Goal: Task Accomplishment & Management: Use online tool/utility

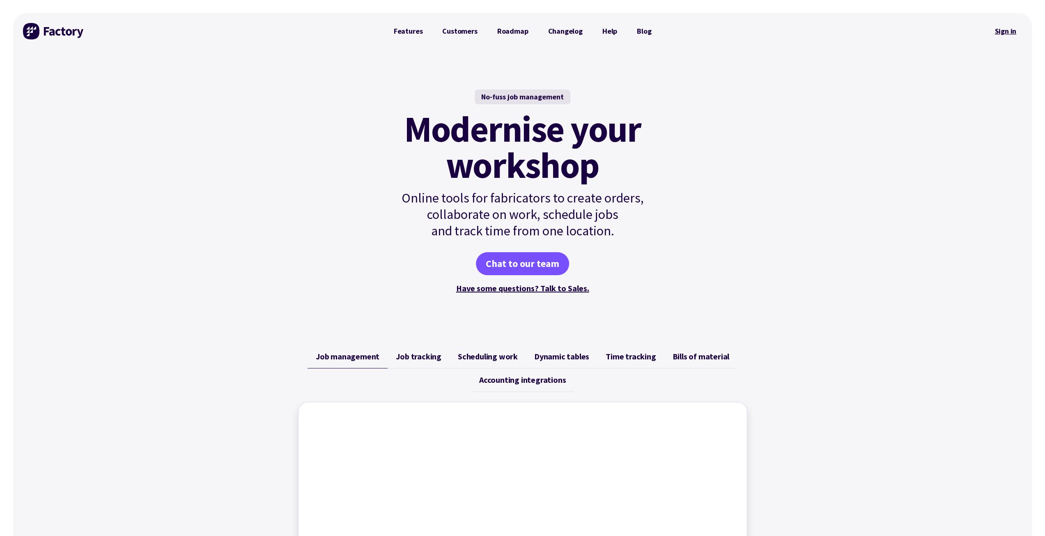
click at [998, 30] on link "Sign in" at bounding box center [1004, 31] width 33 height 19
click at [1009, 33] on link "Sign in" at bounding box center [1004, 31] width 33 height 19
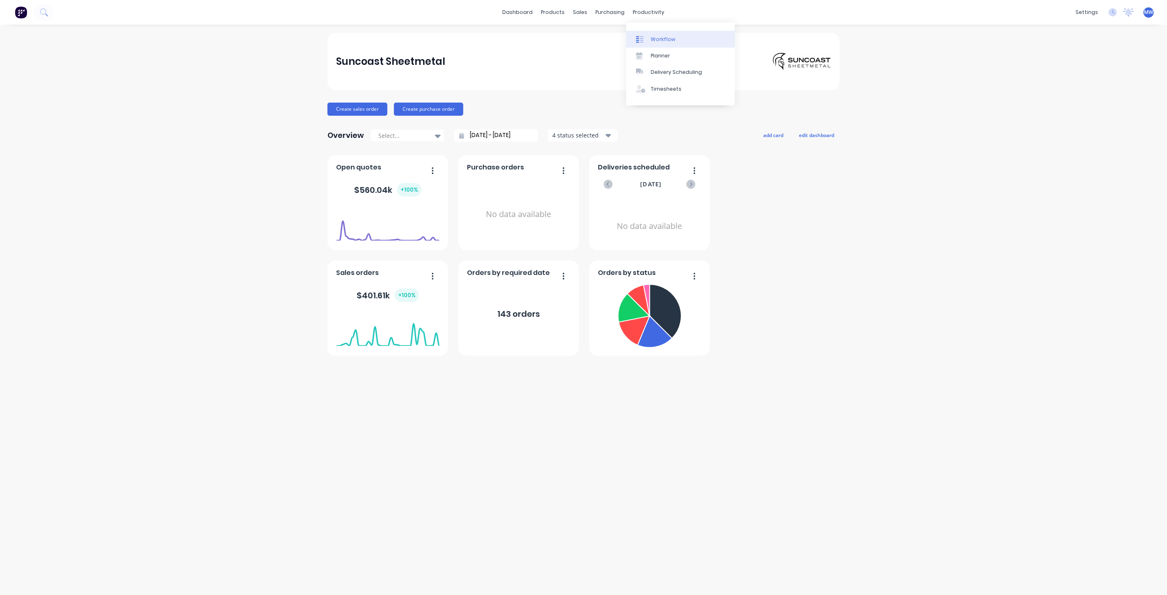
click at [666, 38] on div "Workflow" at bounding box center [663, 39] width 25 height 7
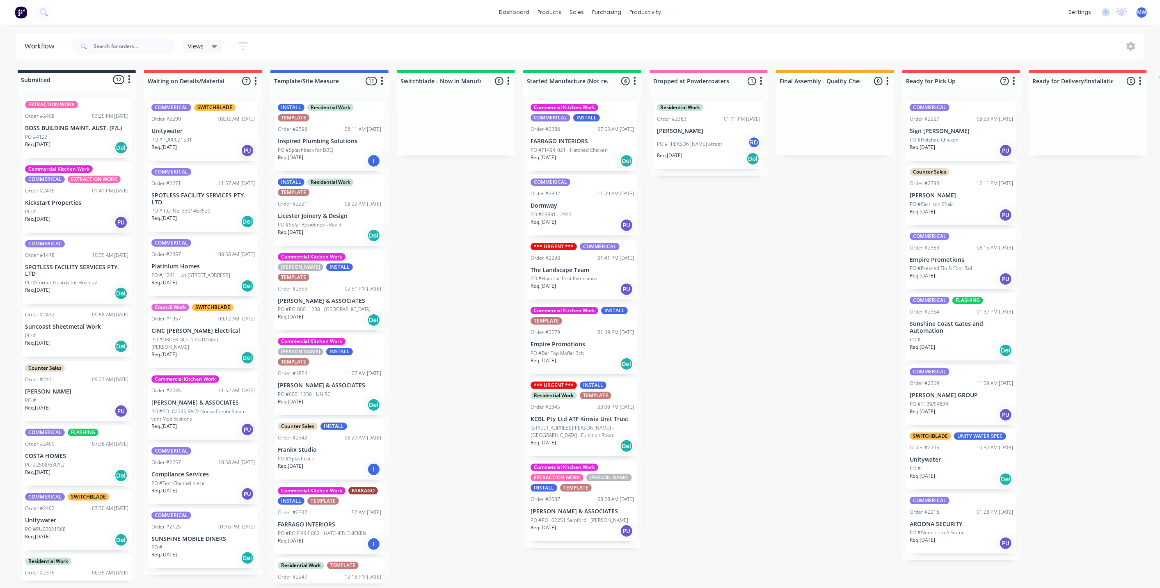
drag, startPoint x: 466, startPoint y: 161, endPoint x: 445, endPoint y: 171, distance: 22.4
click at [457, 163] on div "Submitted 12 Status colour #273444 hex #273444 Save Cancel Summaries Total orde…" at bounding box center [678, 327] width 1369 height 514
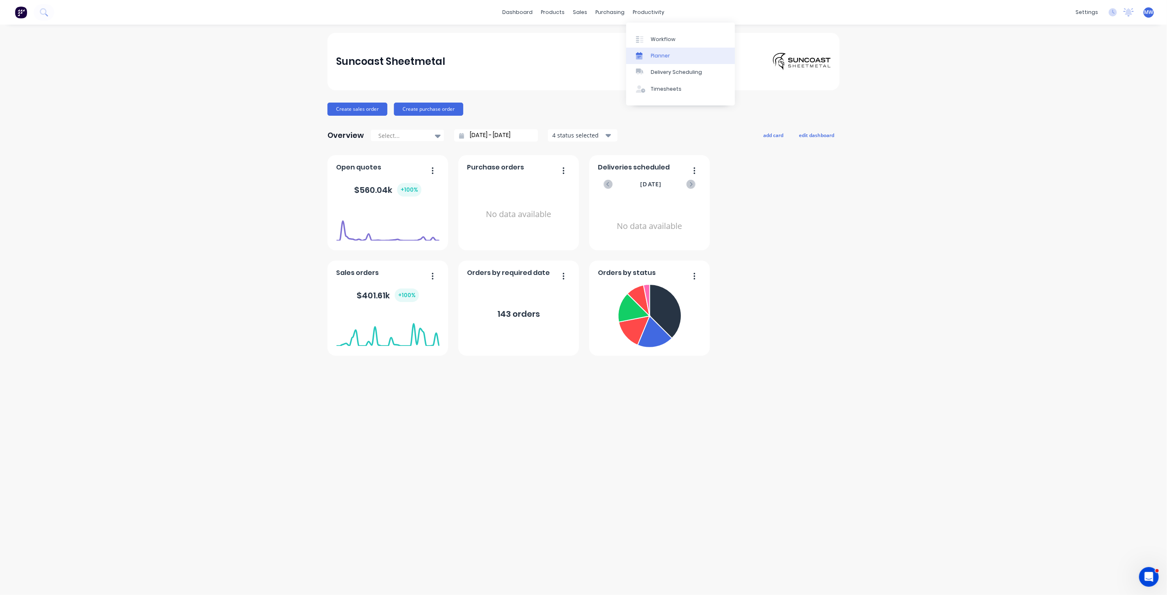
click at [661, 55] on div "Planner" at bounding box center [660, 55] width 19 height 7
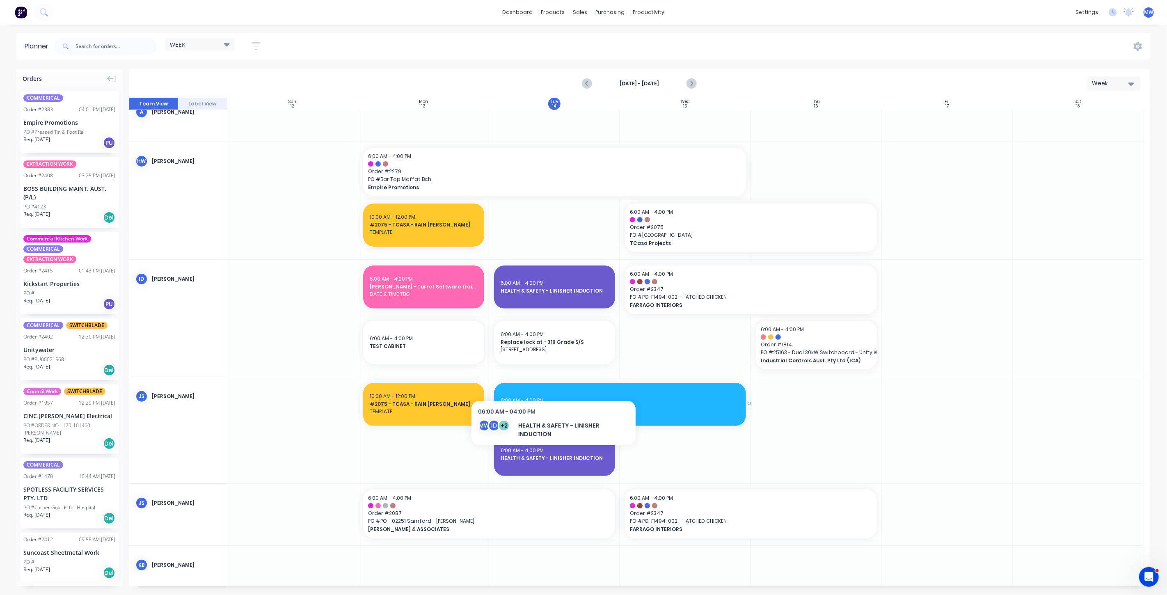
scroll to position [112, 0]
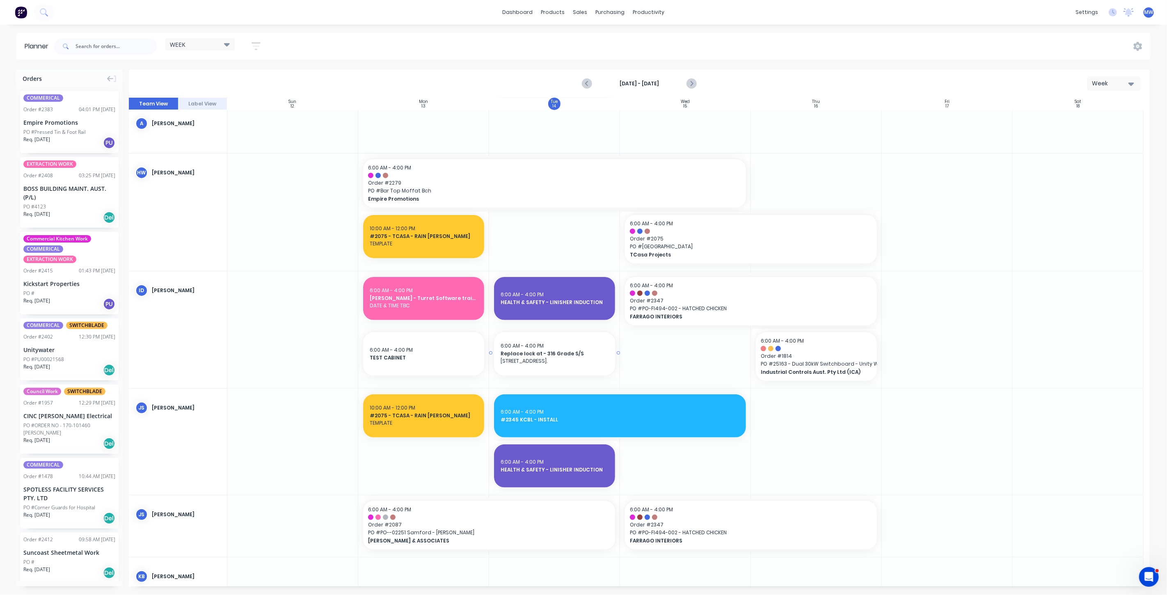
click at [560, 356] on span "Replace lock at - 316 Grade S/S" at bounding box center [555, 353] width 108 height 7
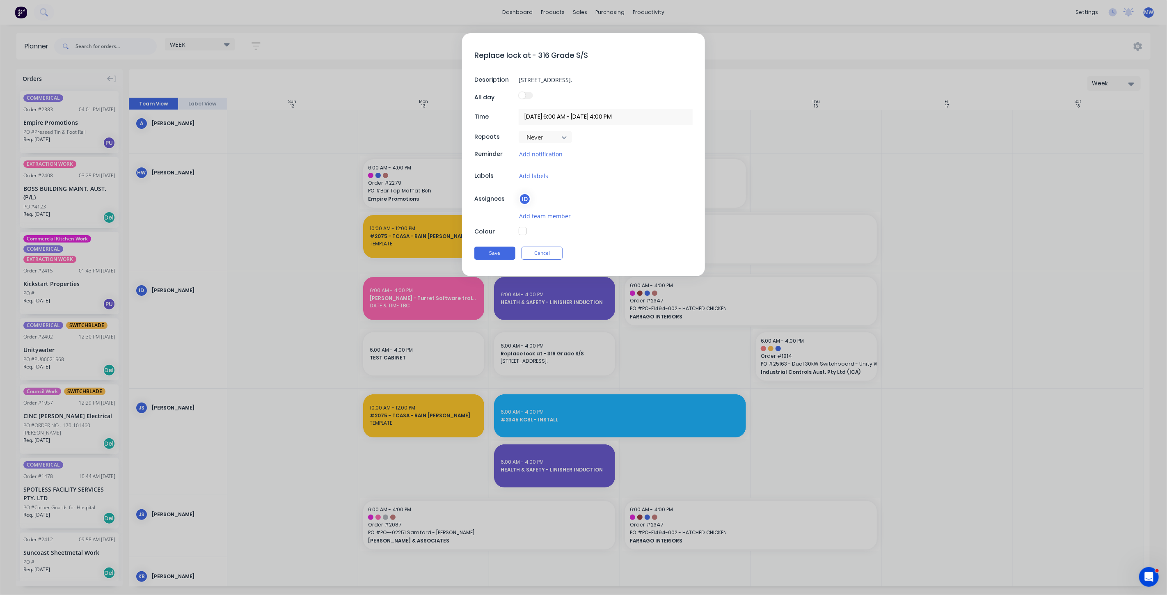
type textarea "x"
click at [544, 251] on button "Cancel" at bounding box center [542, 253] width 41 height 13
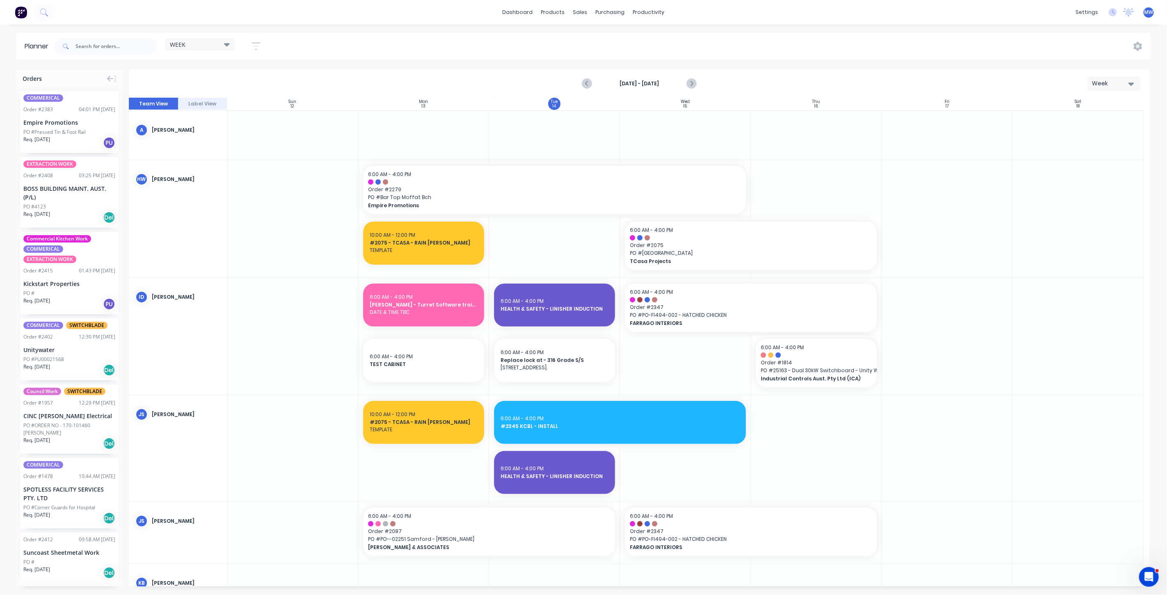
scroll to position [137, 0]
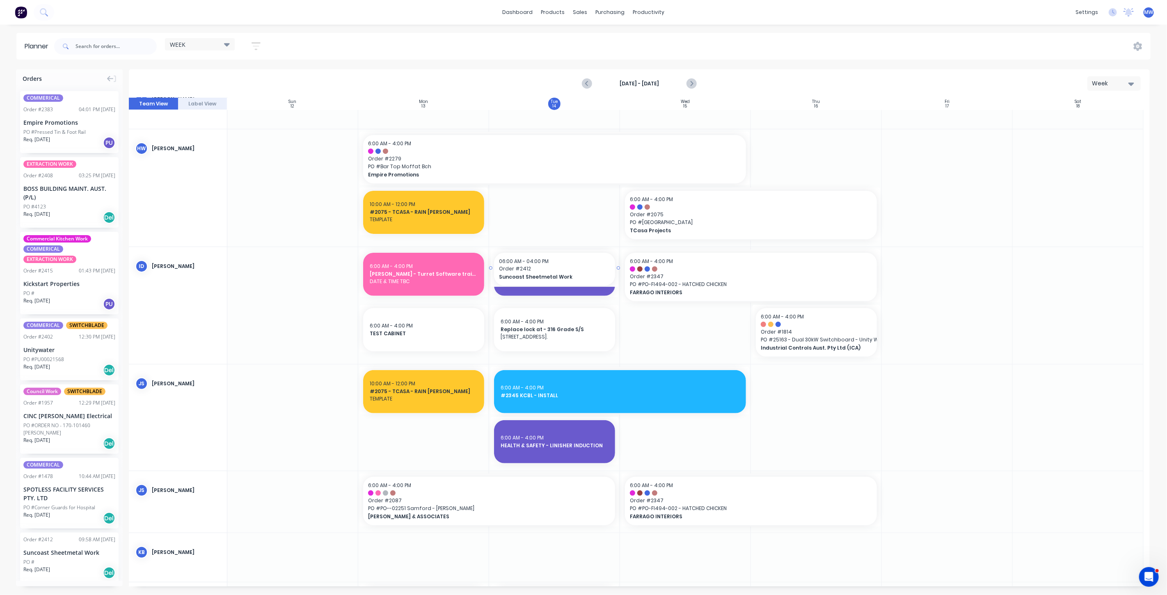
drag, startPoint x: 50, startPoint y: 560, endPoint x: 543, endPoint y: 348, distance: 536.2
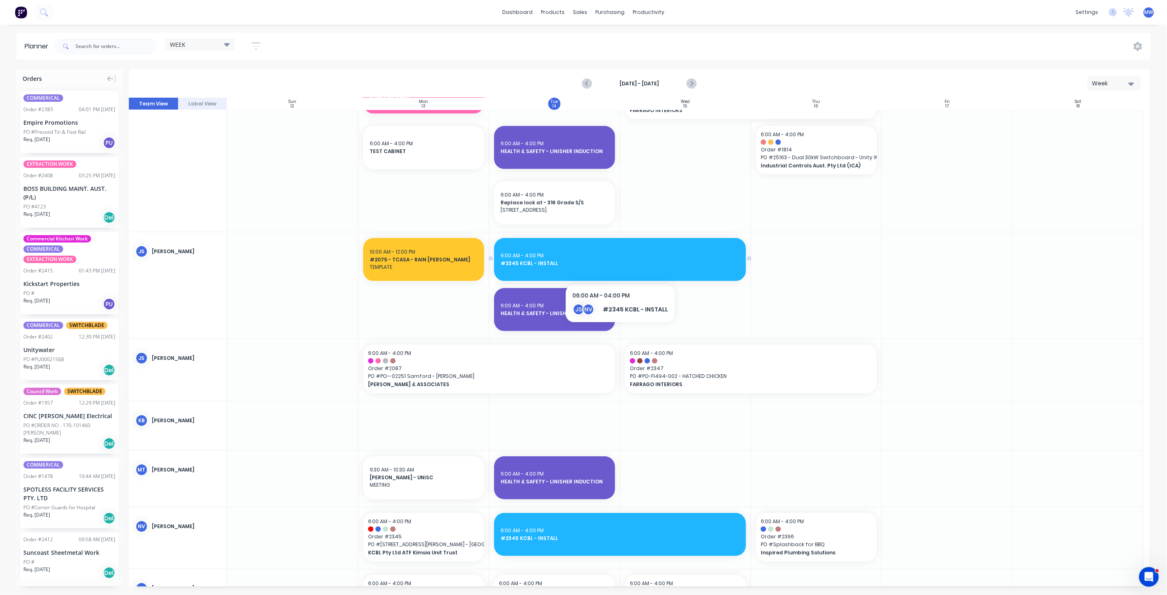
scroll to position [410, 0]
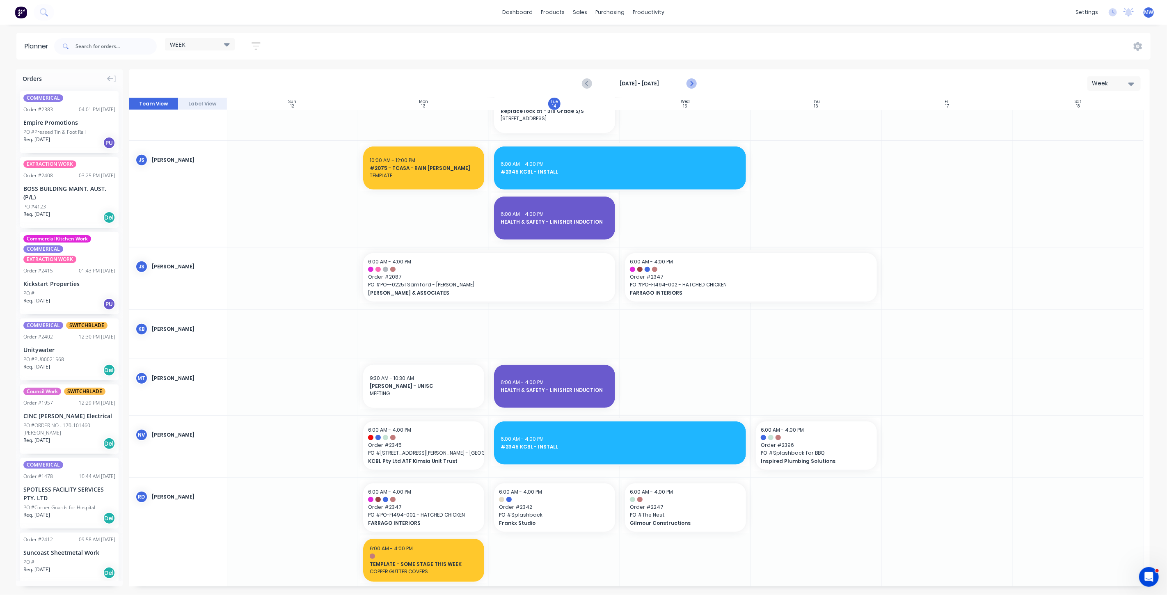
click at [693, 83] on icon "Next page" at bounding box center [692, 83] width 4 height 7
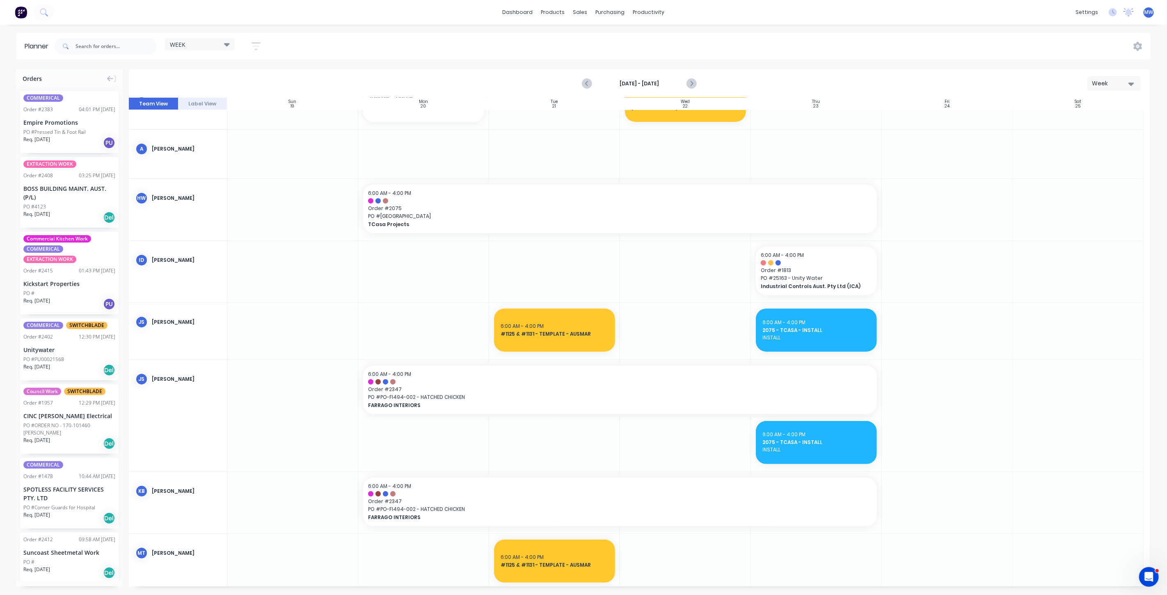
scroll to position [0, 0]
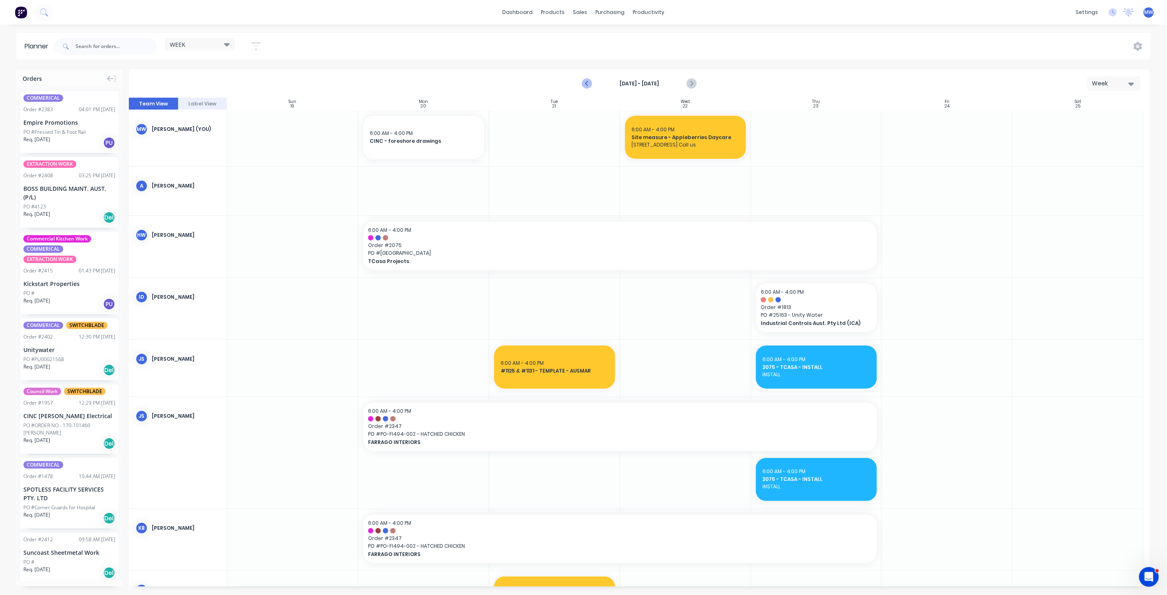
click at [590, 83] on icon "Previous page" at bounding box center [587, 84] width 10 height 10
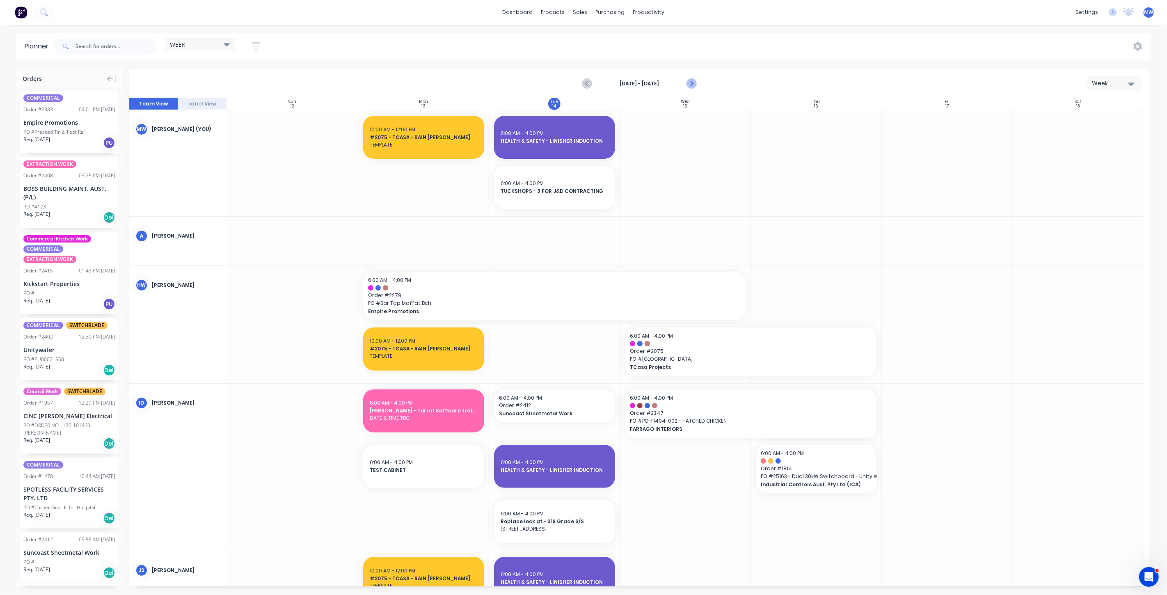
click at [690, 85] on icon "Next page" at bounding box center [691, 84] width 10 height 10
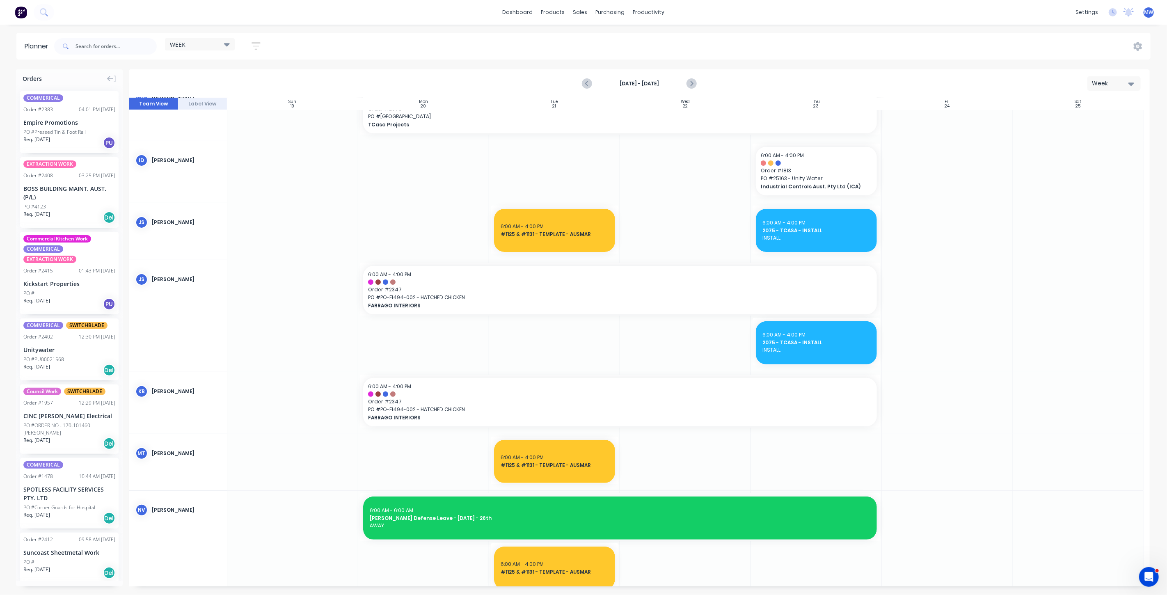
scroll to position [46, 0]
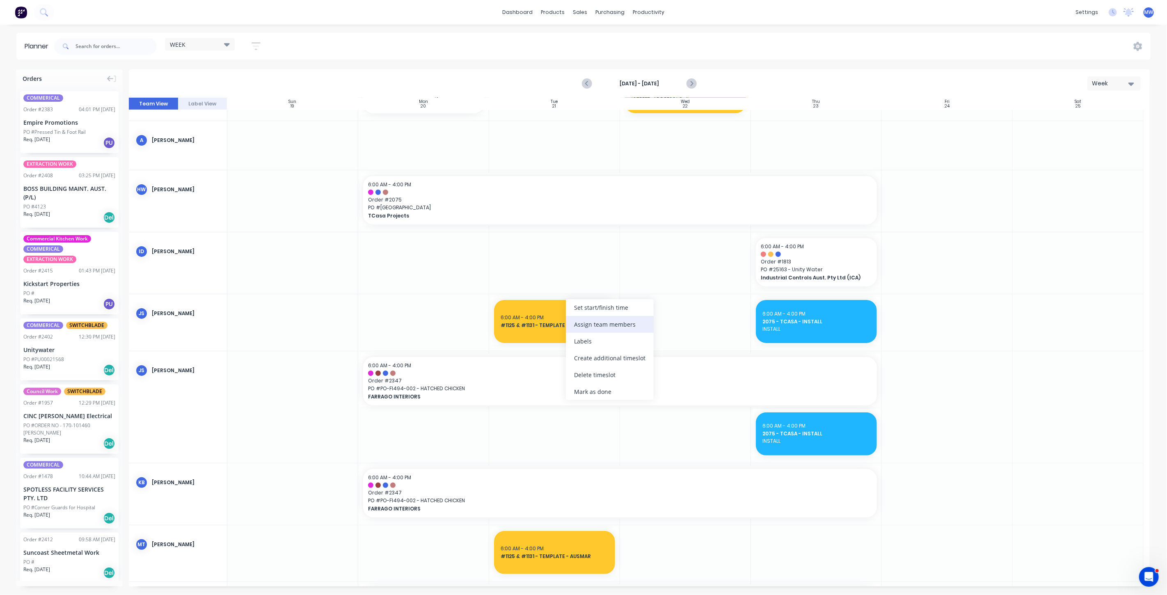
click at [613, 332] on div "Assign team members" at bounding box center [610, 324] width 88 height 17
click at [582, 368] on div at bounding box center [581, 368] width 16 height 16
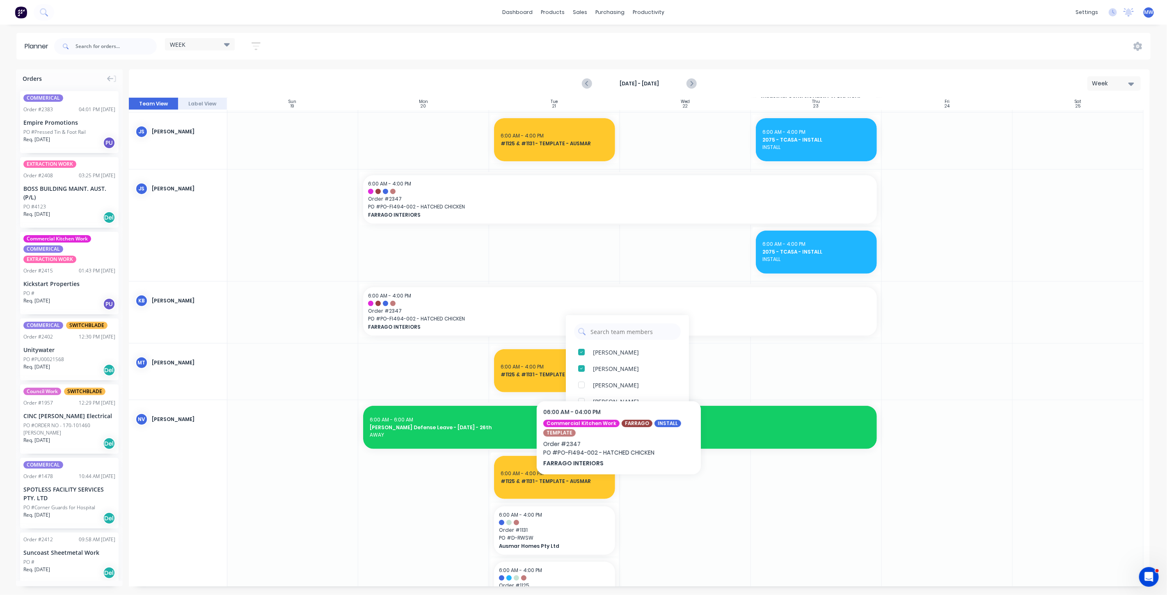
scroll to position [228, 0]
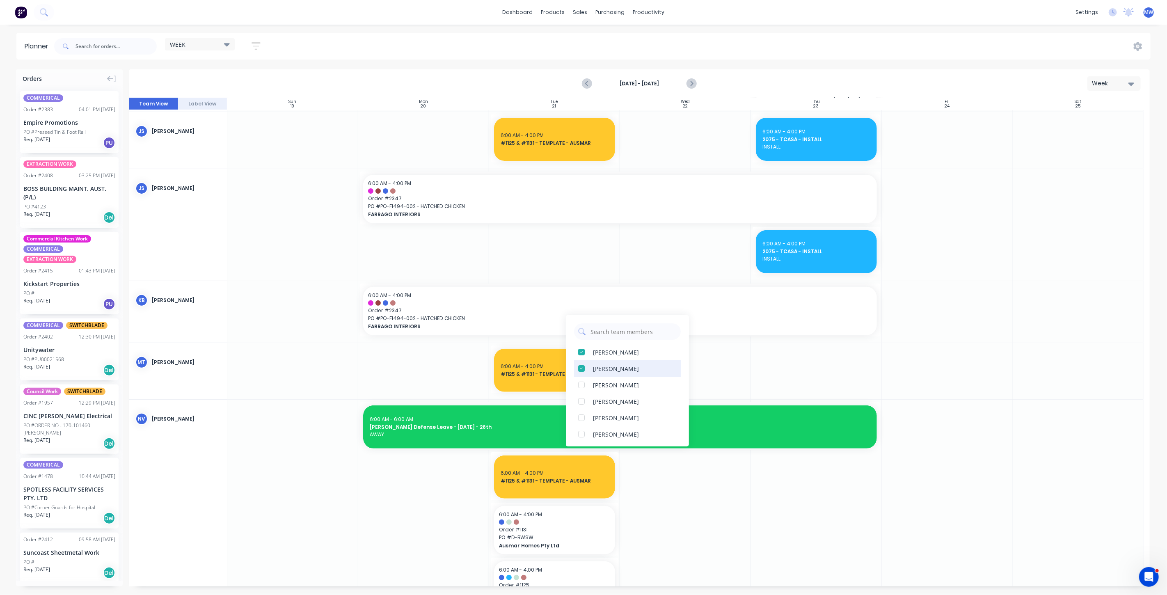
click at [582, 371] on div at bounding box center [581, 368] width 16 height 16
click at [582, 422] on div at bounding box center [581, 421] width 16 height 16
click at [339, 382] on div at bounding box center [292, 371] width 131 height 56
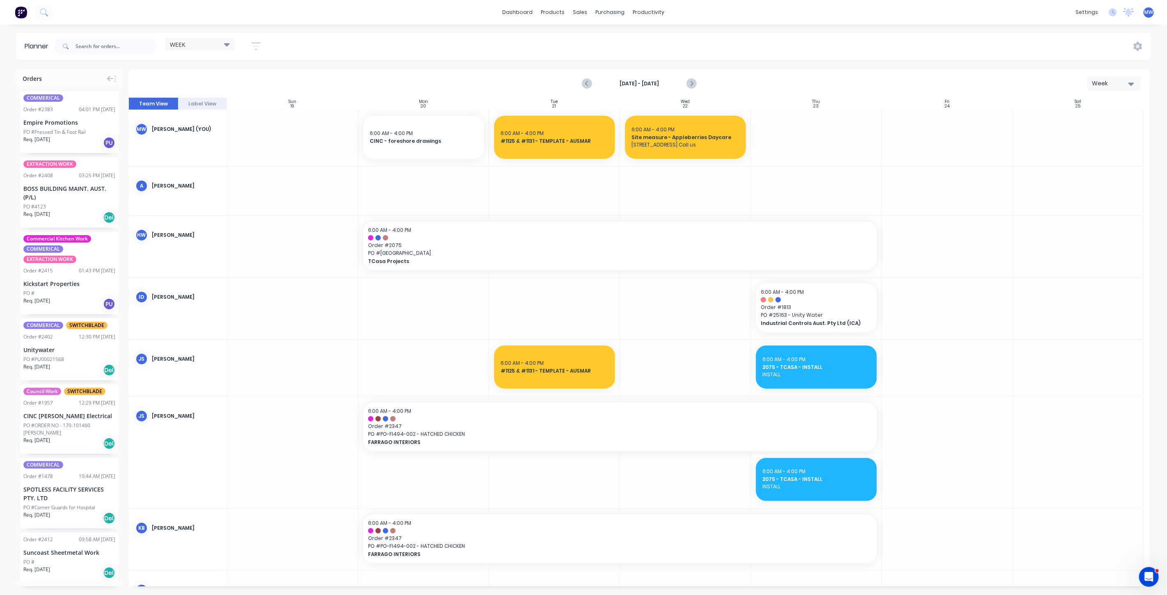
click at [534, 67] on div "Planner WEEK Save new view None edit WEEK (Default) edit Rex edit SCSM - MAIN e…" at bounding box center [583, 314] width 1167 height 562
click at [585, 83] on icon "Previous page" at bounding box center [587, 84] width 10 height 10
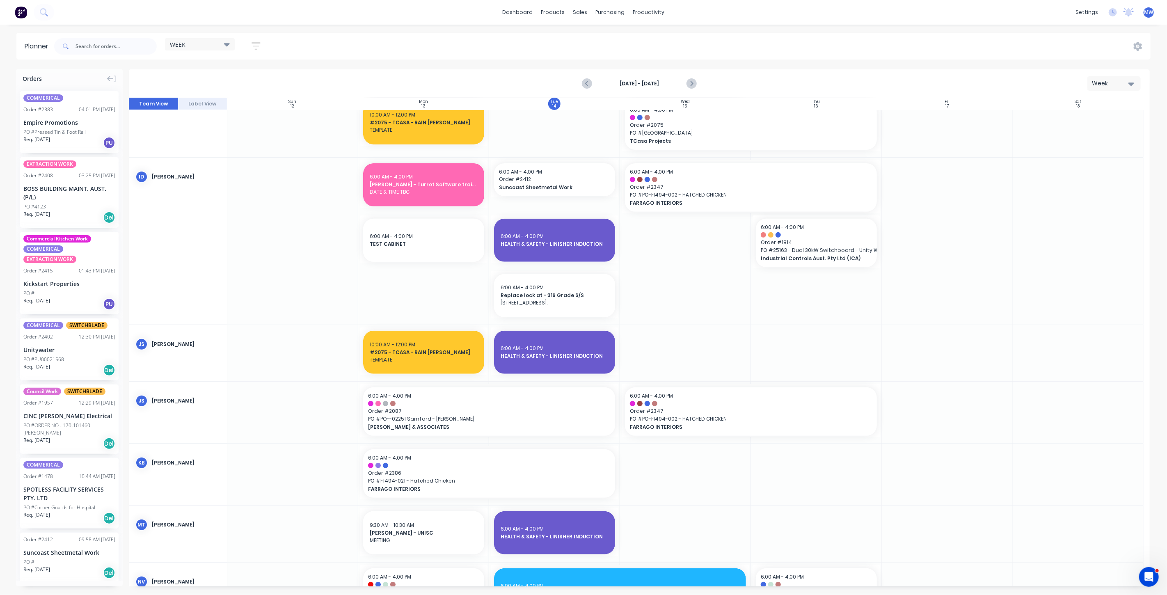
scroll to position [228, 0]
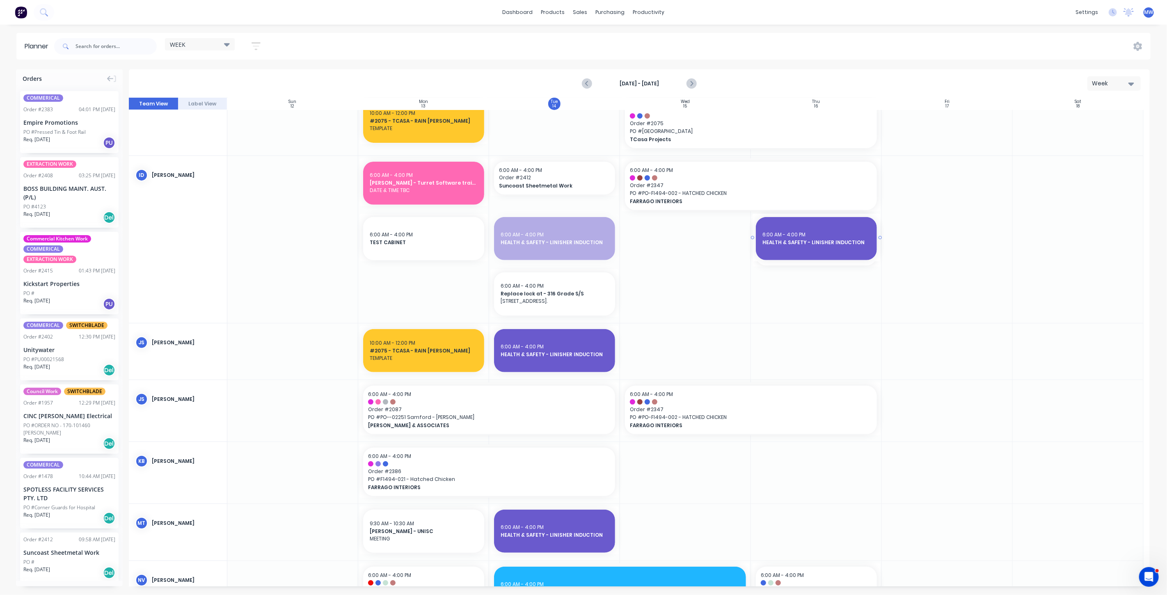
drag, startPoint x: 543, startPoint y: 241, endPoint x: 794, endPoint y: 262, distance: 251.7
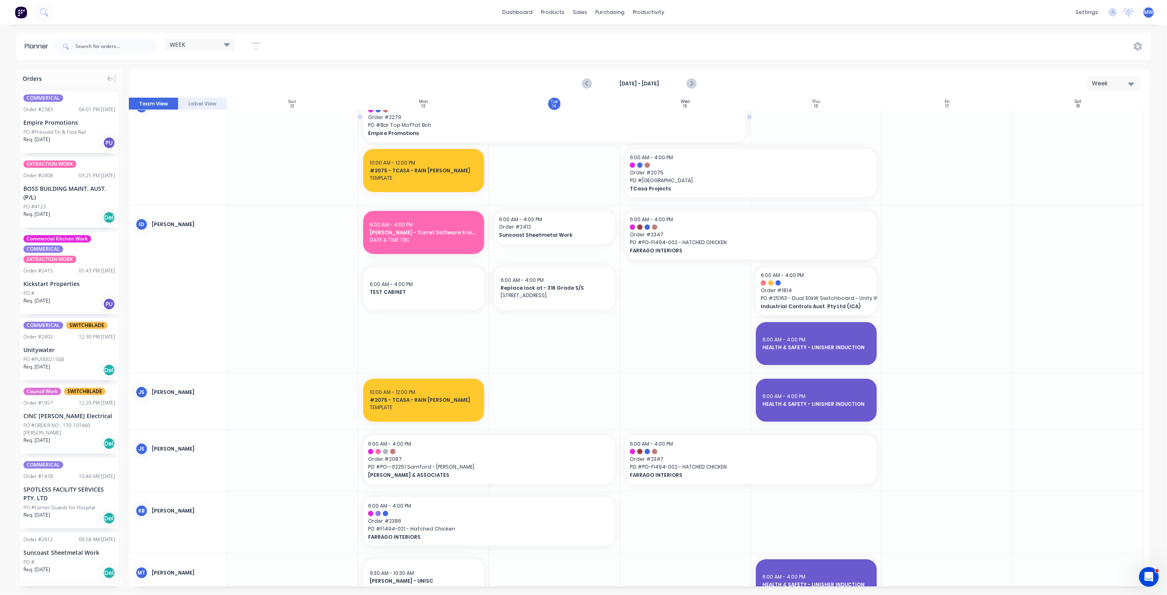
scroll to position [0, 0]
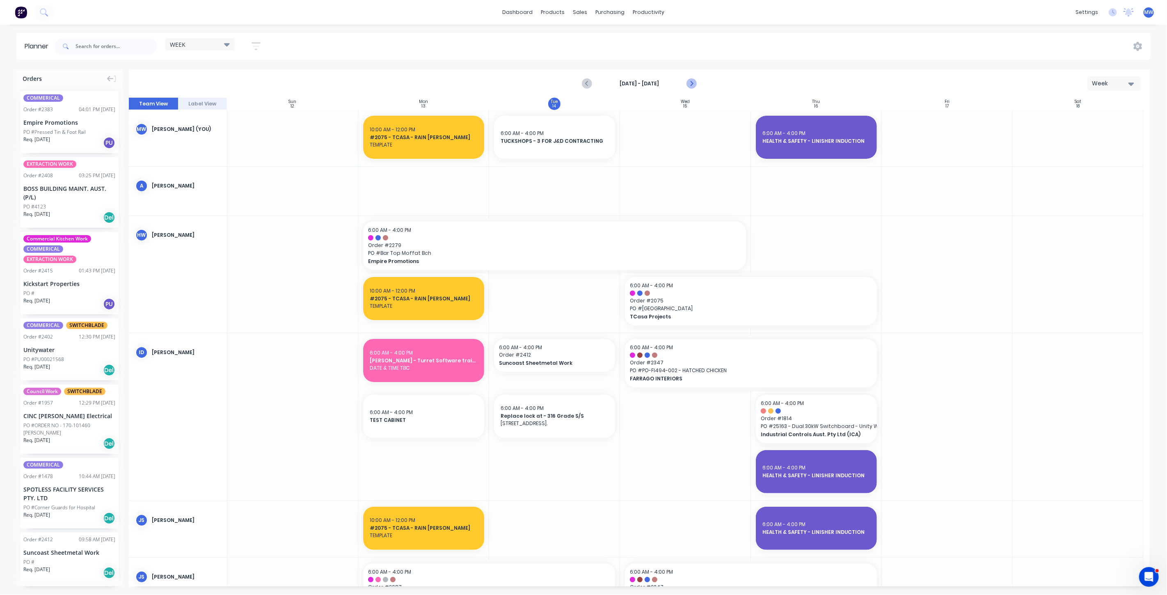
click at [693, 78] on button "Next page" at bounding box center [691, 84] width 16 height 16
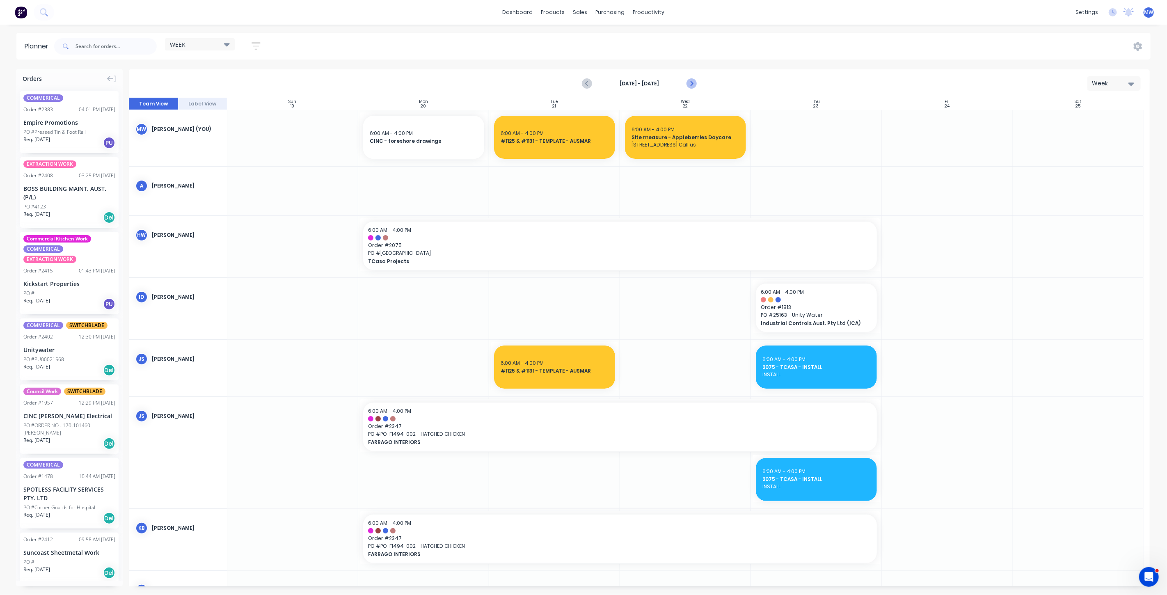
click at [693, 80] on icon "Next page" at bounding box center [691, 84] width 10 height 10
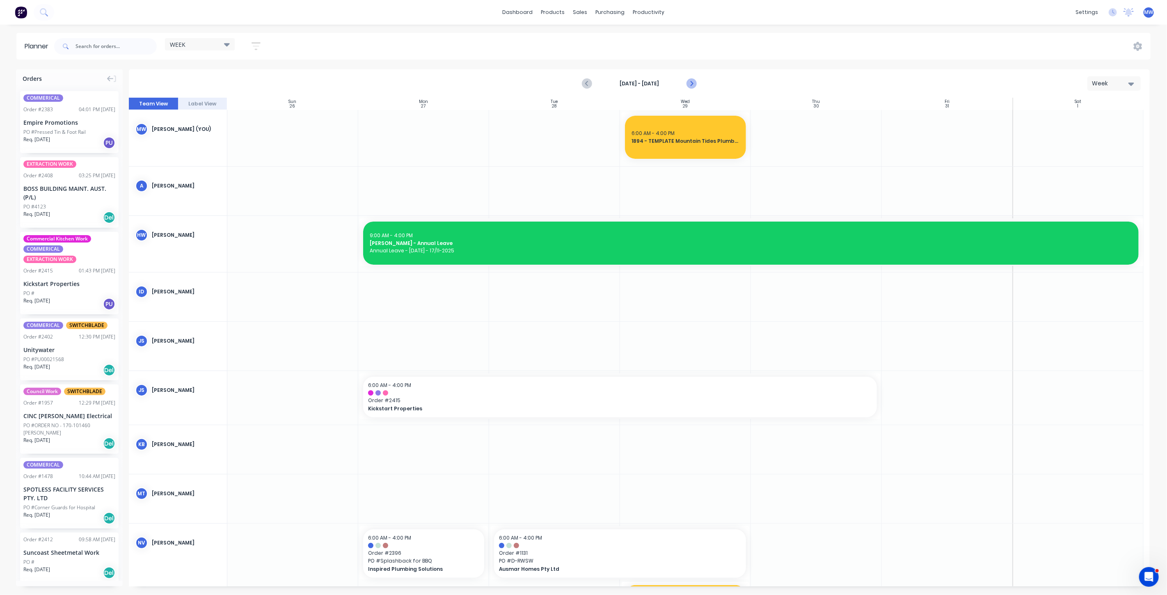
click at [693, 81] on icon "Next page" at bounding box center [691, 84] width 10 height 10
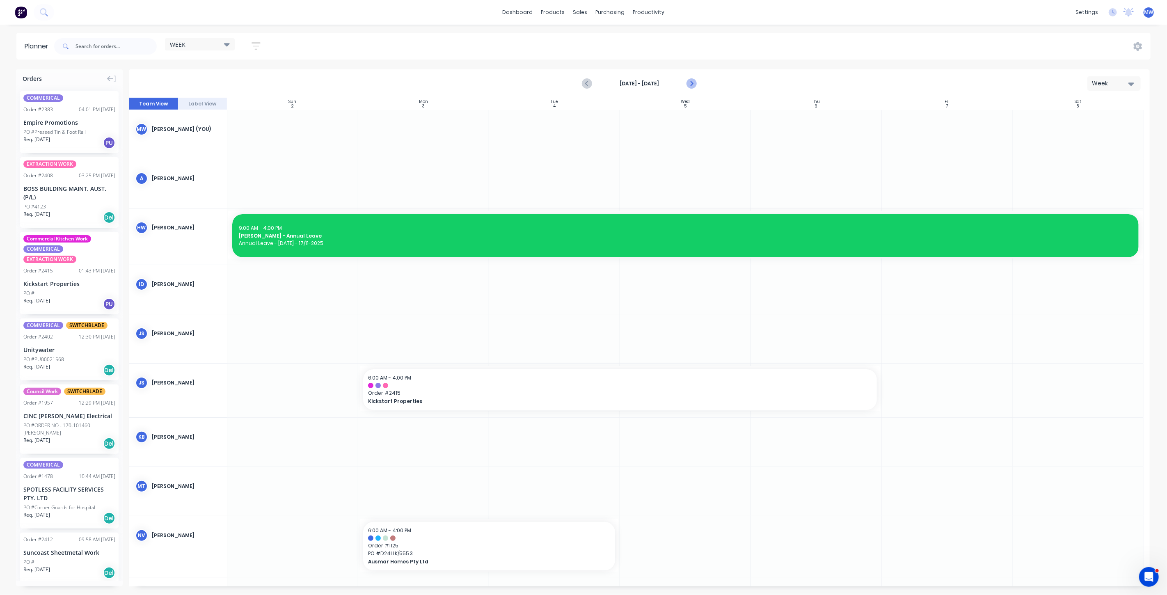
click at [693, 81] on icon "Next page" at bounding box center [691, 84] width 10 height 10
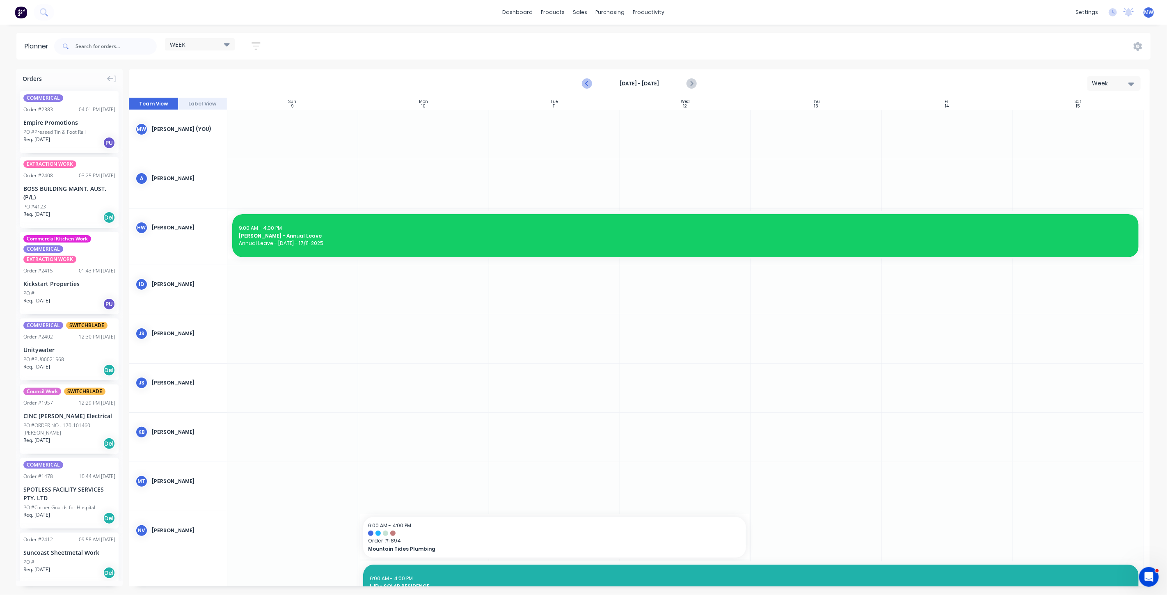
click at [584, 83] on icon "Previous page" at bounding box center [587, 84] width 10 height 10
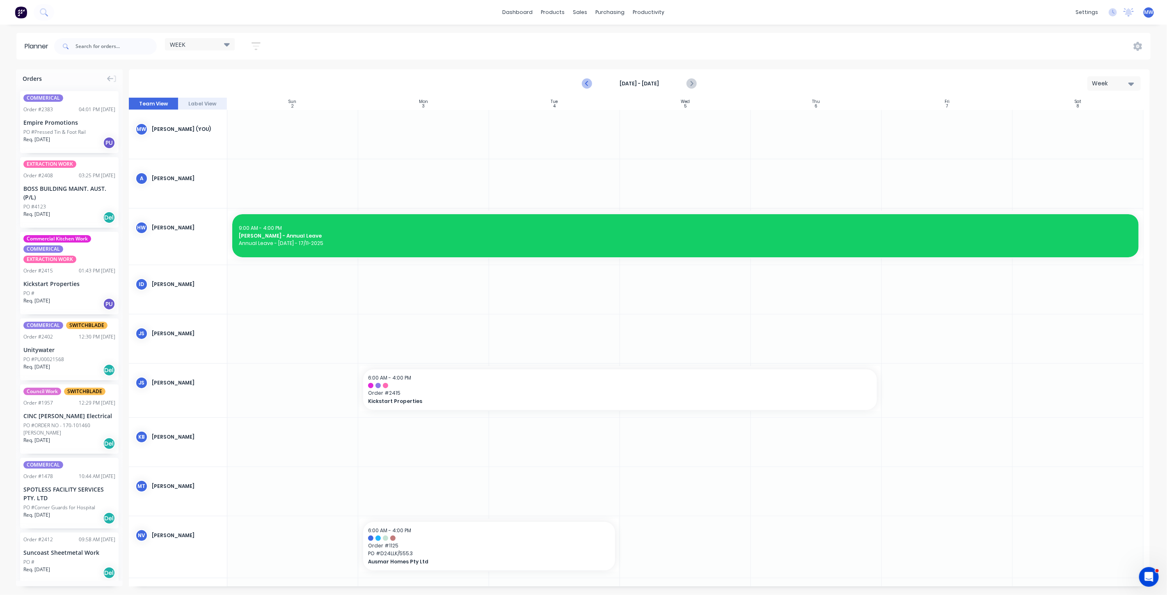
click at [584, 83] on icon "Previous page" at bounding box center [587, 84] width 10 height 10
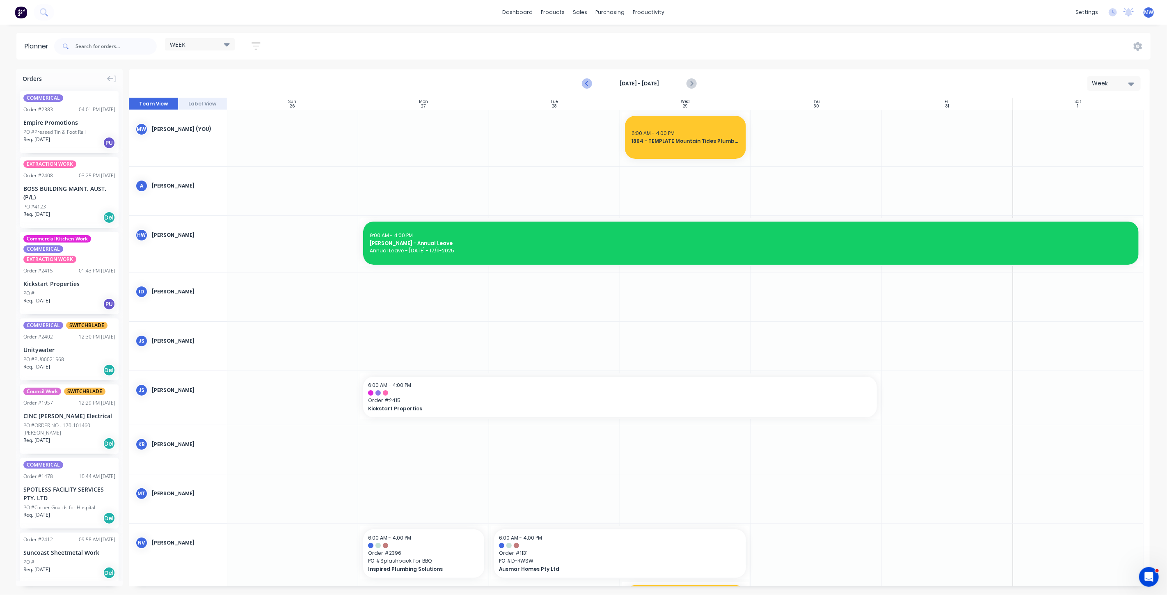
click at [584, 83] on icon "Previous page" at bounding box center [587, 84] width 10 height 10
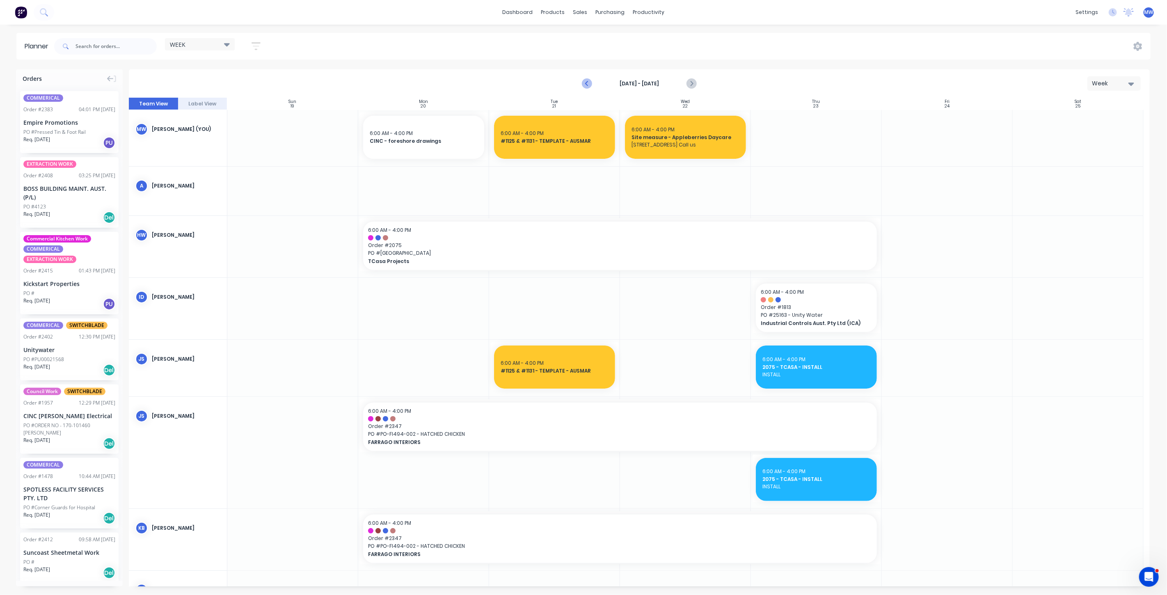
click at [584, 83] on icon "Previous page" at bounding box center [587, 84] width 10 height 10
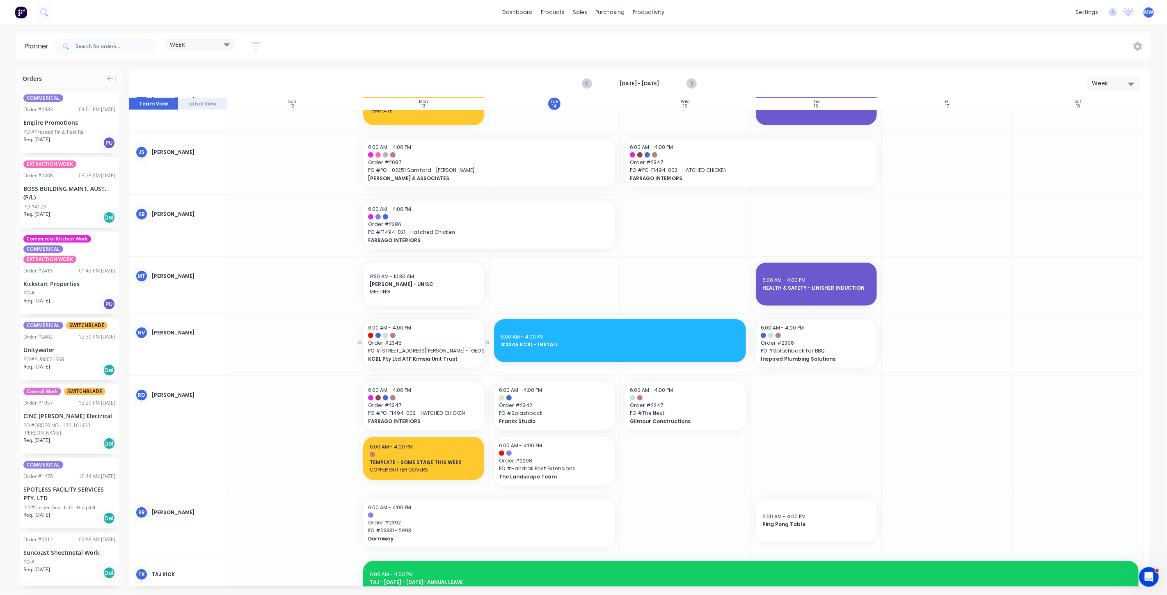
scroll to position [502, 0]
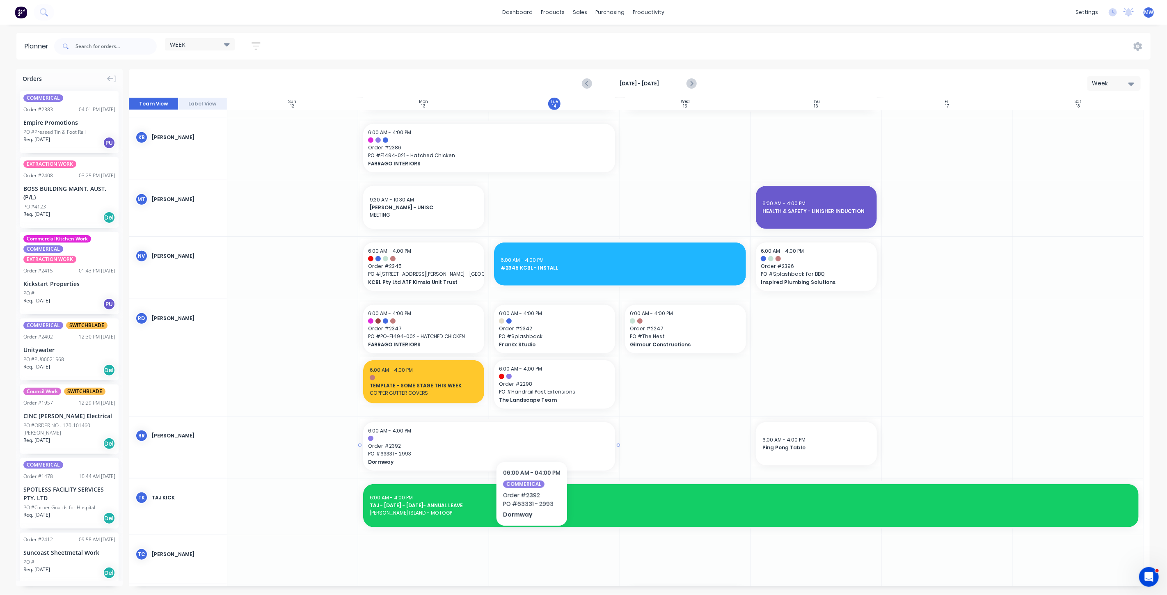
click at [531, 436] on div at bounding box center [489, 438] width 242 height 5
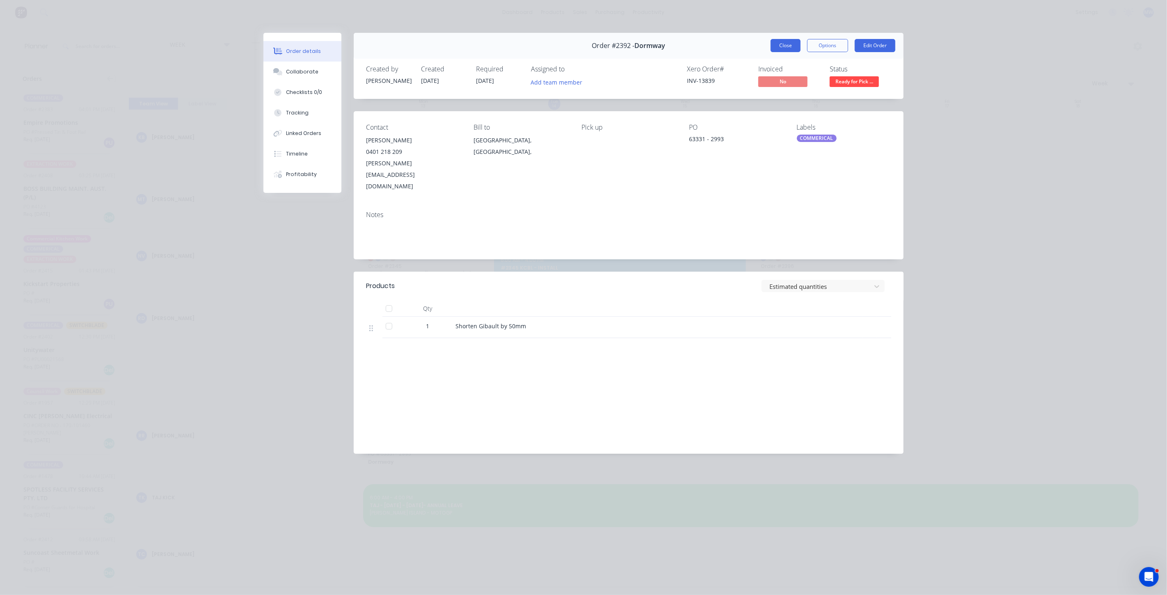
click at [787, 44] on button "Close" at bounding box center [786, 45] width 30 height 13
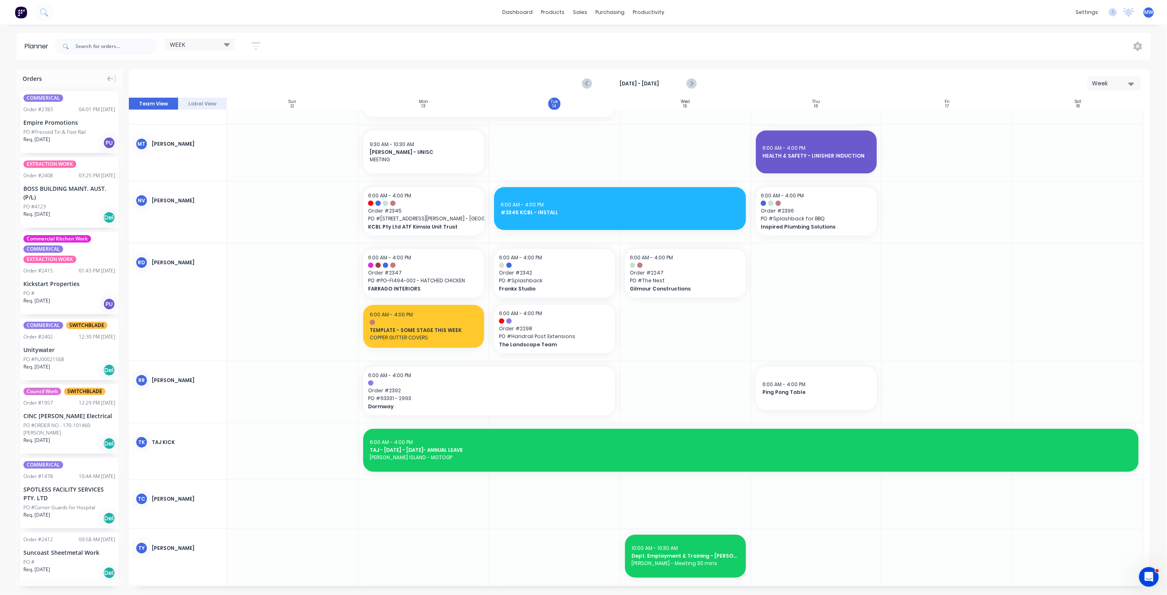
scroll to position [446, 0]
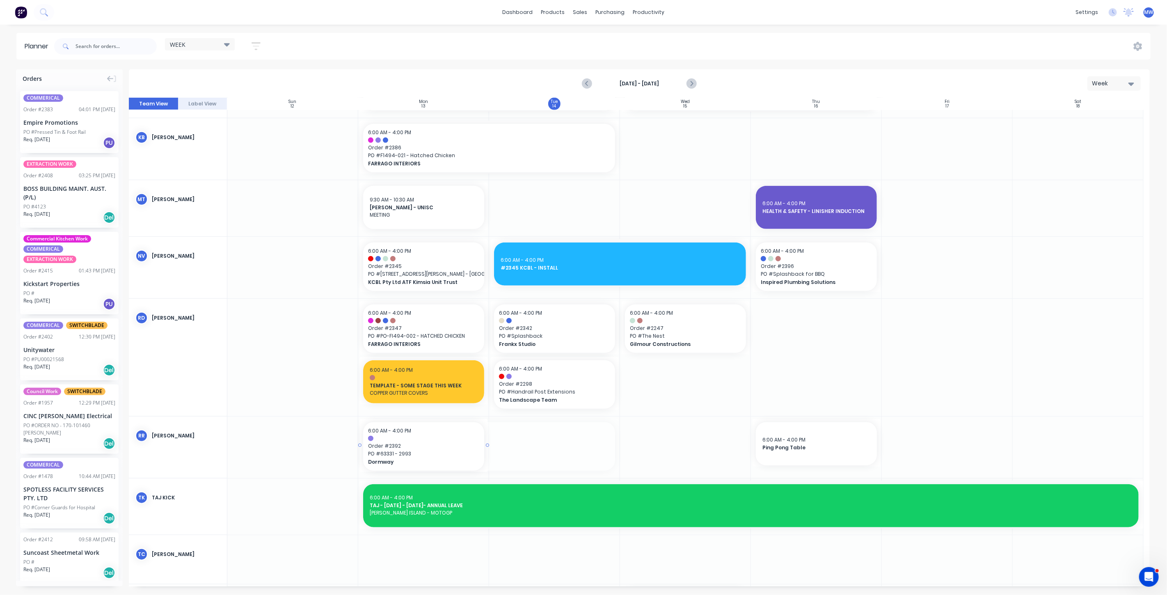
drag, startPoint x: 616, startPoint y: 446, endPoint x: 443, endPoint y: 456, distance: 172.7
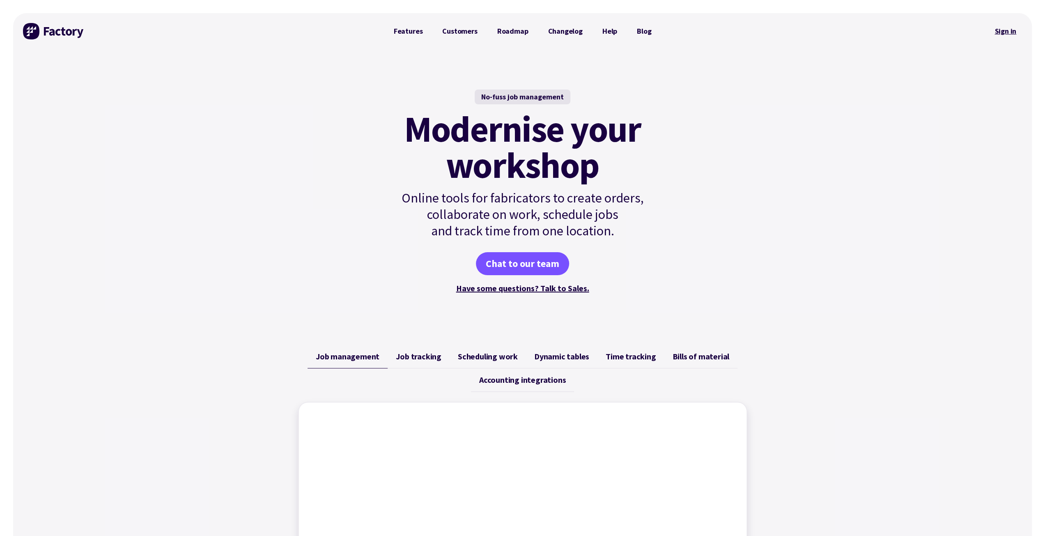
click at [1007, 30] on link "Sign in" at bounding box center [1004, 31] width 33 height 19
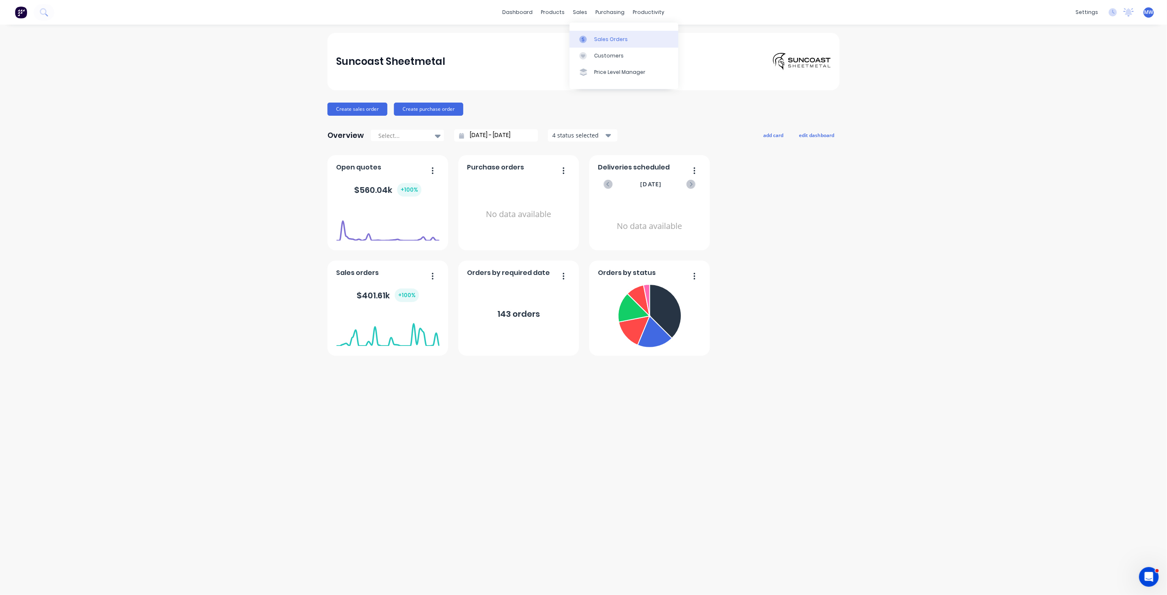
click at [599, 37] on div "Sales Orders" at bounding box center [611, 39] width 34 height 7
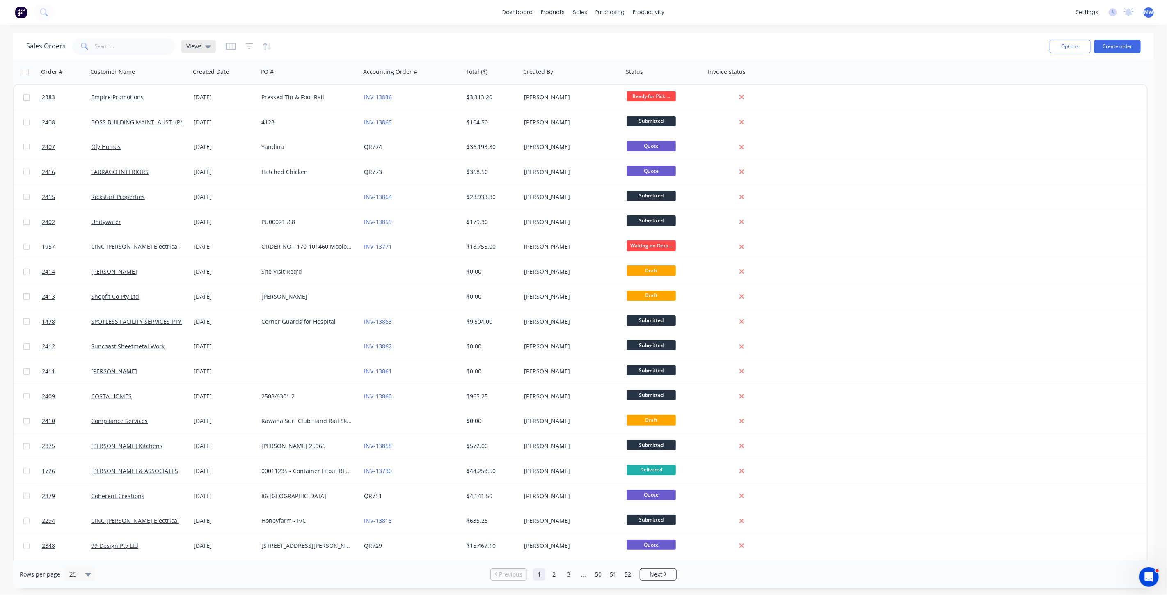
click at [199, 44] on span "Views" at bounding box center [194, 46] width 16 height 9
click at [207, 135] on button "DRAFT QUOTES" at bounding box center [231, 132] width 94 height 9
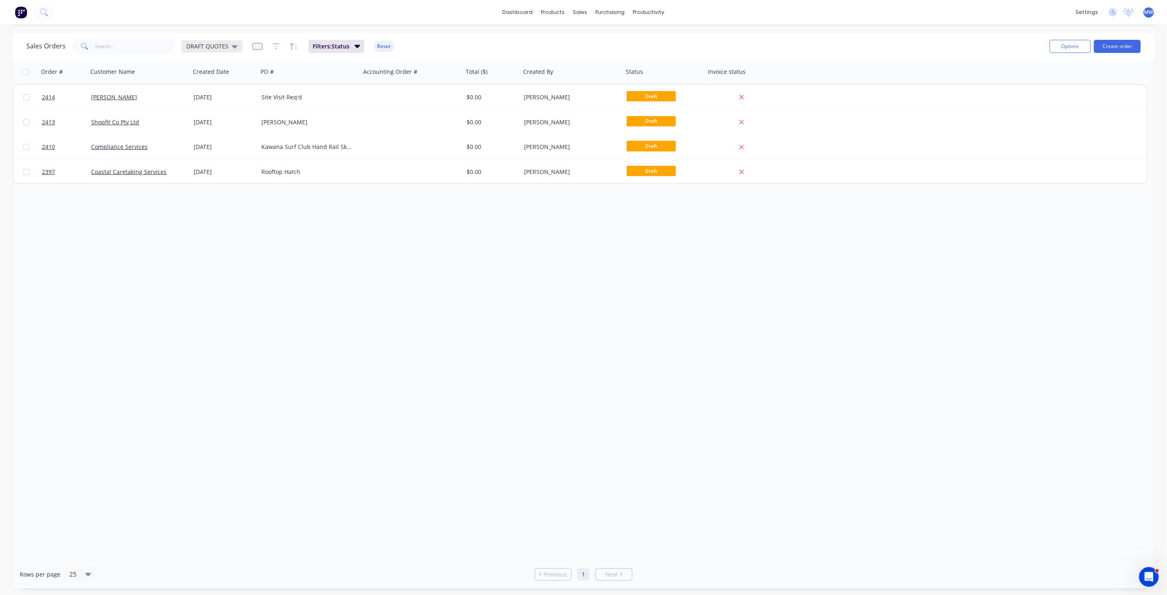
click at [226, 50] on div "DRAFT QUOTES" at bounding box center [211, 46] width 61 height 12
click at [220, 119] on button "None (Default)" at bounding box center [231, 115] width 94 height 9
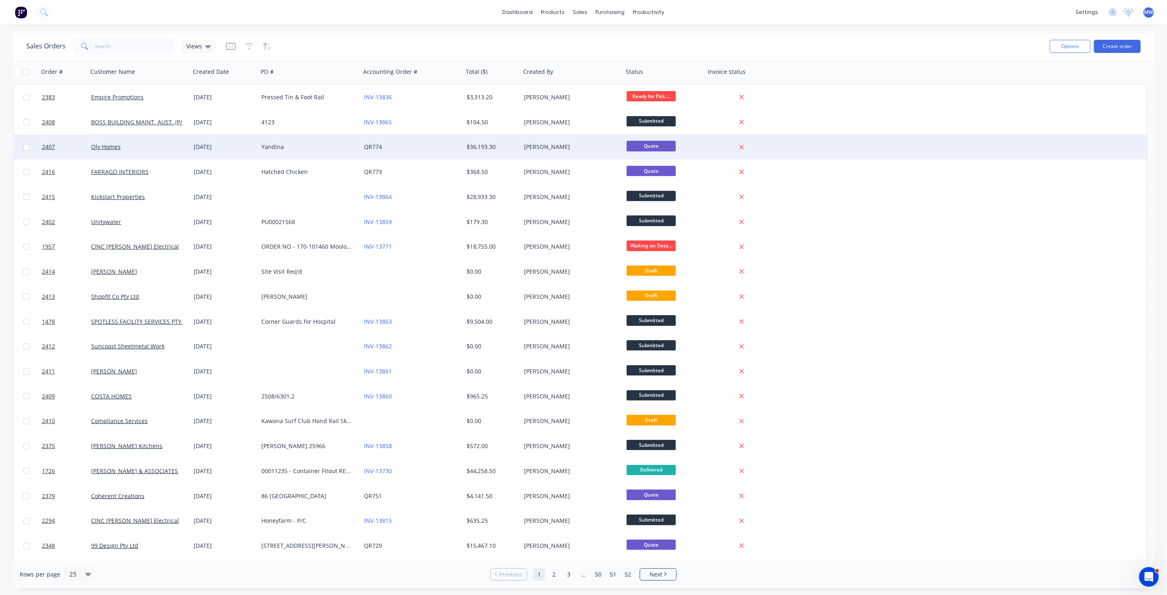
click at [188, 153] on div "Oly Homes" at bounding box center [139, 147] width 103 height 25
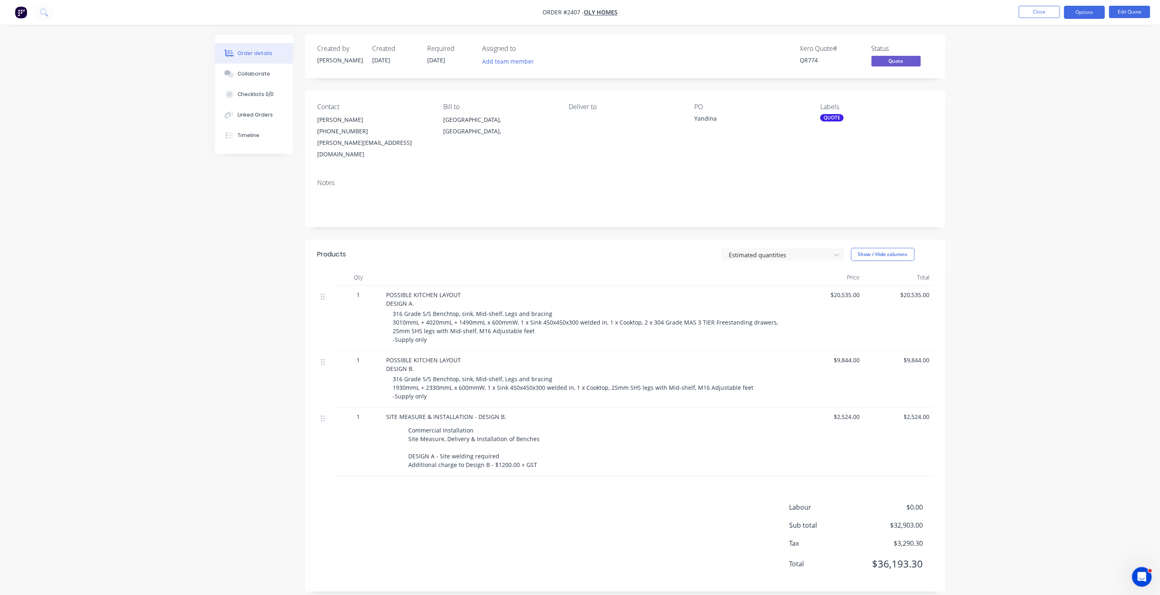
drag, startPoint x: 1035, startPoint y: 132, endPoint x: 1144, endPoint y: 1, distance: 169.9
click at [1035, 132] on div "Order details Collaborate Checklists 0/0 Linked Orders Timeline Order details C…" at bounding box center [580, 302] width 1160 height 604
click at [1127, 14] on button "Edit Quote" at bounding box center [1130, 12] width 41 height 12
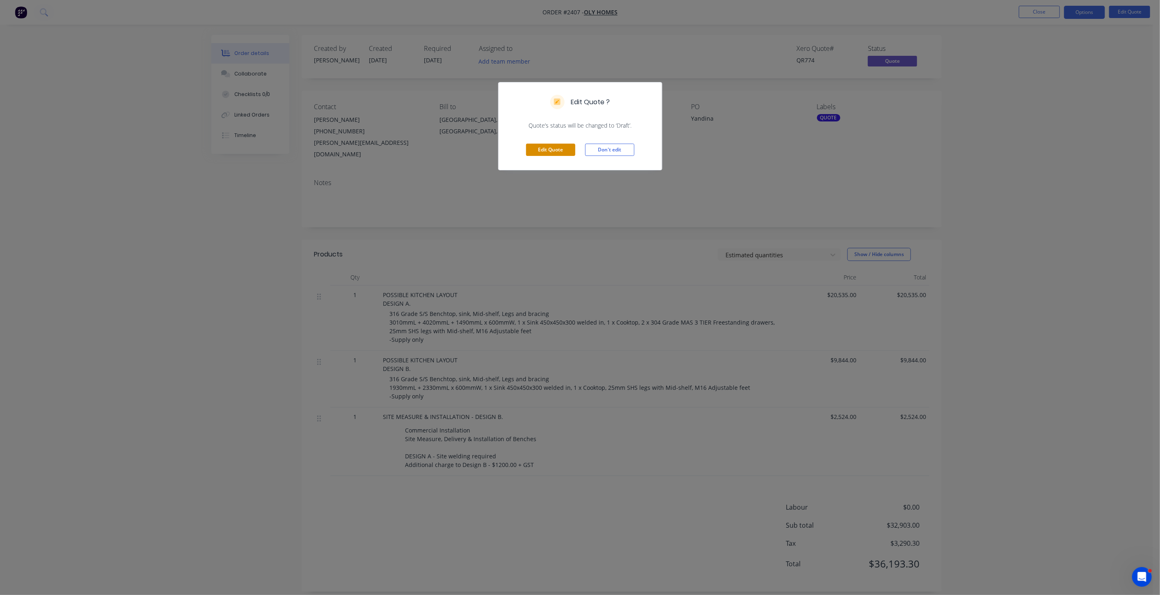
click at [564, 147] on button "Edit Quote" at bounding box center [550, 150] width 49 height 12
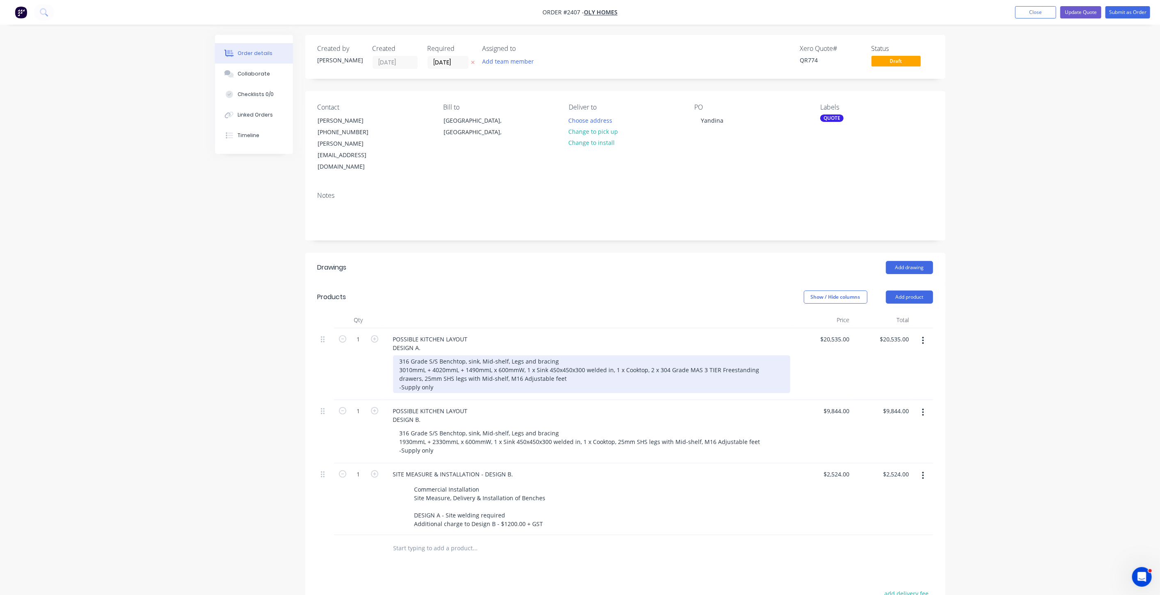
click at [783, 355] on div "316 Grade S/S Benchtop, sink, Mid-shelf, Legs and bracing 3010mmL + 4020mmL + 1…" at bounding box center [591, 374] width 397 height 38
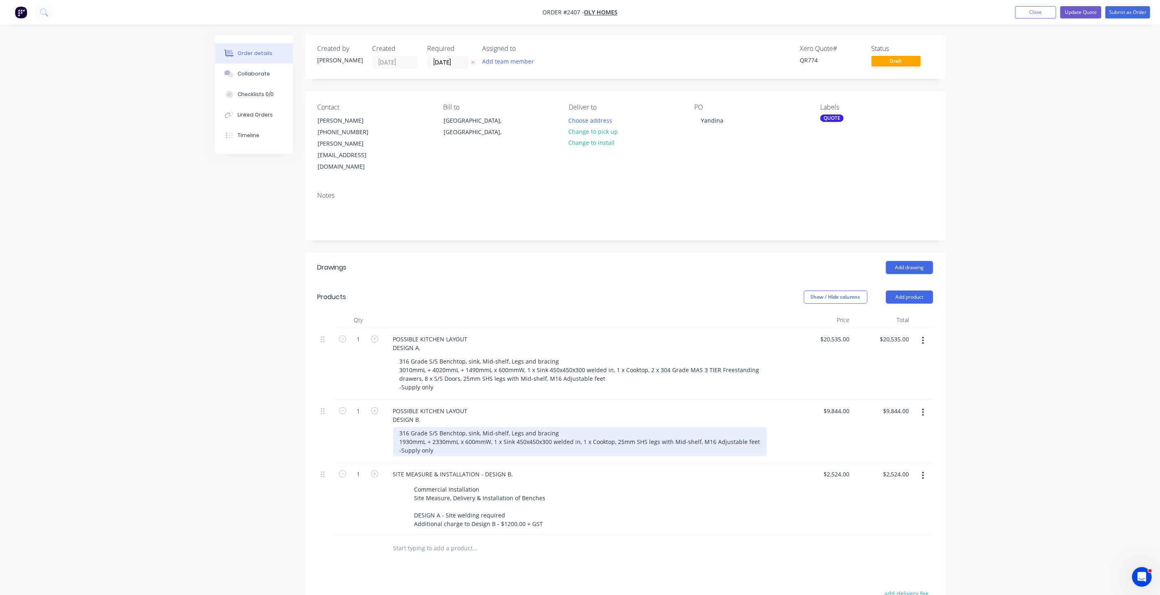
drag, startPoint x: 619, startPoint y: 418, endPoint x: 625, endPoint y: 424, distance: 8.4
click at [618, 427] on div "316 Grade S/S Benchtop, sink, Mid-shelf, Legs and bracing 1930mmL + 2330mmL x 6…" at bounding box center [580, 441] width 374 height 29
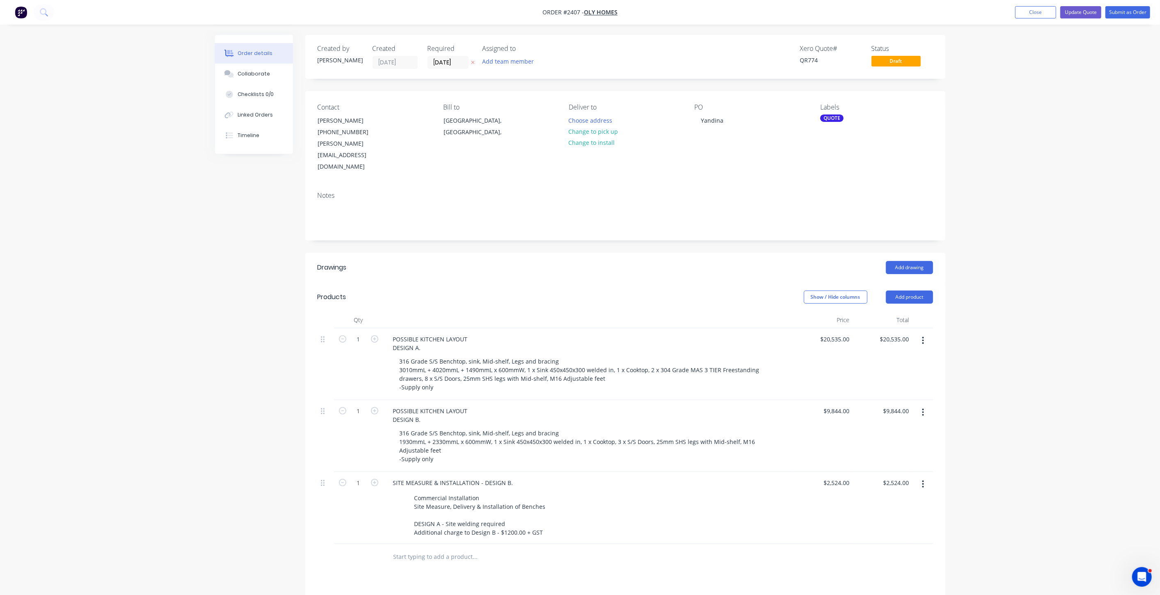
click at [265, 391] on div "Created by Tracy Created 13/10/25 Required 27/10/25 Assigned to Add team member…" at bounding box center [580, 398] width 731 height 727
click at [997, 305] on div "Order details Collaborate Checklists 0/0 Linked Orders Timeline Order details C…" at bounding box center [580, 381] width 1160 height 762
click at [1077, 14] on button "Update Quote" at bounding box center [1081, 12] width 41 height 12
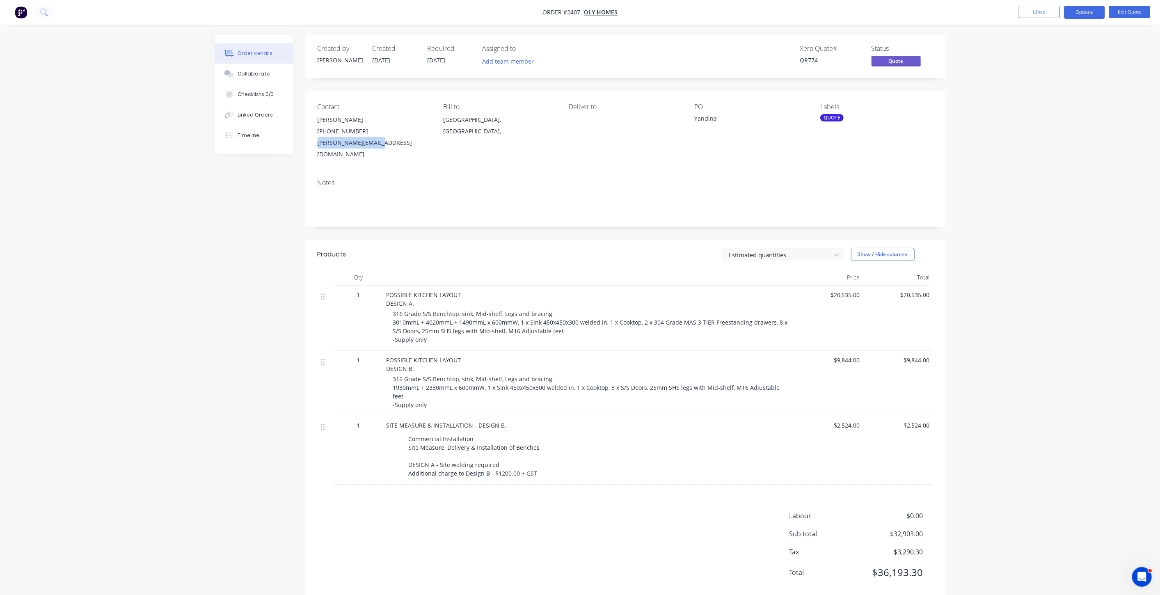
drag, startPoint x: 382, startPoint y: 144, endPoint x: 316, endPoint y: 149, distance: 65.8
click at [316, 149] on div "Contact Gino Gombeaud (07) 5472 7444 gino@olyhomes.com.au Bill to Queensland, A…" at bounding box center [625, 132] width 640 height 82
copy div "[PERSON_NAME][EMAIL_ADDRESS][DOMAIN_NAME]"
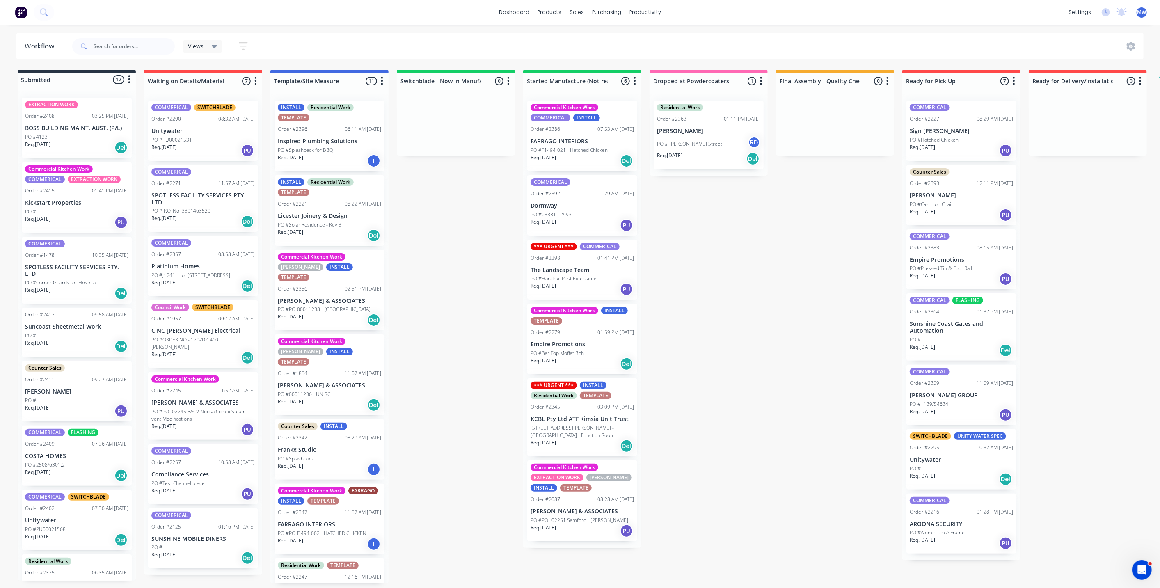
click at [466, 225] on div "Submitted 12 Status colour #273444 hex #273444 Save Cancel Summaries Total orde…" at bounding box center [678, 327] width 1369 height 514
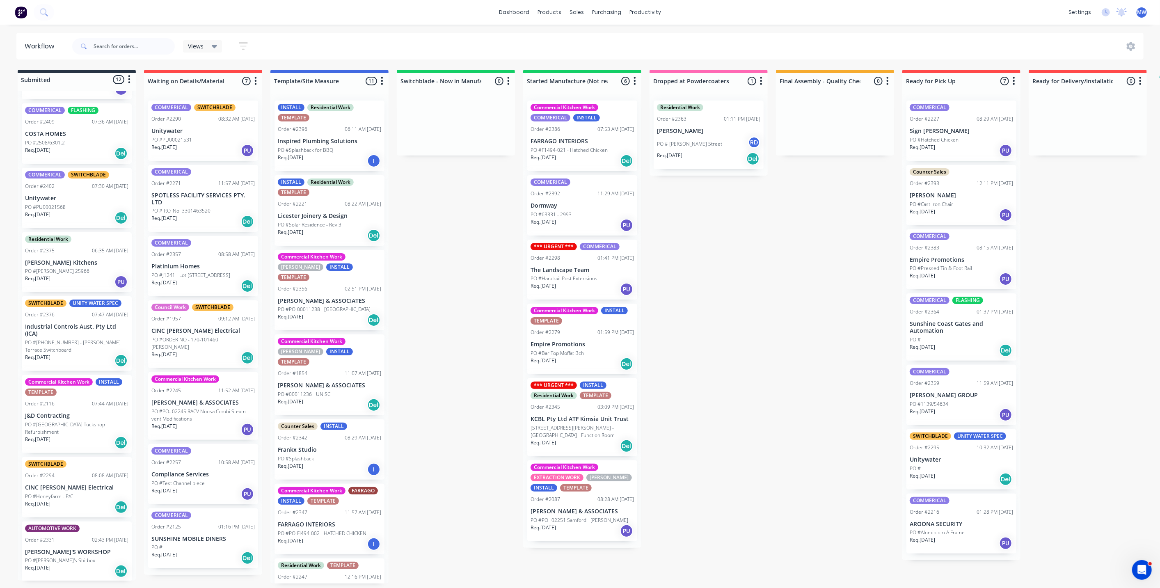
scroll to position [2, 0]
drag, startPoint x: 477, startPoint y: 306, endPoint x: 472, endPoint y: 310, distance: 6.4
click at [476, 305] on div "Submitted 12 Status colour #273444 hex #273444 Save Cancel Summaries Total orde…" at bounding box center [678, 327] width 1369 height 514
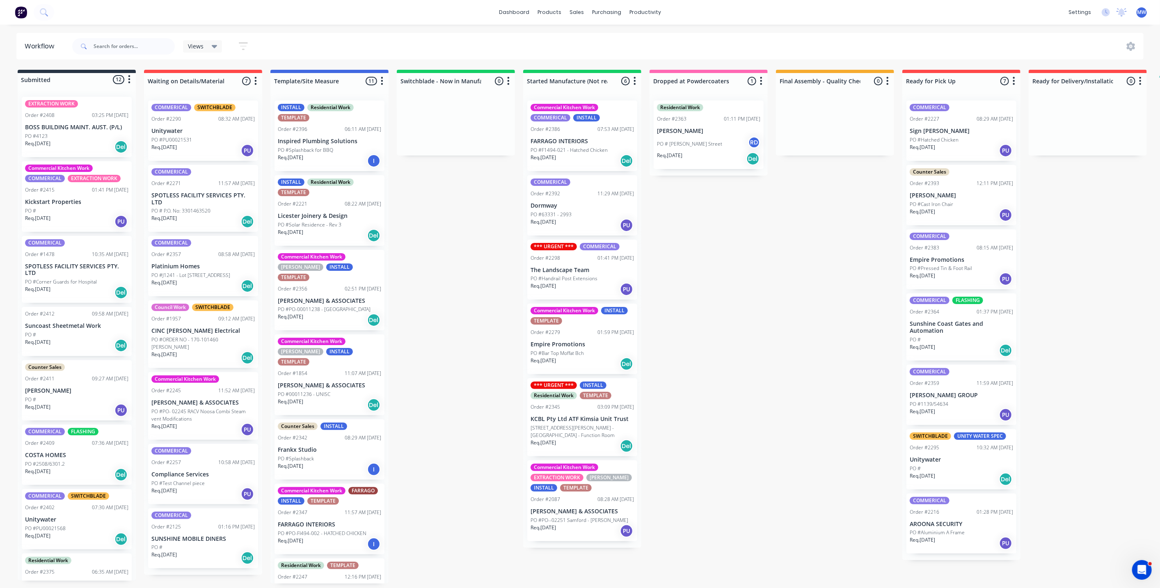
scroll to position [0, 0]
click at [430, 236] on div "Submitted 12 Status colour #273444 hex #273444 Save Cancel Summaries Total orde…" at bounding box center [678, 327] width 1369 height 514
click at [426, 284] on div "Submitted 12 Status colour #273444 hex #273444 Save Cancel Summaries Total orde…" at bounding box center [678, 327] width 1369 height 514
click at [429, 266] on div "Submitted 12 Status colour #273444 hex #273444 Save Cancel Summaries Total orde…" at bounding box center [678, 327] width 1369 height 514
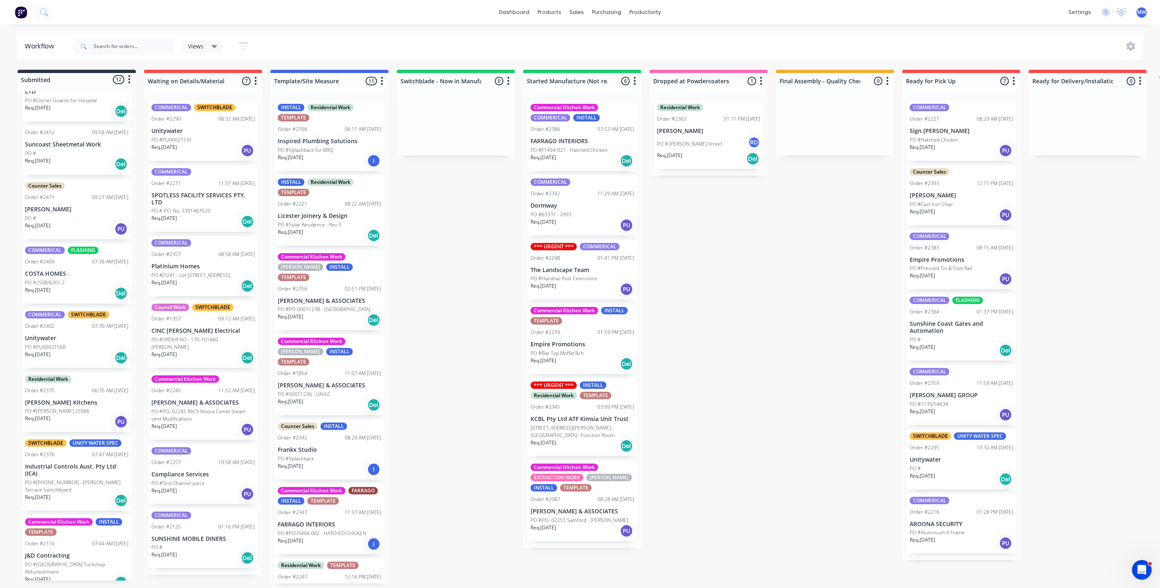
scroll to position [228, 0]
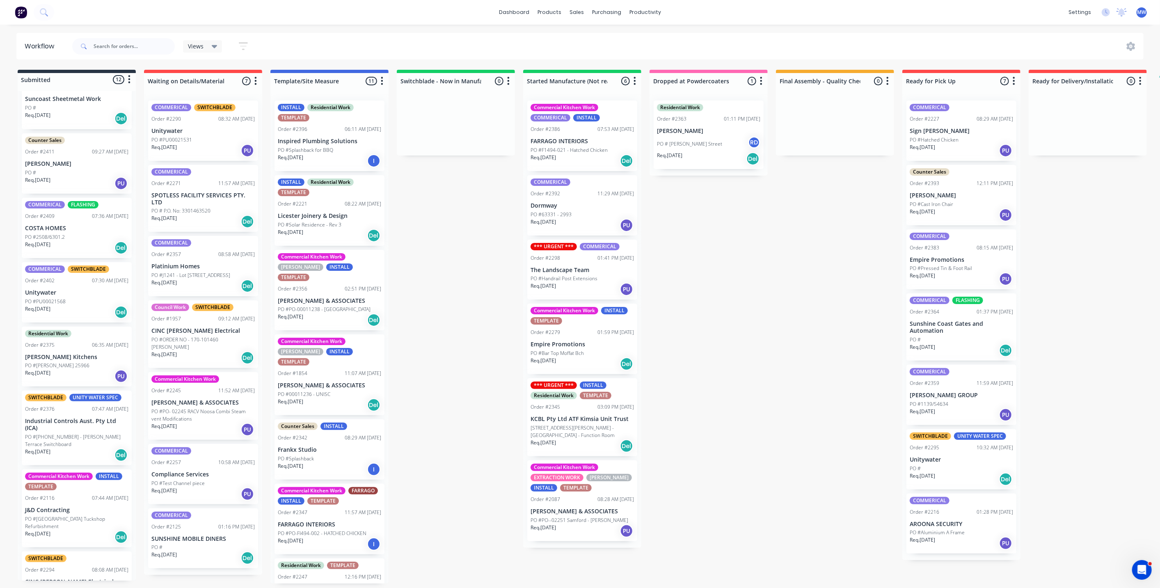
click at [75, 172] on div "PO #" at bounding box center [76, 172] width 103 height 7
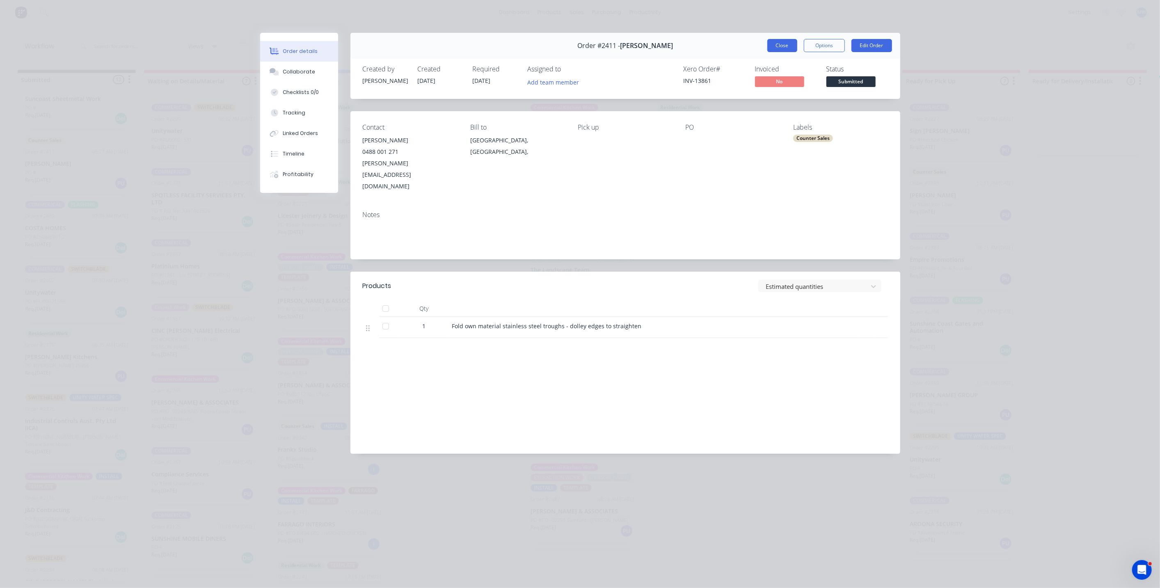
click at [787, 47] on button "Close" at bounding box center [783, 45] width 30 height 13
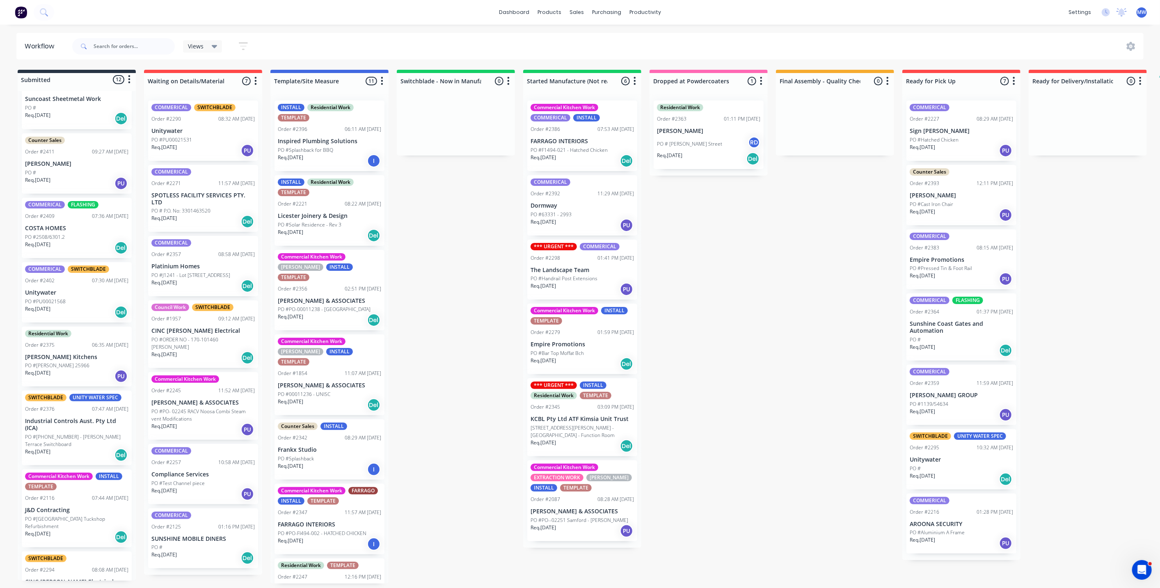
click at [82, 360] on div "Residential Work Order #2375 06:35 AM 13/10/25 Bain Kitchens PO #BENJAMIN 25966…" at bounding box center [77, 357] width 110 height 60
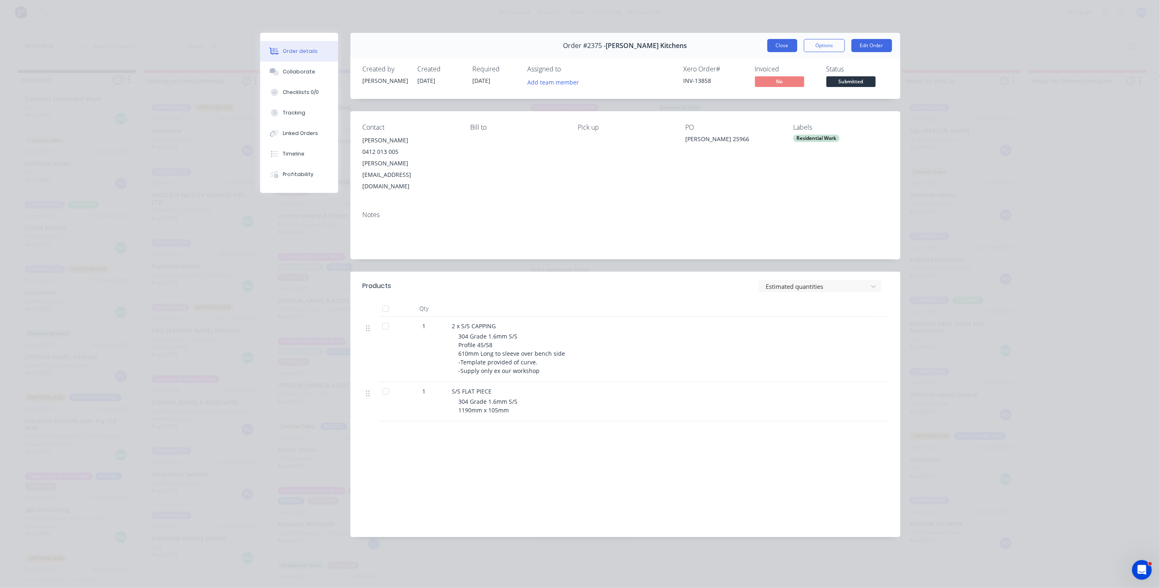
click at [783, 45] on button "Close" at bounding box center [783, 45] width 30 height 13
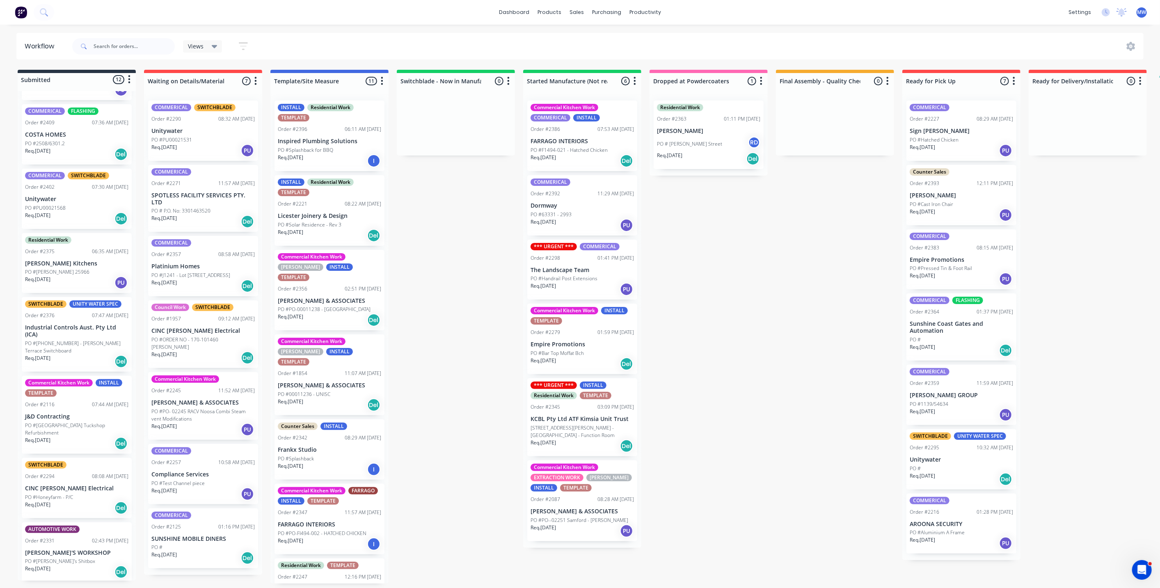
scroll to position [322, 0]
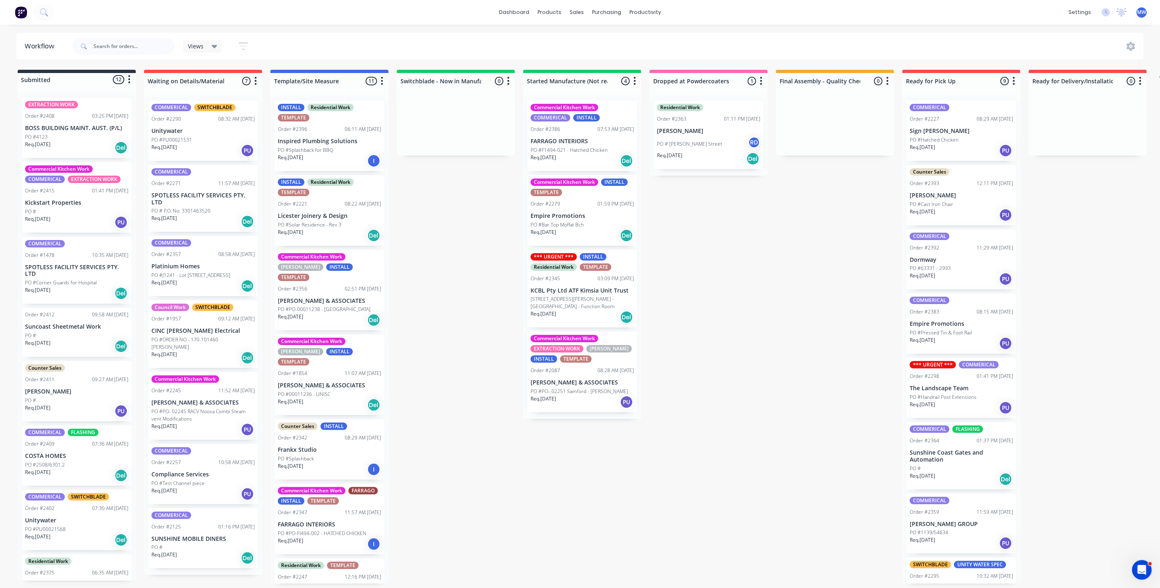
click at [828, 399] on div "Submitted 12 Status colour #273444 hex #273444 Save Cancel Summaries Total orde…" at bounding box center [678, 327] width 1369 height 514
click at [753, 248] on div "Submitted 12 Status colour #273444 hex #273444 Save Cancel Summaries Total orde…" at bounding box center [678, 327] width 1369 height 514
click at [443, 323] on div "Submitted 12 Status colour #273444 hex #273444 Save Cancel Summaries Total orde…" at bounding box center [678, 327] width 1369 height 514
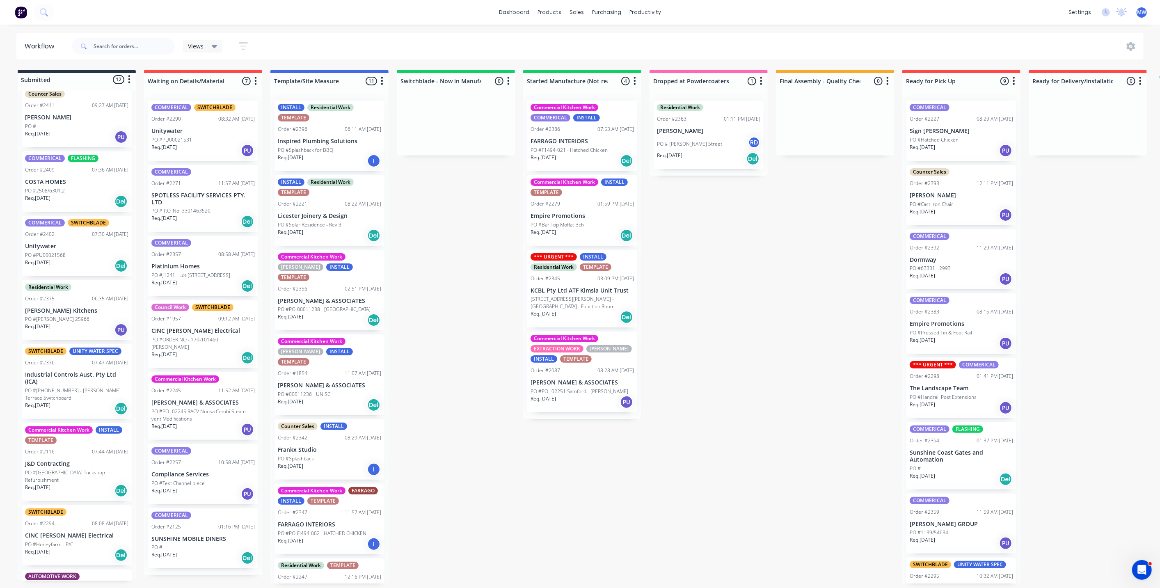
scroll to position [322, 0]
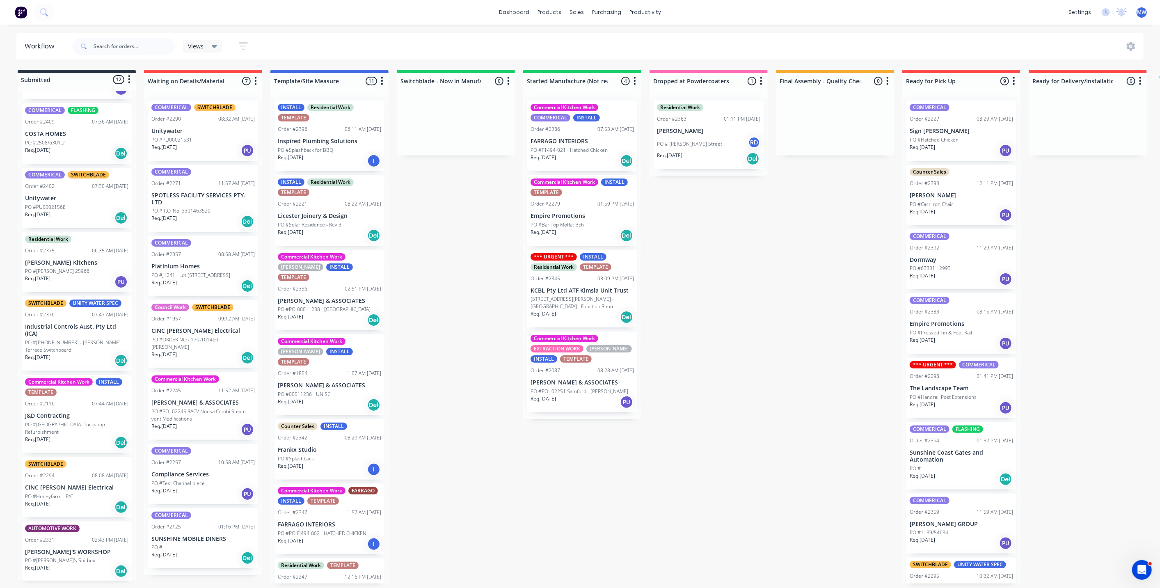
click at [508, 384] on div "Submitted 12 Status colour #273444 hex #273444 Save Cancel Summaries Total orde…" at bounding box center [678, 327] width 1369 height 514
click at [768, 351] on div "Submitted 12 Status colour #273444 hex #273444 Save Cancel Summaries Total orde…" at bounding box center [678, 327] width 1369 height 514
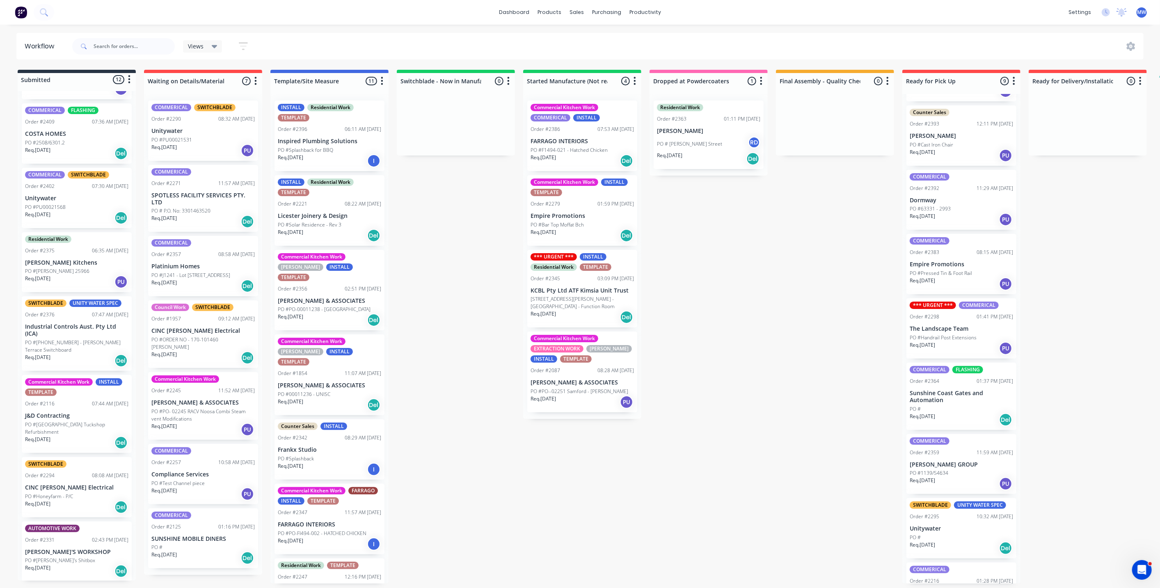
scroll to position [98, 0]
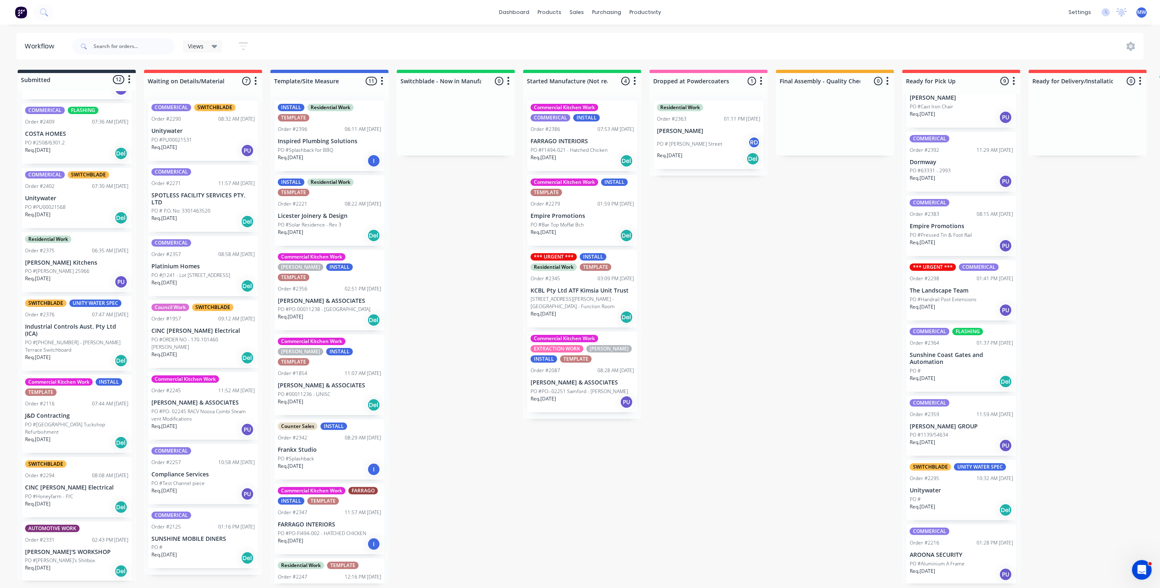
click at [828, 313] on div "Submitted 12 Status colour #273444 hex #273444 Save Cancel Summaries Total orde…" at bounding box center [678, 327] width 1369 height 514
click at [457, 222] on div "Submitted 12 Status colour #273444 hex #273444 Save Cancel Summaries Total orde…" at bounding box center [678, 327] width 1369 height 514
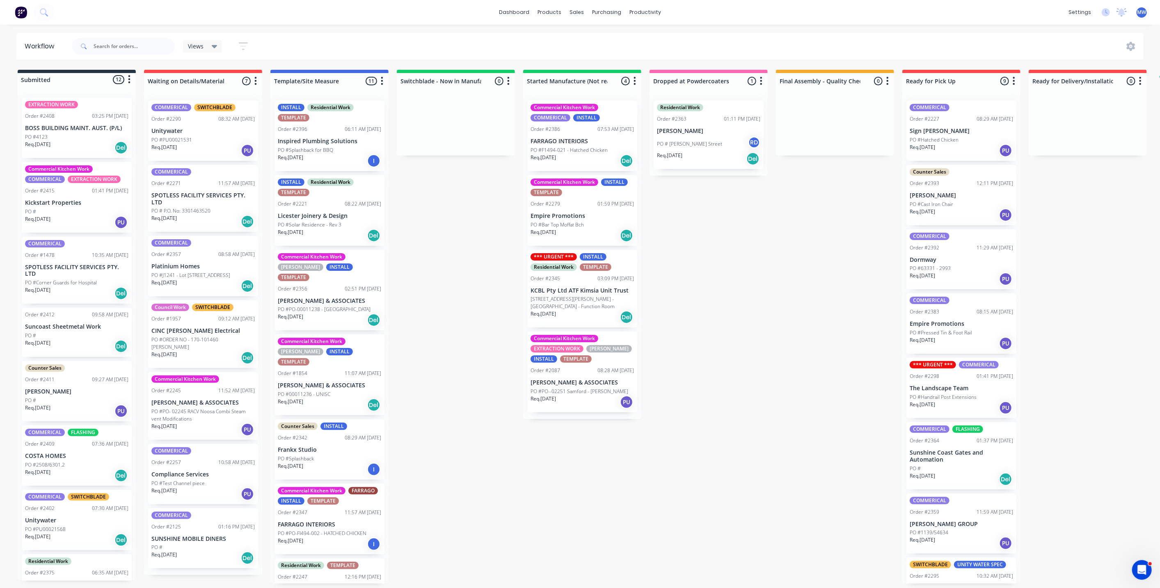
click at [209, 351] on p "PO #ORDER NO - 170-101460 Mooloolaba Foreshore" at bounding box center [202, 343] width 103 height 15
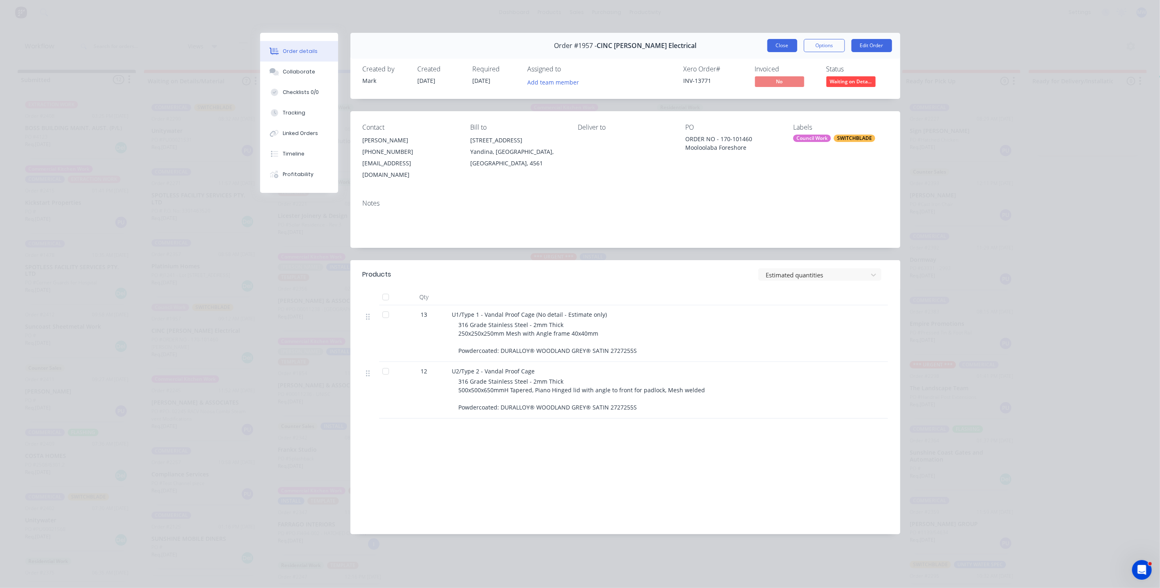
click at [790, 48] on button "Close" at bounding box center [783, 45] width 30 height 13
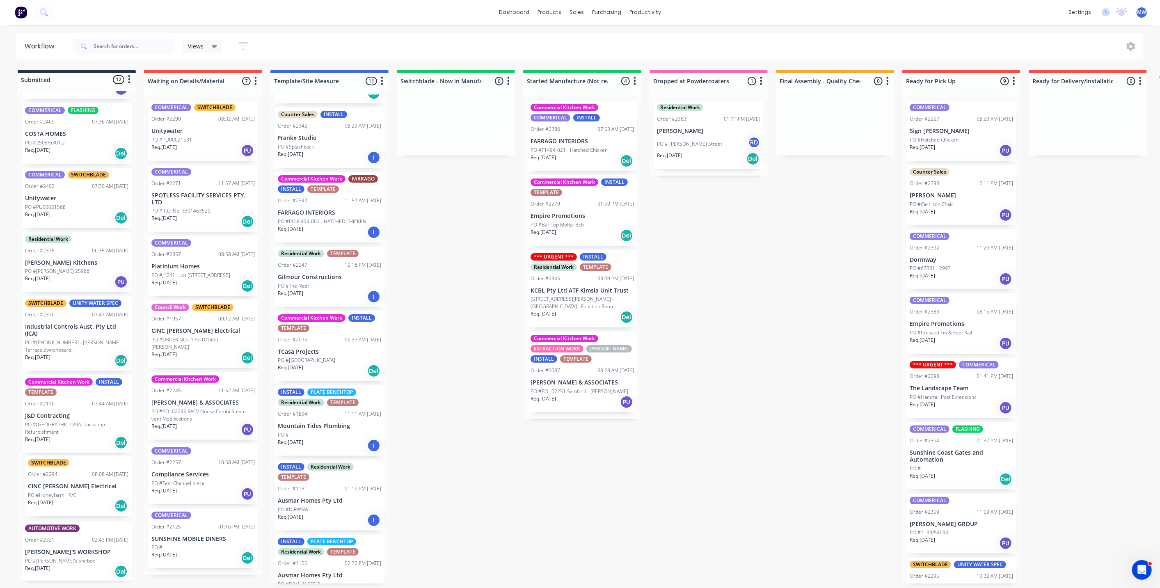
scroll to position [1, 0]
drag, startPoint x: 67, startPoint y: 495, endPoint x: 679, endPoint y: 188, distance: 684.6
click at [679, 188] on div "Submitted 12 Status colour #273444 hex #273444 Save Cancel Summaries Total orde…" at bounding box center [678, 327] width 1369 height 514
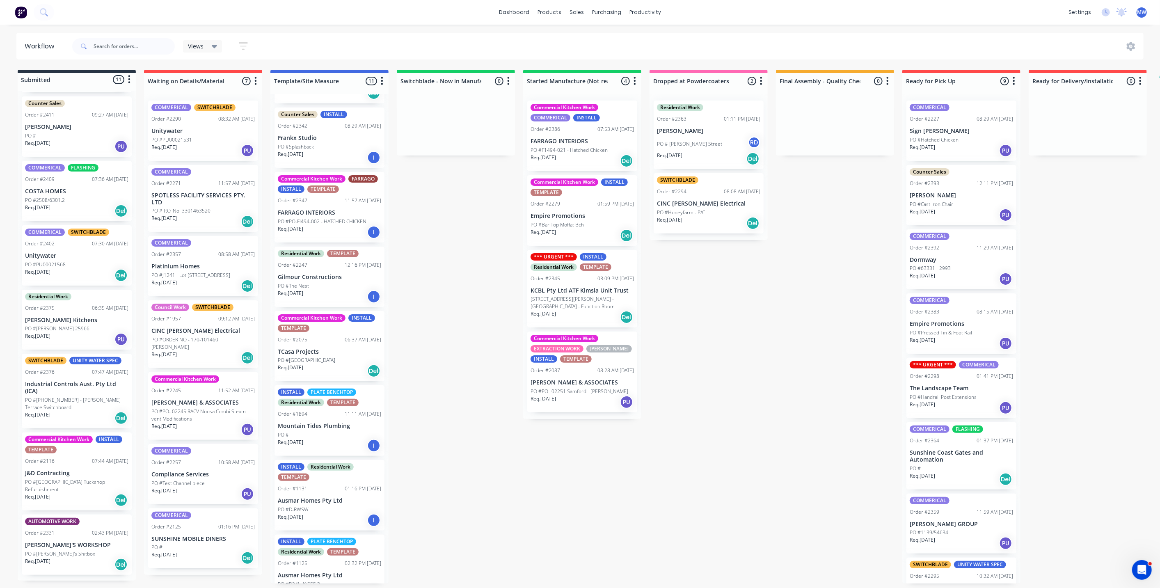
scroll to position [258, 0]
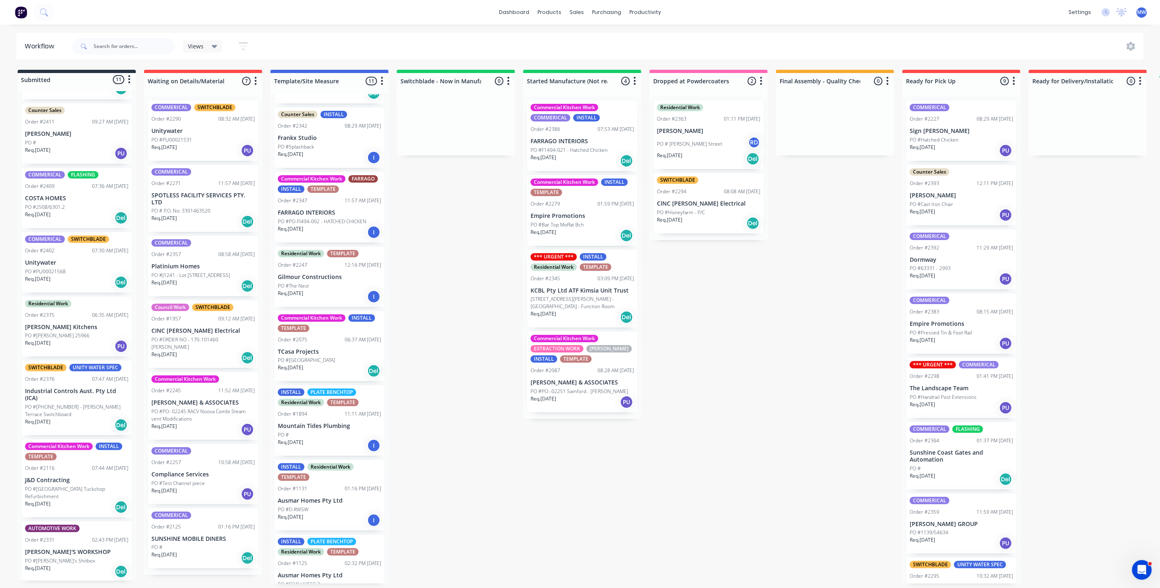
click at [708, 211] on div "PO #Honeyfarm - P/C" at bounding box center [708, 212] width 103 height 7
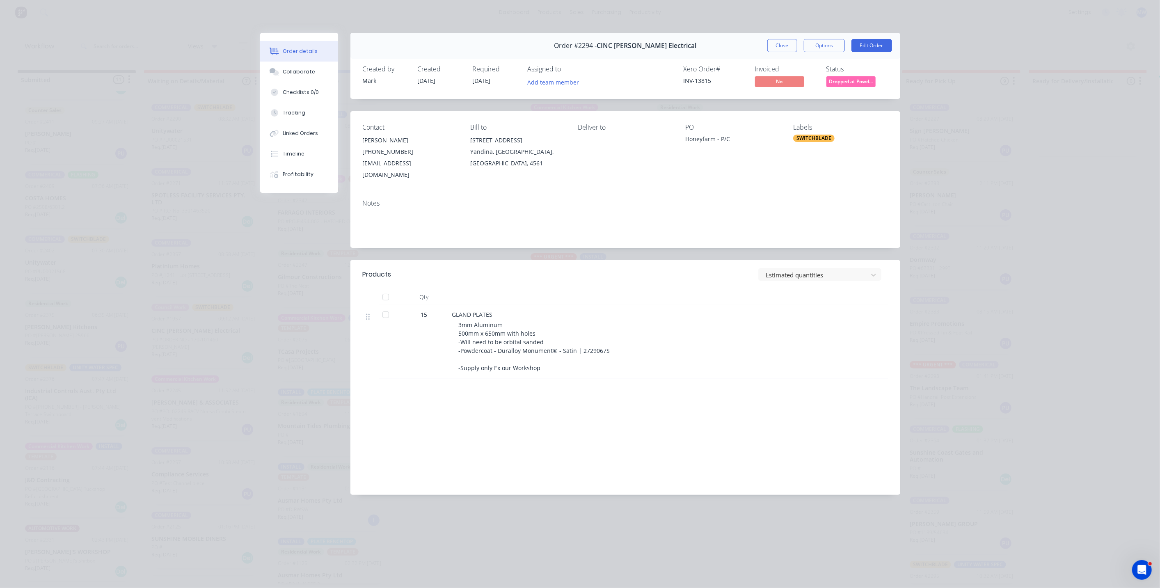
click at [781, 47] on button "Close" at bounding box center [783, 45] width 30 height 13
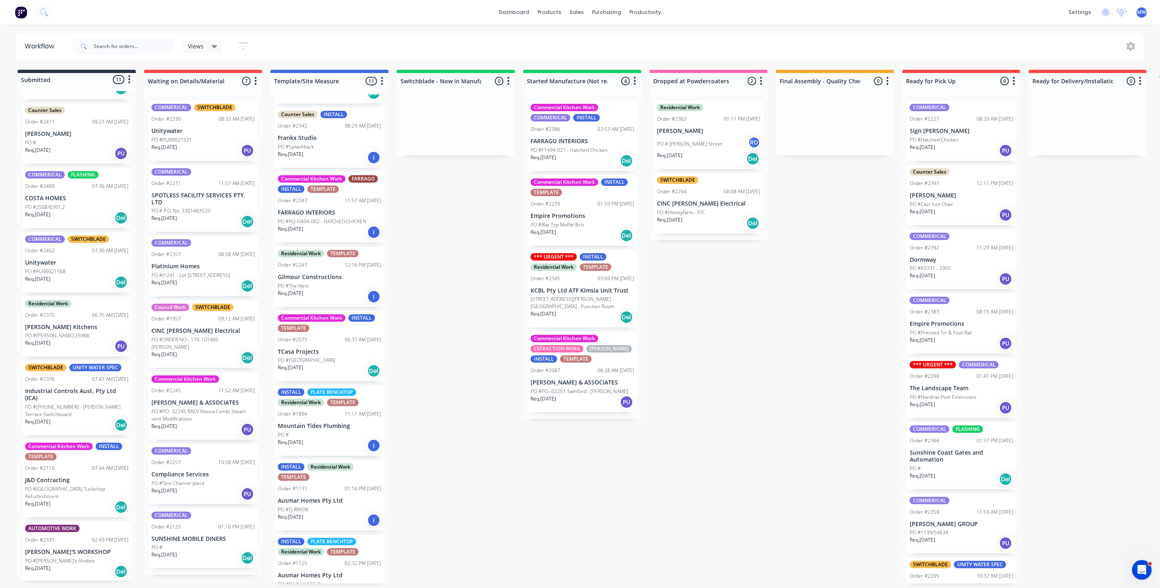
click at [784, 373] on div "Submitted 11 Status colour #273444 hex #273444 Save Cancel Summaries Total orde…" at bounding box center [678, 327] width 1369 height 514
click at [769, 353] on div "Submitted 11 Status colour #273444 hex #273444 Save Cancel Summaries Total orde…" at bounding box center [678, 327] width 1369 height 514
click at [774, 337] on div "Submitted 11 Status colour #273444 hex #273444 Save Cancel Summaries Total orde…" at bounding box center [678, 327] width 1369 height 514
click at [428, 329] on div "Submitted 11 Status colour #273444 hex #273444 Save Cancel Summaries Total orde…" at bounding box center [678, 327] width 1369 height 514
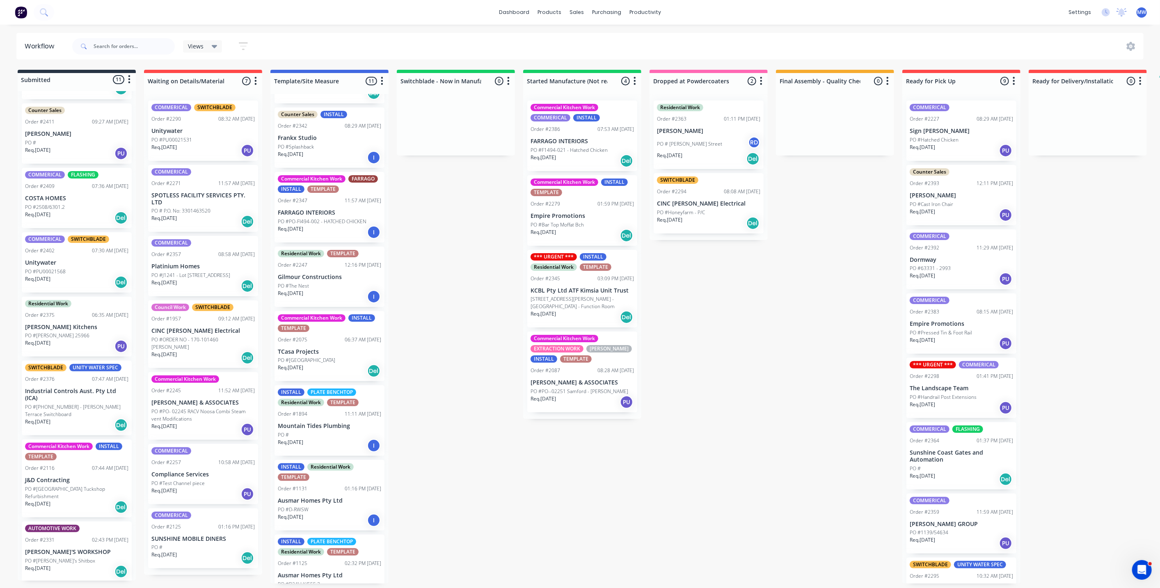
click at [427, 307] on div "Submitted 11 Status colour #273444 hex #273444 Save Cancel Summaries Total orde…" at bounding box center [678, 327] width 1369 height 514
click at [409, 244] on div "Submitted 11 Status colour #273444 hex #273444 Save Cancel Summaries Total orde…" at bounding box center [678, 327] width 1369 height 514
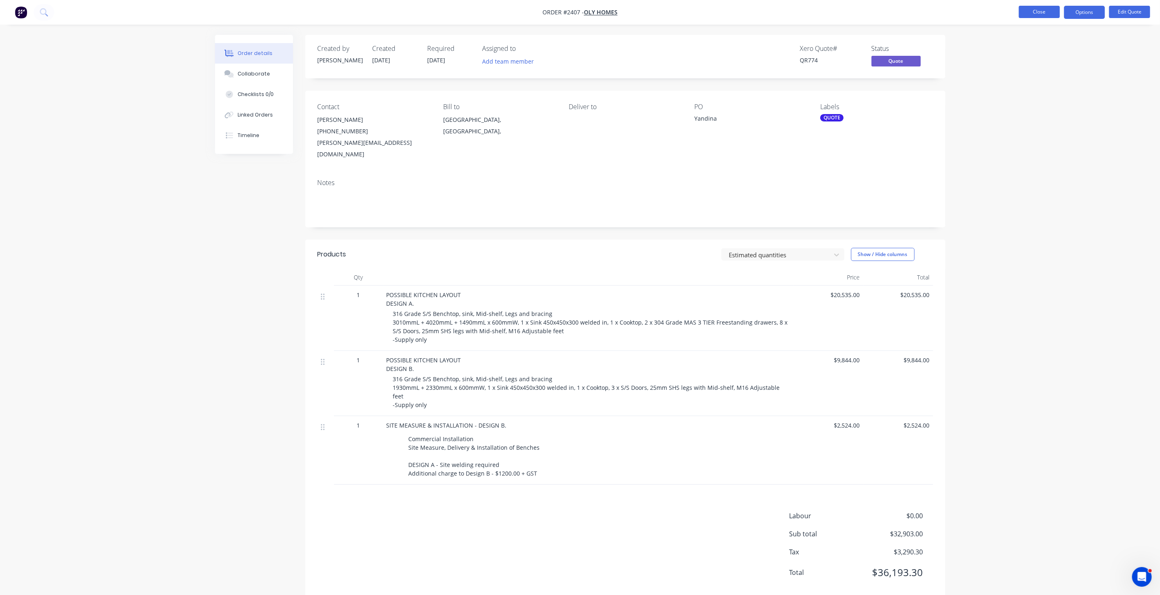
click at [1042, 13] on button "Close" at bounding box center [1039, 12] width 41 height 12
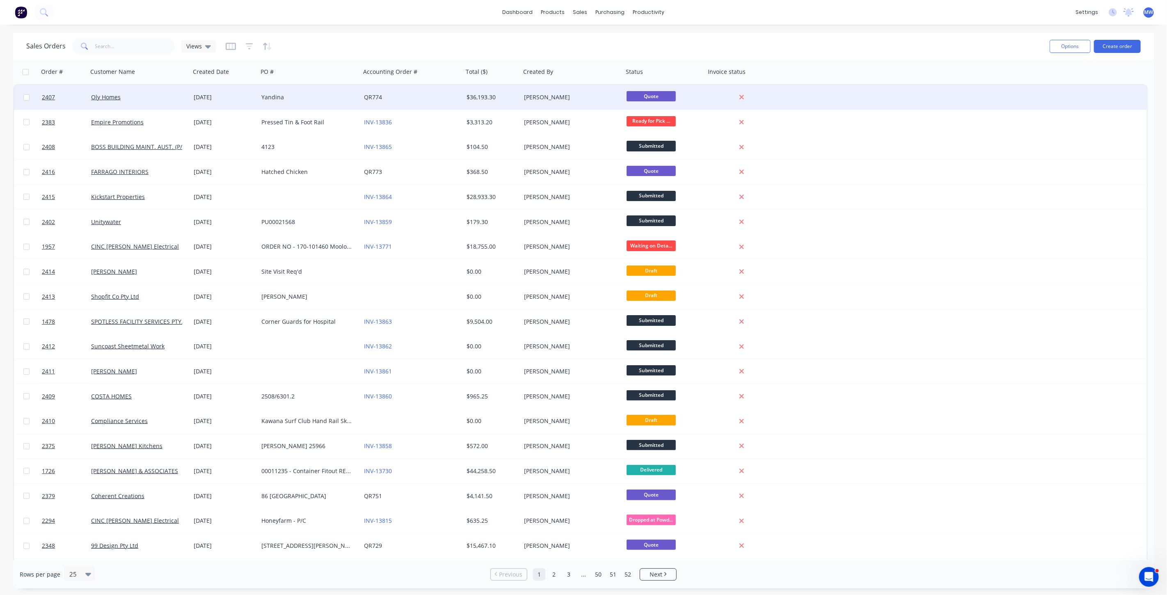
click at [276, 95] on div "Yandina" at bounding box center [306, 97] width 91 height 8
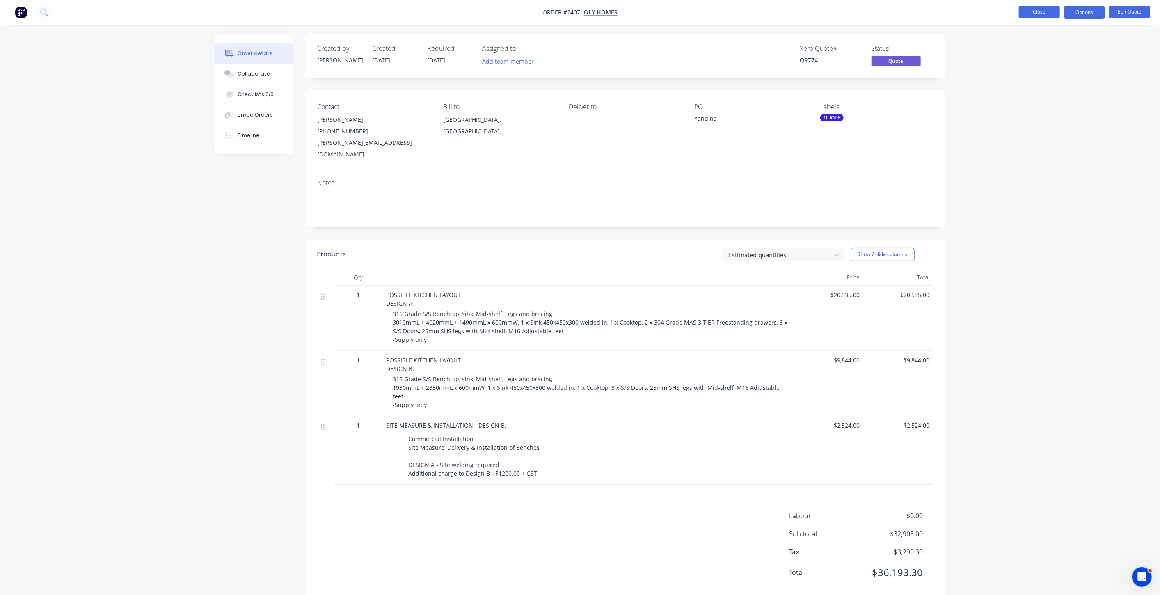
click at [1037, 13] on button "Close" at bounding box center [1039, 12] width 41 height 12
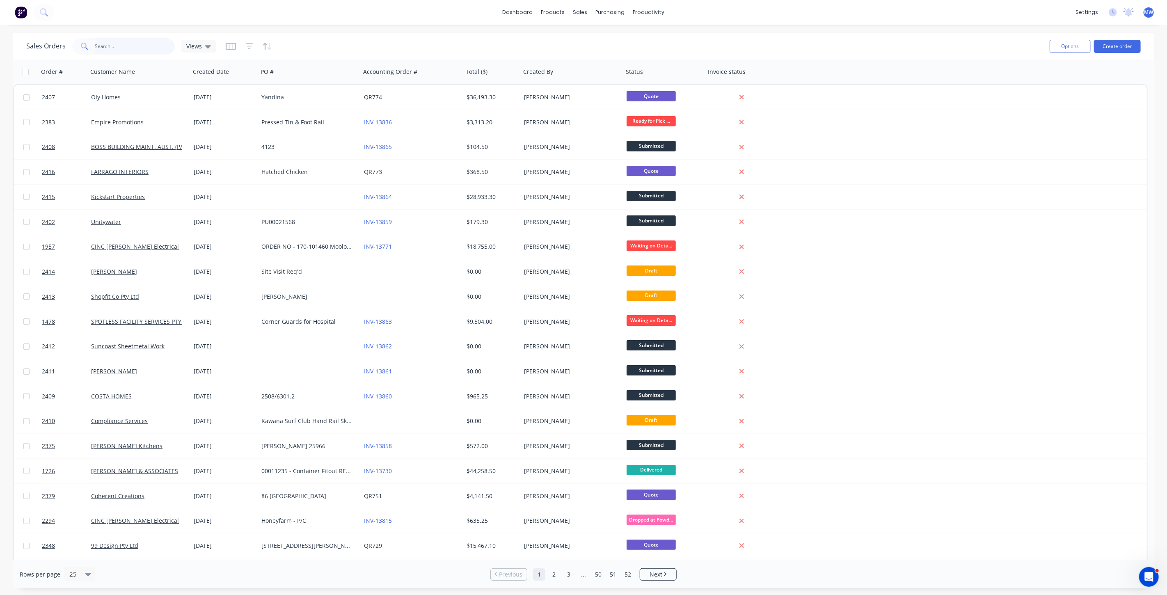
click at [152, 43] on input "text" at bounding box center [135, 46] width 80 height 16
type input "[PERSON_NAME]"
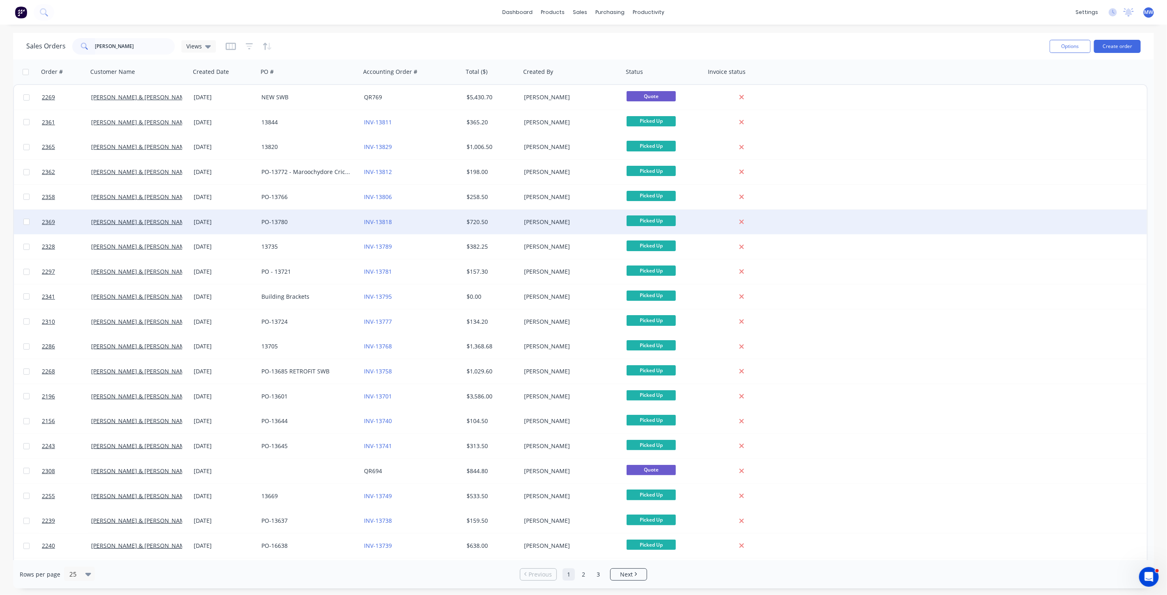
click at [310, 220] on div "PO-13780" at bounding box center [306, 222] width 91 height 8
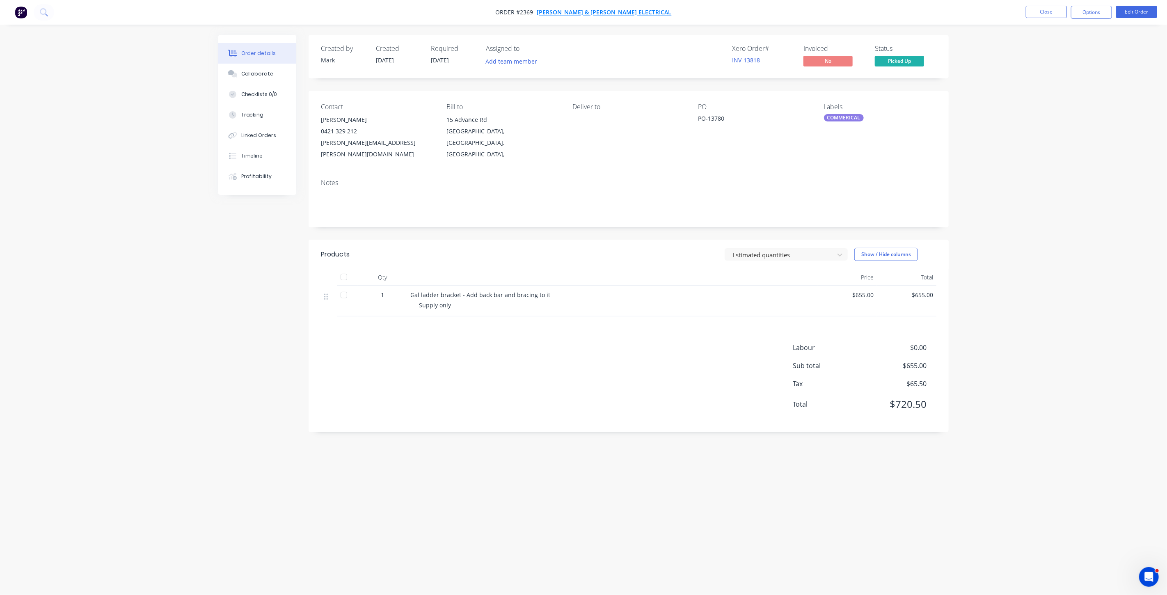
click at [623, 10] on span "[PERSON_NAME] & [PERSON_NAME] Electrical" at bounding box center [604, 13] width 135 height 8
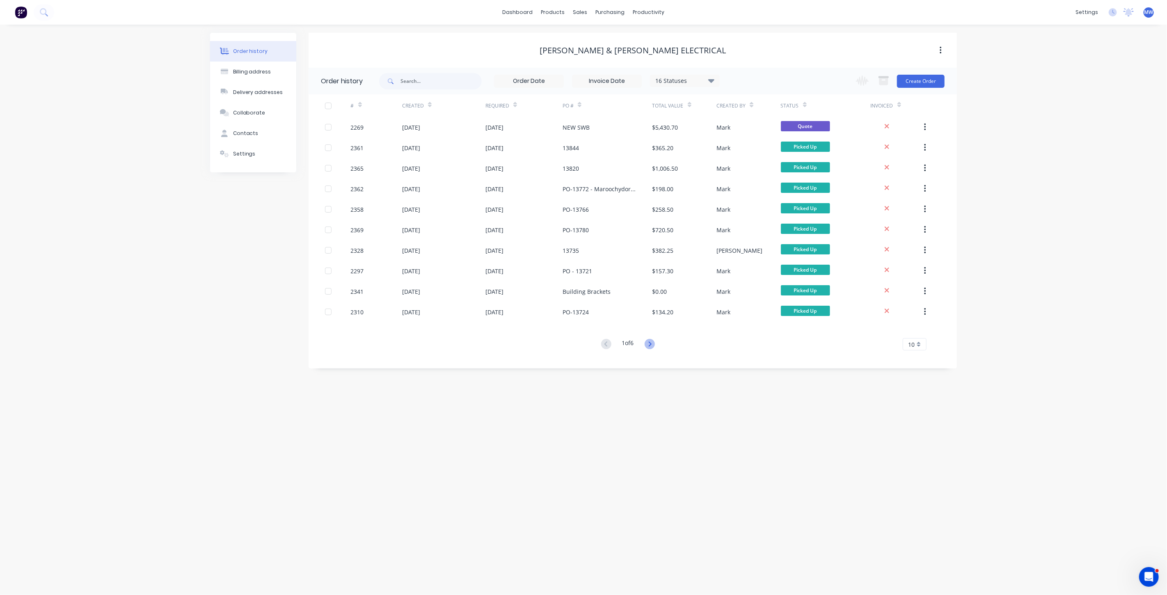
click at [650, 342] on icon at bounding box center [650, 344] width 10 height 10
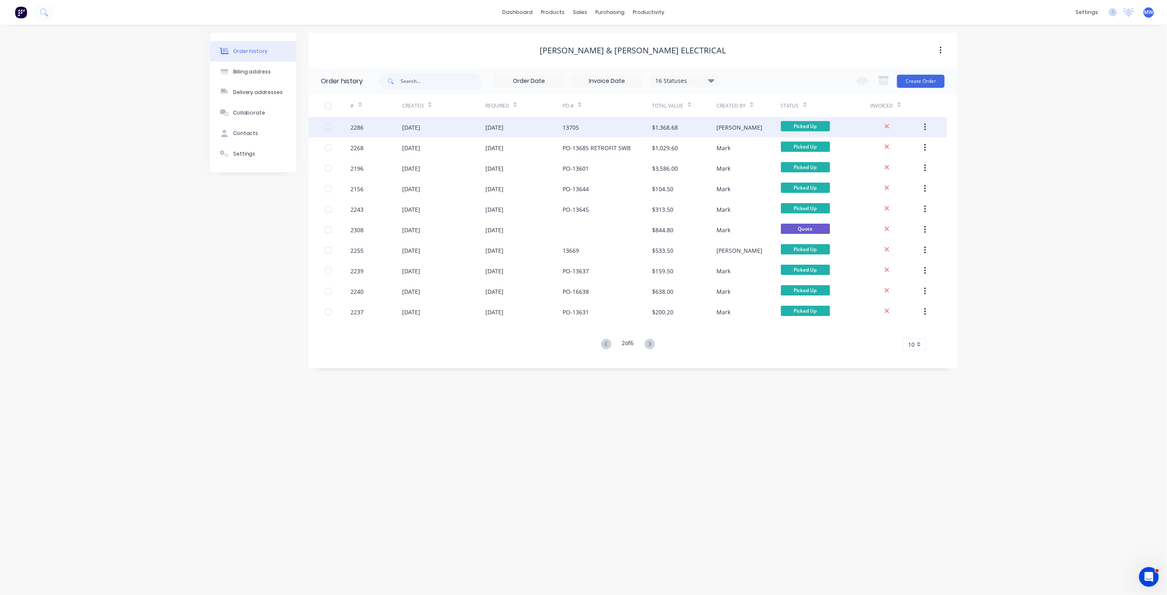
click at [492, 127] on div "[DATE]" at bounding box center [495, 127] width 18 height 9
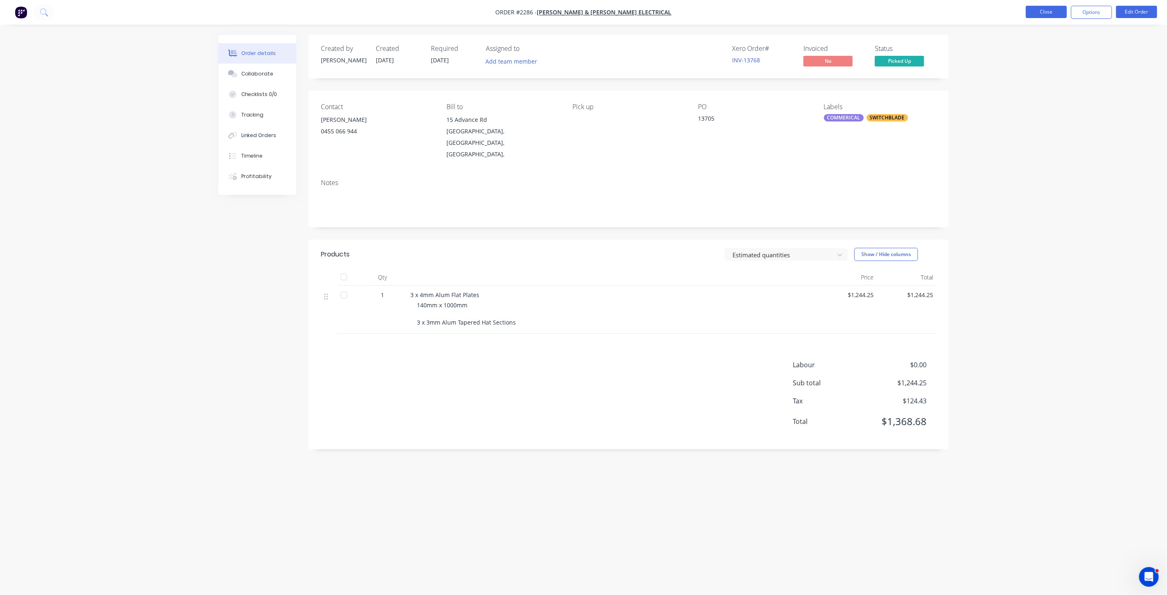
click at [1037, 12] on button "Close" at bounding box center [1046, 12] width 41 height 12
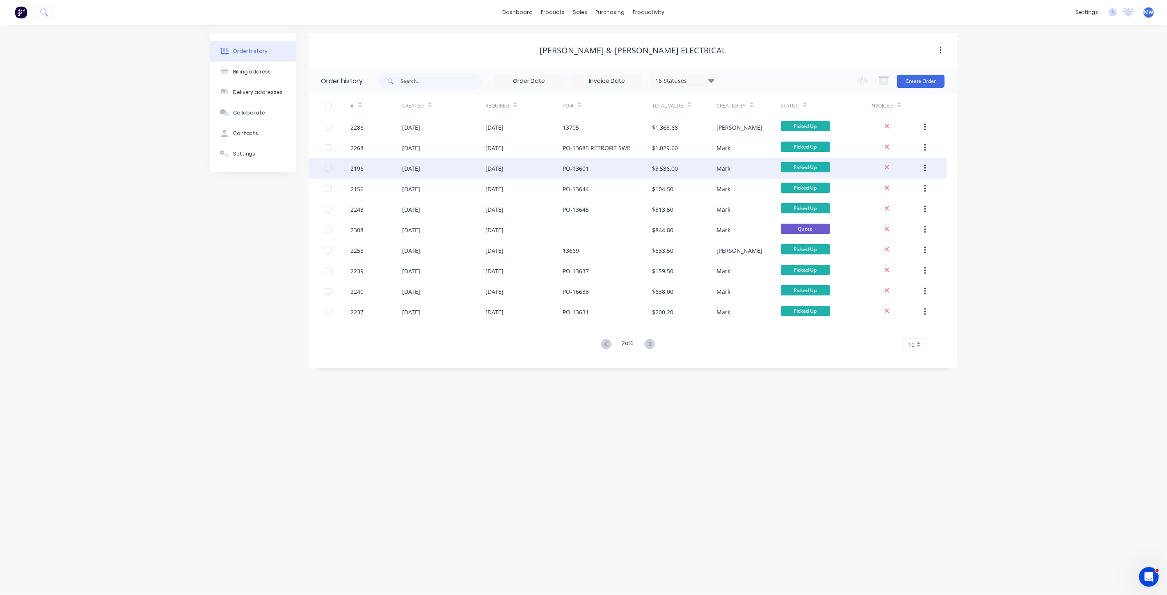
click at [550, 165] on div "11 Sep 2025" at bounding box center [524, 168] width 77 height 21
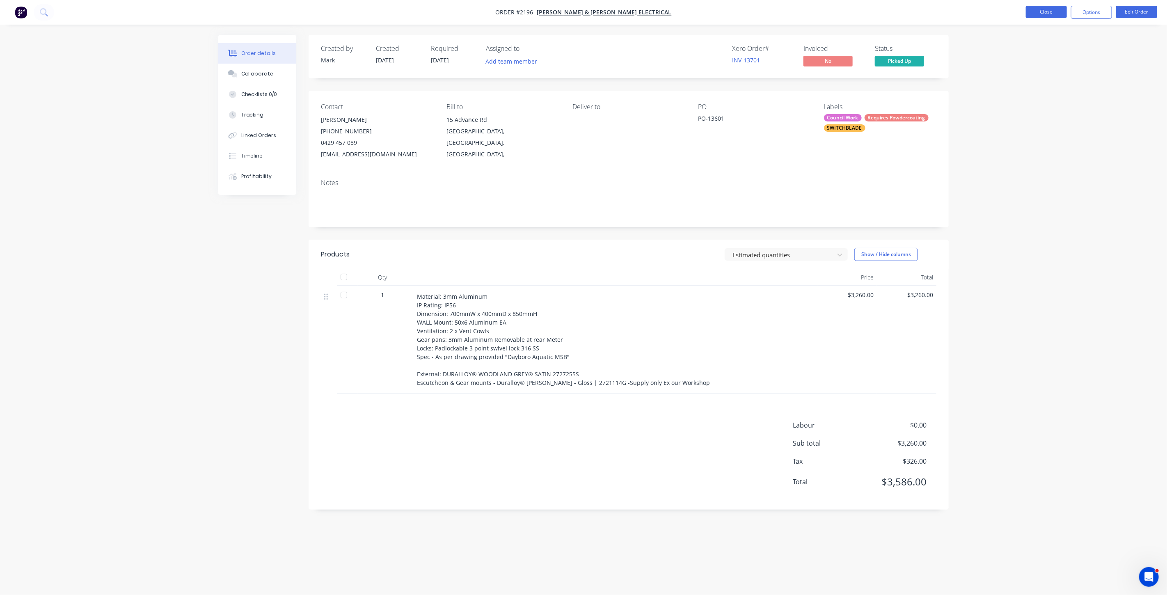
click at [1043, 11] on button "Close" at bounding box center [1046, 12] width 41 height 12
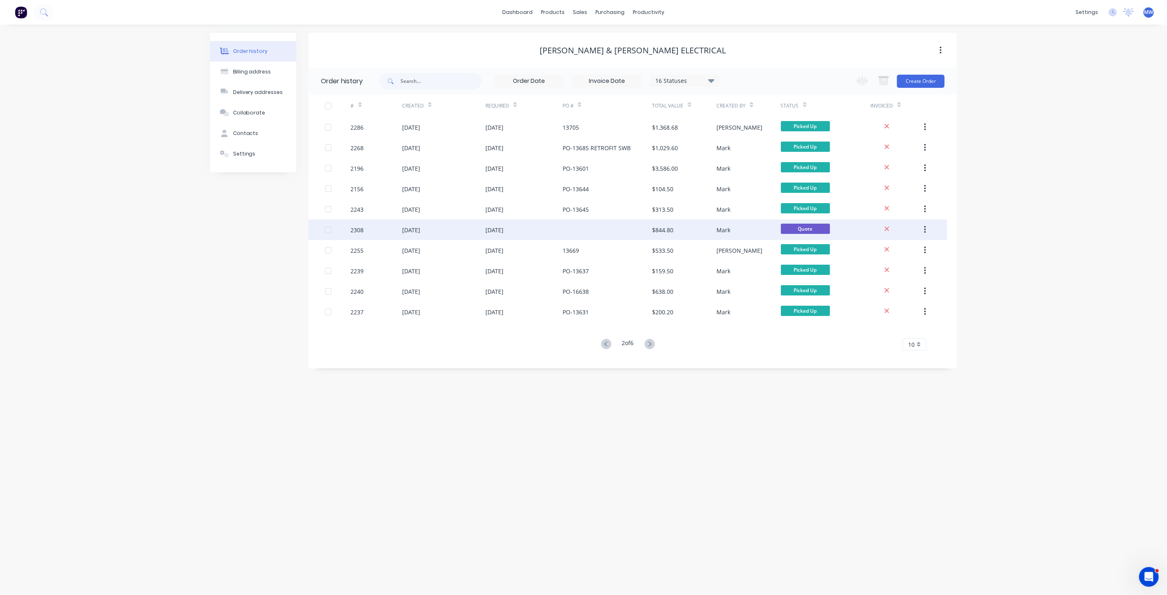
click at [543, 227] on div "11 Sep 2025" at bounding box center [524, 230] width 77 height 21
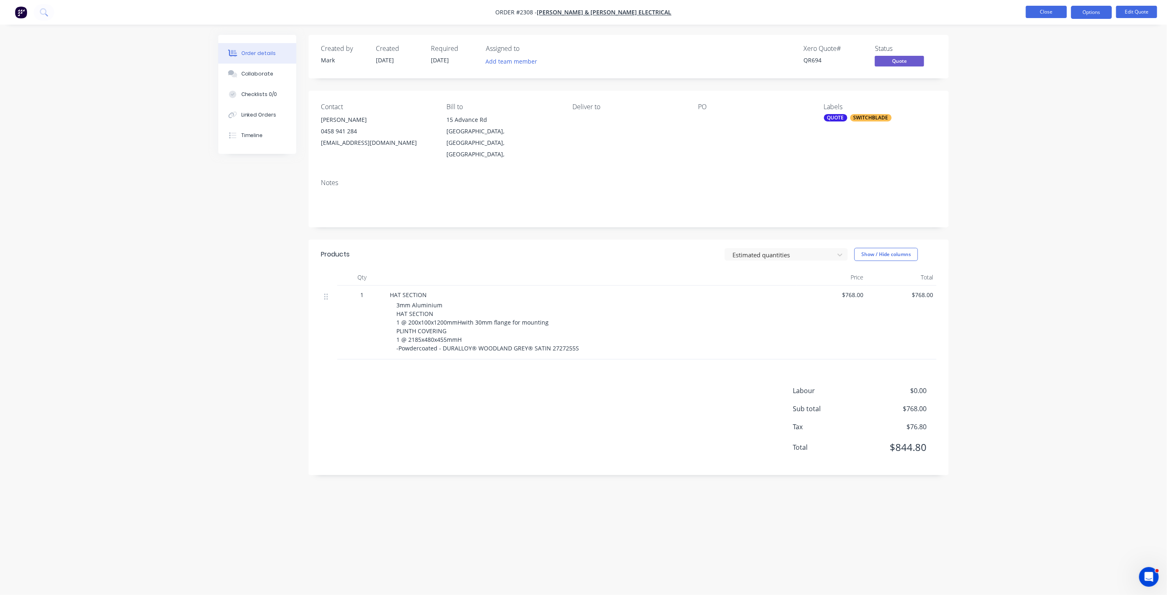
click at [1040, 12] on button "Close" at bounding box center [1046, 12] width 41 height 12
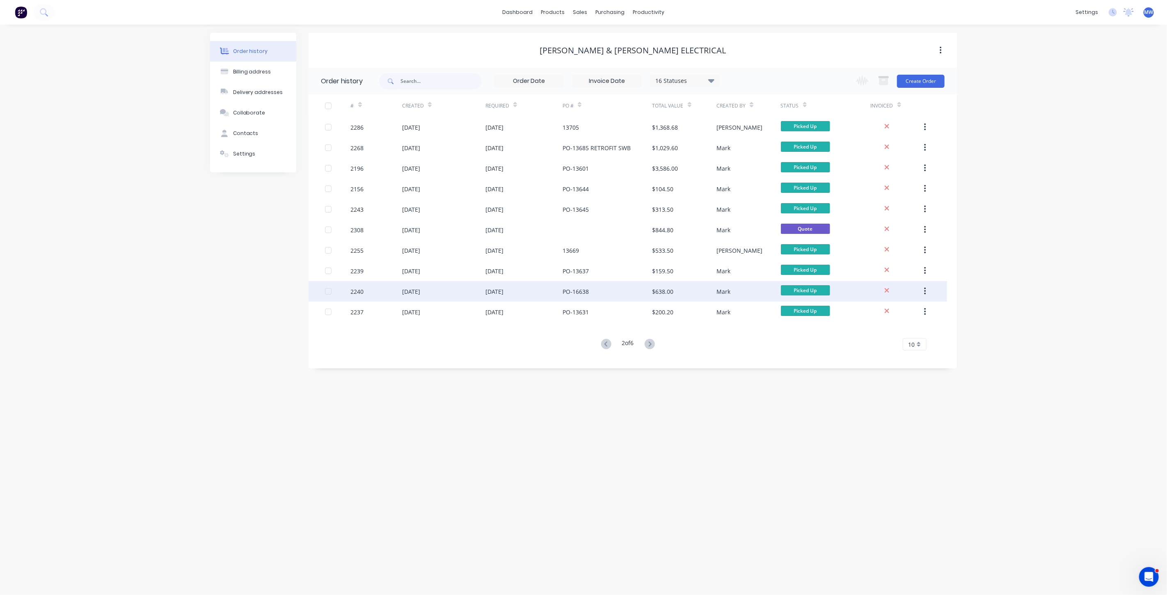
click at [590, 294] on div "PO-16638" at bounding box center [608, 291] width 90 height 21
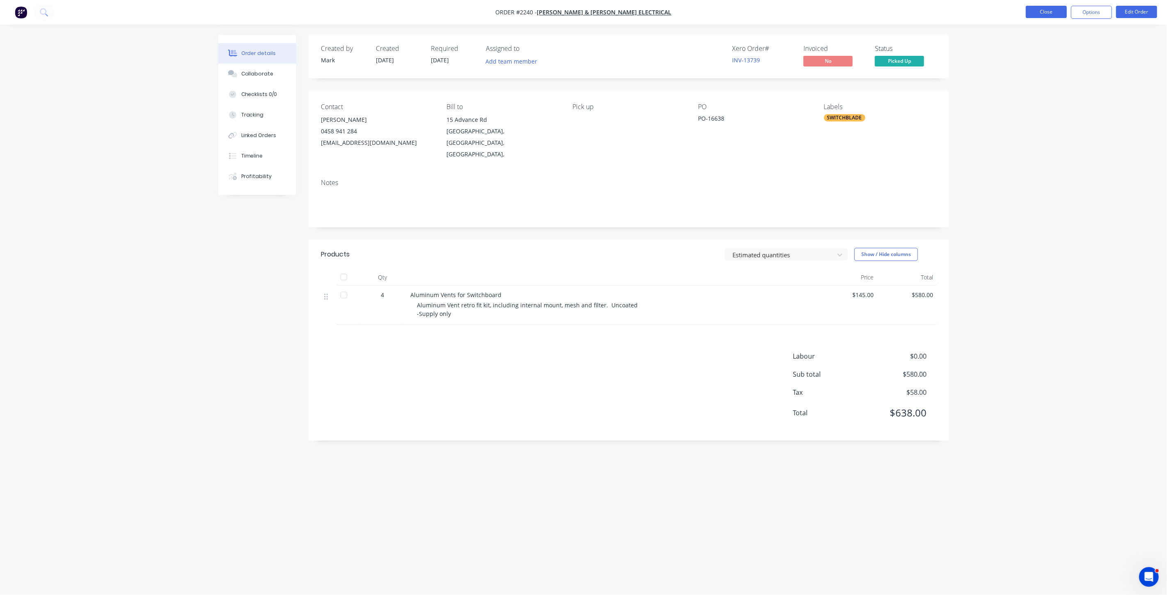
click at [1040, 7] on button "Close" at bounding box center [1046, 12] width 41 height 12
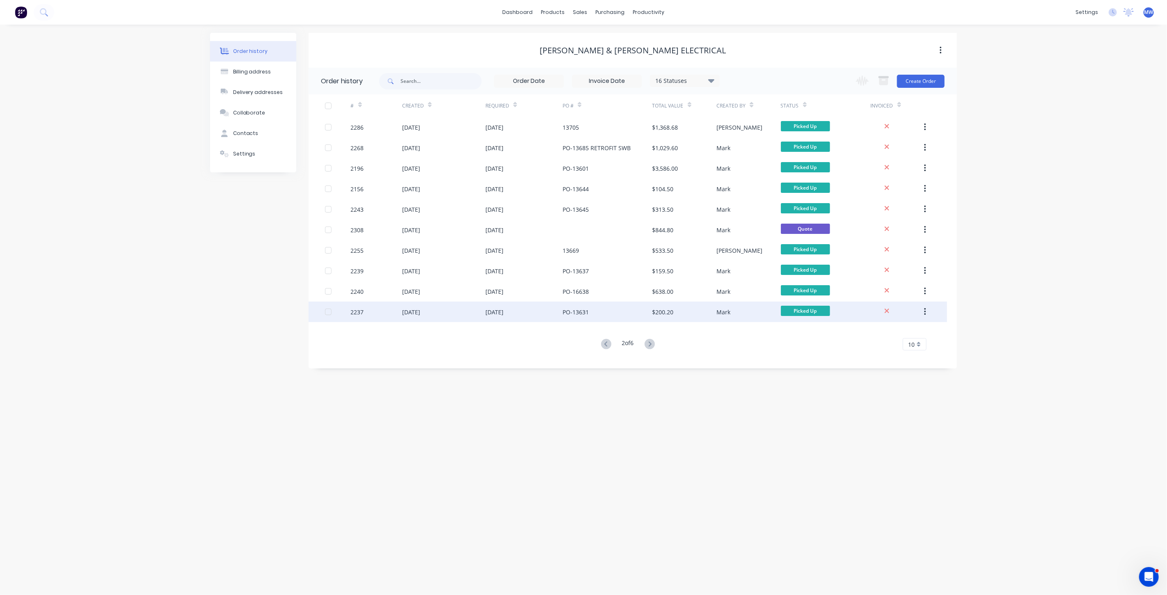
click at [570, 313] on div "PO-13631" at bounding box center [576, 312] width 26 height 9
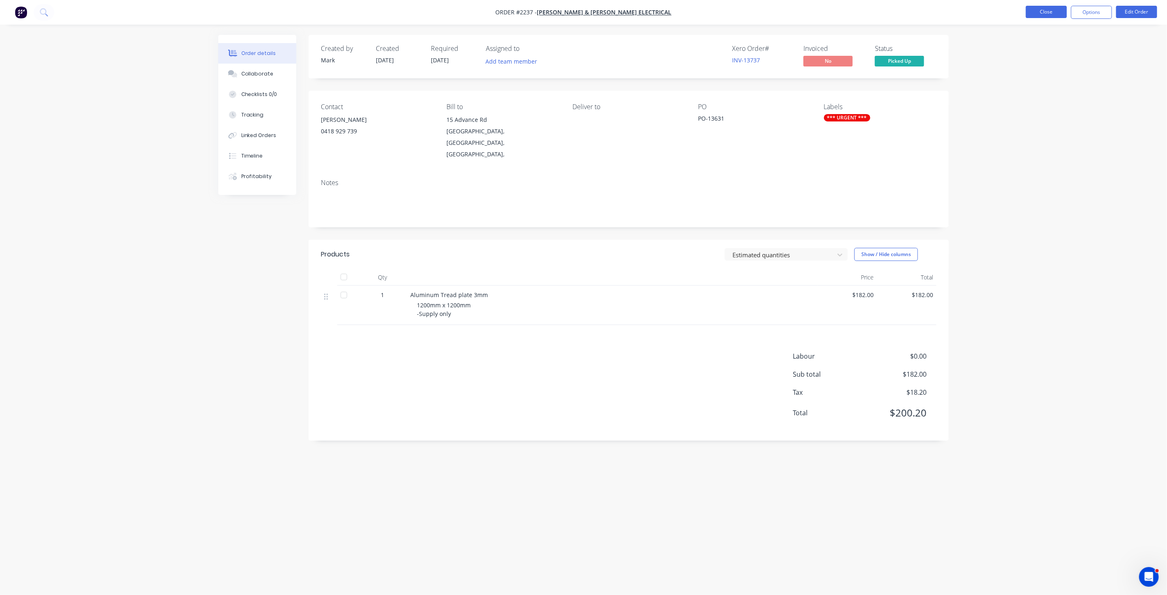
click at [1040, 11] on button "Close" at bounding box center [1046, 12] width 41 height 12
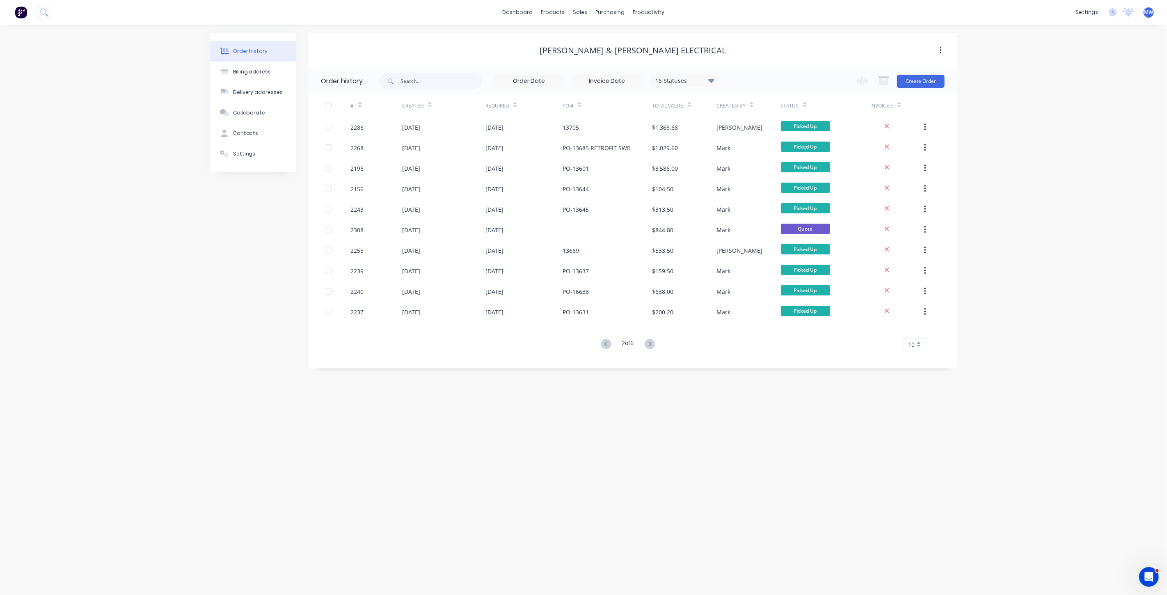
click at [646, 344] on button at bounding box center [649, 345] width 15 height 12
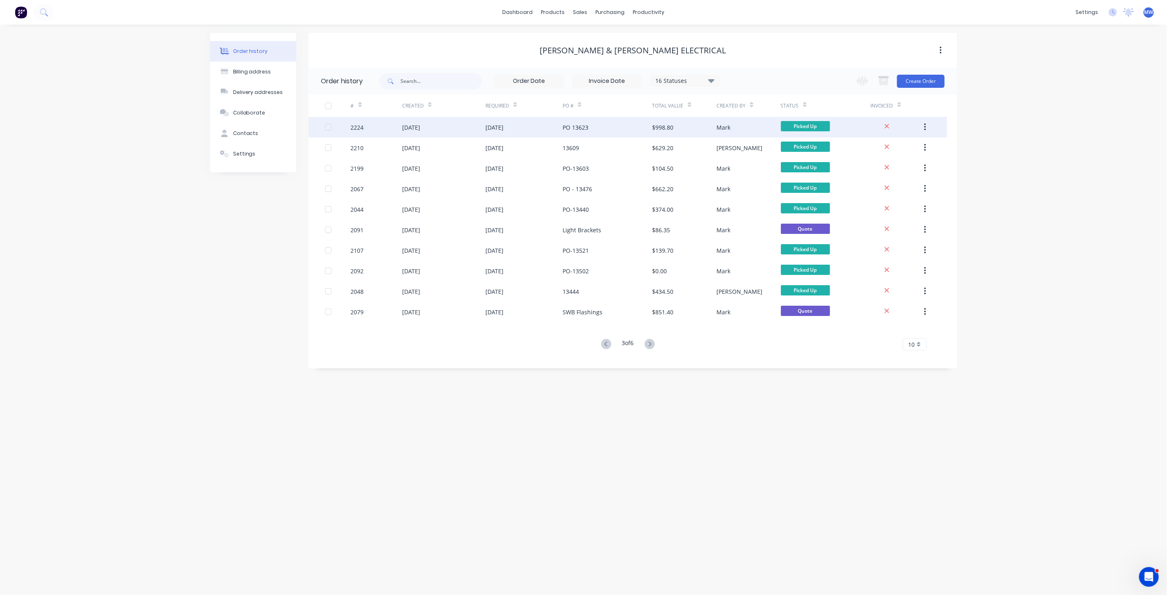
click at [530, 134] on div "25 Sep 2025" at bounding box center [524, 127] width 77 height 21
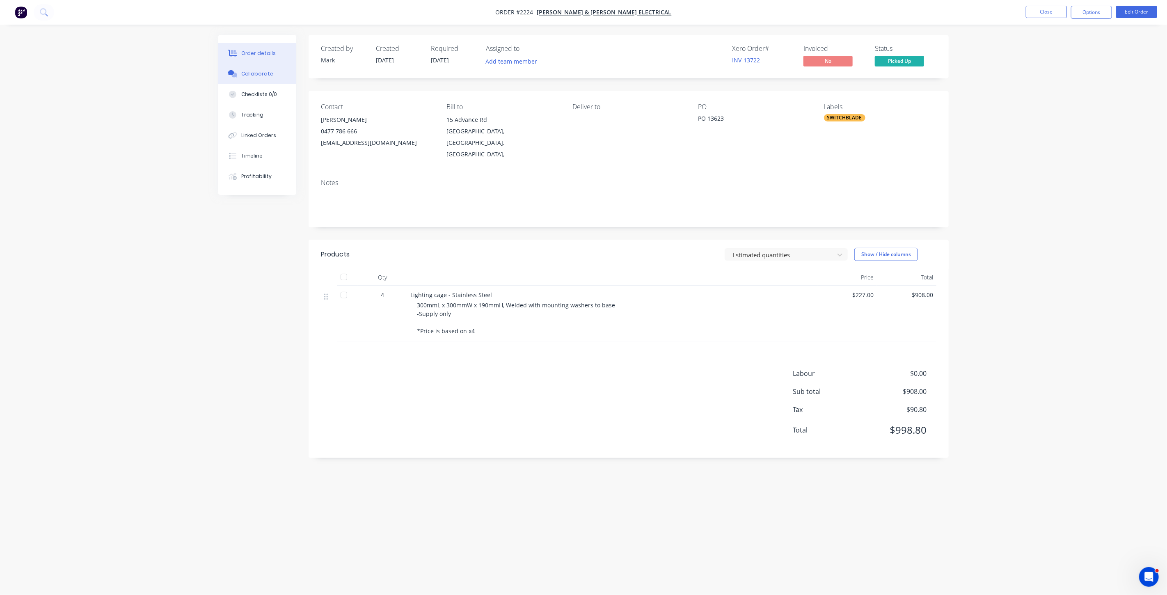
click at [259, 73] on div "Collaborate" at bounding box center [257, 73] width 32 height 7
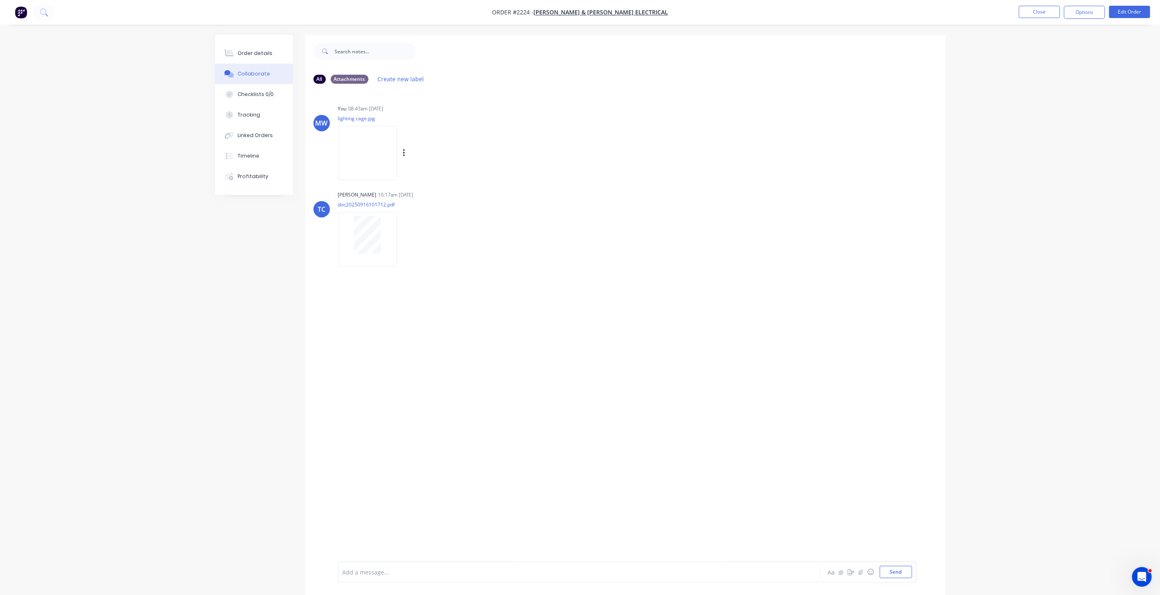
click at [357, 149] on img at bounding box center [367, 153] width 59 height 54
click at [404, 155] on icon "button" at bounding box center [404, 153] width 2 height 9
click at [431, 174] on button "Download" at bounding box center [458, 175] width 92 height 18
click at [1041, 9] on button "Close" at bounding box center [1039, 12] width 41 height 12
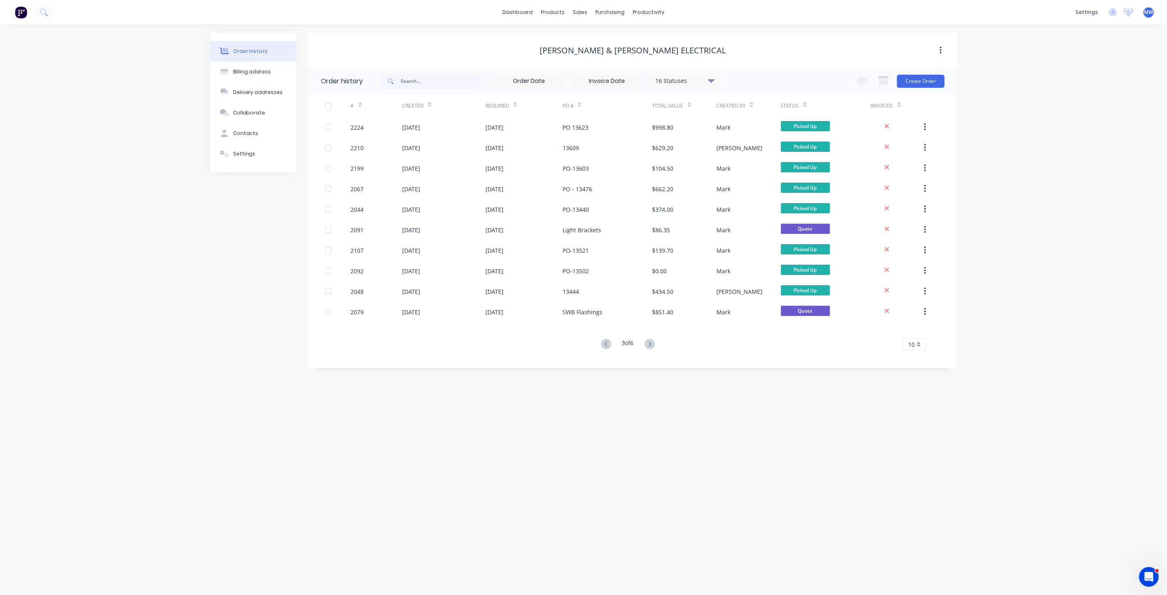
click at [286, 255] on div "Order history Billing address Delivery addresses Collaborate Contacts Settings" at bounding box center [253, 201] width 86 height 336
click at [584, 10] on div "sales" at bounding box center [580, 12] width 23 height 12
click at [603, 37] on div "Sales Orders" at bounding box center [611, 39] width 34 height 7
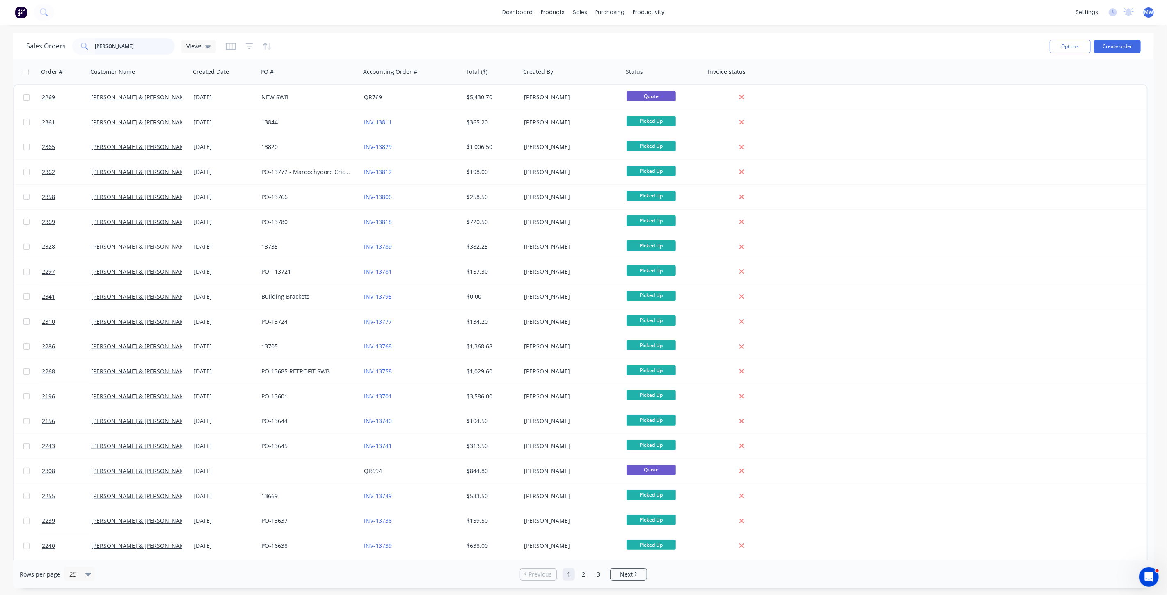
drag, startPoint x: 130, startPoint y: 44, endPoint x: 0, endPoint y: 55, distance: 130.6
click at [6, 57] on div "Sales Orders bailey Views Options Create order Order # Customer Name Created Da…" at bounding box center [583, 311] width 1167 height 556
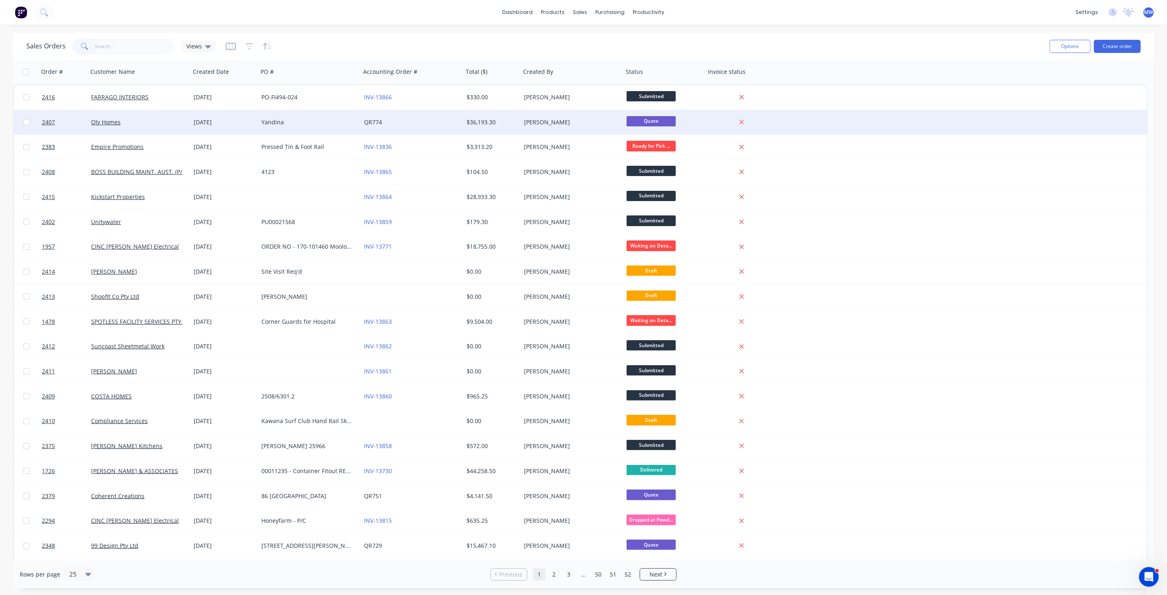
click at [308, 124] on div "Yandina" at bounding box center [306, 122] width 91 height 8
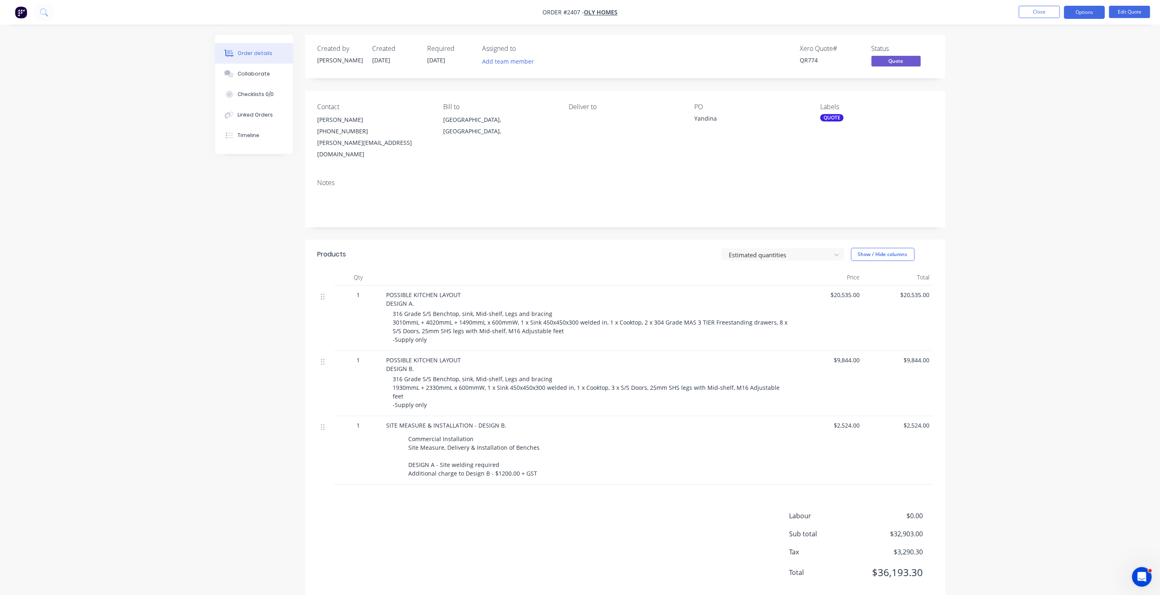
click at [171, 259] on div "Order details Collaborate Checklists 0/0 Linked Orders Timeline Order details C…" at bounding box center [580, 306] width 1160 height 613
click at [1073, 136] on div "Order details Collaborate Checklists 0/0 Linked Orders Timeline Order details C…" at bounding box center [580, 306] width 1160 height 613
click at [1045, 10] on button "Close" at bounding box center [1039, 12] width 41 height 12
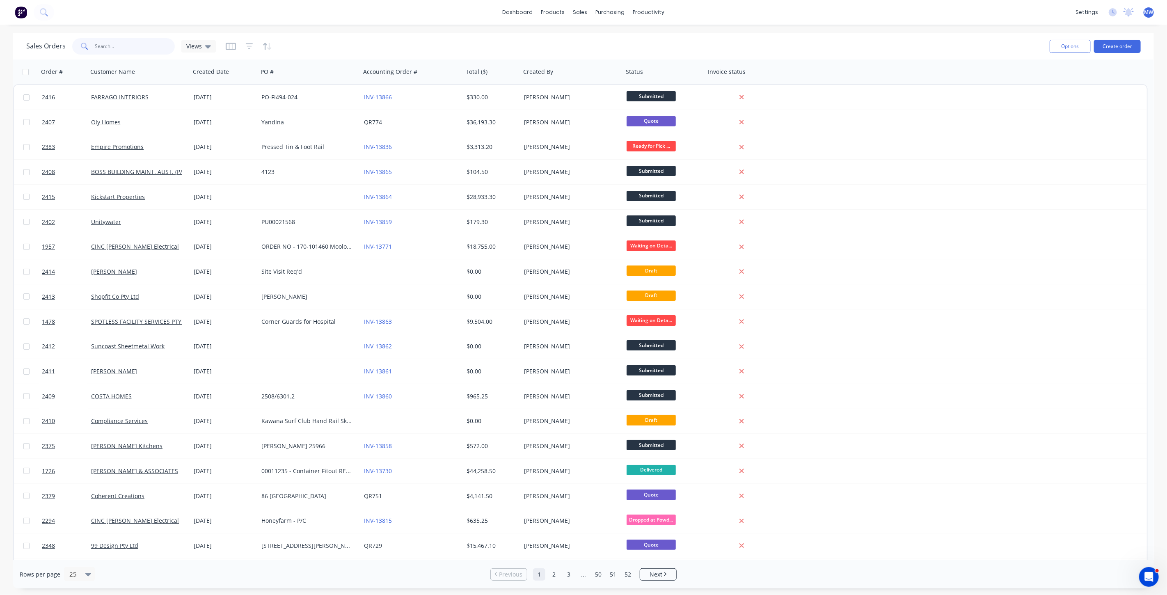
click at [116, 40] on input "text" at bounding box center [135, 46] width 80 height 16
type input "[PERSON_NAME]"
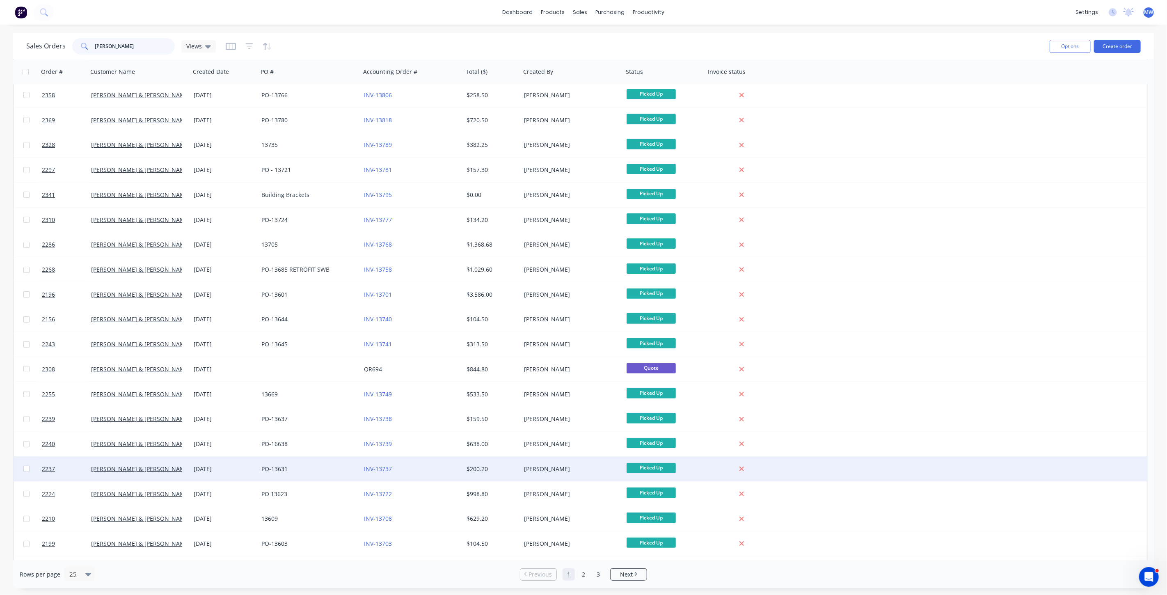
scroll to position [147, 0]
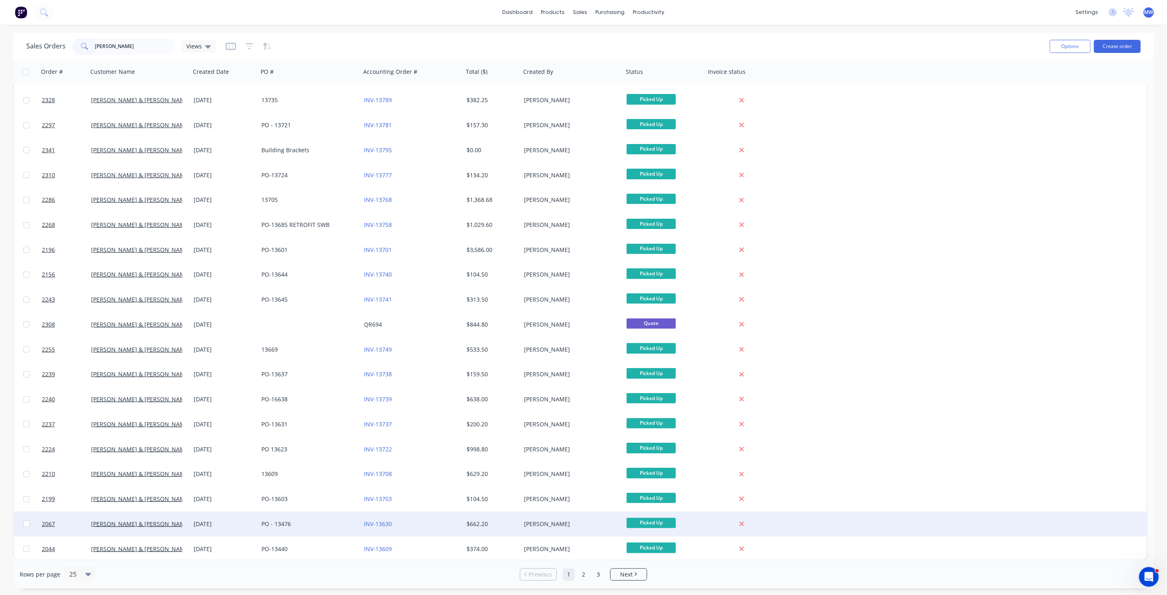
click at [282, 520] on div "PO - 13476" at bounding box center [306, 524] width 91 height 8
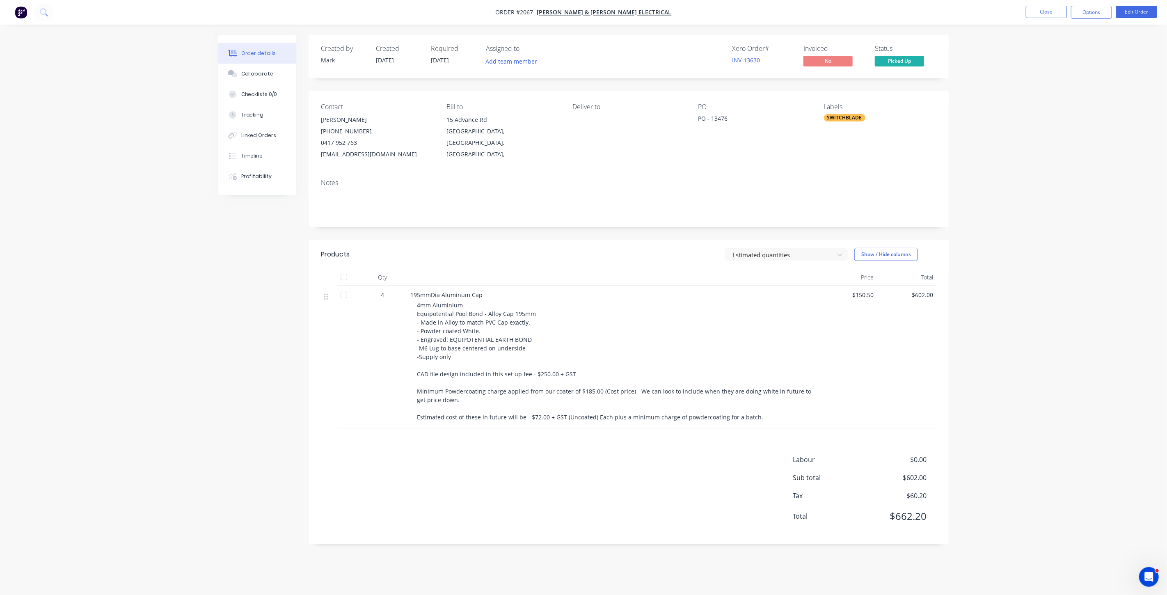
click at [1044, 18] on li "Close" at bounding box center [1046, 12] width 41 height 13
click at [1042, 13] on button "Close" at bounding box center [1046, 12] width 41 height 12
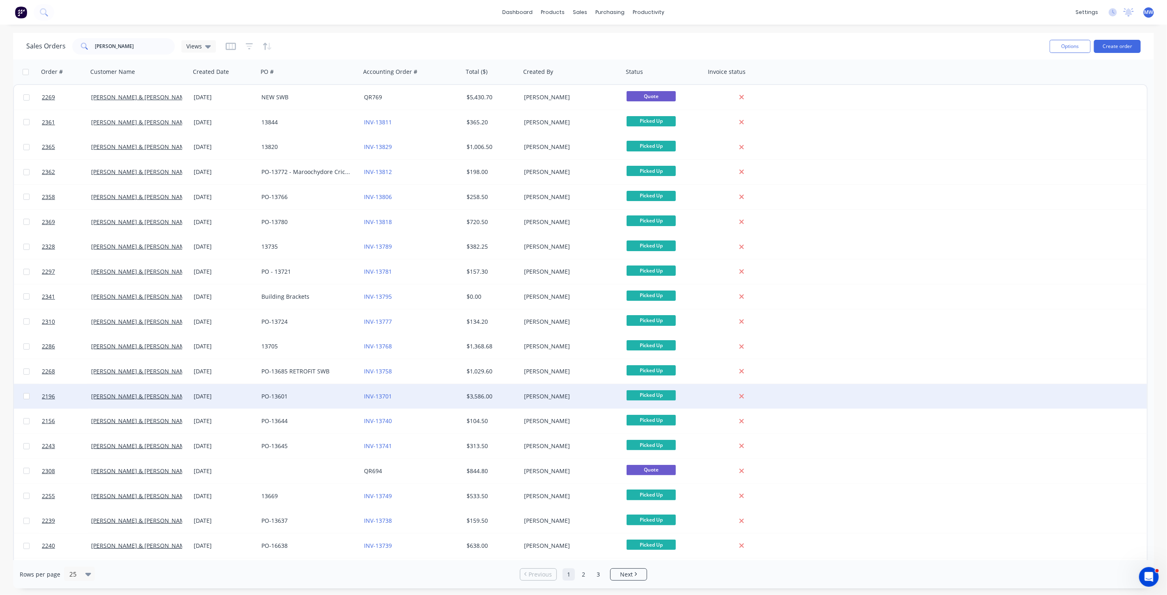
click at [292, 388] on div "PO-13601" at bounding box center [309, 396] width 103 height 25
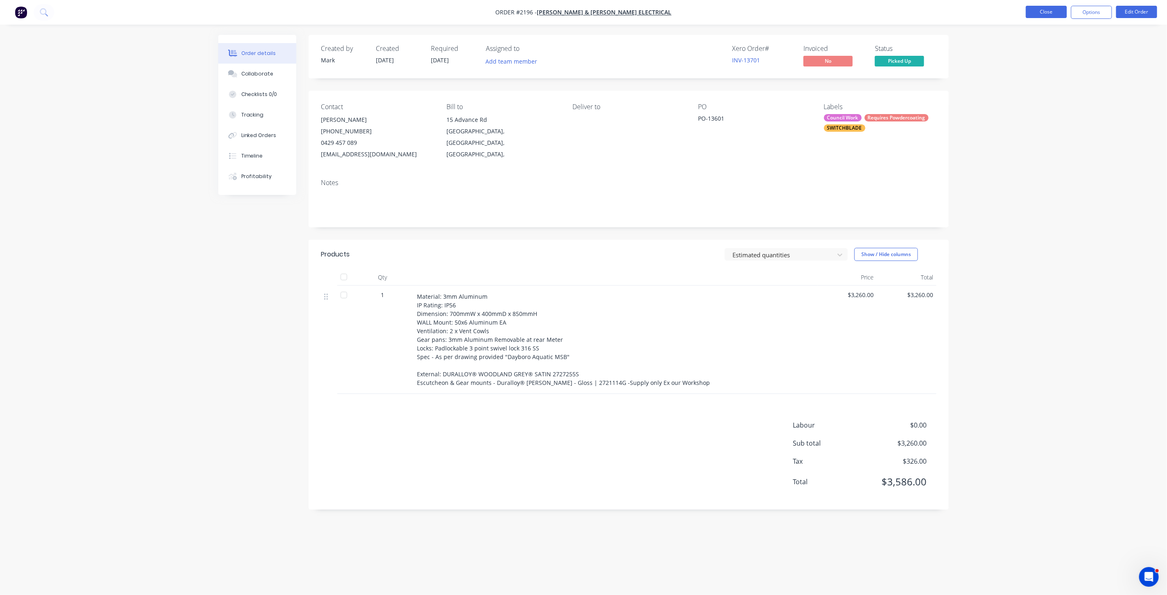
click at [1048, 16] on button "Close" at bounding box center [1046, 12] width 41 height 12
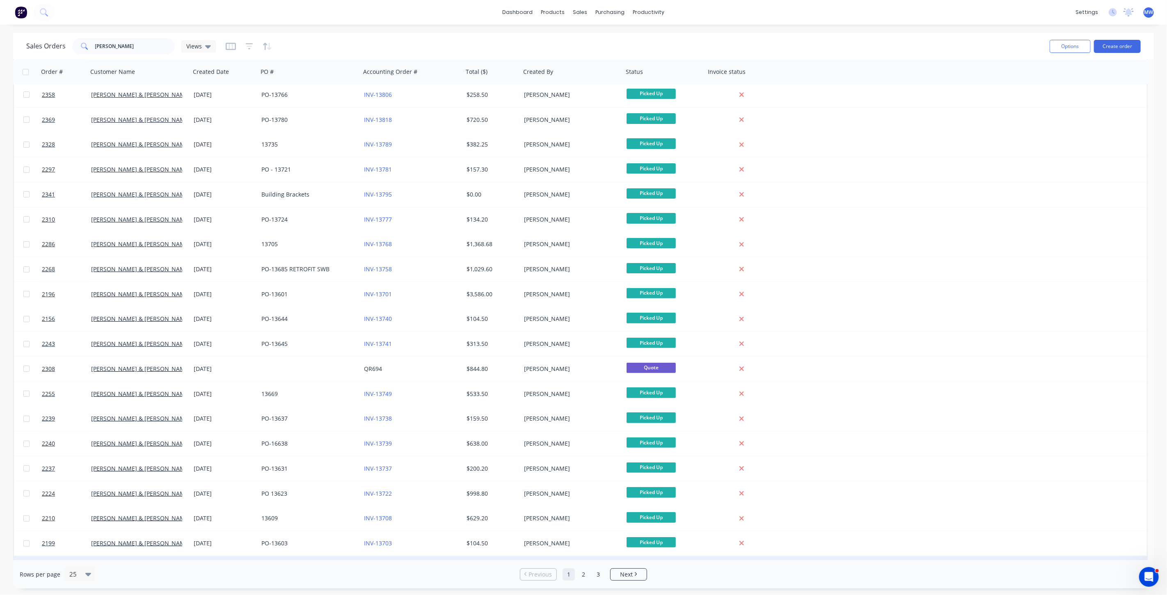
scroll to position [147, 0]
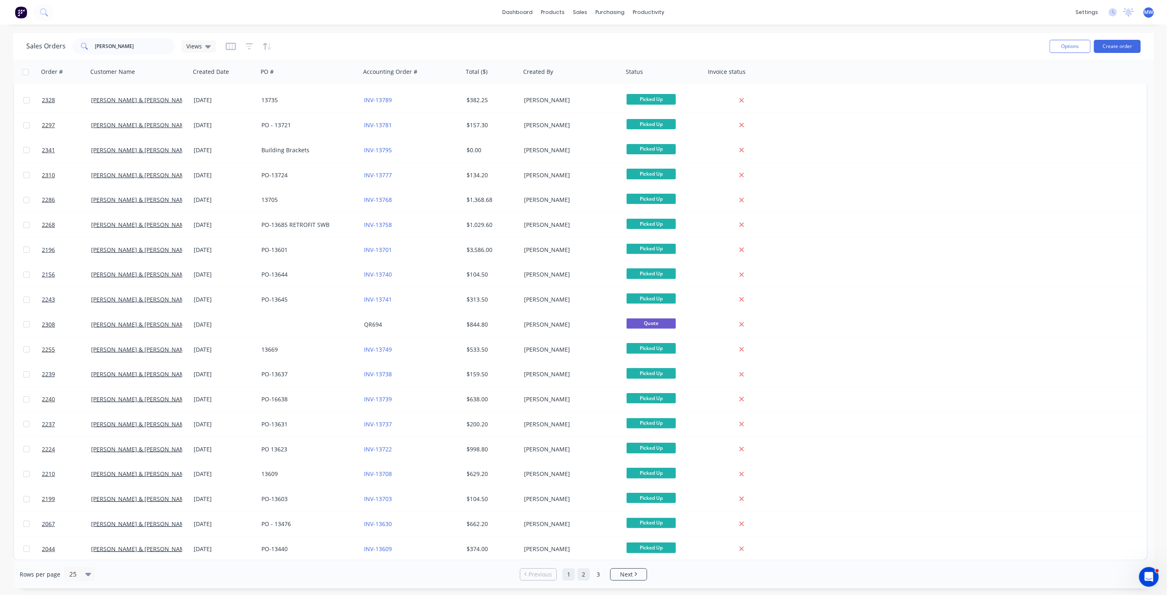
click at [587, 573] on link "2" at bounding box center [584, 575] width 12 height 12
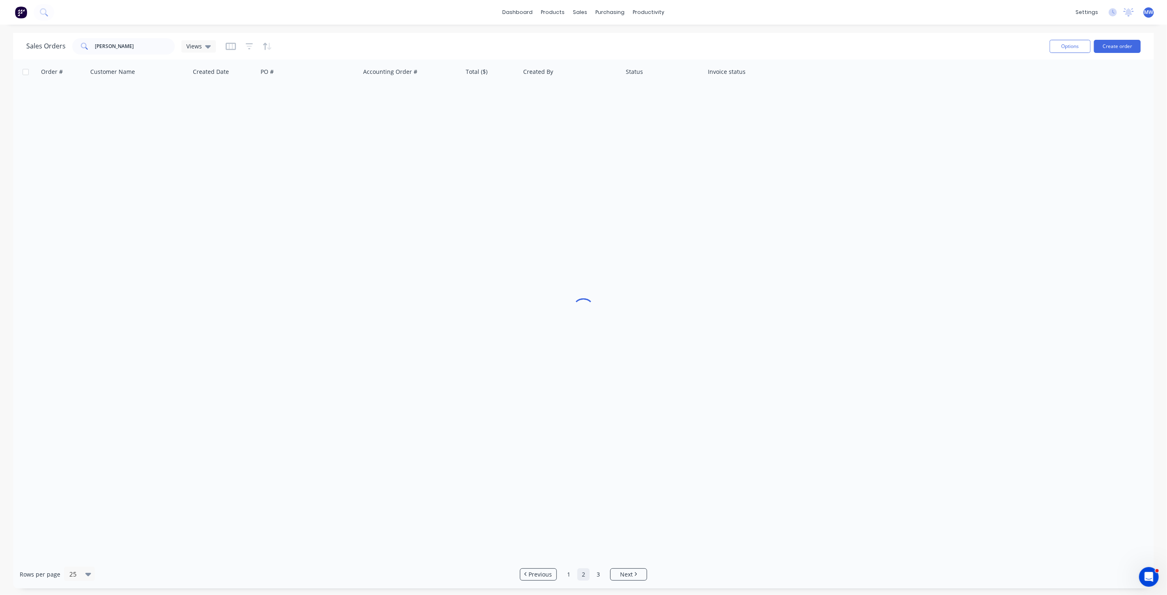
scroll to position [0, 0]
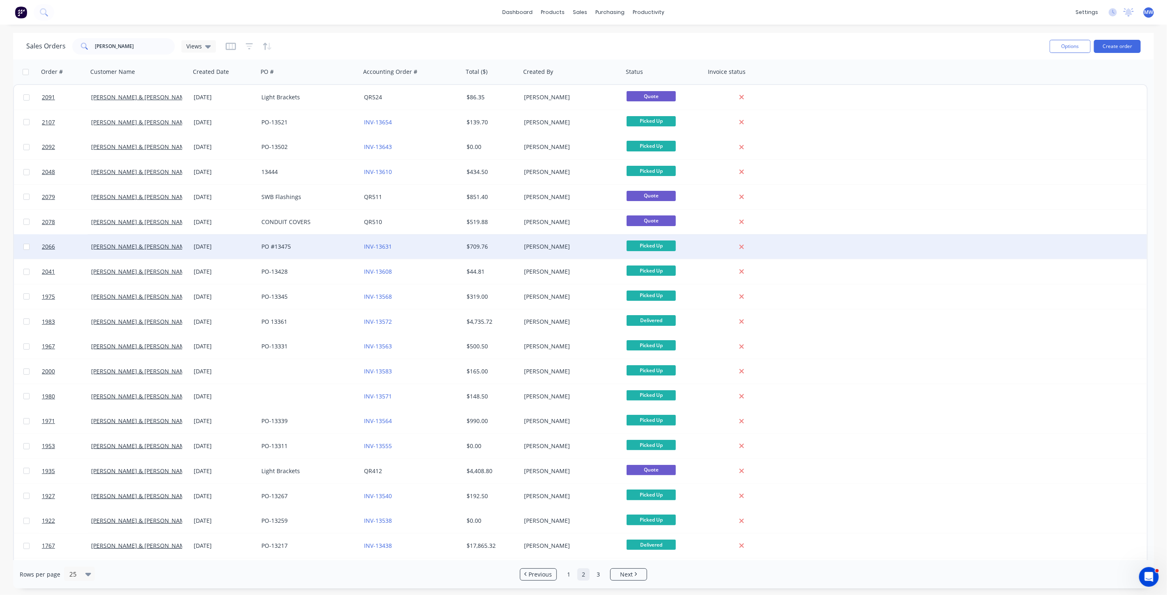
click at [300, 252] on div "PO #13475" at bounding box center [309, 246] width 103 height 25
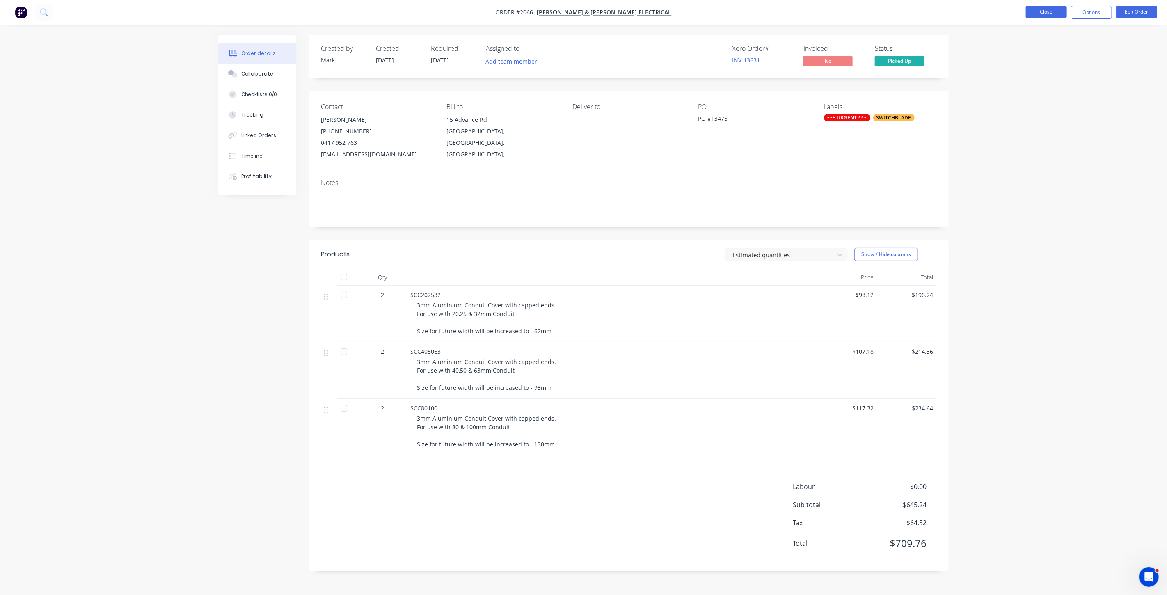
click at [1056, 12] on button "Close" at bounding box center [1046, 12] width 41 height 12
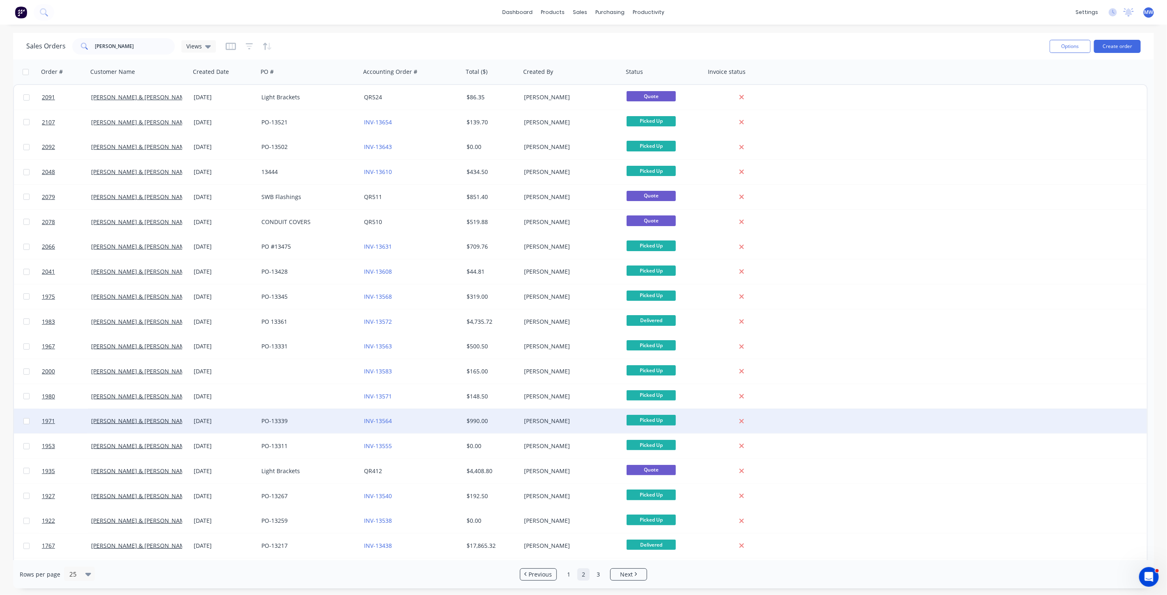
click at [288, 426] on div "PO-13339" at bounding box center [309, 421] width 103 height 25
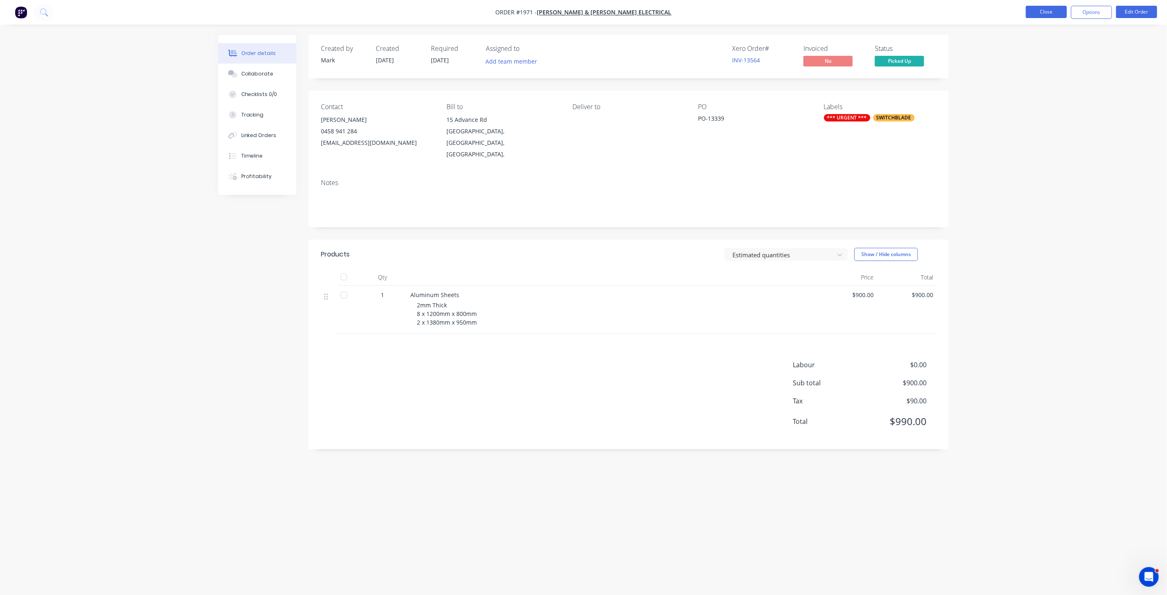
click at [1045, 11] on button "Close" at bounding box center [1046, 12] width 41 height 12
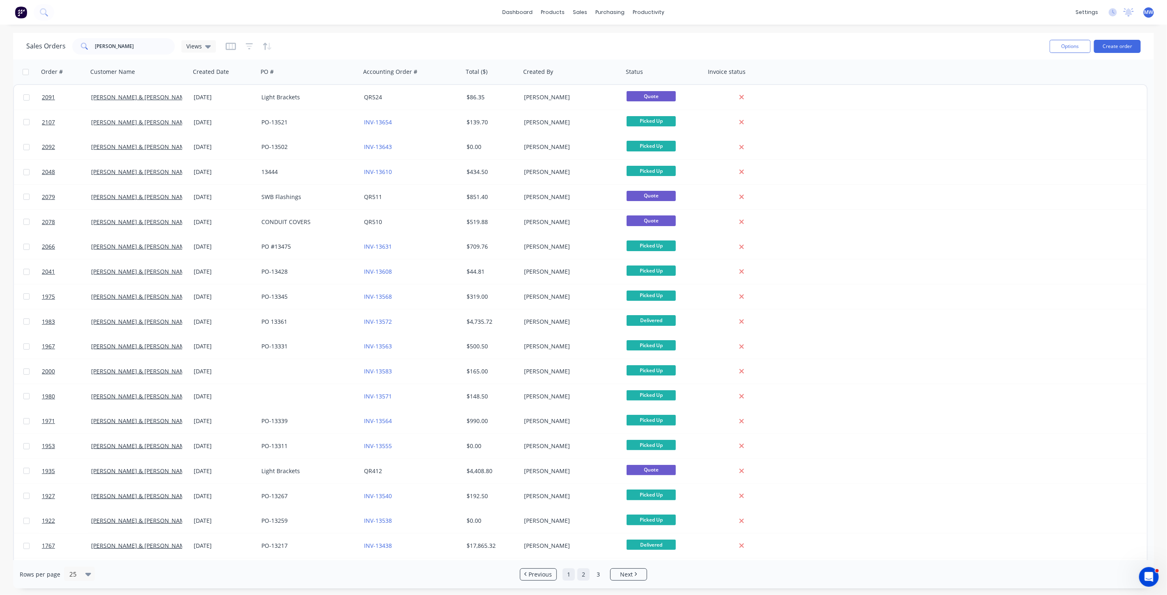
click at [572, 577] on link "1" at bounding box center [569, 575] width 12 height 12
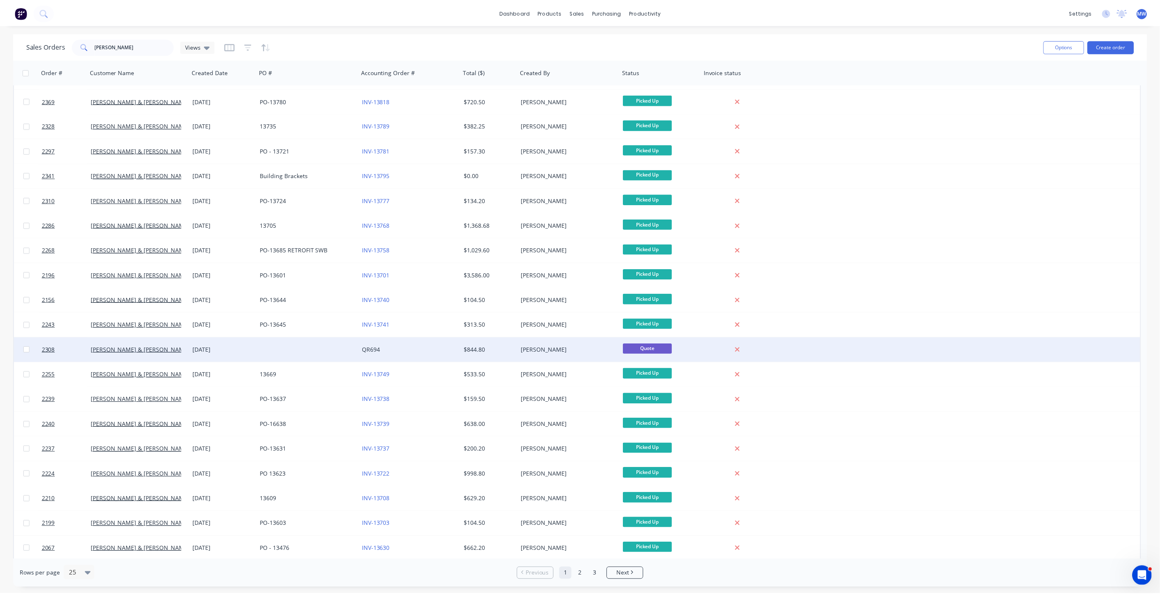
scroll to position [147, 0]
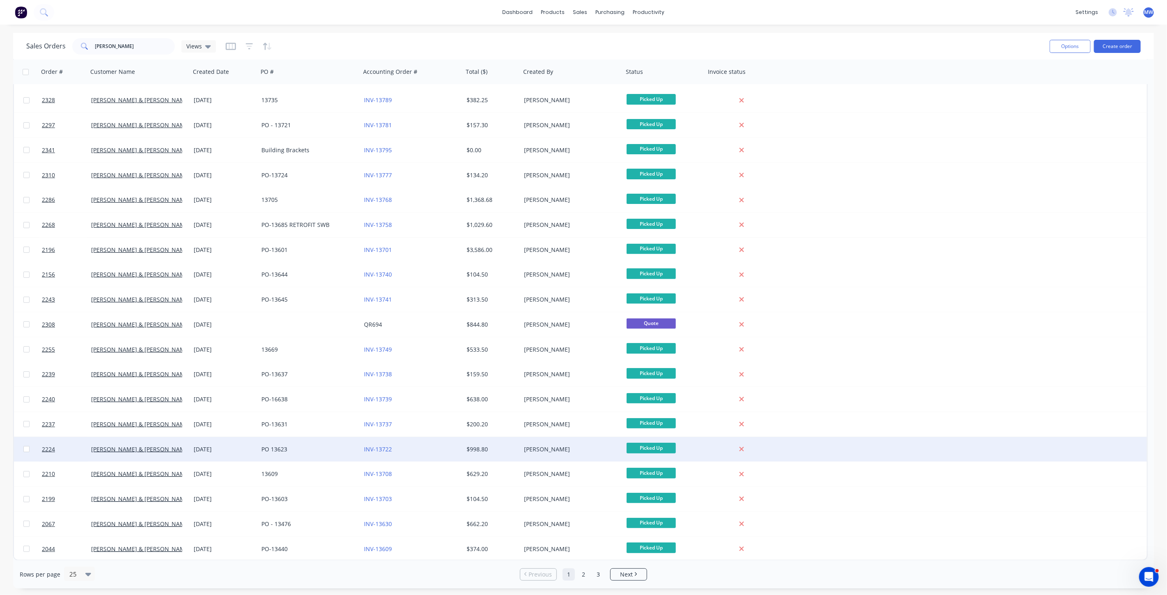
click at [343, 449] on div "PO 13623" at bounding box center [306, 449] width 91 height 8
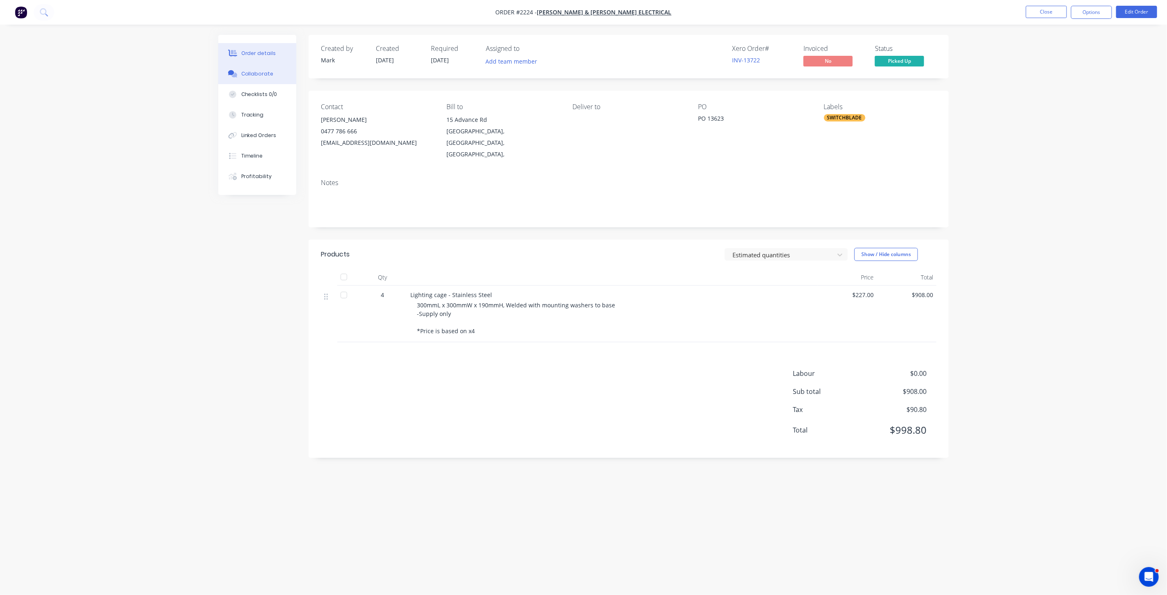
click at [263, 75] on div "Collaborate" at bounding box center [257, 73] width 32 height 7
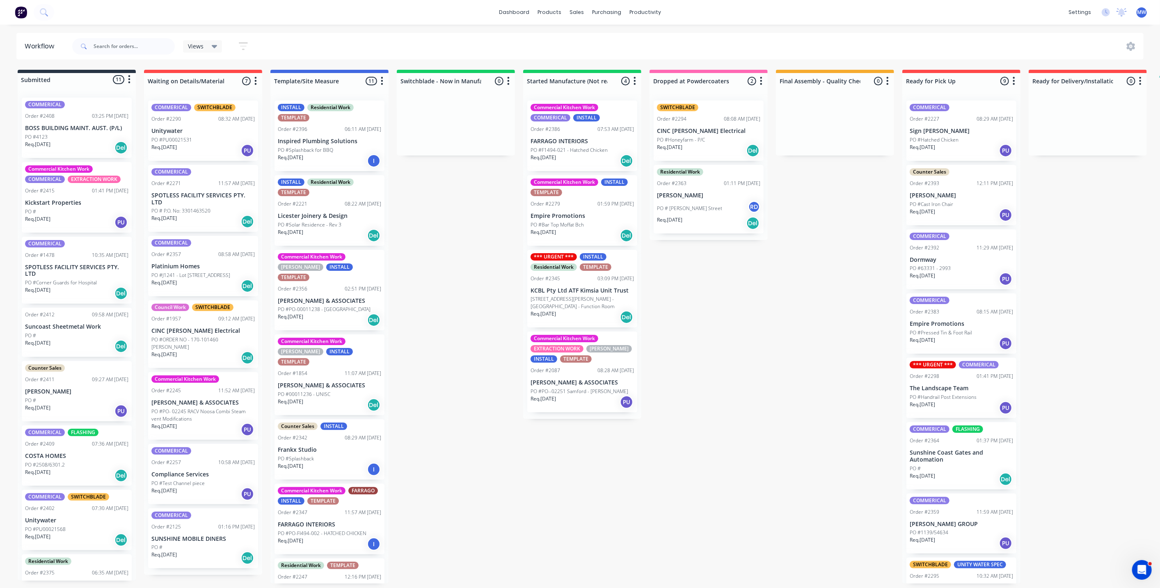
click at [455, 215] on div "Submitted 11 Status colour #273444 hex #273444 Save Cancel Summaries Total orde…" at bounding box center [678, 327] width 1369 height 514
click at [413, 207] on div "Submitted 11 Status colour #273444 hex #273444 Save Cancel Summaries Total orde…" at bounding box center [678, 327] width 1369 height 514
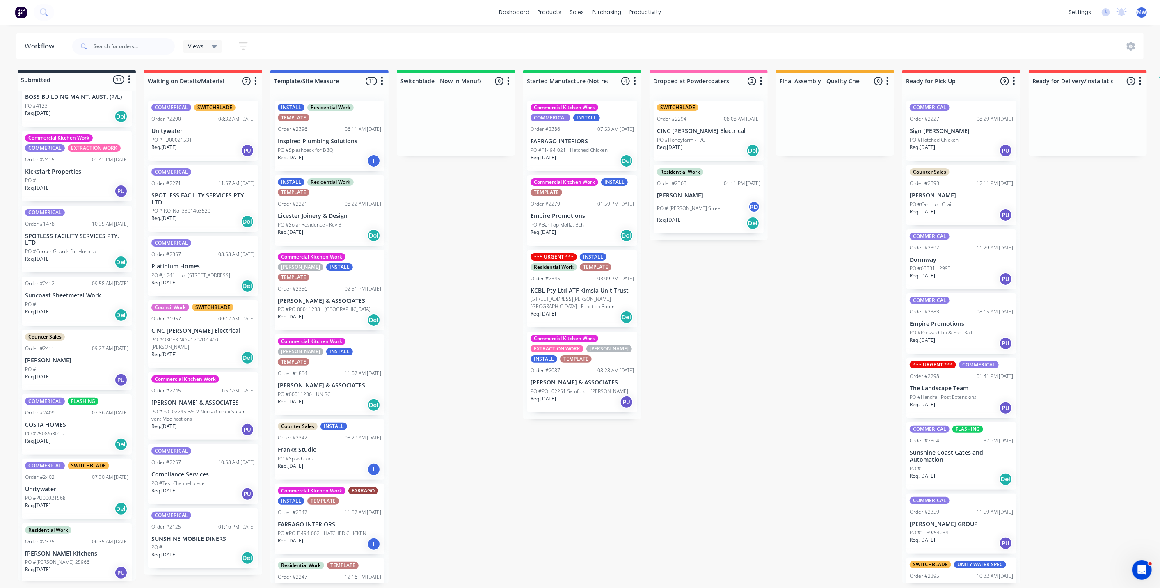
scroll to position [46, 0]
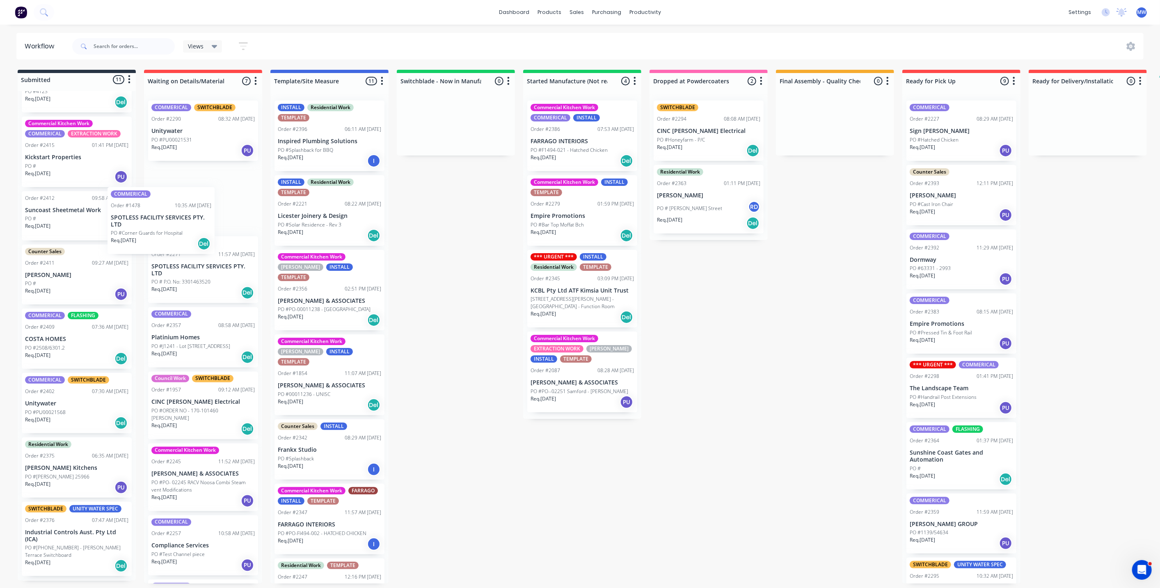
drag, startPoint x: 76, startPoint y: 238, endPoint x: 164, endPoint y: 234, distance: 87.9
click at [164, 234] on div "Submitted 11 Status colour #273444 hex #273444 Save Cancel Summaries Total orde…" at bounding box center [678, 327] width 1369 height 514
click at [443, 252] on div "Submitted 10 Status colour #273444 hex #273444 Save Cancel Summaries Total orde…" at bounding box center [678, 327] width 1369 height 514
click at [187, 275] on p "SPOTLESS FACILITY SERVICES PTY. LTD" at bounding box center [202, 270] width 103 height 14
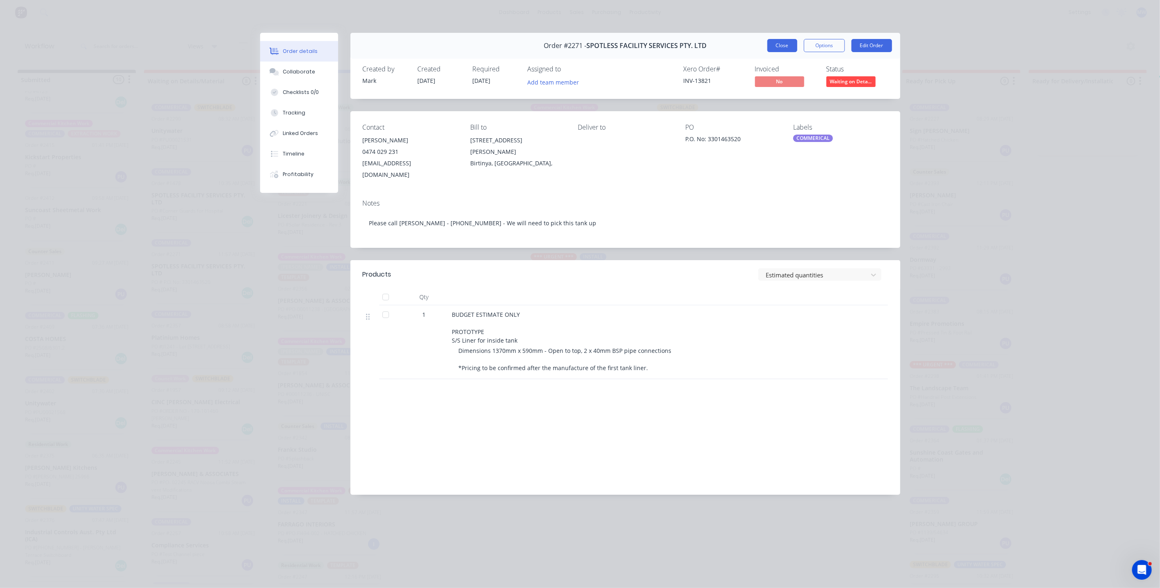
click at [784, 43] on button "Close" at bounding box center [783, 45] width 30 height 13
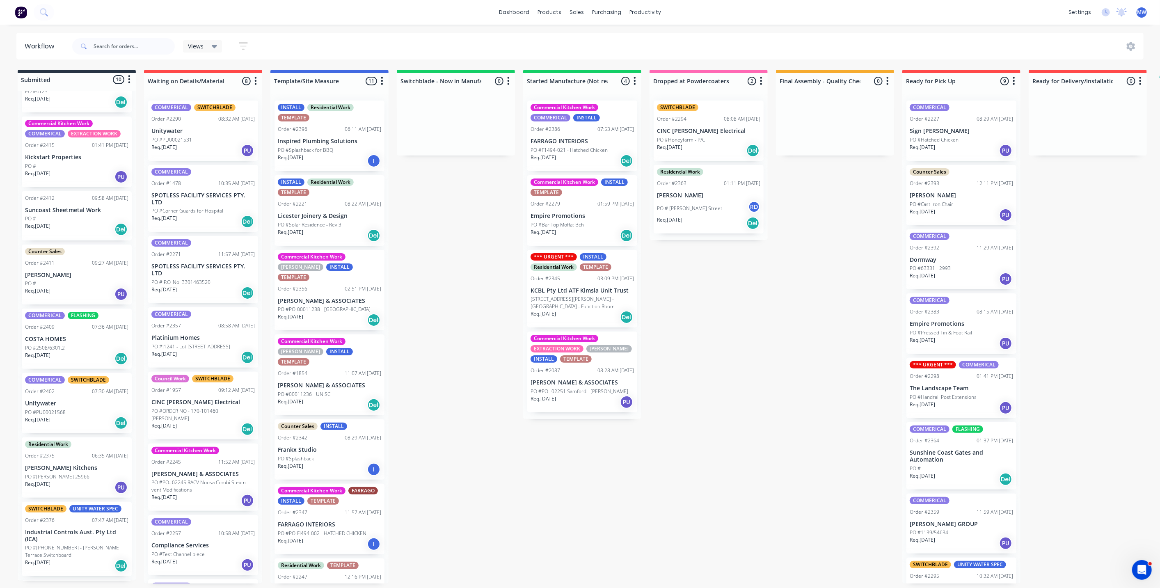
click at [432, 276] on div "Submitted 10 Status colour #273444 hex #273444 Save Cancel Summaries Total orde…" at bounding box center [678, 327] width 1369 height 514
click at [434, 257] on div "Submitted 10 Status colour #273444 hex #273444 Save Cancel Summaries Total orde…" at bounding box center [678, 327] width 1369 height 514
drag, startPoint x: 474, startPoint y: 163, endPoint x: 432, endPoint y: 64, distance: 107.3
click at [472, 162] on div "Submitted 10 Status colour #273444 hex #273444 Save Cancel Summaries Total orde…" at bounding box center [678, 327] width 1369 height 514
click at [446, 297] on div "Submitted 10 Status colour #273444 hex #273444 Save Cancel Summaries Total orde…" at bounding box center [678, 327] width 1369 height 514
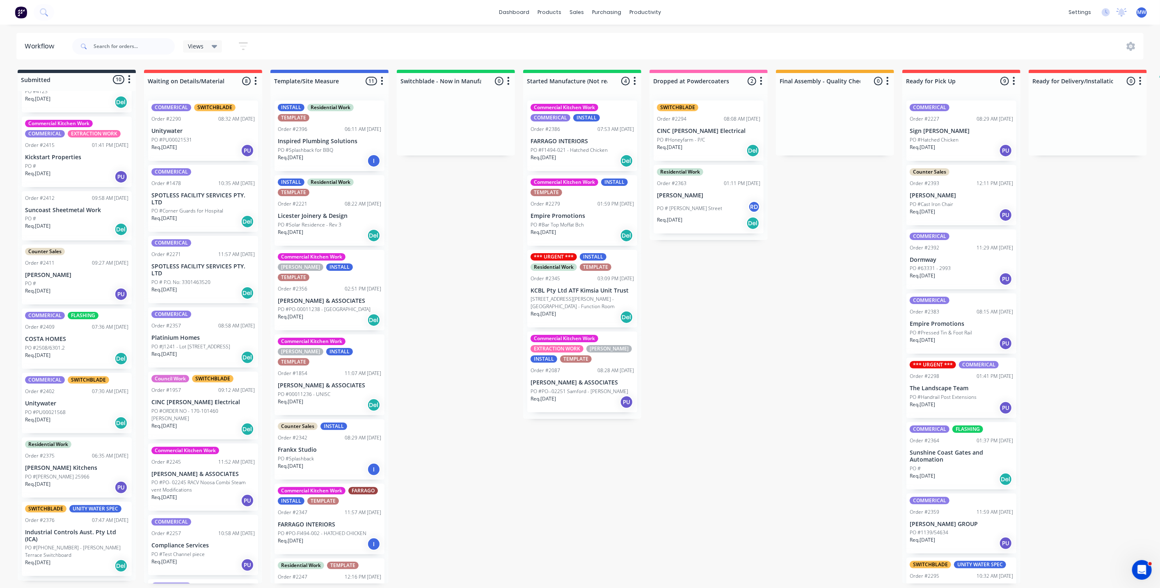
click at [474, 206] on div "Submitted 10 Status colour #273444 hex #273444 Save Cancel Summaries Total orde…" at bounding box center [678, 327] width 1369 height 514
click at [220, 394] on div "09:12 AM 10/09/25" at bounding box center [236, 390] width 37 height 7
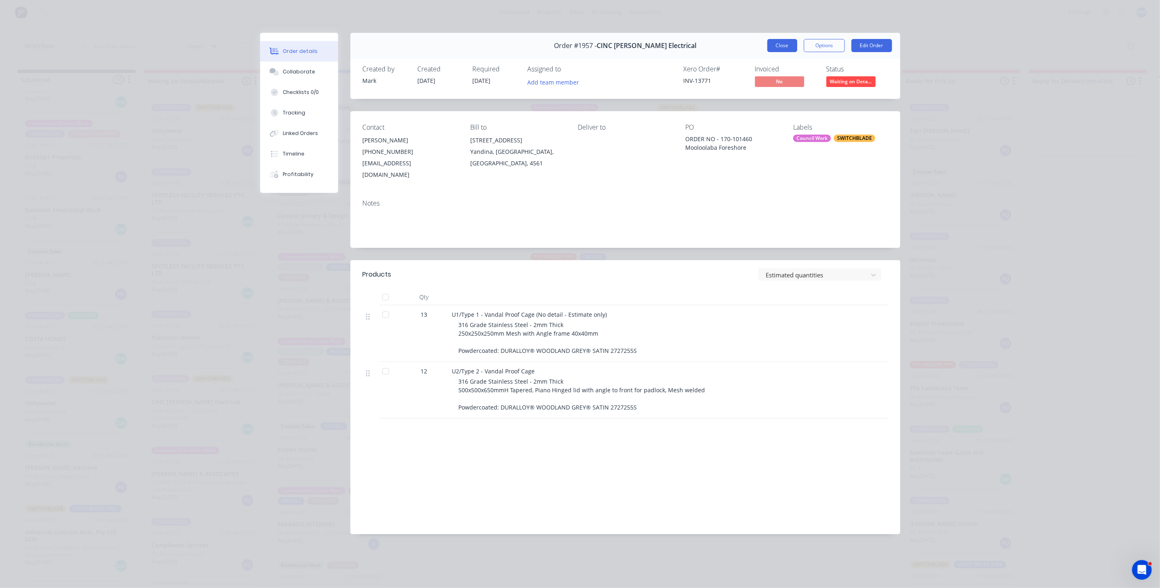
click at [795, 45] on button "Close" at bounding box center [783, 45] width 30 height 13
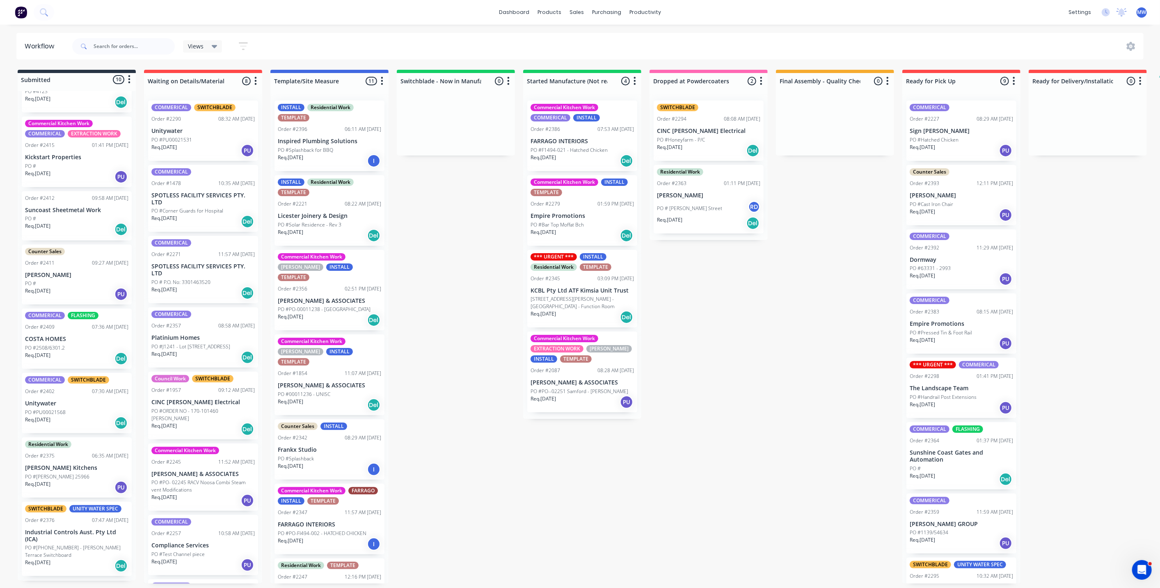
click at [735, 330] on div "Submitted 10 Status colour #273444 hex #273444 Save Cancel Summaries Total orde…" at bounding box center [678, 327] width 1369 height 514
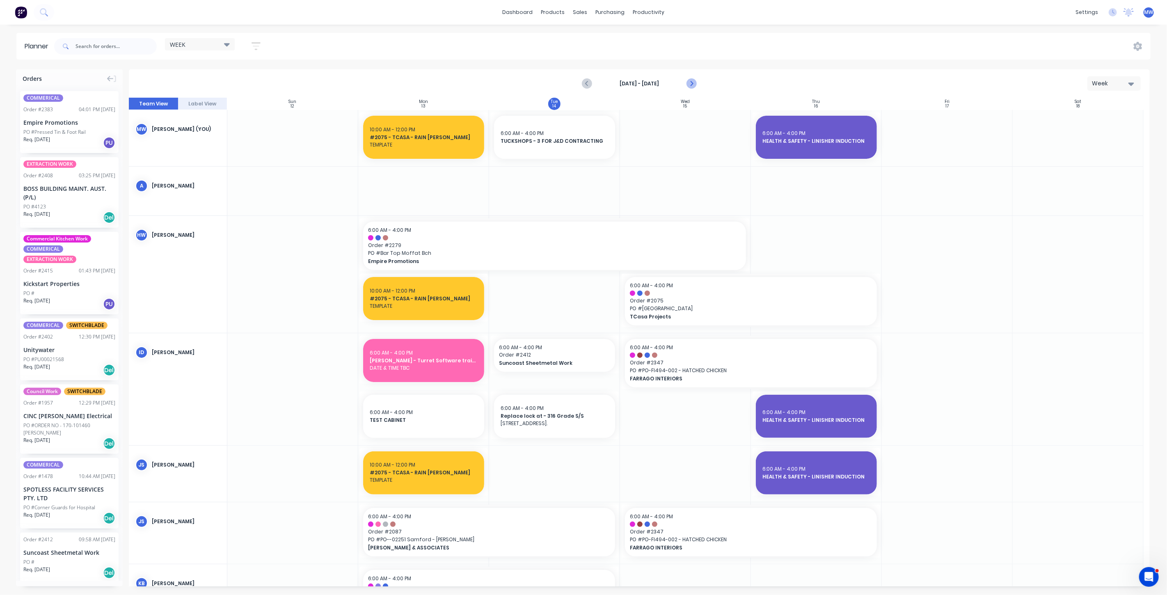
click at [692, 84] on icon "Next page" at bounding box center [692, 83] width 4 height 7
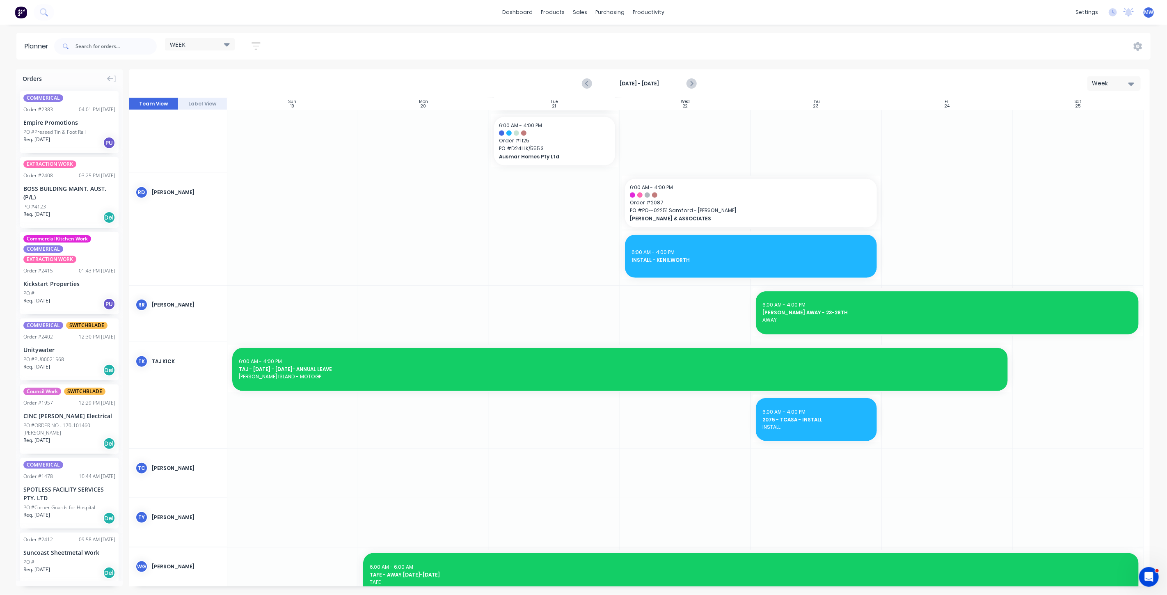
scroll to position [687, 0]
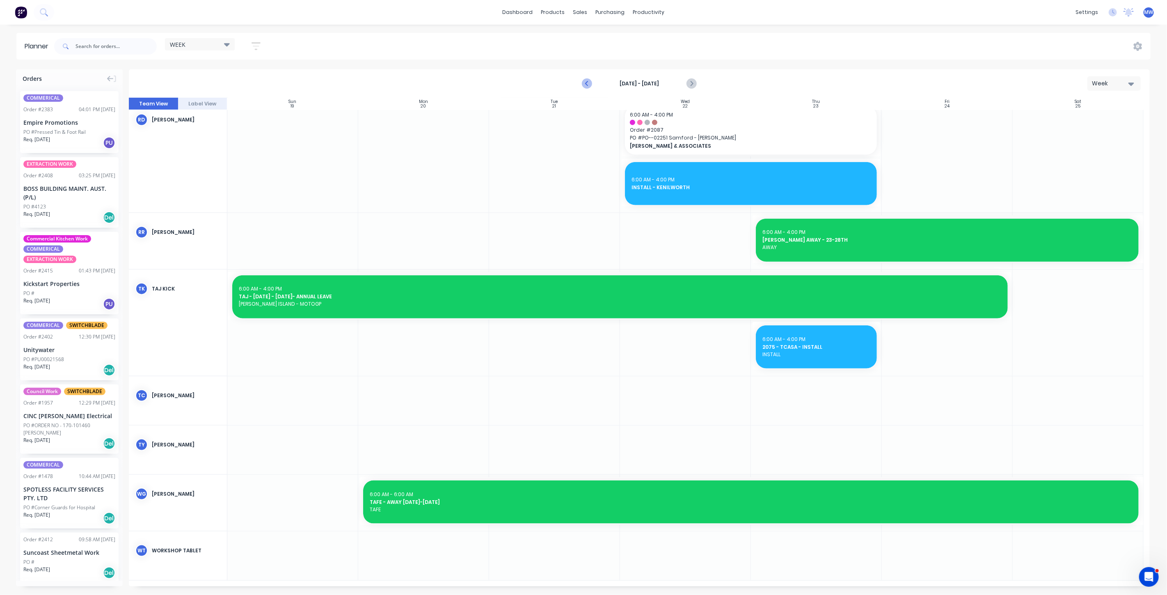
click at [590, 85] on icon "Previous page" at bounding box center [587, 84] width 10 height 10
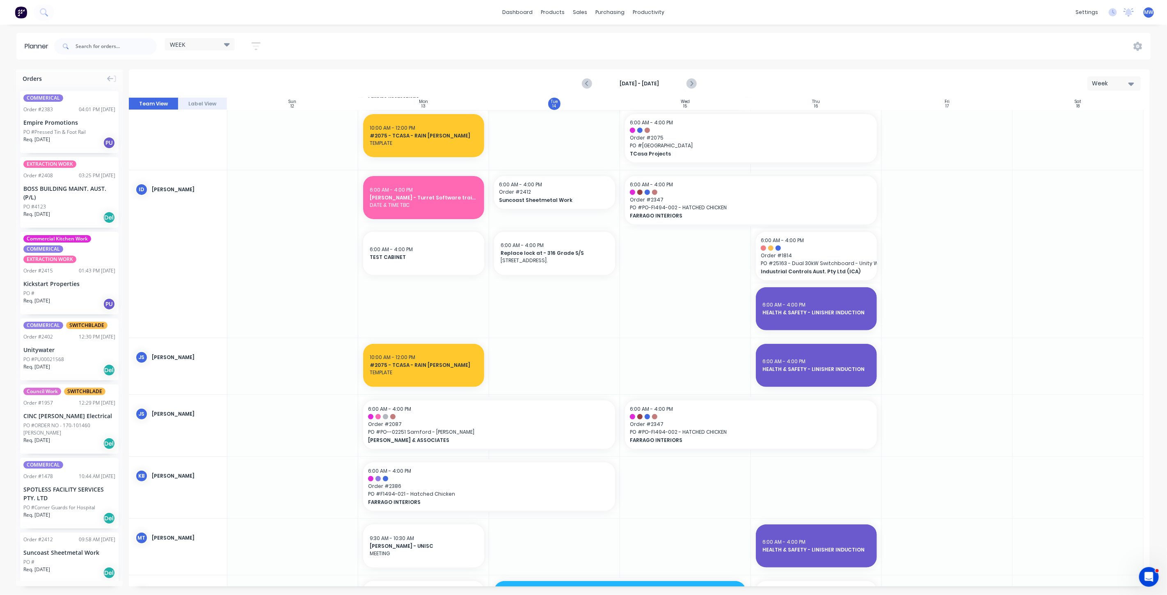
scroll to position [182, 0]
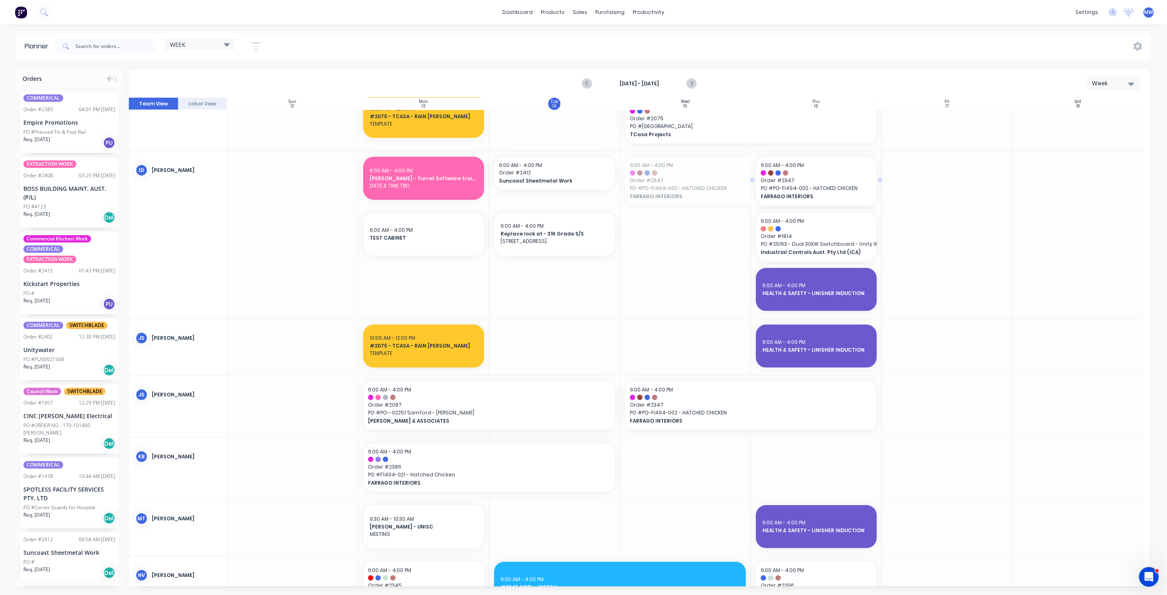
drag, startPoint x: 621, startPoint y: 179, endPoint x: 638, endPoint y: 178, distance: 16.0
click at [863, 238] on div "Delete timeslot" at bounding box center [868, 238] width 88 height 17
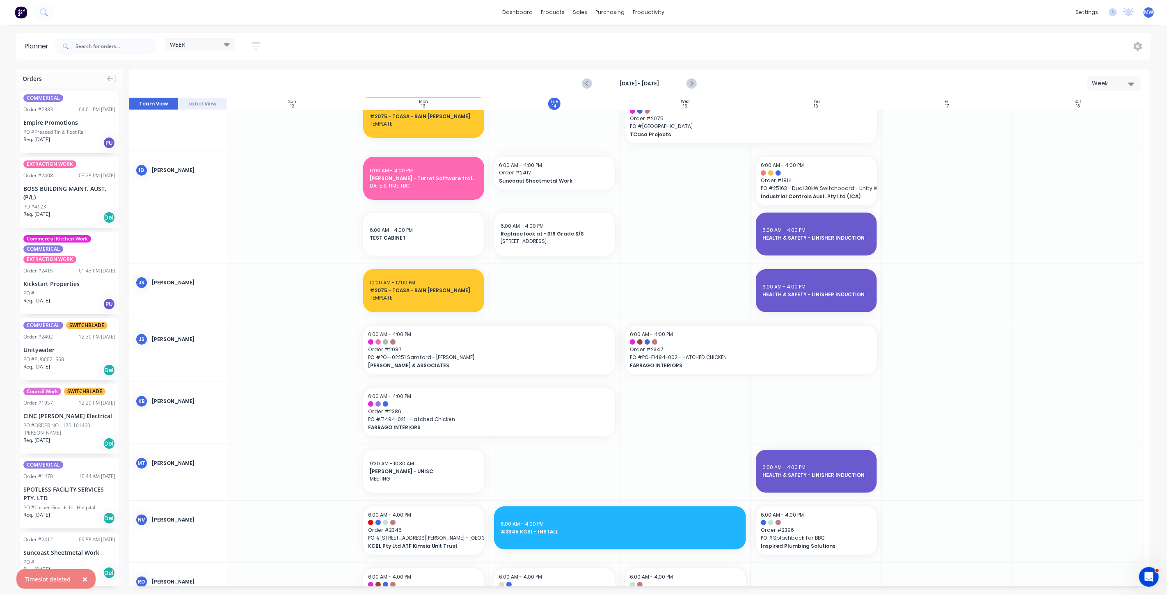
click at [662, 189] on div at bounding box center [685, 207] width 131 height 112
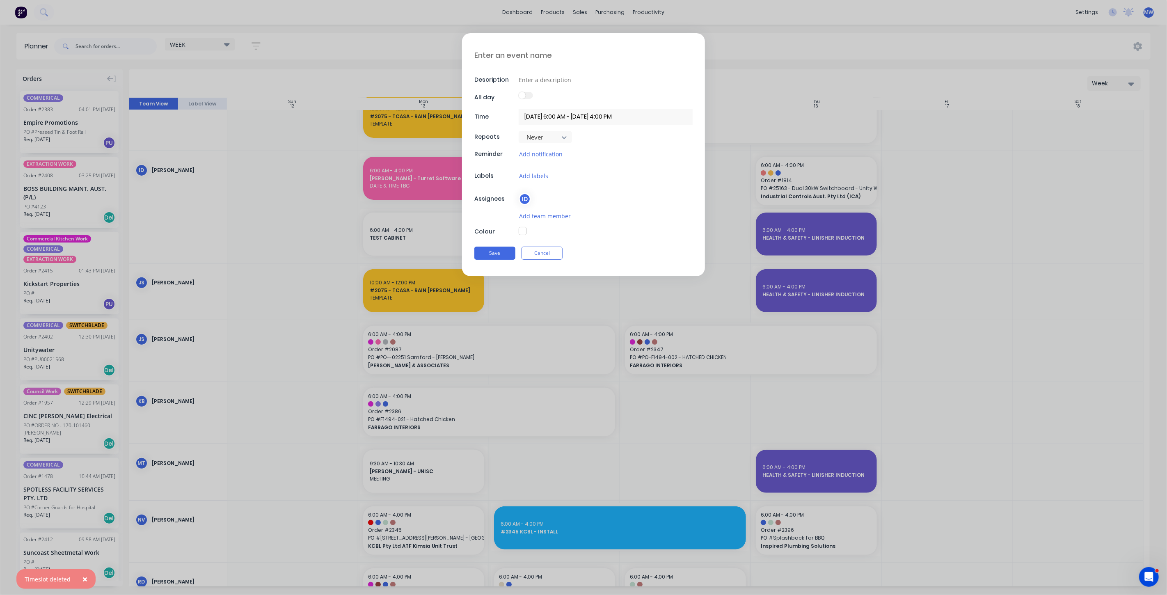
click at [508, 55] on textarea at bounding box center [584, 55] width 218 height 19
type textarea "x"
type textarea "T"
type textarea "x"
type textarea "Tu"
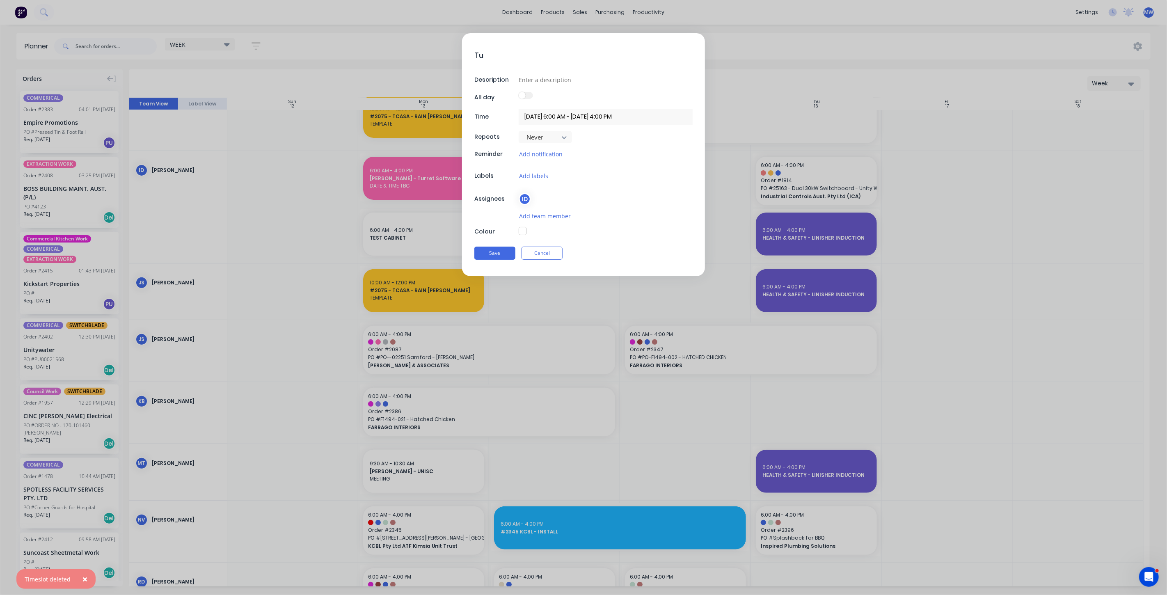
type textarea "x"
type textarea "Tur"
type textarea "x"
type textarea "Turr"
type textarea "x"
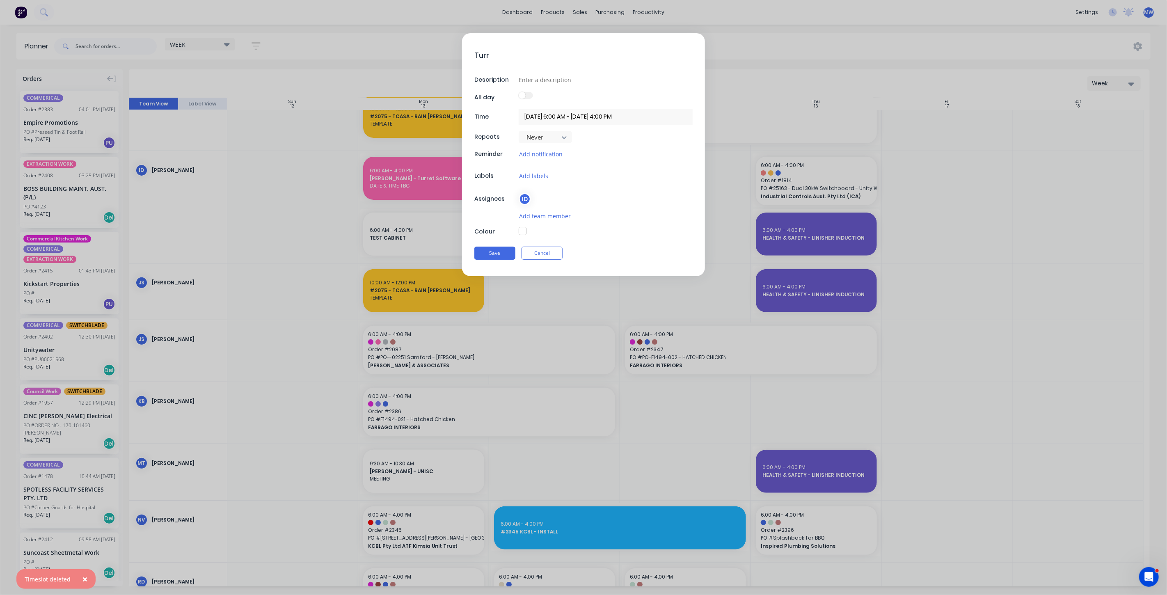
type textarea "Turre"
type textarea "x"
type textarea "Turret"
type textarea "x"
type textarea "Turret"
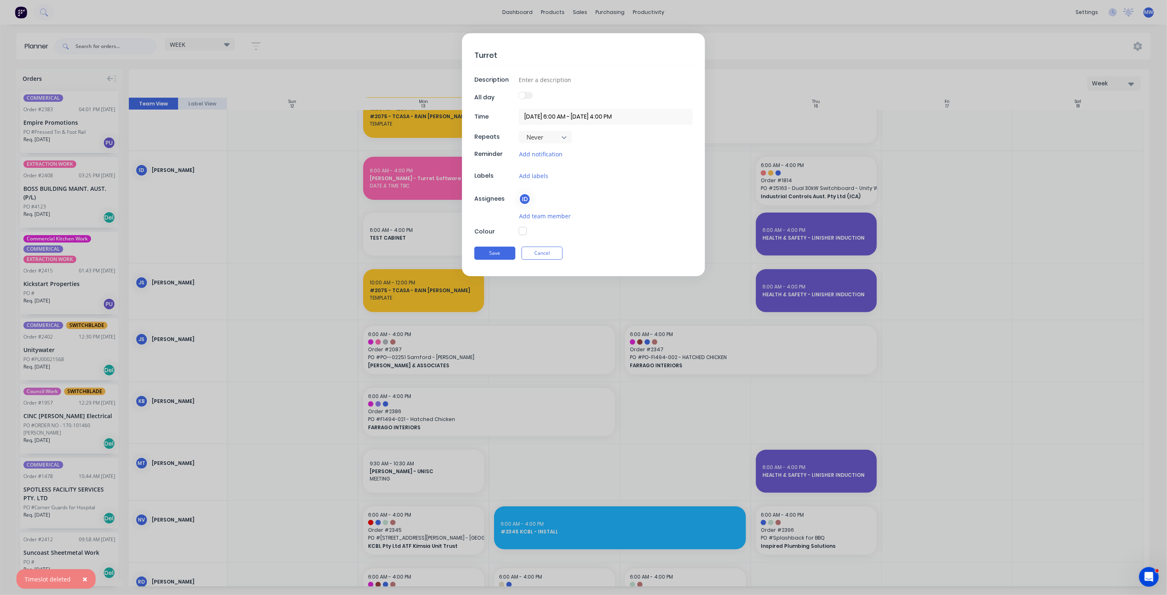
type textarea "x"
type textarea "Turret M"
type textarea "x"
type textarea "Turret Ma"
type textarea "x"
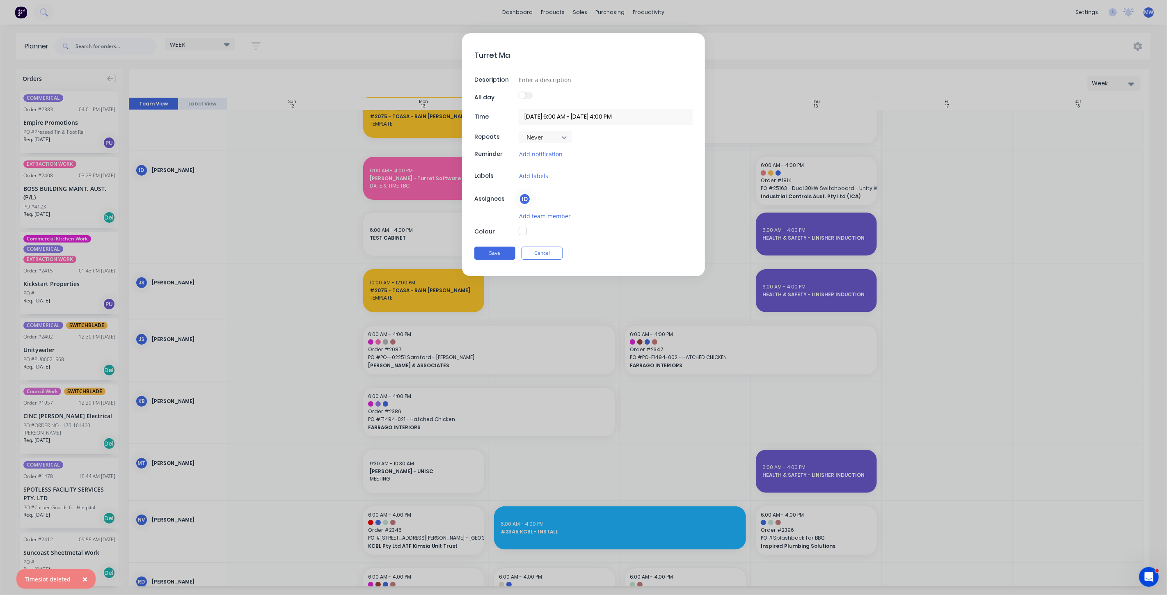
type textarea "Turret Mai"
type textarea "x"
type textarea "Turret Main"
type textarea "x"
type textarea "Turret Maint"
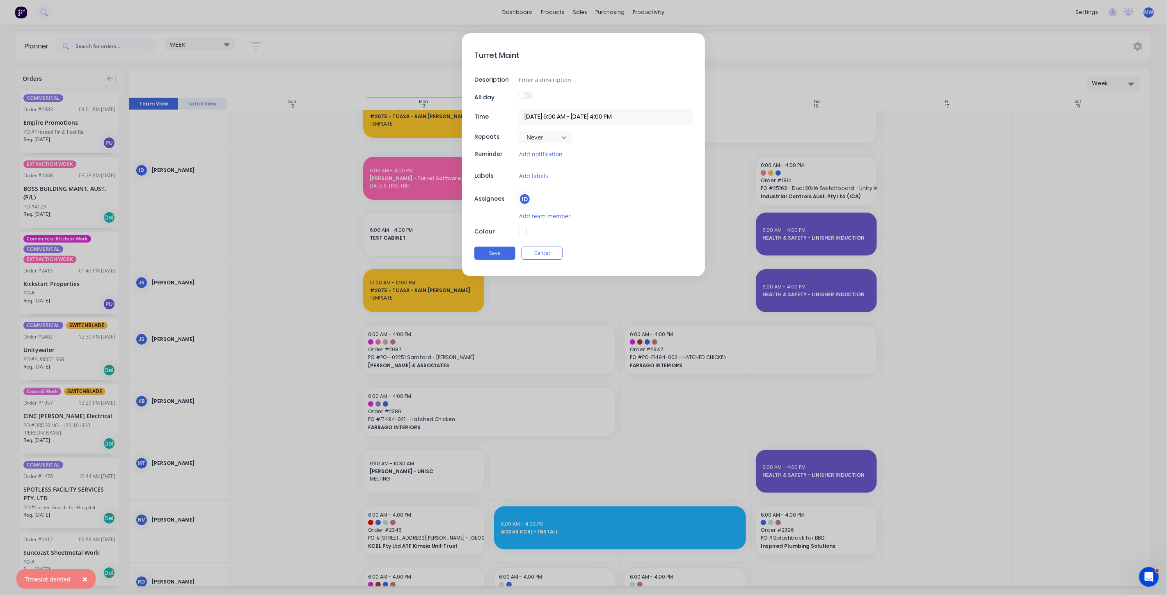
type textarea "x"
type textarea "Turret Mainte"
type textarea "x"
type textarea "Turret Mainten"
type textarea "x"
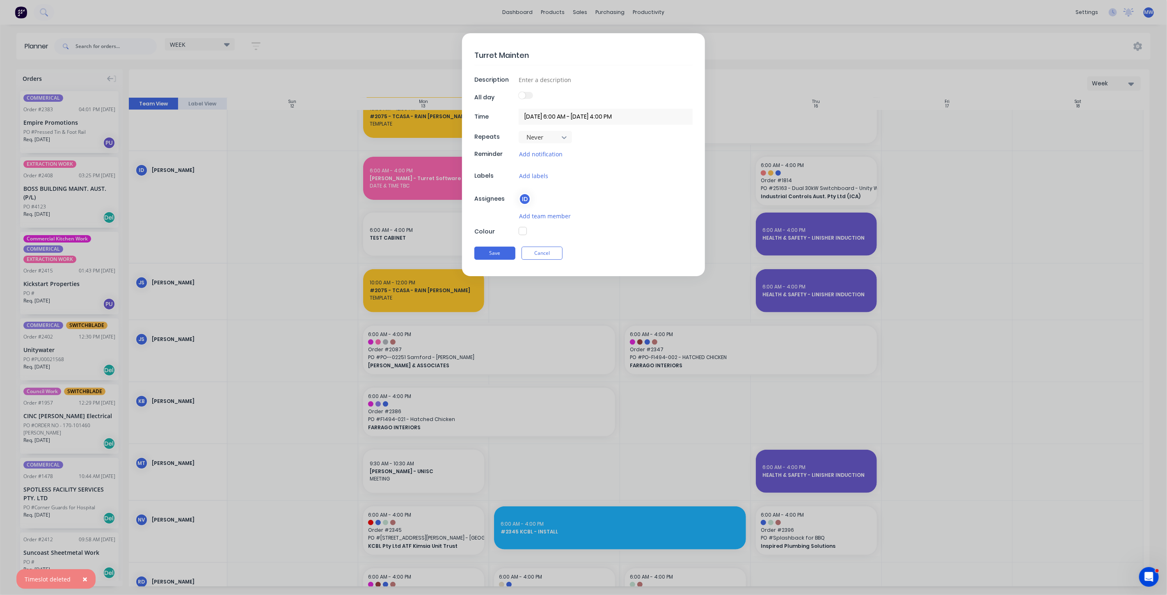
type textarea "Turret Maintena"
type textarea "x"
type textarea "Turret Maintenan"
type textarea "x"
type textarea "Turret Maintenanc"
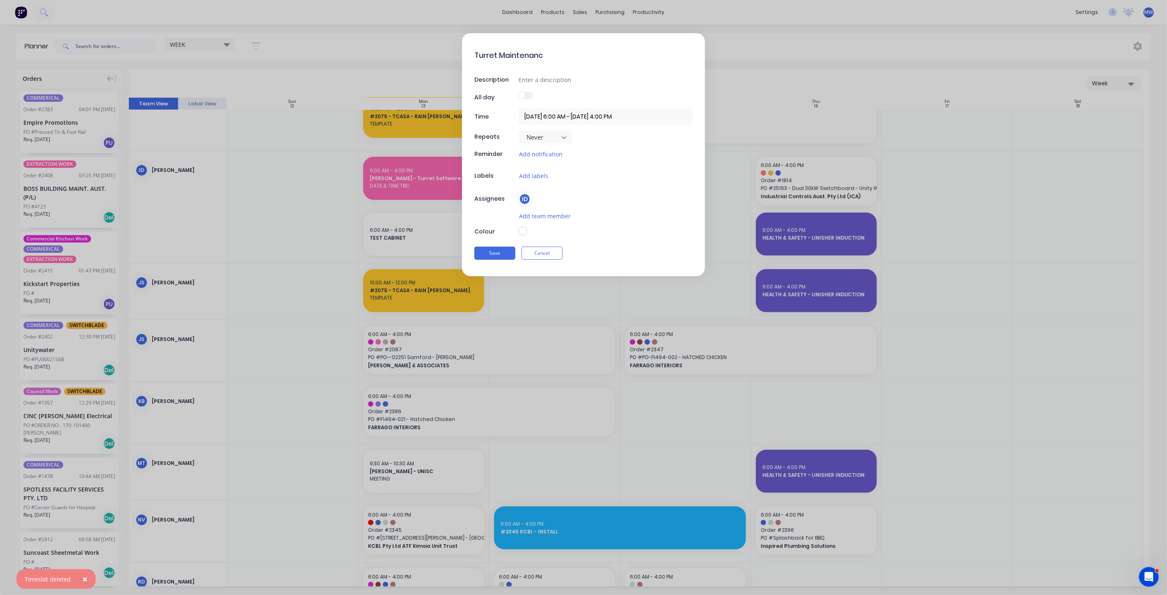
type textarea "x"
type textarea "Turret Maintenance"
type textarea "x"
type textarea "Turret Maintenance"
type textarea "x"
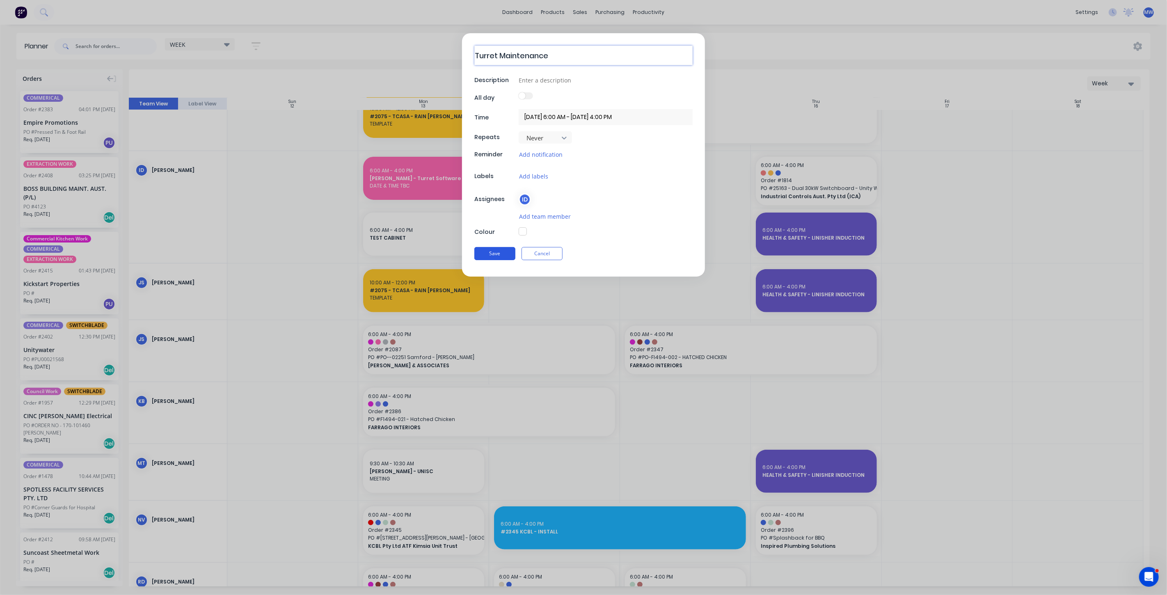
type textarea "Turret Maintenance"
click at [500, 250] on button "Save" at bounding box center [495, 253] width 41 height 13
type textarea "x"
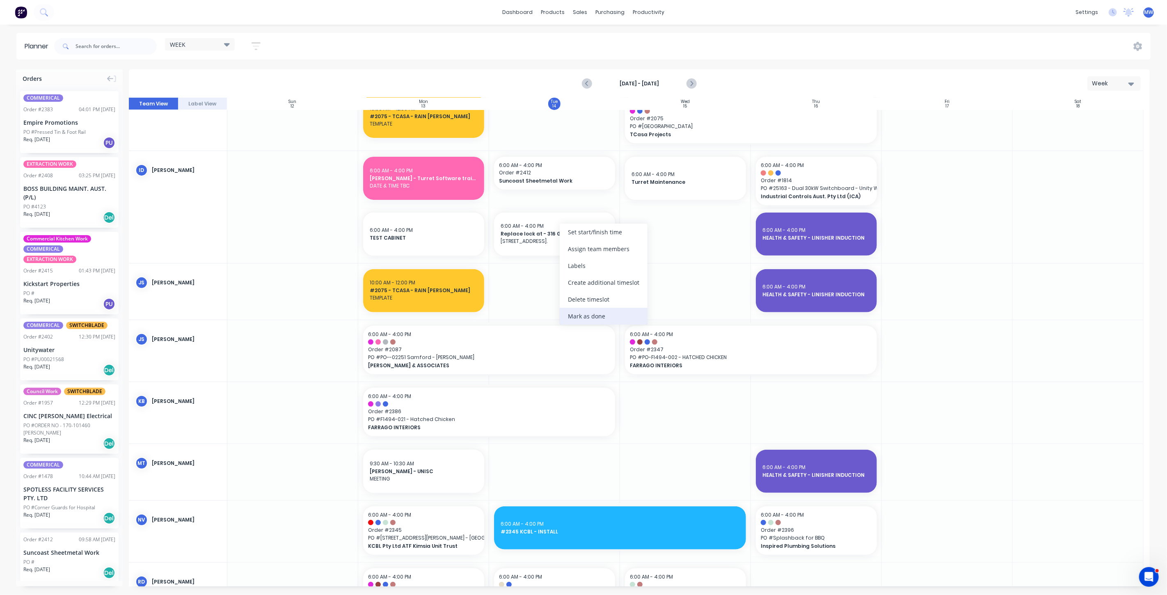
click at [594, 317] on div "Mark as done" at bounding box center [604, 316] width 88 height 17
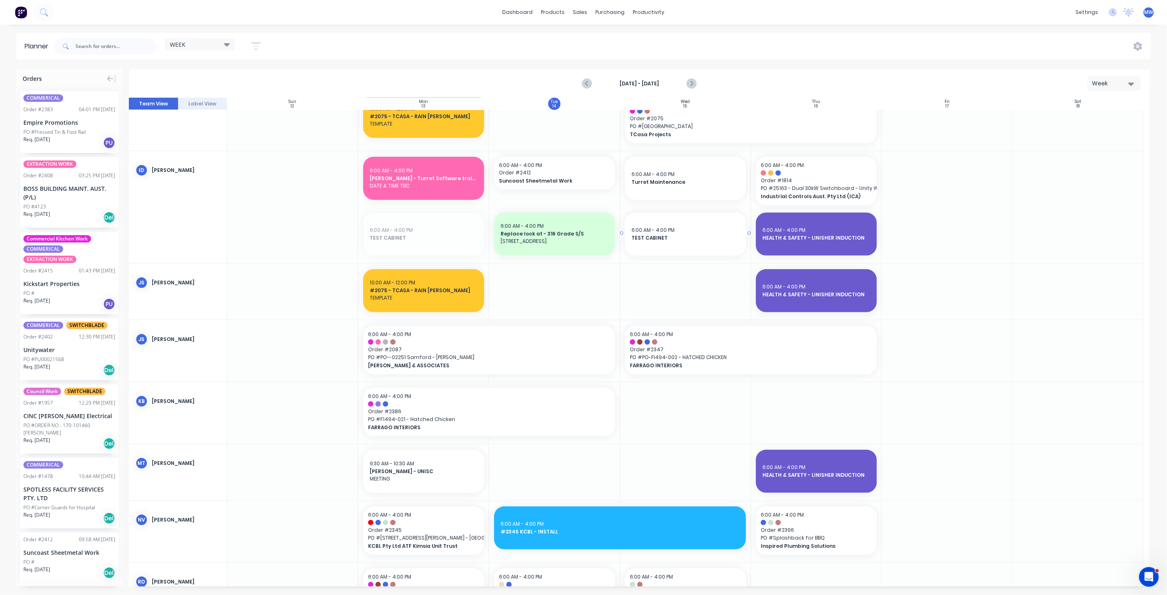
drag, startPoint x: 428, startPoint y: 234, endPoint x: 679, endPoint y: 231, distance: 251.2
drag, startPoint x: 681, startPoint y: 177, endPoint x: 588, endPoint y: 177, distance: 93.6
click at [684, 233] on div at bounding box center [639, 342] width 1021 height 489
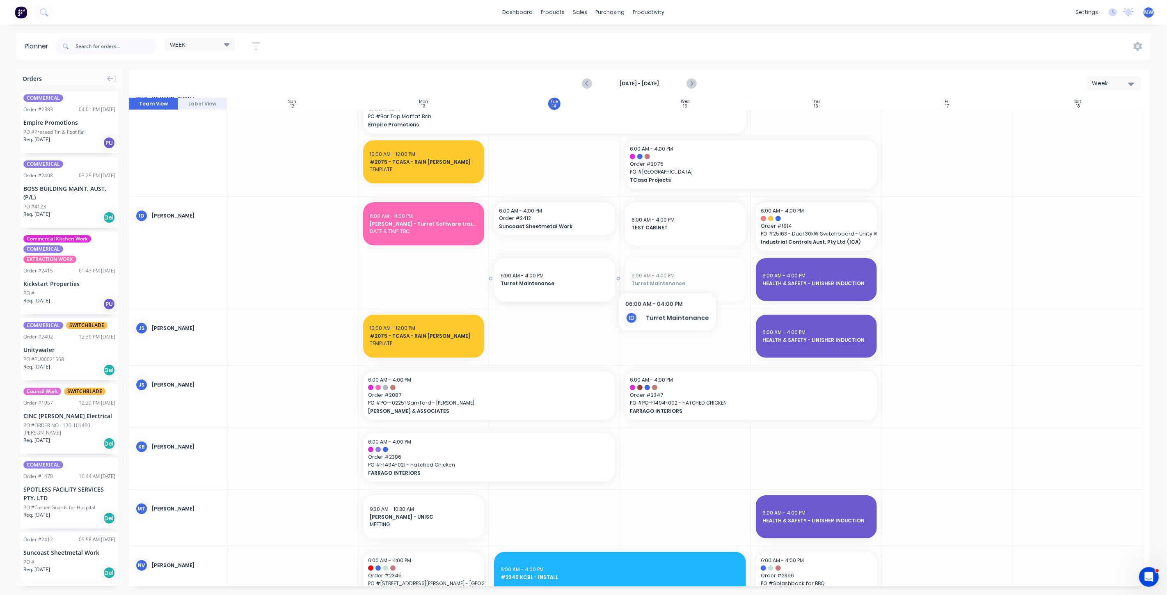
drag, startPoint x: 681, startPoint y: 278, endPoint x: 551, endPoint y: 257, distance: 131.8
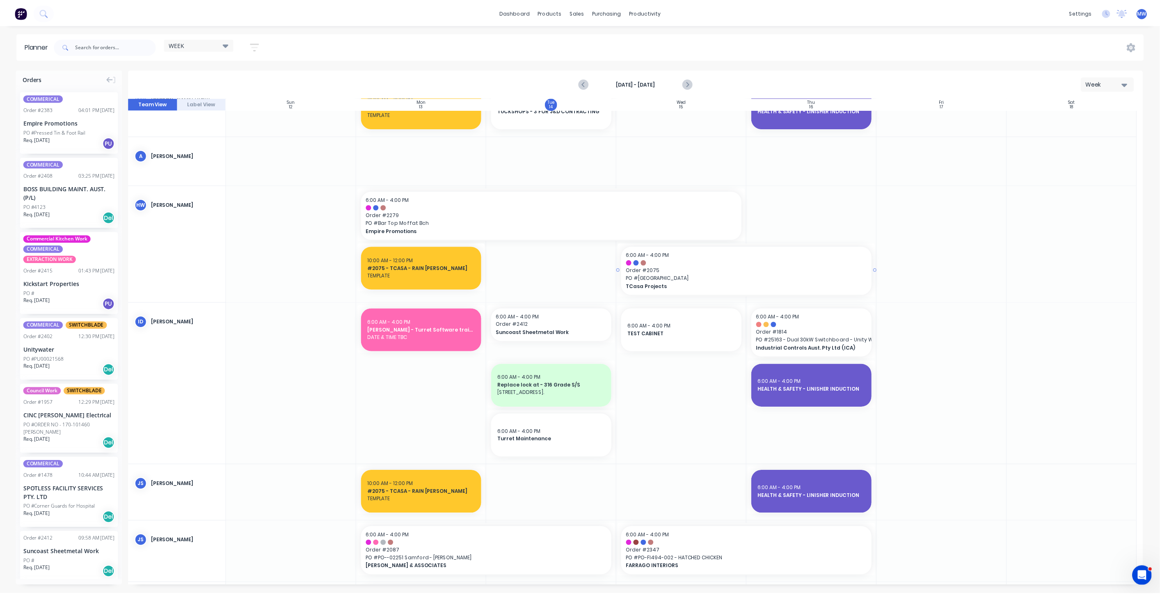
scroll to position [0, 0]
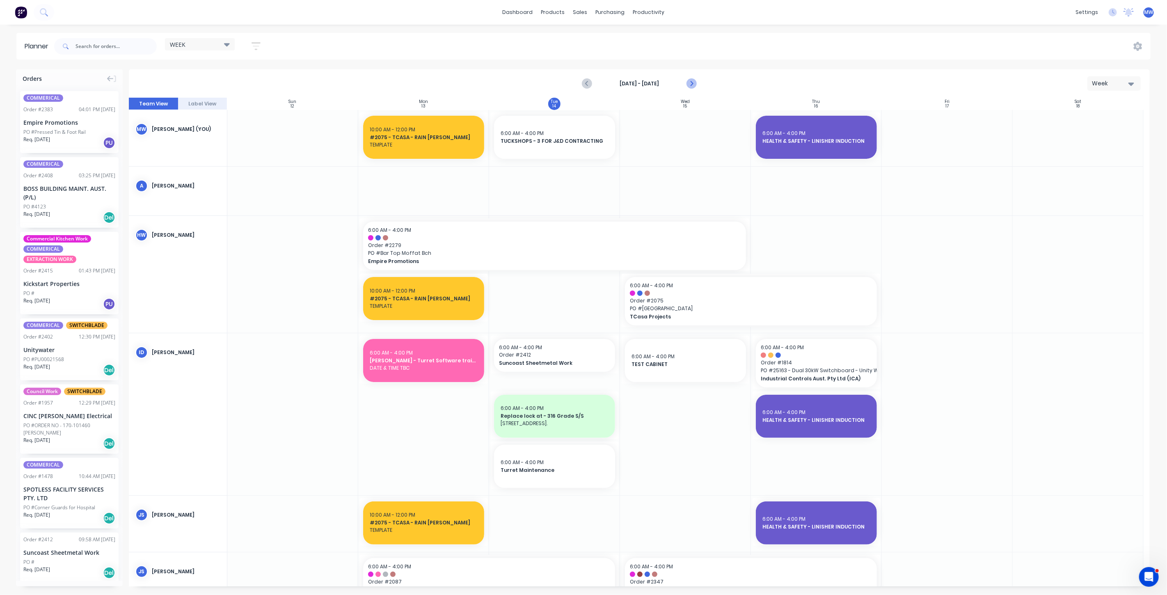
click at [691, 83] on icon "Next page" at bounding box center [691, 84] width 10 height 10
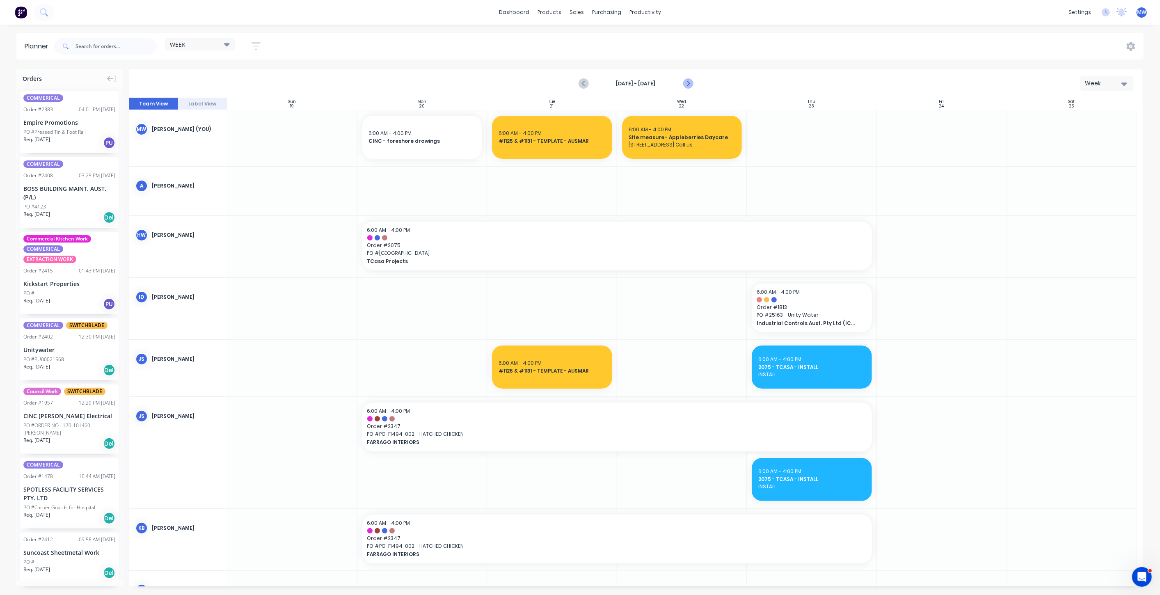
click at [690, 83] on icon "Next page" at bounding box center [688, 84] width 10 height 10
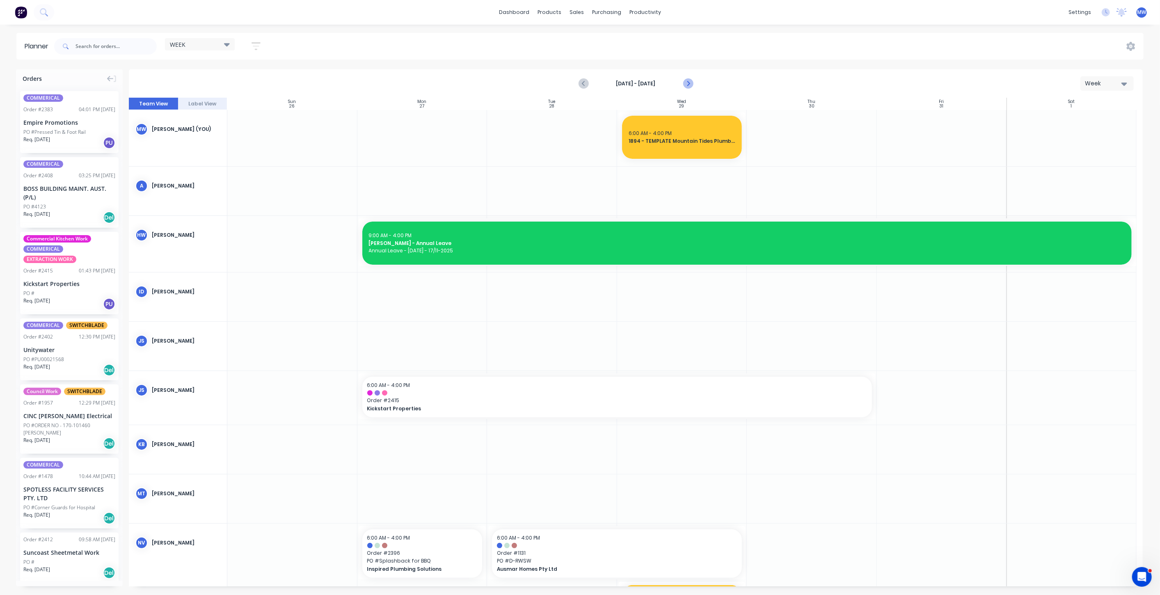
click at [688, 83] on icon "Next page" at bounding box center [688, 84] width 10 height 10
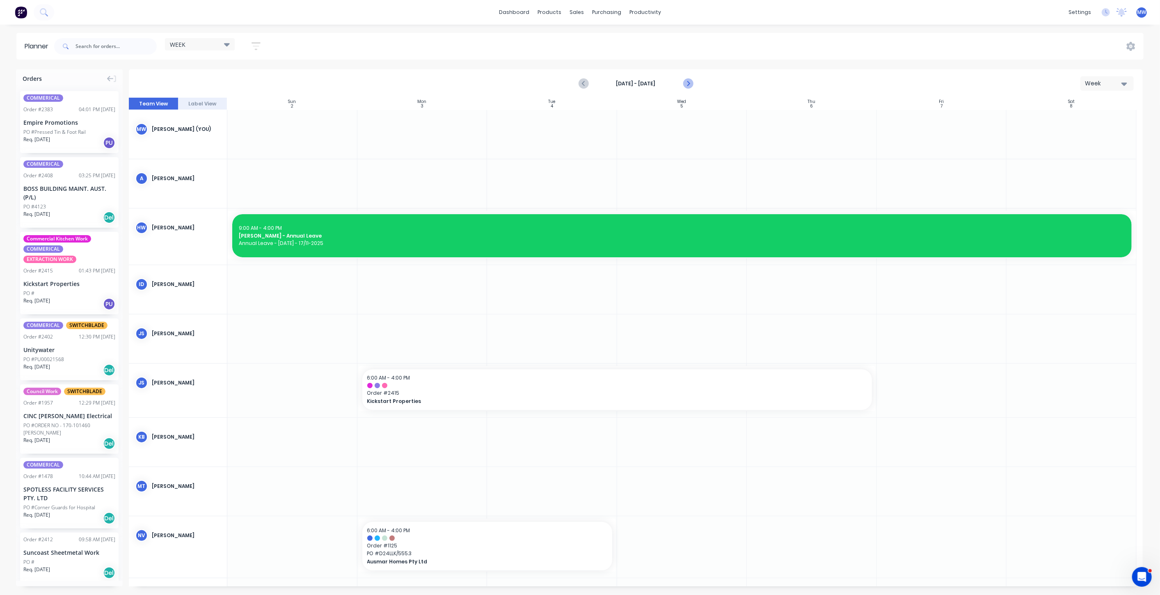
click at [688, 84] on icon "Next page" at bounding box center [688, 83] width 4 height 7
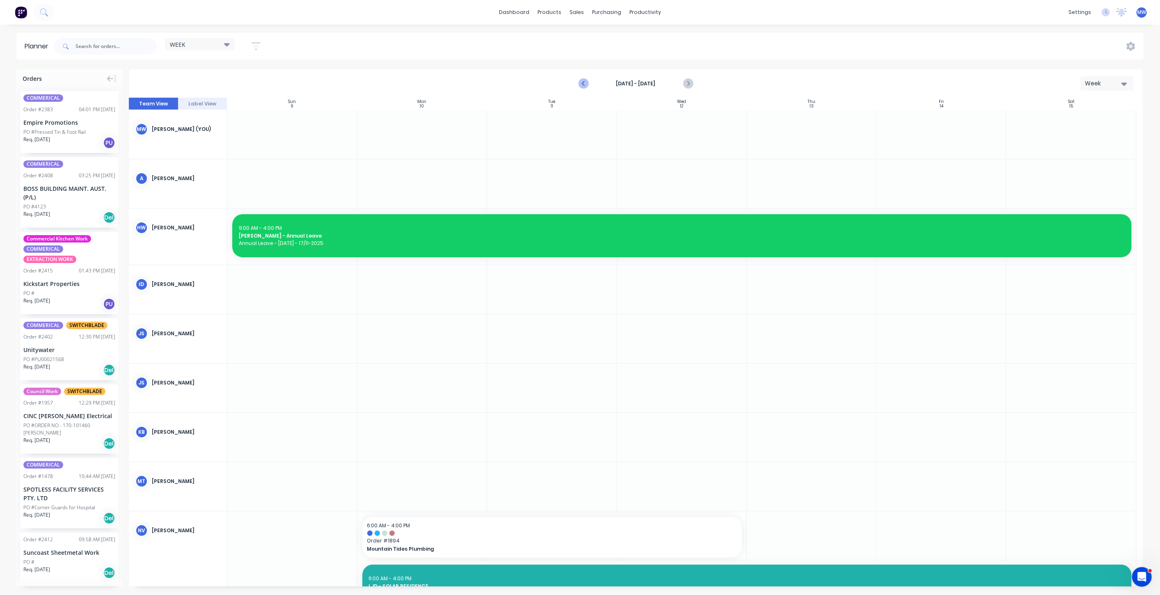
click at [583, 83] on icon "Previous page" at bounding box center [584, 83] width 4 height 7
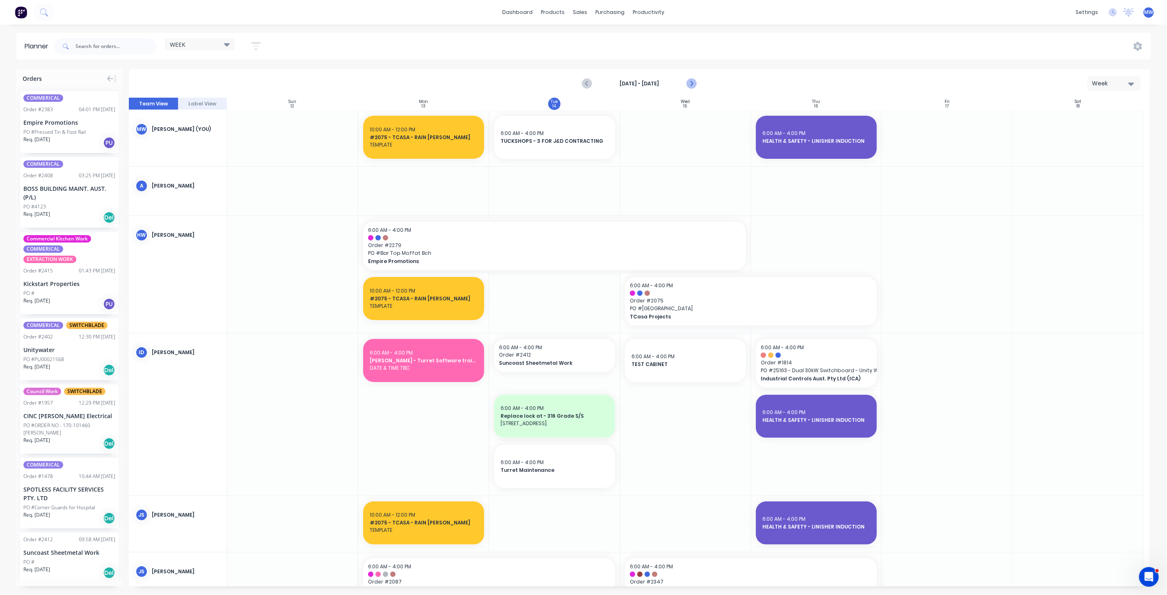
click at [690, 84] on icon "Next page" at bounding box center [691, 84] width 10 height 10
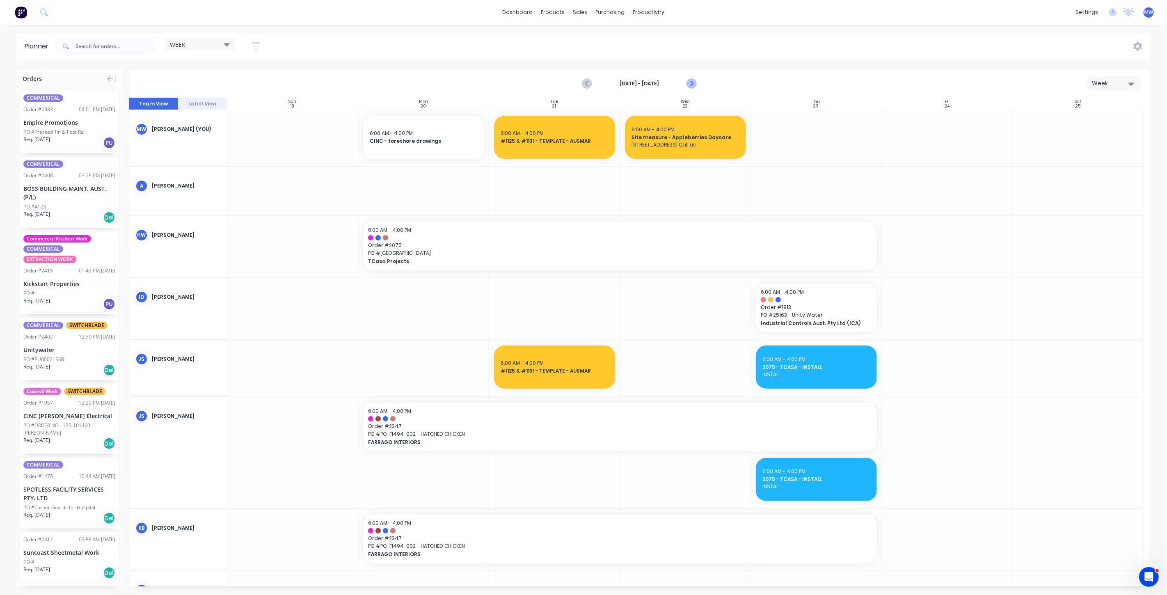
click at [693, 83] on icon "Next page" at bounding box center [692, 83] width 4 height 7
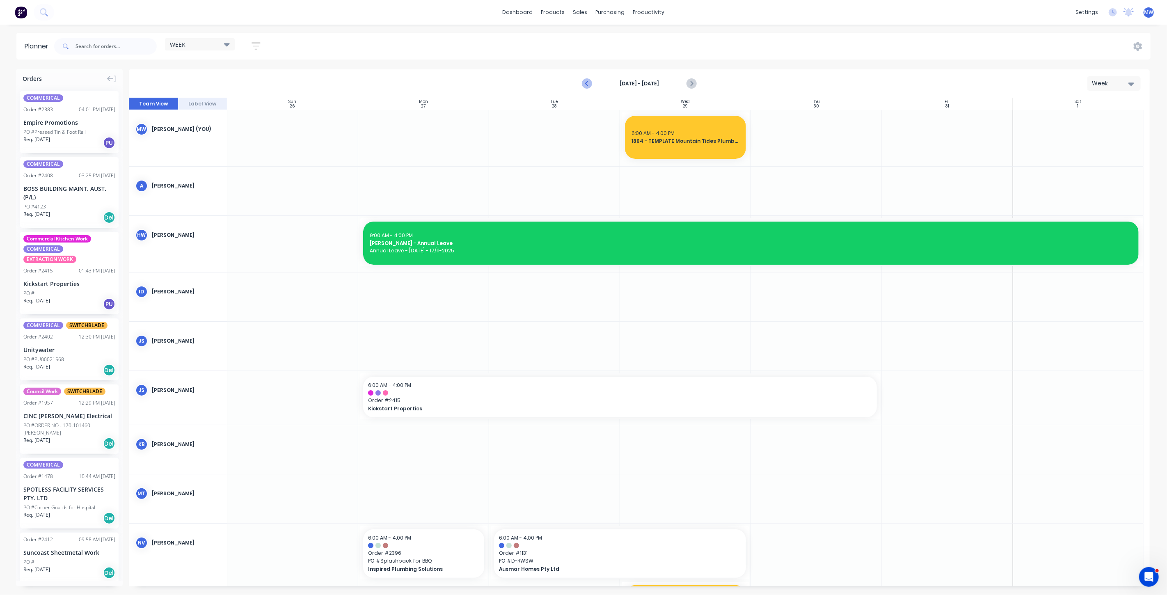
click at [589, 85] on icon "Previous page" at bounding box center [587, 84] width 10 height 10
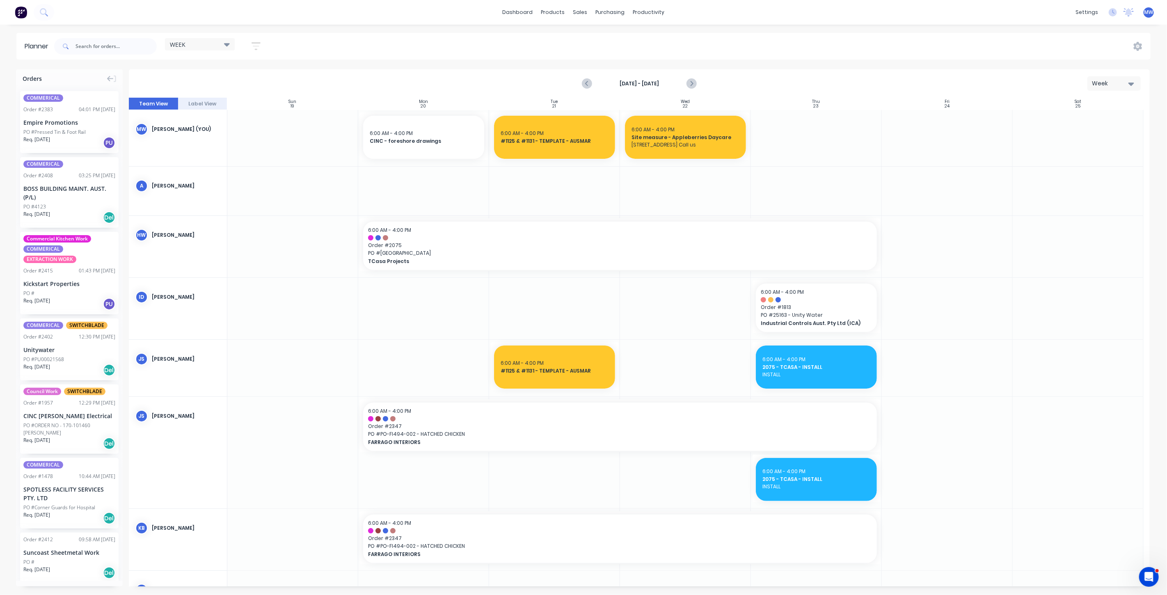
click at [589, 85] on icon "Previous page" at bounding box center [587, 84] width 10 height 10
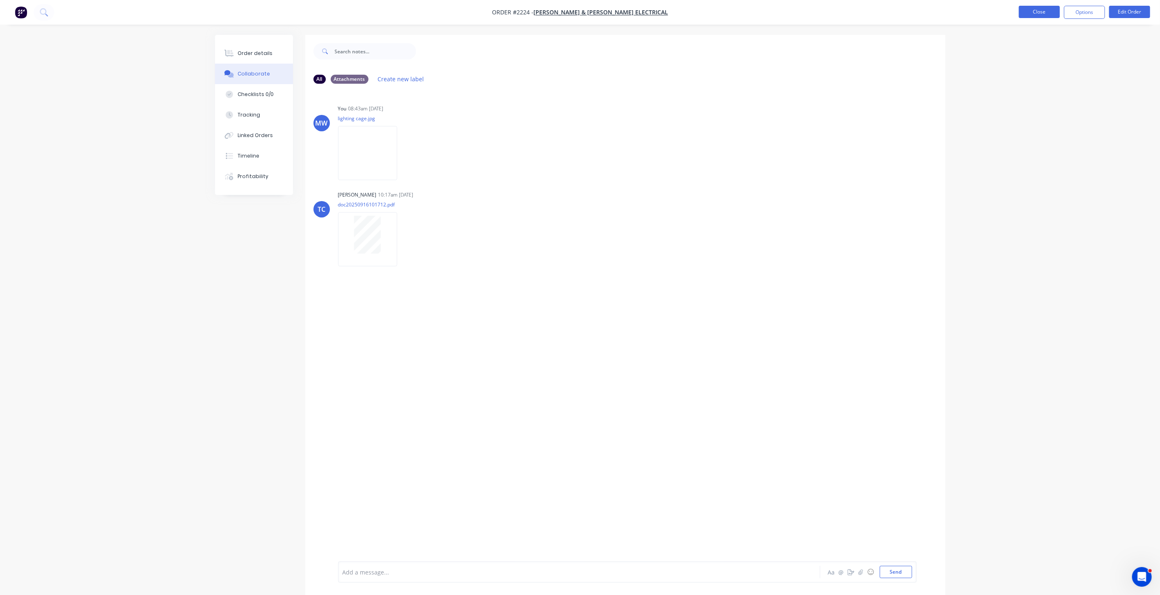
click at [1037, 16] on button "Close" at bounding box center [1039, 12] width 41 height 12
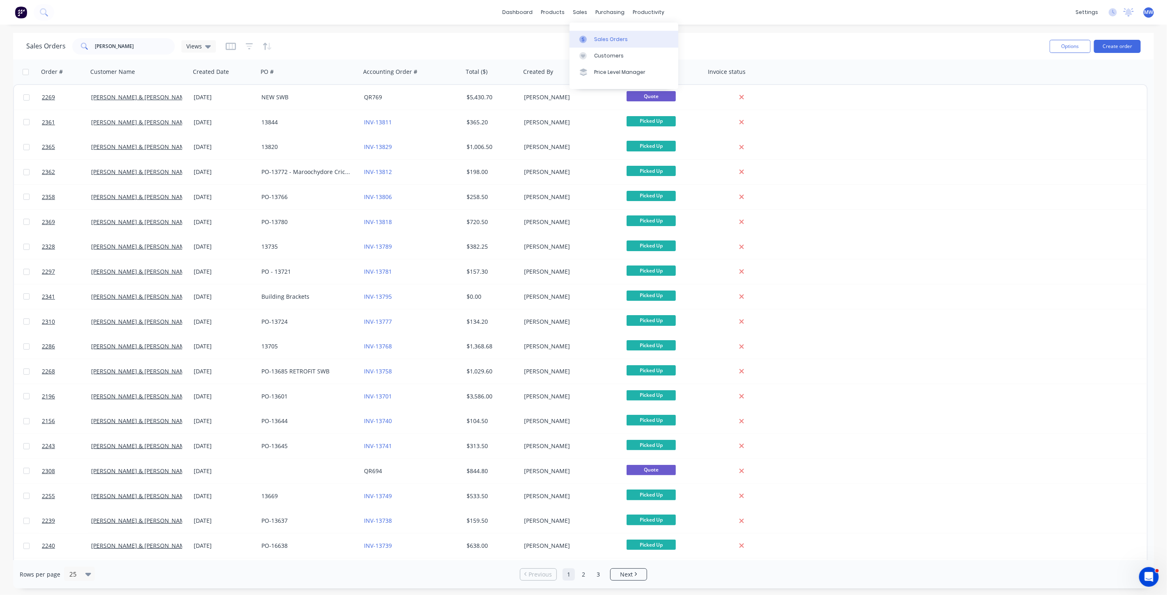
click at [610, 39] on div "Sales Orders" at bounding box center [611, 39] width 34 height 7
drag, startPoint x: 124, startPoint y: 46, endPoint x: 34, endPoint y: 47, distance: 90.7
click at [34, 47] on div "Sales Orders [PERSON_NAME] Views" at bounding box center [121, 46] width 190 height 16
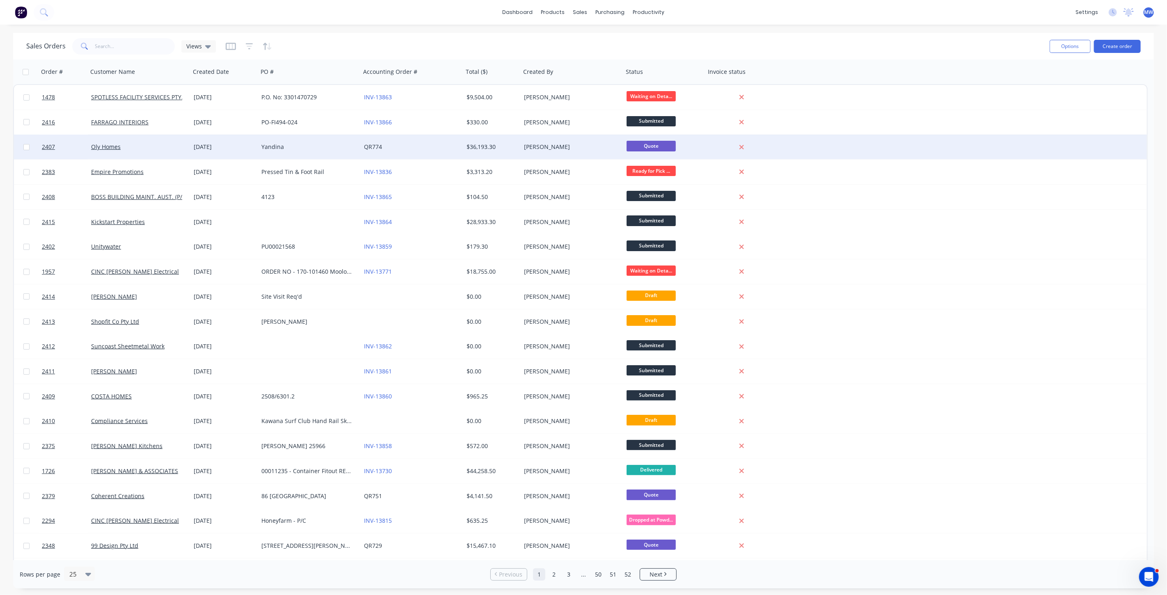
click at [270, 144] on div "Yandina" at bounding box center [306, 147] width 91 height 8
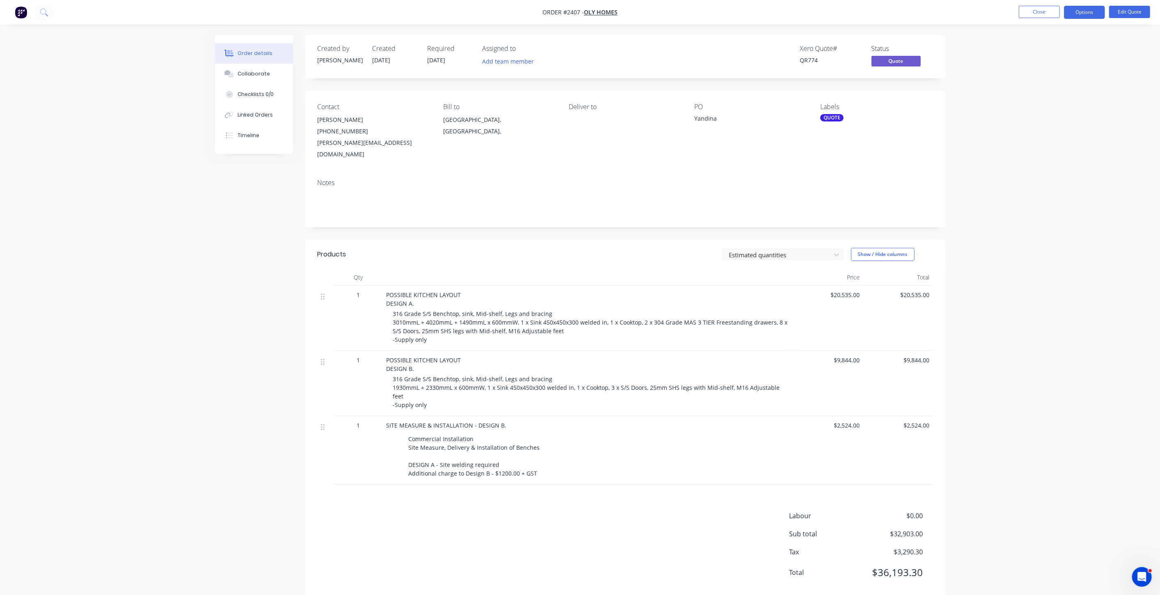
click at [1108, 122] on div "Order details Collaborate Checklists 0/0 Linked Orders Timeline Order details C…" at bounding box center [580, 306] width 1160 height 613
click at [1118, 15] on button "Edit Quote" at bounding box center [1130, 12] width 41 height 12
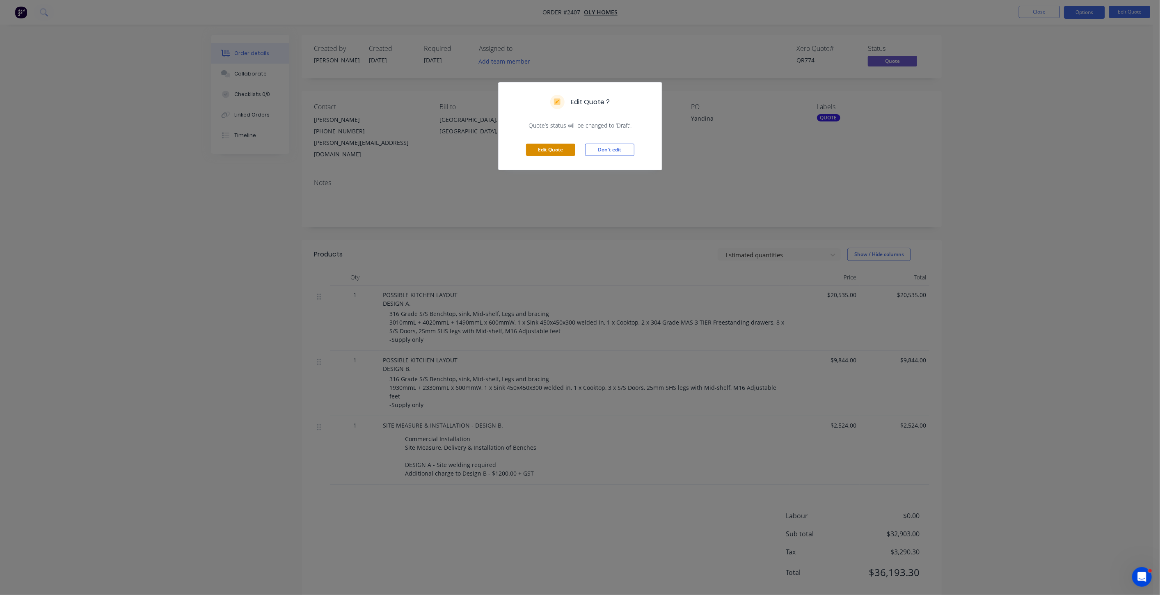
click at [544, 144] on button "Edit Quote" at bounding box center [550, 150] width 49 height 12
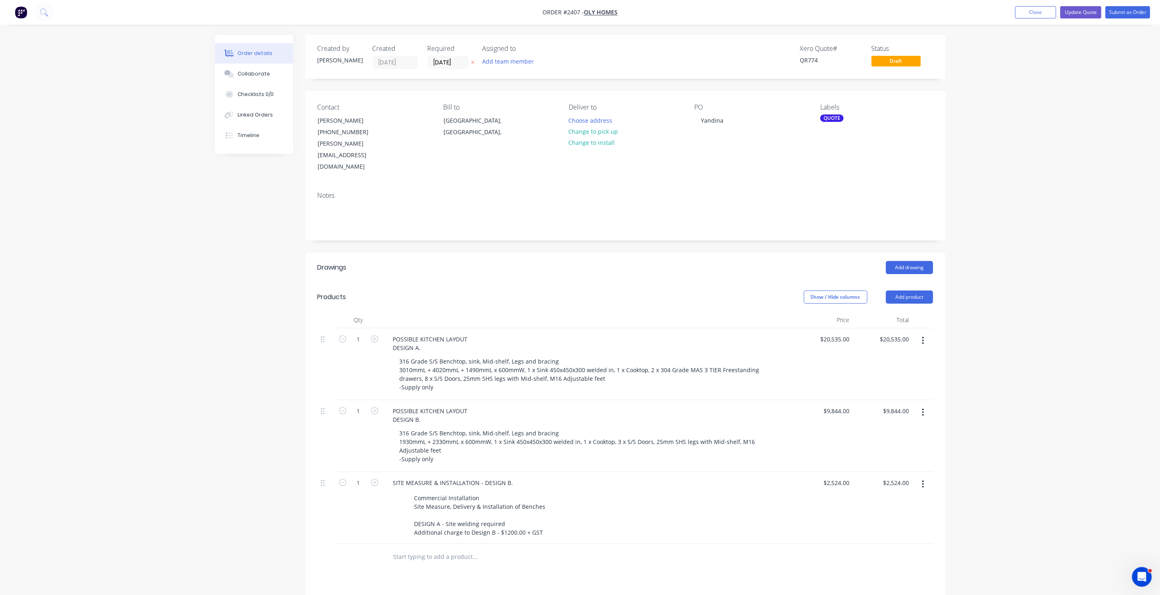
click at [1032, 278] on div "Order details Collaborate Checklists 0/0 Linked Orders Timeline Order details C…" at bounding box center [580, 381] width 1160 height 762
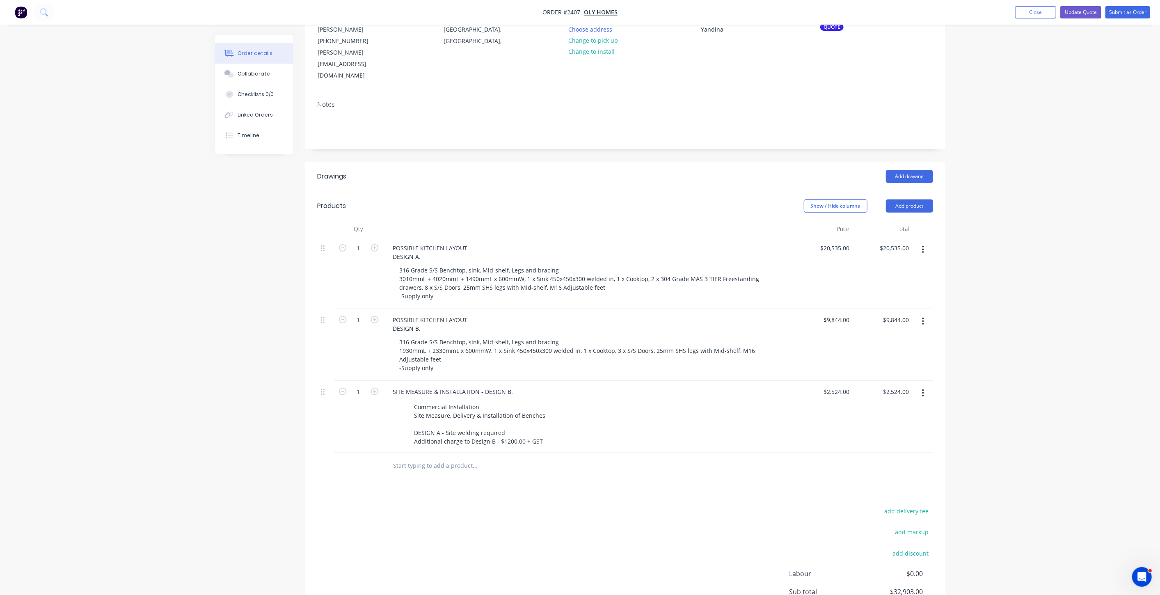
click at [1031, 276] on div "Order details Collaborate Checklists 0/0 Linked Orders Timeline Order details C…" at bounding box center [580, 290] width 1160 height 762
click at [1039, 248] on div "Order details Collaborate Checklists 0/0 Linked Orders Timeline Order details C…" at bounding box center [580, 290] width 1160 height 762
click at [259, 322] on div "Created by Tracy Created 13/10/25 Required 27/10/25 Assigned to Add team member…" at bounding box center [580, 307] width 731 height 727
click at [375, 316] on icon "button" at bounding box center [374, 319] width 7 height 7
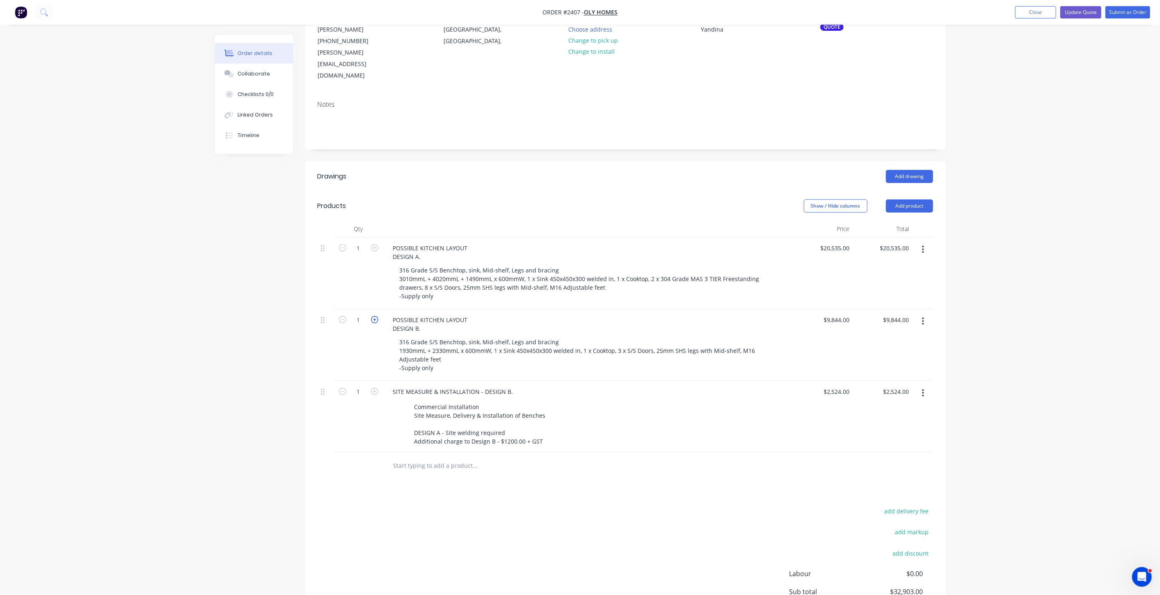
type input "2"
type input "$19,688.00"
click at [375, 316] on icon "button" at bounding box center [374, 319] width 7 height 7
type input "3"
type input "$29,532.00"
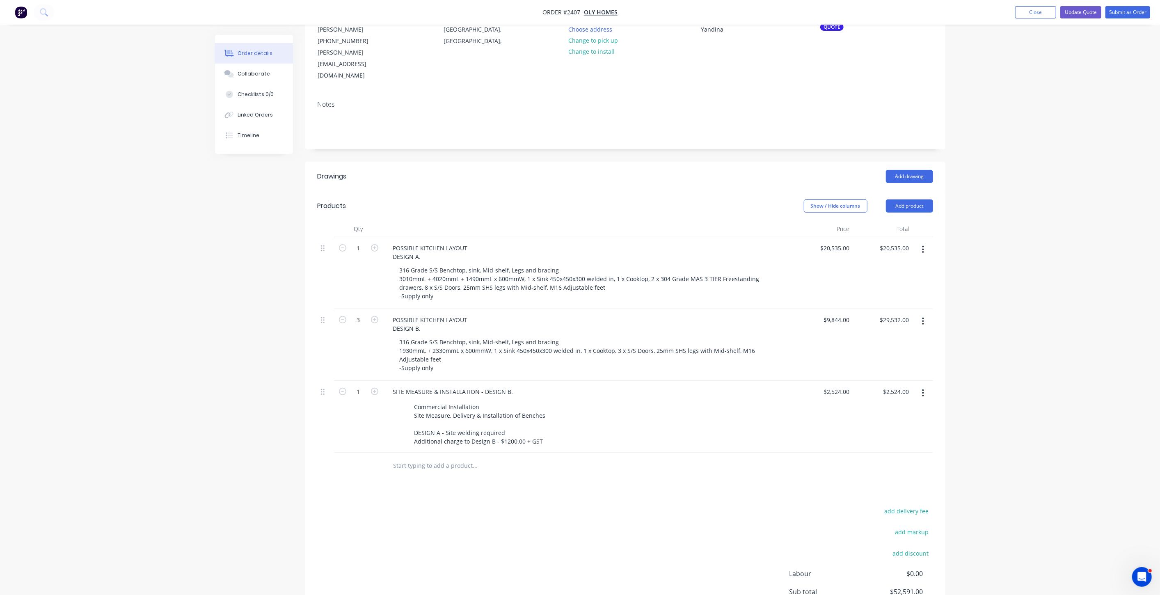
click at [175, 358] on div "Order details Collaborate Checklists 0/0 Linked Orders Timeline Order details C…" at bounding box center [580, 290] width 1160 height 762
click at [373, 388] on icon "button" at bounding box center [374, 391] width 7 height 7
type input "2"
type input "$5,048.00"
click at [373, 388] on icon "button" at bounding box center [374, 391] width 7 height 7
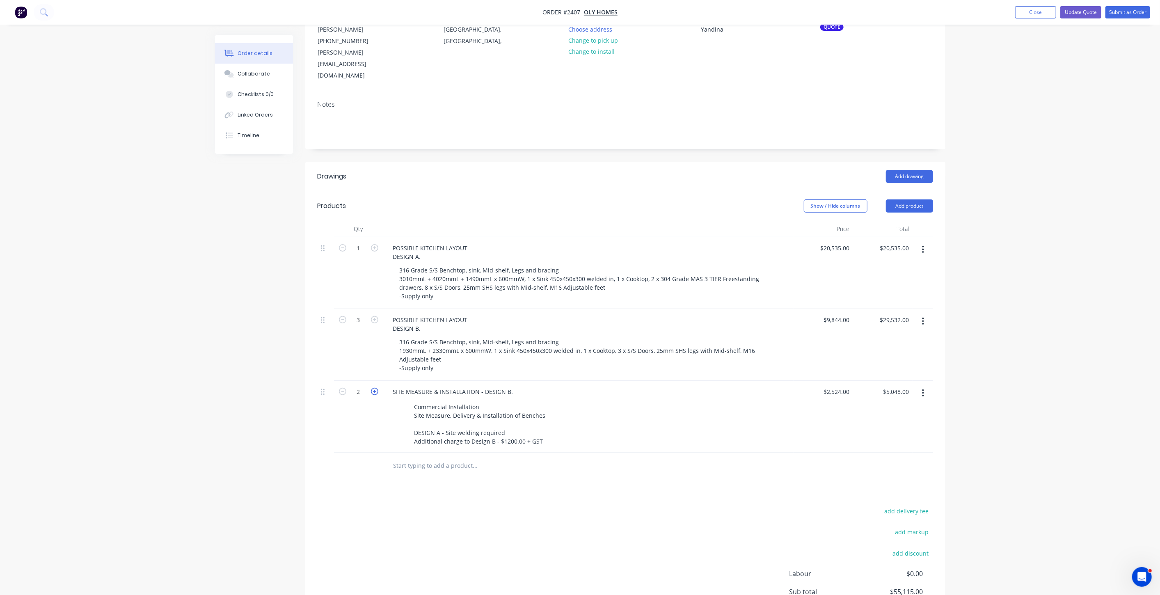
type input "3"
type input "$7,572.00"
click at [248, 382] on div "Created by Tracy Created 13/10/25 Required 27/10/25 Assigned to Add team member…" at bounding box center [580, 307] width 731 height 727
click at [1017, 367] on div "Order details Collaborate Checklists 0/0 Linked Orders Timeline Order details C…" at bounding box center [580, 290] width 1160 height 762
click at [179, 402] on div "Order details Collaborate Checklists 0/0 Linked Orders Timeline Order details C…" at bounding box center [580, 290] width 1160 height 762
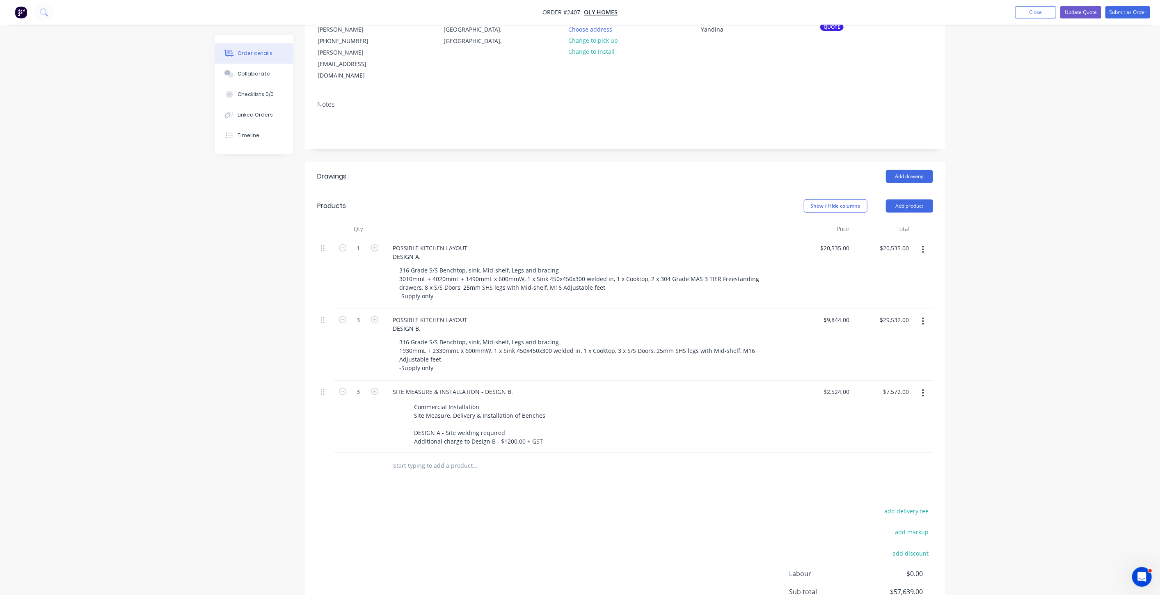
click at [1068, 339] on div "Order details Collaborate Checklists 0/0 Linked Orders Timeline Order details C…" at bounding box center [580, 290] width 1160 height 762
drag, startPoint x: 266, startPoint y: 362, endPoint x: 1007, endPoint y: 339, distance: 741.7
click at [276, 362] on div "Created by Tracy Created 13/10/25 Required 27/10/25 Assigned to Add team member…" at bounding box center [580, 307] width 731 height 727
click at [1024, 333] on div "Order details Collaborate Checklists 0/0 Linked Orders Timeline Order details C…" at bounding box center [580, 290] width 1160 height 762
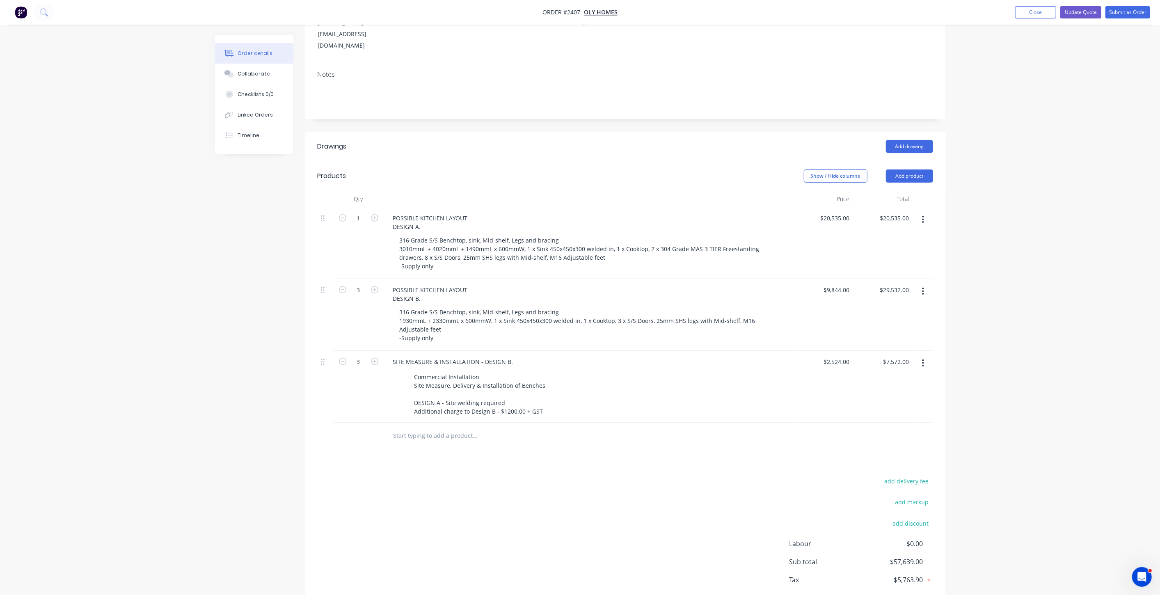
scroll to position [151, 0]
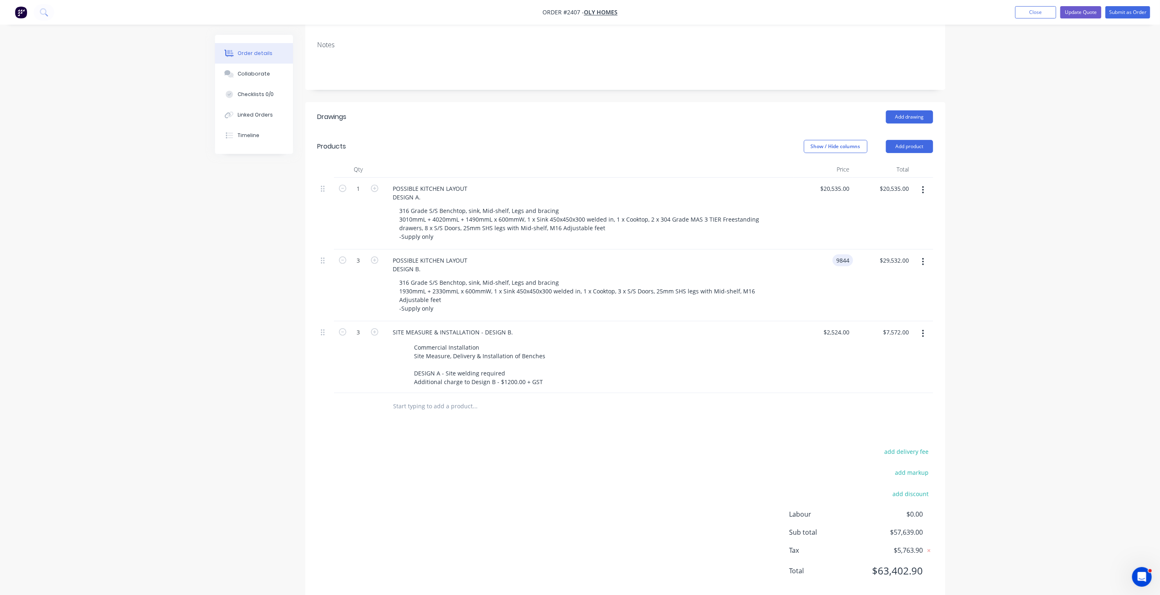
click at [846, 255] on input "9844" at bounding box center [844, 261] width 17 height 12
type input "$9,351.00"
type input "$28,053.00"
click at [994, 294] on div "Order details Collaborate Checklists 0/0 Linked Orders Timeline Order details C…" at bounding box center [580, 230] width 1160 height 762
click at [840, 326] on input "2524" at bounding box center [838, 332] width 30 height 12
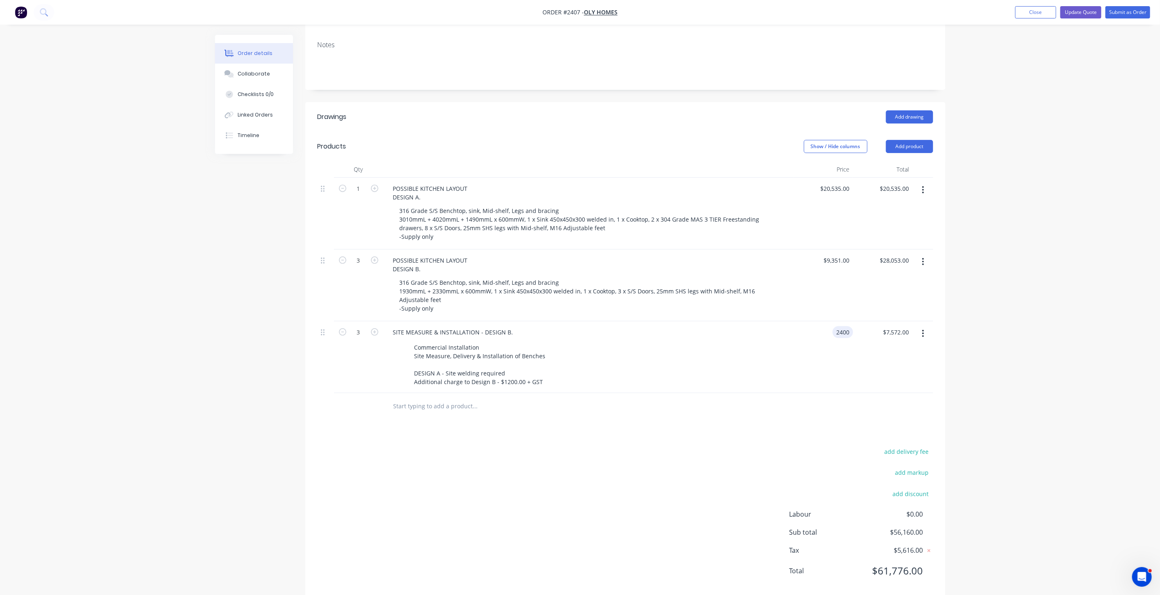
type input "$2,400.00"
type input "$7,200.00"
click at [1136, 357] on div "Order details Collaborate Checklists 0/0 Linked Orders Timeline Order details C…" at bounding box center [580, 230] width 1160 height 762
click at [1091, 341] on div "Order details Collaborate Checklists 0/0 Linked Orders Timeline Order details C…" at bounding box center [580, 230] width 1160 height 762
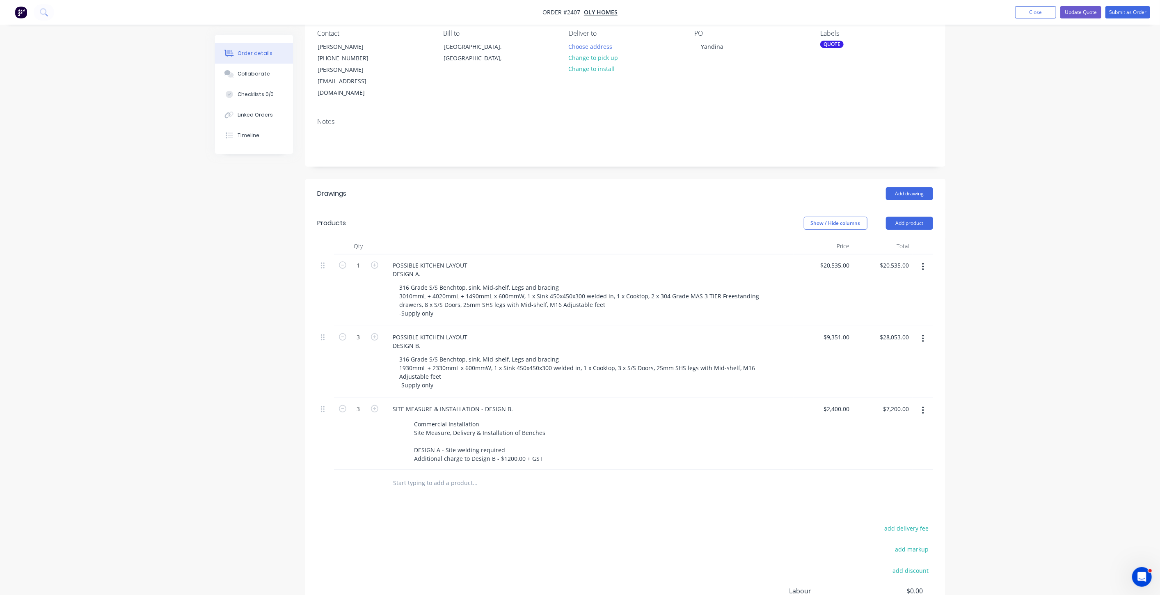
scroll to position [105, 0]
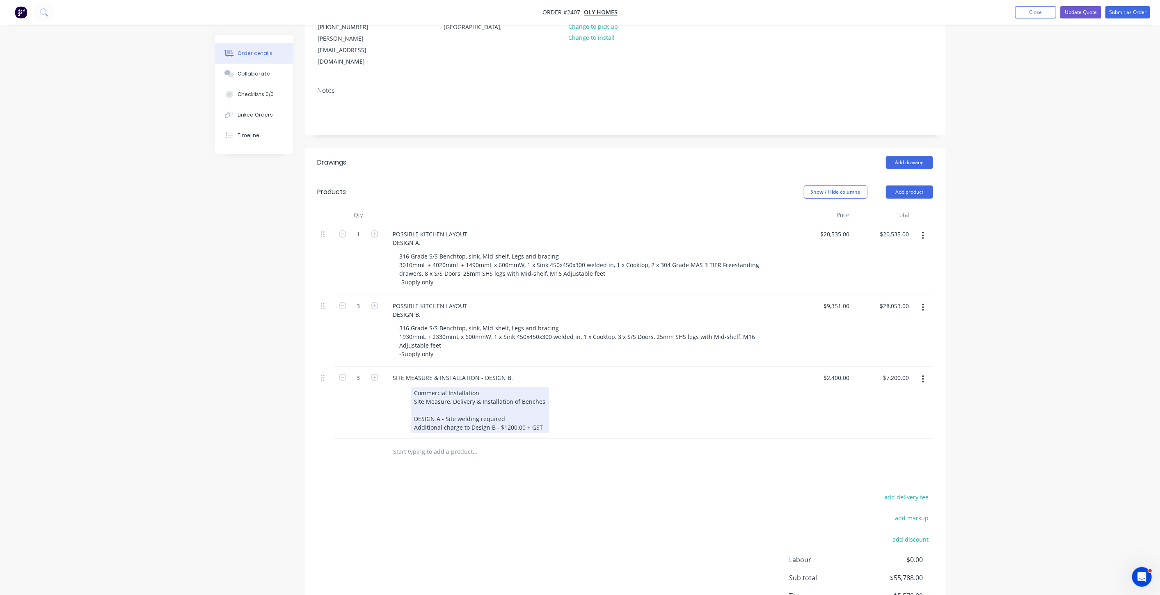
click at [484, 402] on div "Commercial Installation Site Measure, Delivery & Installation of Benches DESIGN…" at bounding box center [480, 410] width 138 height 46
click at [483, 415] on div "Commercial Installation Site Measure, Delivery & Installation of Benches DESIGN…" at bounding box center [480, 410] width 138 height 46
click at [423, 444] on input "text" at bounding box center [475, 452] width 164 height 16
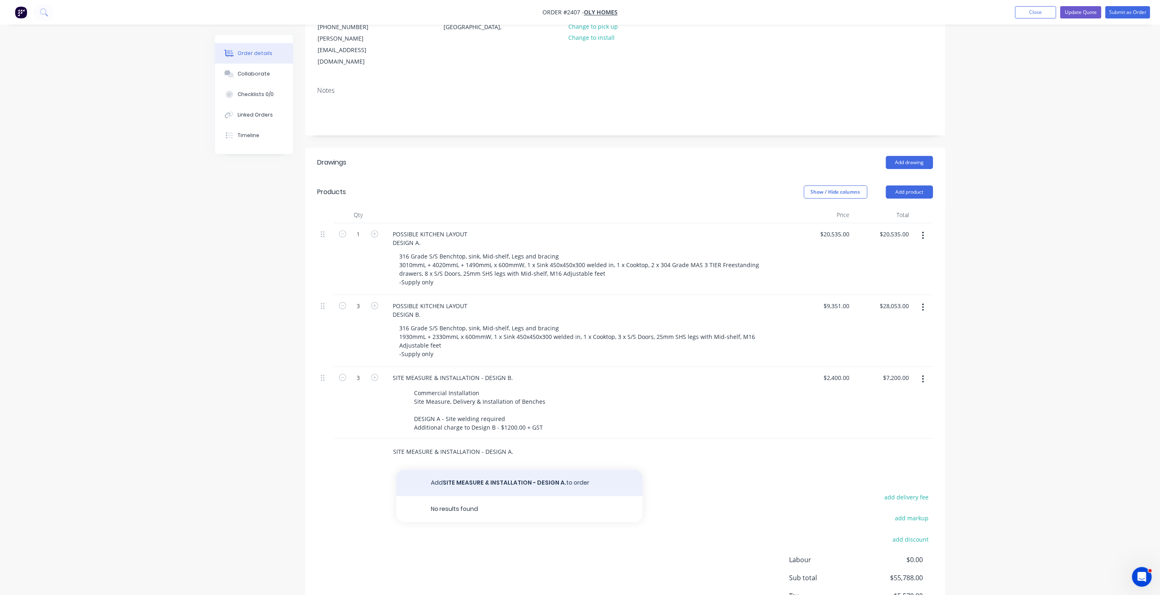
type input "SITE MEASURE & INSTALLATION - DESIGN A."
click at [549, 470] on button "Add SITE MEASURE & INSTALLATION - DESIGN A. to order" at bounding box center [520, 483] width 246 height 26
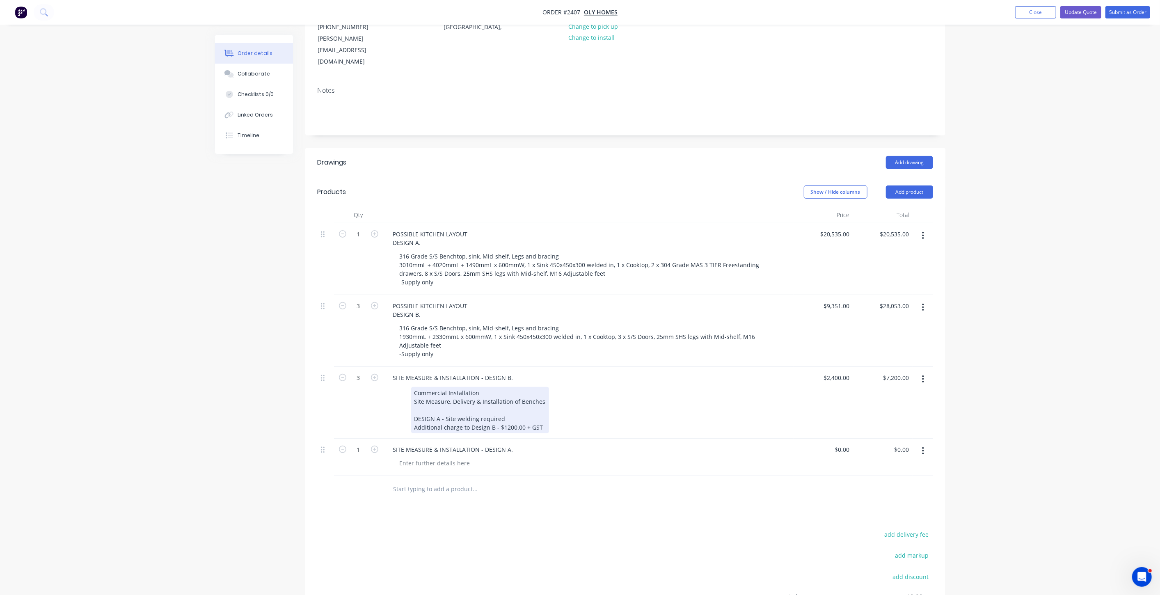
click at [505, 387] on div "Commercial Installation Site Measure, Delivery & Installation of Benches DESIGN…" at bounding box center [480, 410] width 138 height 46
drag, startPoint x: 415, startPoint y: 366, endPoint x: 550, endPoint y: 377, distance: 135.9
click at [550, 387] on div "Commercial Installation Site Measure, Delivery & Installation of Benches DESIGN…" at bounding box center [587, 410] width 383 height 46
copy div "Commercial Installation Site Measure, Delivery & Installation of Benches"
click at [430, 457] on div at bounding box center [435, 463] width 84 height 12
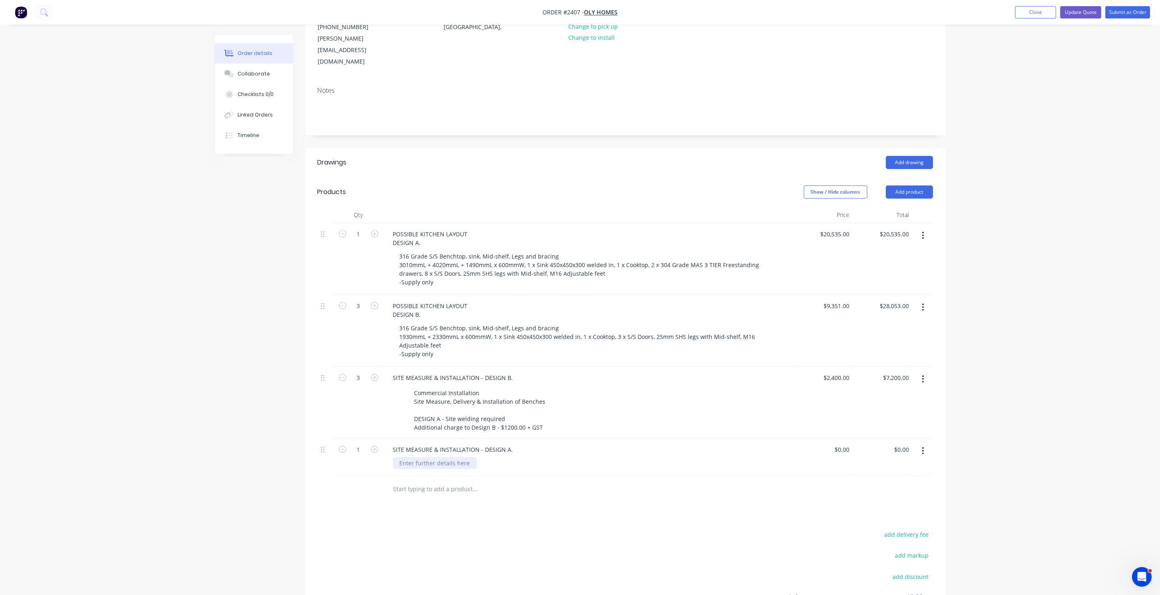
paste div
click at [1001, 398] on div "Order details Collaborate Checklists 0/0 Linked Orders Timeline Order details C…" at bounding box center [580, 299] width 1160 height 808
click at [843, 444] on div "0 0" at bounding box center [847, 450] width 13 height 12
type input "$3,600.00"
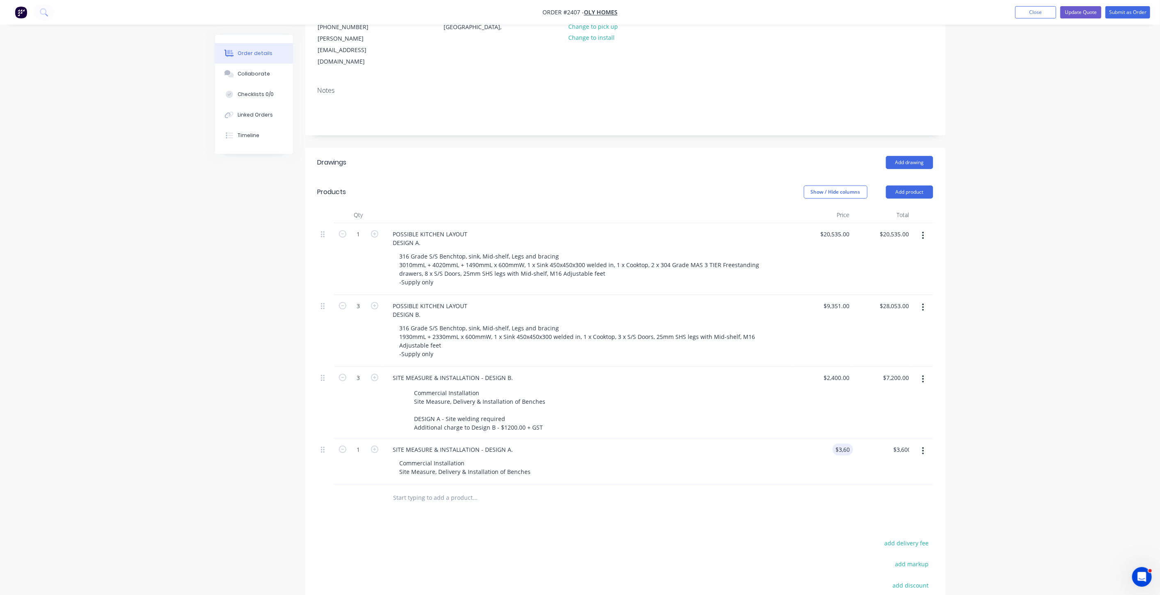
click at [1159, 397] on div "Order details Collaborate Checklists 0/0 Linked Orders Timeline Order details C…" at bounding box center [580, 299] width 1160 height 808
click at [1086, 396] on div "Order details Collaborate Checklists 0/0 Linked Orders Timeline Order details C…" at bounding box center [580, 299] width 1160 height 808
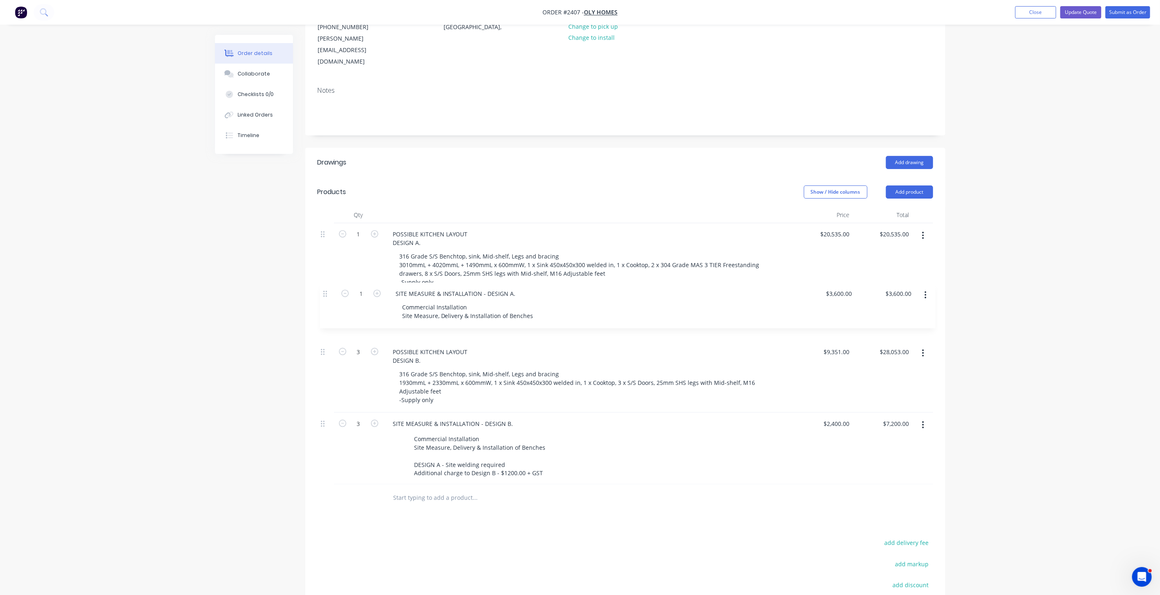
drag, startPoint x: 321, startPoint y: 436, endPoint x: 322, endPoint y: 288, distance: 147.8
click at [322, 288] on div "1 POSSIBLE KITCHEN LAYOUT DESIGN A. 316 Grade S/S Benchtop, sink, Mid-shelf, Le…" at bounding box center [626, 353] width 616 height 261
click at [257, 337] on div "Created by Tracy Created 13/10/25 Required 27/10/25 Assigned to Add team member…" at bounding box center [580, 316] width 731 height 773
click at [1052, 300] on div "Order details Collaborate Checklists 0/0 Linked Orders Timeline Order details C…" at bounding box center [580, 299] width 1160 height 808
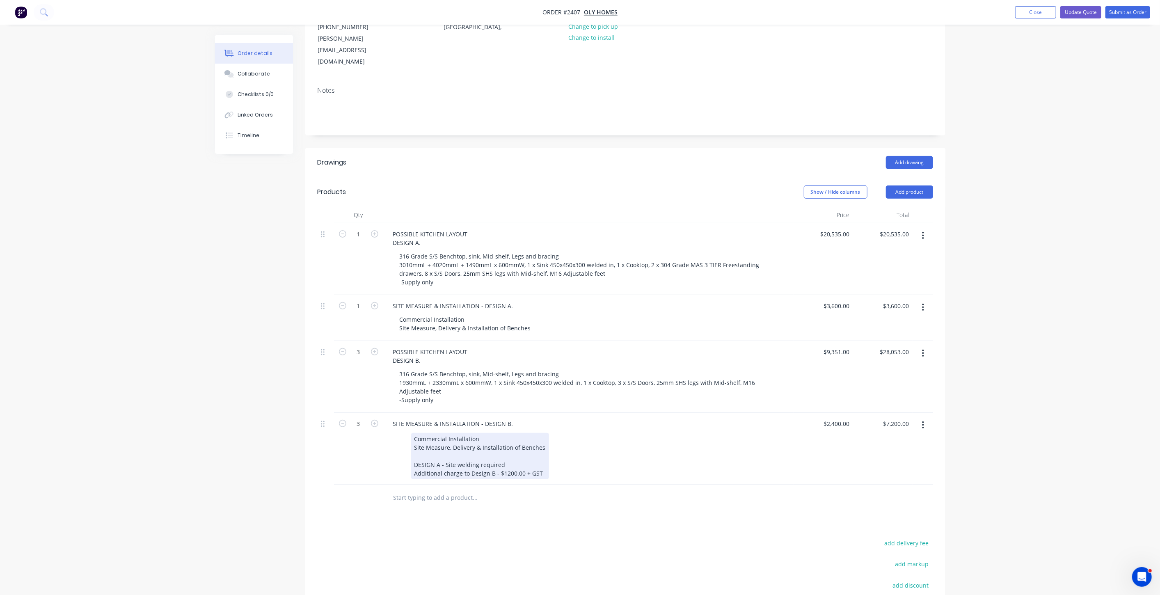
click at [525, 434] on div "Commercial Installation Site Measure, Delivery & Installation of Benches DESIGN…" at bounding box center [480, 456] width 138 height 46
drag, startPoint x: 521, startPoint y: 450, endPoint x: 381, endPoint y: 440, distance: 140.4
click at [381, 440] on div "3 SITE MEASURE & INSTALLATION - DESIGN B. Commercial Installation Site Measure,…" at bounding box center [626, 449] width 616 height 72
click at [478, 433] on div "Commercial Installation Site Measure, Delivery & Installation of Benches" at bounding box center [480, 443] width 138 height 21
click at [205, 382] on div "Order details Collaborate Checklists 0/0 Linked Orders Timeline Order details C…" at bounding box center [580, 286] width 1160 height 782
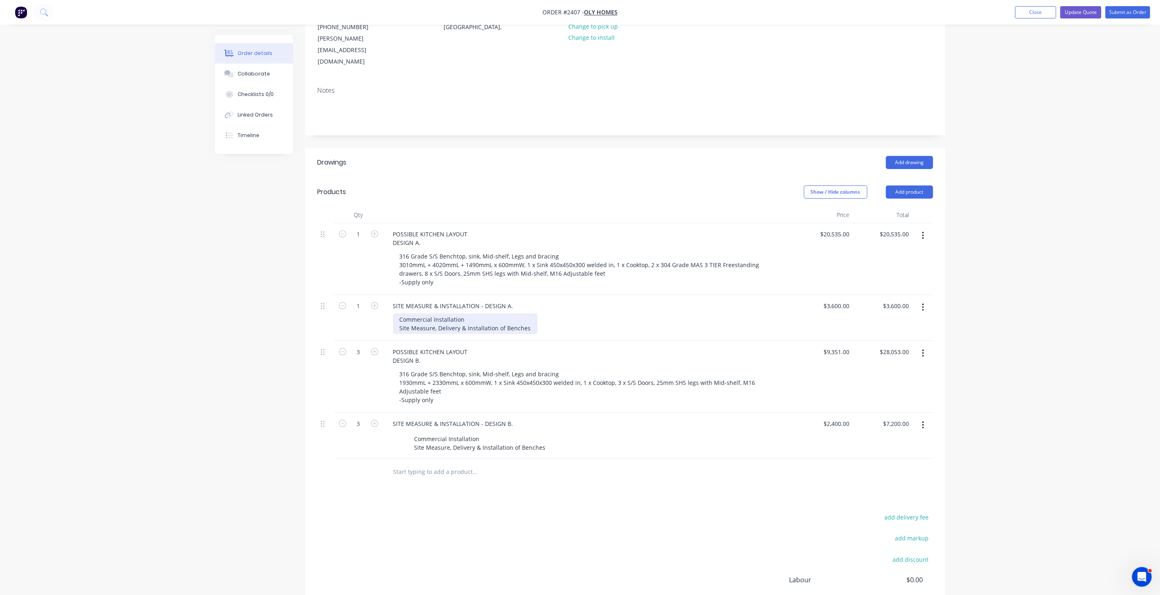
click at [479, 314] on div "Commercial Installation Site Measure, Delivery & Installation of Benches" at bounding box center [465, 324] width 144 height 21
click at [516, 314] on div "Commercial Installation Site Measure, Delivery & Installation of Benches" at bounding box center [465, 324] width 144 height 21
drag, startPoint x: 526, startPoint y: 305, endPoint x: 531, endPoint y: 307, distance: 6.1
click at [527, 314] on div "Commercial Installation Site Measure, Delivery & Installation of Benches" at bounding box center [465, 324] width 144 height 21
click at [994, 327] on div "Order details Collaborate Checklists 0/0 Linked Orders Timeline Order details C…" at bounding box center [580, 286] width 1160 height 782
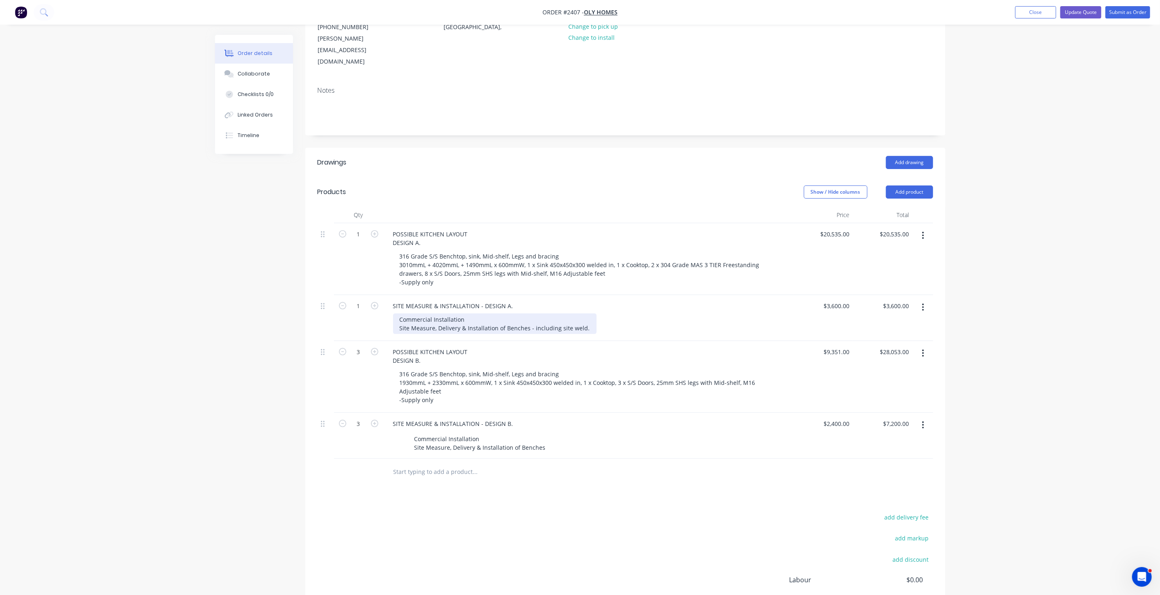
drag, startPoint x: 582, startPoint y: 304, endPoint x: 590, endPoint y: 319, distance: 16.9
click at [583, 314] on div "Commercial Installation Site Measure, Delivery & Installation of Benches - incl…" at bounding box center [495, 324] width 204 height 21
click at [997, 332] on div "Order details Collaborate Checklists 0/0 Linked Orders Timeline Order details C…" at bounding box center [580, 286] width 1160 height 782
click at [1002, 342] on div "Order details Collaborate Checklists 0/0 Linked Orders Timeline Order details C…" at bounding box center [580, 286] width 1160 height 782
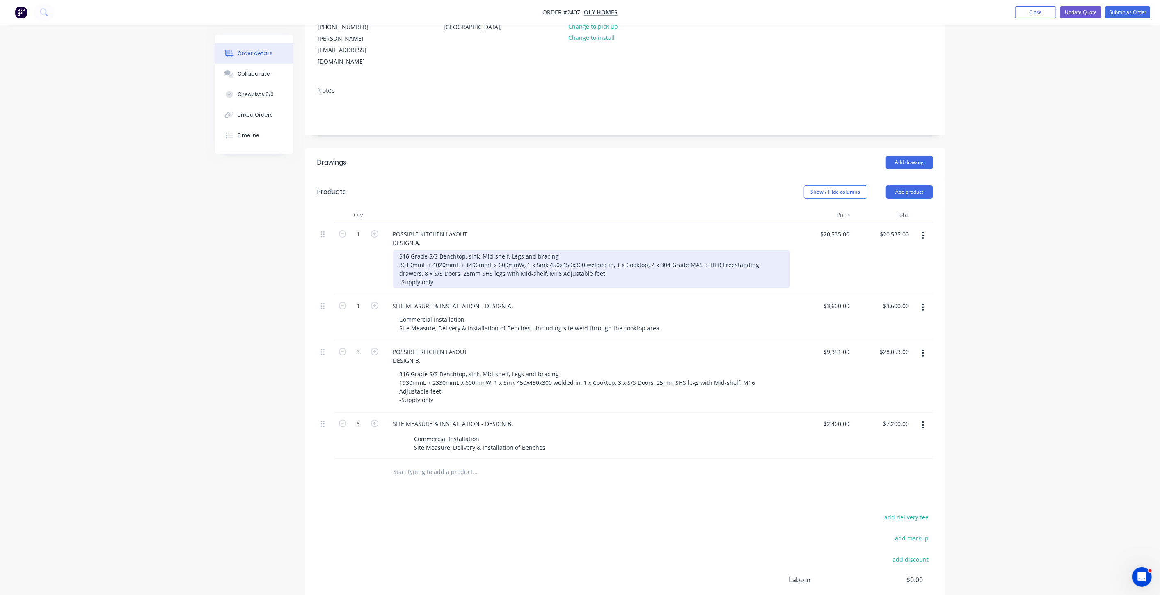
click at [575, 254] on div "316 Grade S/S Benchtop, sink, Mid-shelf, Legs and bracing 3010mmL + 4020mmL + 1…" at bounding box center [591, 269] width 397 height 38
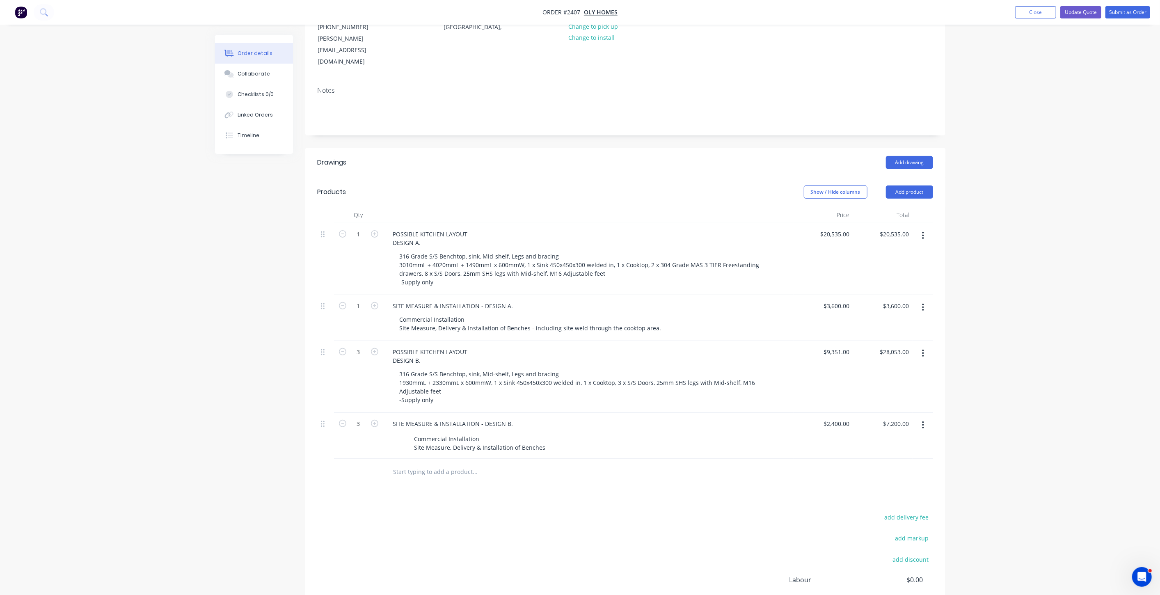
click at [1091, 254] on div "Order details Collaborate Checklists 0/0 Linked Orders Timeline Order details C…" at bounding box center [580, 286] width 1160 height 782
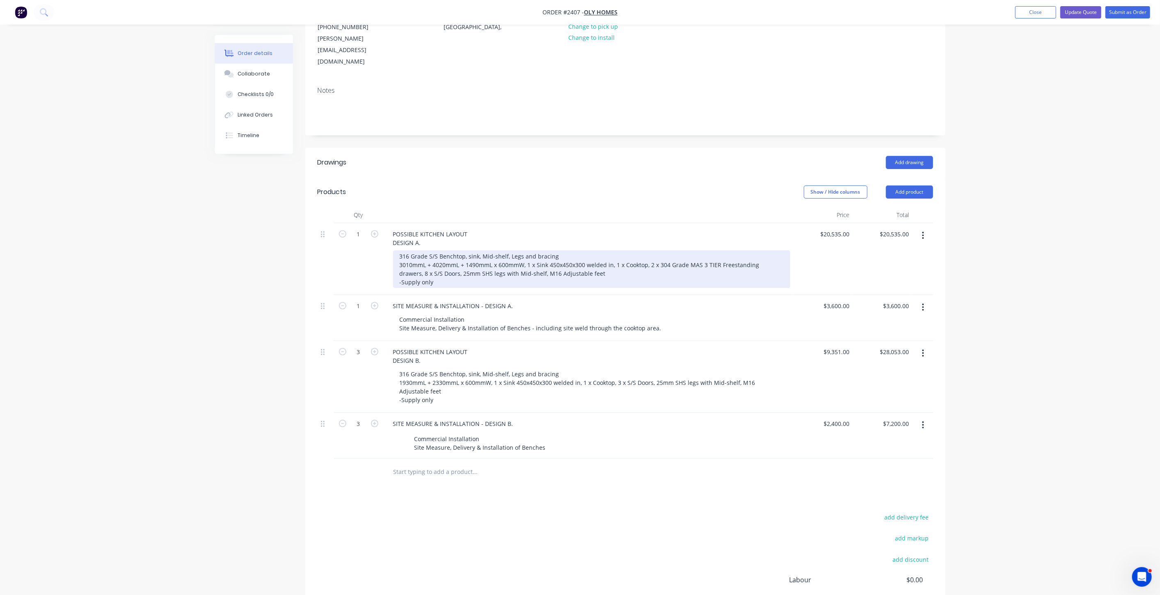
click at [571, 251] on div "316 Grade S/S Benchtop, sink, Mid-shelf, Legs and bracing 3010mmL + 4020mmL + 1…" at bounding box center [591, 269] width 397 height 38
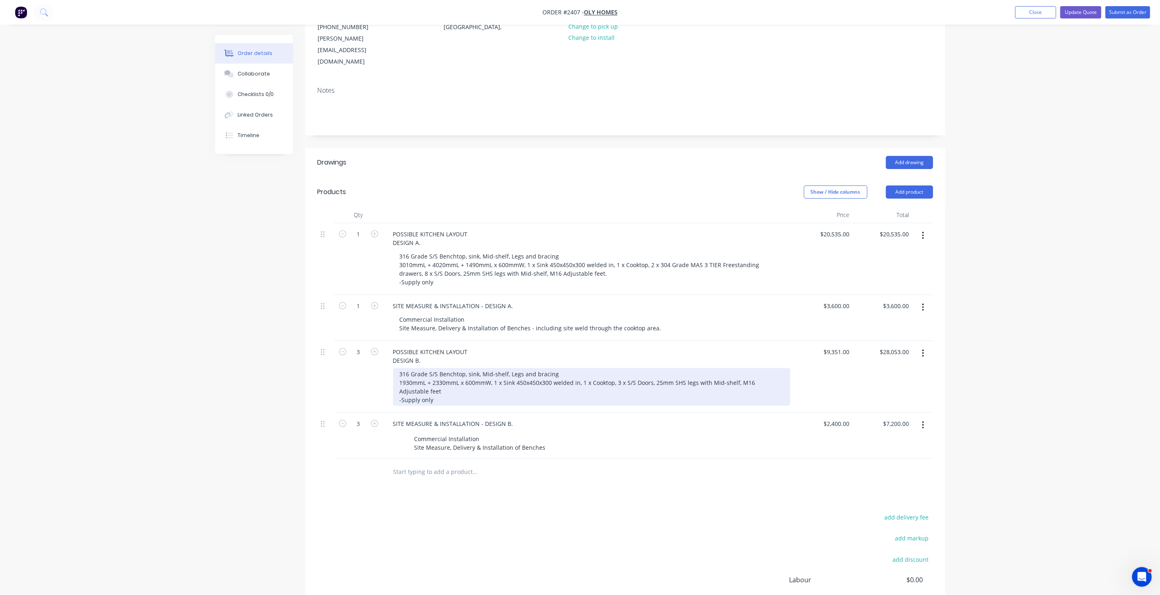
click at [413, 368] on div "316 Grade S/S Benchtop, sink, Mid-shelf, Legs and bracing 1930mmL + 2330mmL x 6…" at bounding box center [591, 387] width 397 height 38
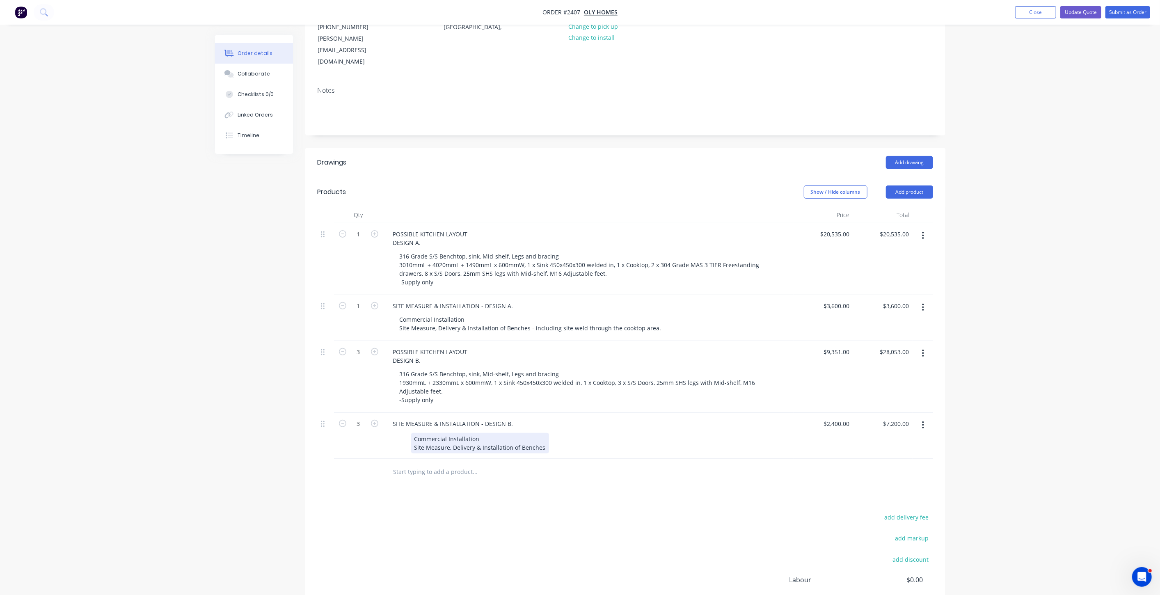
click at [543, 433] on div "Commercial Installation Site Measure, Delivery & Installation of Benches" at bounding box center [480, 443] width 138 height 21
click at [961, 388] on div "Order details Collaborate Checklists 0/0 Linked Orders Timeline Order details C…" at bounding box center [580, 286] width 1160 height 782
drag, startPoint x: 544, startPoint y: 423, endPoint x: 554, endPoint y: 433, distance: 14.2
click at [544, 433] on div "Commercial Installation Site Measure, Delivery & Installation of Benches." at bounding box center [481, 443] width 140 height 21
click at [570, 448] on div "Commercial Installation Site Measure, Delivery & Installation of Benches. Price…" at bounding box center [529, 452] width 236 height 38
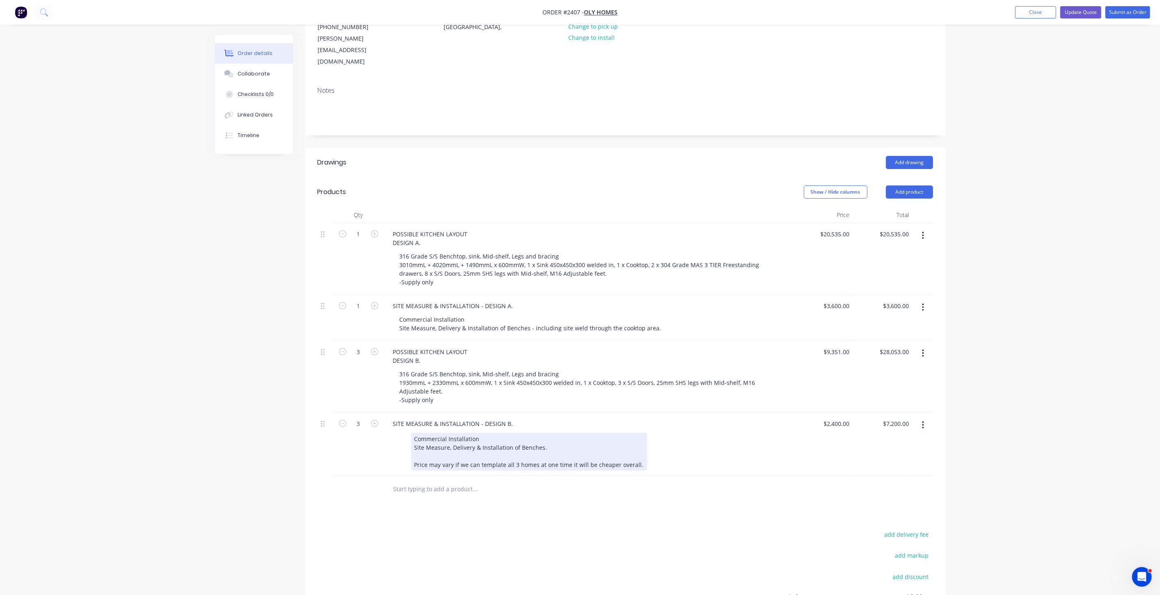
click at [516, 447] on div "Commercial Installation Site Measure, Delivery & Installation of Benches. Price…" at bounding box center [529, 452] width 236 height 38
click at [503, 438] on div "Commercial Installation Site Measure, Delivery & Installation of Benches. Price…" at bounding box center [529, 452] width 236 height 38
drag, startPoint x: 1047, startPoint y: 398, endPoint x: 1000, endPoint y: 406, distance: 48.0
click at [1047, 398] on div "Order details Collaborate Checklists 0/0 Linked Orders Timeline Order details C…" at bounding box center [580, 294] width 1160 height 799
click at [657, 444] on div "Commercial Installation Site Measure, Delivery & Installation of Benches. Price…" at bounding box center [538, 452] width 255 height 38
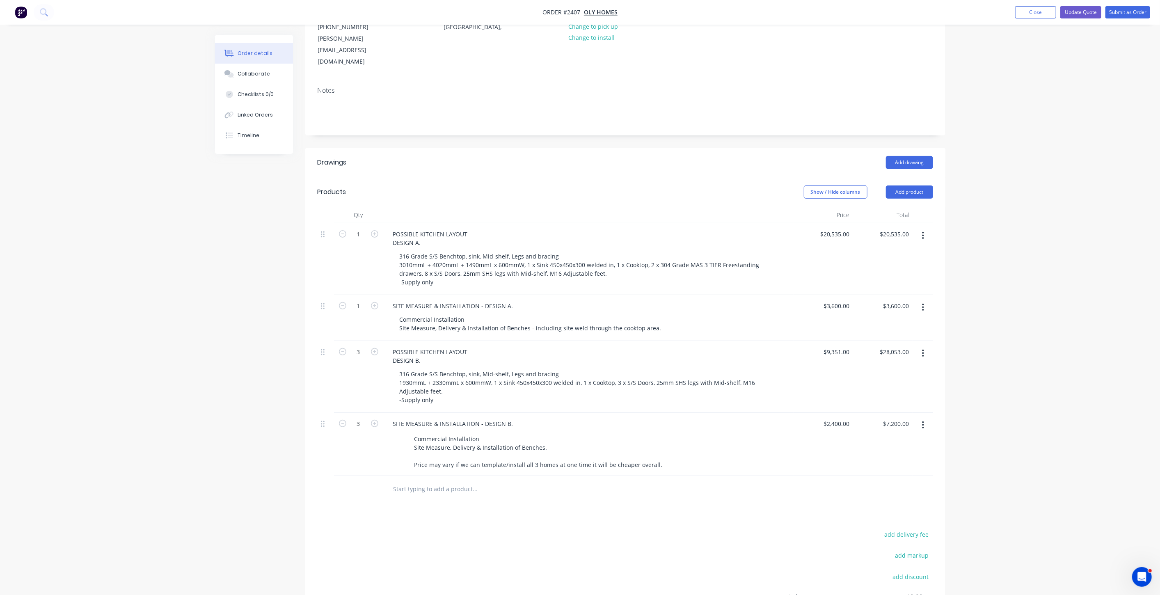
click at [1025, 417] on div "Order details Collaborate Checklists 0/0 Linked Orders Timeline Order details C…" at bounding box center [580, 294] width 1160 height 799
click at [512, 418] on div "SITE MEASURE & INSTALLATION - DESIGN B." at bounding box center [453, 424] width 133 height 12
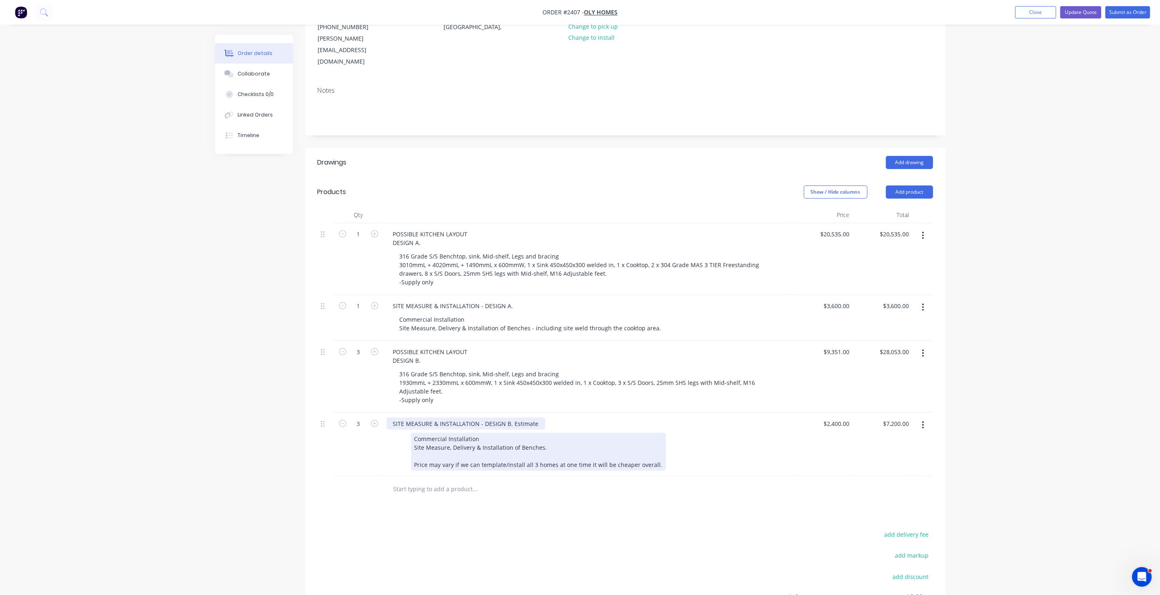
drag, startPoint x: 511, startPoint y: 398, endPoint x: 529, endPoint y: 417, distance: 26.1
click at [512, 418] on div "SITE MEASURE & INSTALLATION - DESIGN B. Estimate" at bounding box center [466, 424] width 159 height 12
click at [538, 418] on div "SITE MEASURE & INSTALLATION - DESIGN B. (Estimate" at bounding box center [467, 424] width 161 height 12
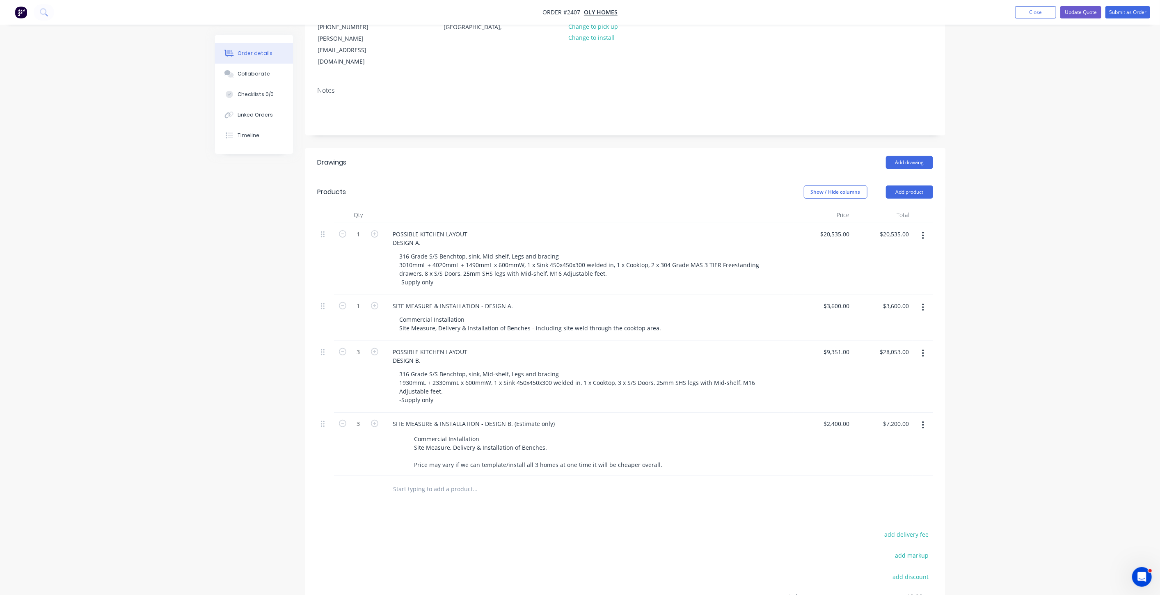
click at [1080, 374] on div "Order details Collaborate Checklists 0/0 Linked Orders Timeline Order details C…" at bounding box center [580, 294] width 1160 height 799
click at [1039, 375] on div "Order details Collaborate Checklists 0/0 Linked Orders Timeline Order details C…" at bounding box center [580, 294] width 1160 height 799
click at [1032, 372] on div "Order details Collaborate Checklists 0/0 Linked Orders Timeline Order details C…" at bounding box center [580, 294] width 1160 height 799
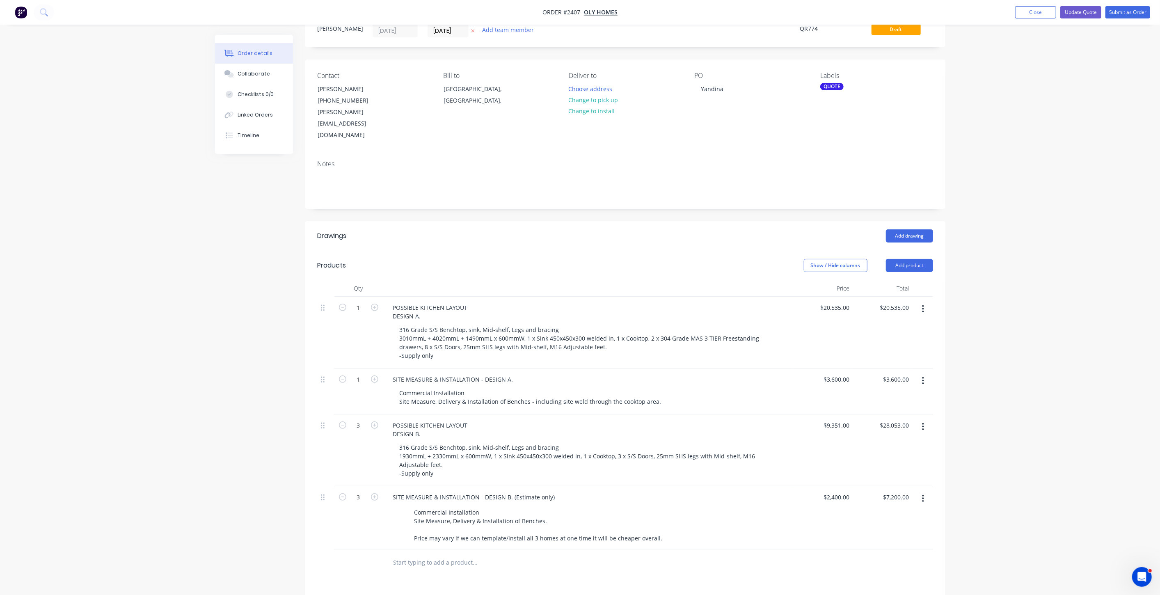
scroll to position [51, 0]
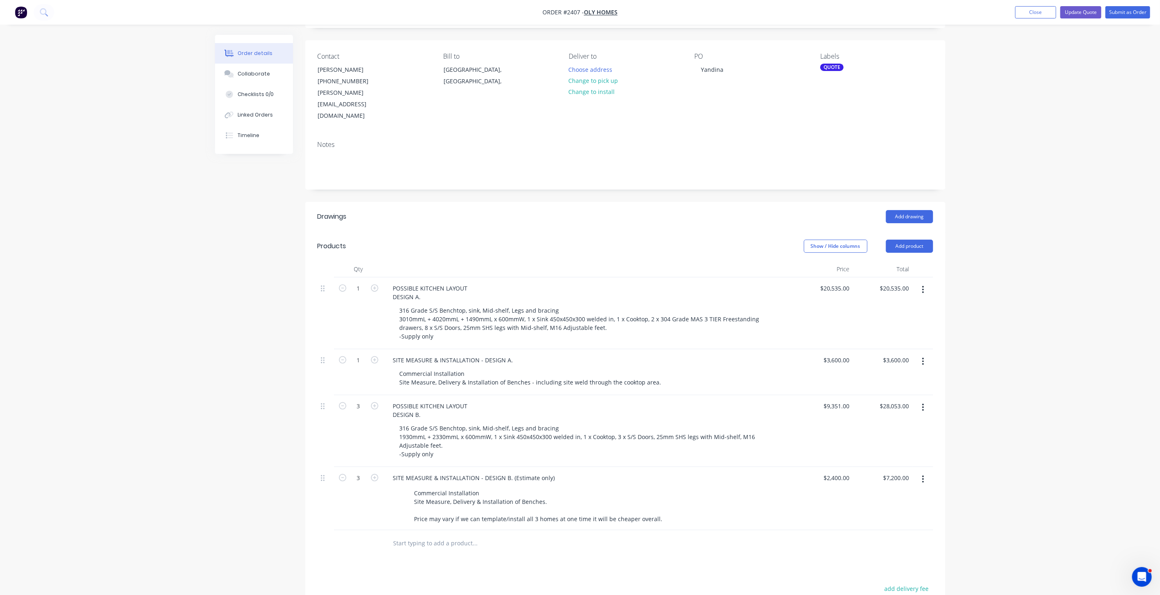
click at [1025, 385] on div "Order details Collaborate Checklists 0/0 Linked Orders Timeline Order details C…" at bounding box center [580, 348] width 1160 height 799
click at [1027, 377] on div "Order details Collaborate Checklists 0/0 Linked Orders Timeline Order details C…" at bounding box center [580, 348] width 1160 height 799
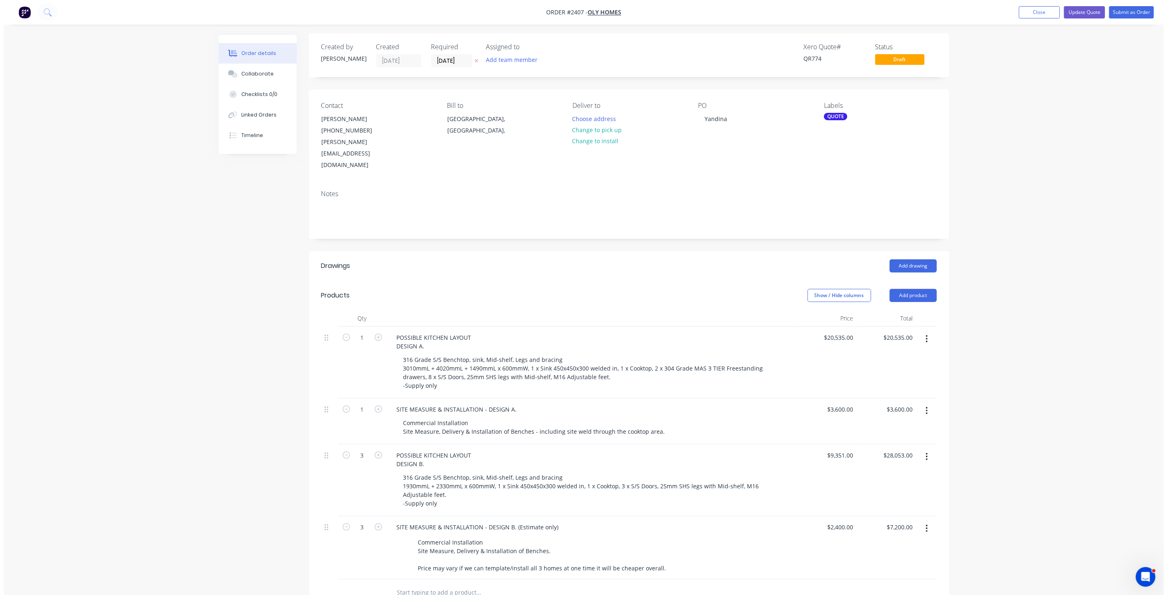
scroll to position [0, 0]
click at [1086, 15] on button "Update Quote" at bounding box center [1081, 12] width 41 height 12
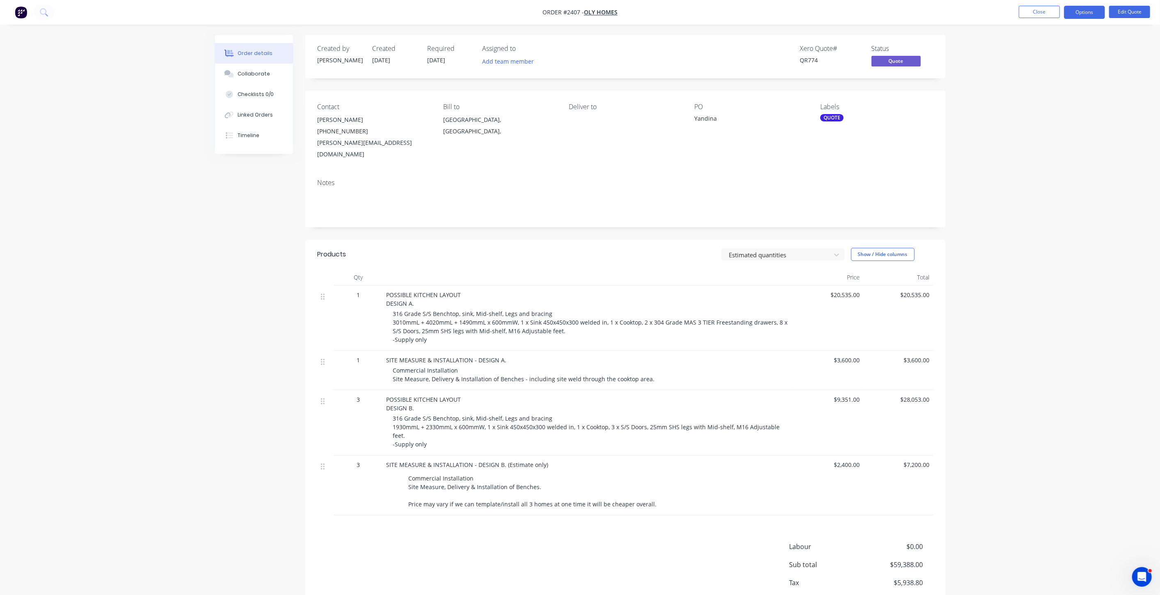
click at [109, 375] on div "Order details Collaborate Checklists 0/0 Linked Orders Timeline Order details C…" at bounding box center [580, 322] width 1160 height 644
drag, startPoint x: 991, startPoint y: 190, endPoint x: 1025, endPoint y: 40, distance: 154.1
click at [992, 185] on div "Order details Collaborate Checklists 0/0 Linked Orders Timeline Order details C…" at bounding box center [580, 322] width 1160 height 644
click at [1030, 12] on button "Close" at bounding box center [1039, 12] width 41 height 12
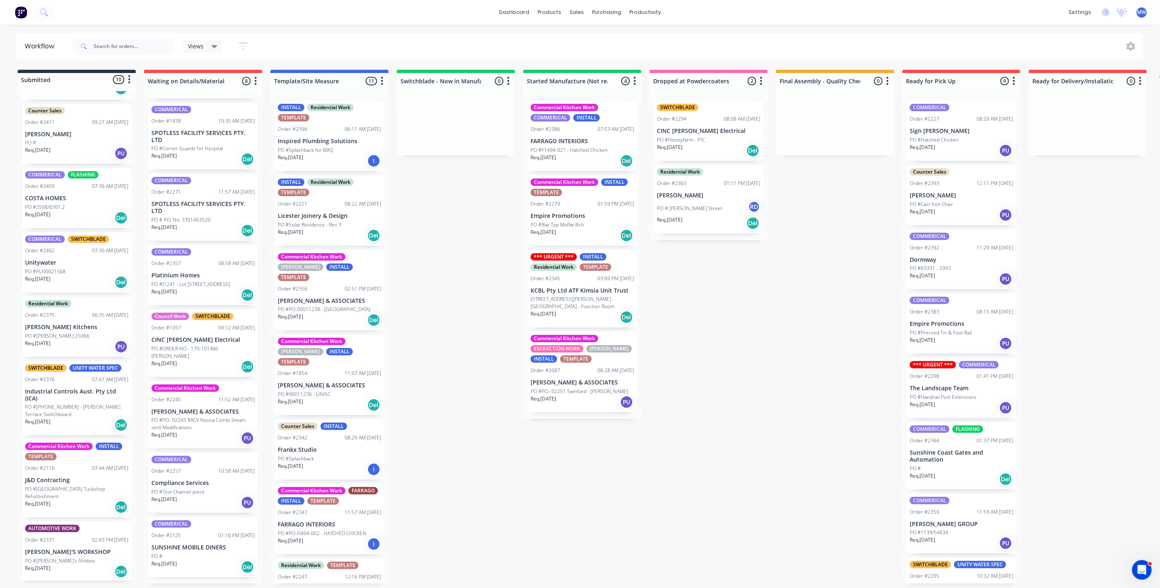
click at [461, 255] on div "Submitted 10 Status colour #273444 hex #273444 Save Cancel Summaries Total orde…" at bounding box center [678, 327] width 1369 height 514
drag, startPoint x: 397, startPoint y: 284, endPoint x: 402, endPoint y: 282, distance: 5.6
click at [399, 284] on div "Submitted 10 Status colour #273444 hex #273444 Save Cancel Summaries Total orde…" at bounding box center [678, 327] width 1369 height 514
click at [446, 250] on div "Submitted 10 Status colour #273444 hex #273444 Save Cancel Summaries Total orde…" at bounding box center [678, 327] width 1369 height 514
drag, startPoint x: 437, startPoint y: 226, endPoint x: 165, endPoint y: 14, distance: 344.9
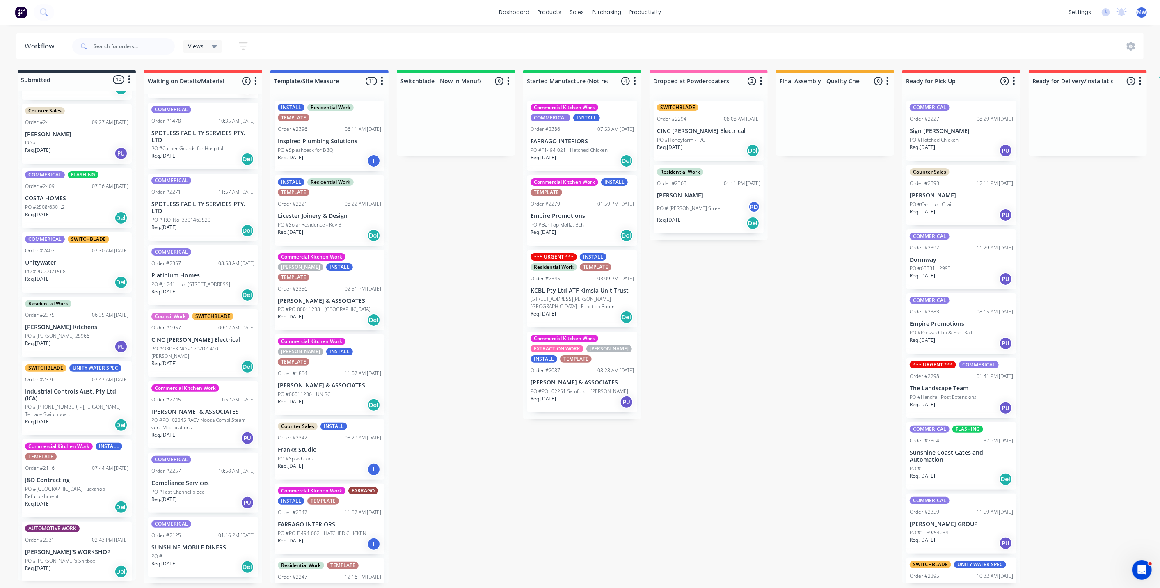
click at [436, 226] on div "Submitted 10 Status colour #273444 hex #273444 Save Cancel Summaries Total orde…" at bounding box center [678, 327] width 1369 height 514
click at [712, 276] on div "Submitted 10 Status colour #273444 hex #273444 Save Cancel Summaries Total orde…" at bounding box center [678, 327] width 1369 height 514
click at [704, 132] on p "CINC [PERSON_NAME] Electrical" at bounding box center [708, 131] width 103 height 7
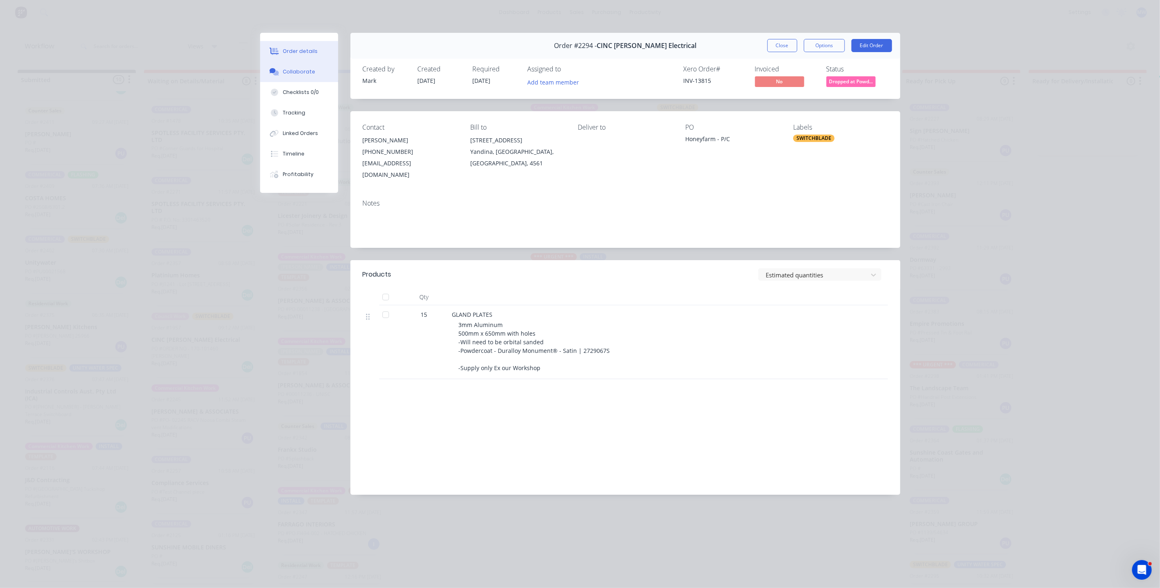
click at [296, 78] on button "Collaborate" at bounding box center [299, 72] width 78 height 21
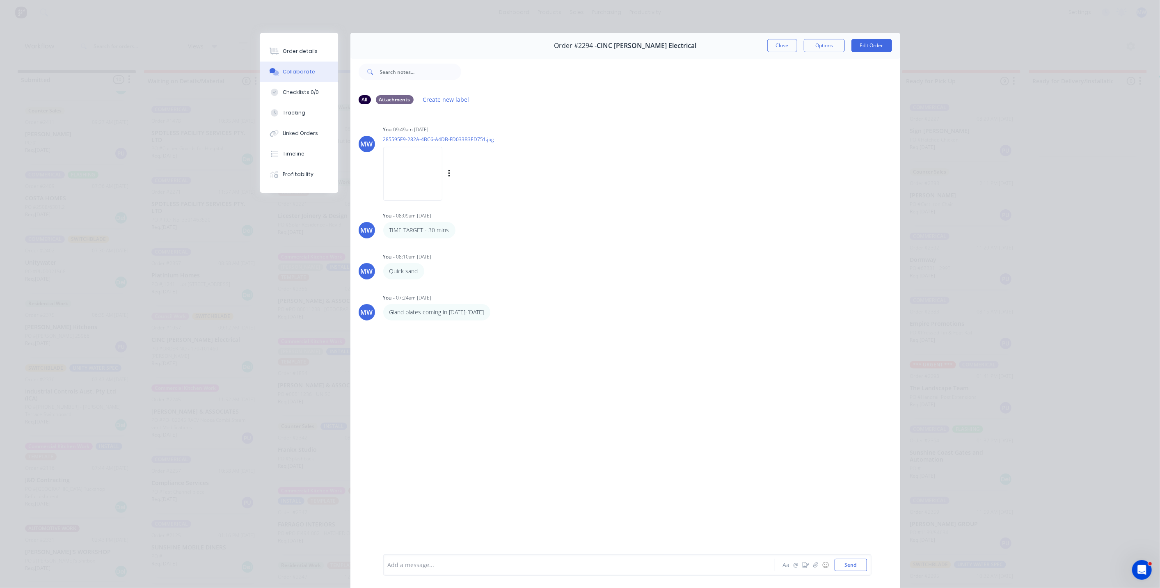
click at [419, 165] on img at bounding box center [412, 174] width 59 height 54
click at [287, 50] on div "Order details" at bounding box center [300, 51] width 35 height 7
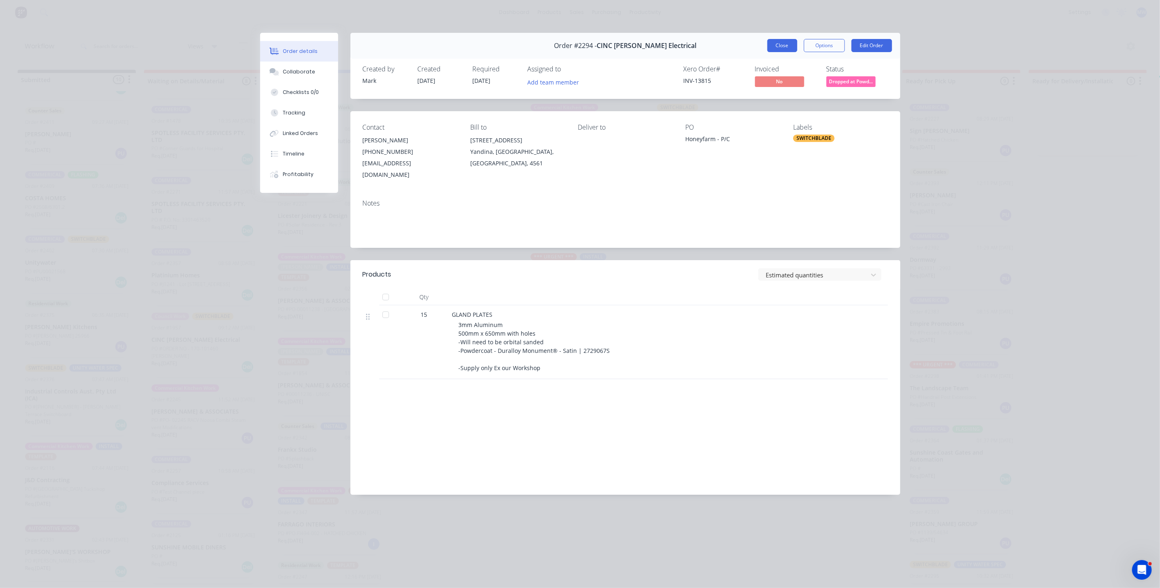
click at [788, 47] on button "Close" at bounding box center [783, 45] width 30 height 13
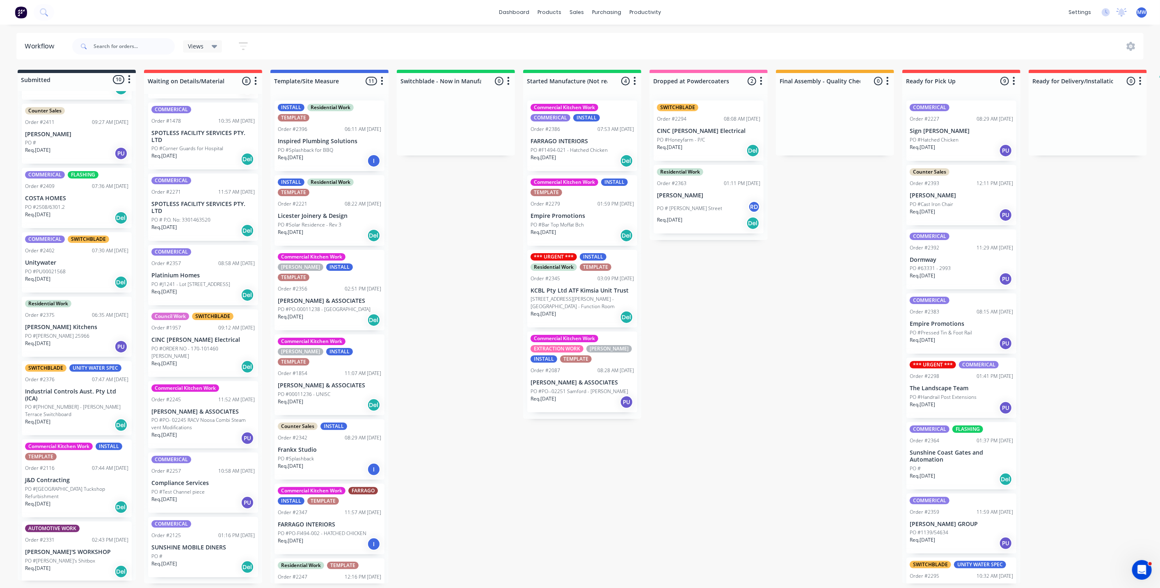
drag, startPoint x: 457, startPoint y: 273, endPoint x: 478, endPoint y: 274, distance: 21.4
click at [457, 273] on div "Submitted 10 Status colour #273444 hex #273444 Save Cancel Summaries Total orde…" at bounding box center [678, 327] width 1369 height 514
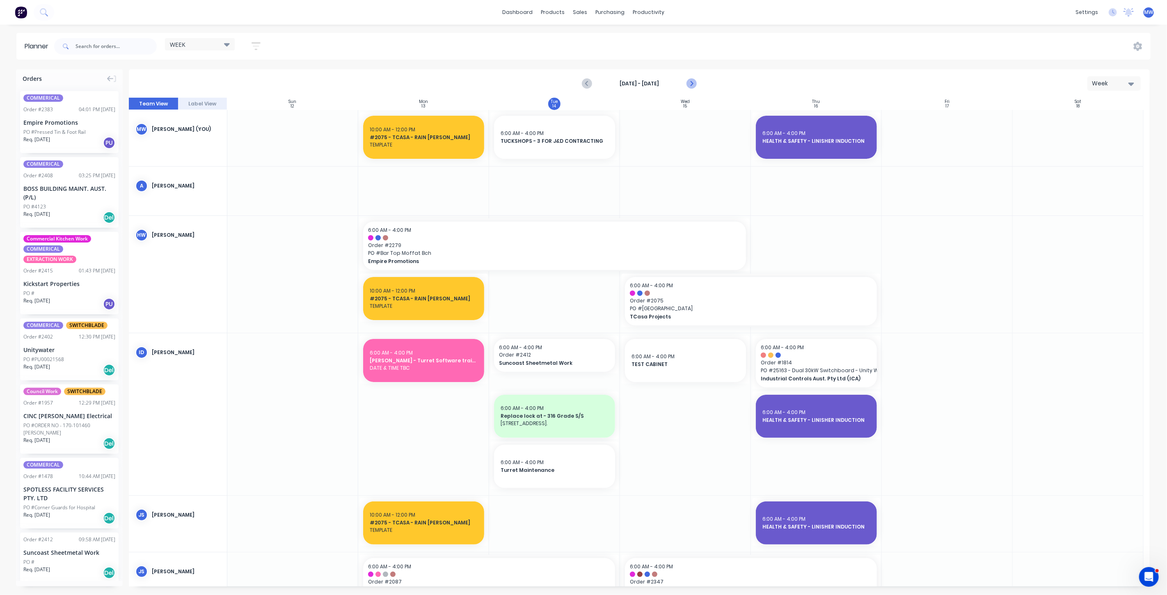
click at [693, 85] on icon "Next page" at bounding box center [691, 84] width 10 height 10
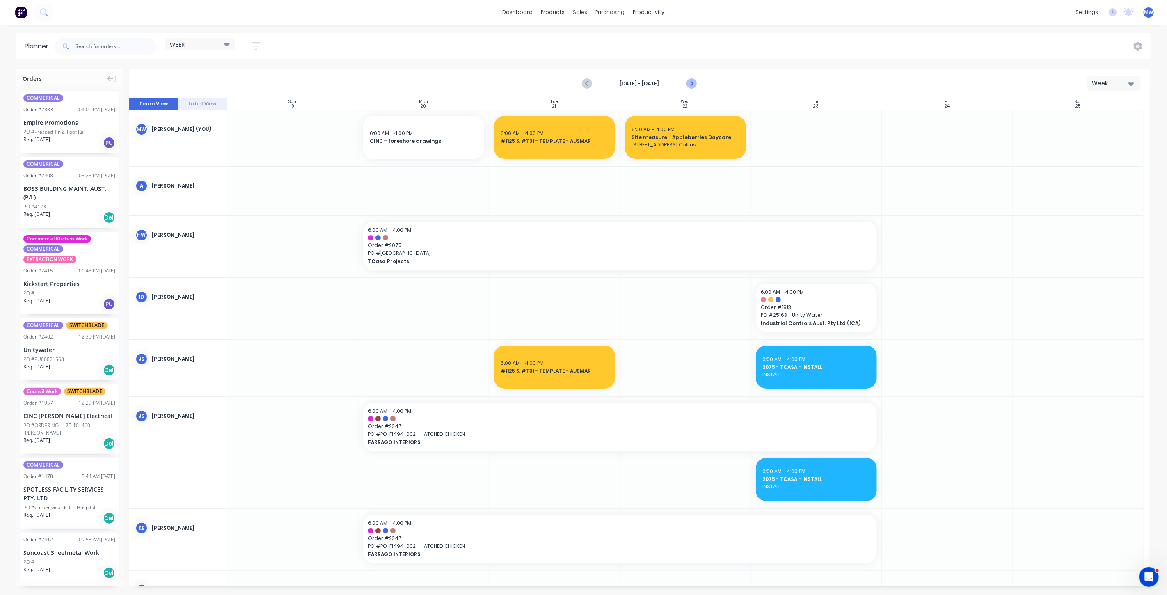
click at [690, 80] on icon "Next page" at bounding box center [691, 84] width 10 height 10
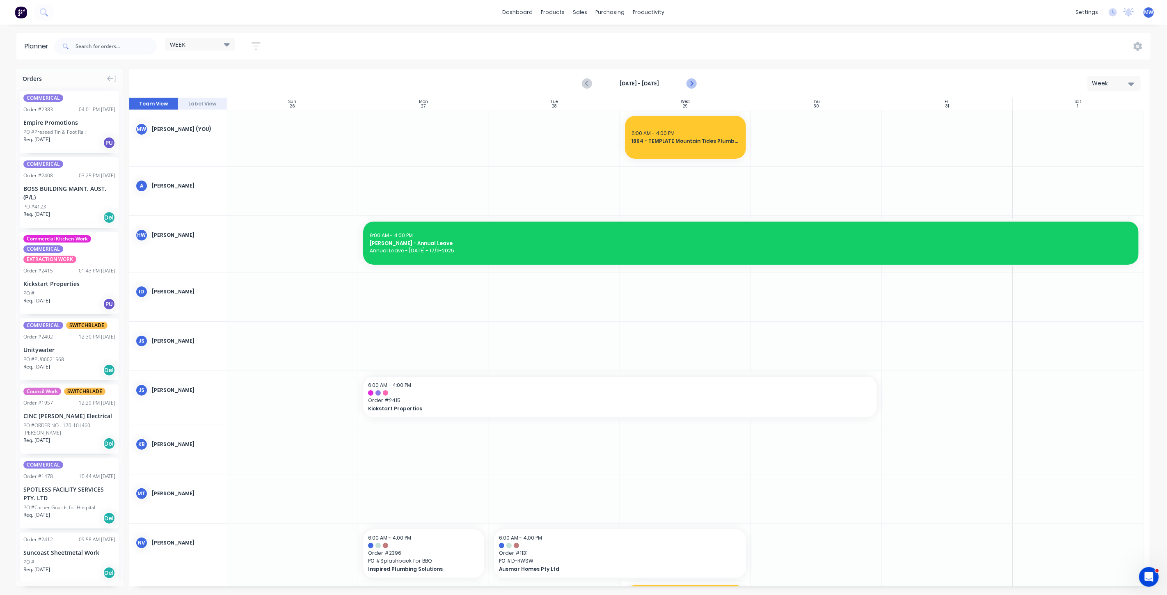
click at [690, 80] on icon "Next page" at bounding box center [691, 84] width 10 height 10
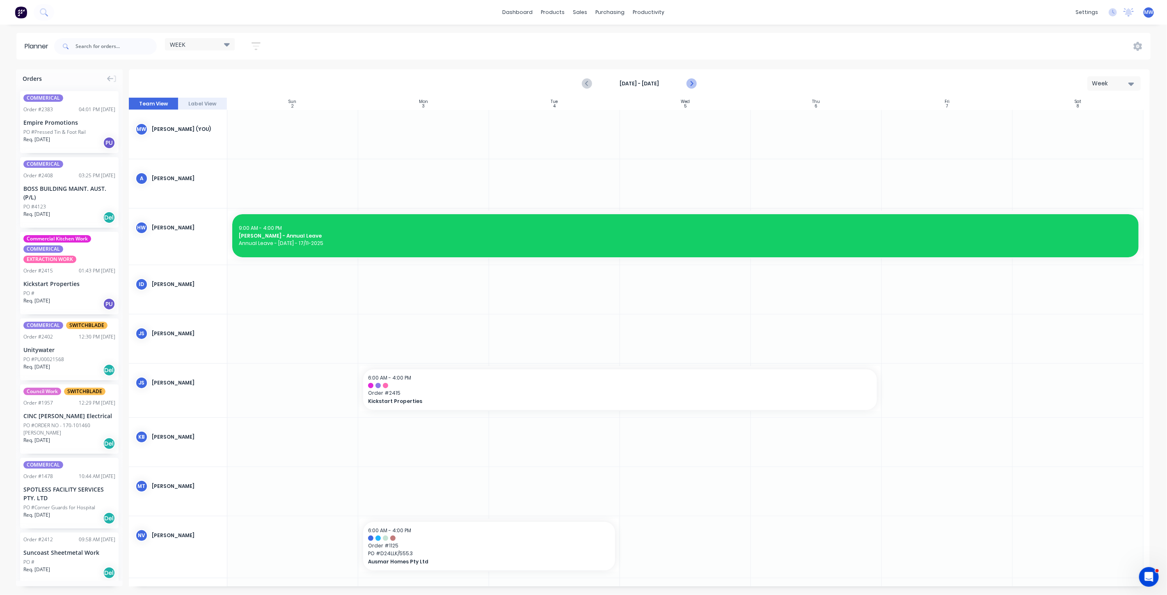
click at [690, 87] on icon "Next page" at bounding box center [691, 84] width 10 height 10
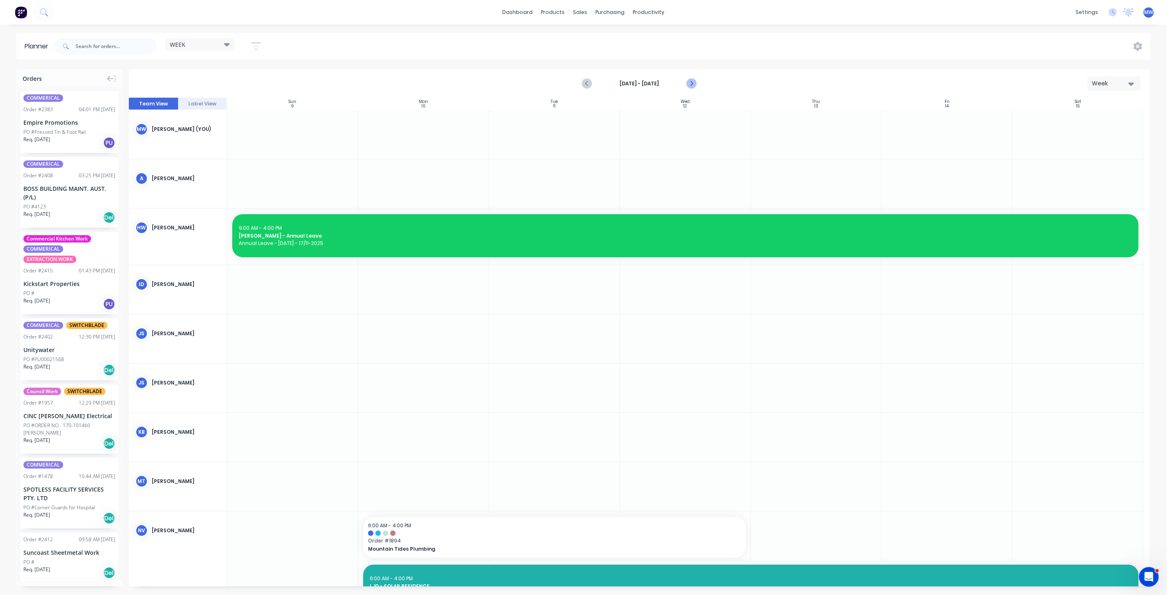
click at [690, 83] on icon "Next page" at bounding box center [691, 84] width 10 height 10
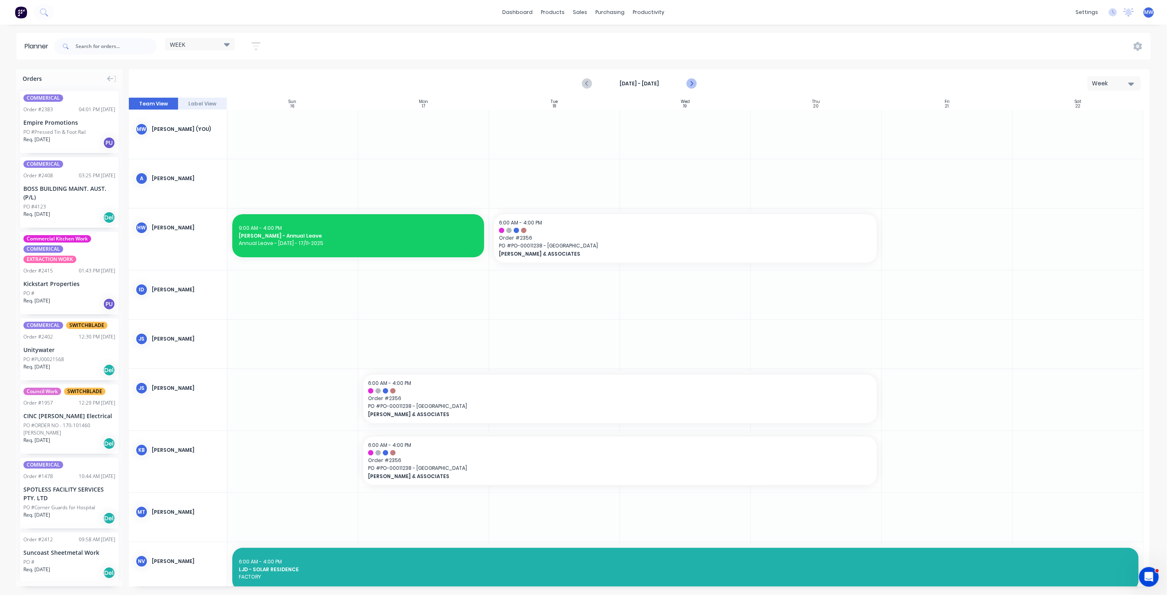
click at [693, 83] on icon "Next page" at bounding box center [691, 84] width 10 height 10
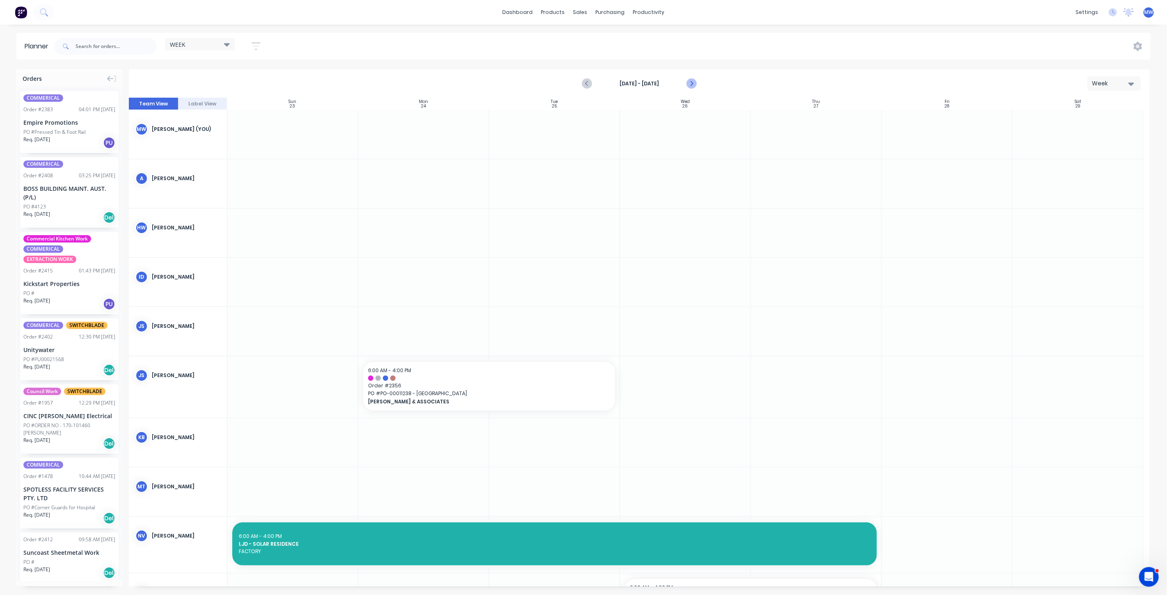
click at [693, 83] on icon "Next page" at bounding box center [691, 84] width 10 height 10
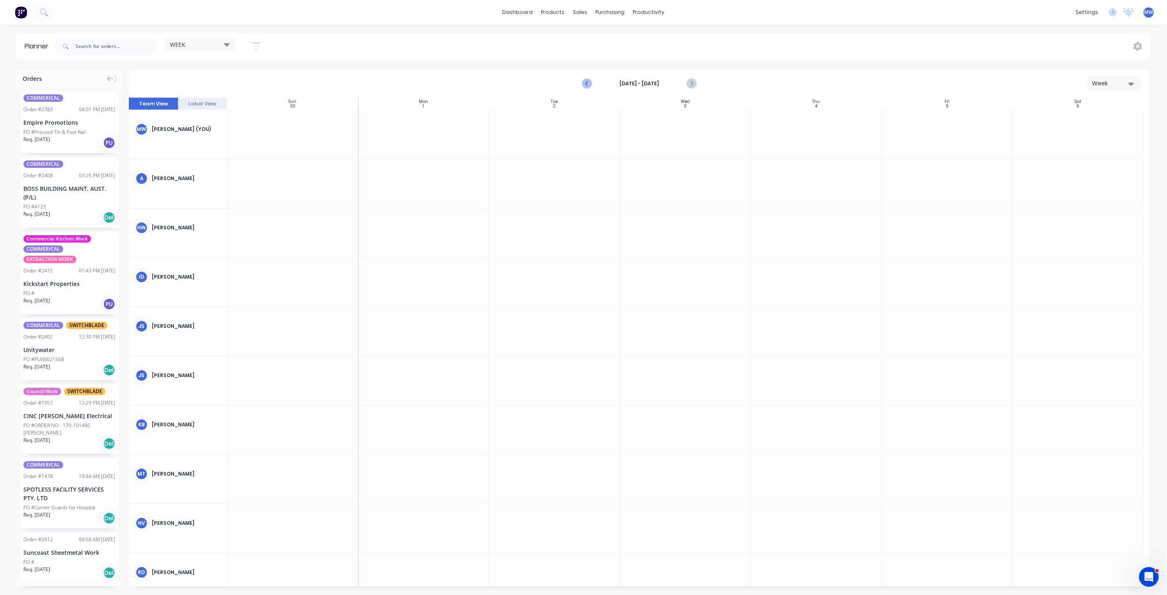
click at [591, 81] on icon "Previous page" at bounding box center [587, 84] width 10 height 10
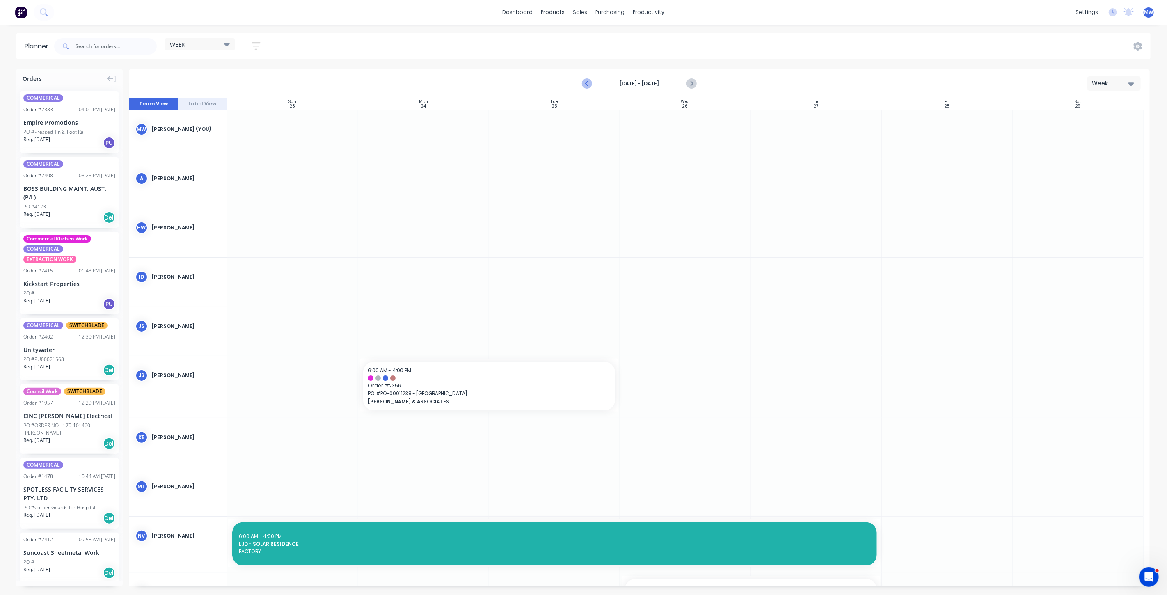
click at [591, 81] on icon "Previous page" at bounding box center [587, 84] width 10 height 10
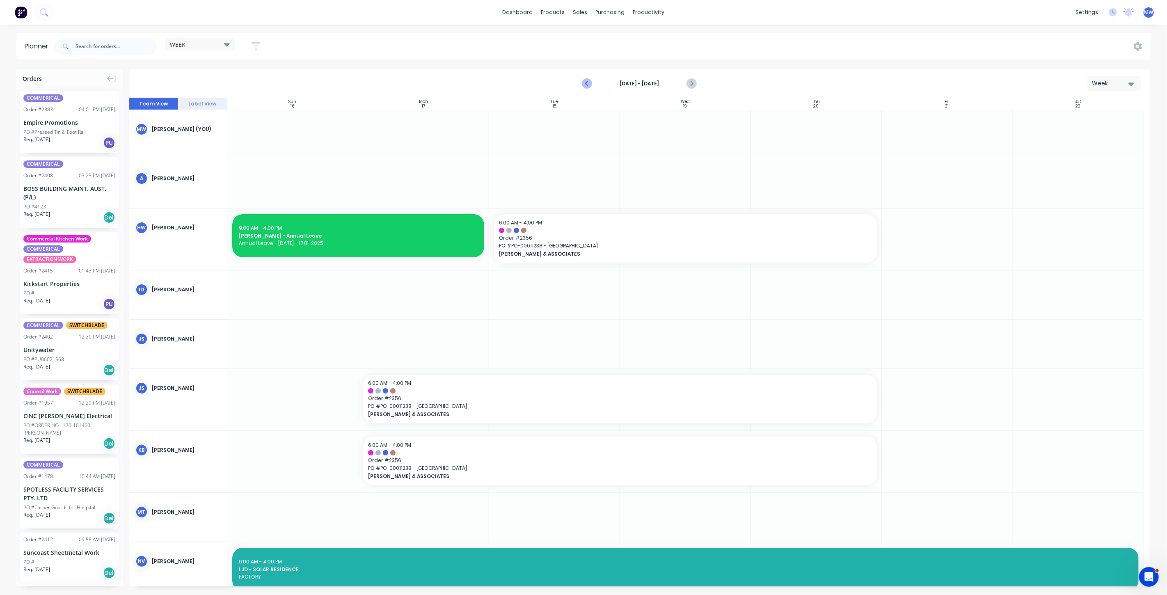
click at [591, 81] on icon "Previous page" at bounding box center [587, 84] width 10 height 10
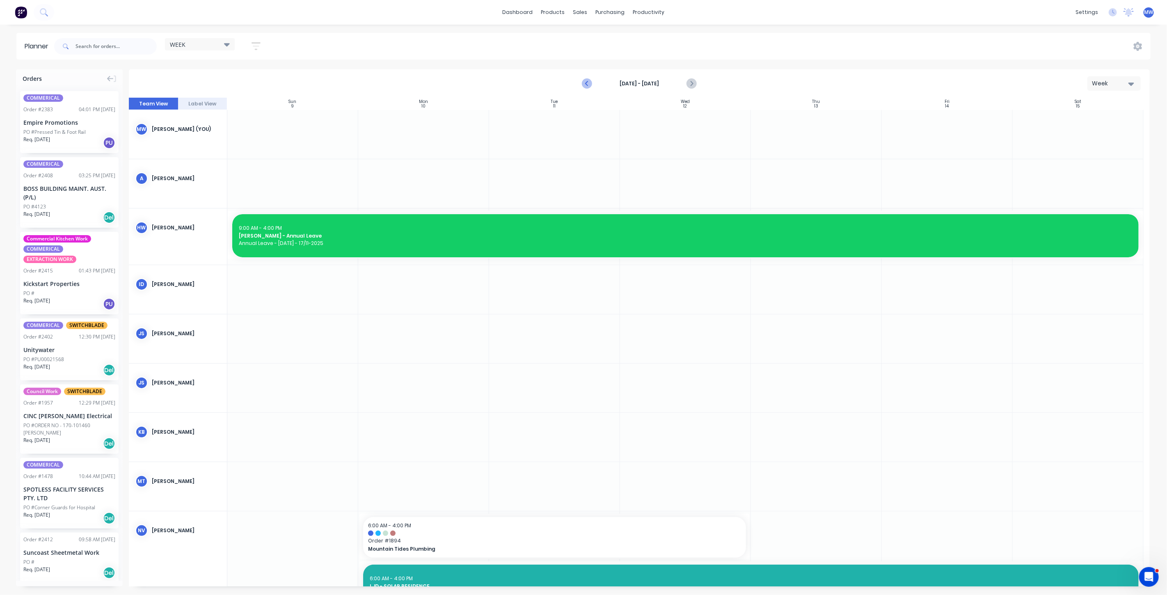
click at [591, 81] on icon "Previous page" at bounding box center [587, 84] width 10 height 10
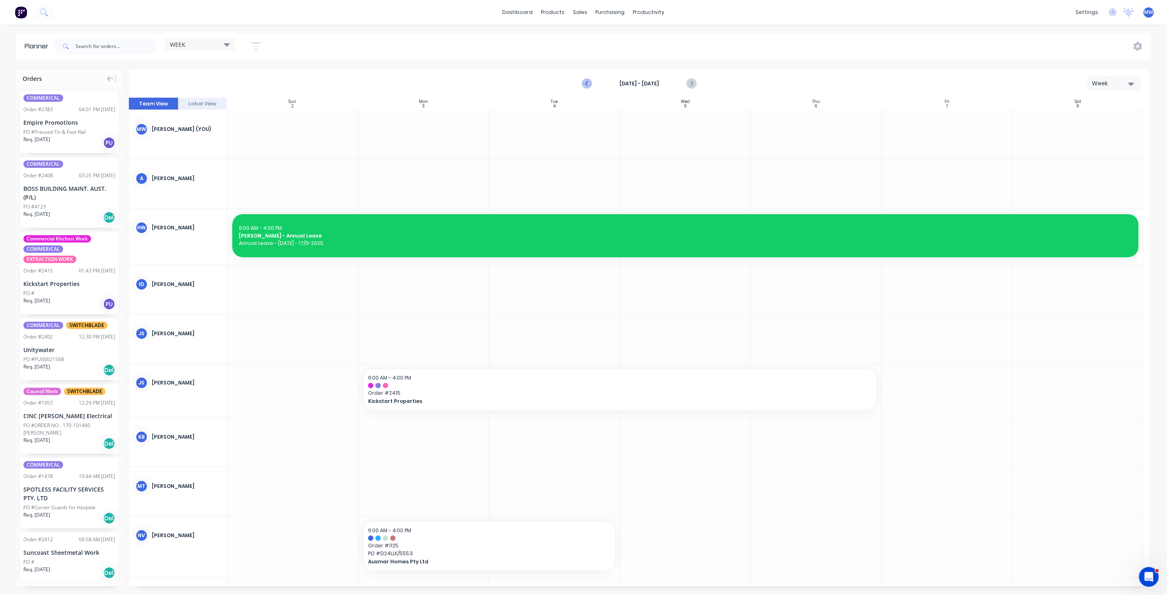
click at [591, 81] on icon "Previous page" at bounding box center [587, 84] width 10 height 10
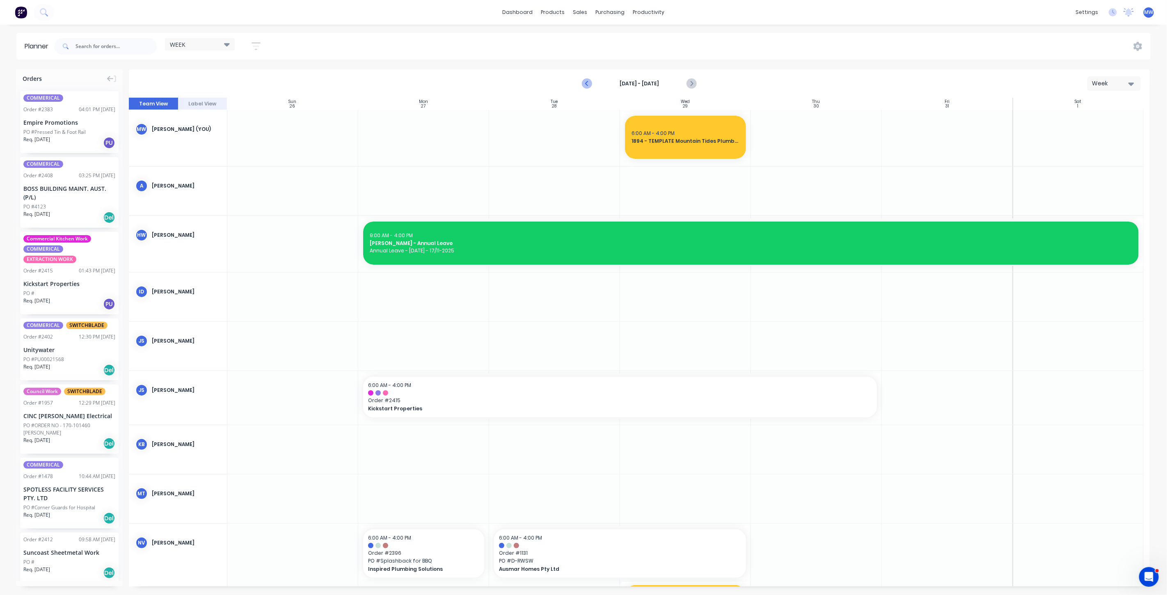
click at [591, 81] on icon "Previous page" at bounding box center [587, 84] width 10 height 10
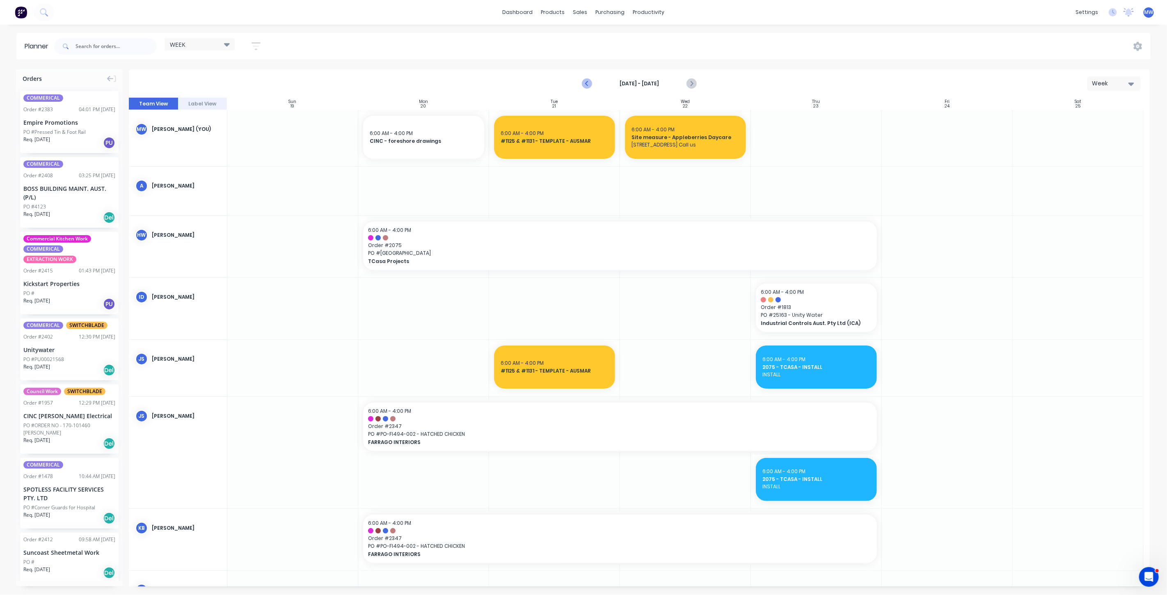
click at [591, 81] on icon "Previous page" at bounding box center [587, 84] width 10 height 10
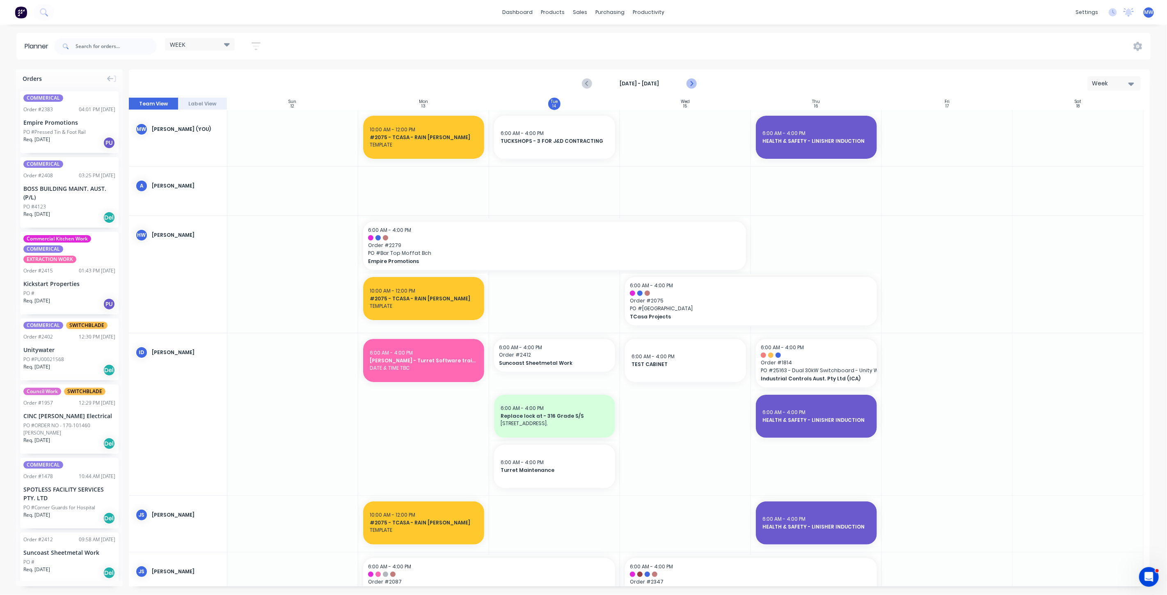
click at [691, 80] on icon "Next page" at bounding box center [691, 84] width 10 height 10
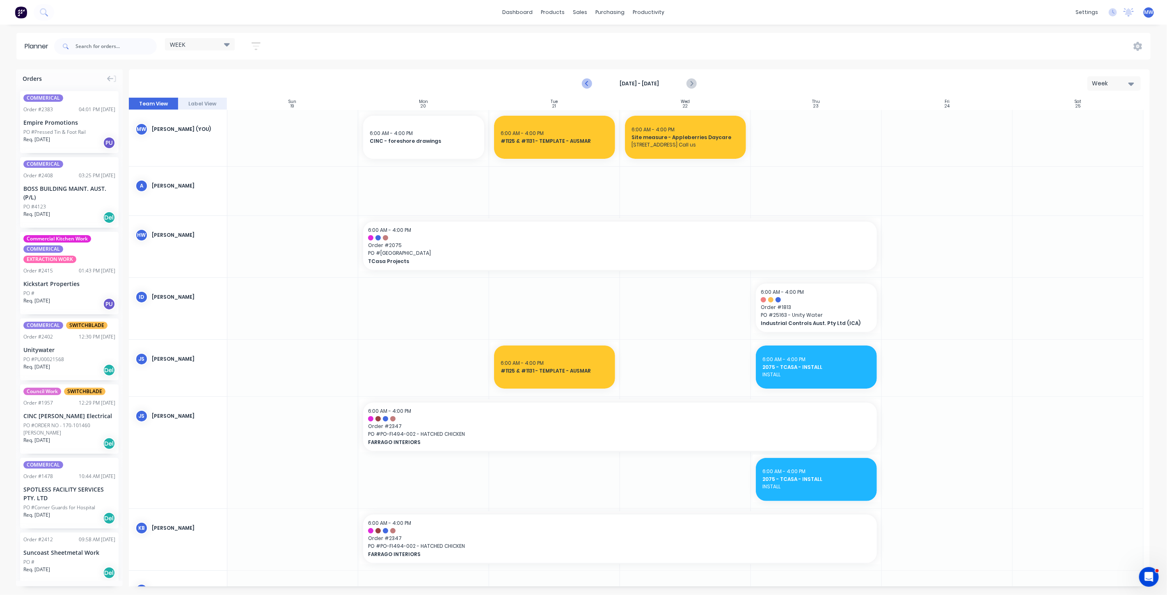
click at [588, 85] on icon "Previous page" at bounding box center [588, 83] width 4 height 7
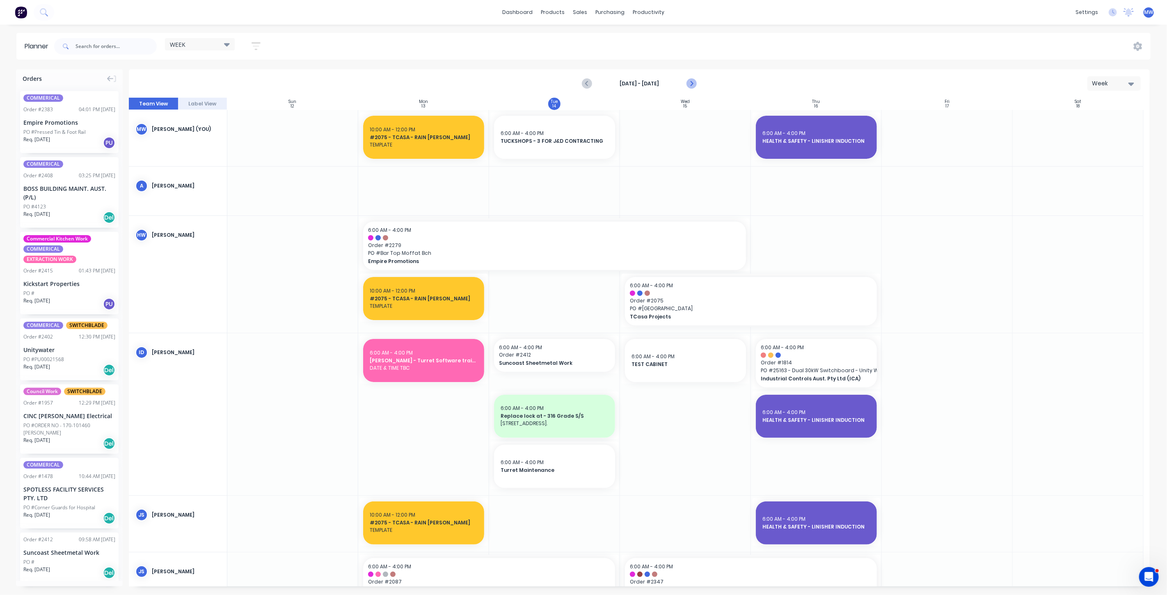
click at [693, 82] on icon "Next page" at bounding box center [691, 84] width 10 height 10
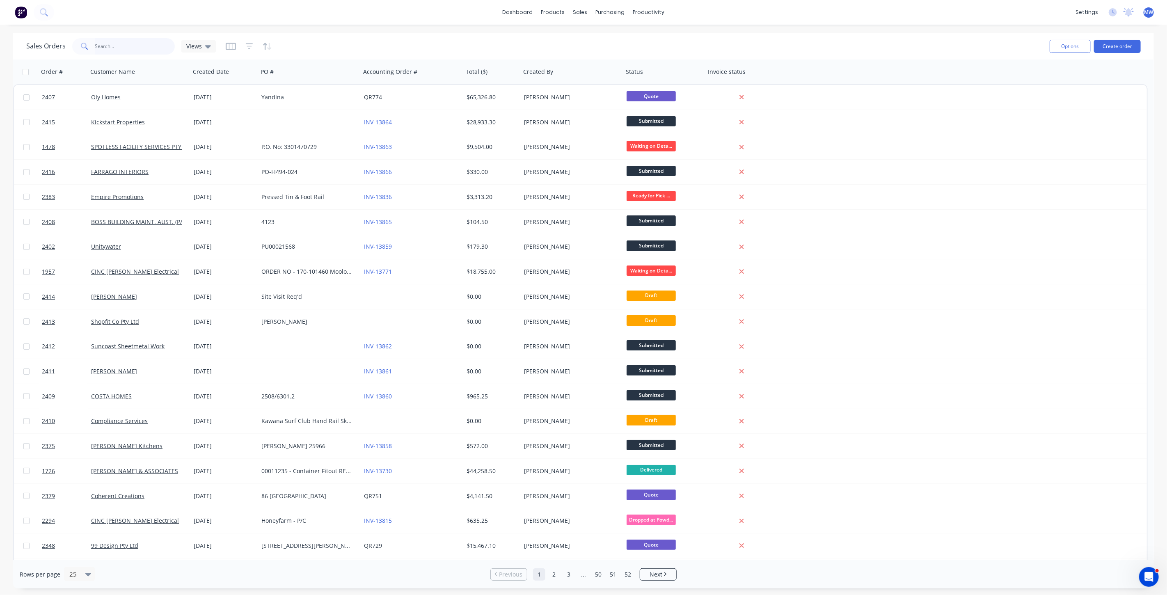
click at [150, 50] on input "text" at bounding box center [135, 46] width 80 height 16
type input "spotless"
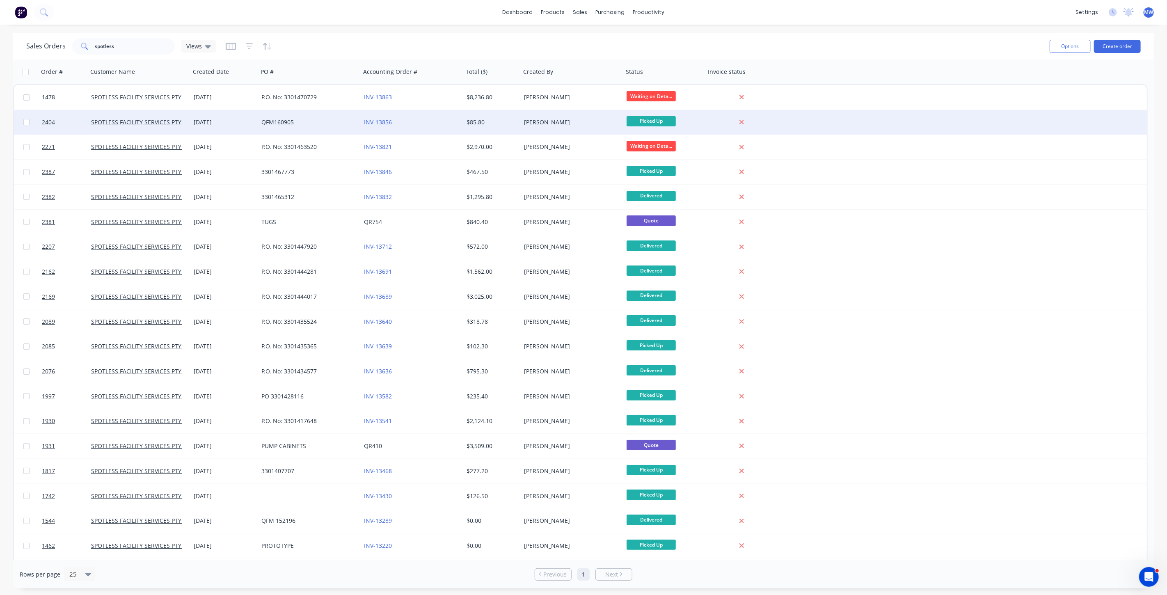
click at [312, 122] on div "QFM160905" at bounding box center [306, 122] width 91 height 8
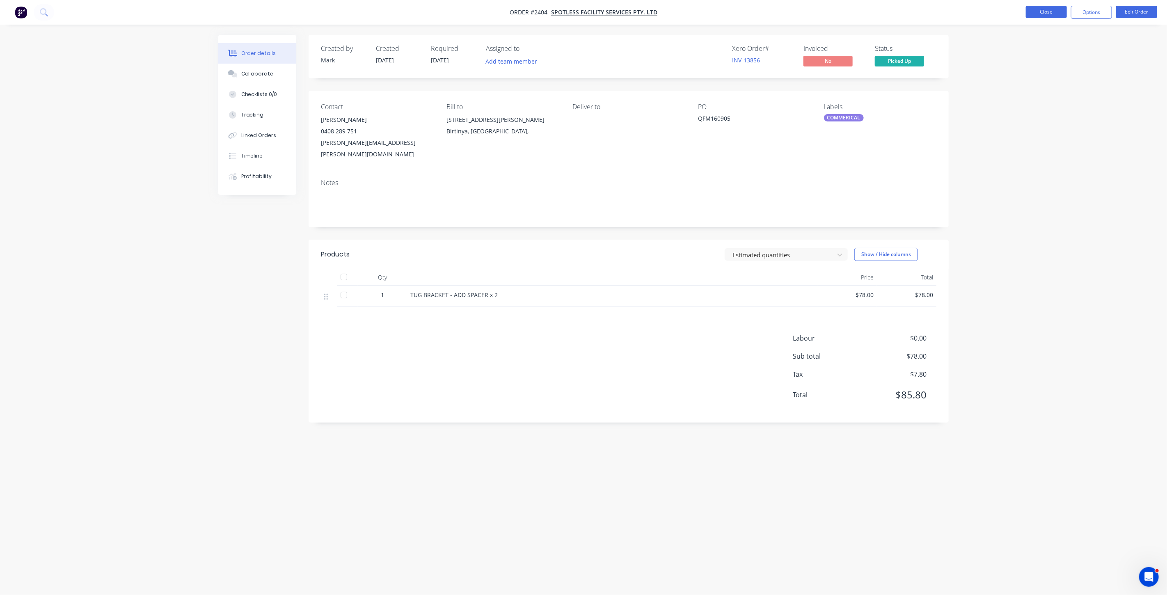
click at [1047, 11] on button "Close" at bounding box center [1046, 12] width 41 height 12
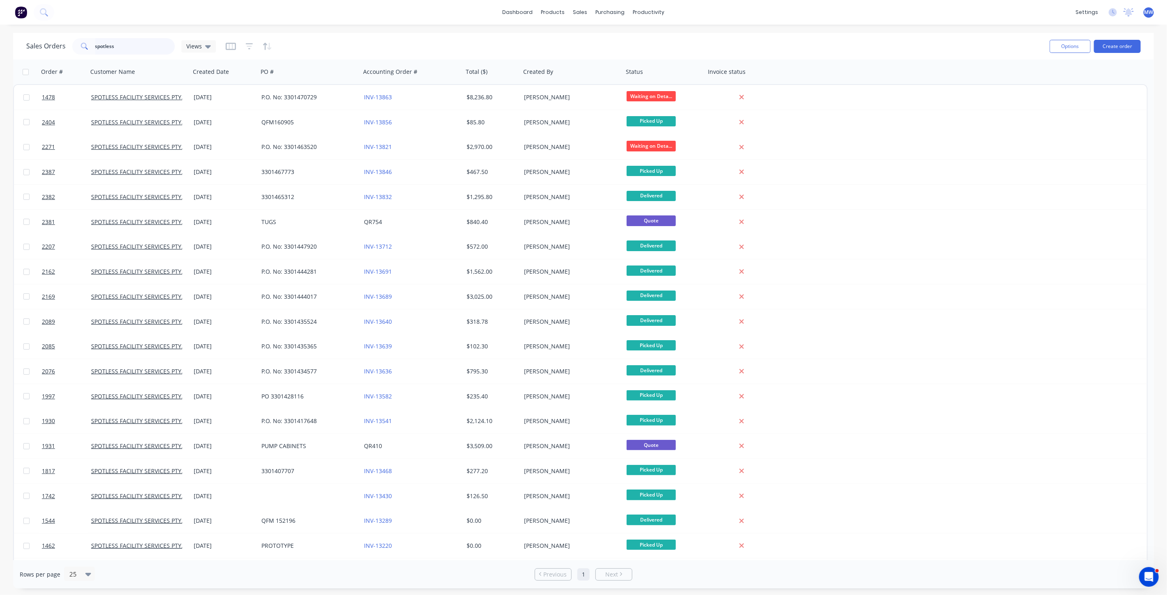
drag, startPoint x: -26, startPoint y: 46, endPoint x: -38, endPoint y: 45, distance: 12.3
click at [0, 45] on html "dashboard products sales purchasing productivity dashboard products Product Cat…" at bounding box center [583, 297] width 1167 height 595
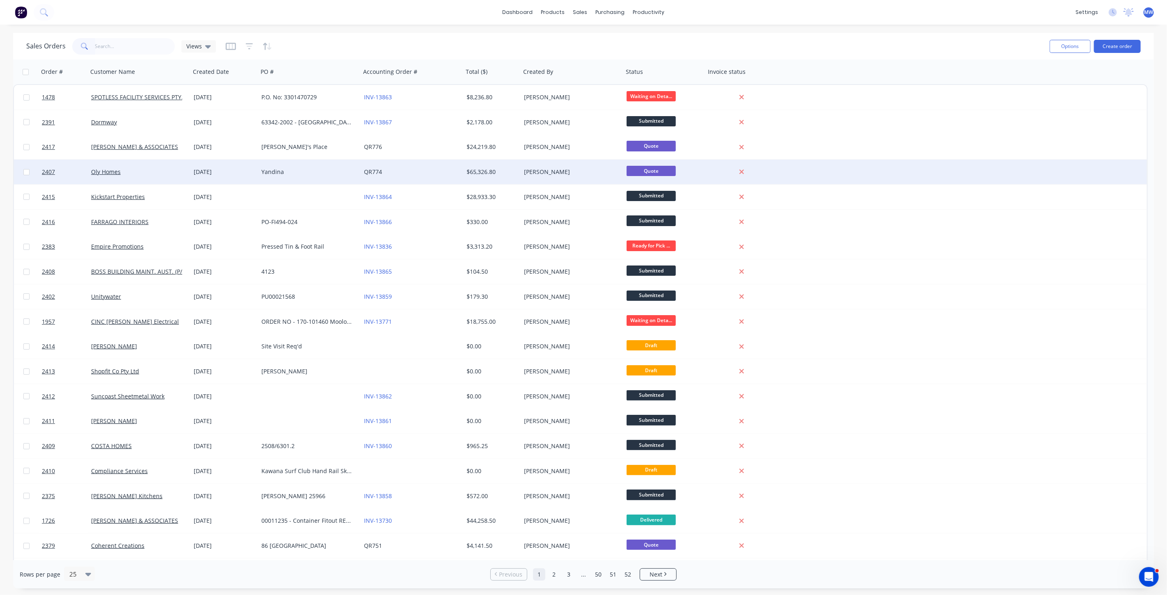
click at [308, 168] on div "Yandina" at bounding box center [306, 172] width 91 height 8
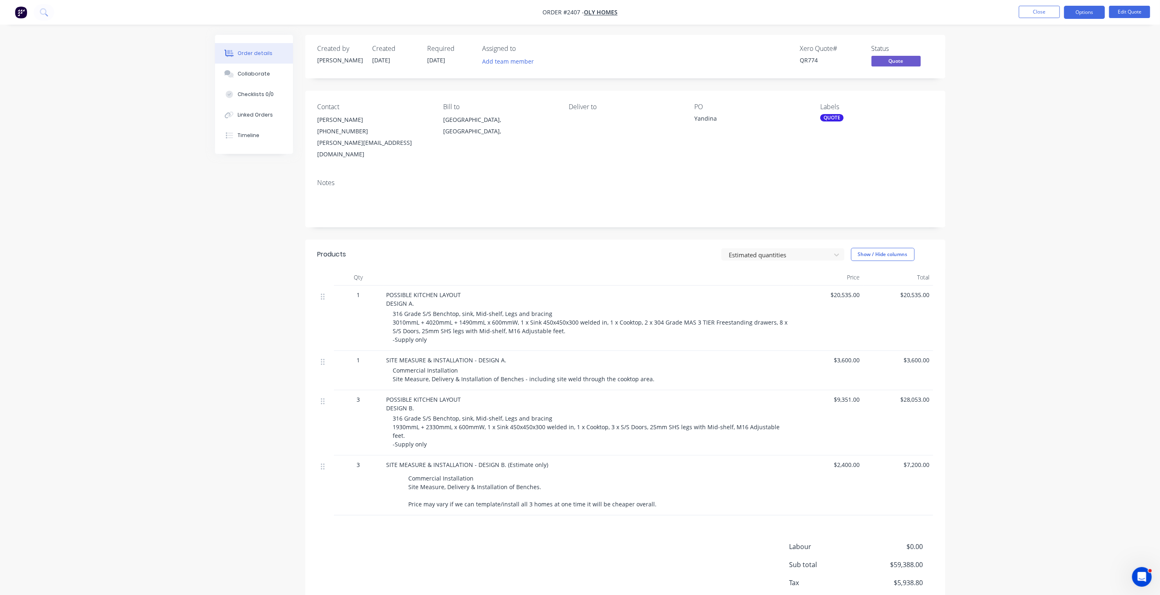
drag, startPoint x: 1102, startPoint y: 292, endPoint x: 1078, endPoint y: 298, distance: 24.6
click at [1101, 292] on div "Order details Collaborate Checklists 0/0 Linked Orders Timeline Order details C…" at bounding box center [580, 322] width 1160 height 644
click at [1060, 280] on div "Order details Collaborate Checklists 0/0 Linked Orders Timeline Order details C…" at bounding box center [580, 322] width 1160 height 644
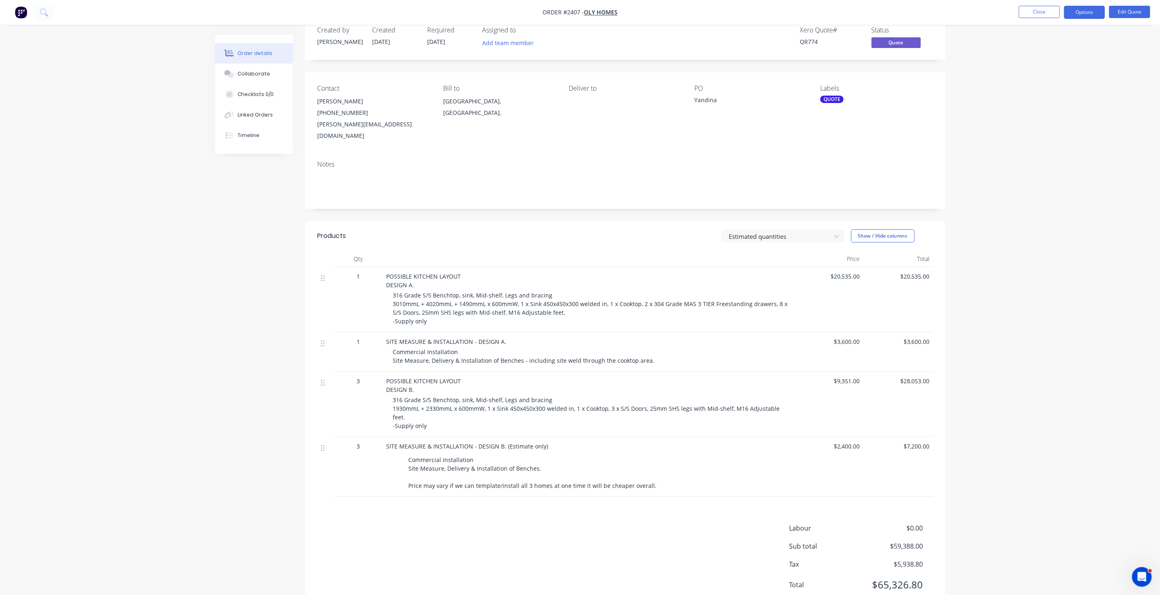
scroll to position [36, 0]
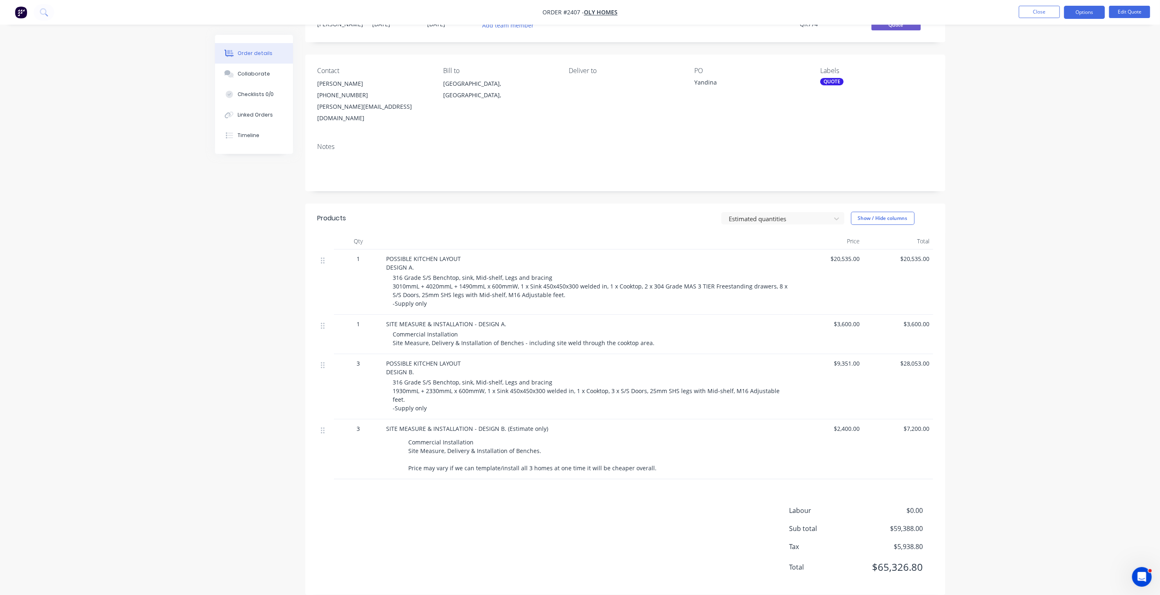
click at [1046, 284] on div "Order details Collaborate Checklists 0/0 Linked Orders Timeline Order details C…" at bounding box center [580, 286] width 1160 height 644
click at [323, 322] on icon at bounding box center [323, 325] width 4 height 7
click at [1121, 8] on button "Edit Quote" at bounding box center [1130, 12] width 41 height 12
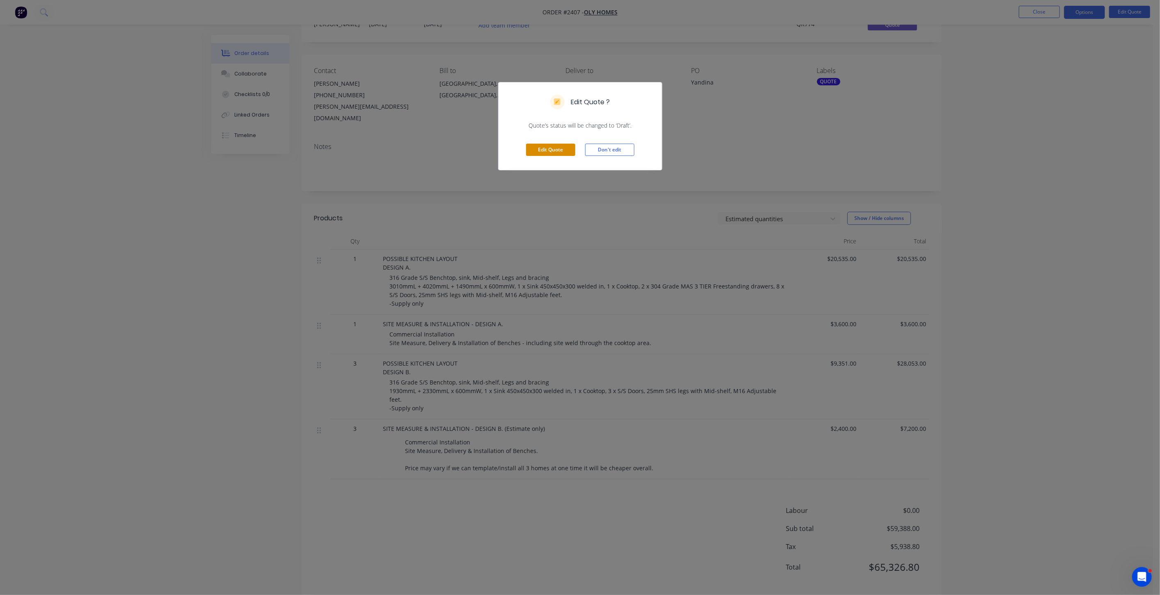
click at [546, 147] on button "Edit Quote" at bounding box center [550, 150] width 49 height 12
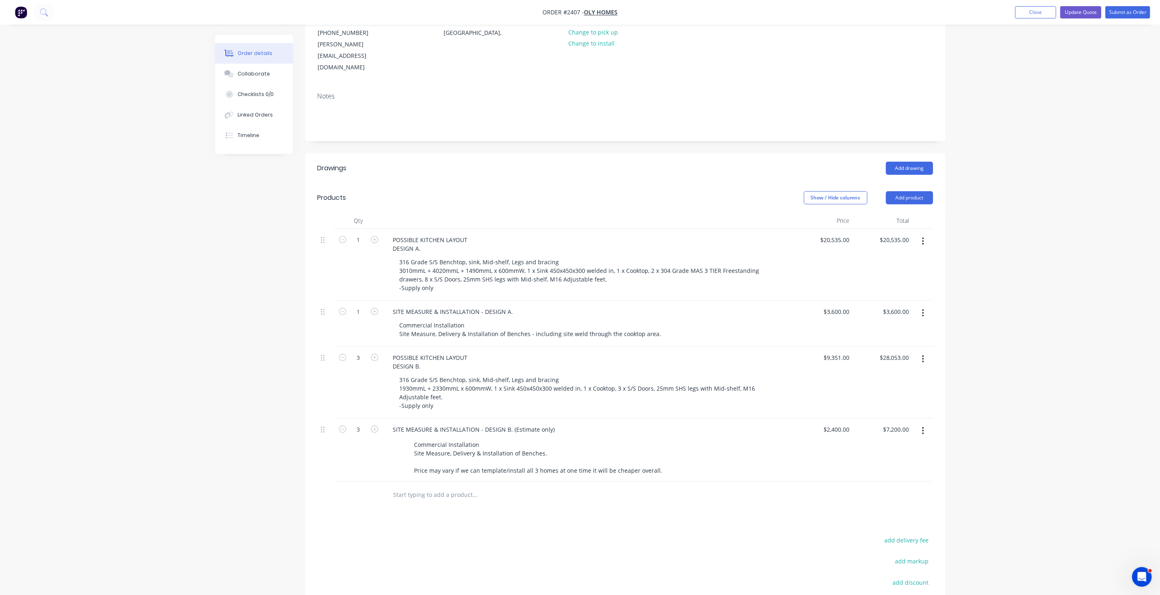
scroll to position [182, 0]
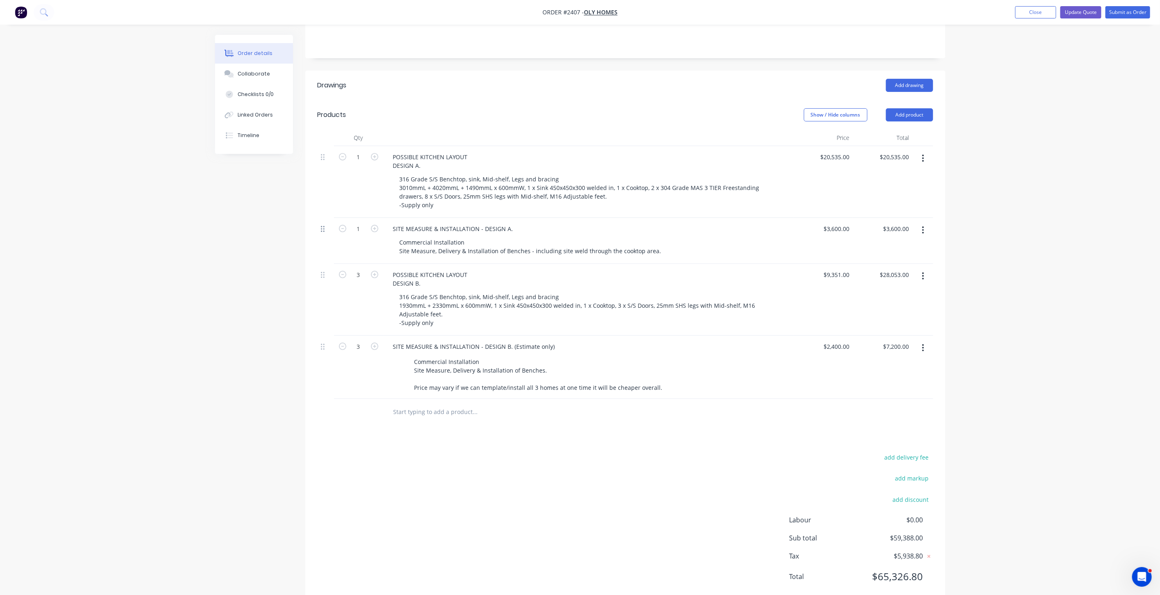
click at [323, 226] on icon at bounding box center [323, 229] width 4 height 6
click at [924, 226] on icon "button" at bounding box center [923, 230] width 2 height 9
click at [908, 295] on div "Delete" at bounding box center [894, 301] width 63 height 12
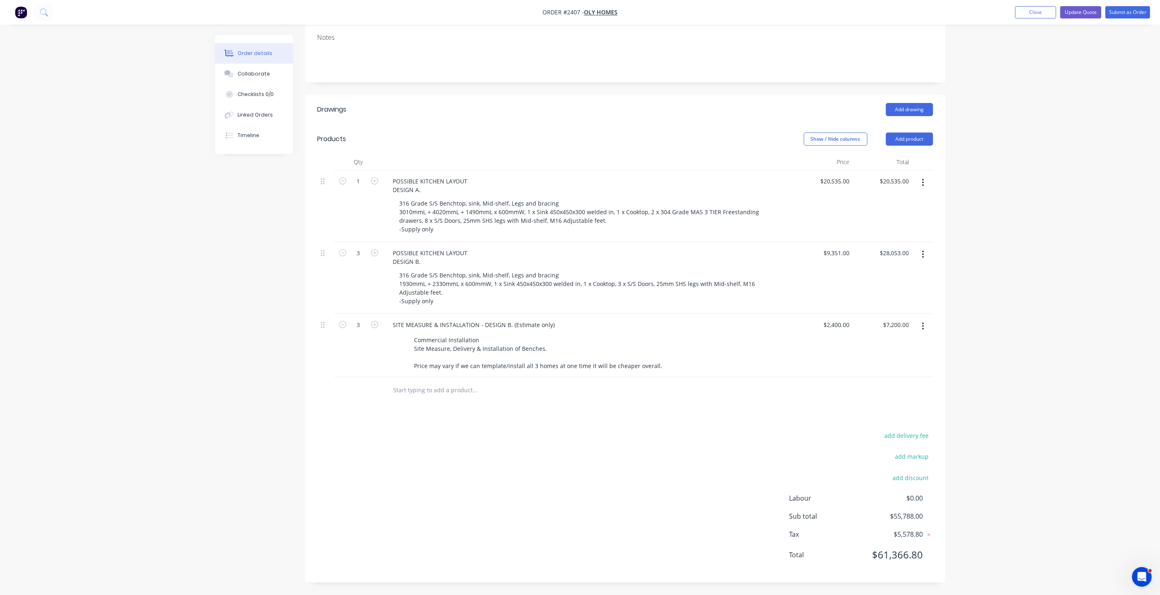
scroll to position [142, 0]
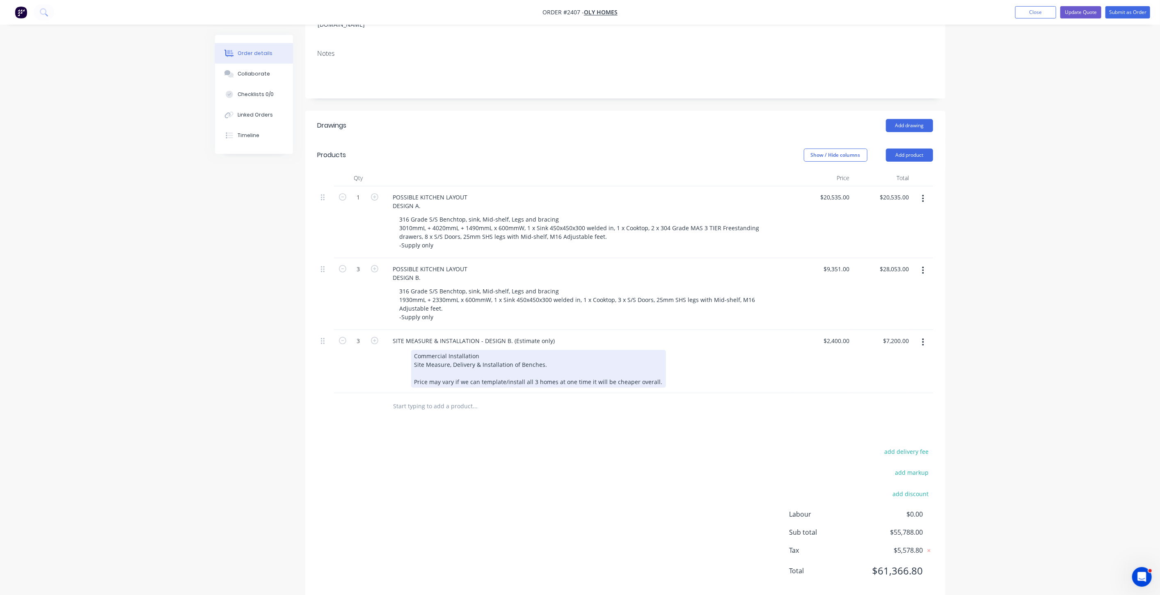
click at [463, 350] on div "Commercial Installation Site Measure, Delivery & Installation of Benches. Price…" at bounding box center [538, 369] width 255 height 38
click at [343, 337] on icon "button" at bounding box center [342, 340] width 7 height 7
type input "2"
type input "$4,800.00"
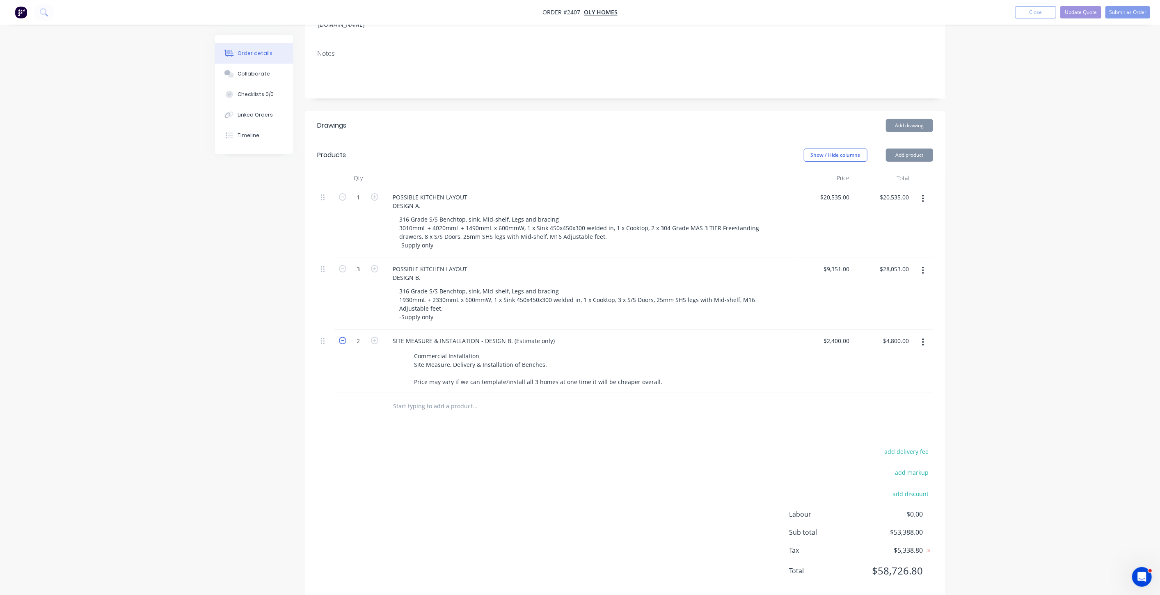
click at [343, 337] on icon "button" at bounding box center [342, 340] width 7 height 7
type input "1"
type input "$2,400.00"
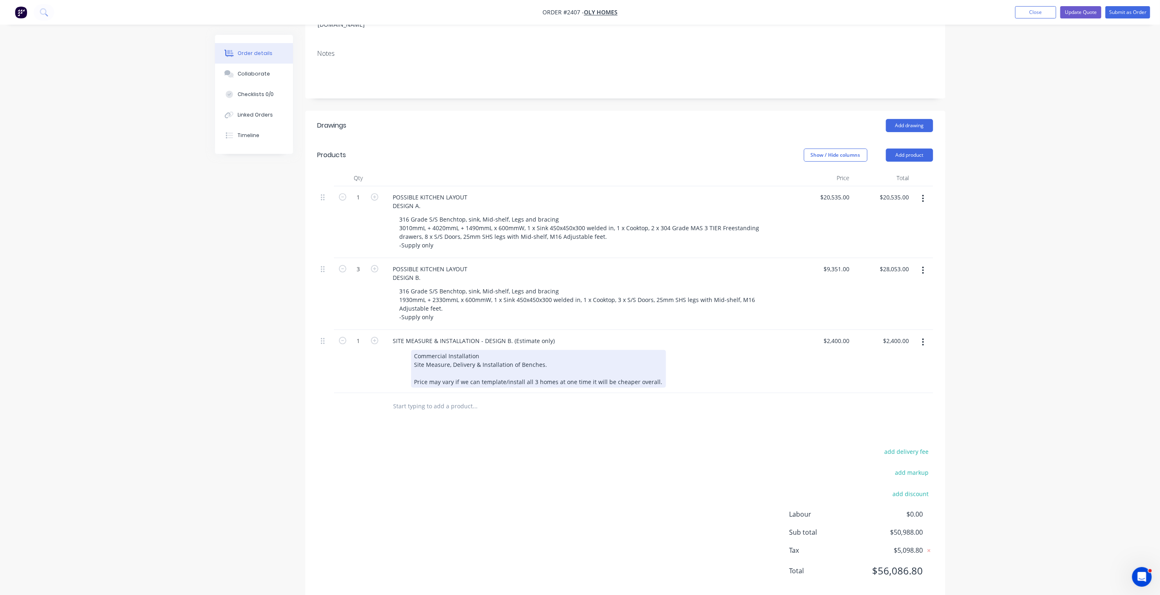
click at [475, 330] on div "SITE MEASURE & INSTALLATION - DESIGN B. (Estimate only) Commercial Installation…" at bounding box center [588, 361] width 410 height 63
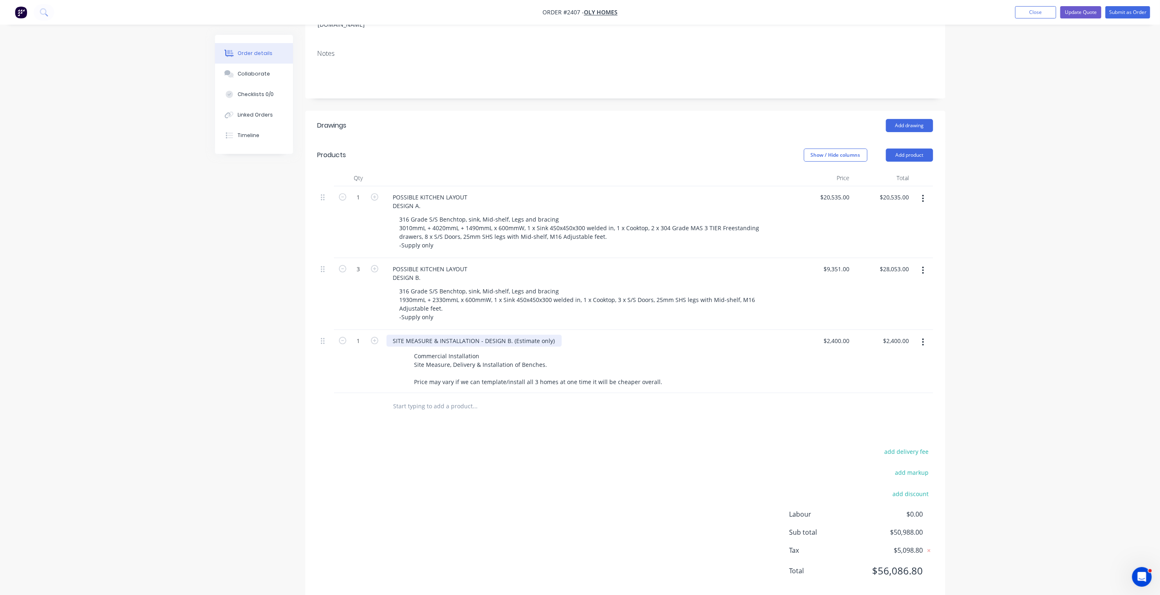
click at [486, 335] on div "SITE MEASURE & INSTALLATION - DESIGN B. (Estimate only)" at bounding box center [474, 341] width 175 height 12
click at [483, 335] on div "SITE MEASURE & INSTALLATION - DESIGN B. (Estimate only)" at bounding box center [474, 341] width 175 height 12
click at [1094, 332] on div "Order details Collaborate Checklists 0/0 Linked Orders Timeline Order details C…" at bounding box center [580, 234] width 1160 height 753
click at [559, 335] on div "SITE MEASURE & INSTALLATION - DESIGN A & DESIGN B. (Estimate only)" at bounding box center [491, 341] width 209 height 12
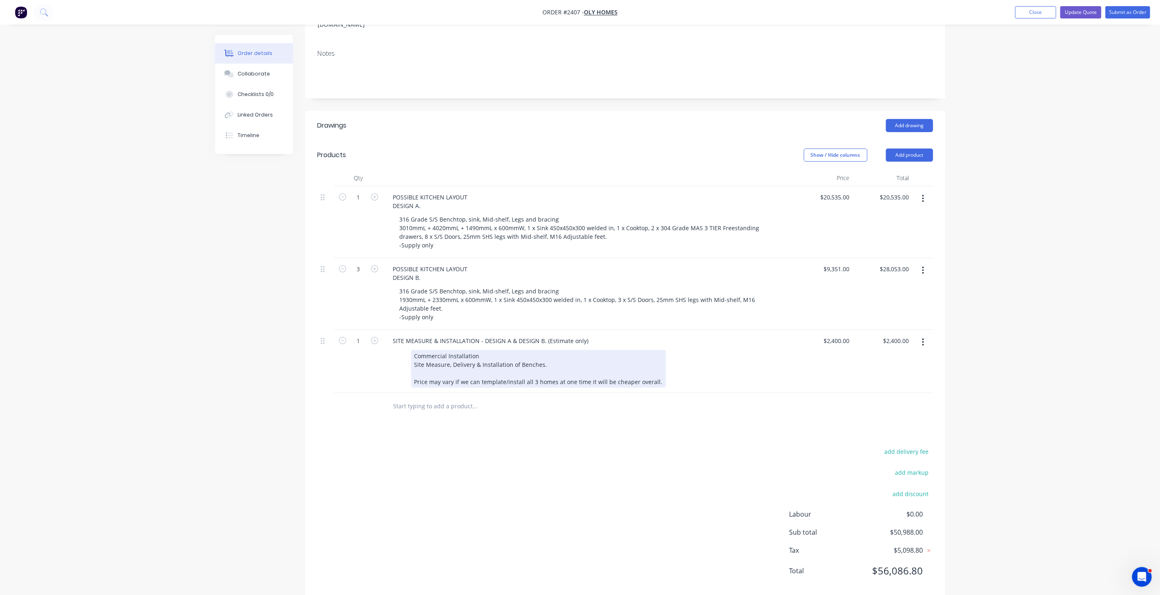
click at [468, 350] on div "Commercial Installation Site Measure, Delivery & Installation of Benches. Price…" at bounding box center [538, 369] width 255 height 38
click at [553, 350] on div "Commercial Installation Site Measure, Delivery & Installation of Benches. Price…" at bounding box center [538, 369] width 255 height 38
click at [556, 350] on div "Commercial Installation Site Measure, Delivery & Installation of Benches. Price…" at bounding box center [538, 369] width 255 height 38
drag, startPoint x: 557, startPoint y: 366, endPoint x: 562, endPoint y: 343, distance: 23.8
click at [557, 366] on div "Commercial Installation Site Measure, Delivery & Installation of Benches. Price…" at bounding box center [538, 369] width 255 height 38
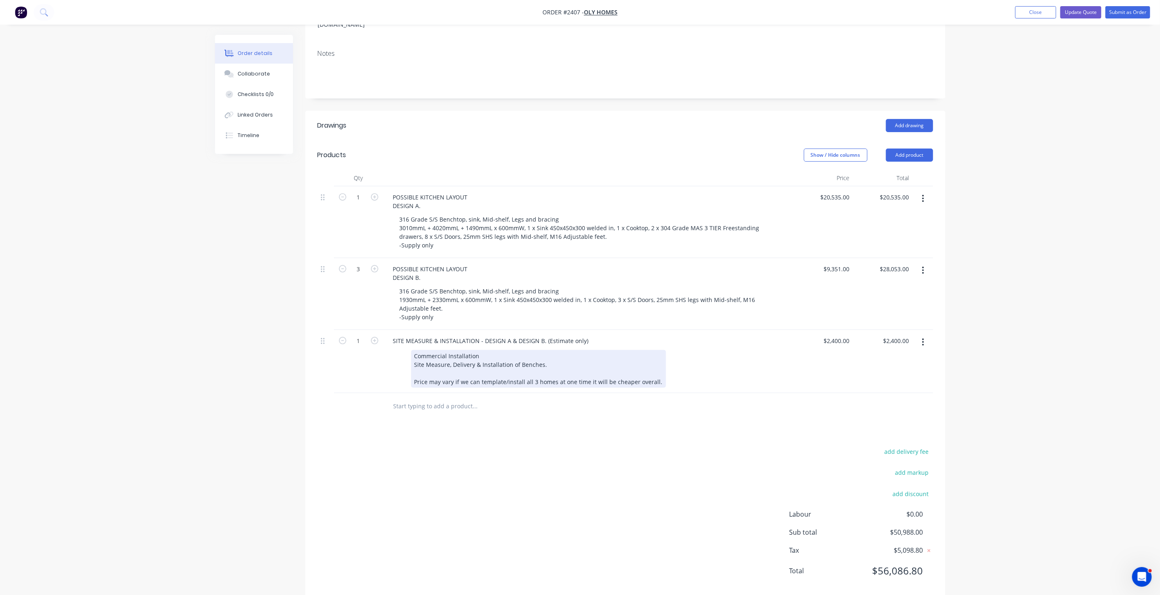
click at [569, 350] on div "Commercial Installation Site Measure, Delivery & Installation of Benches. Price…" at bounding box center [538, 369] width 255 height 38
click at [578, 350] on div "Commercial Installation Site Measure, Delivery & Installation of Benches. Price…" at bounding box center [538, 369] width 255 height 38
click at [559, 350] on div "Commercial Installation Site Measure, Delivery & Installation of Benches. Price…" at bounding box center [538, 369] width 255 height 38
click at [557, 350] on div "Commercial Installation Site Measure, Delivery & Installation of Benches. Price…" at bounding box center [538, 369] width 255 height 38
click at [560, 350] on div "Commercial Installation Site Measure, Delivery & Installation of Benches. Price…" at bounding box center [538, 369] width 255 height 38
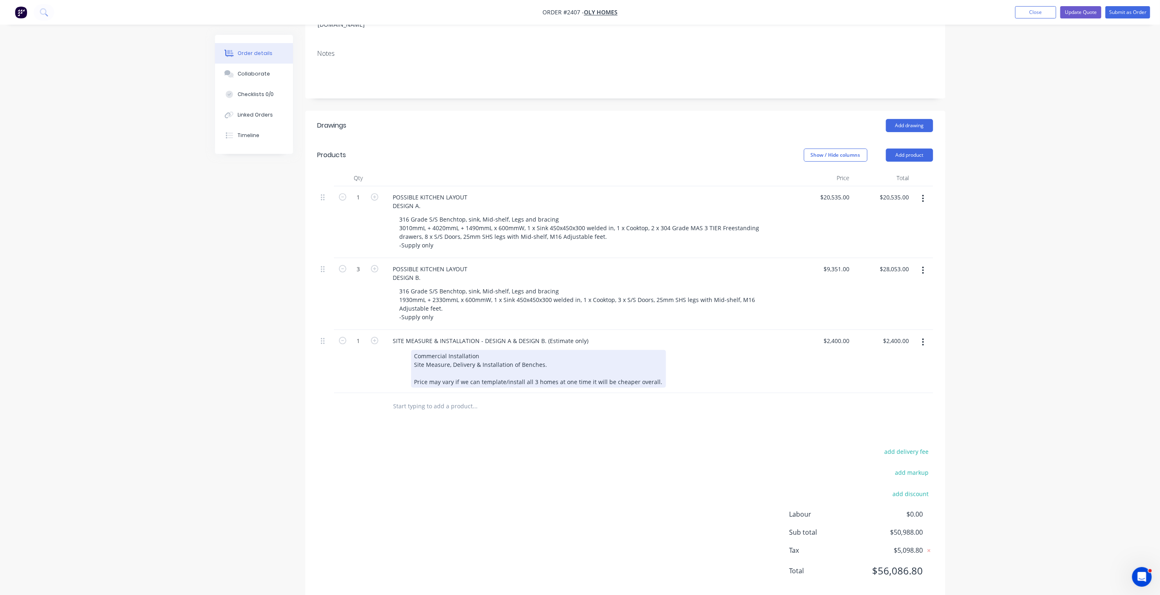
click at [555, 350] on div "Commercial Installation Site Measure, Delivery & Installation of Benches. Price…" at bounding box center [538, 369] width 255 height 38
click at [496, 350] on div "Commercial Installation Site Measure, Delivery & Installation of Benches. Price…" at bounding box center [538, 369] width 255 height 38
click at [469, 369] on div "Commercial Installation Site Measure, Delivery & Installation of Benches. Price…" at bounding box center [538, 369] width 255 height 38
drag, startPoint x: 415, startPoint y: 355, endPoint x: 655, endPoint y: 357, distance: 239.7
click at [655, 357] on div "Commercial Installation Site Measure, Delivery & Installation of Benches. Price…" at bounding box center [538, 369] width 255 height 38
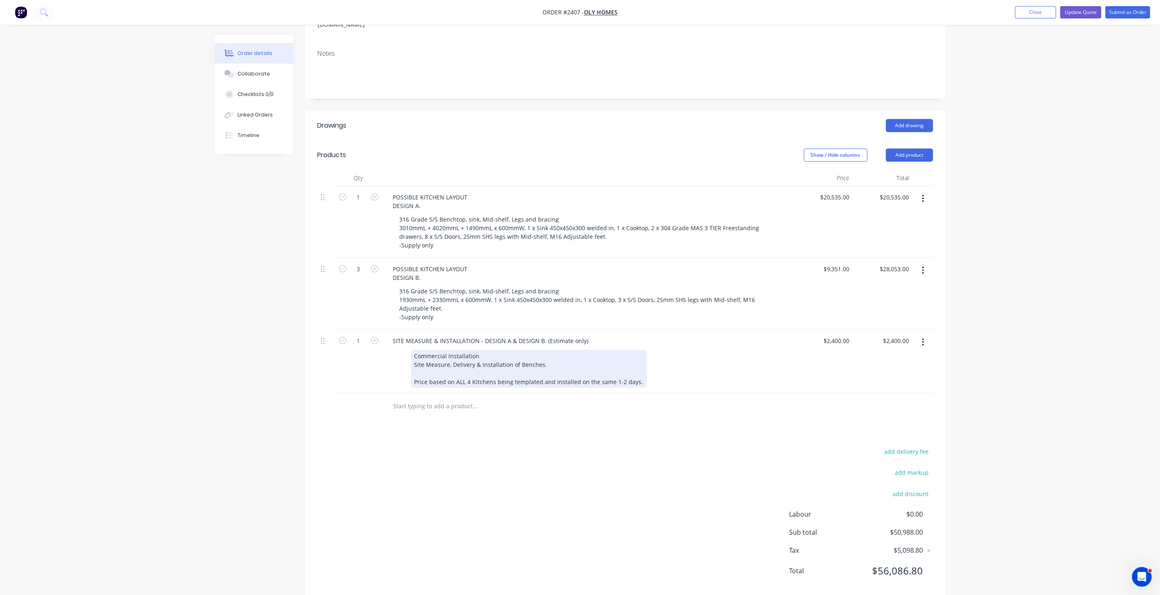
drag, startPoint x: 542, startPoint y: 364, endPoint x: 600, endPoint y: 369, distance: 58.6
click at [541, 363] on div "Commercial Installation Site Measure, Delivery & Installation of Benches. Price…" at bounding box center [529, 369] width 236 height 38
click at [608, 367] on div "Commercial Installation Site Measure, Delivery & Installation of Benches. Price…" at bounding box center [529, 369] width 236 height 38
drag, startPoint x: 577, startPoint y: 358, endPoint x: 646, endPoint y: 352, distance: 69.2
click at [647, 352] on div "Commercial Installation Site Measure, Delivery & Installation of Benches. Price…" at bounding box center [587, 369] width 383 height 38
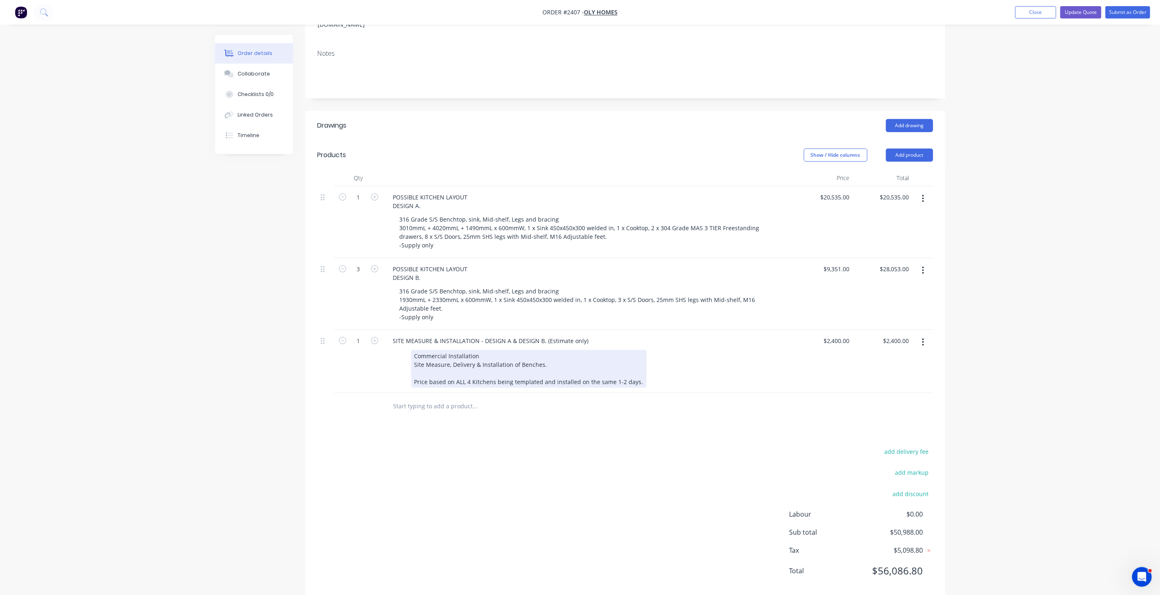
click at [631, 355] on div "Commercial Installation Site Measure, Delivery & Installation of Benches. Price…" at bounding box center [529, 369] width 236 height 38
drag, startPoint x: 636, startPoint y: 359, endPoint x: 576, endPoint y: 356, distance: 60.0
click at [576, 356] on div "Commercial Installation Site Measure, Delivery & Installation of Benches. Price…" at bounding box center [529, 369] width 236 height 38
click at [1092, 297] on div "Order details Collaborate Checklists 0/0 Linked Orders Timeline Order details C…" at bounding box center [580, 234] width 1160 height 753
click at [837, 335] on input "2400" at bounding box center [838, 341] width 30 height 12
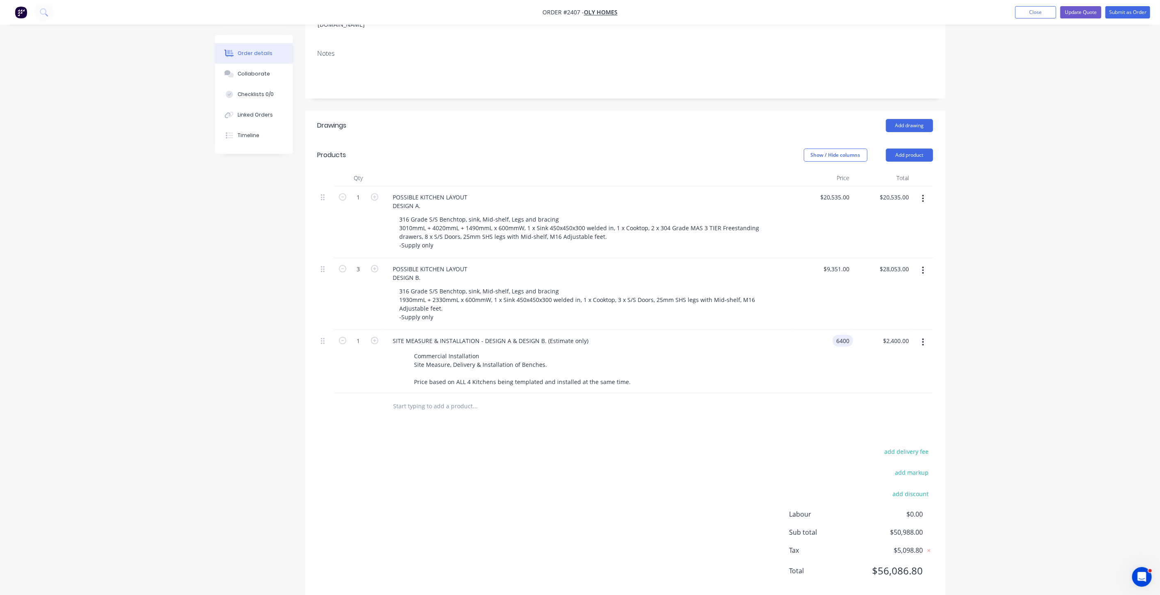
type input "$6,400.00"
click at [1041, 271] on div "Order details Collaborate Checklists 0/0 Linked Orders Timeline Order details C…" at bounding box center [580, 234] width 1160 height 753
click at [1041, 274] on div "Order details Collaborate Checklists 0/0 Linked Orders Timeline Order details C…" at bounding box center [580, 234] width 1160 height 753
click at [1028, 314] on div "Order details Collaborate Checklists 0/0 Linked Orders Timeline Order details C…" at bounding box center [580, 234] width 1160 height 753
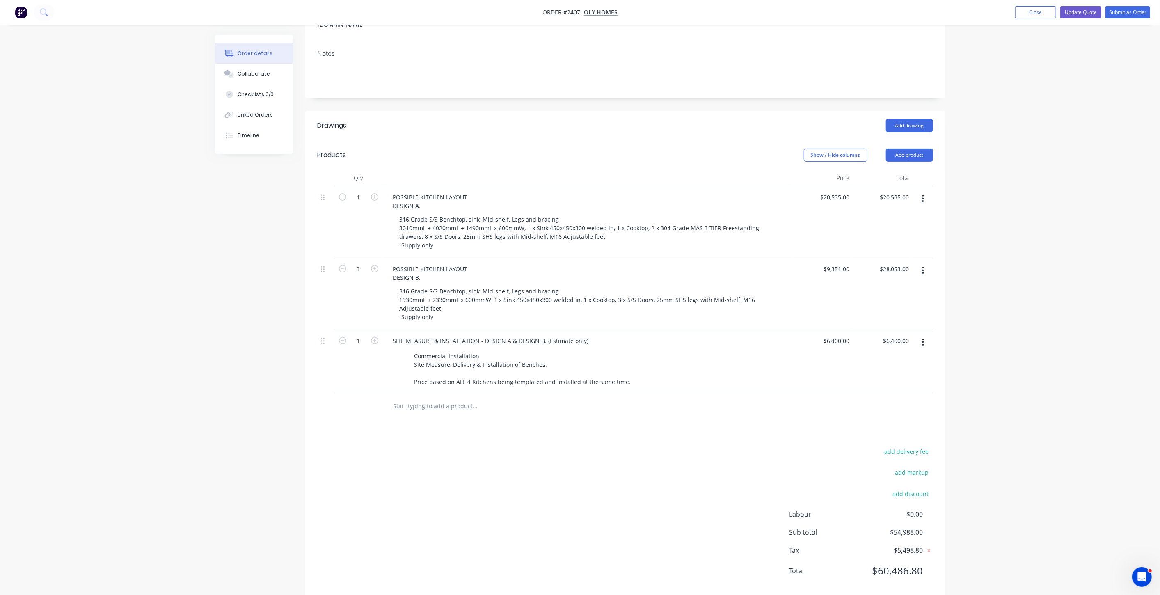
click at [1026, 313] on div "Order details Collaborate Checklists 0/0 Linked Orders Timeline Order details C…" at bounding box center [580, 234] width 1160 height 753
click at [1007, 340] on div "Order details Collaborate Checklists 0/0 Linked Orders Timeline Order details C…" at bounding box center [580, 234] width 1160 height 753
click at [846, 335] on input "6400" at bounding box center [838, 341] width 30 height 12
click at [1046, 304] on div "Order details Collaborate Checklists 0/0 Linked Orders Timeline Order details C…" at bounding box center [580, 234] width 1160 height 753
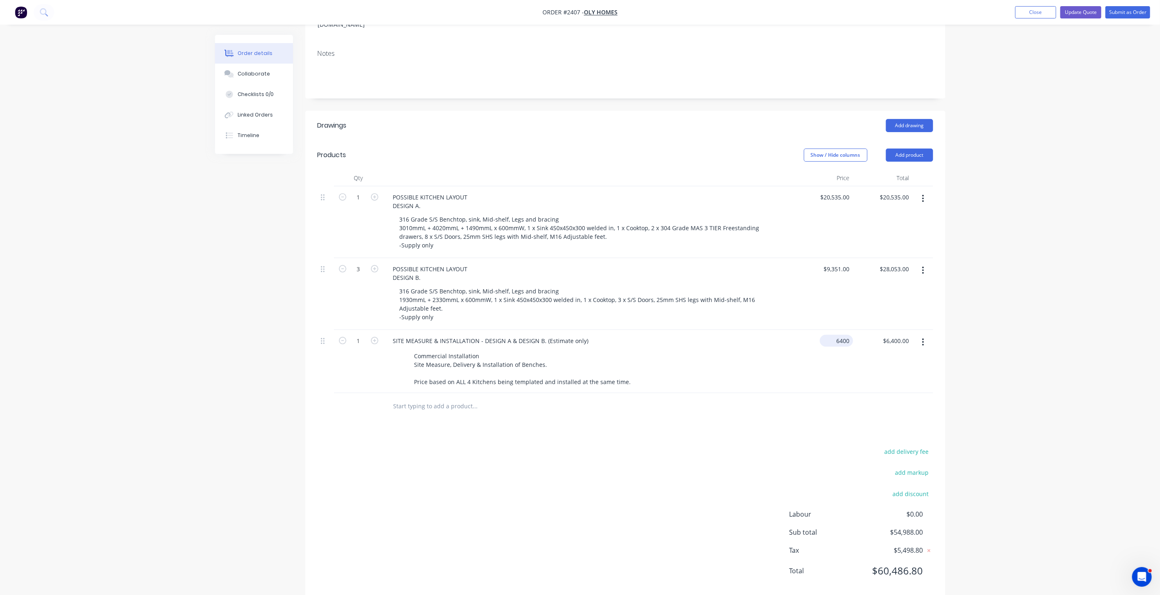
drag, startPoint x: 845, startPoint y: 317, endPoint x: 1096, endPoint y: 369, distance: 257.0
click at [845, 335] on input "6400" at bounding box center [838, 341] width 30 height 12
type input "$7,100.00"
click at [1102, 368] on div "Order details Collaborate Checklists 0/0 Linked Orders Timeline Order details C…" at bounding box center [580, 234] width 1160 height 753
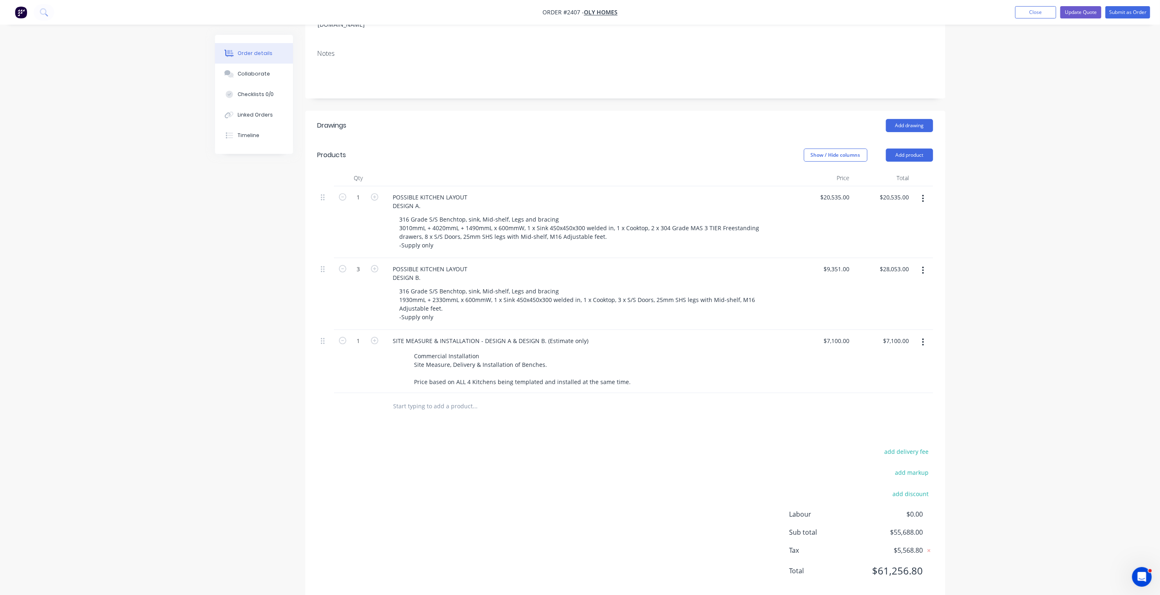
drag, startPoint x: 1066, startPoint y: 357, endPoint x: 1064, endPoint y: 365, distance: 8.1
click at [1067, 357] on div "Order details Collaborate Checklists 0/0 Linked Orders Timeline Order details C…" at bounding box center [580, 234] width 1160 height 753
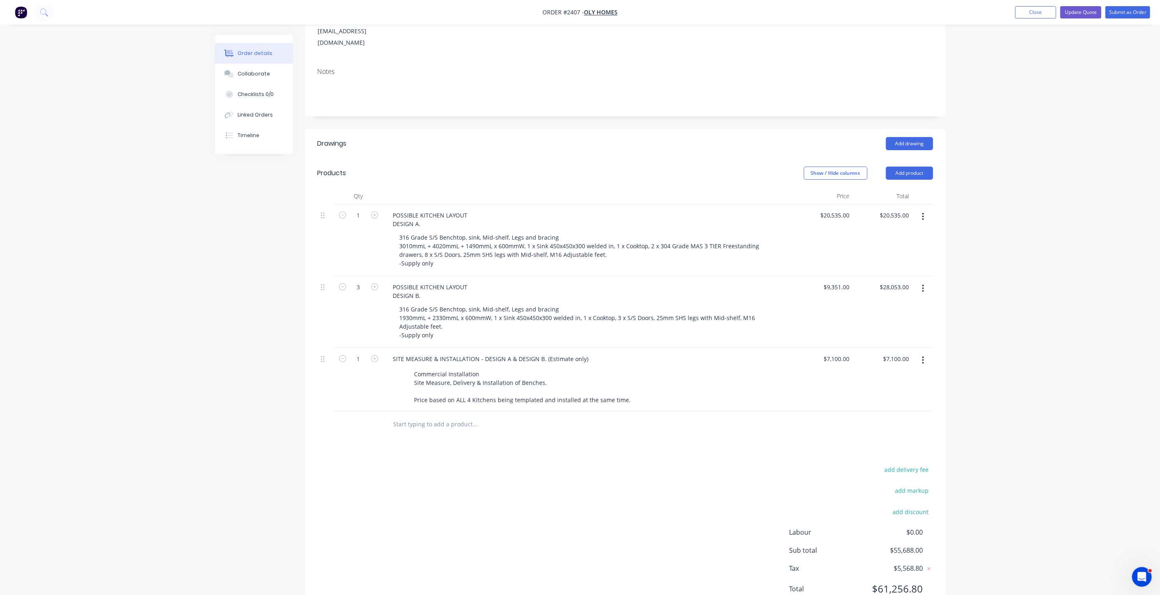
scroll to position [96, 0]
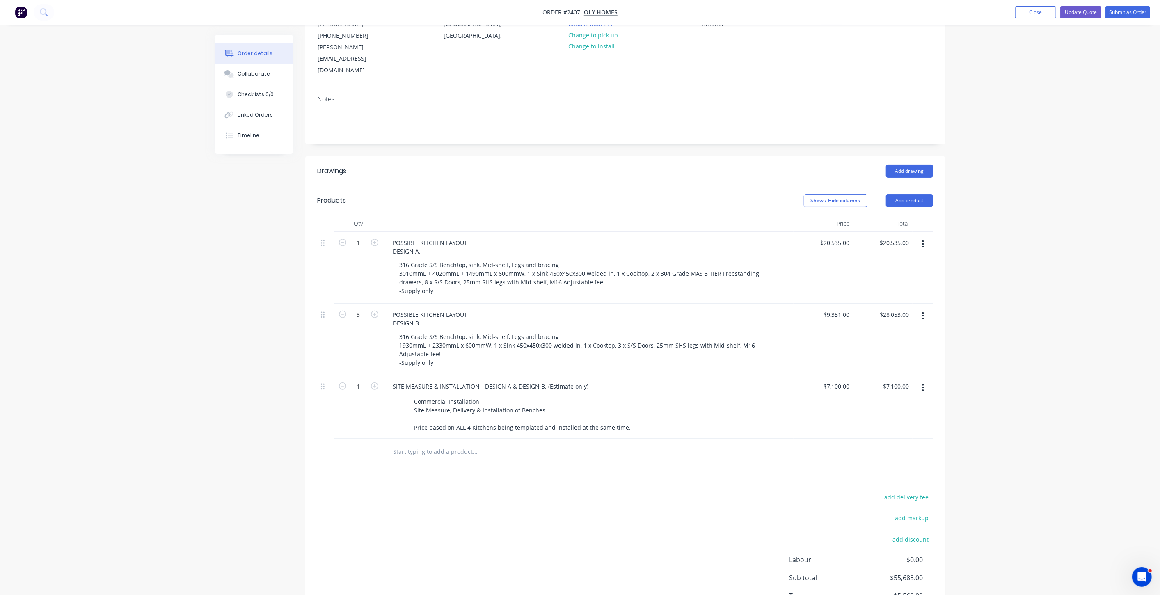
click at [1005, 367] on div "Order details Collaborate Checklists 0/0 Linked Orders Timeline Order details C…" at bounding box center [580, 280] width 1160 height 753
click at [995, 347] on div "Order details Collaborate Checklists 0/0 Linked Orders Timeline Order details C…" at bounding box center [580, 280] width 1160 height 753
click at [846, 381] on input "7100" at bounding box center [844, 387] width 17 height 12
type input "$7,300.00"
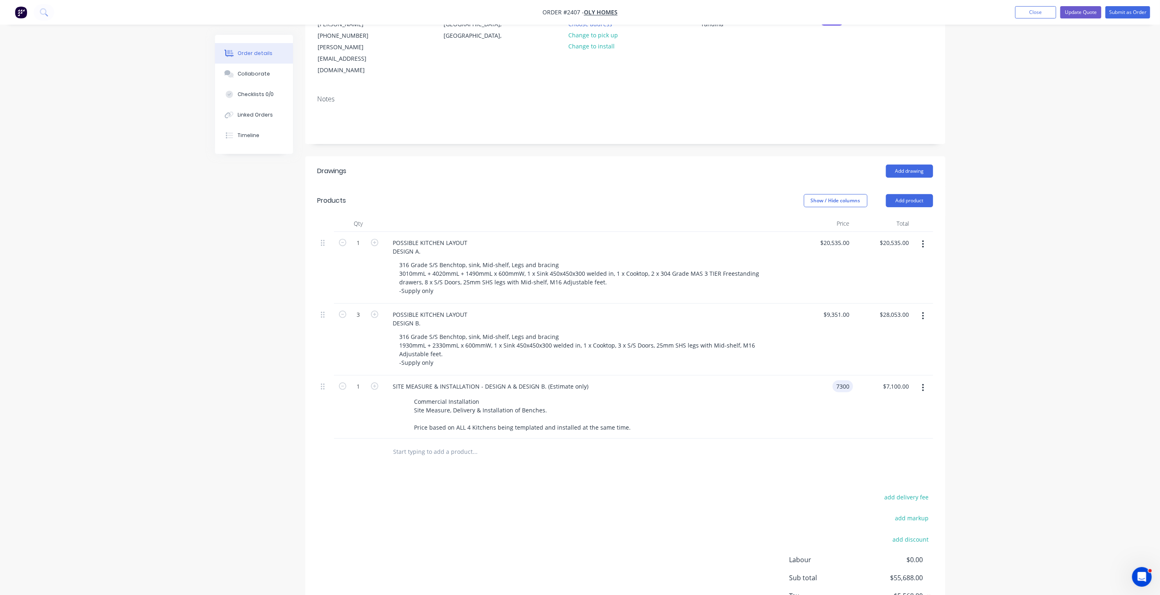
type input "$7,300.00"
click at [961, 384] on div "Order details Collaborate Checklists 0/0 Linked Orders Timeline Order details C…" at bounding box center [580, 280] width 1160 height 753
click at [998, 389] on div "Order details Collaborate Checklists 0/0 Linked Orders Timeline Order details C…" at bounding box center [580, 280] width 1160 height 753
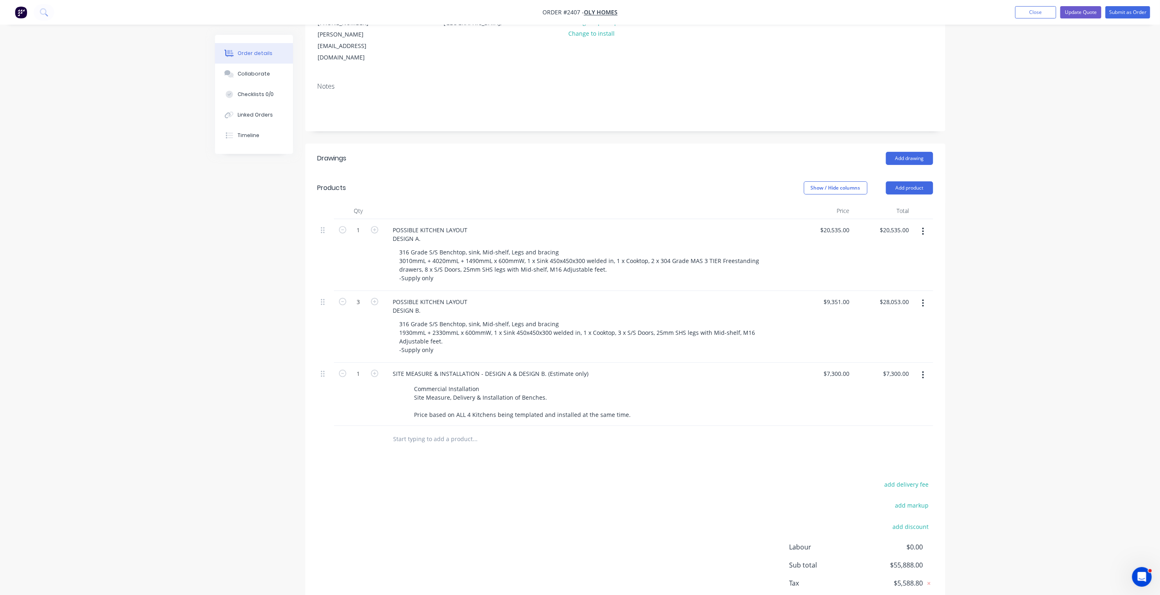
scroll to position [51, 0]
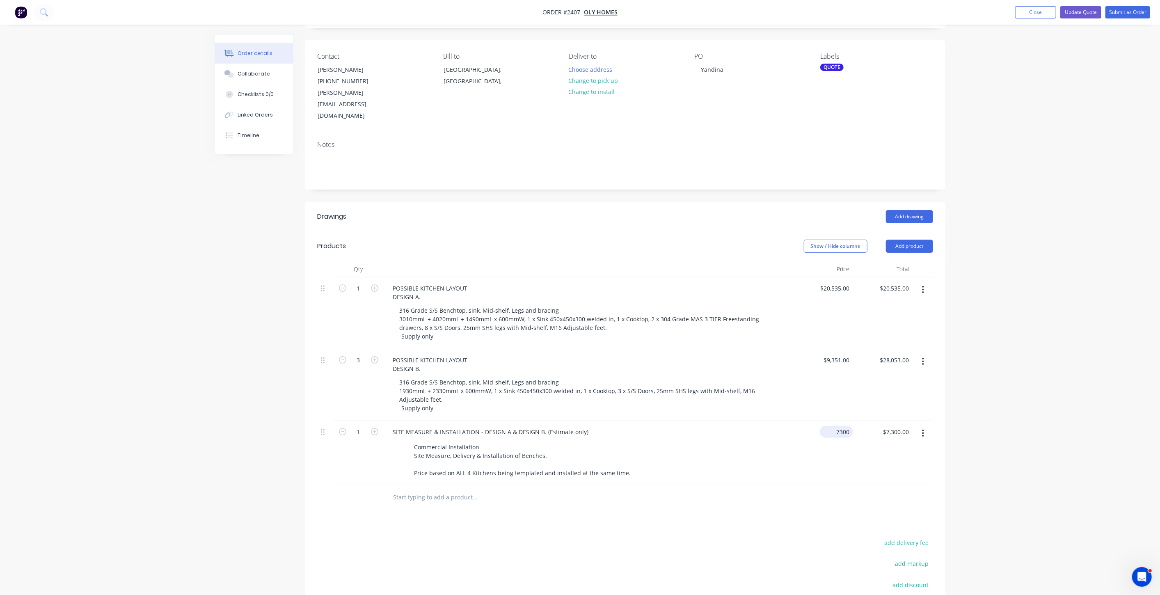
click at [852, 426] on input "7300" at bounding box center [838, 432] width 30 height 12
type input "$7,200.00"
click at [998, 426] on div "Order details Collaborate Checklists 0/0 Linked Orders Timeline Order details C…" at bounding box center [580, 325] width 1160 height 753
click at [1002, 426] on div "Order details Collaborate Checklists 0/0 Linked Orders Timeline Order details C…" at bounding box center [580, 325] width 1160 height 753
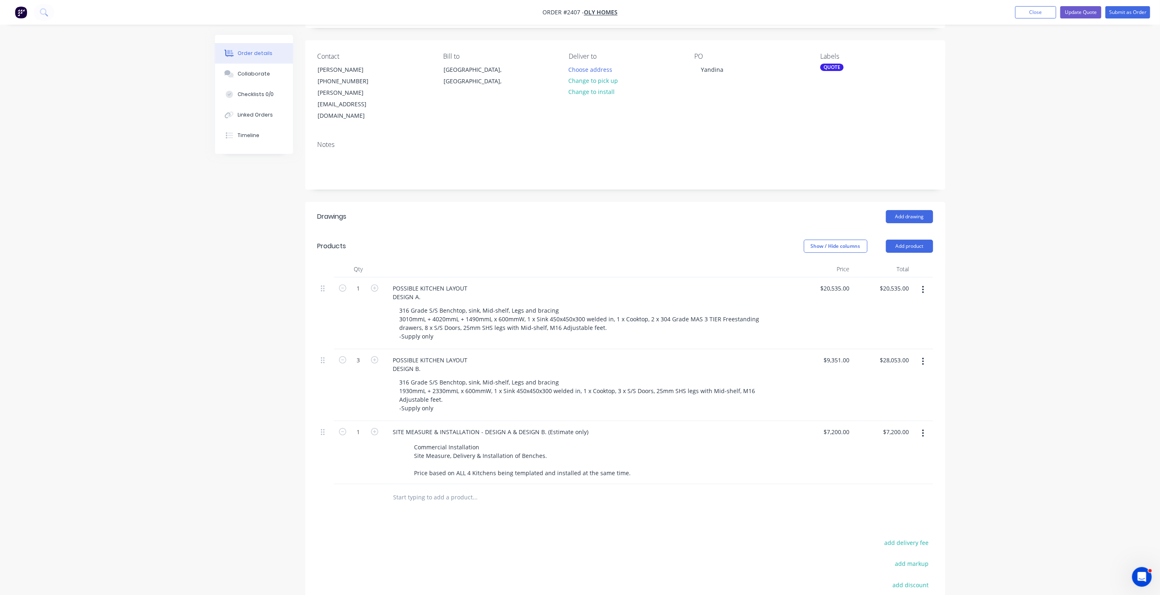
click at [1002, 426] on div "Order details Collaborate Checklists 0/0 Linked Orders Timeline Order details C…" at bounding box center [580, 325] width 1160 height 753
click at [1090, 412] on div "Order details Collaborate Checklists 0/0 Linked Orders Timeline Order details C…" at bounding box center [580, 325] width 1160 height 753
click at [1089, 412] on div "Order details Collaborate Checklists 0/0 Linked Orders Timeline Order details C…" at bounding box center [580, 325] width 1160 height 753
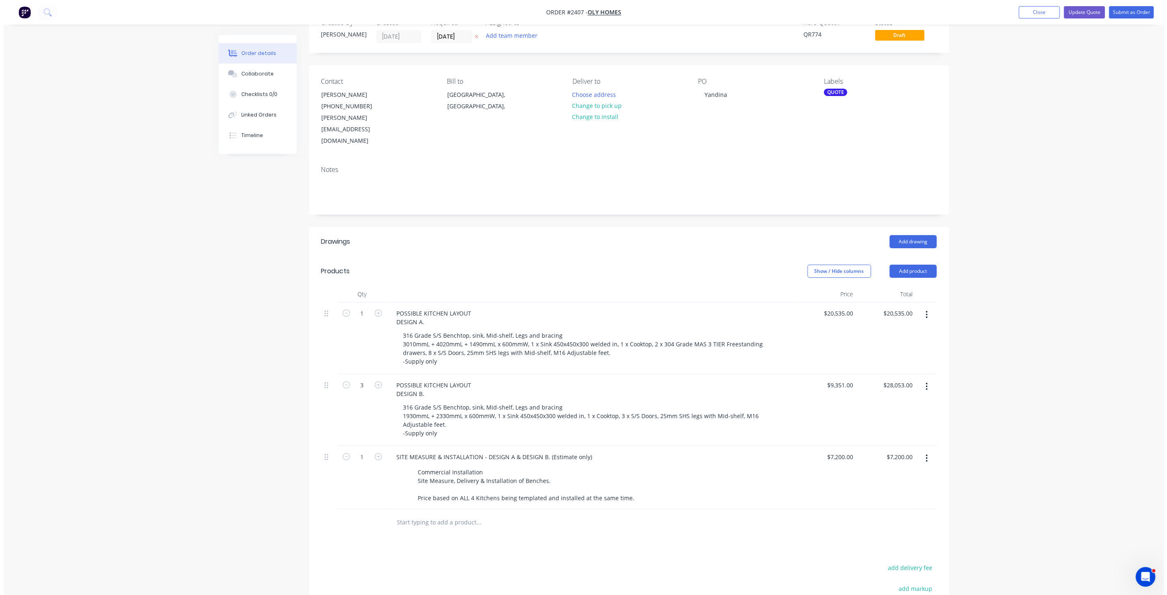
scroll to position [0, 0]
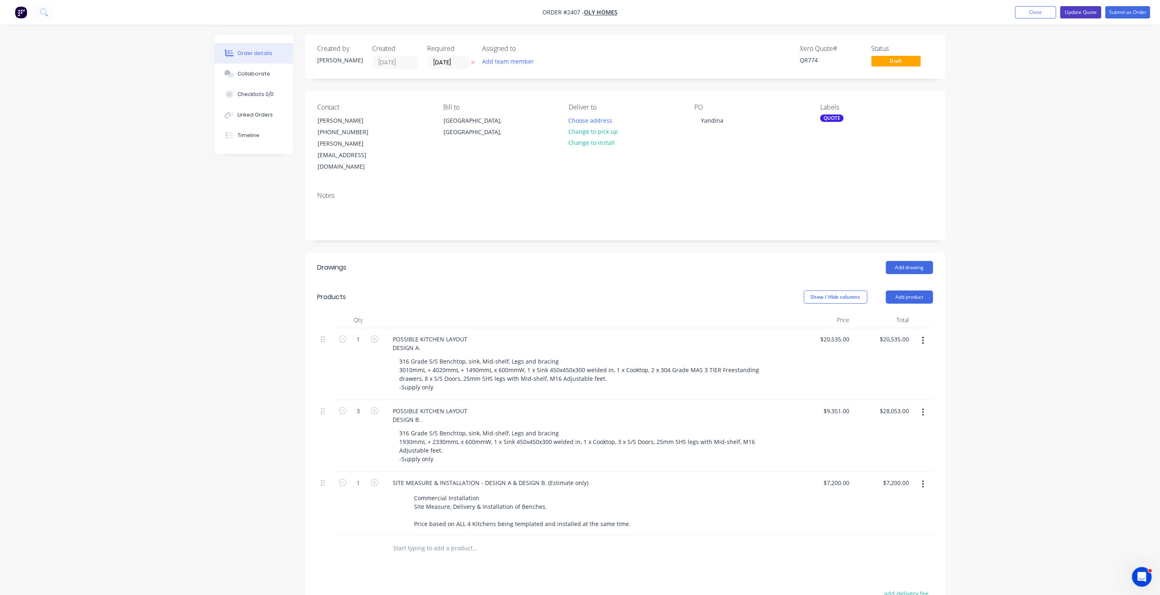
click at [1084, 17] on button "Update Quote" at bounding box center [1081, 12] width 41 height 12
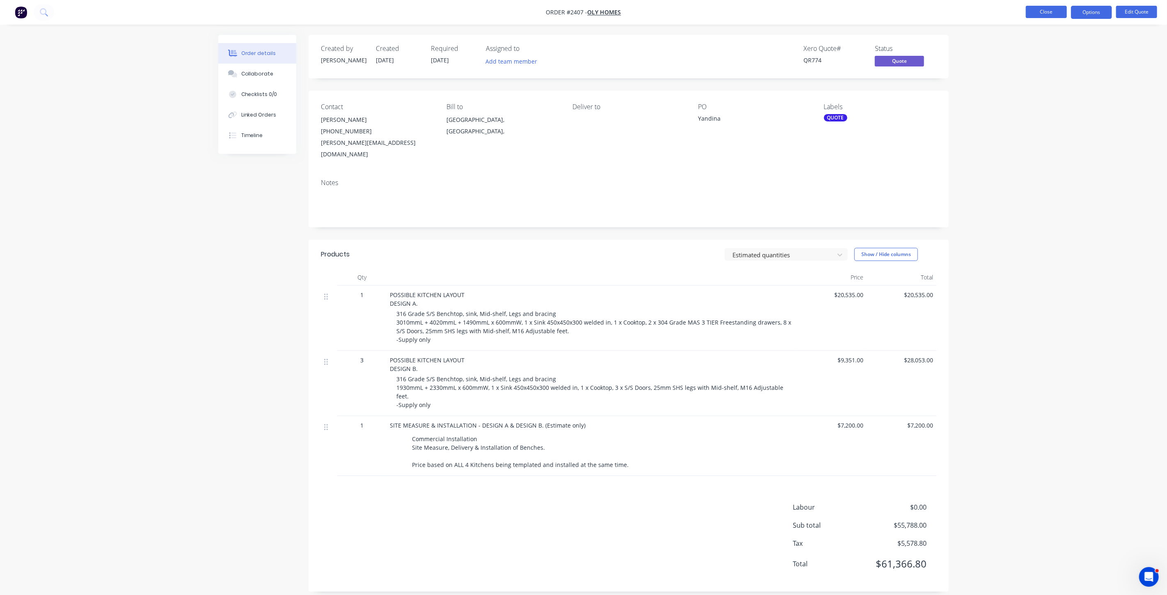
click at [1046, 13] on button "Close" at bounding box center [1046, 12] width 41 height 12
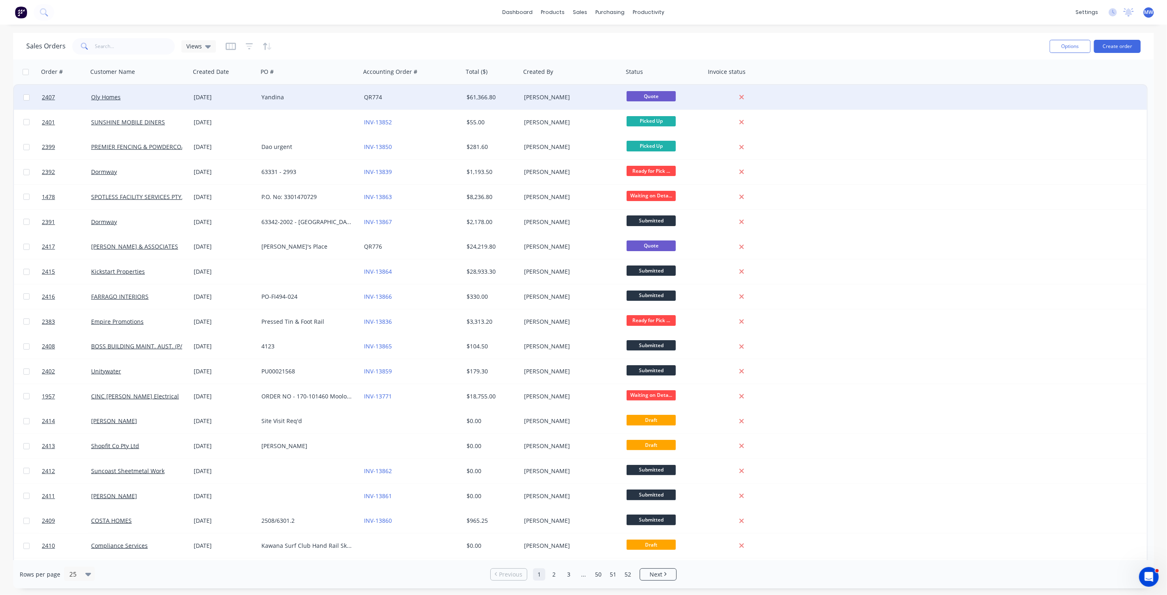
click at [240, 99] on div "13 Oct 2025" at bounding box center [224, 97] width 61 height 8
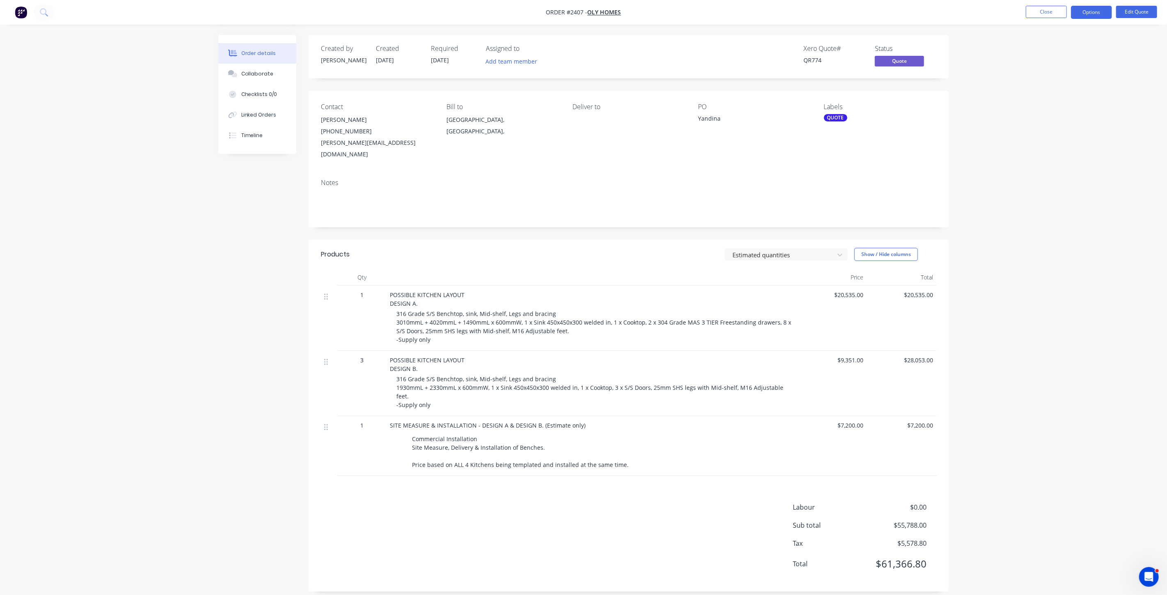
click at [1008, 236] on div "Order details Collaborate Checklists 0/0 Linked Orders Timeline Order details C…" at bounding box center [583, 302] width 1167 height 604
click at [1043, 9] on button "Close" at bounding box center [1046, 12] width 41 height 12
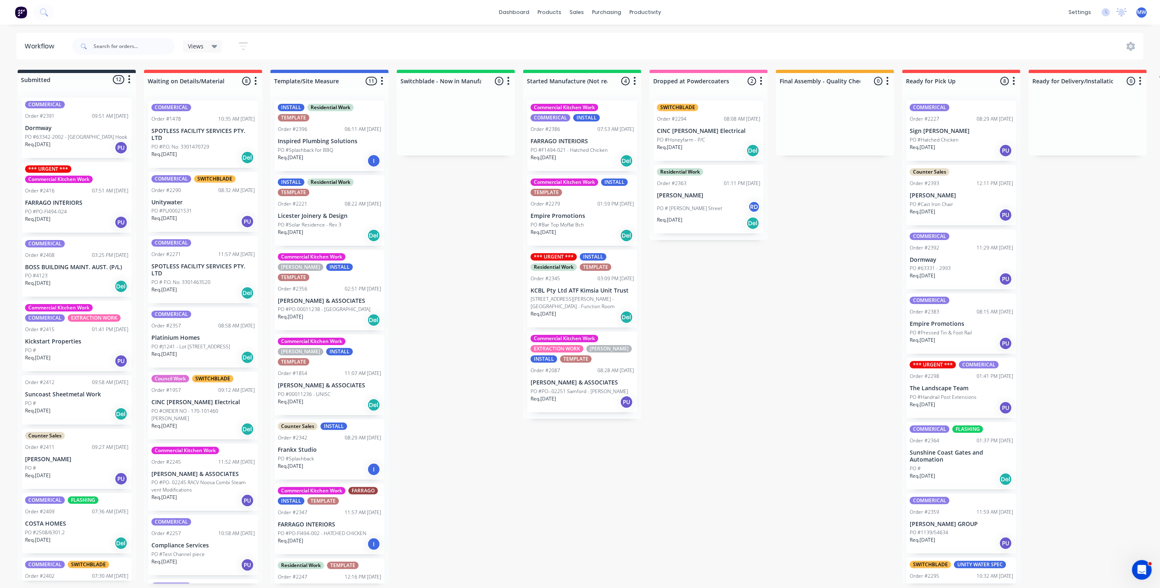
click at [407, 191] on div "Submitted 12 Status colour #273444 hex #273444 Save Cancel Summaries Total orde…" at bounding box center [678, 327] width 1369 height 514
click at [459, 247] on div "Submitted 12 Status colour #273444 hex #273444 Save Cancel Summaries Total orde…" at bounding box center [678, 327] width 1369 height 514
click at [204, 149] on p "PO #P.O. No: 3301470729" at bounding box center [180, 146] width 58 height 7
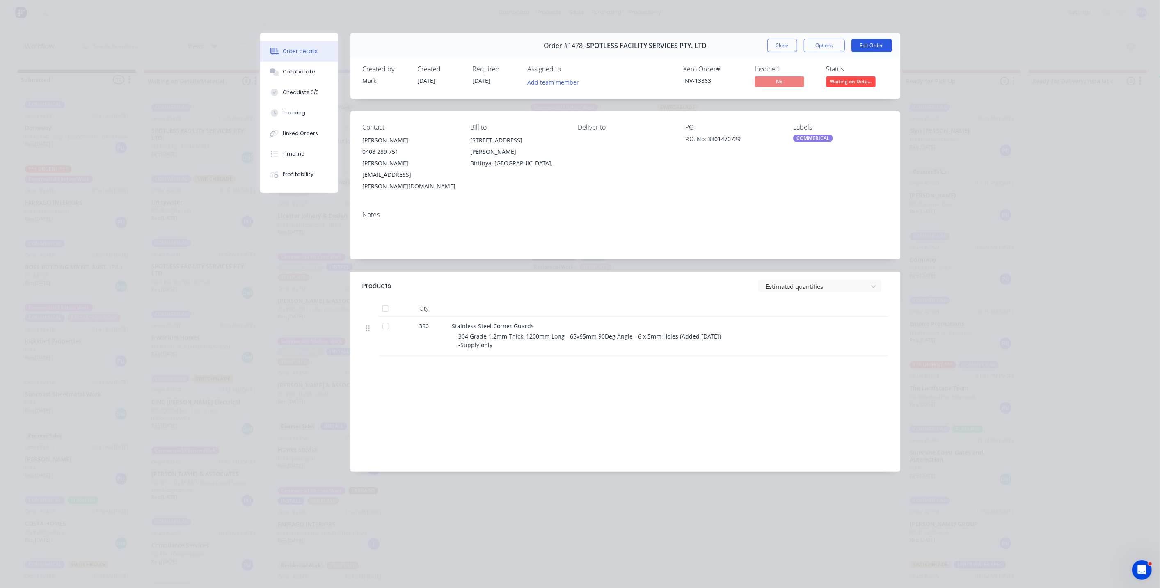
click at [865, 41] on button "Edit Order" at bounding box center [872, 45] width 41 height 13
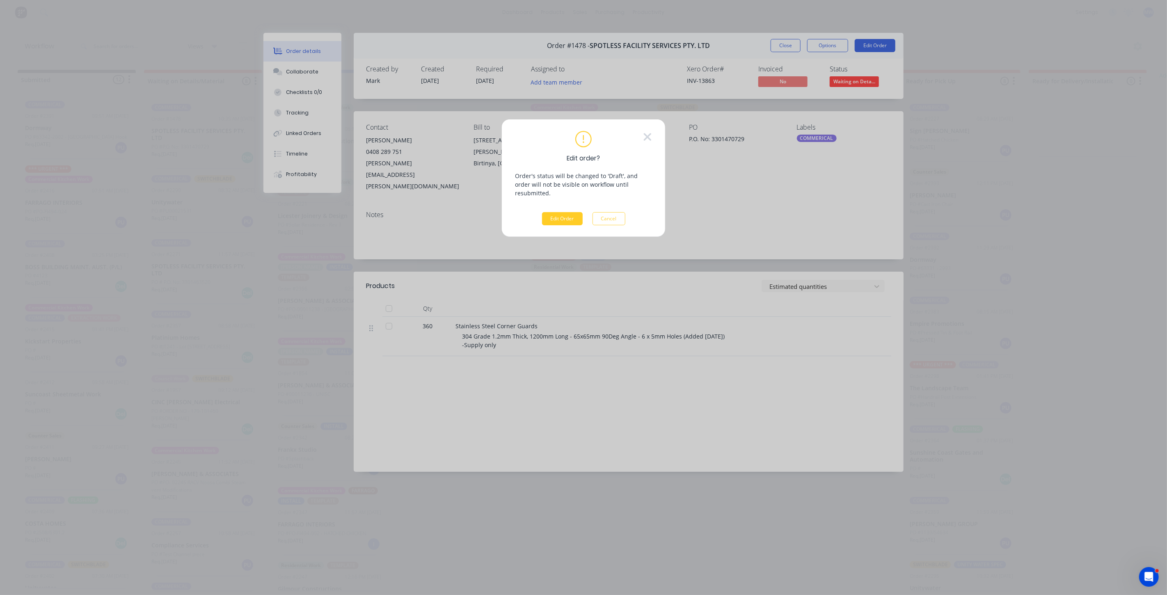
click at [564, 212] on button "Edit Order" at bounding box center [562, 218] width 41 height 13
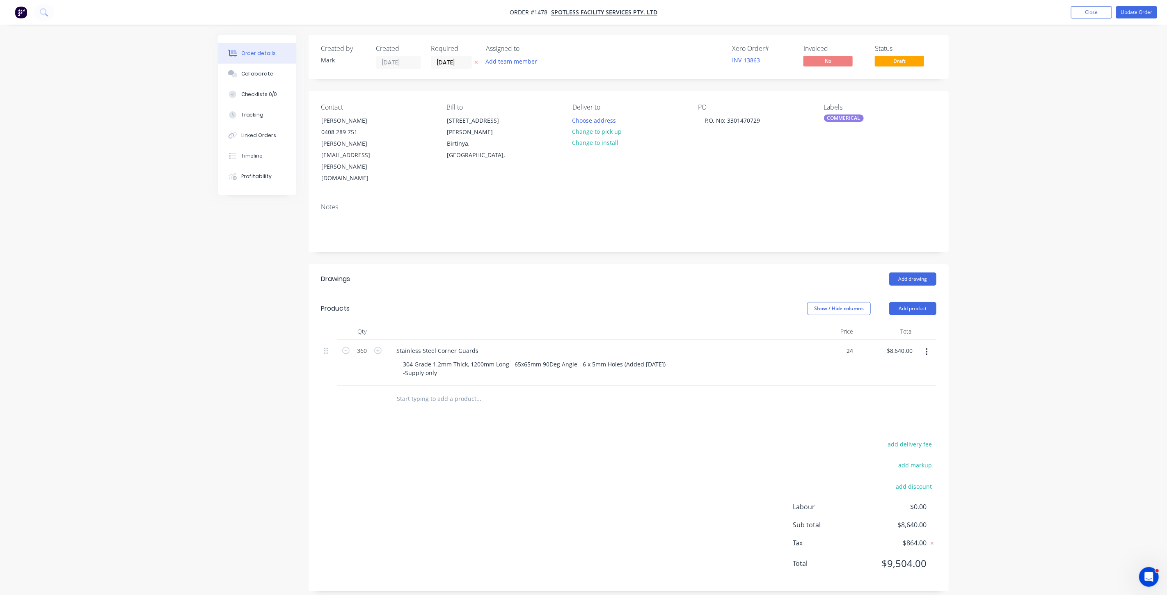
drag, startPoint x: 843, startPoint y: 315, endPoint x: 841, endPoint y: 311, distance: 4.2
click at [843, 345] on div "24 $24.00" at bounding box center [843, 351] width 25 height 12
type input "$20.80"
type input "$7,488.00"
click at [1061, 304] on div "Order details Collaborate Checklists 0/0 Tracking Linked Orders Timeline Profit…" at bounding box center [583, 302] width 1167 height 604
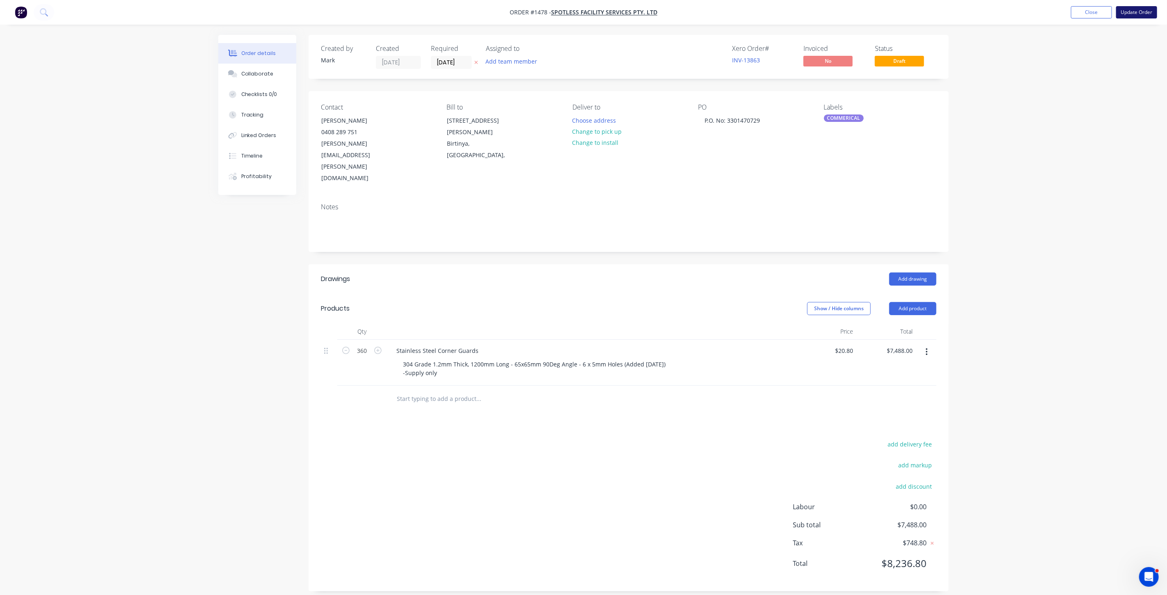
click at [1149, 9] on button "Update Order" at bounding box center [1137, 12] width 41 height 12
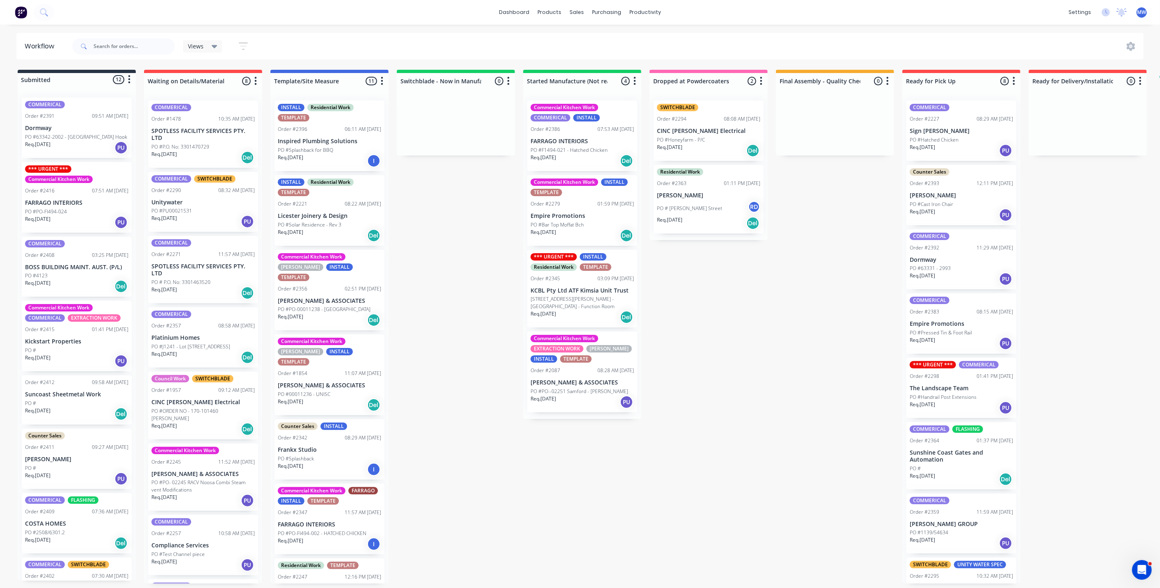
click at [469, 273] on div "Submitted 12 Status colour #273444 hex #273444 Save Cancel Summaries Total orde…" at bounding box center [678, 327] width 1369 height 514
click at [211, 128] on p "SPOTLESS FACILITY SERVICES PTY. LTD" at bounding box center [202, 135] width 103 height 14
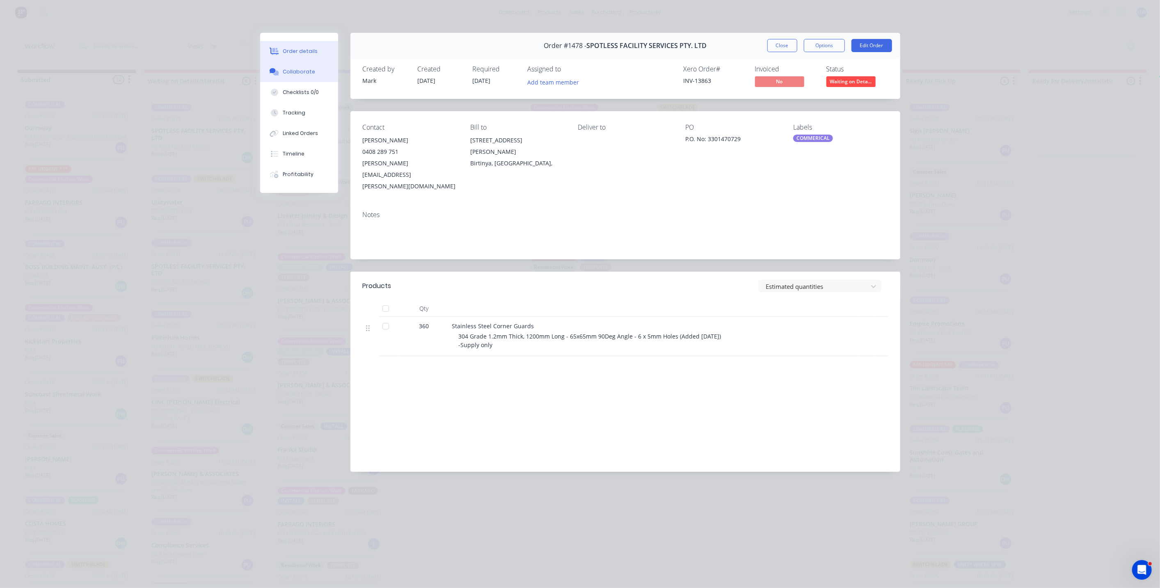
click at [316, 69] on button "Collaborate" at bounding box center [299, 72] width 78 height 21
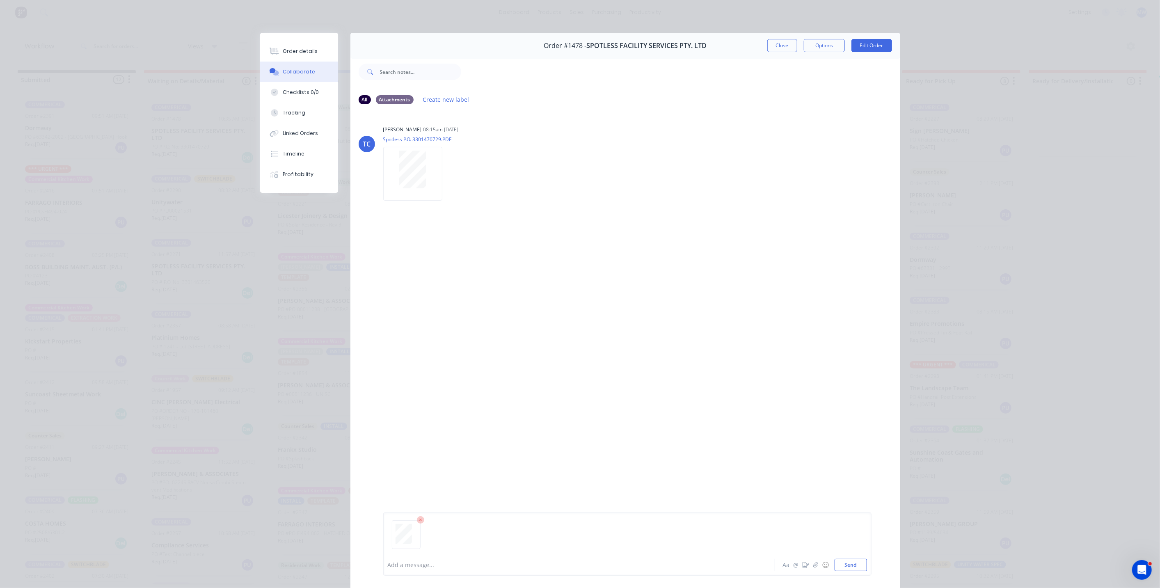
click at [420, 520] on icon at bounding box center [421, 520] width 2 height 2
click at [526, 247] on div "TC [PERSON_NAME] 08:15am [DATE] Spotless P.O. 3301470729.PDF Labels Download De…" at bounding box center [626, 332] width 550 height 443
click at [308, 50] on div "Order details" at bounding box center [300, 51] width 35 height 7
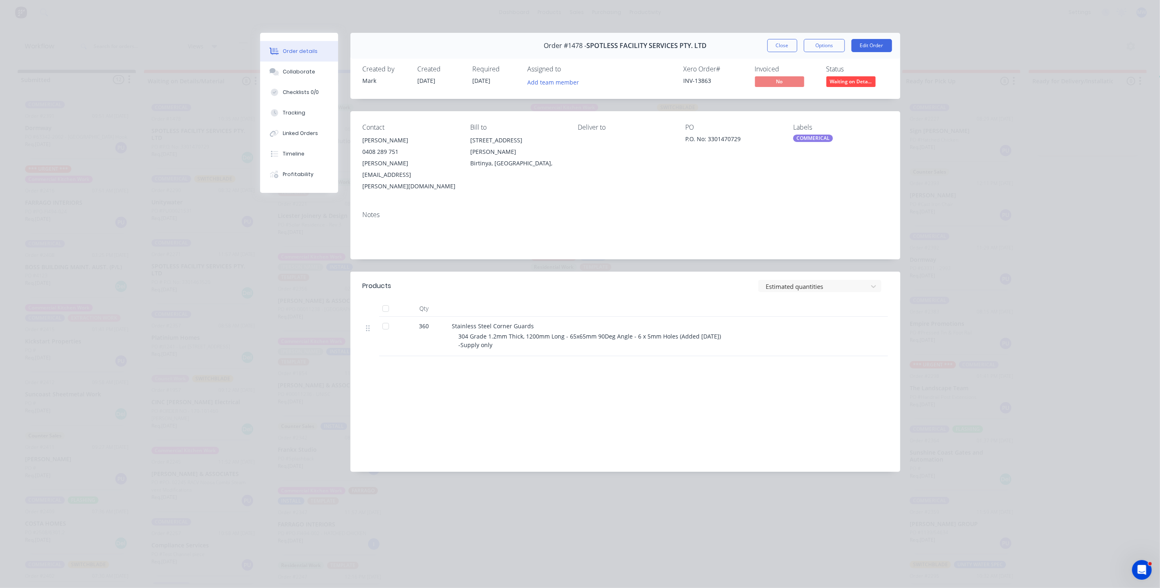
click at [786, 46] on button "Close" at bounding box center [783, 45] width 30 height 13
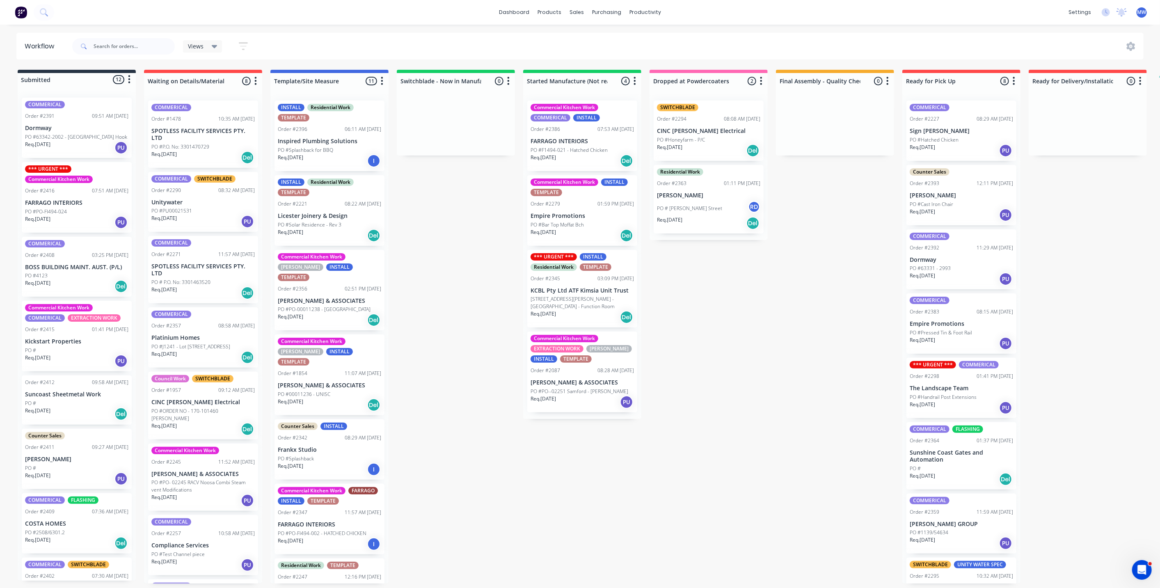
click at [485, 313] on div "Submitted 12 Status colour #273444 hex #273444 Save Cancel Summaries Total orde…" at bounding box center [678, 327] width 1369 height 514
click at [485, 268] on div "Submitted 12 Status colour #273444 hex #273444 Save Cancel Summaries Total orde…" at bounding box center [678, 327] width 1369 height 514
drag, startPoint x: 484, startPoint y: 215, endPoint x: 463, endPoint y: 206, distance: 22.5
click at [483, 213] on div "Submitted 12 Status colour #273444 hex #273444 Save Cancel Summaries Total orde…" at bounding box center [678, 327] width 1369 height 514
click at [446, 202] on div "Submitted 12 Status colour #273444 hex #273444 Save Cancel Summaries Total orde…" at bounding box center [678, 327] width 1369 height 514
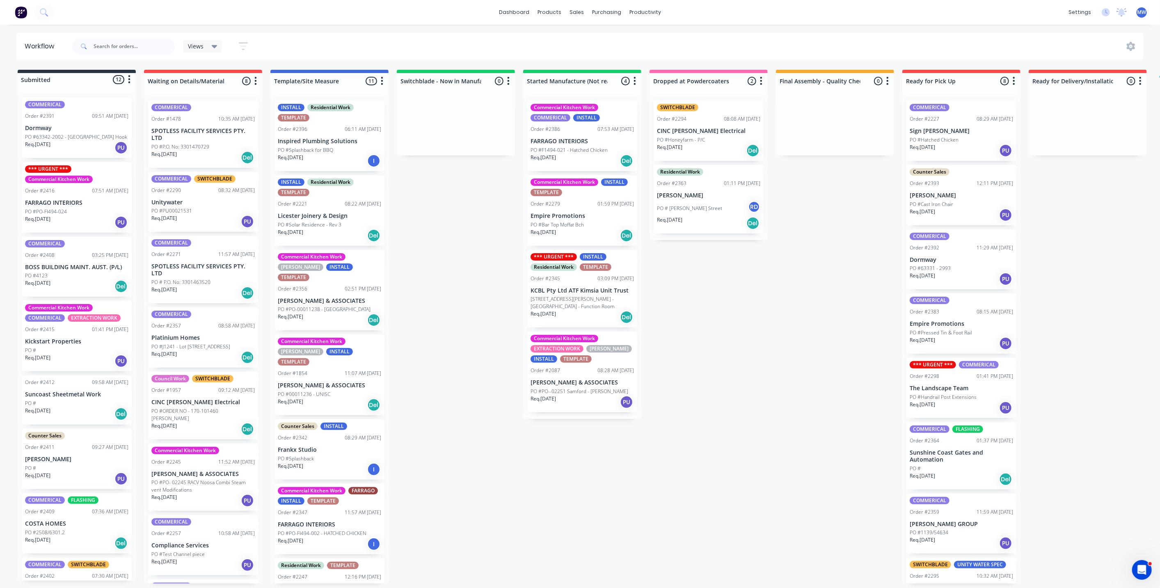
click at [454, 231] on div "Submitted 12 Status colour #273444 hex #273444 Save Cancel Summaries Total orde…" at bounding box center [678, 327] width 1369 height 514
click at [455, 233] on div "Submitted 12 Status colour #273444 hex #273444 Save Cancel Summaries Total orde…" at bounding box center [678, 327] width 1369 height 514
drag, startPoint x: 462, startPoint y: 228, endPoint x: 455, endPoint y: 229, distance: 7.1
click at [462, 228] on div "Submitted 12 Status colour #273444 hex #273444 Save Cancel Summaries Total orde…" at bounding box center [678, 327] width 1369 height 514
click at [445, 247] on div "Submitted 12 Status colour #273444 hex #273444 Save Cancel Summaries Total orde…" at bounding box center [678, 327] width 1369 height 514
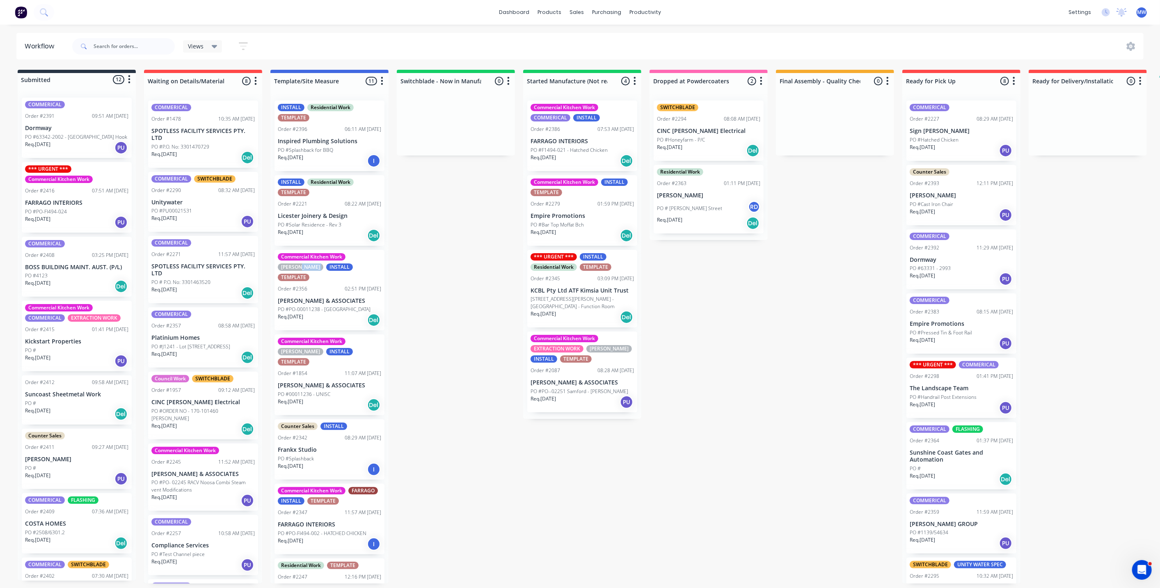
click at [445, 247] on div "Submitted 12 Status colour #273444 hex #273444 Save Cancel Summaries Total orde…" at bounding box center [678, 327] width 1369 height 514
click at [460, 250] on div "Submitted 12 Status colour #273444 hex #273444 Save Cancel Summaries Total orde…" at bounding box center [678, 327] width 1369 height 514
click at [492, 243] on div "Submitted 12 Status colour #273444 hex #273444 Save Cancel Summaries Total orde…" at bounding box center [678, 327] width 1369 height 514
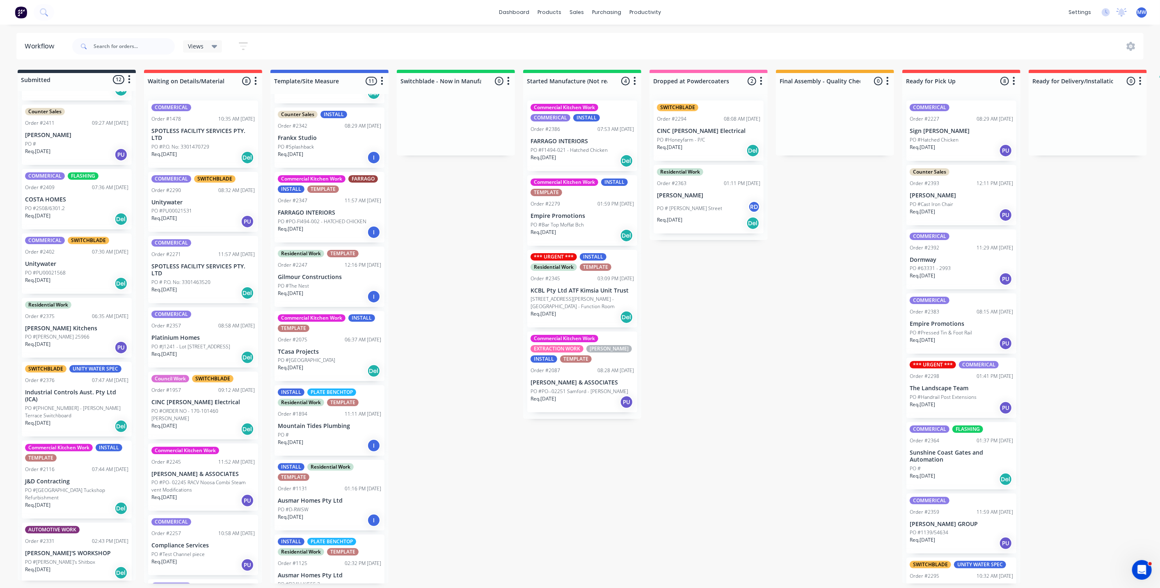
scroll to position [326, 0]
click at [80, 463] on div "Commercial Kitchen Work INSTALL TEMPLATE Order #2116 07:44 AM 09/10/25 J&D Cont…" at bounding box center [77, 479] width 110 height 78
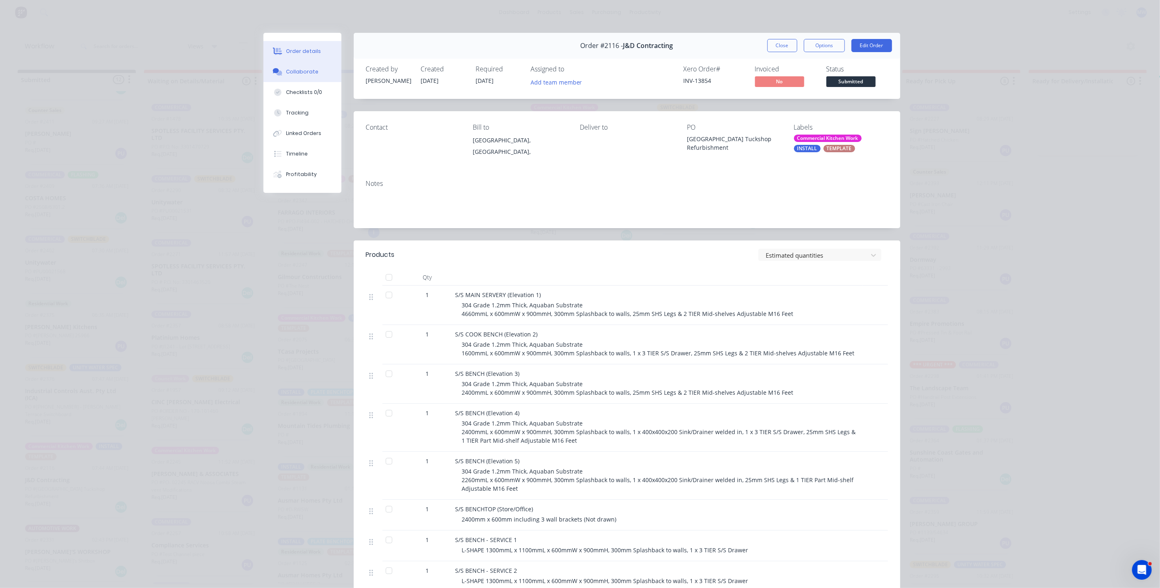
click at [291, 77] on button "Collaborate" at bounding box center [303, 72] width 78 height 21
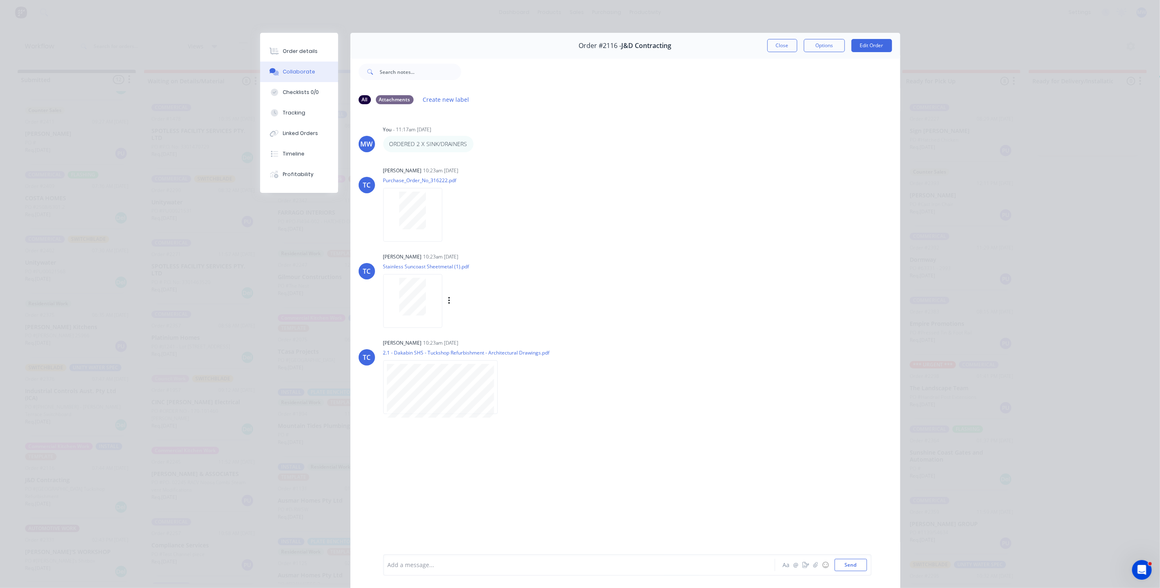
click at [630, 271] on div "Tracy Corbett 10:23am 14/10/25 Stainless Suncoast Sheetmetal (1).pdf Labels Dow…" at bounding box center [511, 288] width 257 height 74
click at [425, 221] on div at bounding box center [413, 211] width 52 height 38
click at [773, 44] on button "Close" at bounding box center [783, 45] width 30 height 13
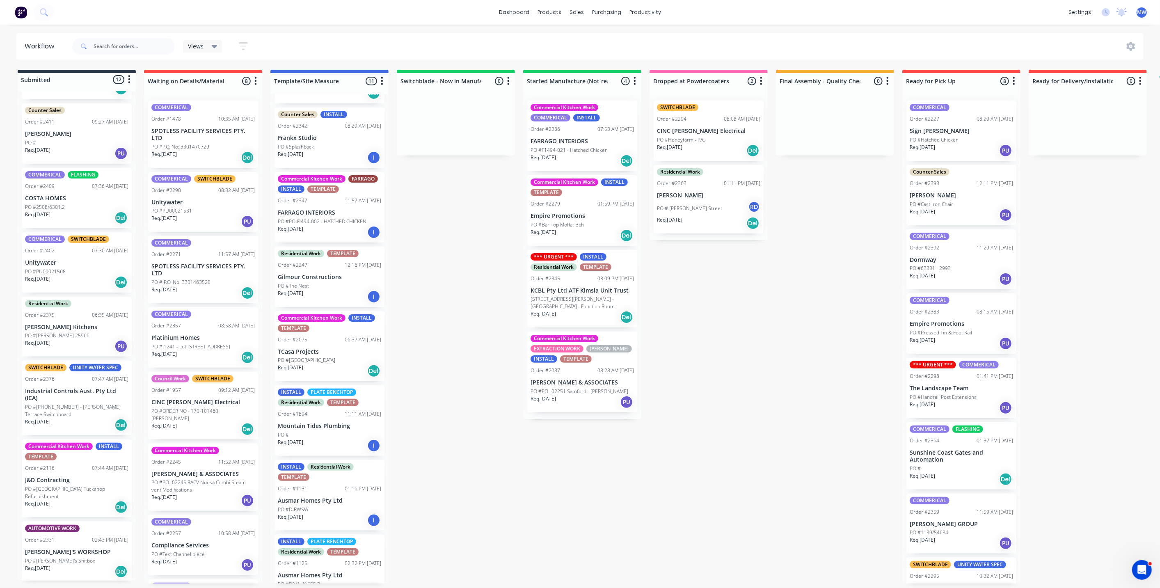
drag, startPoint x: 500, startPoint y: 319, endPoint x: 496, endPoint y: 314, distance: 6.2
click at [500, 319] on div "Submitted 12 Status colour #273444 hex #273444 Save Cancel Summaries Total orde…" at bounding box center [678, 327] width 1369 height 514
click at [461, 255] on div "Submitted 12 Status colour #273444 hex #273444 Save Cancel Summaries Total orde…" at bounding box center [678, 327] width 1369 height 514
click at [447, 242] on div "Submitted 12 Status colour #273444 hex #273444 Save Cancel Summaries Total orde…" at bounding box center [678, 327] width 1369 height 514
click at [741, 344] on div "Submitted 12 Status colour #273444 hex #273444 Save Cancel Summaries Total orde…" at bounding box center [678, 327] width 1369 height 514
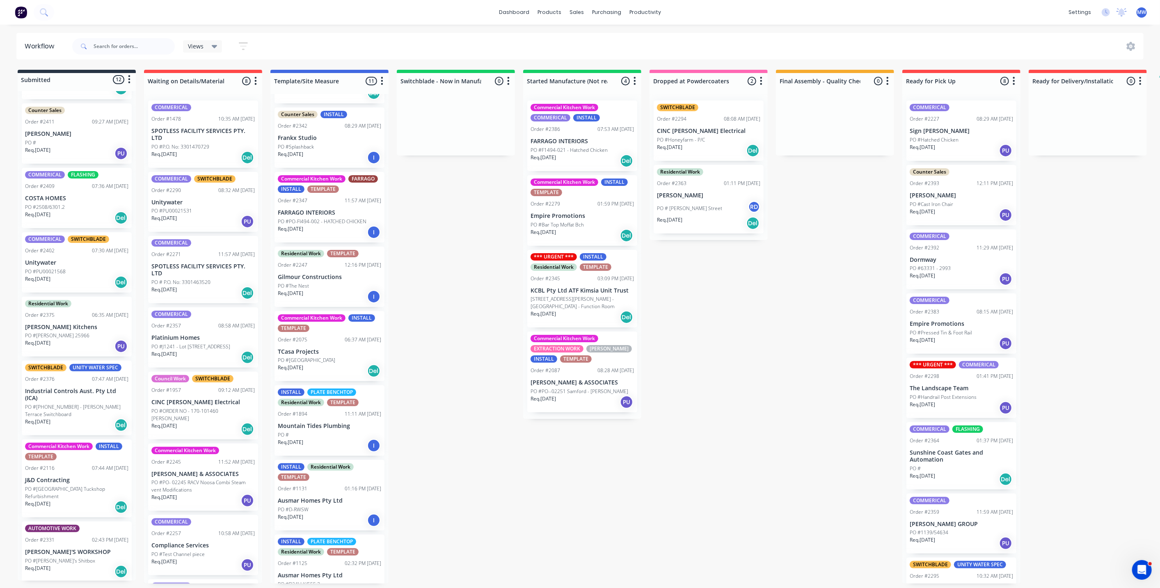
click at [466, 248] on div "Submitted 12 Status colour #273444 hex #273444 Save Cancel Summaries Total orde…" at bounding box center [678, 327] width 1369 height 514
click at [511, 341] on div "Submitted 12 Status colour #273444 hex #273444 Save Cancel Summaries Total orde…" at bounding box center [678, 327] width 1369 height 514
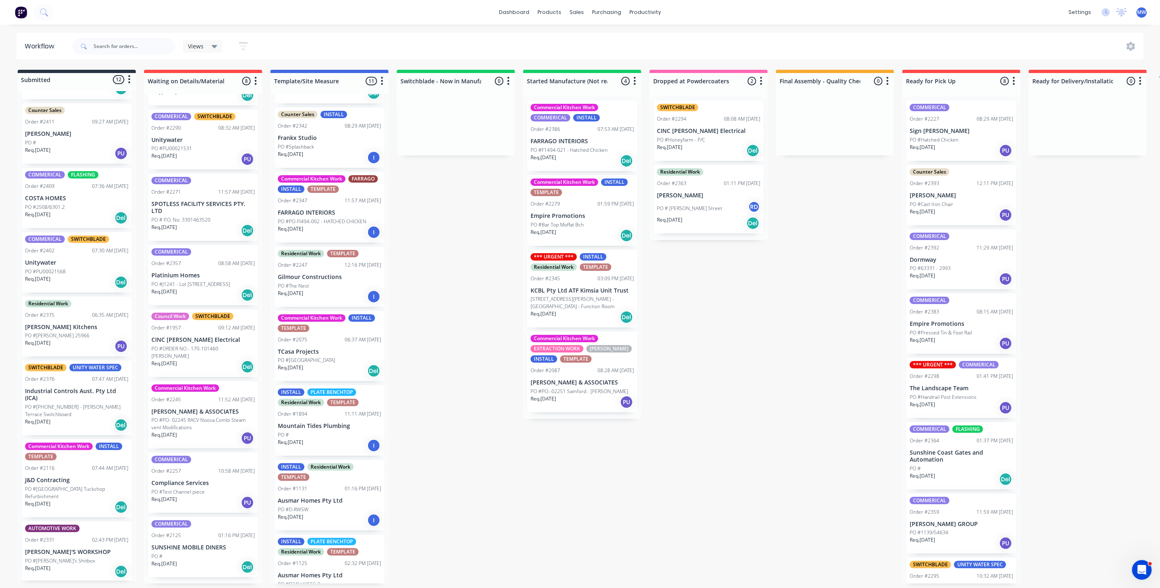
click at [62, 494] on p "PO #Dakabin State High School Tuckshop Refurbishment" at bounding box center [76, 493] width 103 height 15
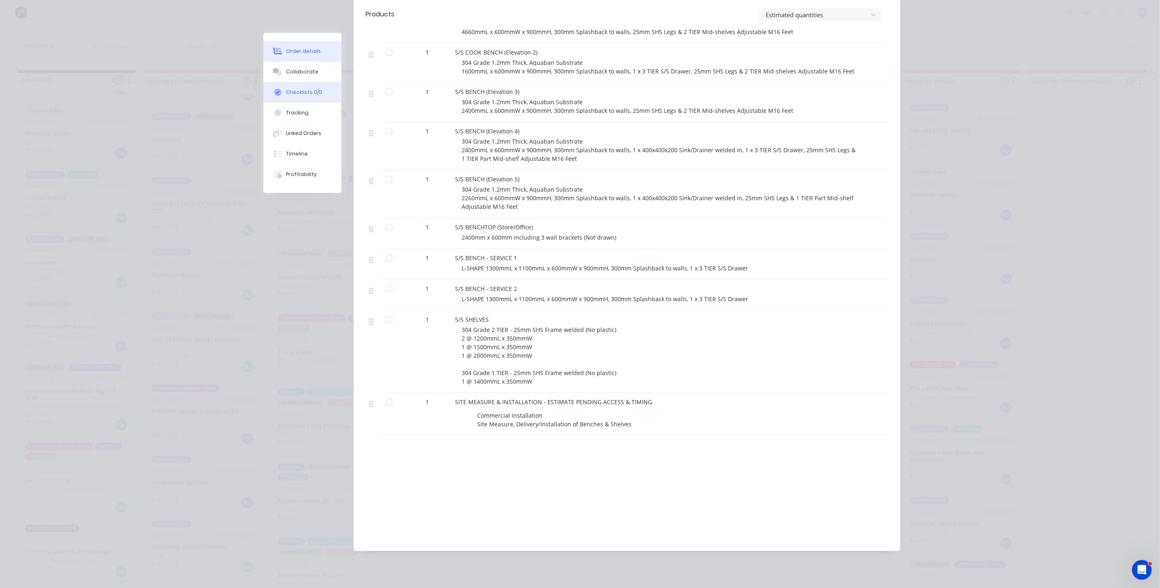
scroll to position [0, 0]
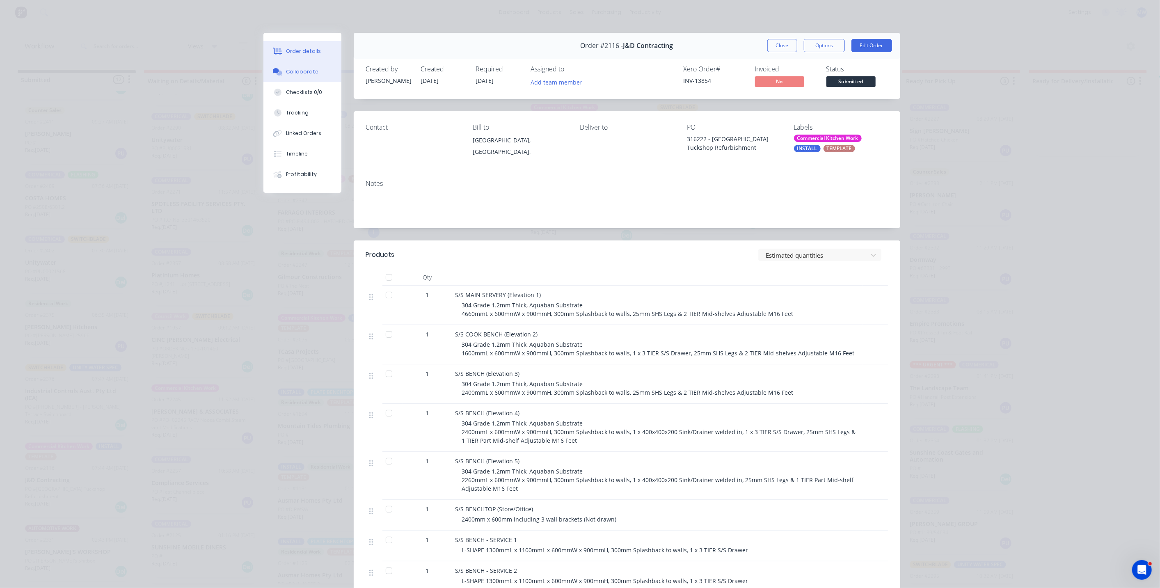
click at [305, 77] on button "Collaborate" at bounding box center [303, 72] width 78 height 21
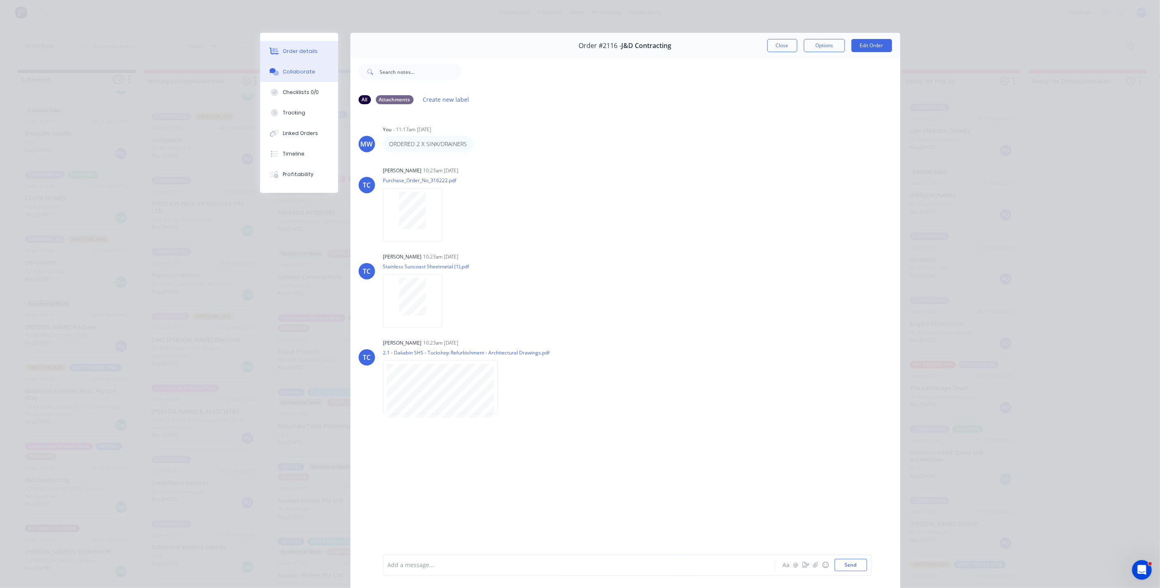
click at [292, 55] on div "Order details" at bounding box center [300, 51] width 35 height 7
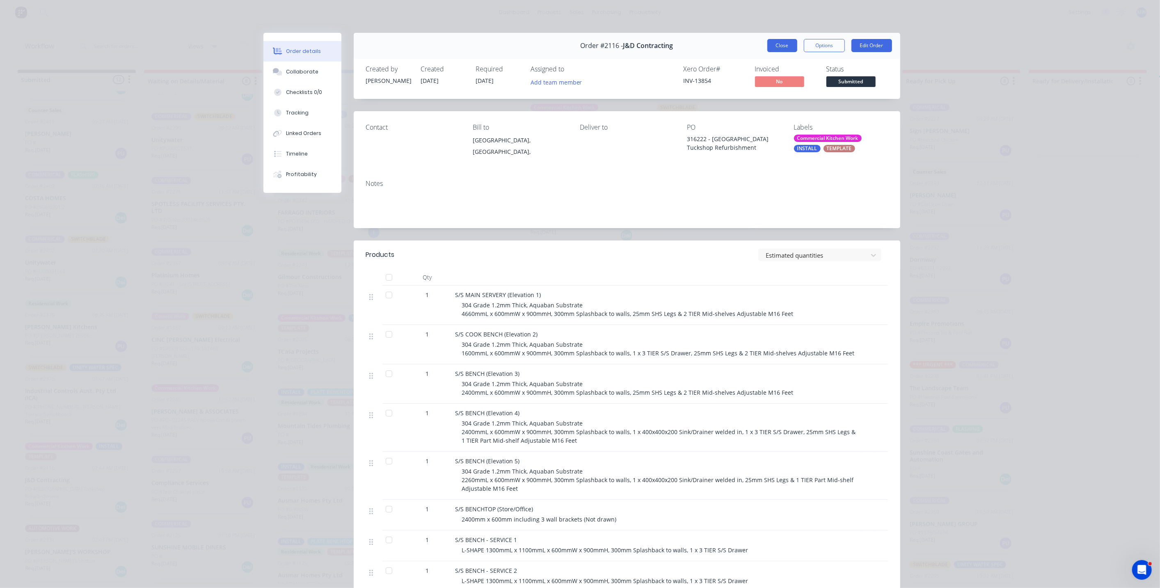
click at [779, 49] on button "Close" at bounding box center [783, 45] width 30 height 13
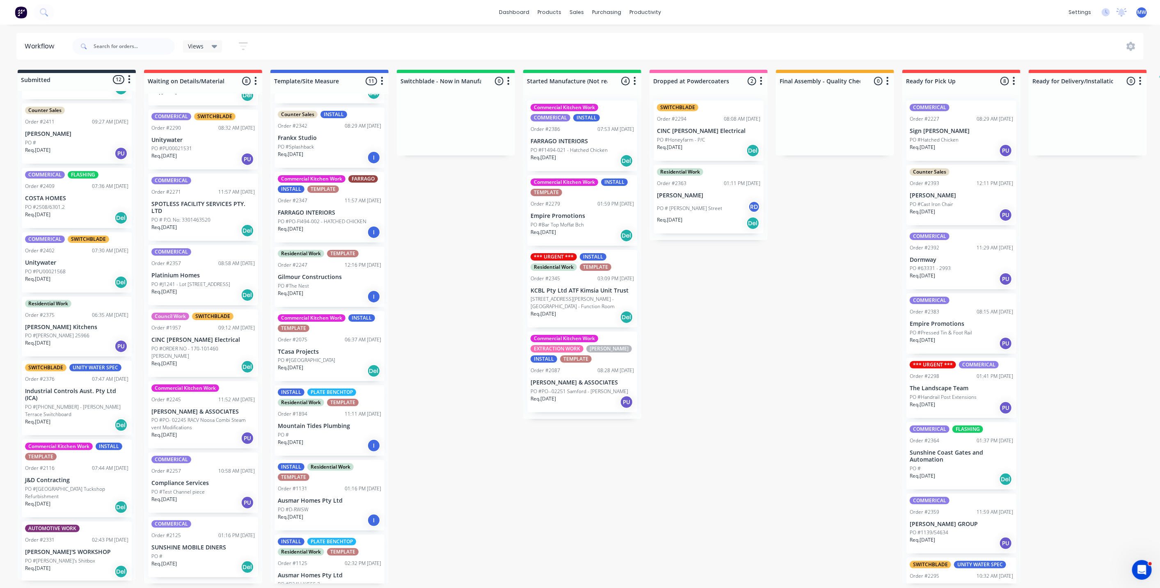
click at [445, 277] on div "Submitted 12 Status colour #273444 hex #273444 Save Cancel Summaries Total orde…" at bounding box center [678, 327] width 1369 height 514
click at [446, 276] on div "Submitted 12 Status colour #273444 hex #273444 Save Cancel Summaries Total orde…" at bounding box center [678, 327] width 1369 height 514
drag, startPoint x: 447, startPoint y: 259, endPoint x: 443, endPoint y: 271, distance: 12.6
click at [445, 259] on div "Submitted 12 Status colour #273444 hex #273444 Save Cancel Summaries Total orde…" at bounding box center [678, 327] width 1369 height 514
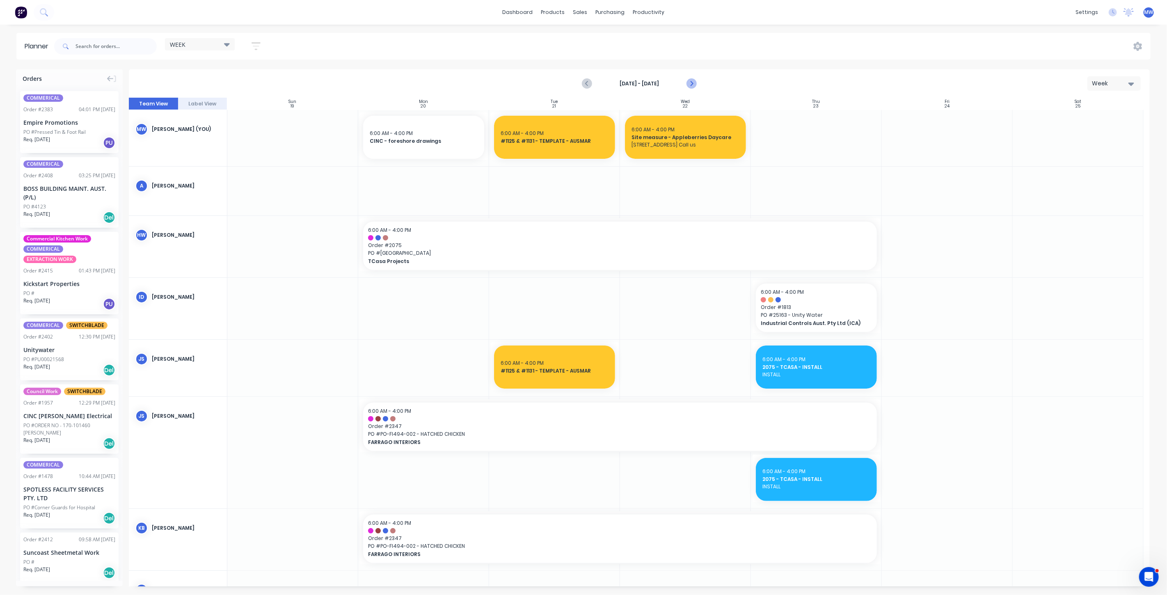
click at [694, 84] on icon "Next page" at bounding box center [691, 84] width 10 height 10
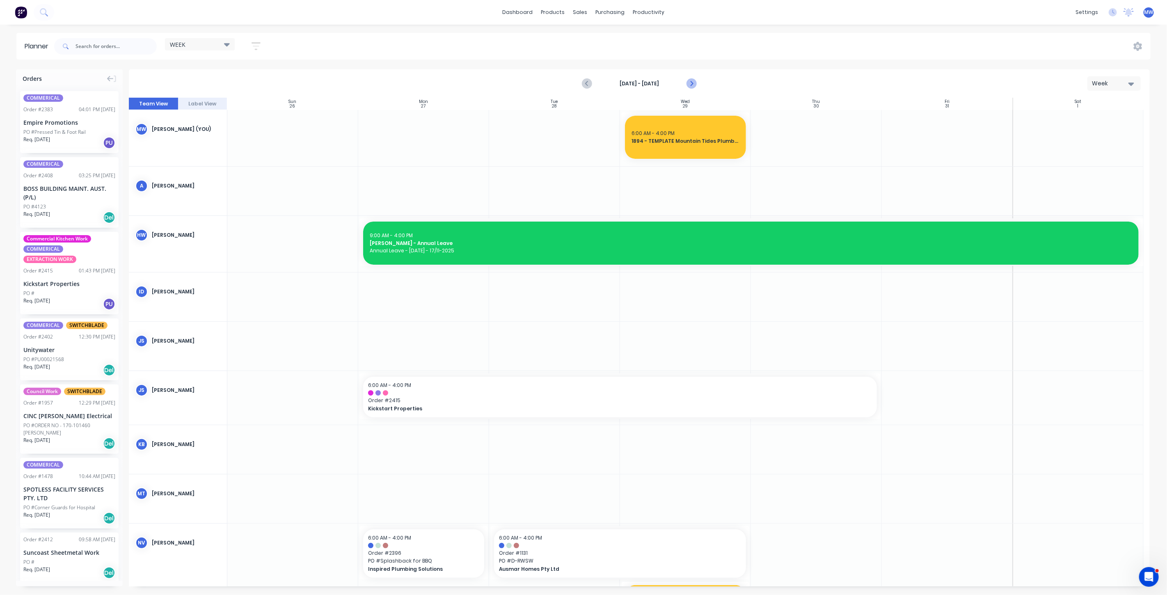
click at [694, 84] on icon "Next page" at bounding box center [691, 84] width 10 height 10
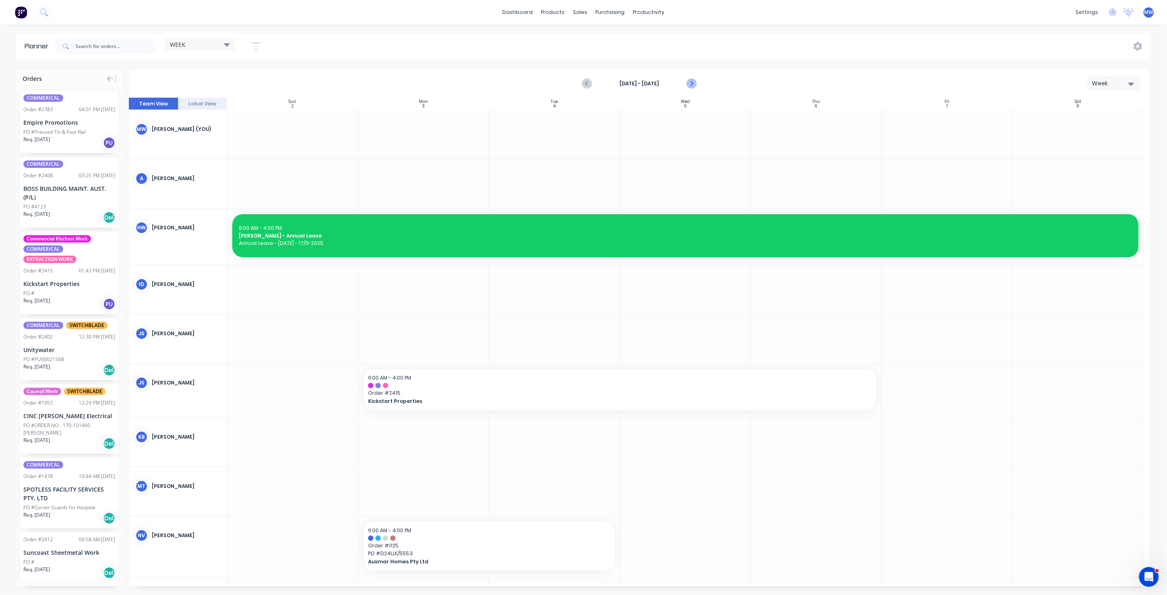
click at [694, 84] on icon "Next page" at bounding box center [691, 84] width 10 height 10
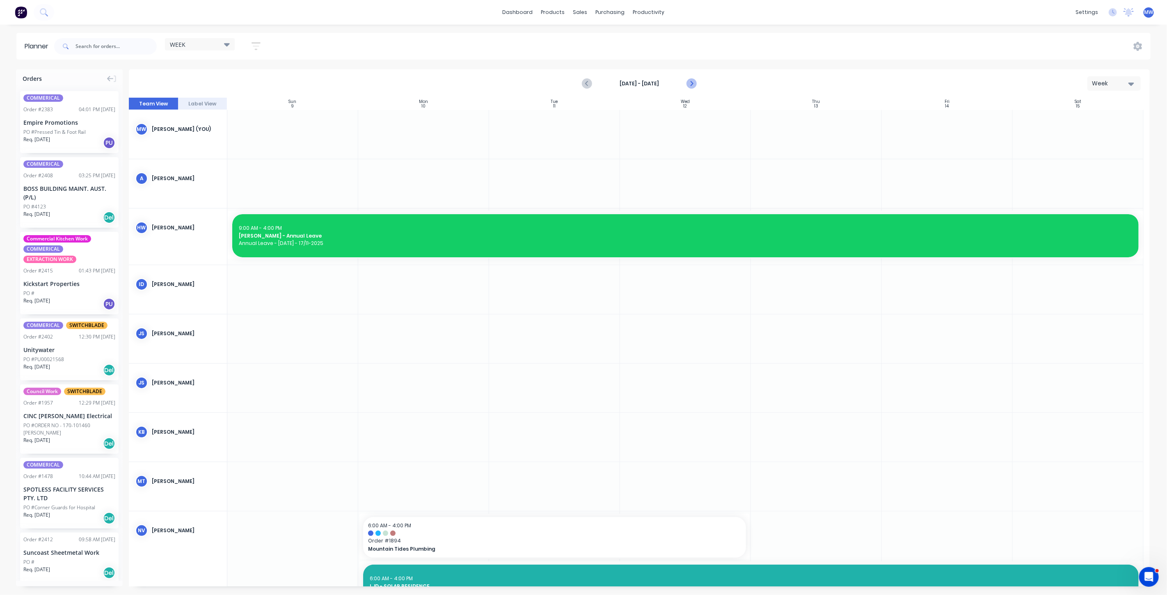
click at [694, 84] on icon "Next page" at bounding box center [691, 84] width 10 height 10
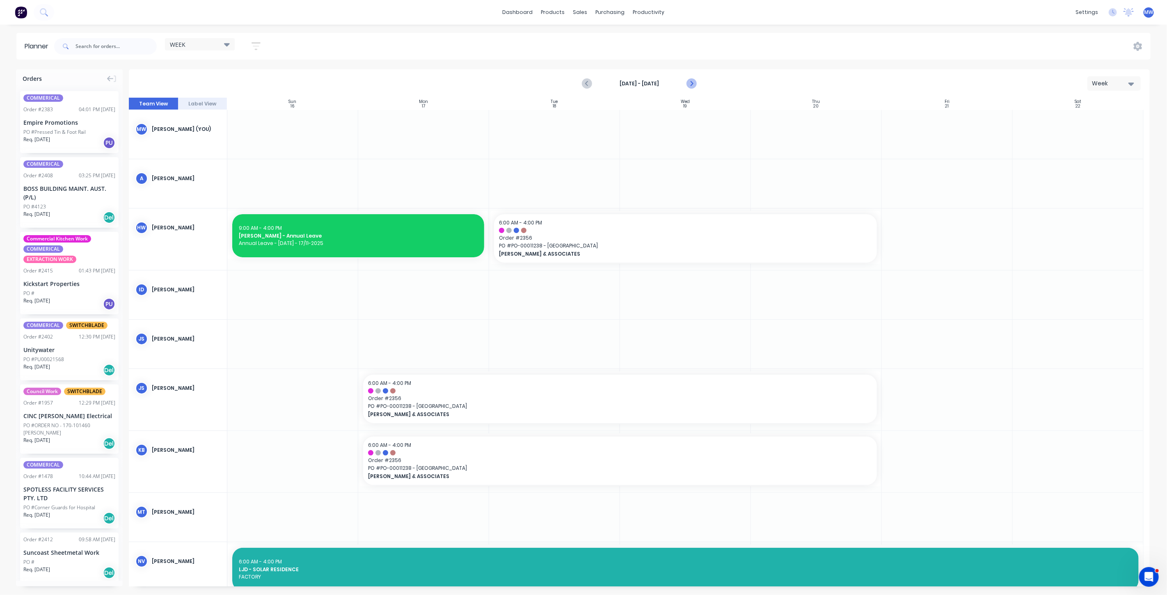
click at [694, 84] on icon "Next page" at bounding box center [691, 84] width 10 height 10
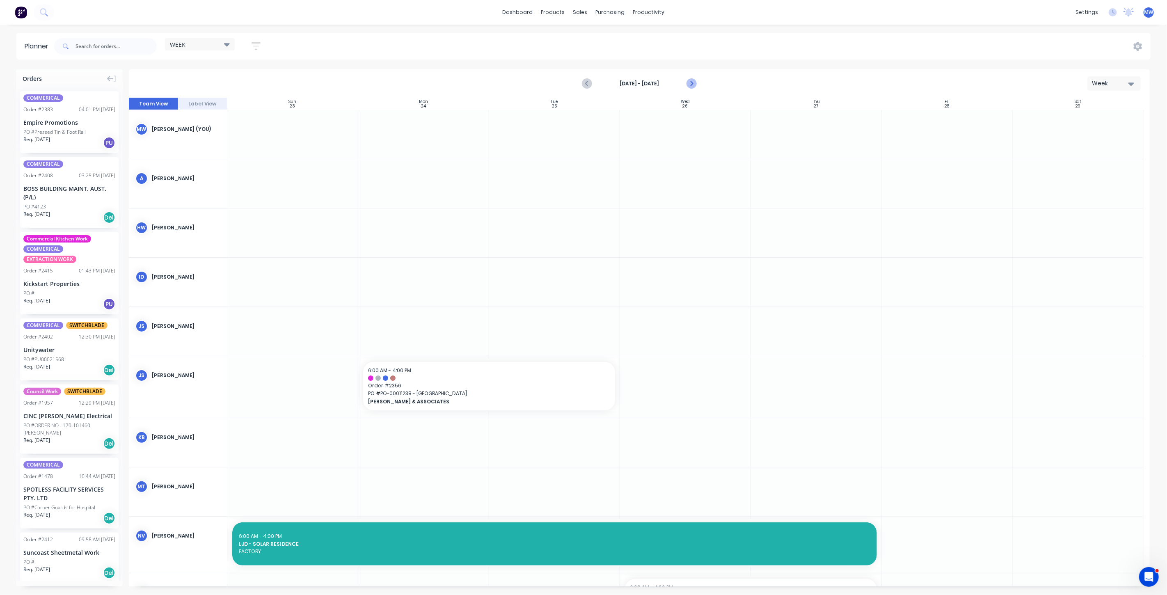
click at [694, 84] on icon "Next page" at bounding box center [691, 84] width 10 height 10
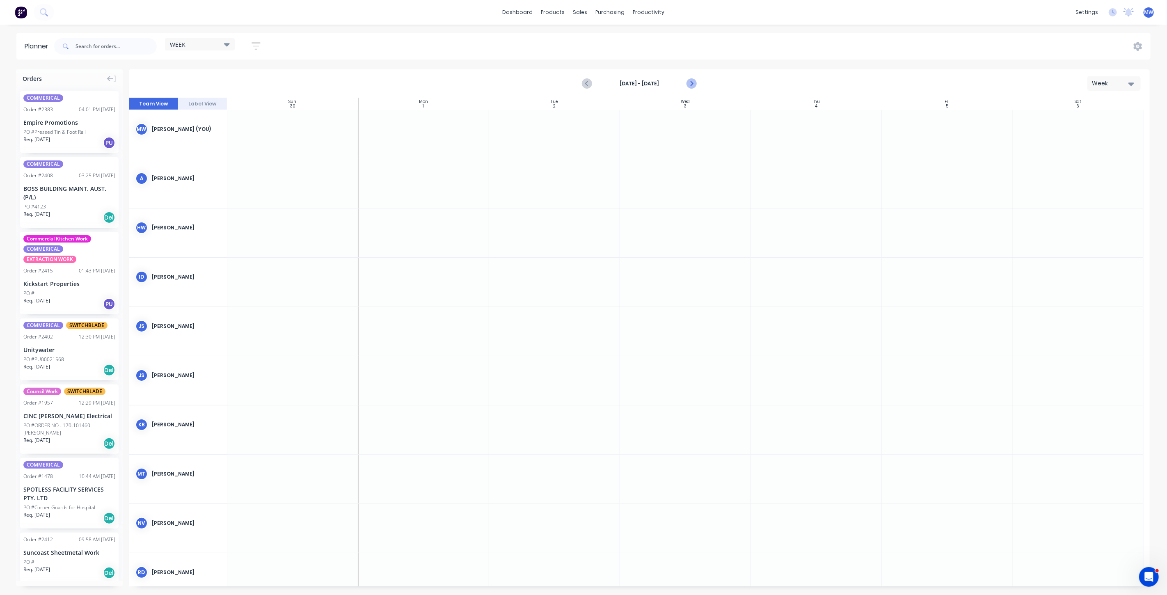
click at [694, 84] on icon "Next page" at bounding box center [691, 84] width 10 height 10
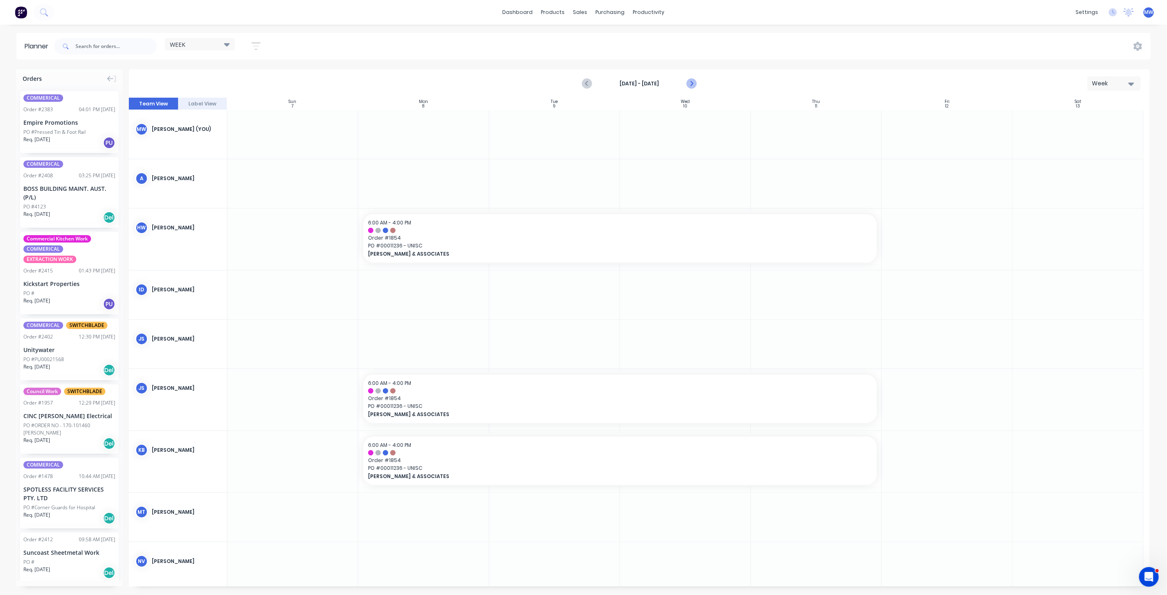
click at [693, 84] on icon "Next page" at bounding box center [691, 84] width 10 height 10
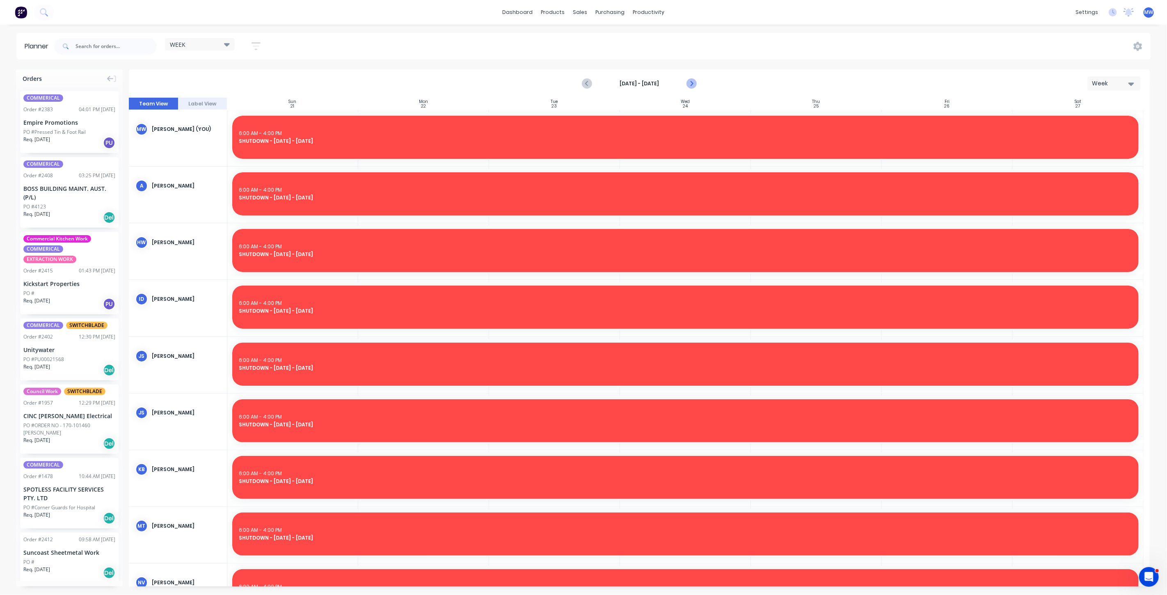
click at [693, 84] on icon "Next page" at bounding box center [691, 84] width 10 height 10
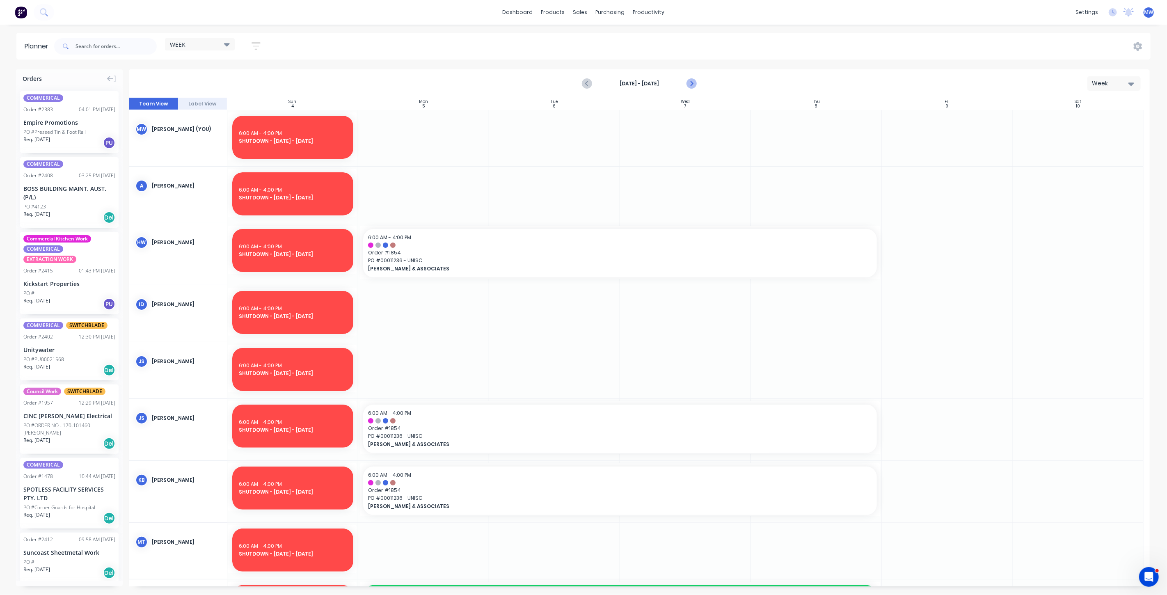
click at [693, 84] on icon "Next page" at bounding box center [691, 84] width 10 height 10
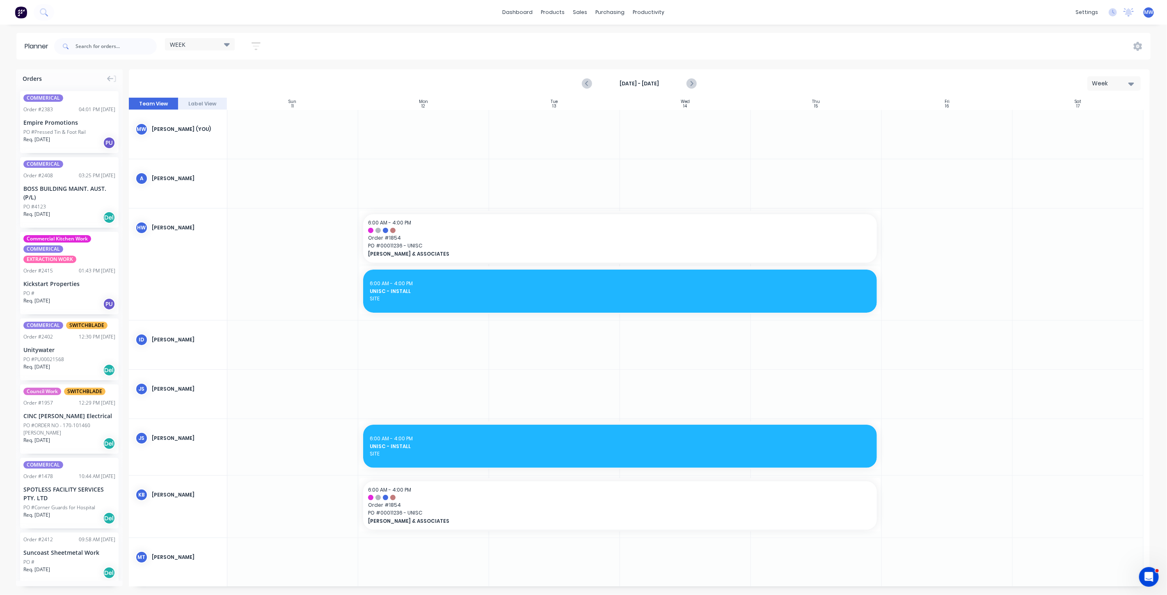
click at [435, 127] on div at bounding box center [423, 134] width 131 height 49
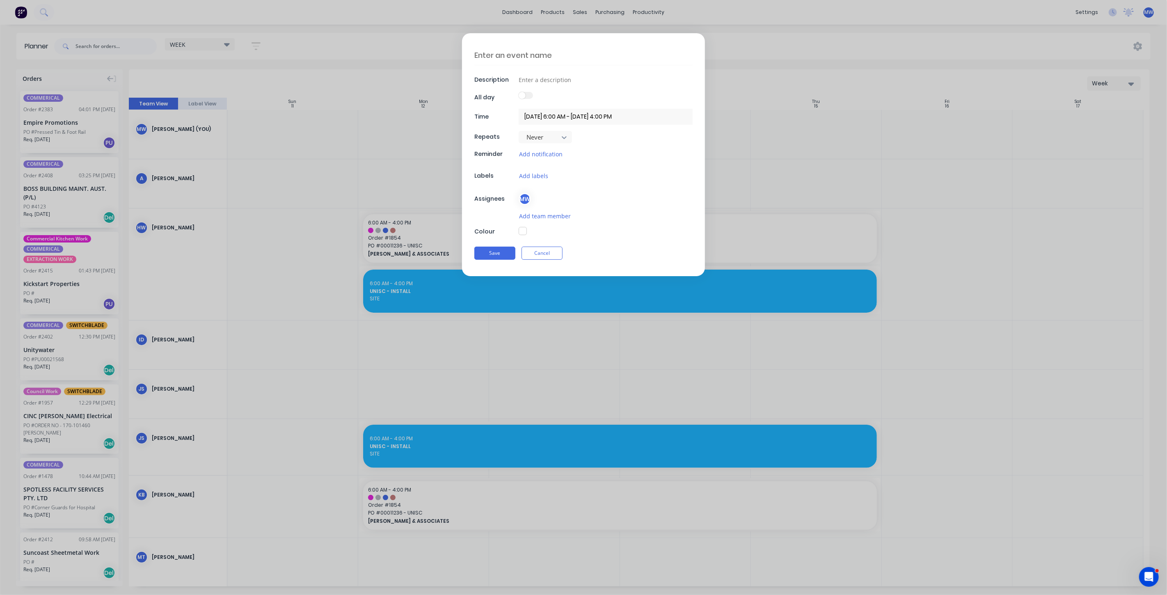
type textarea "x"
drag, startPoint x: 535, startPoint y: 54, endPoint x: 540, endPoint y: 64, distance: 11.0
click at [535, 53] on textarea at bounding box center [584, 55] width 218 height 19
type textarea "L"
type textarea "x"
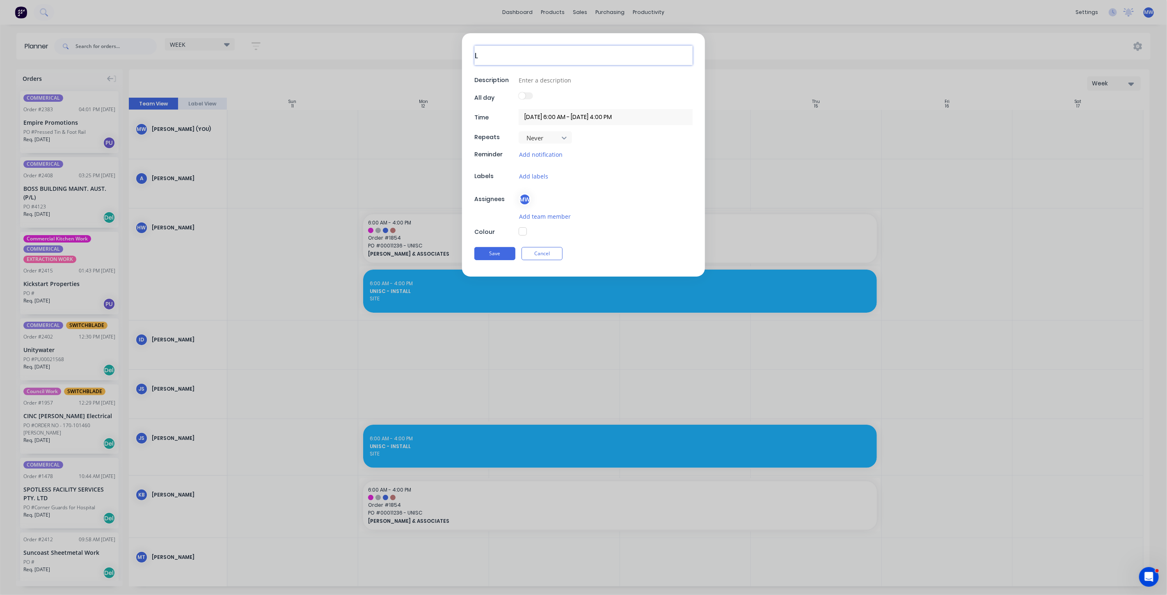
type textarea "LJ"
type textarea "x"
type textarea "LJM"
type textarea "x"
type textarea "LJM"
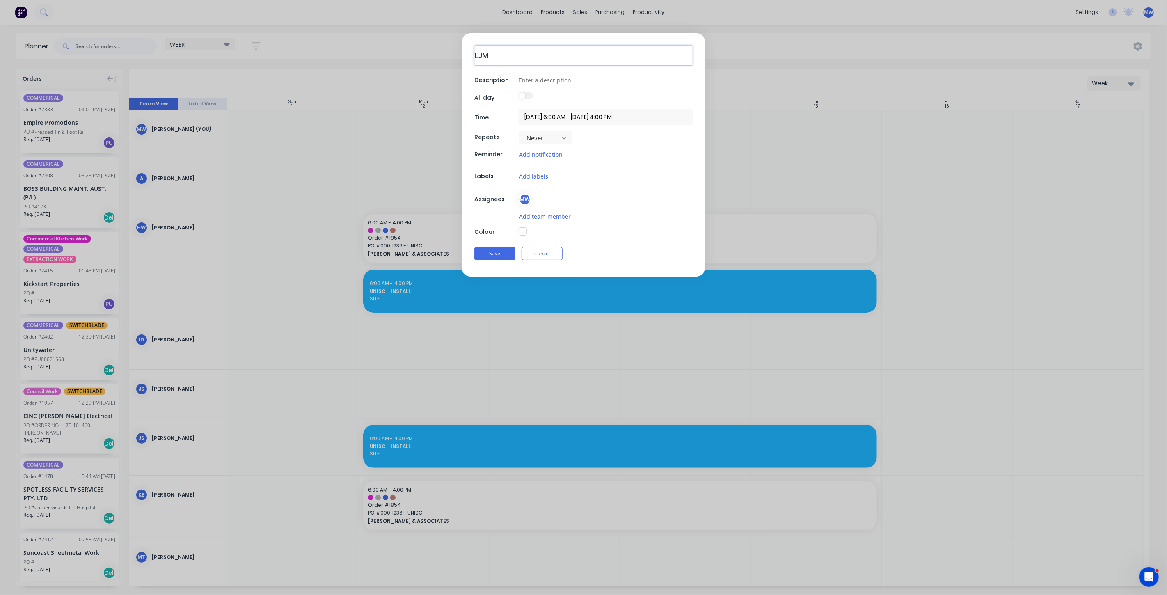
type textarea "x"
type textarea "LJM -"
type textarea "x"
type textarea "LJM -"
type textarea "x"
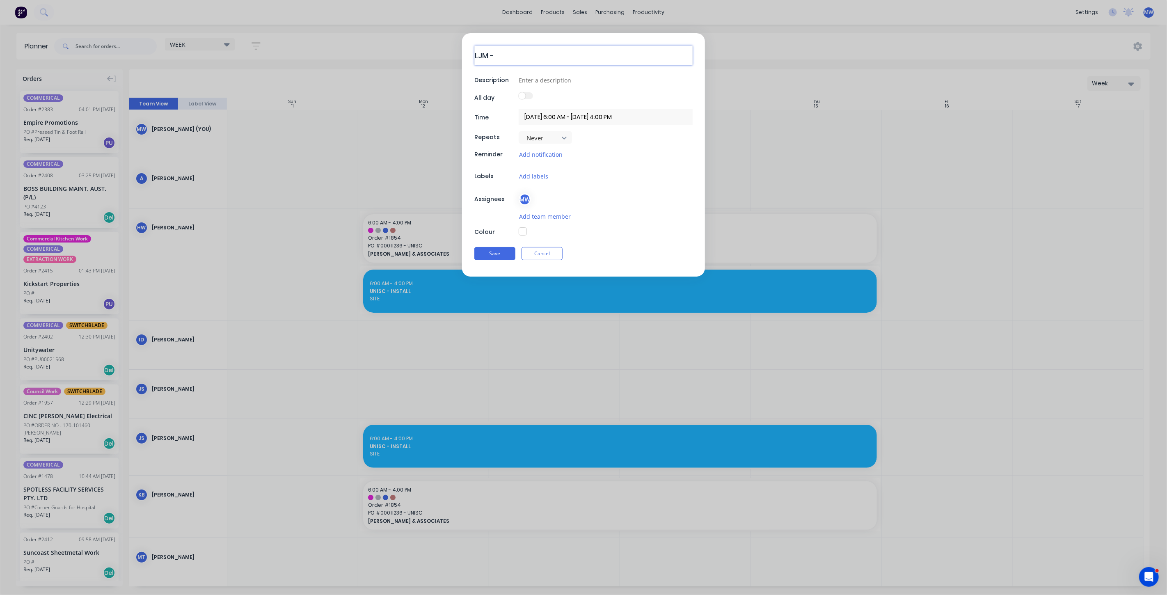
type textarea "LJM - T"
type textarea "x"
type textarea "LJM - Ti"
type textarea "x"
type textarea "LJM - Tin"
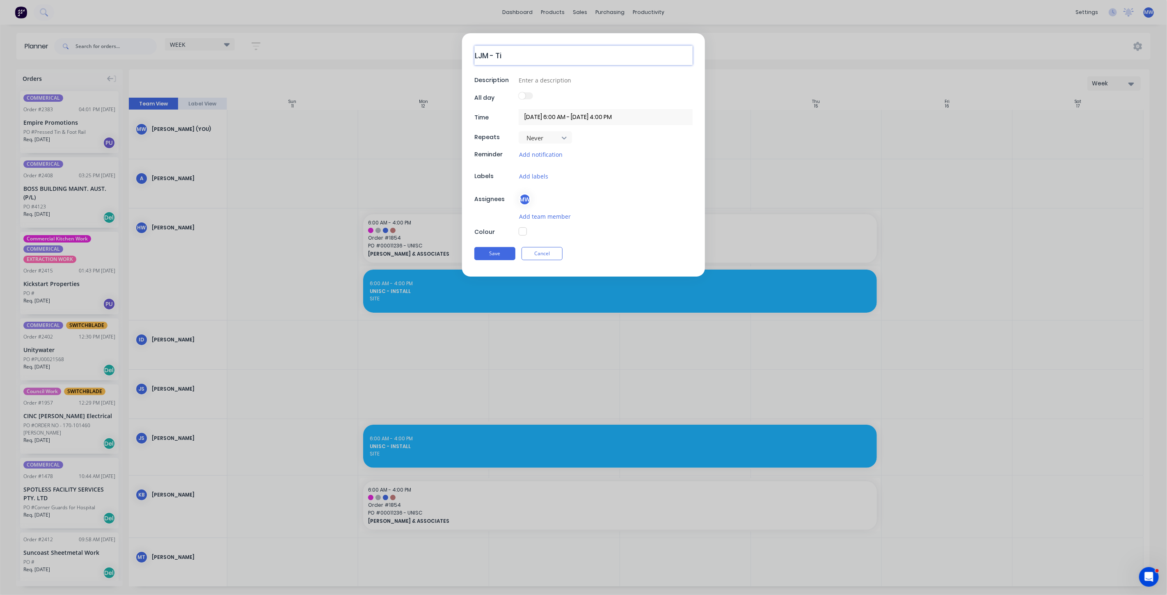
type textarea "x"
type textarea "LJM - Tiny"
type textarea "x"
type textarea "LJM - Tiny"
type textarea "x"
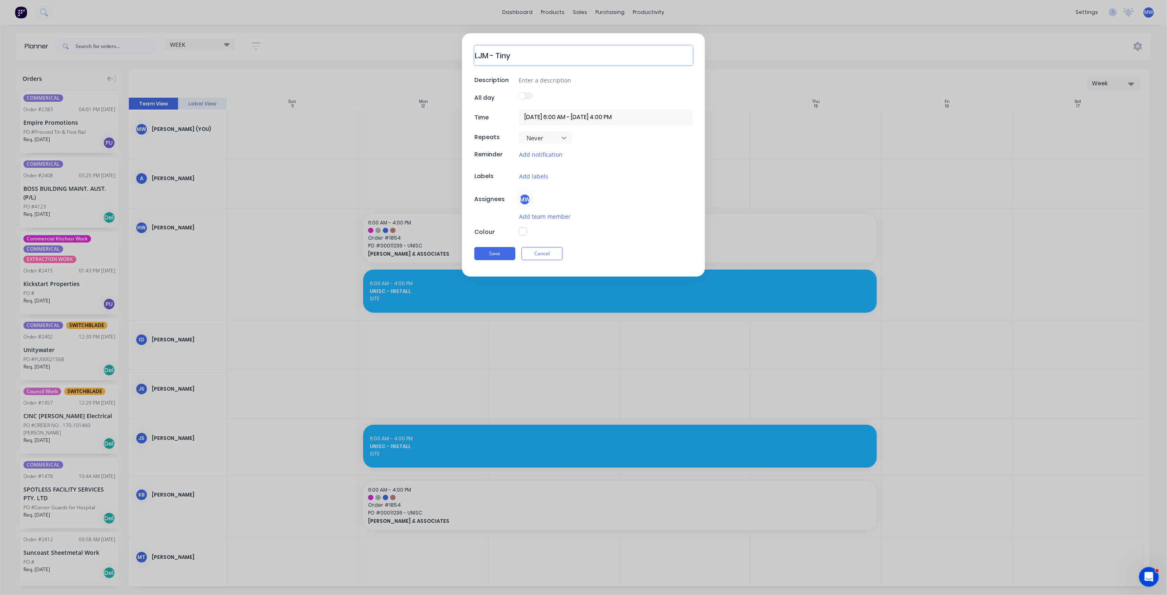
type textarea "LJM - Tiny H"
type textarea "x"
type textarea "LJM - Tiny HO"
type textarea "x"
type textarea "LJM - Tiny HOm"
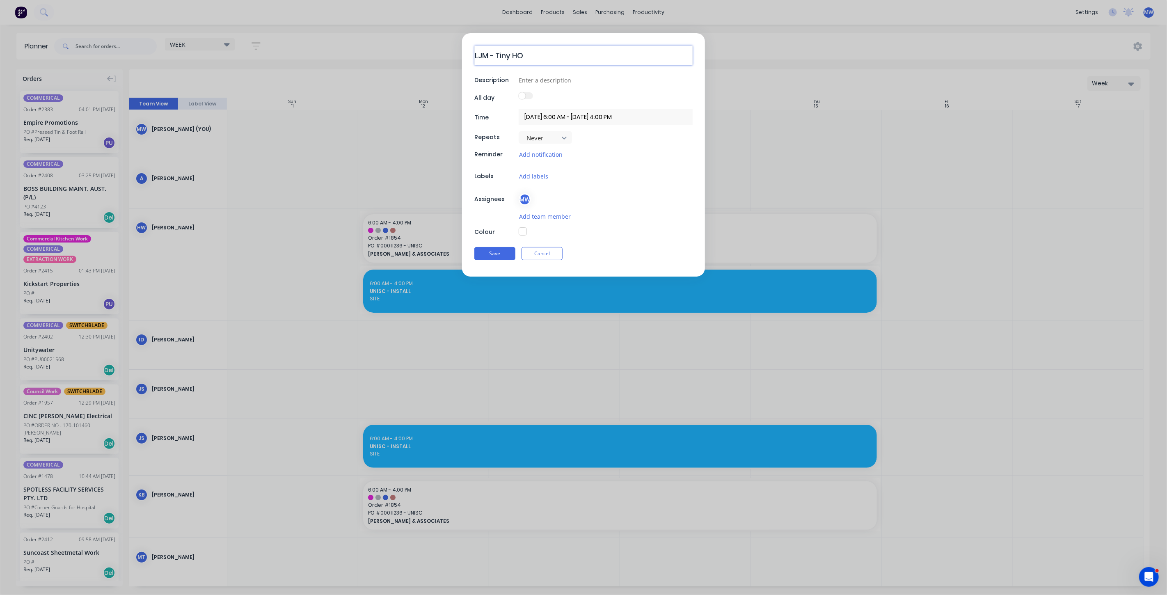
type textarea "x"
type textarea "LJM - Tiny HOme"
type textarea "x"
type textarea "LJM - Tiny HOmes"
type textarea "x"
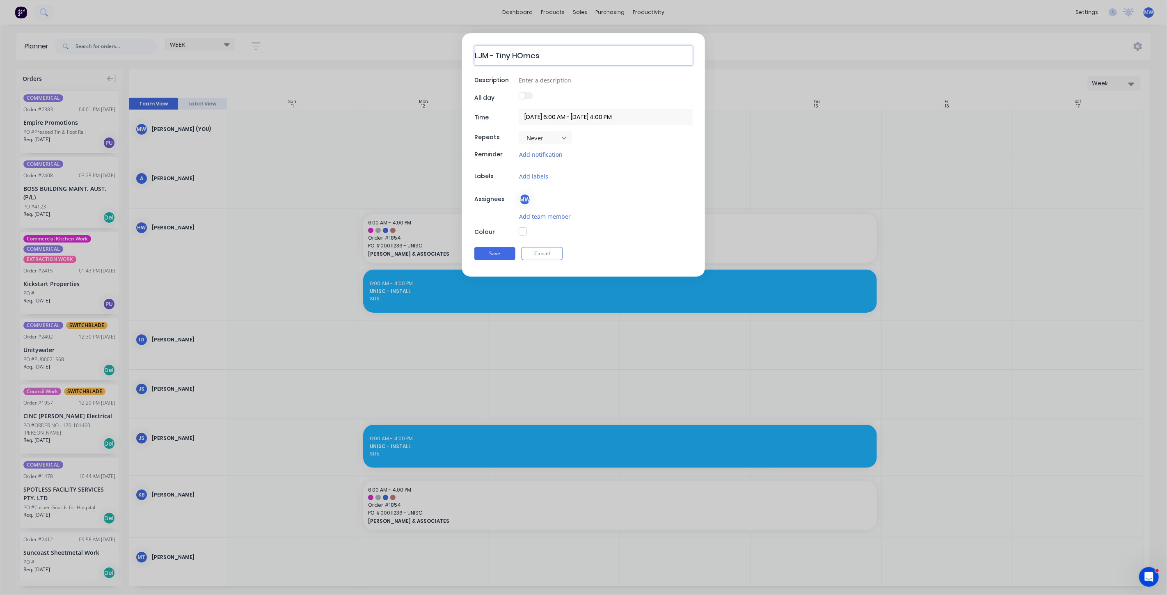
type textarea "LJM - Tiny HOmes"
type textarea "x"
type textarea "LJM - Tiny HOmes"
type textarea "x"
type textarea "LJM - Tiny HOme"
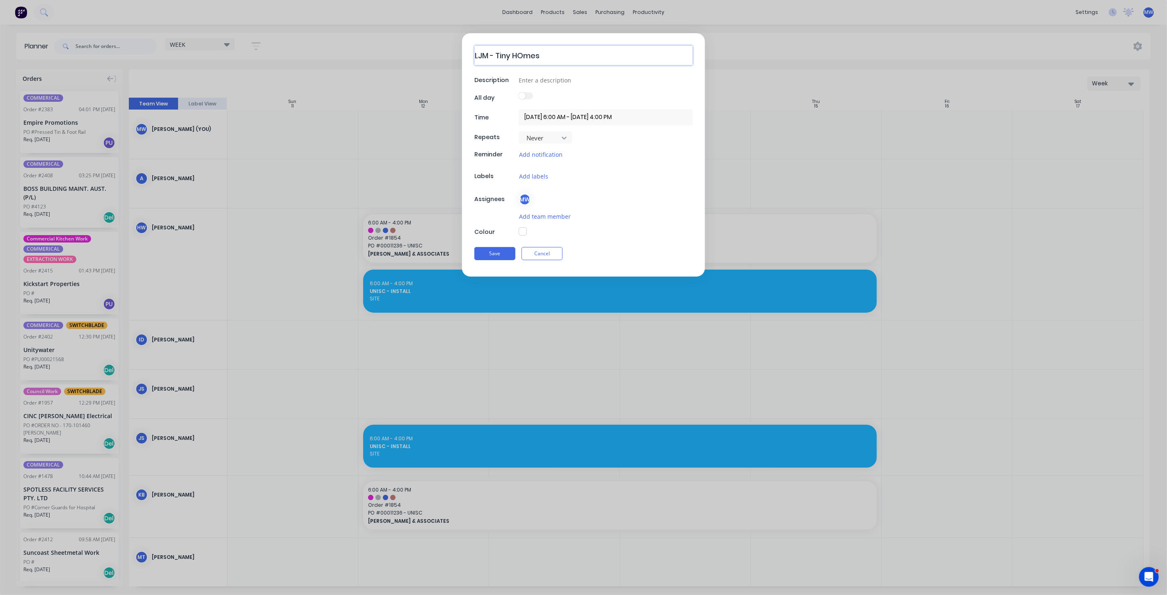
type textarea "x"
type textarea "LJM - Tiny HOm"
type textarea "x"
type textarea "LJM - Tiny HO"
type textarea "x"
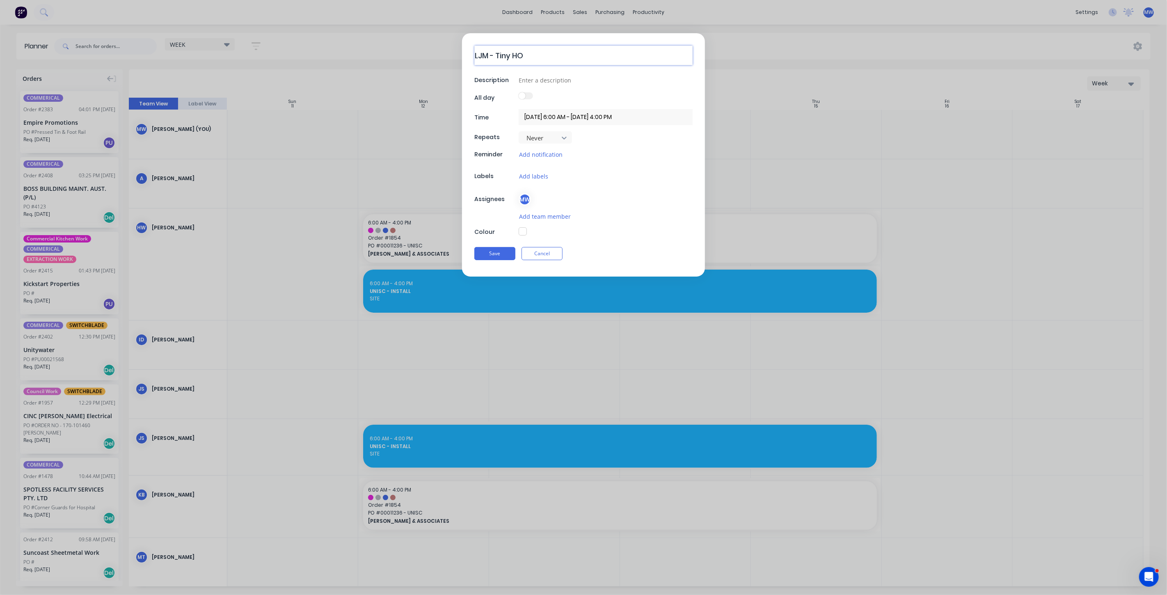
type textarea "LJM - Tiny H"
type textarea "x"
type textarea "LJM - Tiny Hp"
type textarea "x"
type textarea "LJM - Tiny Hpm"
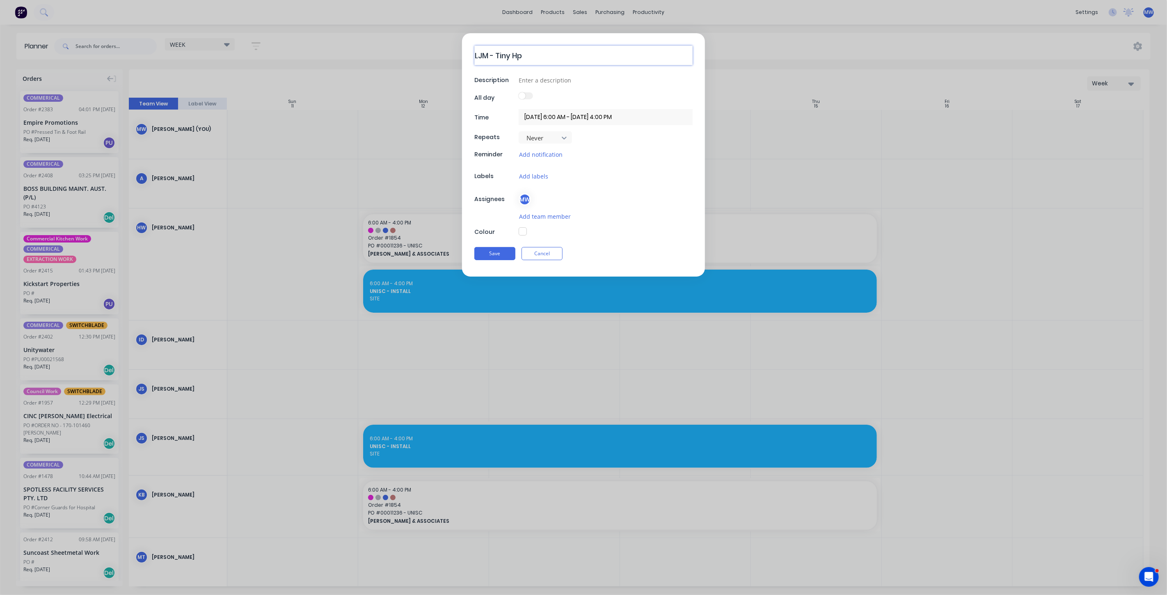
type textarea "x"
type textarea "LJM - Tiny Hp"
type textarea "x"
type textarea "LJM - Tiny H"
type textarea "x"
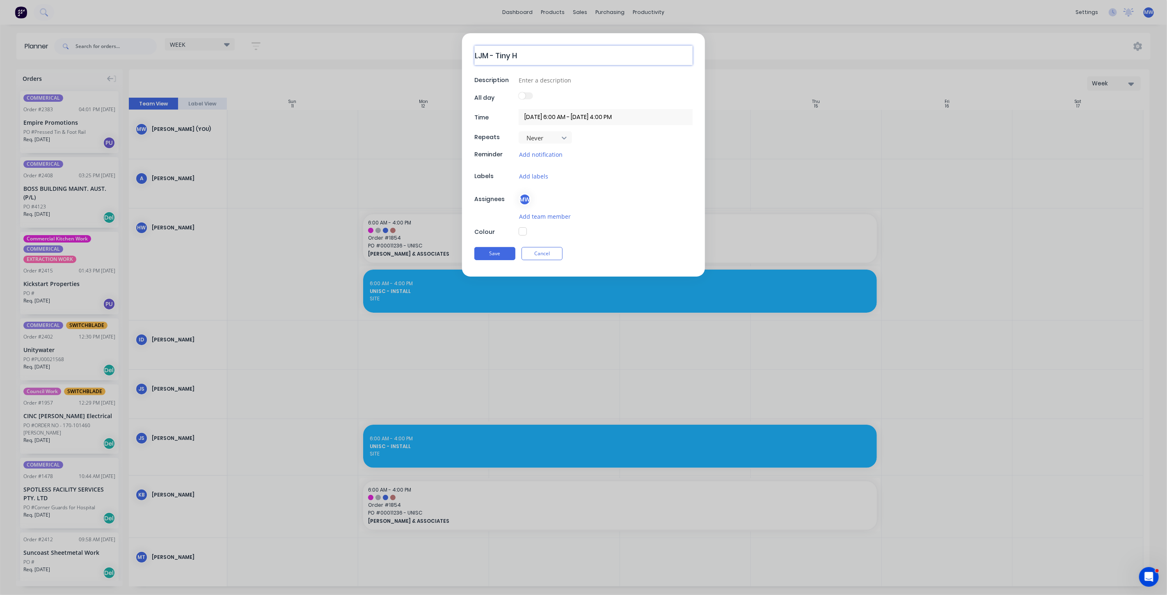
type textarea "LJM - Tiny Hp"
type textarea "x"
type textarea "LJM - Tiny Hpm"
type textarea "x"
type textarea "LJM - Tiny Hp"
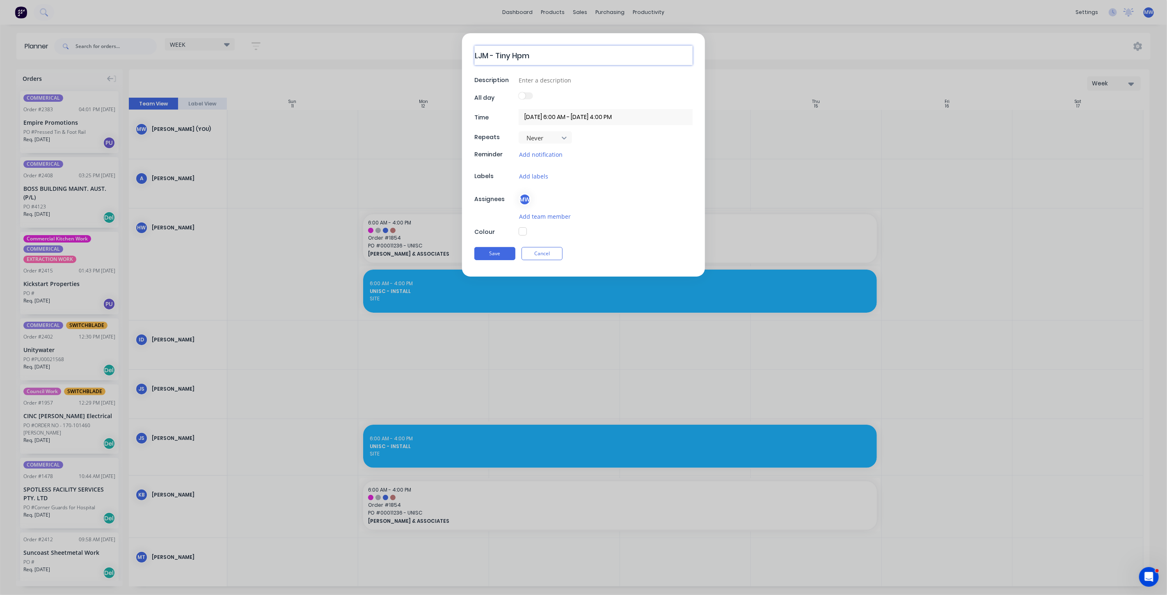
type textarea "x"
type textarea "LJM - Tiny H"
type textarea "x"
type textarea "LJM - Tiny Ho"
type textarea "x"
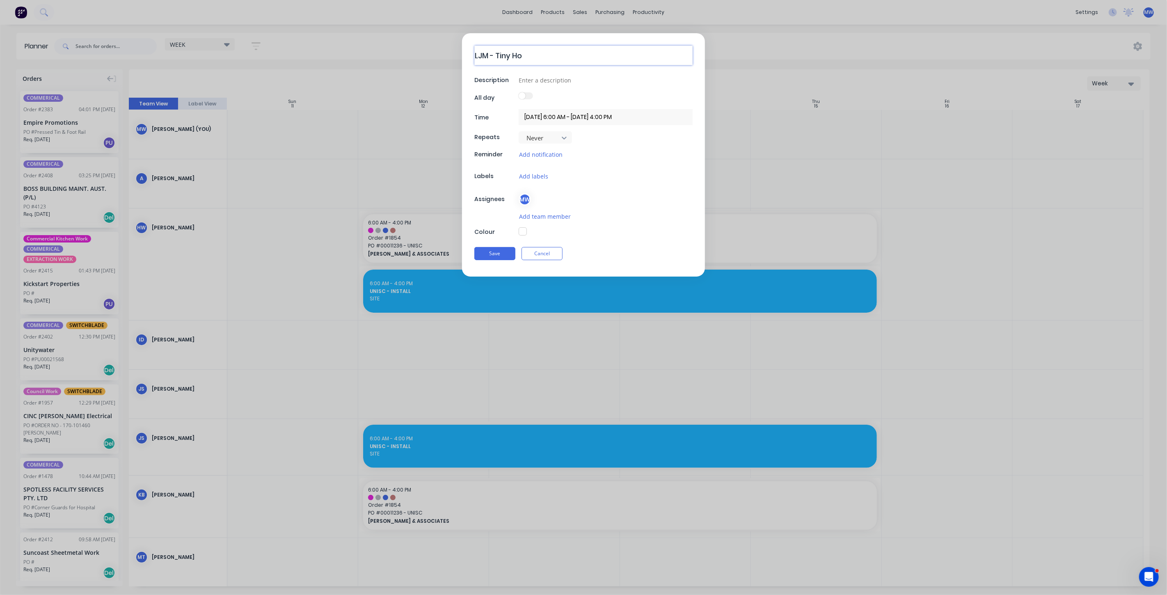
type textarea "LJM - Tiny Hom"
type textarea "x"
type textarea "LJM - Tiny Home"
type textarea "x"
type textarea "LJM - Tiny Homes"
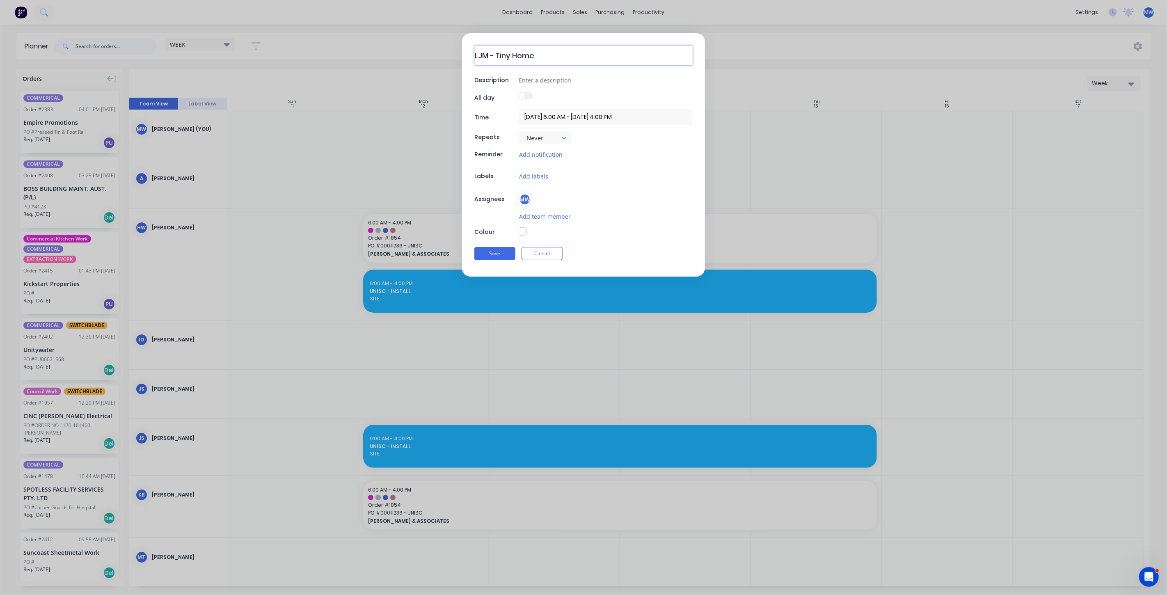
type textarea "x"
type textarea "LJM - Tiny Homes"
type textarea "x"
type textarea "LJM - Tiny Homes"
type textarea "x"
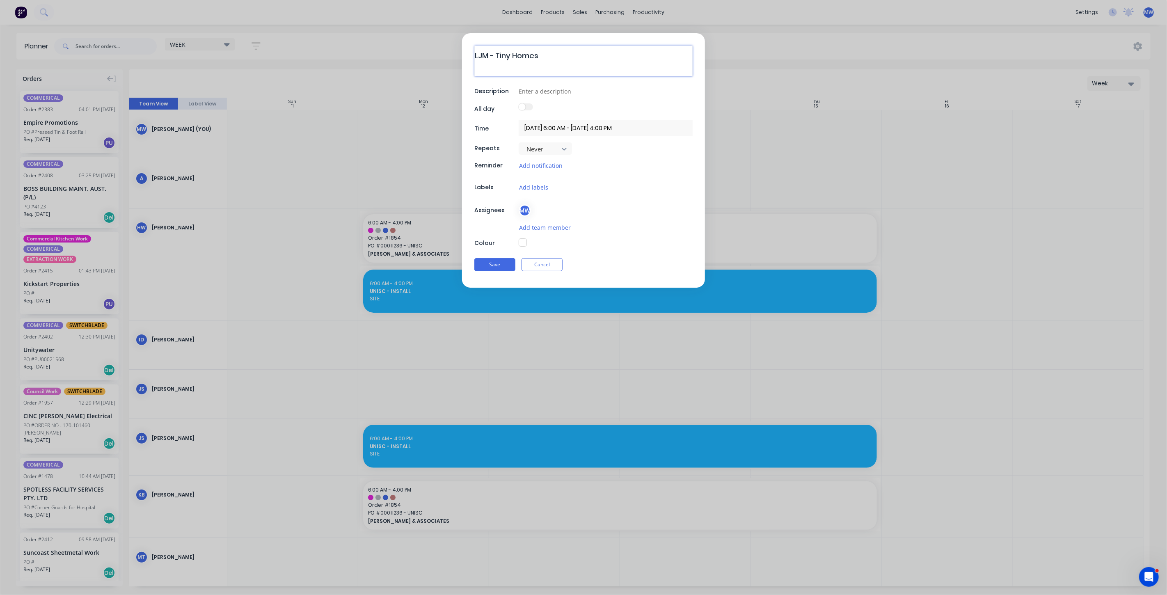
type textarea "LJM - Tiny Homes J"
type textarea "x"
type textarea "LJM - Tiny Homes J&"
type textarea "x"
type textarea "LJM - Tiny Homes J"
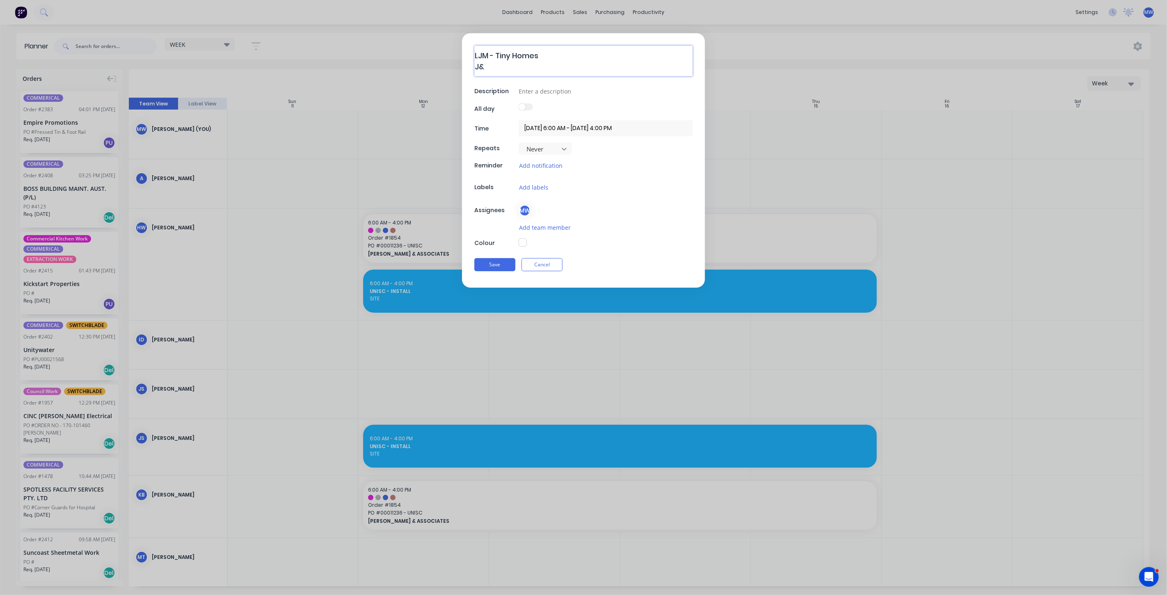
type textarea "x"
type textarea "LJM - Tiny Homes"
type textarea "x"
type textarea "LJM - Tiny Homes"
type textarea "x"
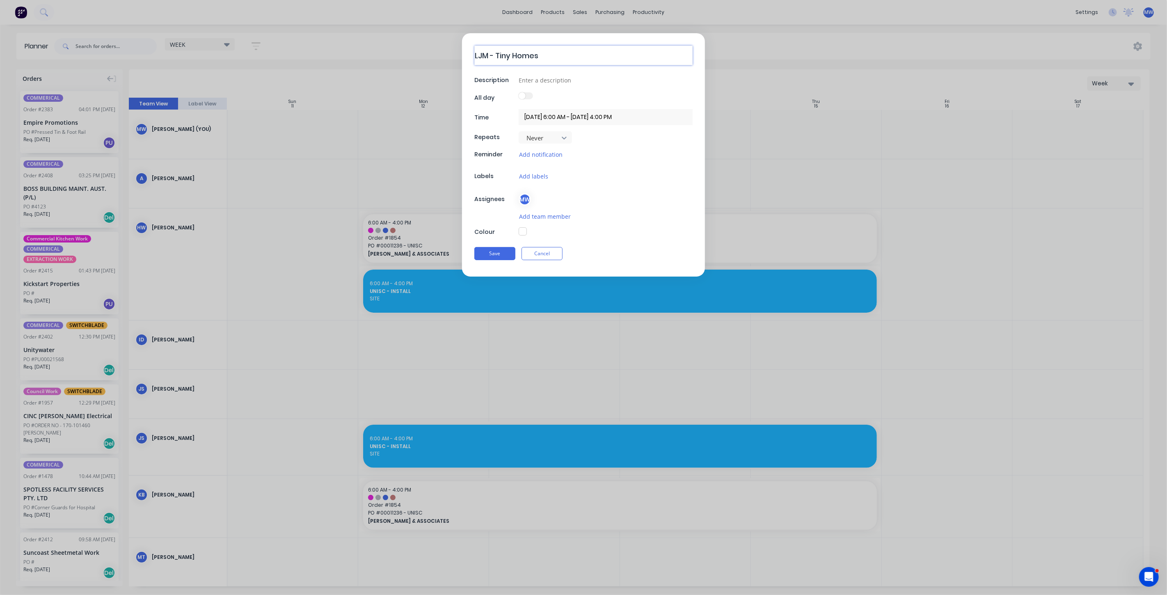
type textarea "LJM - Tiny Homes"
type textarea "x"
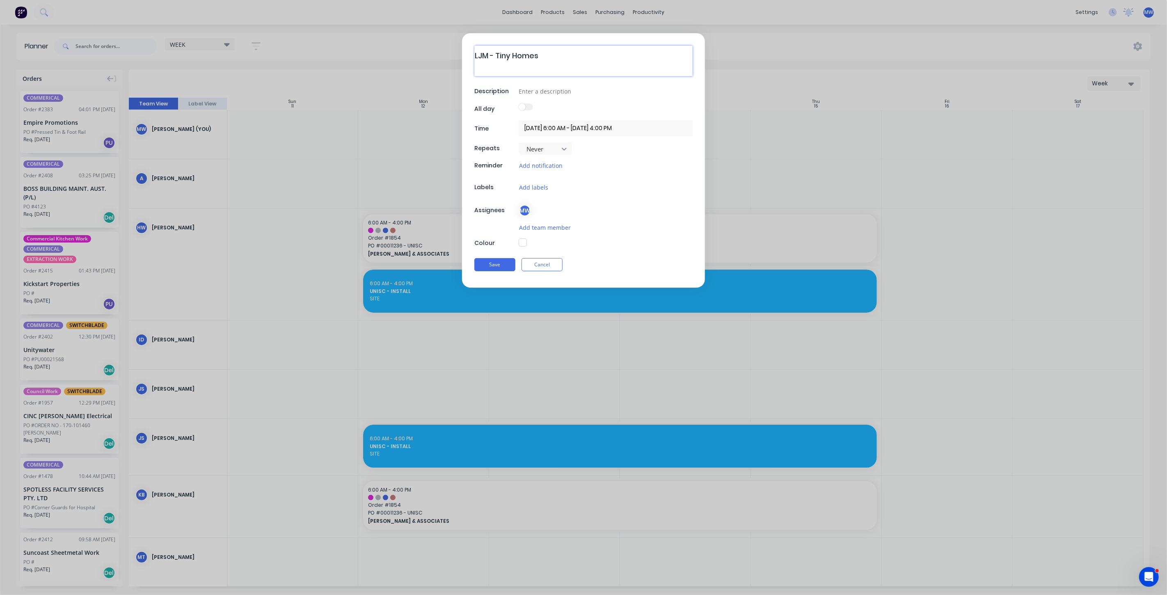
type textarea "LJM - Tiny Homes N"
type textarea "x"
type textarea "LJM - Tiny Homes No"
type textarea "x"
type textarea "LJM - Tiny Homes Noo"
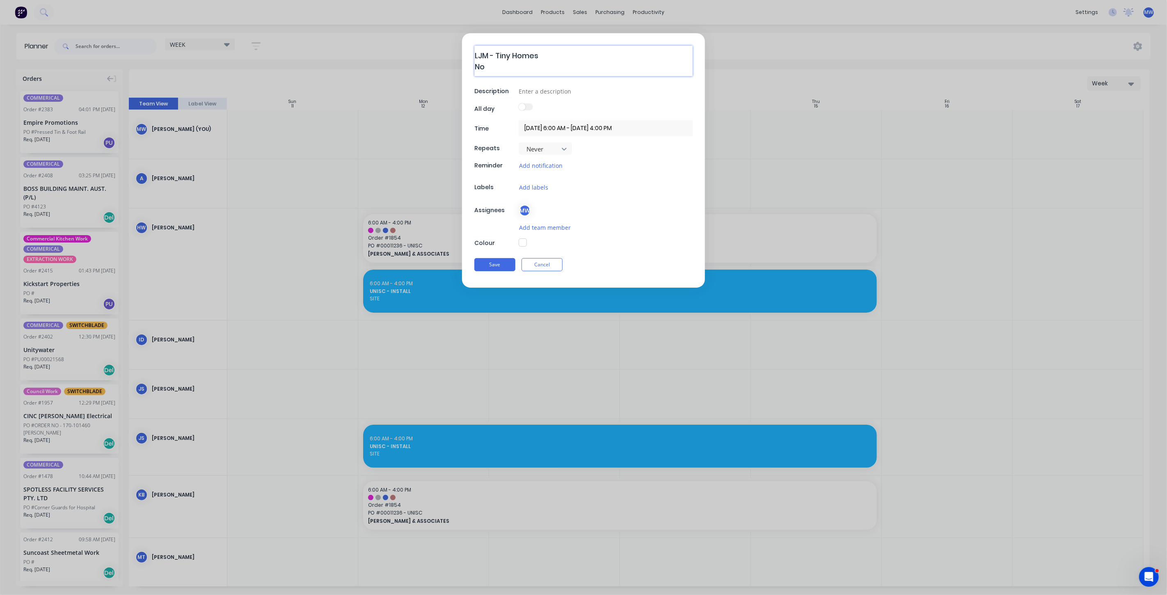
type textarea "x"
type textarea "LJM - Tiny Homes Noos"
type textarea "x"
type textarea "LJM - Tiny Homes Noosh"
type textarea "x"
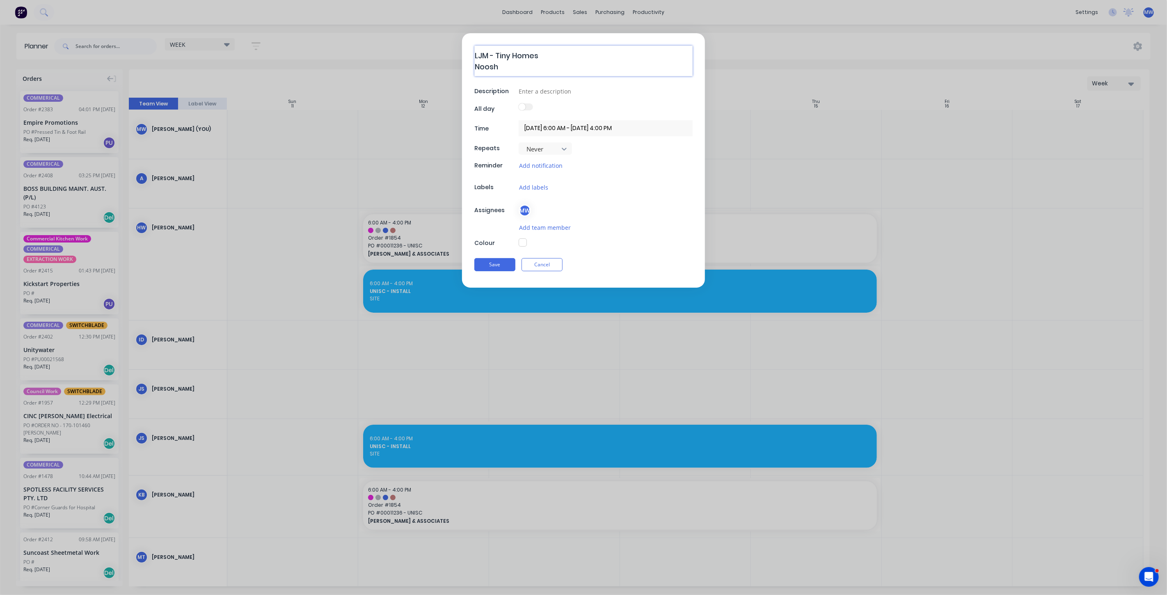
type textarea "LJM - Tiny Homes Noos"
type textarea "x"
type textarea "LJM - Tiny Homes Noo"
type textarea "x"
type textarea "LJM - Tiny Homes No"
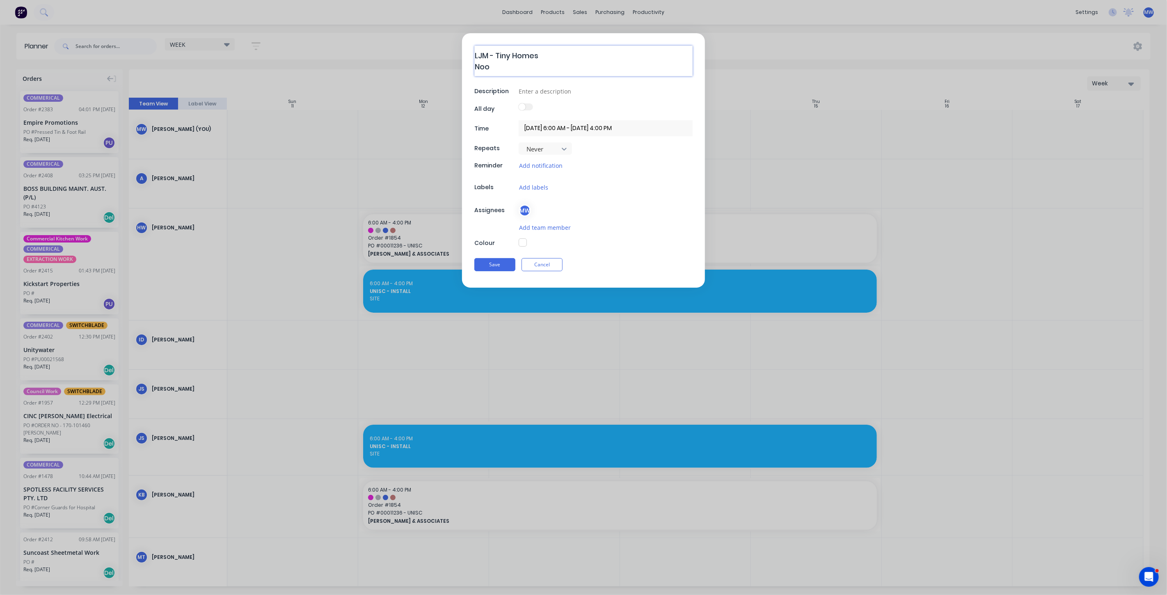
type textarea "x"
type textarea "LJM - Tiny Homes N"
type textarea "x"
type textarea "LJM - Tiny Homes"
type textarea "x"
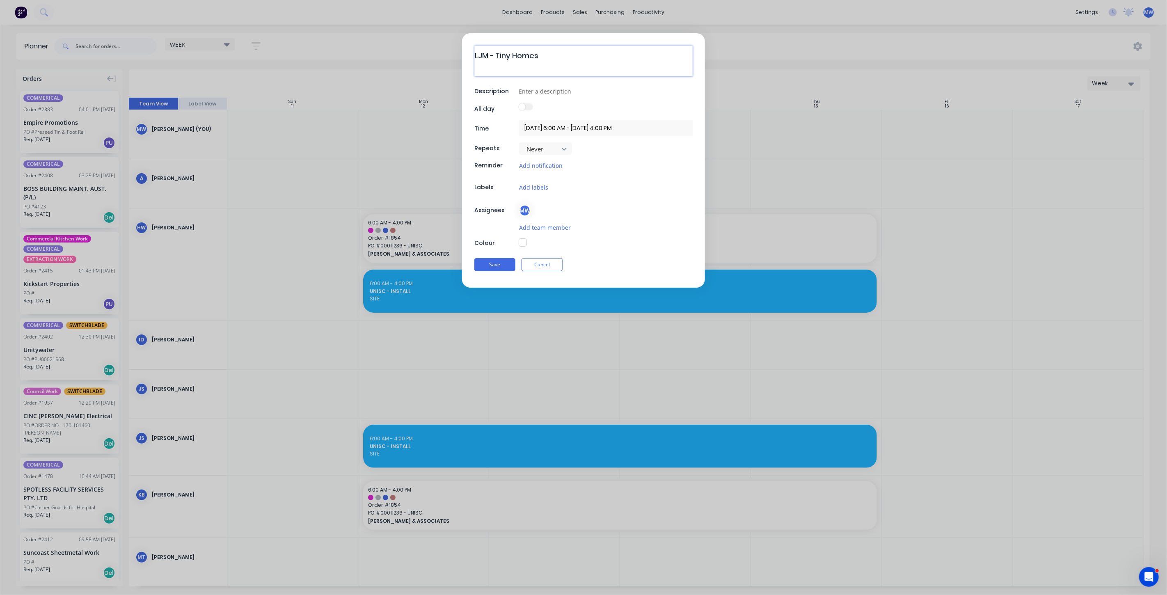
type textarea "LJM - Tiny Homes T"
type textarea "x"
type textarea "LJM - Tiny Homes To"
type textarea "x"
type textarea "LJM - Tiny Homes Top"
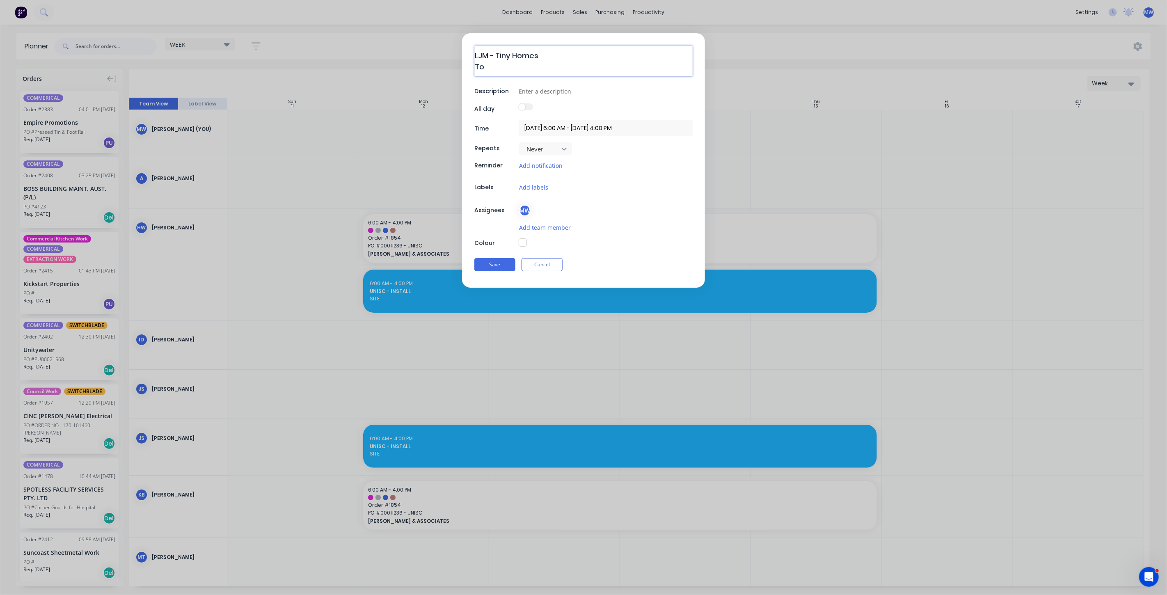
type textarea "x"
type textarea "LJM - Tiny Homes Top"
type textarea "x"
type textarea "LJM - Tiny Homes Top N"
type textarea "x"
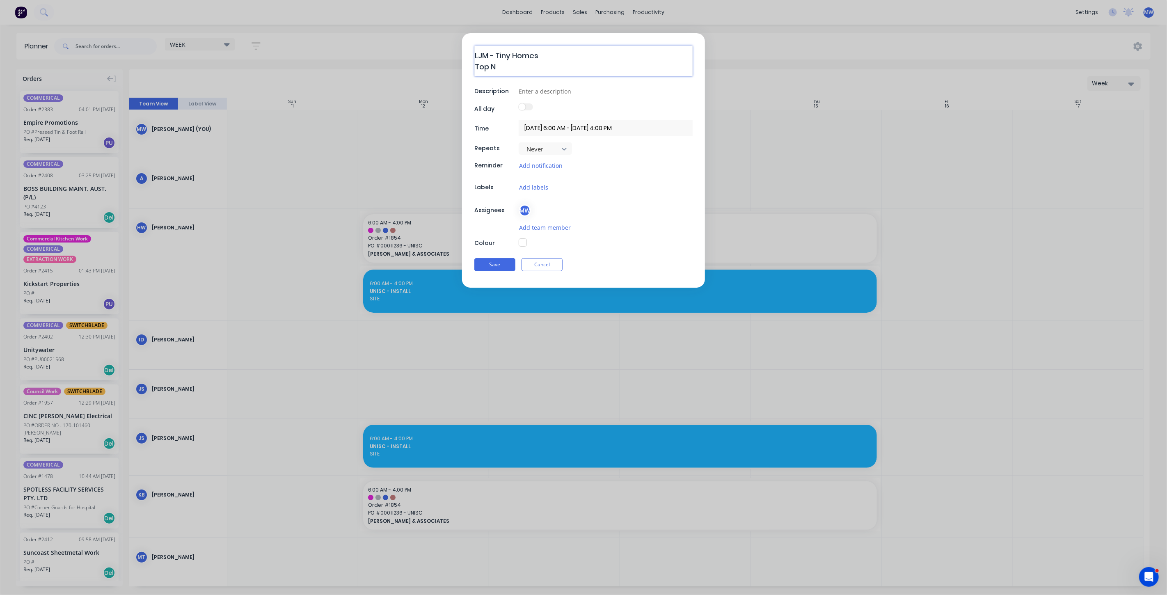
type textarea "LJM - Tiny Homes Top No"
type textarea "x"
type textarea "LJM - Tiny Homes Top Nos"
type textarea "x"
type textarea "LJM - Tiny Homes Top Nosh"
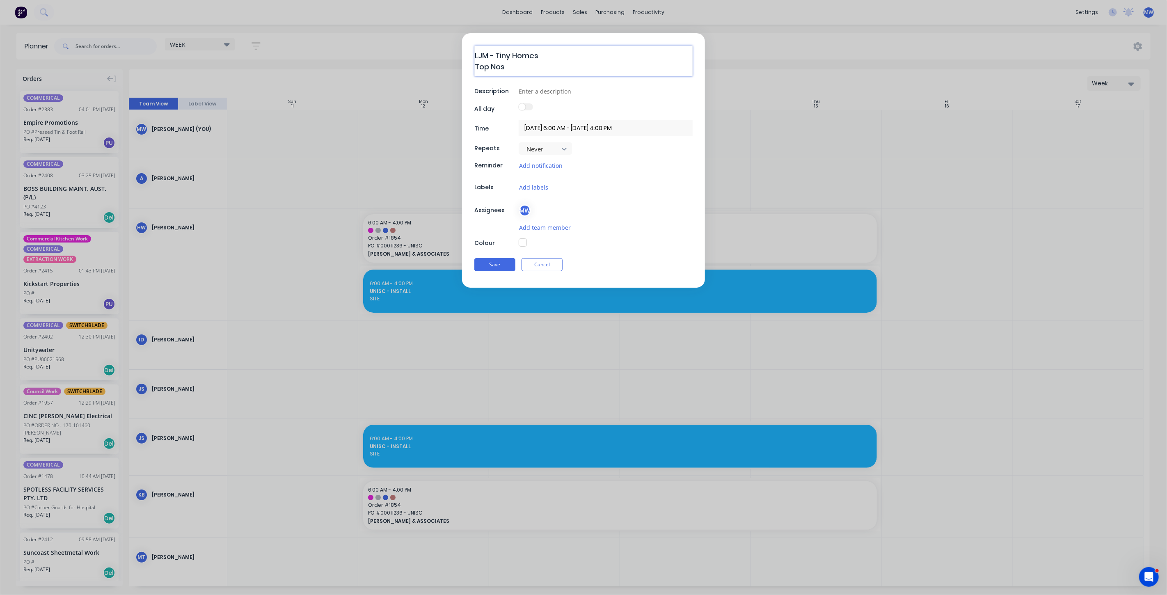
type textarea "x"
type textarea "LJM - Tiny Homes Top Nosh"
type textarea "x"
type textarea "LJM - Tiny Homes Top Nosh F"
type textarea "x"
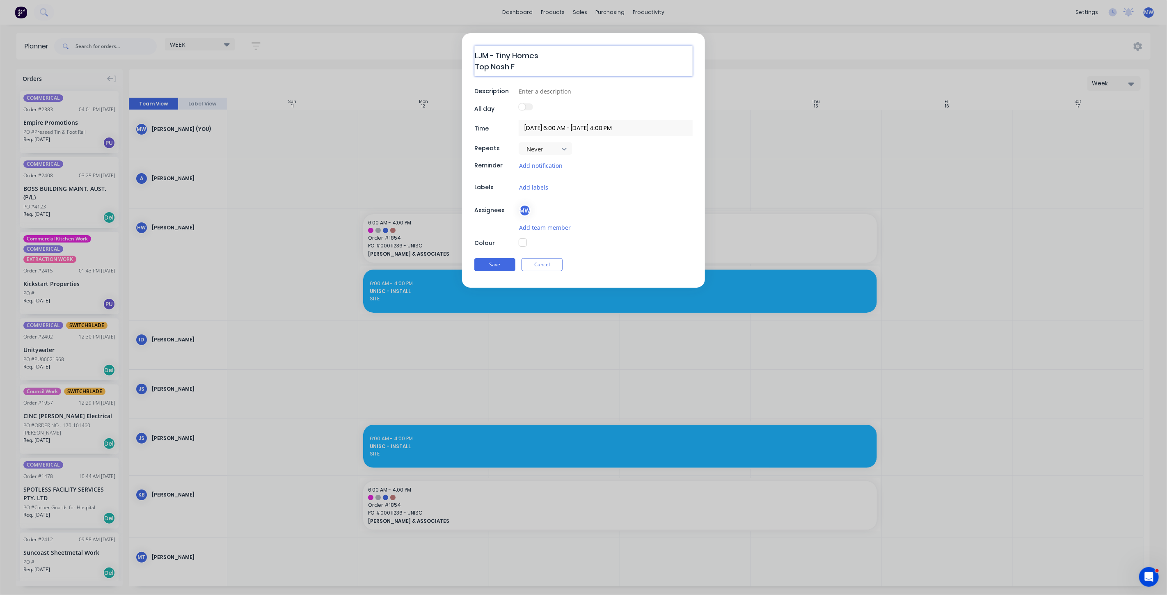
type textarea "LJM - Tiny Homes Top Nosh Fo"
type textarea "x"
type textarea "LJM - Tiny Homes Top Nosh Foo"
type textarea "x"
type textarea "LJM - Tiny Homes Top Nosh Food"
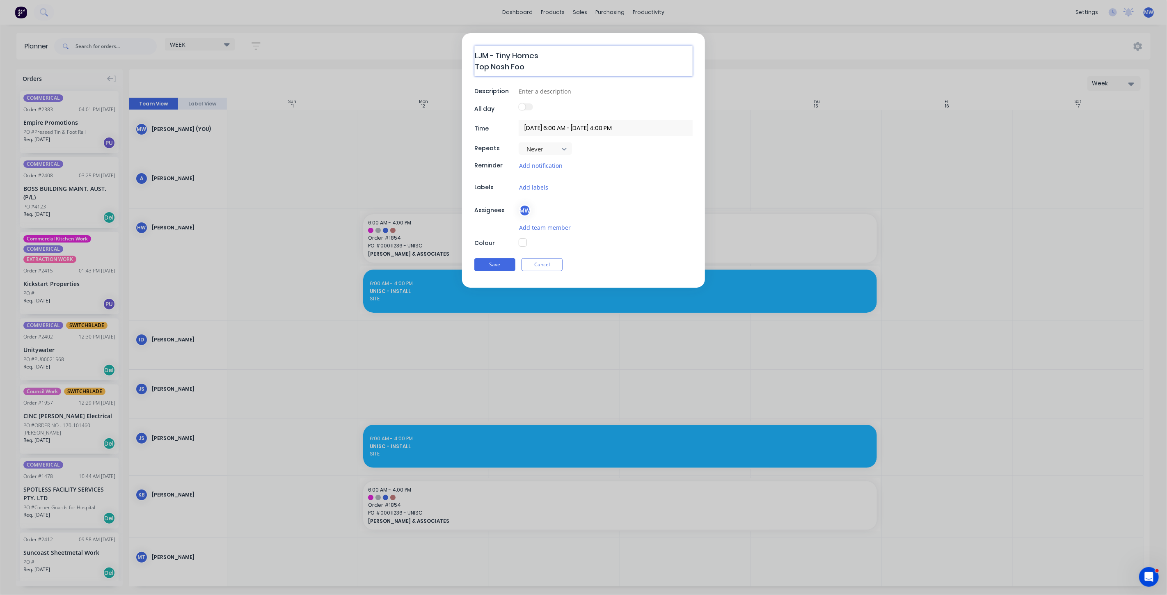
type textarea "x"
type textarea "LJM - Tiny Homes Top Nosh Foods"
type textarea "x"
type textarea "LJM - Tiny Homes Top Nosh Foods"
type textarea "x"
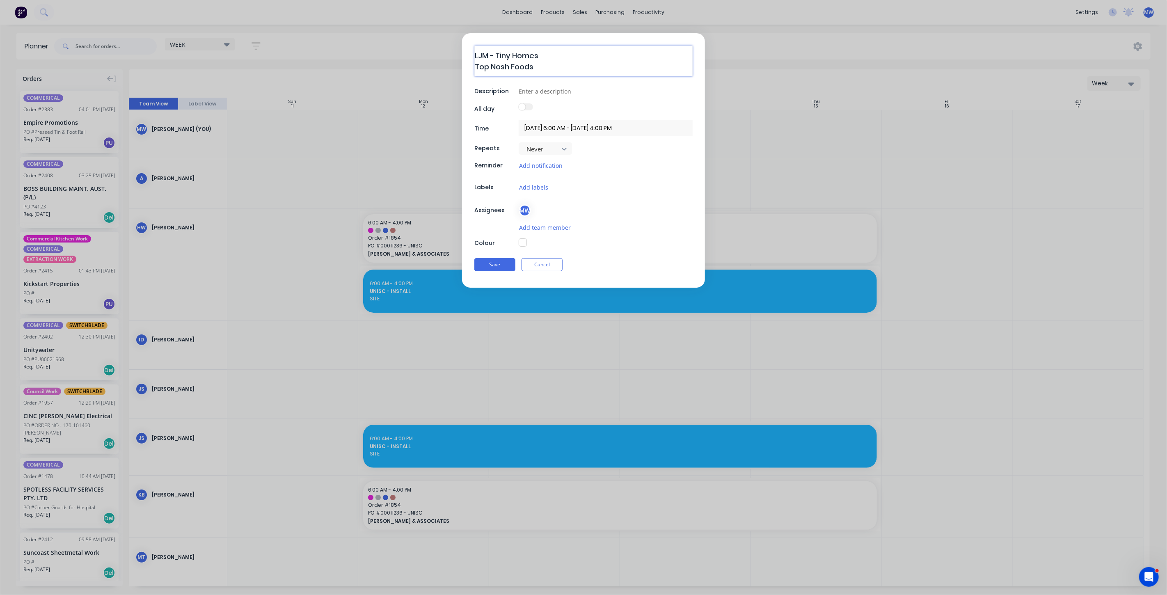
type textarea "LJM - Tiny Homes Top Nosh Foods f"
type textarea "x"
type textarea "LJM - Tiny Homes Top Nosh Foods fi"
type textarea "x"
type textarea "LJM - Tiny Homes Top Nosh Foods fit"
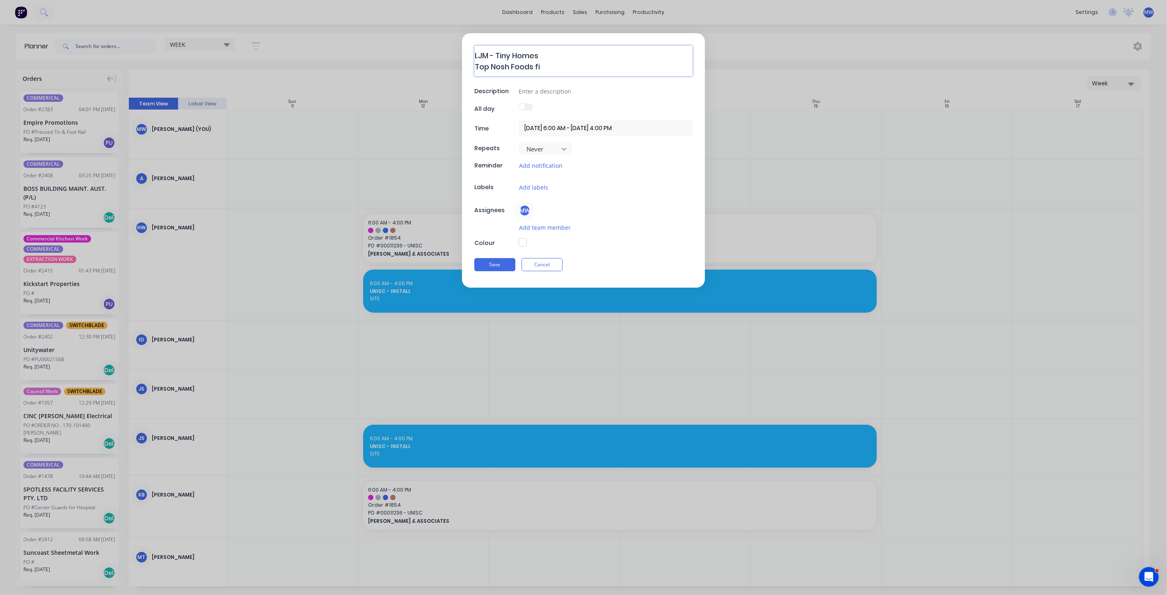
type textarea "x"
type textarea "LJM - Tiny Homes Top Nosh Foods fito"
type textarea "x"
type textarea "LJM - Tiny Homes Top Nosh Foods fitou"
type textarea "x"
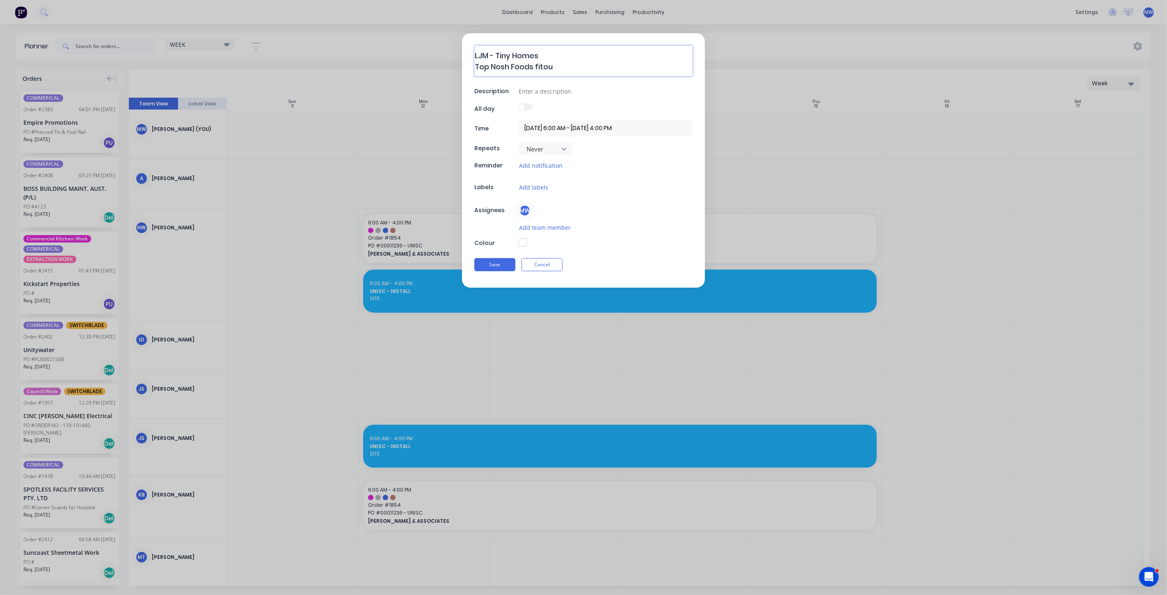
type textarea "LJM - Tiny Homes Top Nosh Foods fitout"
type textarea "x"
type textarea "LJM - Tiny Homes Top Nosh Foods fitout"
type textarea "x"
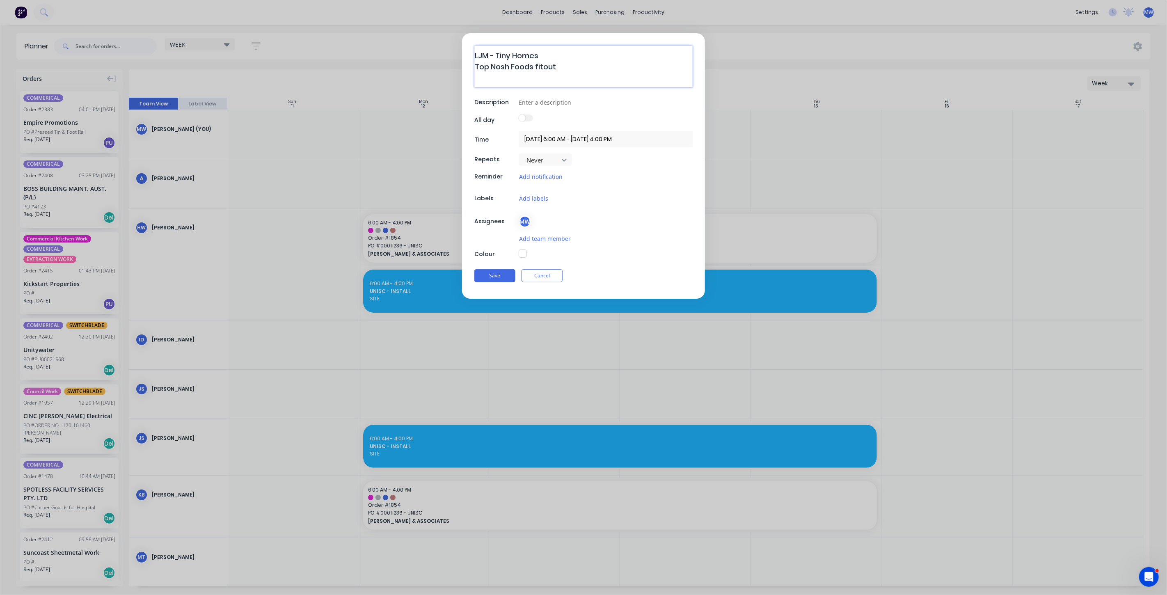
type textarea "LJM - Tiny Homes Top Nosh Foods fitout U"
type textarea "x"
type textarea "LJM - Tiny Homes Top Nosh Foods fitout Un"
type textarea "x"
type textarea "LJM - Tiny Homes Top Nosh Foods fitout Uni"
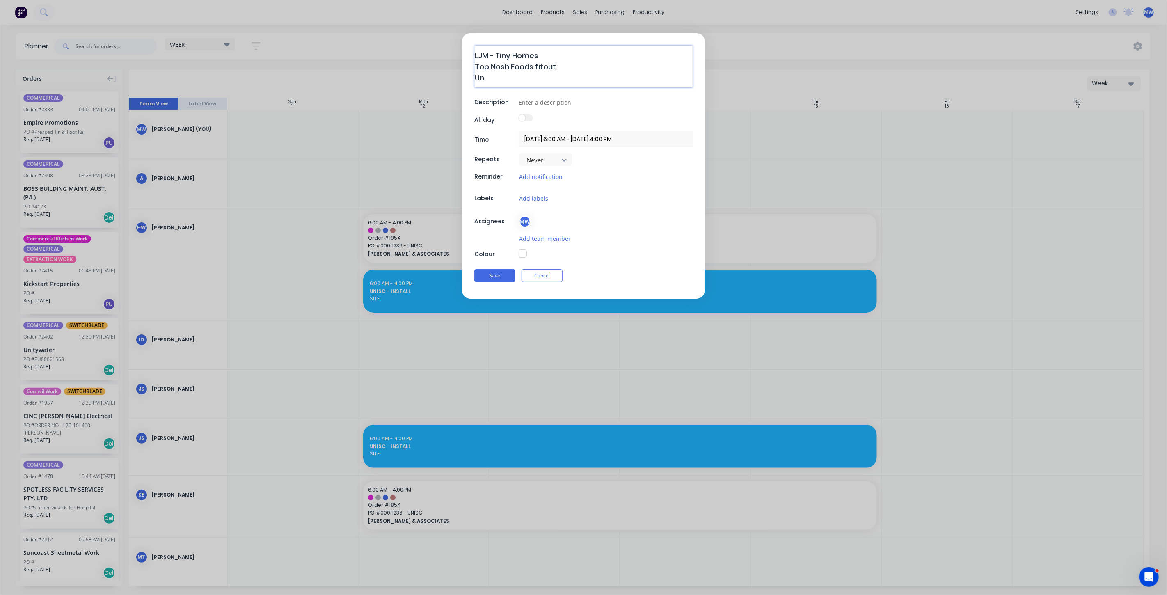
type textarea "x"
type textarea "LJM - Tiny Homes Top Nosh Foods fitout Unis"
type textarea "x"
type textarea "LJM - Tiny Homes Top Nosh Foods fitout Unisc"
type textarea "x"
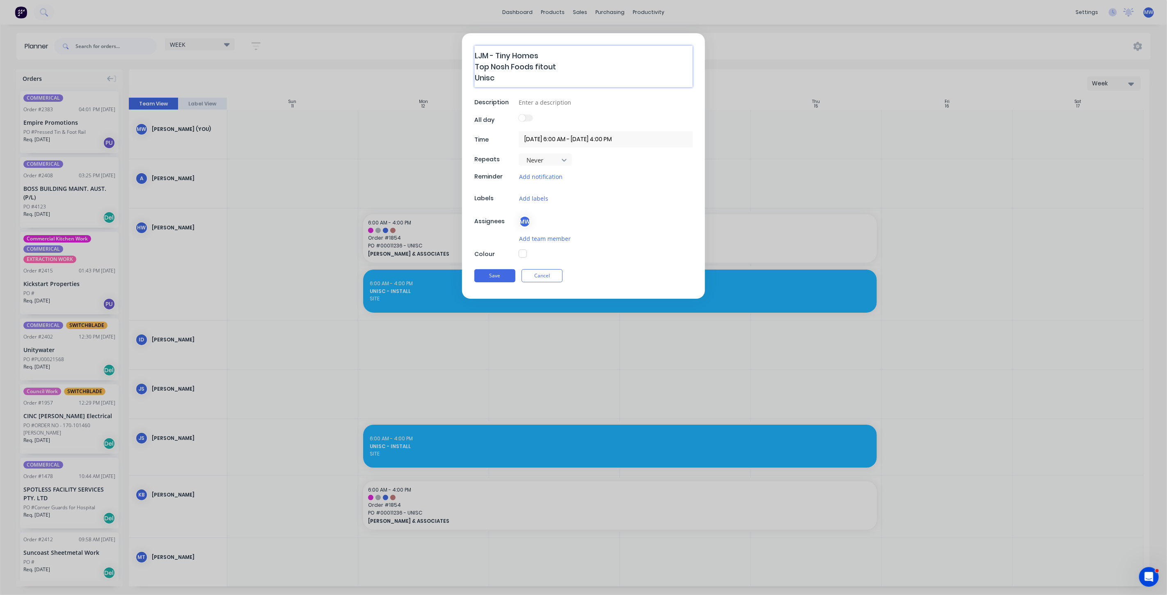
type textarea "LJM - Tiny Homes Top Nosh Foods fitout Unisc"
type textarea "x"
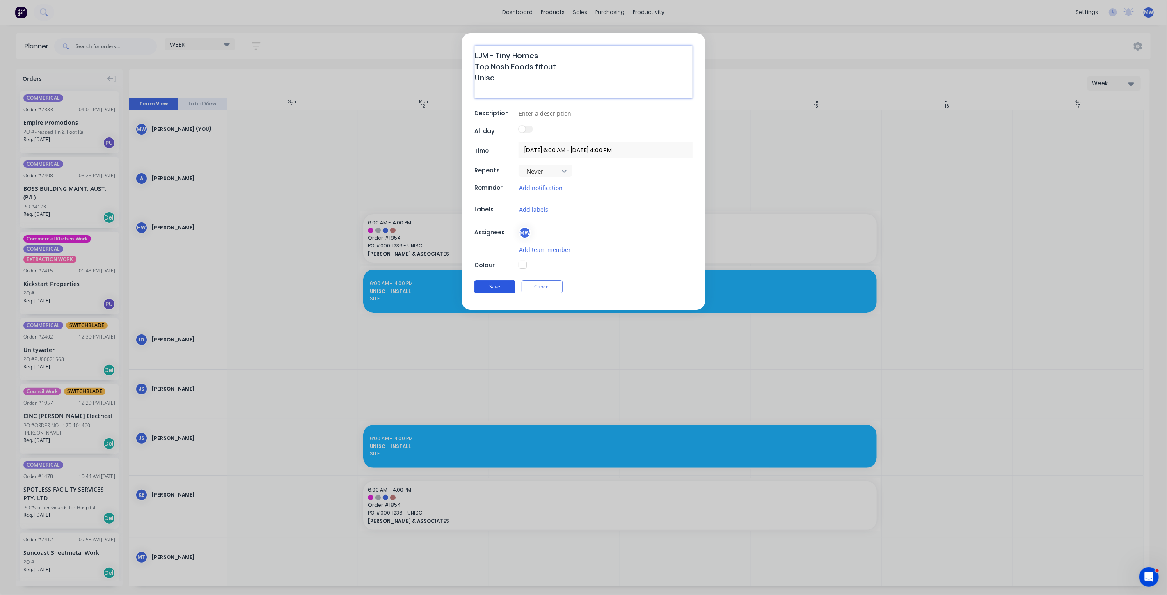
type textarea "LJM - Tiny Homes Top Nosh Foods fitout Unisc"
click at [492, 286] on button "Save" at bounding box center [495, 286] width 41 height 13
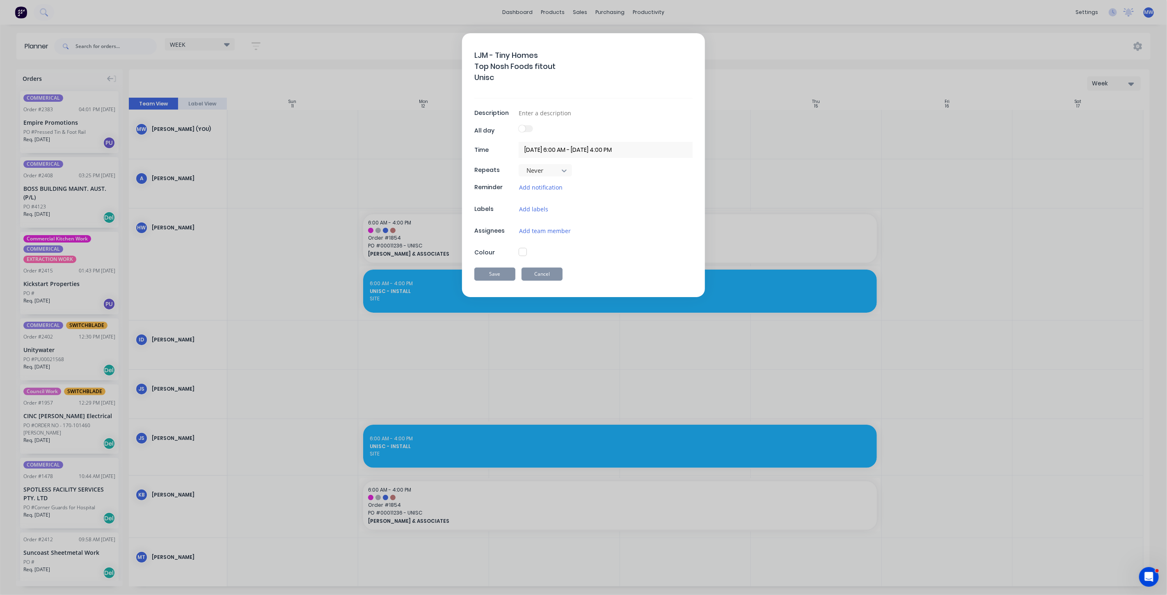
type textarea "x"
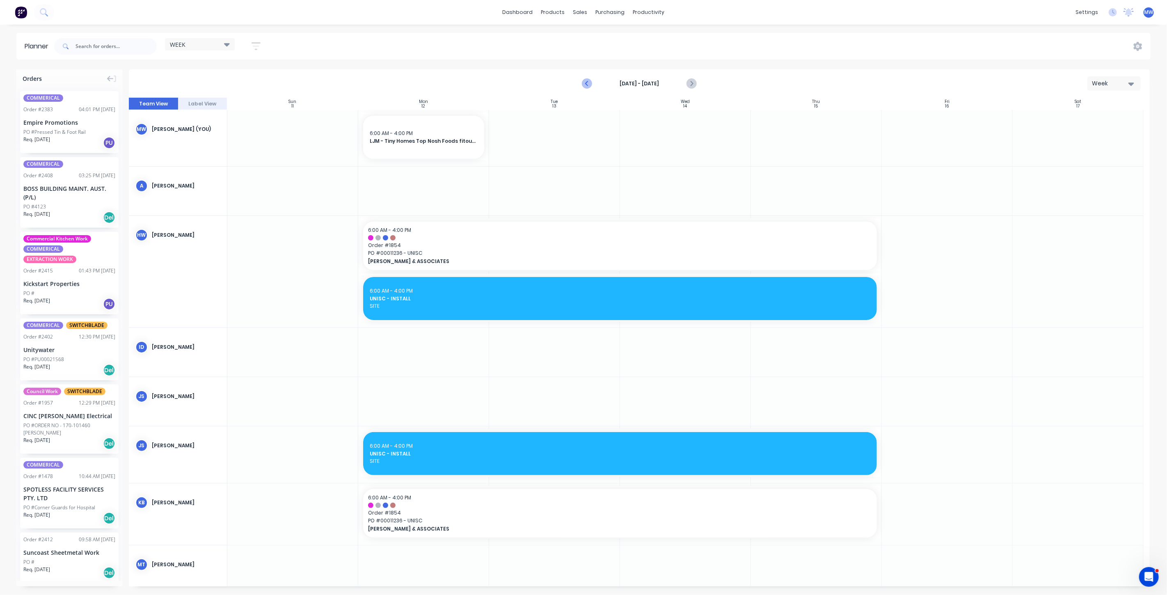
click at [586, 85] on icon "Previous page" at bounding box center [587, 84] width 10 height 10
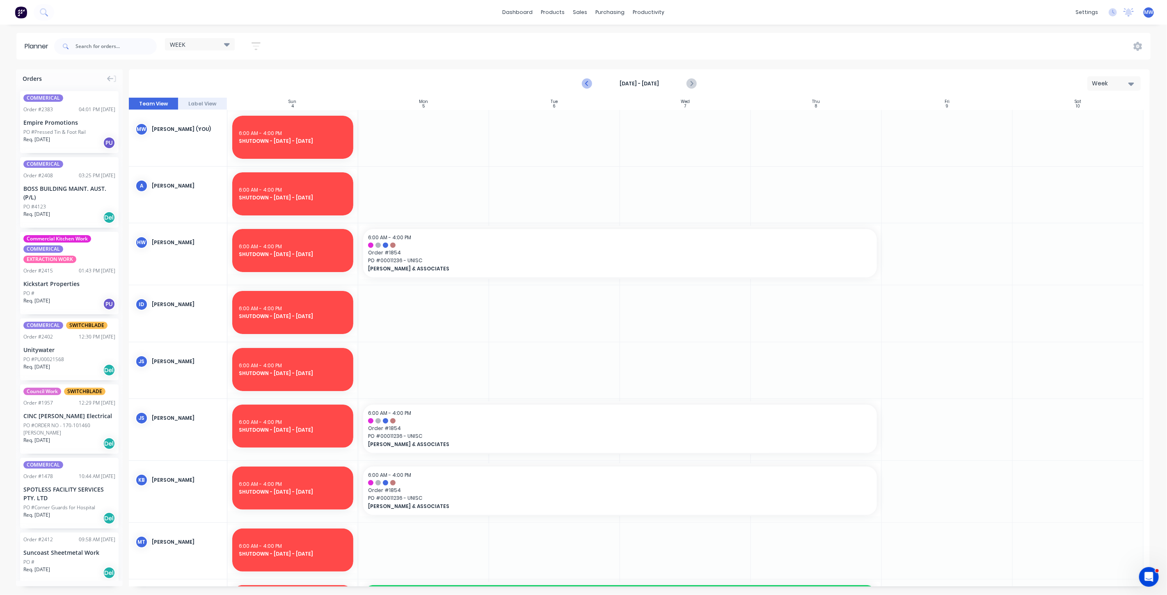
click at [586, 85] on icon "Previous page" at bounding box center [587, 84] width 10 height 10
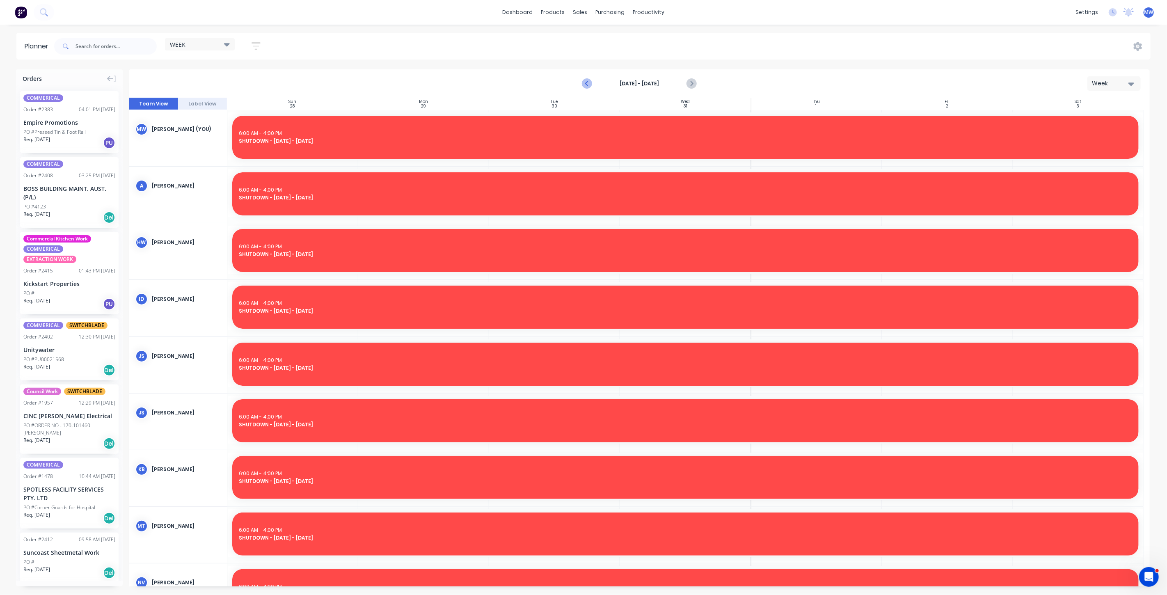
click at [586, 85] on icon "Previous page" at bounding box center [587, 84] width 10 height 10
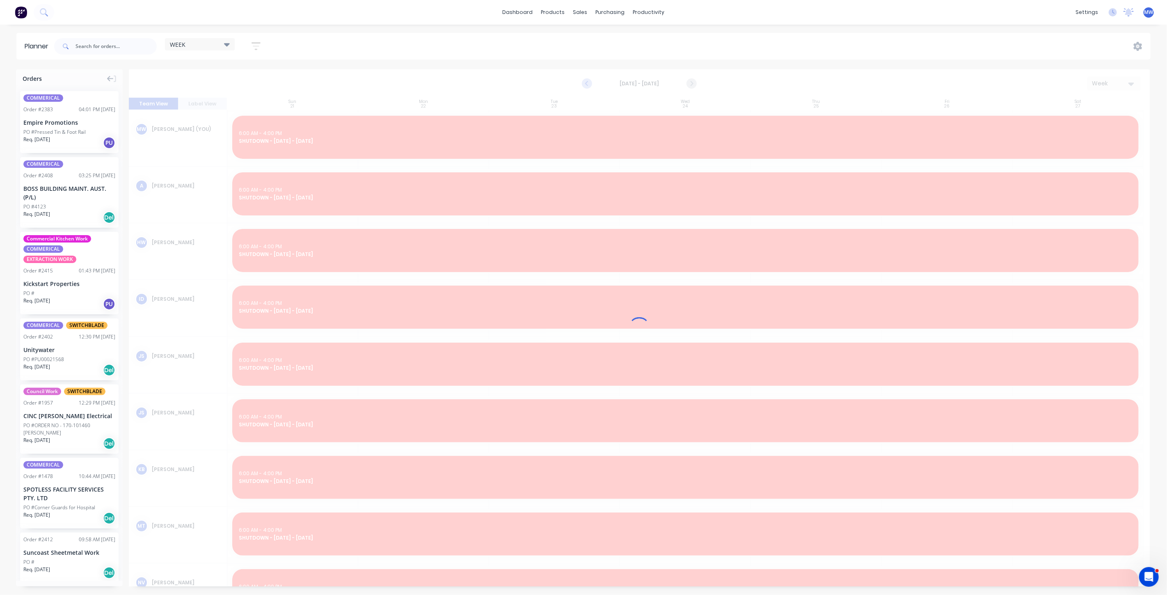
click at [586, 85] on icon "Previous page" at bounding box center [587, 84] width 10 height 10
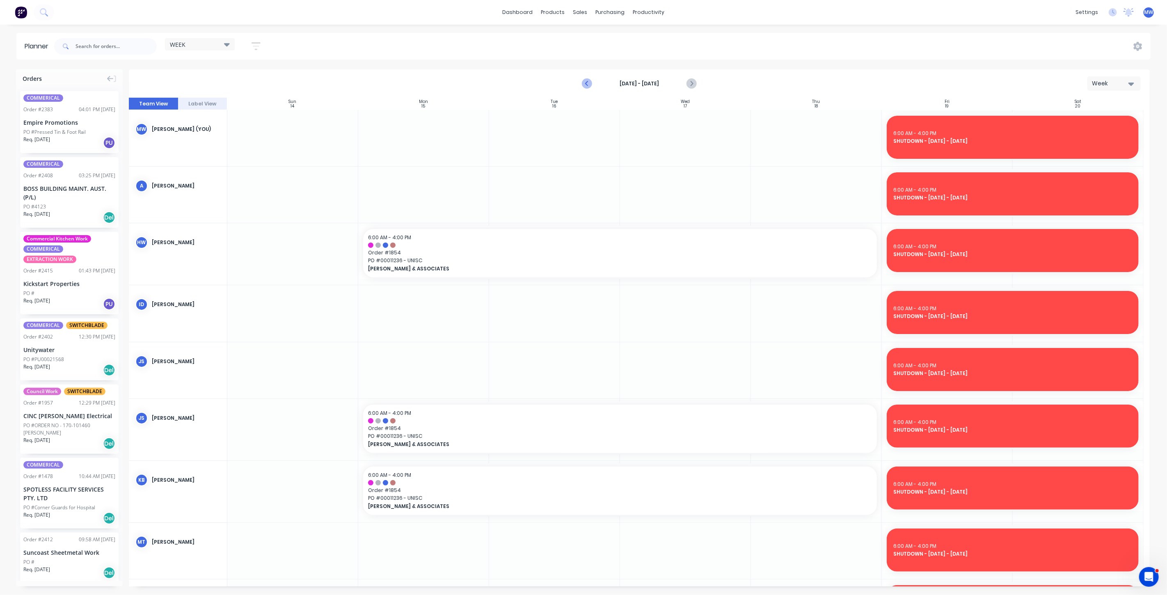
click at [586, 85] on icon "Previous page" at bounding box center [587, 84] width 10 height 10
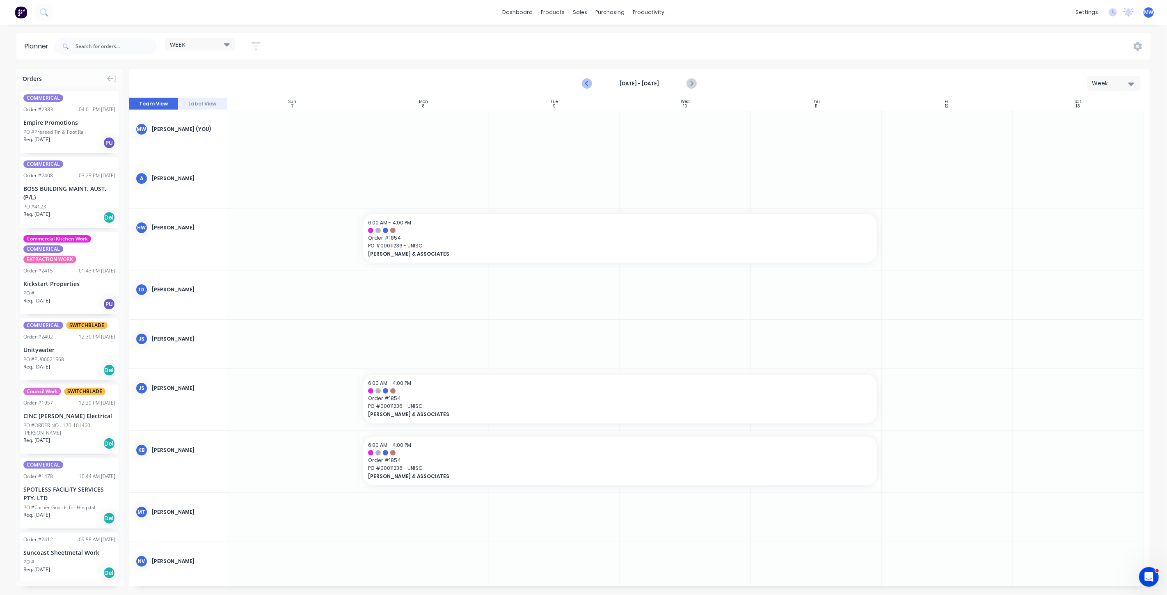
click at [586, 85] on icon "Previous page" at bounding box center [587, 84] width 10 height 10
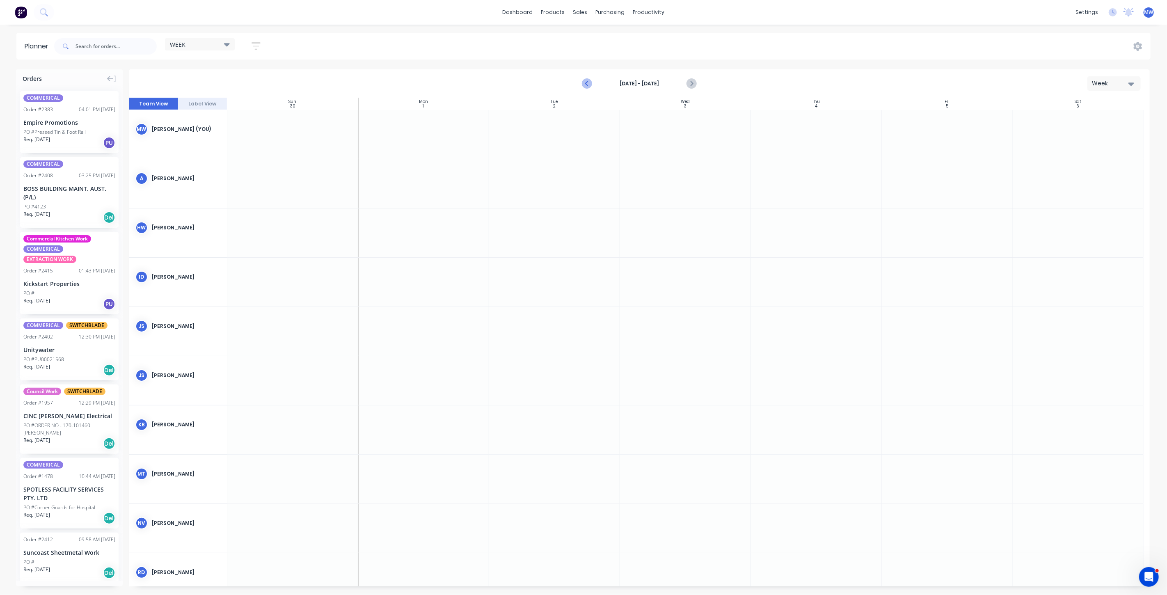
click at [586, 85] on icon "Previous page" at bounding box center [587, 84] width 10 height 10
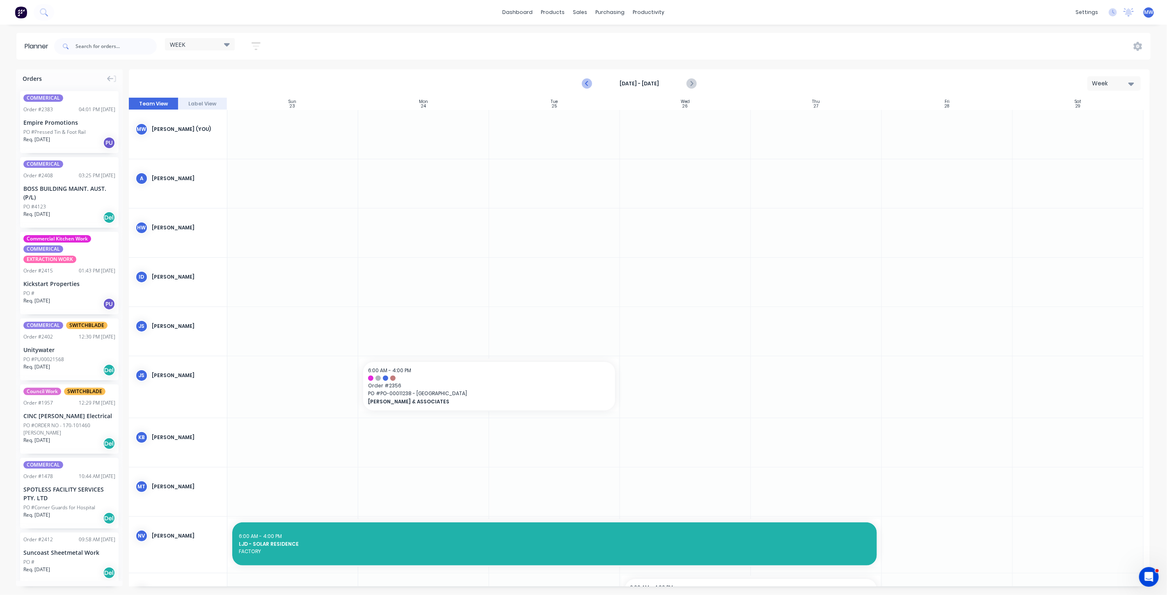
click at [586, 85] on icon "Previous page" at bounding box center [587, 84] width 10 height 10
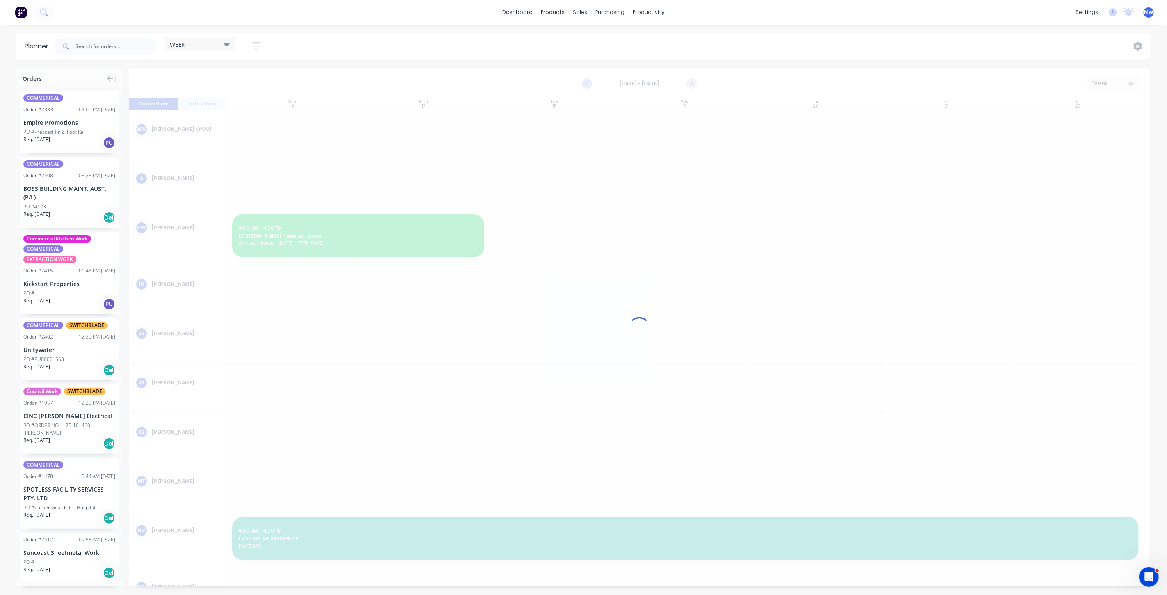
click at [586, 85] on div at bounding box center [639, 327] width 1021 height 517
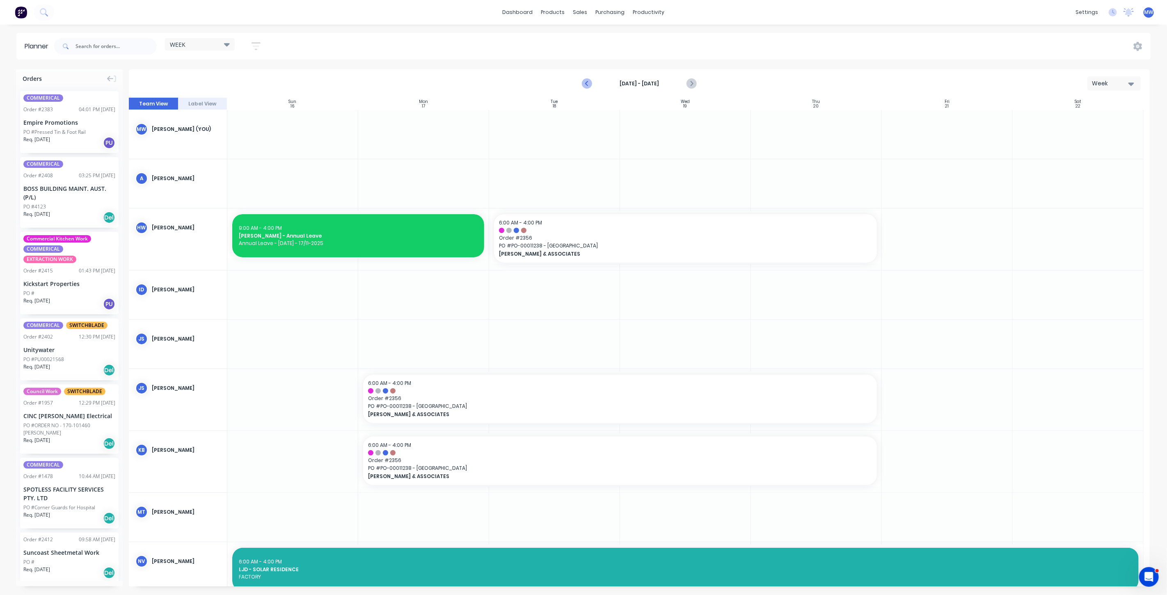
click at [586, 85] on icon "Previous page" at bounding box center [587, 84] width 10 height 10
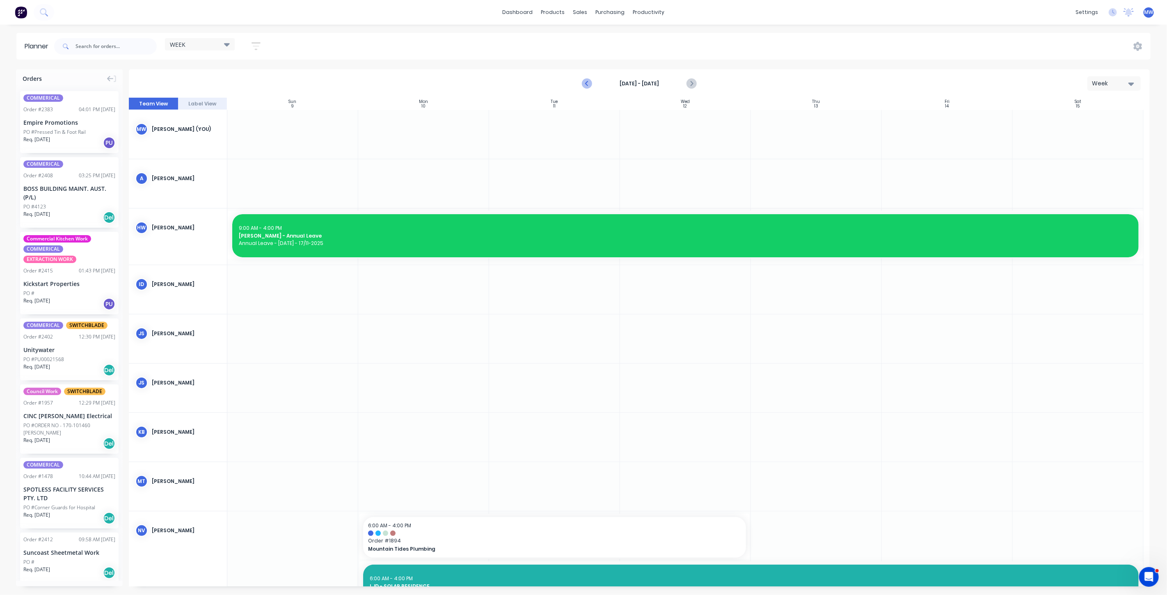
click at [586, 85] on icon "Previous page" at bounding box center [587, 84] width 10 height 10
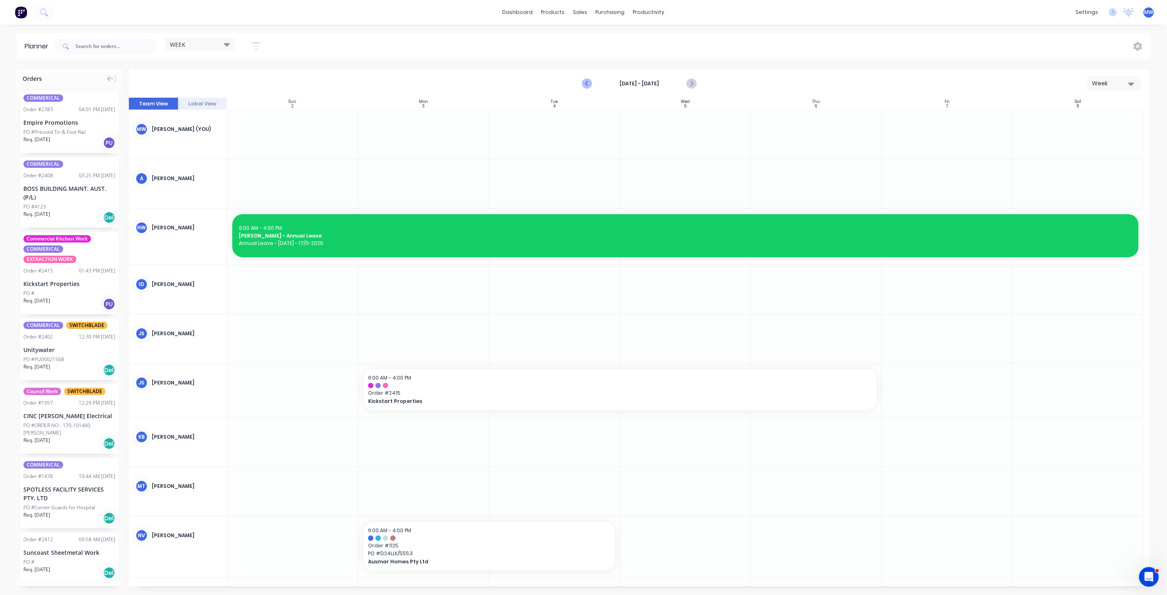
click at [586, 85] on icon "Previous page" at bounding box center [587, 84] width 10 height 10
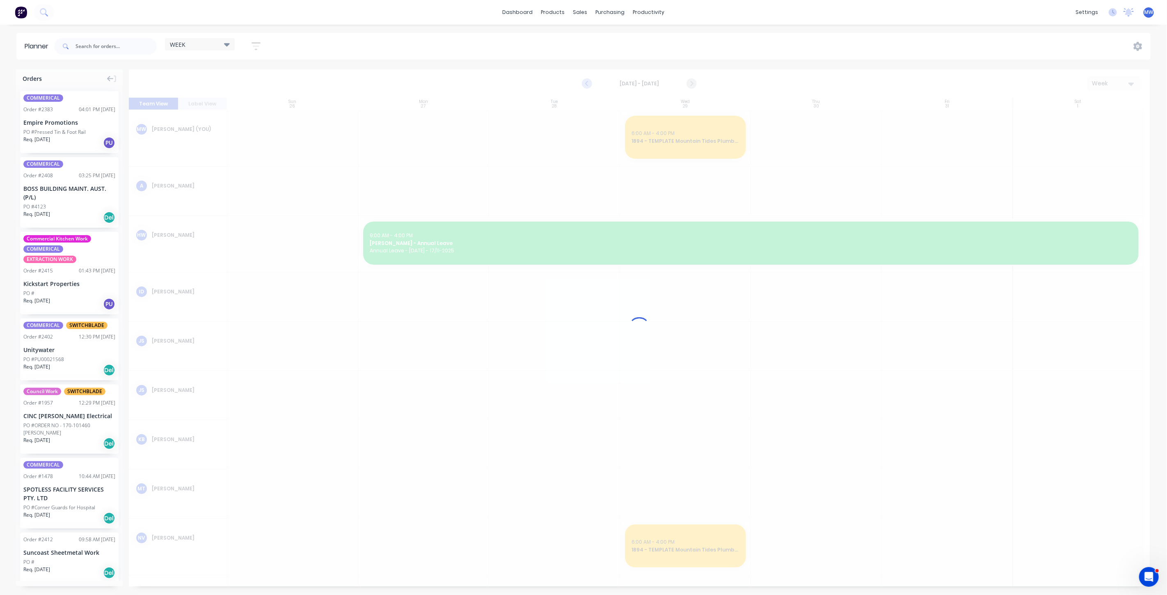
click at [586, 85] on icon "Previous page" at bounding box center [587, 84] width 10 height 10
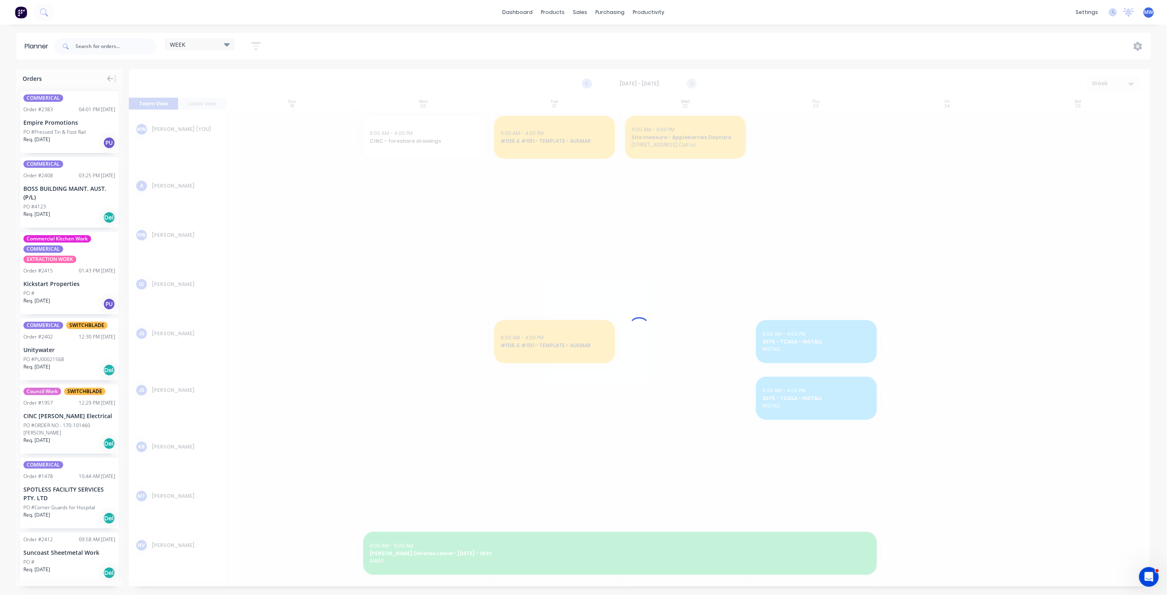
click at [586, 85] on icon "Previous page" at bounding box center [587, 84] width 10 height 10
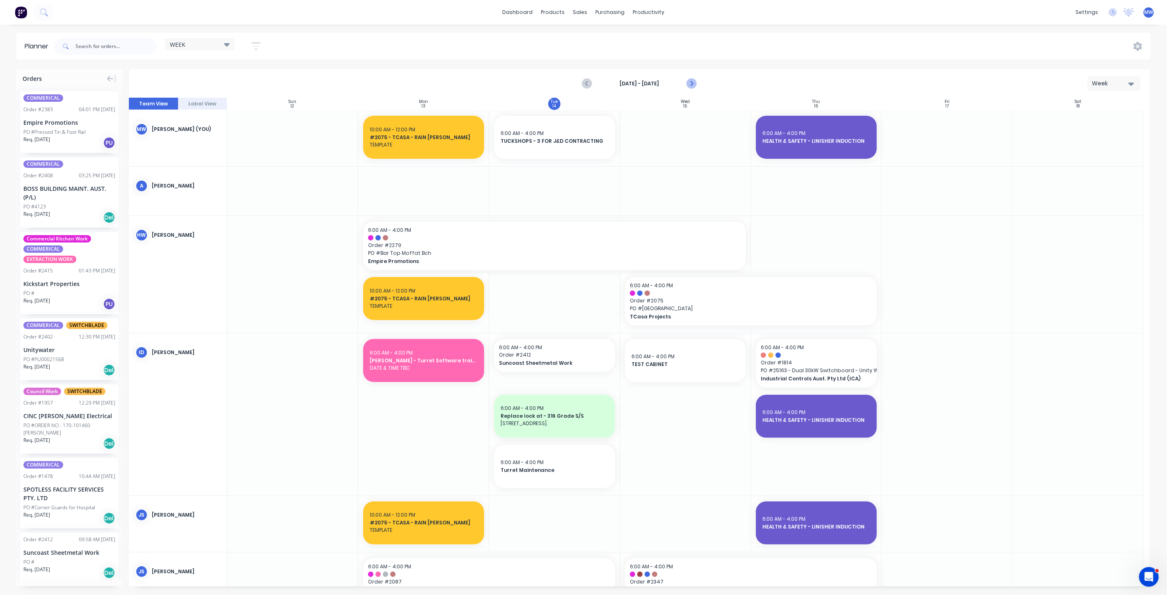
click at [693, 84] on icon "Next page" at bounding box center [692, 83] width 4 height 7
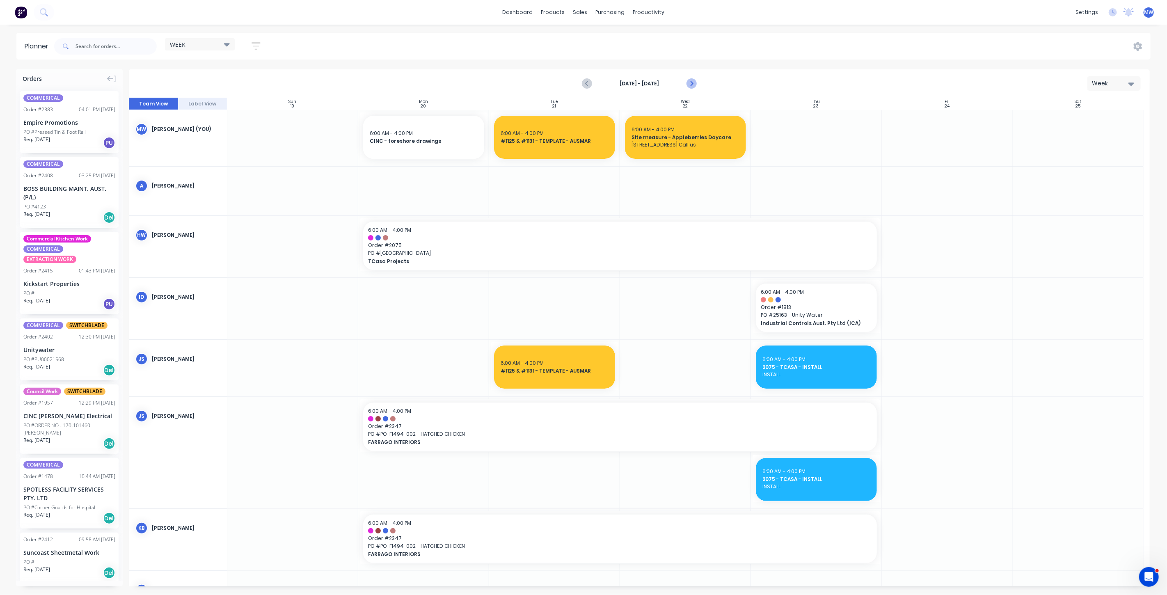
click at [693, 84] on icon "Next page" at bounding box center [692, 83] width 4 height 7
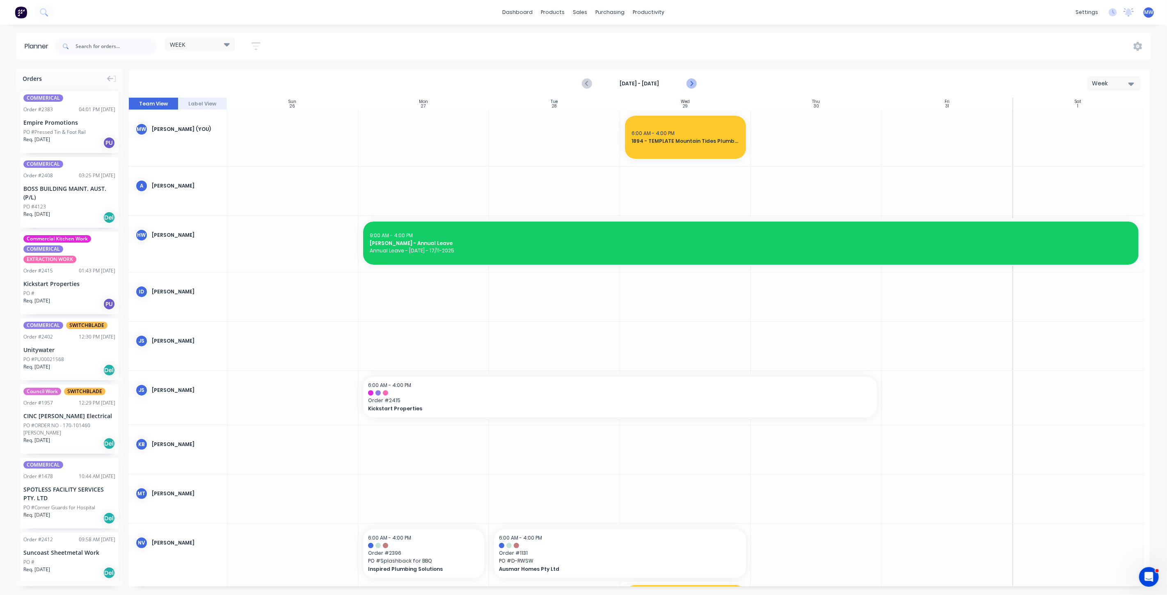
click at [693, 84] on icon "Next page" at bounding box center [692, 83] width 4 height 7
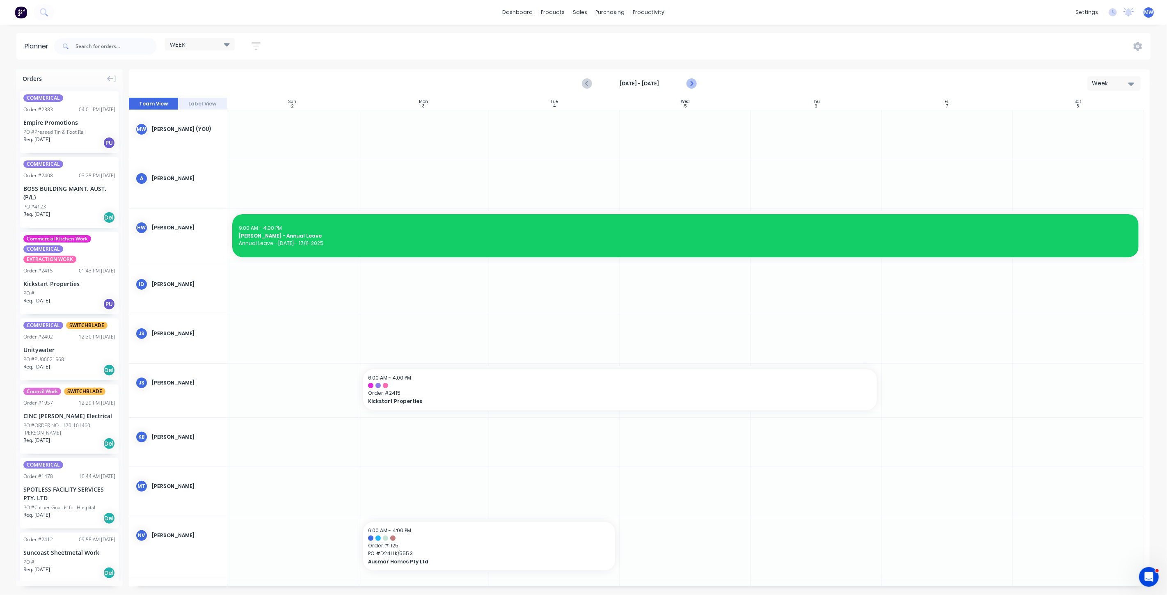
click at [693, 84] on icon "Next page" at bounding box center [692, 83] width 4 height 7
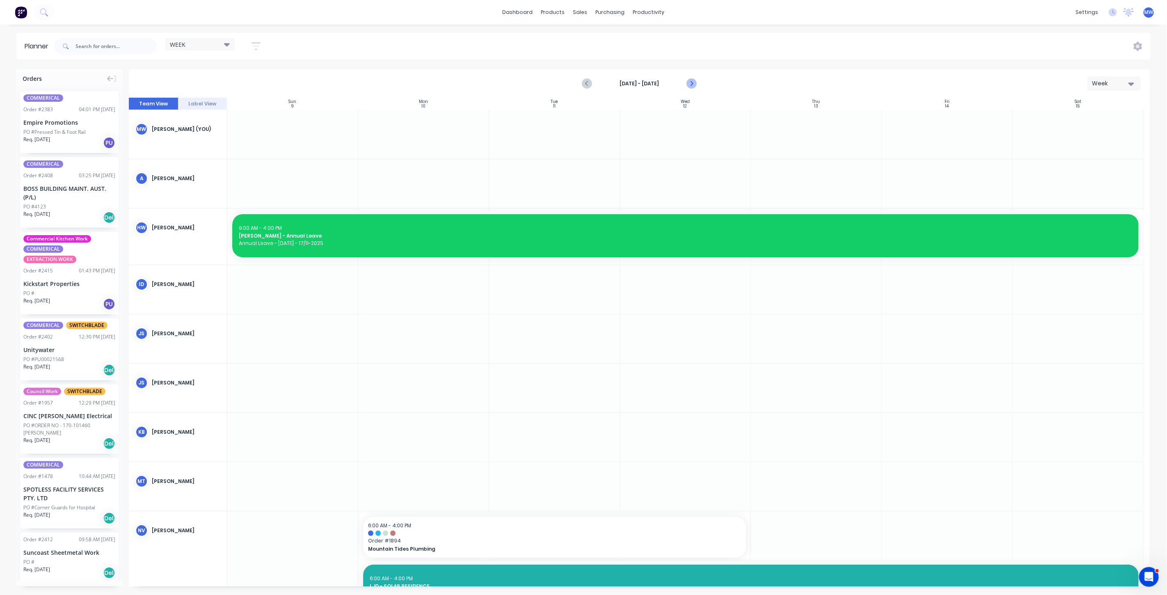
click at [693, 84] on icon "Next page" at bounding box center [692, 83] width 4 height 7
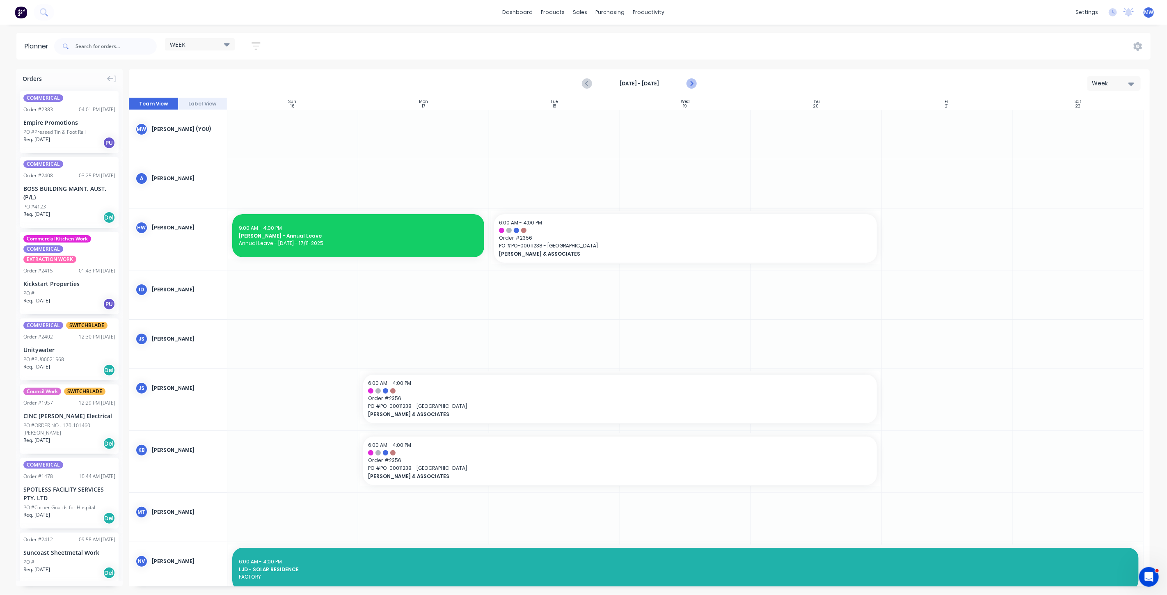
click at [693, 84] on icon "Next page" at bounding box center [692, 83] width 4 height 7
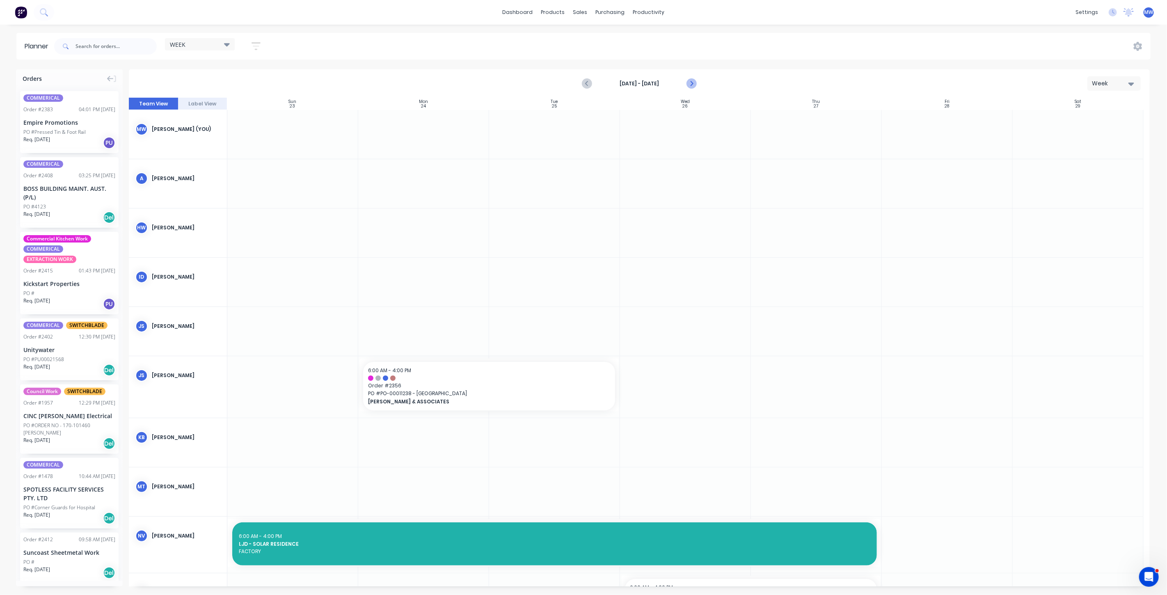
click at [693, 84] on icon "Next page" at bounding box center [692, 83] width 4 height 7
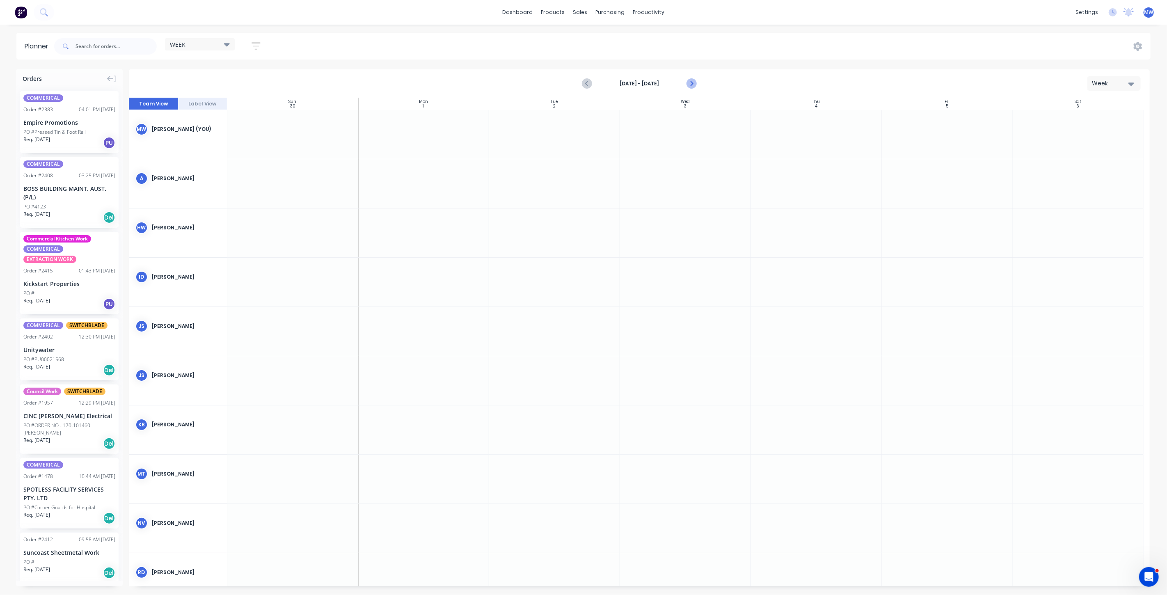
click at [693, 84] on icon "Next page" at bounding box center [692, 83] width 4 height 7
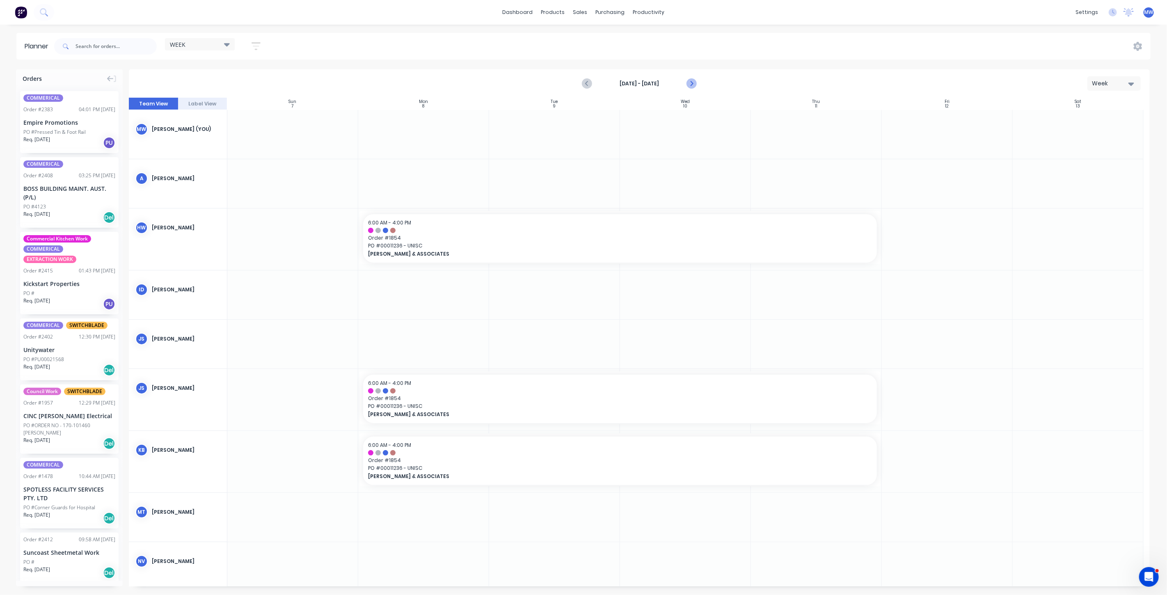
click at [693, 84] on icon "Next page" at bounding box center [692, 83] width 4 height 7
click at [589, 85] on icon "Previous page" at bounding box center [587, 84] width 10 height 10
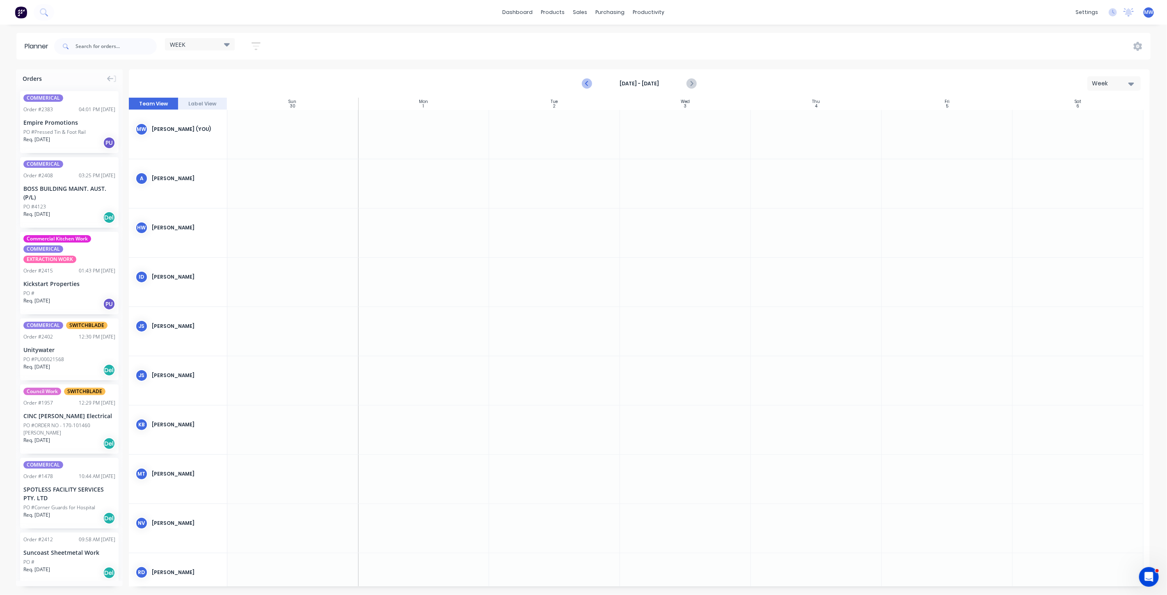
click at [589, 85] on icon "Previous page" at bounding box center [587, 84] width 10 height 10
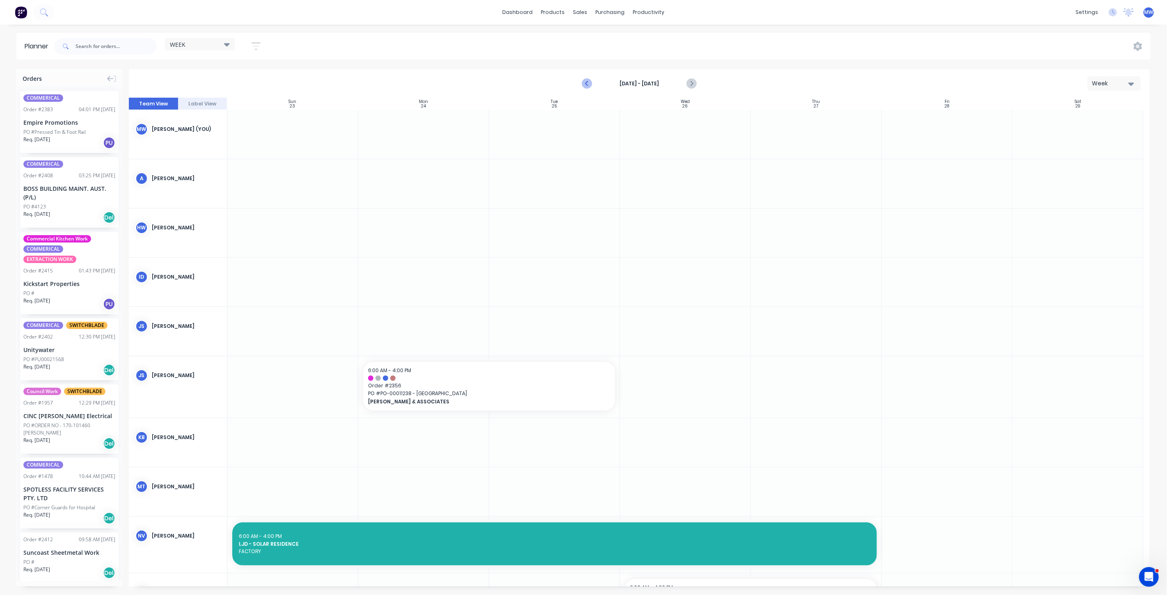
click at [589, 85] on icon "Previous page" at bounding box center [587, 84] width 10 height 10
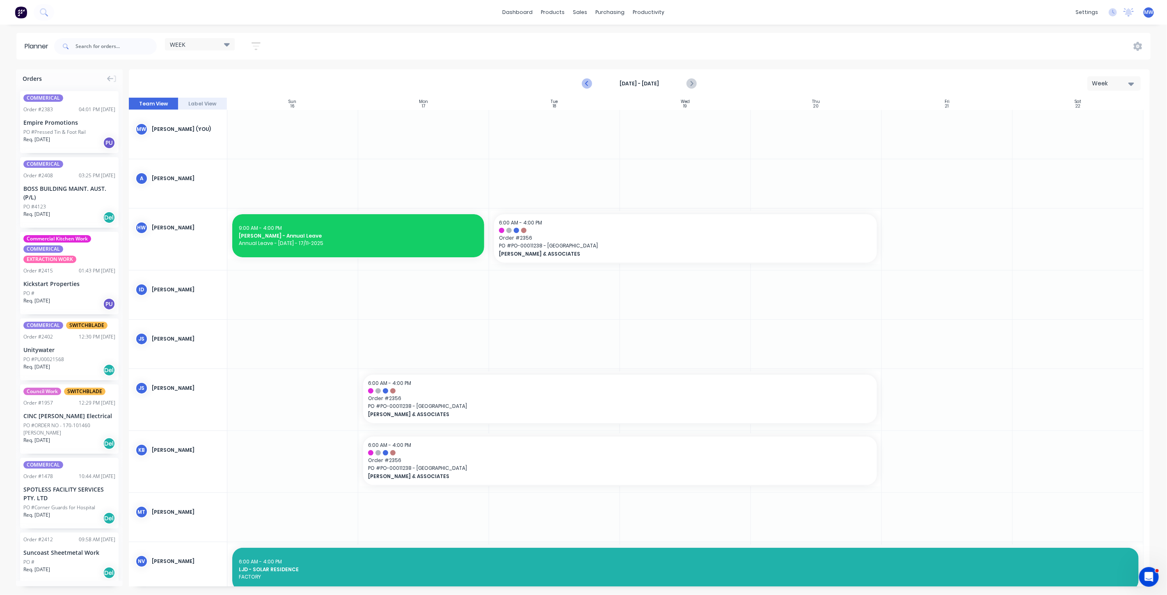
click at [589, 85] on icon "Previous page" at bounding box center [587, 84] width 10 height 10
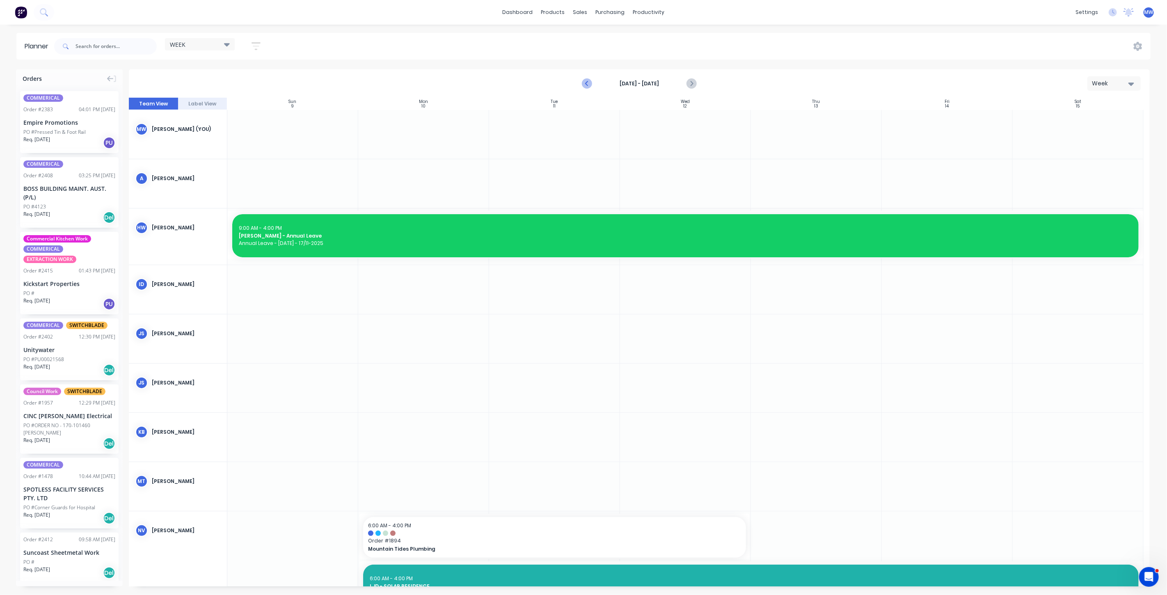
click at [589, 85] on icon "Previous page" at bounding box center [587, 84] width 10 height 10
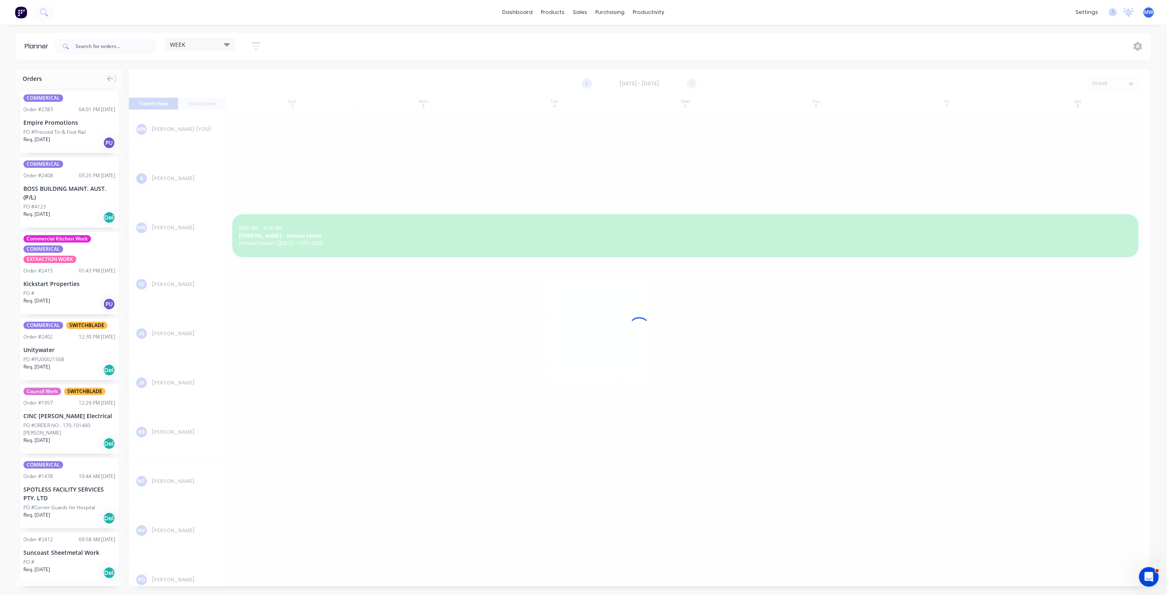
click at [589, 85] on icon "Previous page" at bounding box center [587, 84] width 10 height 10
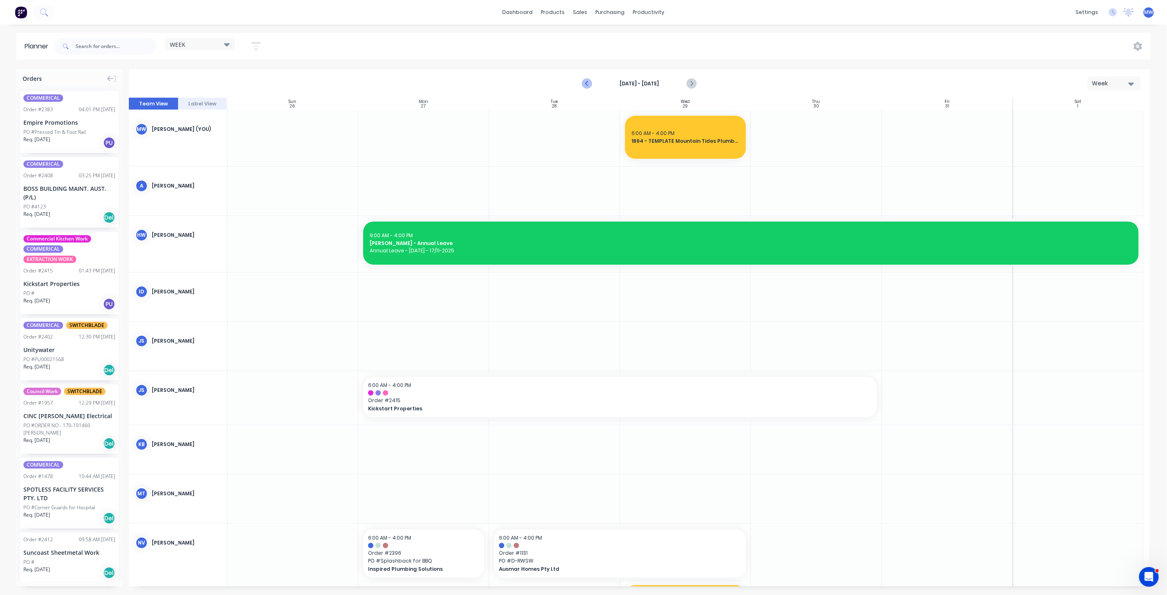
click at [589, 85] on icon "Previous page" at bounding box center [587, 84] width 10 height 10
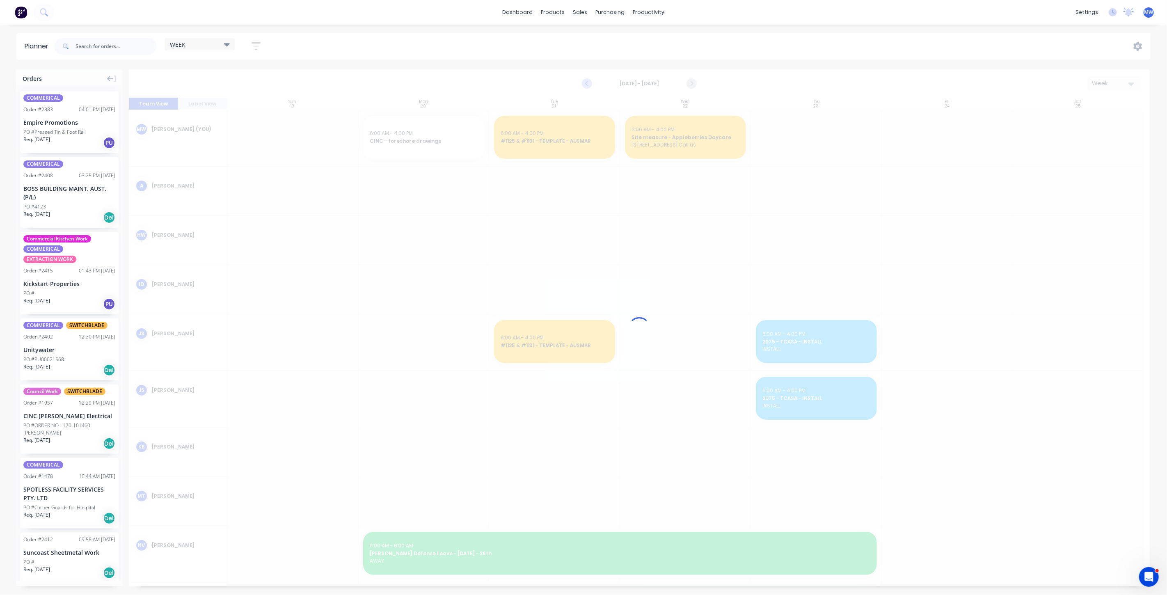
click at [589, 85] on icon "Previous page" at bounding box center [587, 84] width 10 height 10
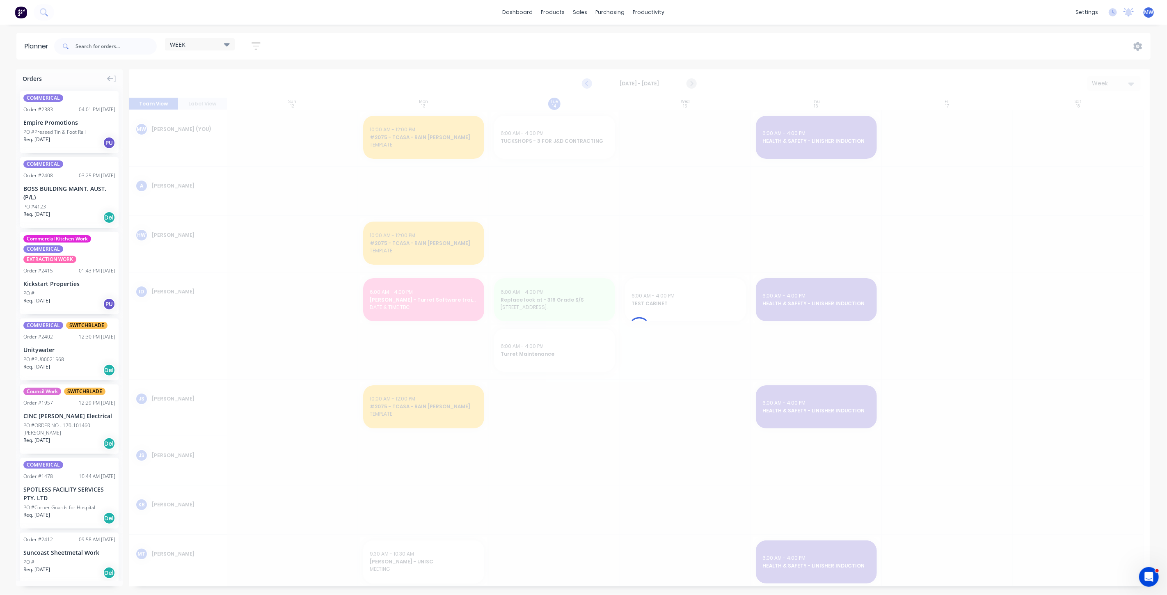
click at [589, 85] on div at bounding box center [639, 327] width 1021 height 517
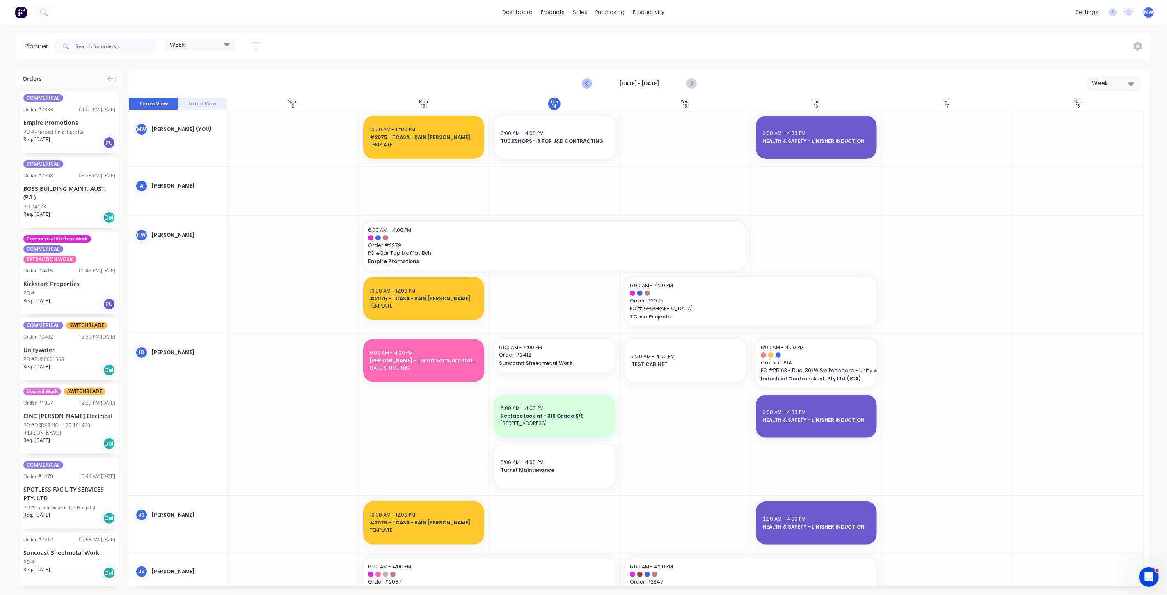
click at [589, 85] on icon "Previous page" at bounding box center [587, 84] width 10 height 10
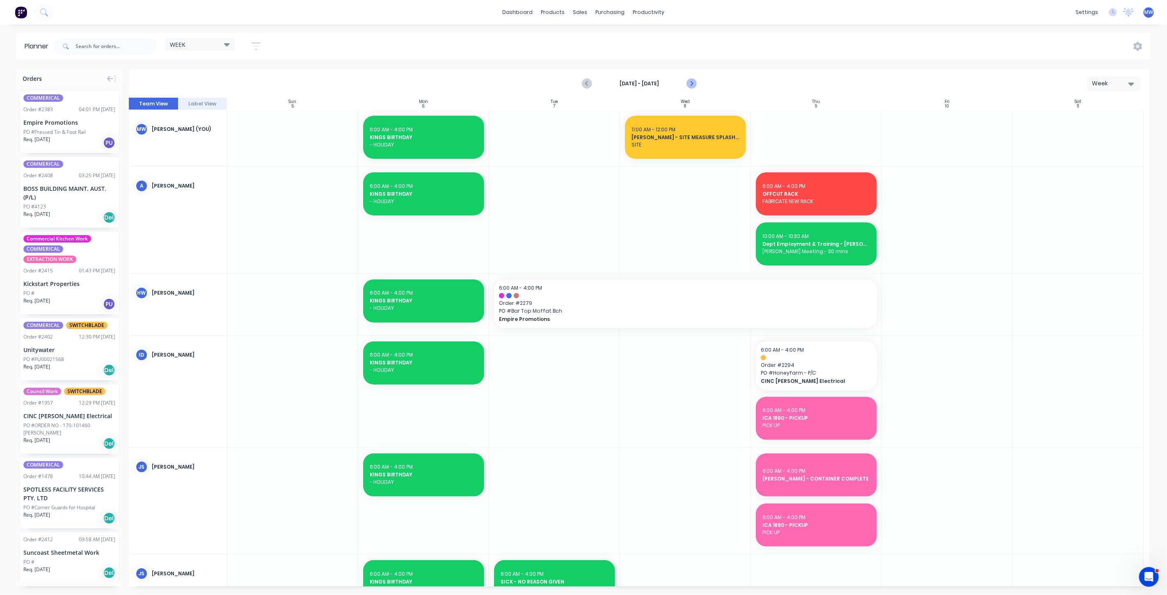
click at [694, 83] on icon "Next page" at bounding box center [691, 84] width 10 height 10
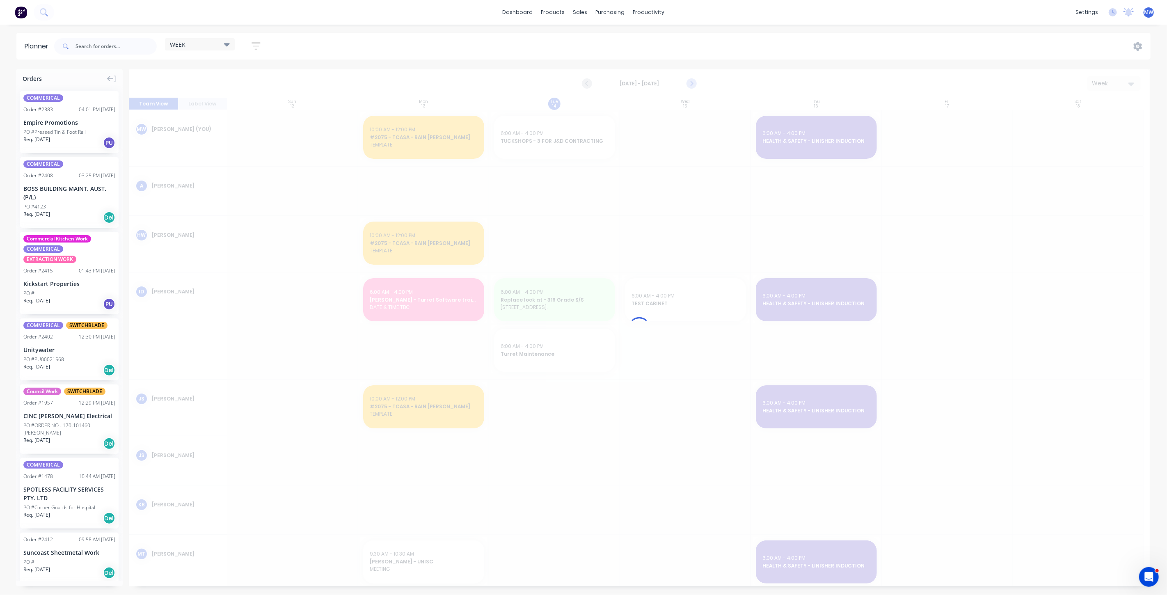
click at [694, 83] on div at bounding box center [639, 327] width 1021 height 517
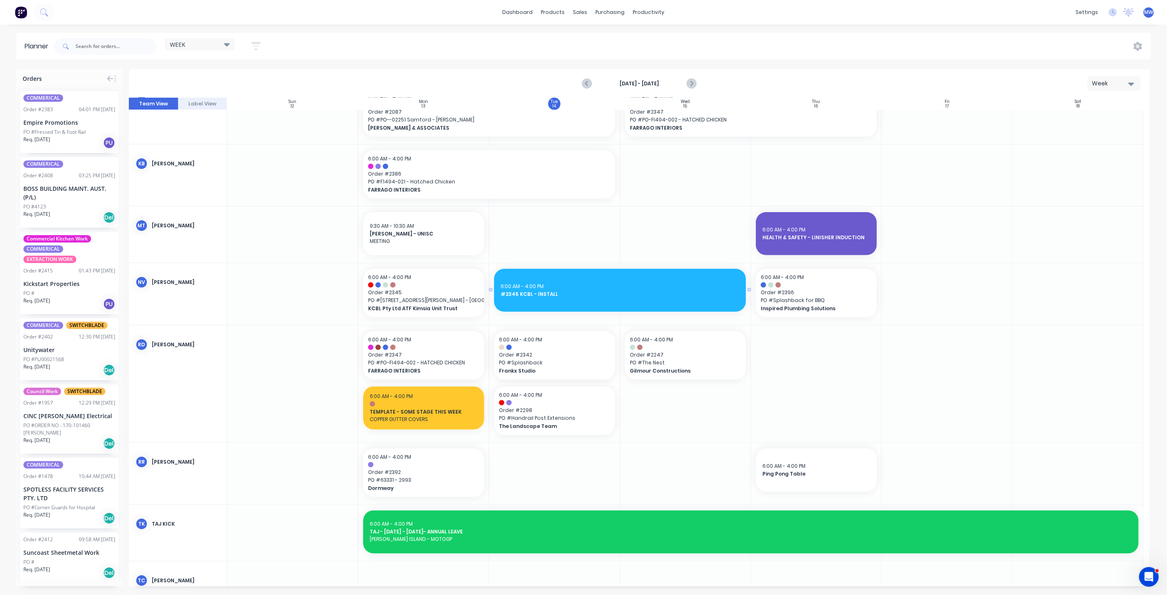
scroll to position [547, 0]
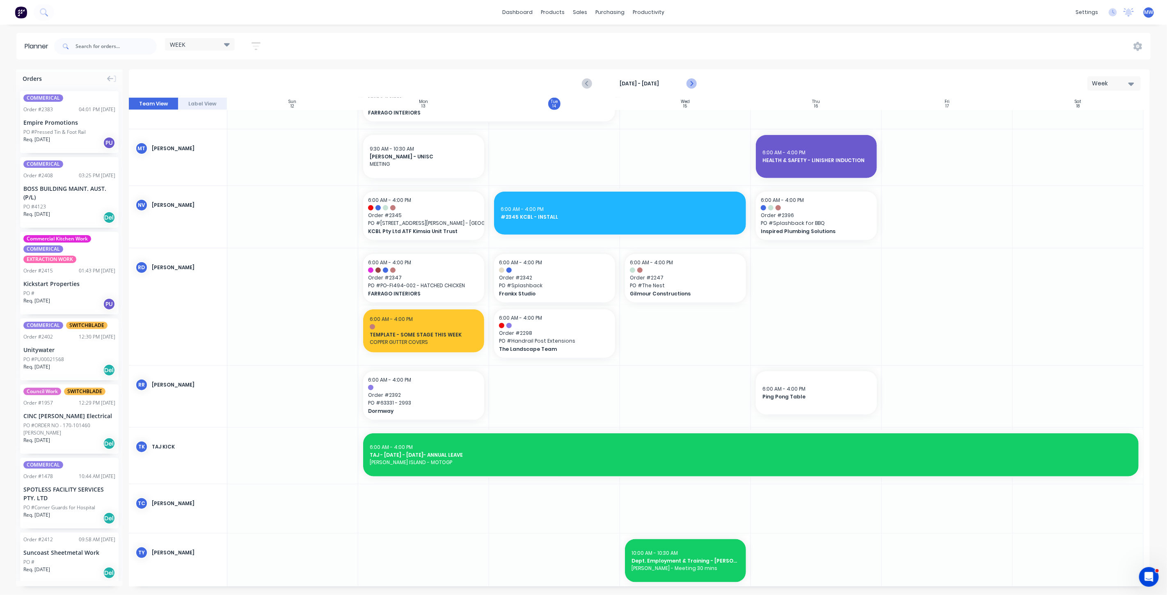
click at [690, 80] on icon "Next page" at bounding box center [691, 84] width 10 height 10
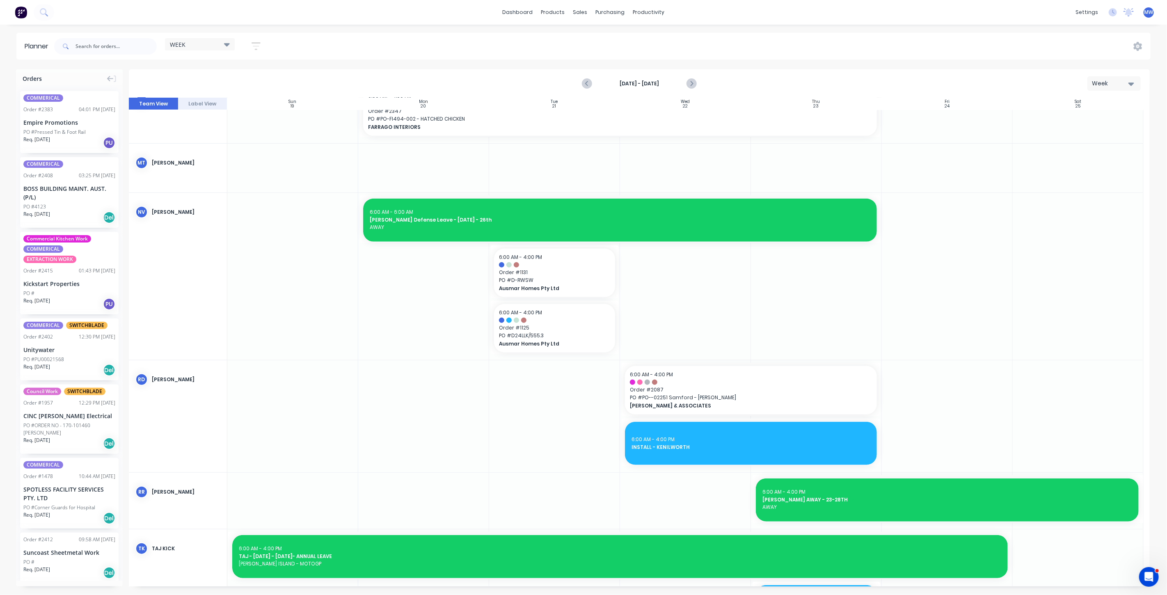
click at [694, 85] on icon "Next page" at bounding box center [691, 84] width 10 height 10
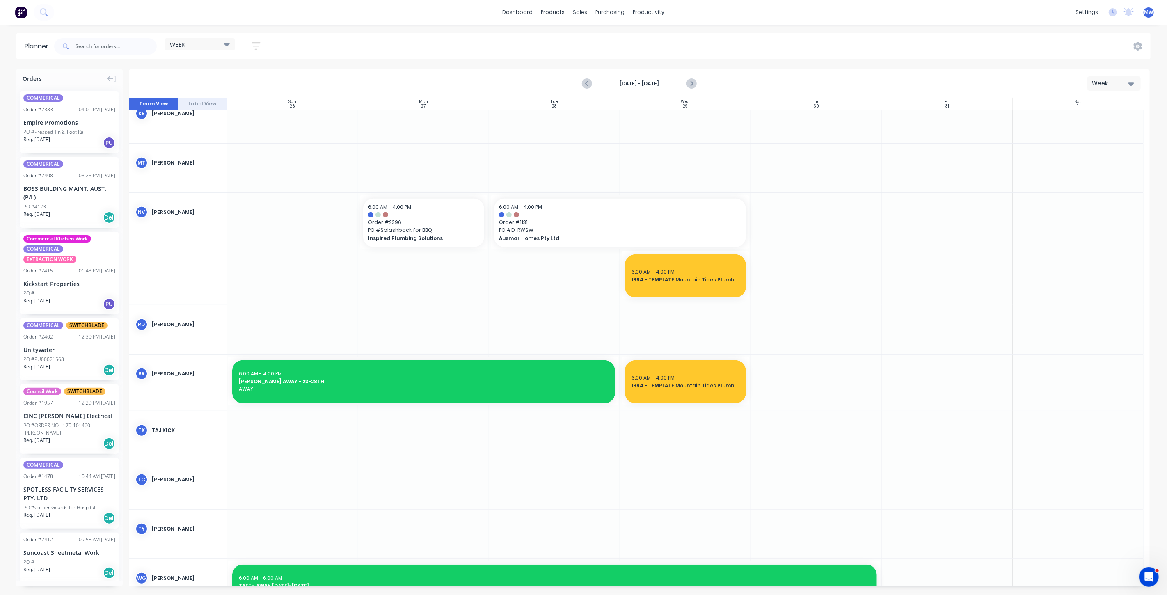
click at [694, 85] on icon "Next page" at bounding box center [691, 84] width 10 height 10
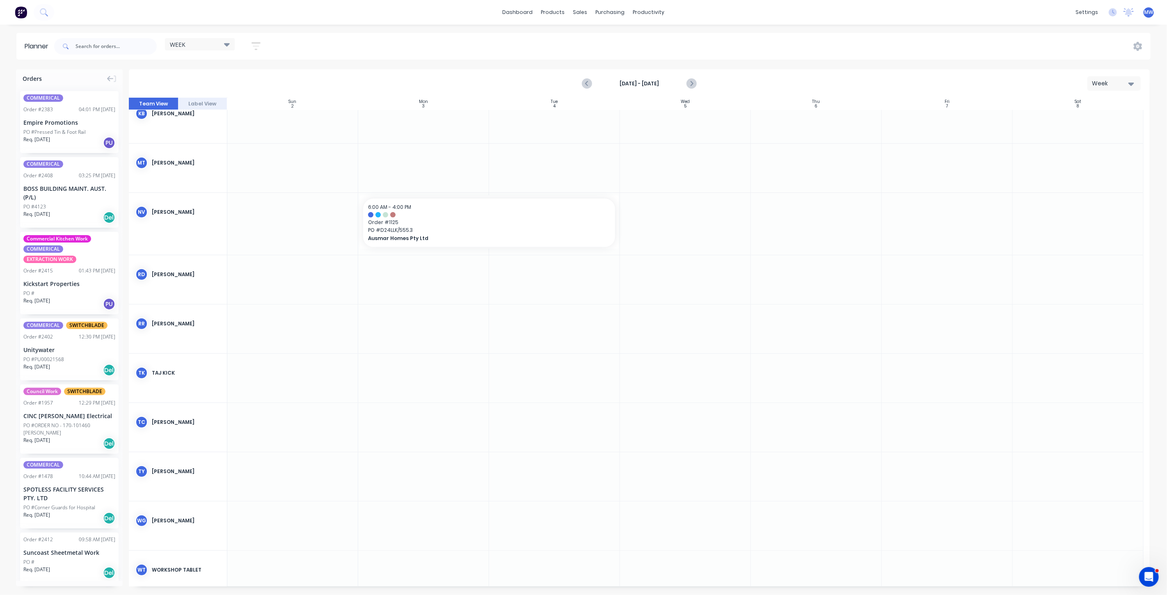
click at [694, 85] on icon "Next page" at bounding box center [691, 84] width 10 height 10
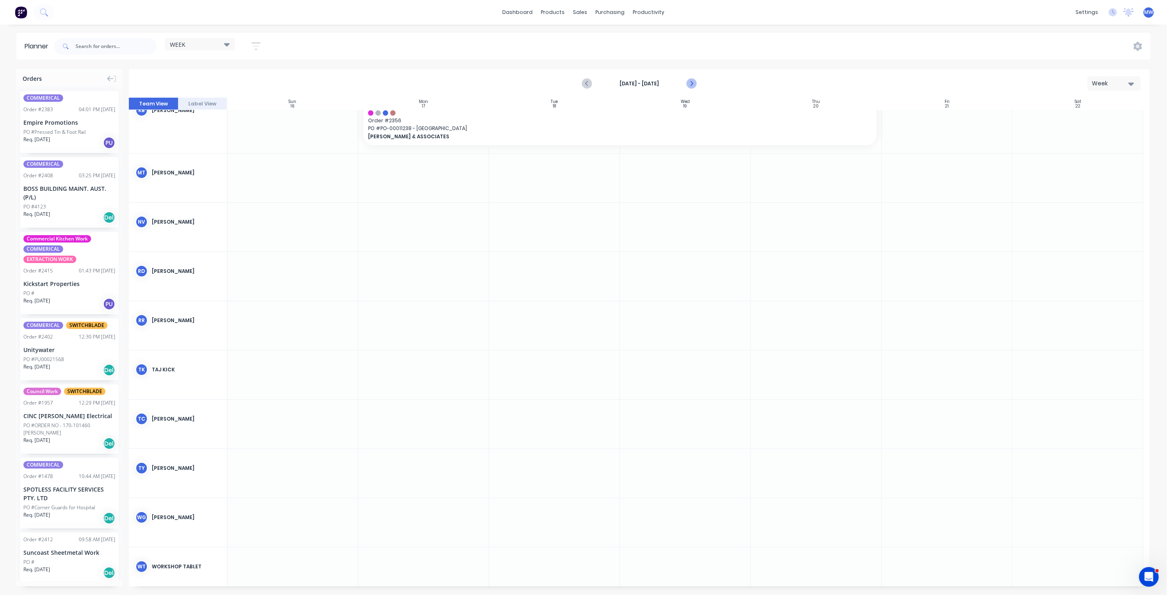
click at [694, 85] on icon "Next page" at bounding box center [691, 84] width 10 height 10
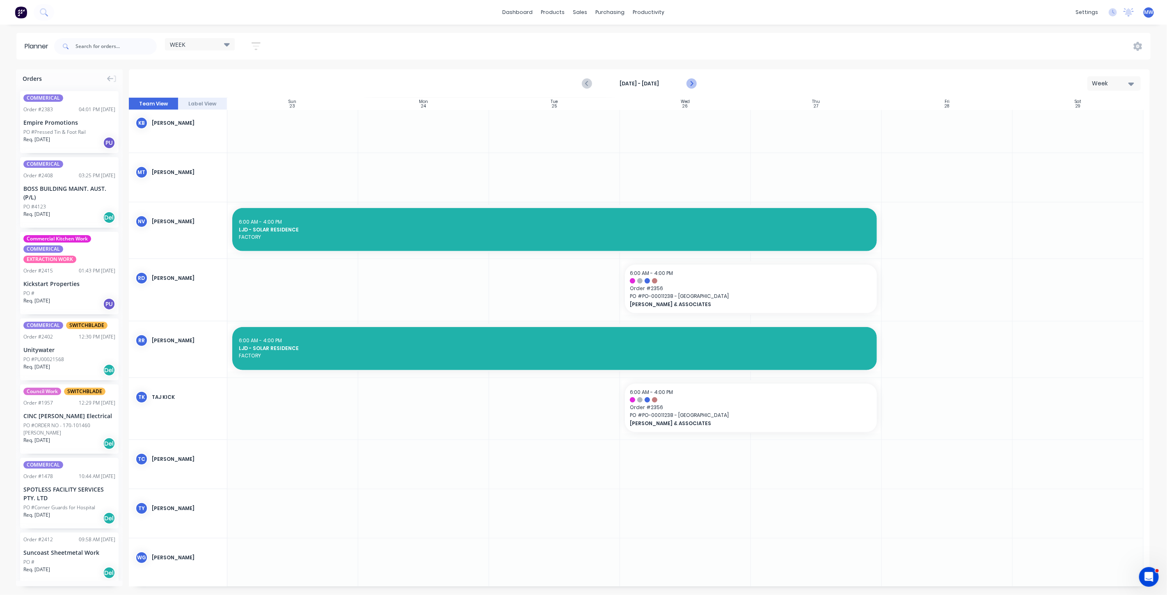
click at [694, 84] on icon "Next page" at bounding box center [691, 84] width 10 height 10
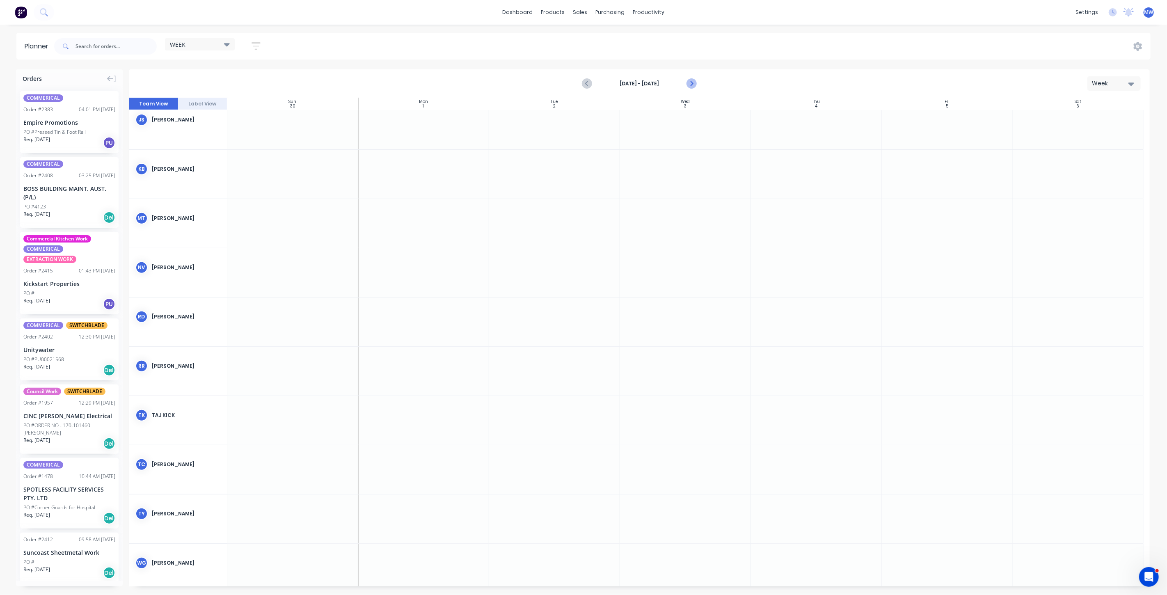
click at [694, 84] on icon "Next page" at bounding box center [691, 84] width 10 height 10
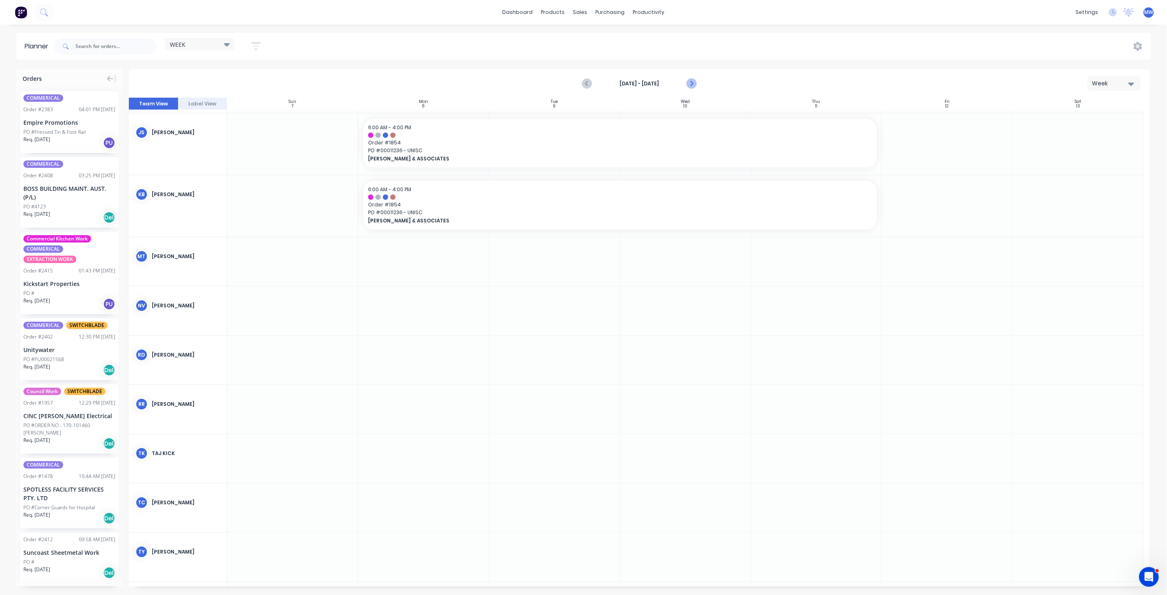
scroll to position [281, 0]
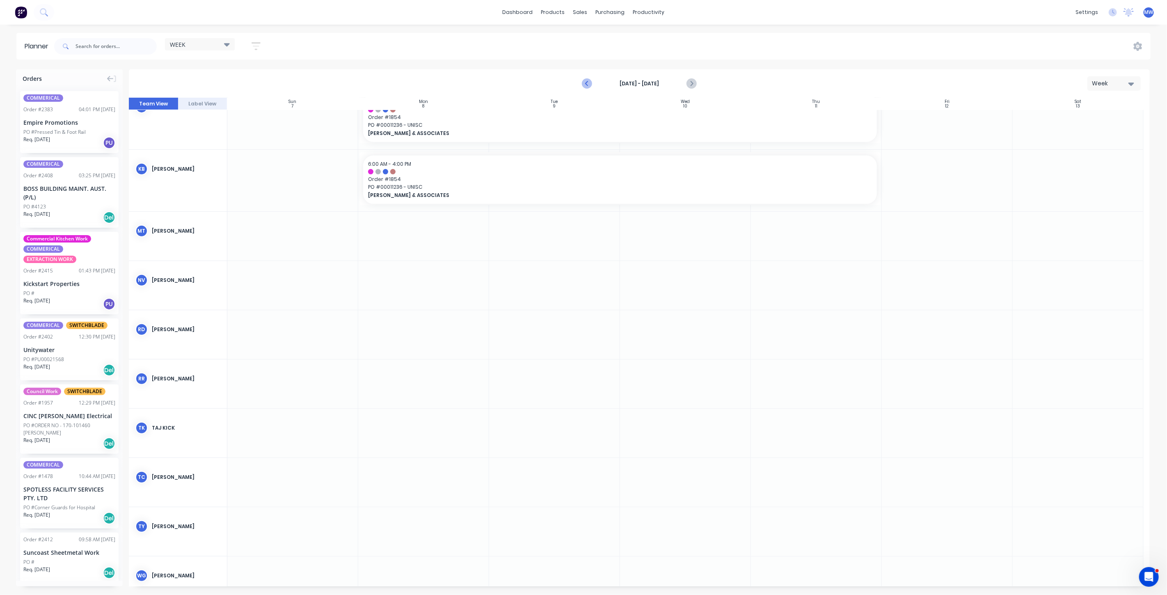
click at [592, 86] on icon "Previous page" at bounding box center [587, 84] width 10 height 10
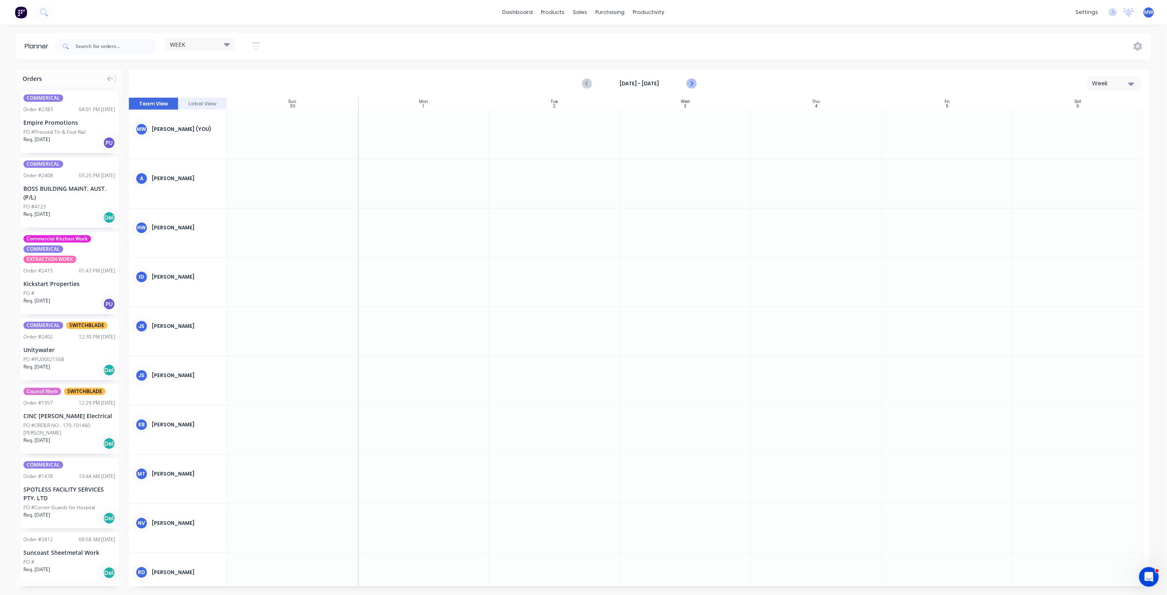
click at [689, 84] on icon "Next page" at bounding box center [691, 84] width 10 height 10
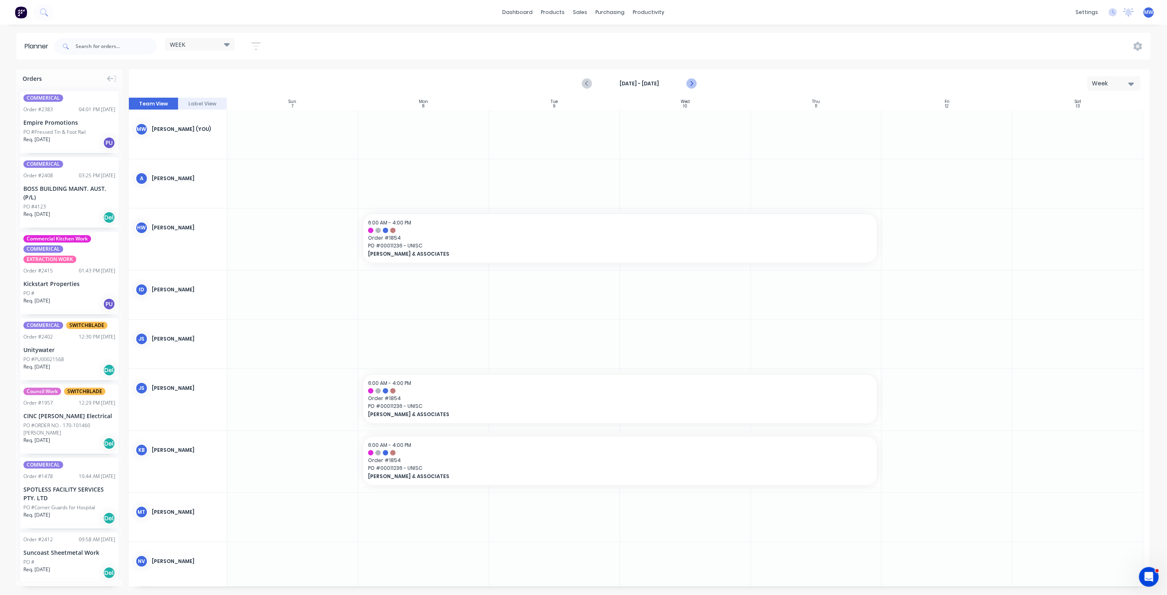
click at [691, 81] on icon "Next page" at bounding box center [692, 83] width 4 height 7
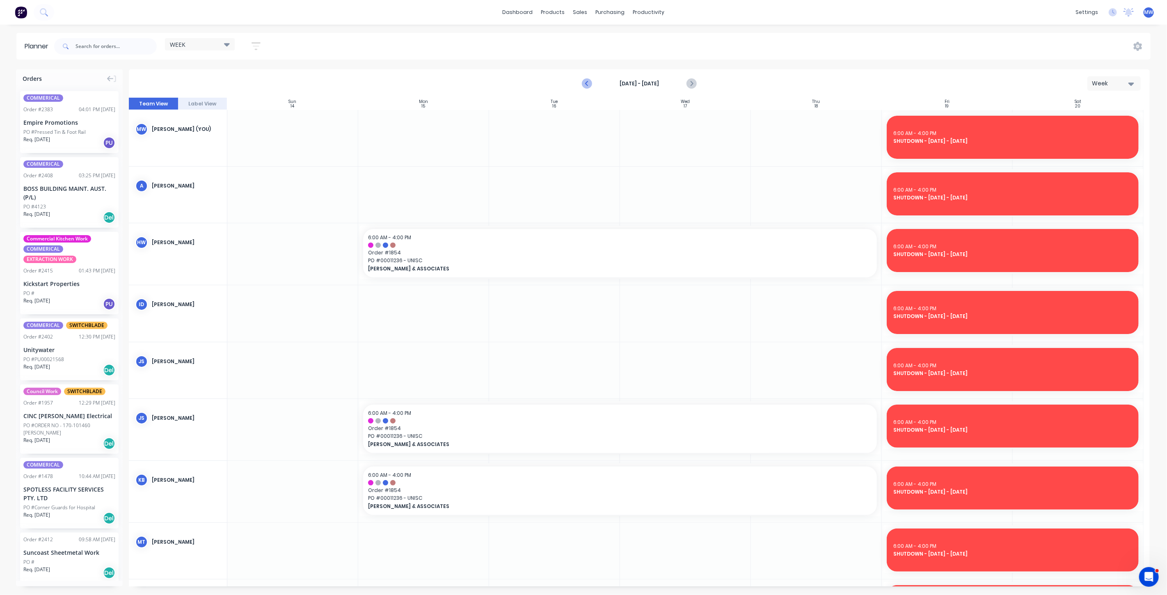
click at [589, 84] on icon "Previous page" at bounding box center [587, 84] width 10 height 10
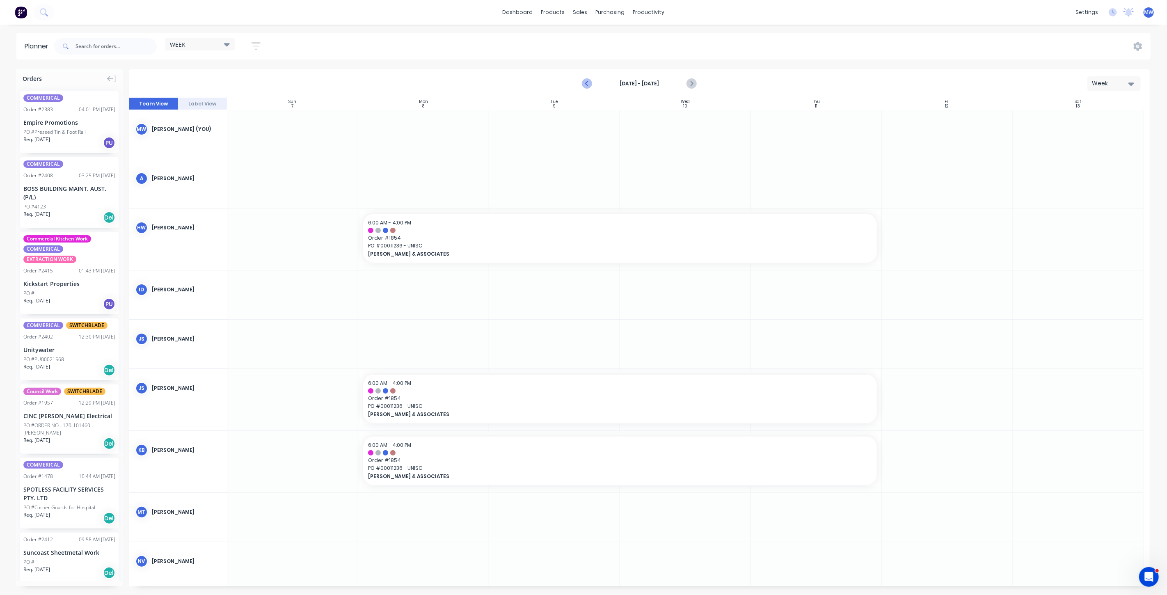
click at [587, 85] on icon "Previous page" at bounding box center [587, 84] width 10 height 10
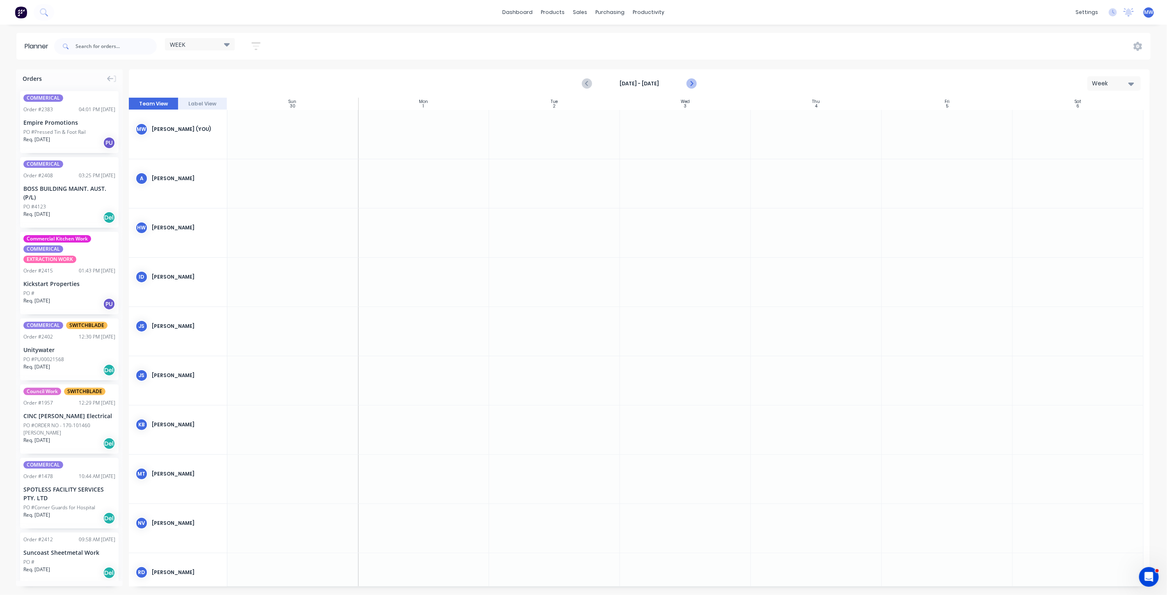
click at [694, 85] on icon "Next page" at bounding box center [691, 84] width 10 height 10
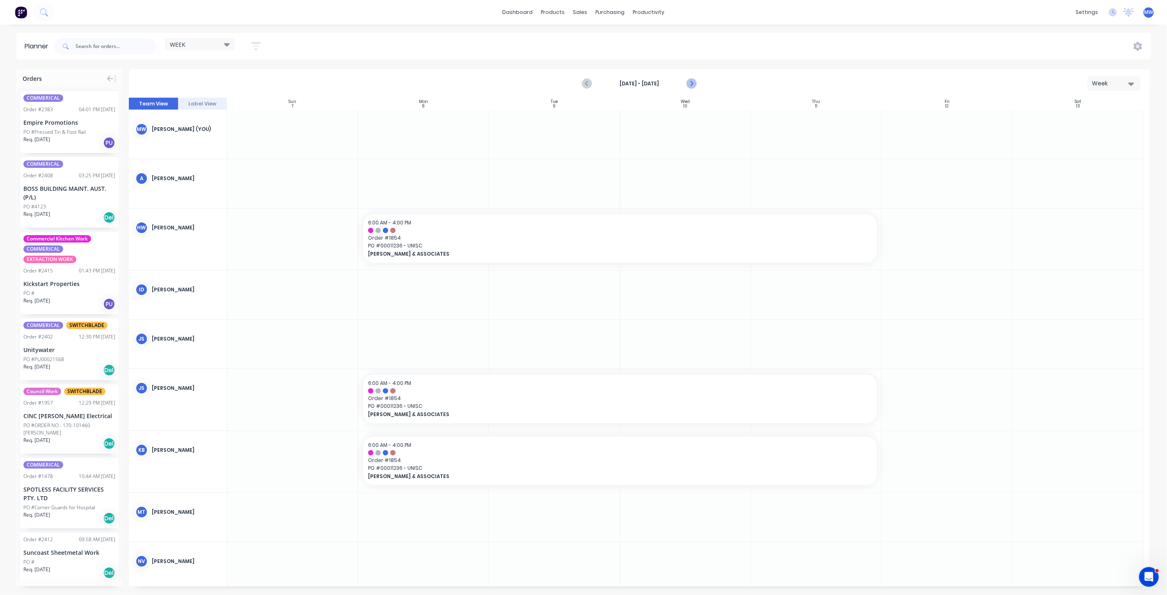
click at [690, 85] on icon "Next page" at bounding box center [691, 84] width 10 height 10
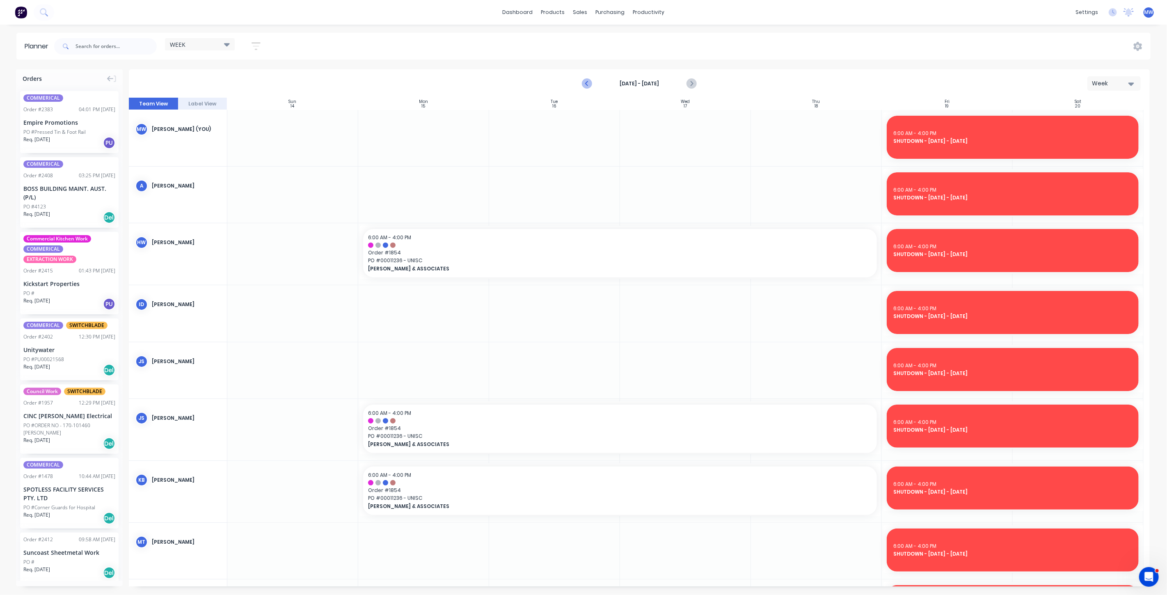
click at [587, 84] on icon "Previous page" at bounding box center [588, 83] width 4 height 7
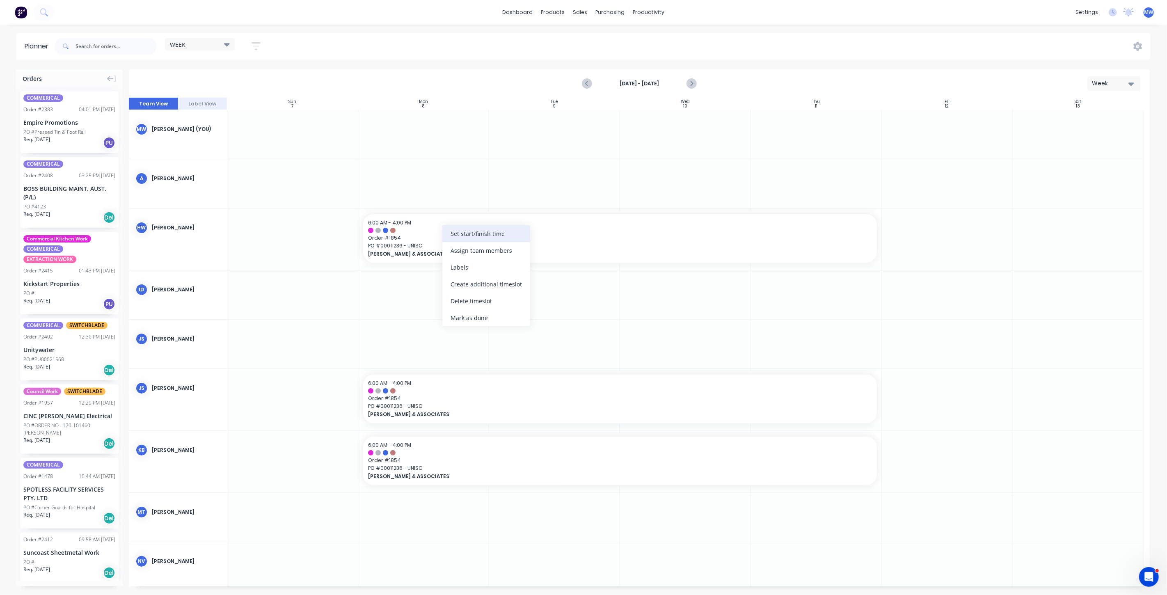
click at [495, 235] on div "Set start/finish time" at bounding box center [487, 233] width 88 height 17
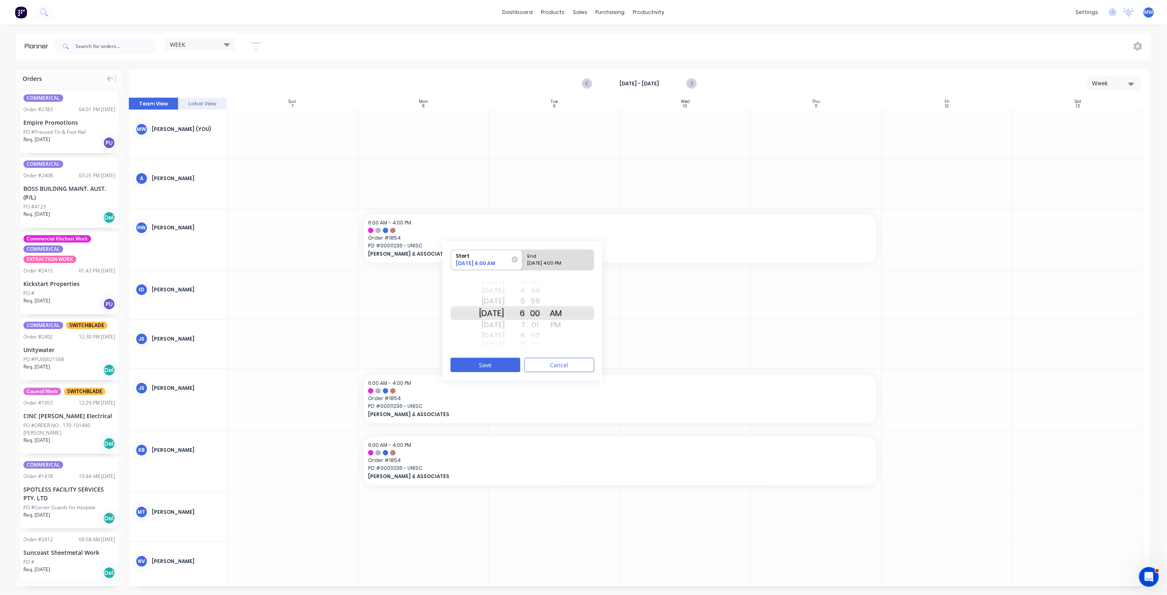
click at [503, 314] on div "Mon Nov 24" at bounding box center [492, 313] width 26 height 14
click at [557, 259] on div "End" at bounding box center [555, 255] width 60 height 10
click at [523, 259] on input "End 12/11/2025 4:00 PM" at bounding box center [523, 260] width 0 height 20
radio input "true"
click at [498, 314] on div "Thu Dec 4" at bounding box center [492, 313] width 26 height 14
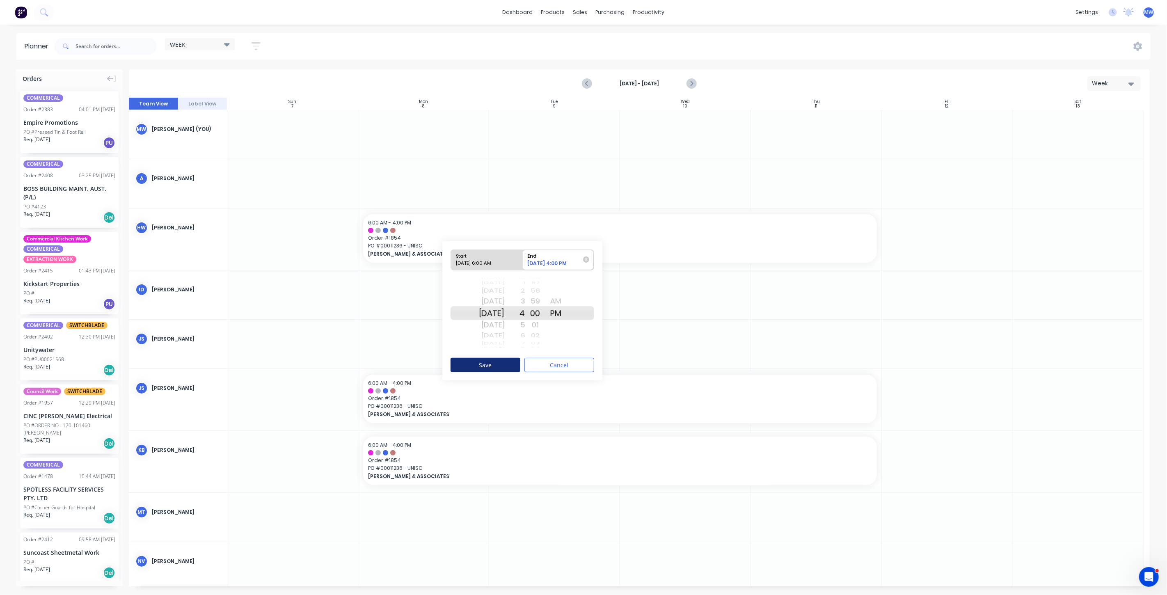
click at [486, 365] on button "Save" at bounding box center [486, 365] width 70 height 14
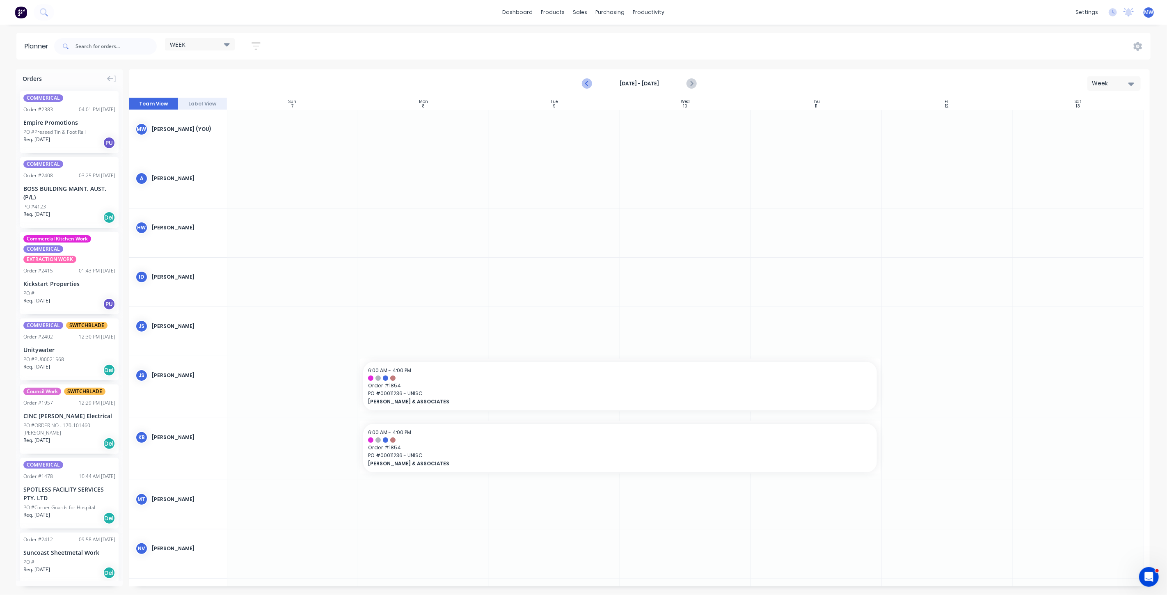
click at [587, 83] on icon "Previous page" at bounding box center [587, 84] width 10 height 10
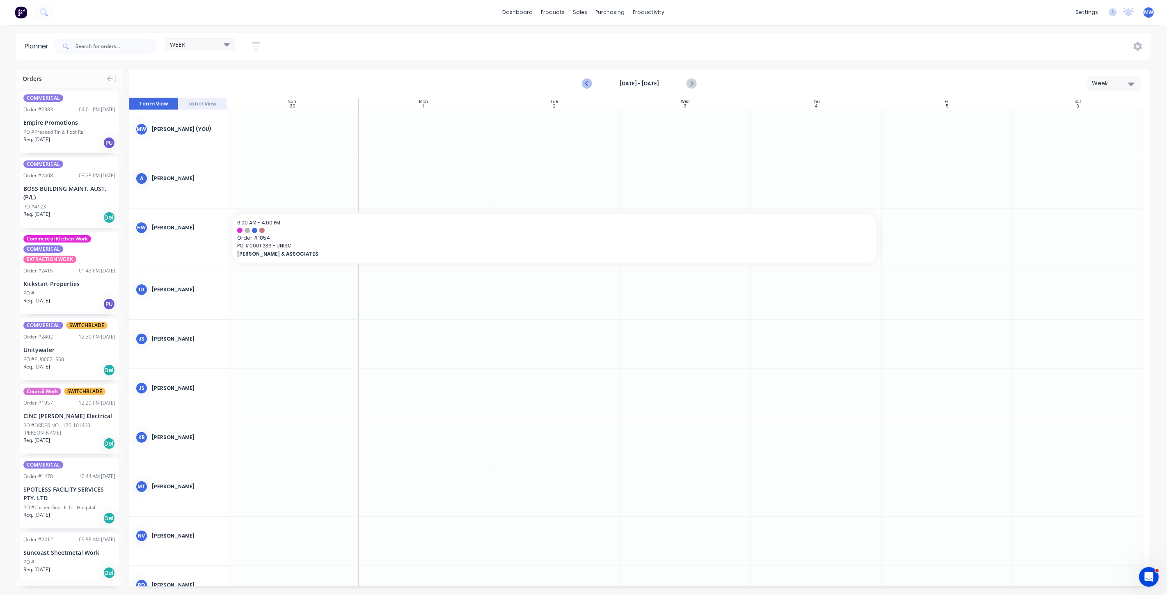
click at [587, 83] on icon "Previous page" at bounding box center [587, 84] width 10 height 10
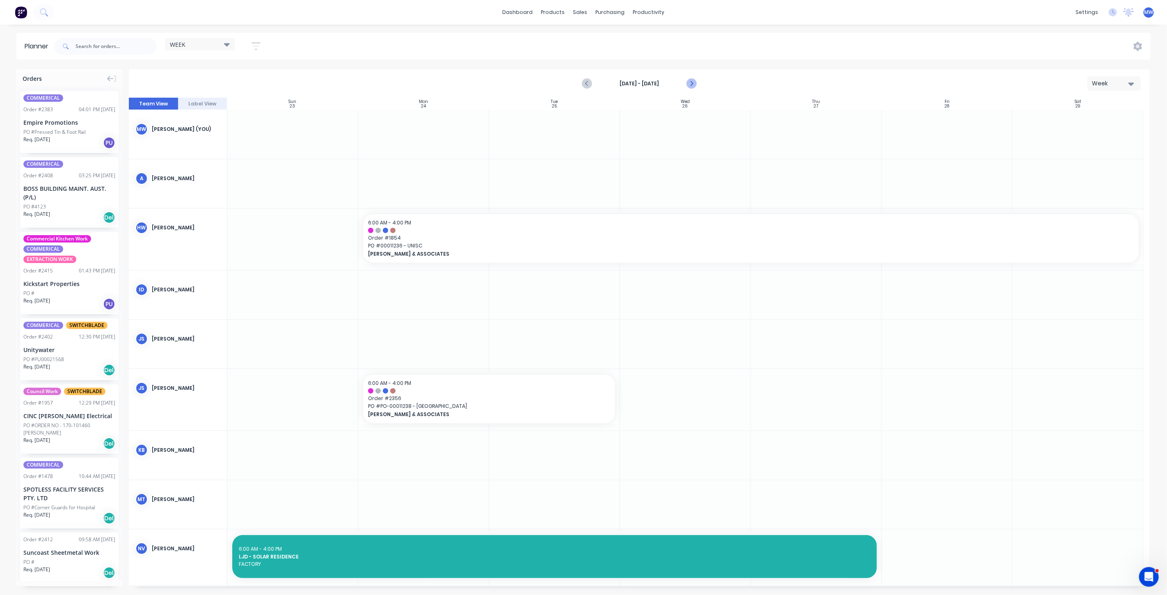
click at [693, 87] on icon "Next page" at bounding box center [691, 84] width 10 height 10
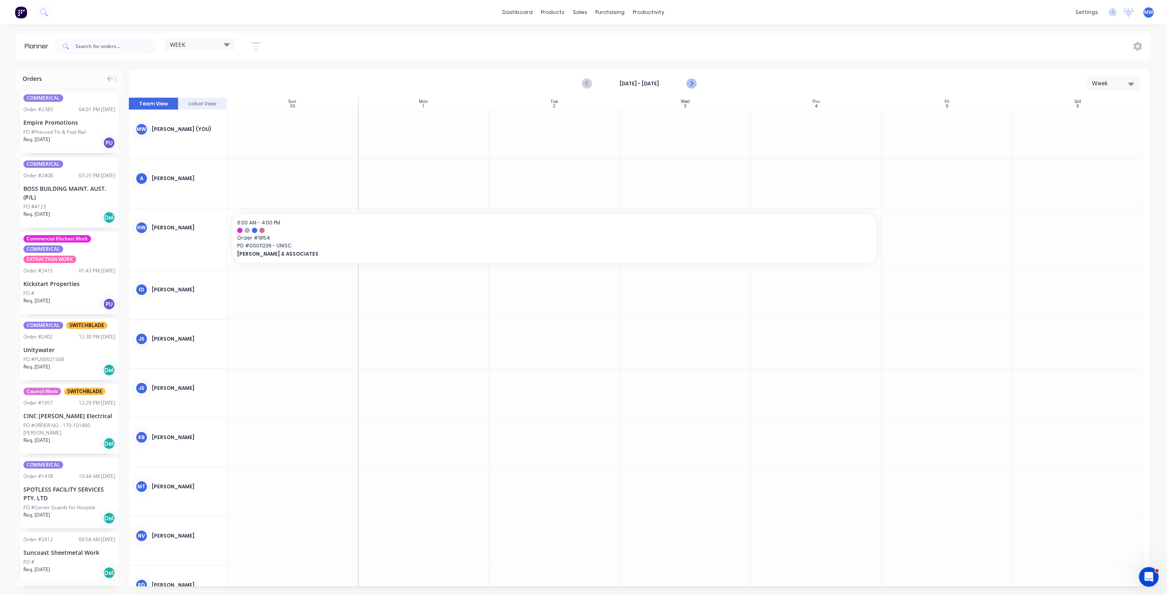
click at [693, 87] on icon "Next page" at bounding box center [691, 84] width 10 height 10
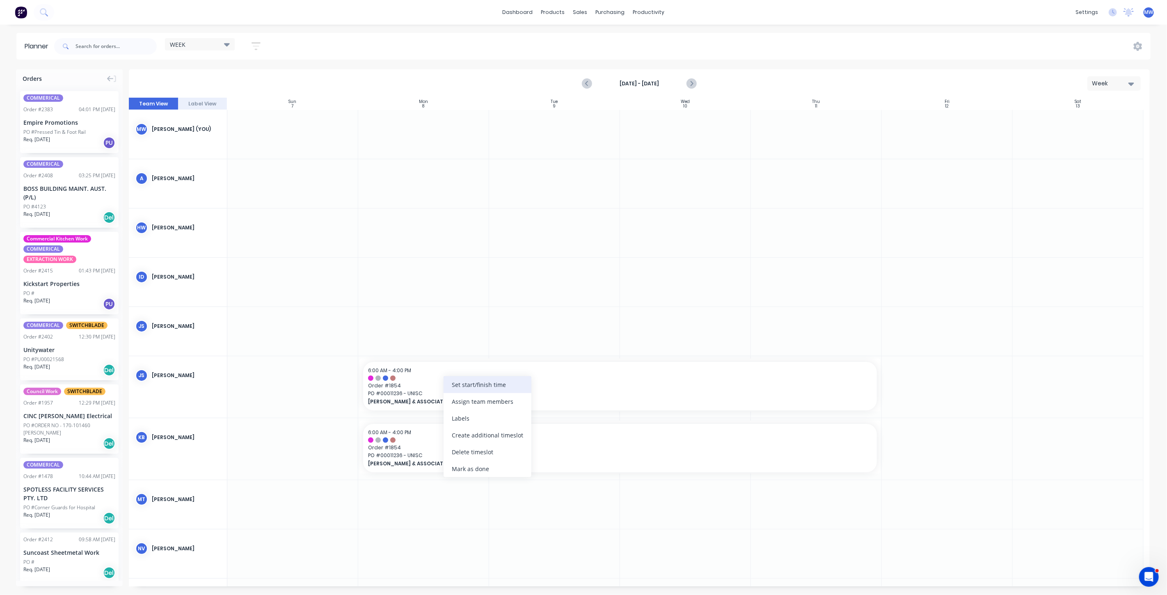
click at [471, 391] on div "Set start/finish time" at bounding box center [488, 384] width 88 height 17
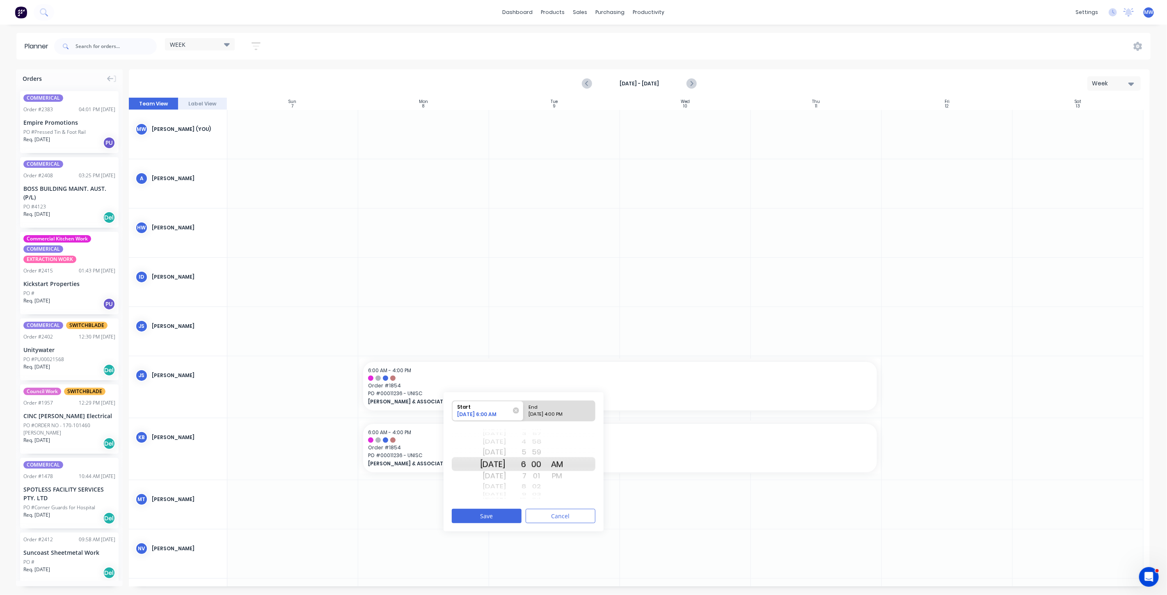
click at [500, 464] on div "Mon Nov 24" at bounding box center [493, 464] width 26 height 14
click at [573, 410] on div "End" at bounding box center [556, 406] width 60 height 10
click at [524, 410] on input "End 12/11/2025 4:00 PM" at bounding box center [524, 411] width 0 height 20
radio input "true"
click at [504, 466] on div "Thu Dec 4" at bounding box center [493, 464] width 26 height 14
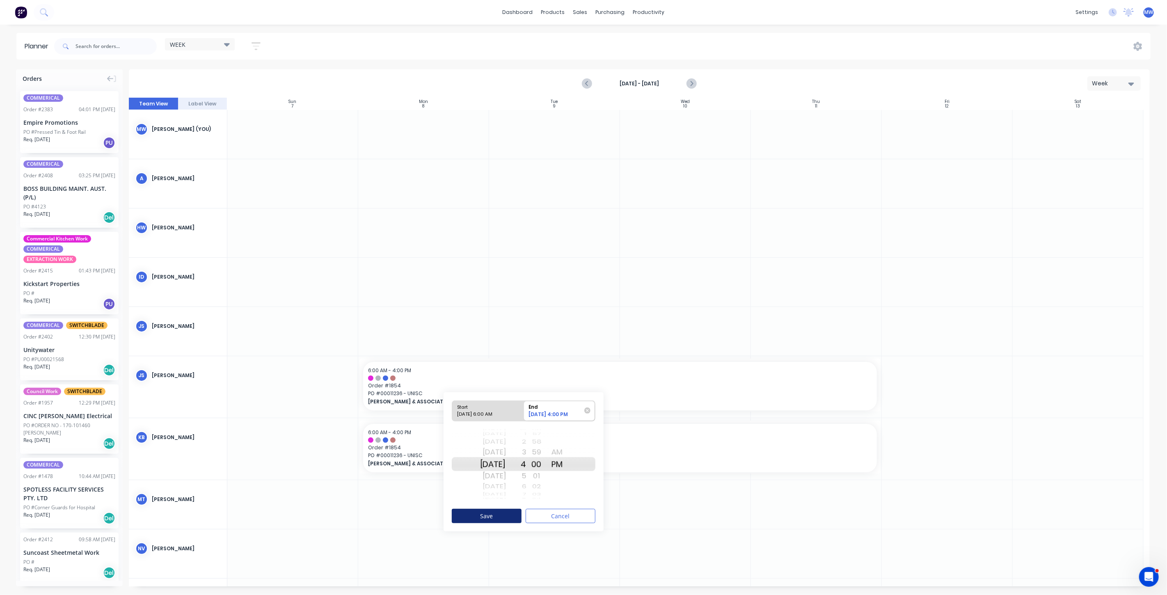
click at [498, 518] on button "Save" at bounding box center [487, 516] width 70 height 14
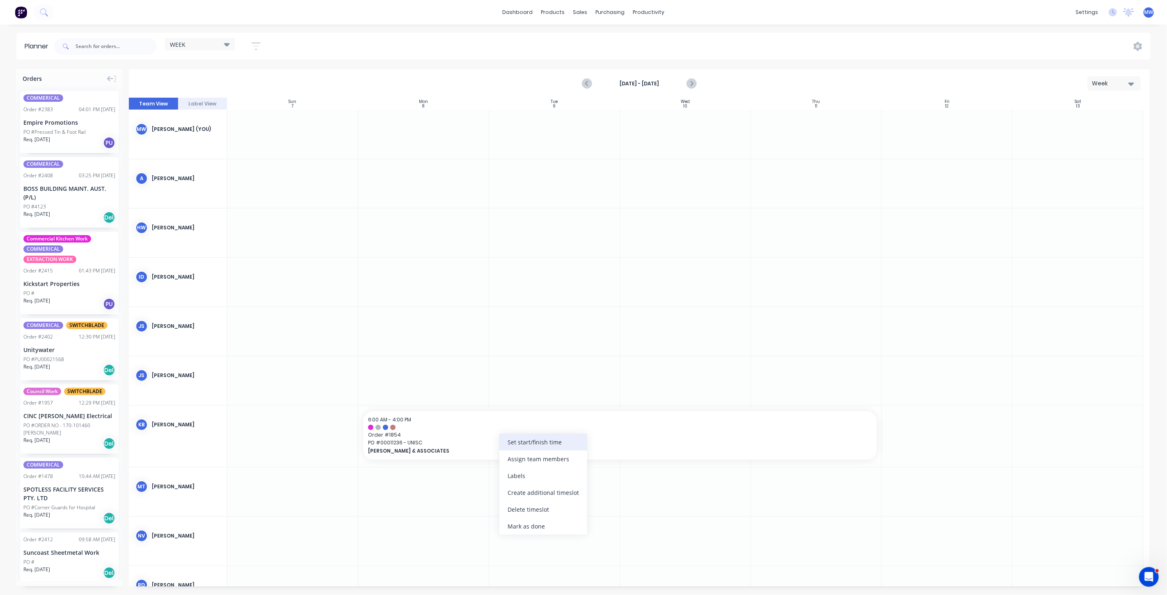
click at [522, 443] on div "Set start/finish time" at bounding box center [544, 442] width 88 height 17
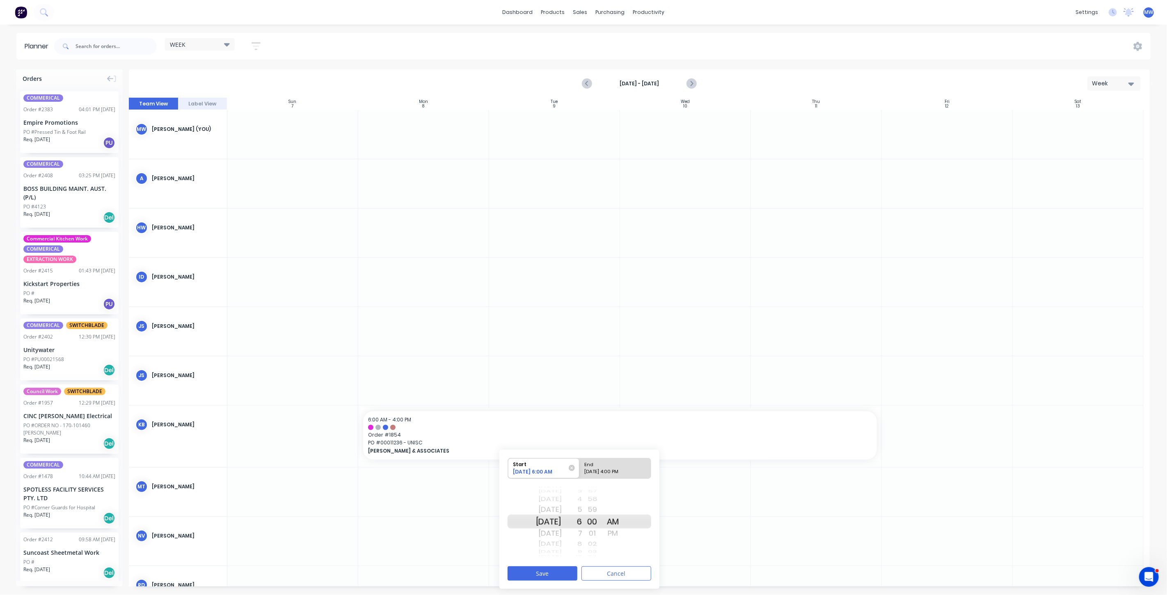
click at [556, 524] on div "Mon Nov 24" at bounding box center [549, 522] width 26 height 14
click at [627, 467] on div "End" at bounding box center [612, 464] width 60 height 10
click at [580, 467] on input "End 12/11/2025 4:00 PM" at bounding box center [580, 469] width 0 height 20
radio input "true"
click at [563, 571] on button "Save" at bounding box center [543, 573] width 70 height 14
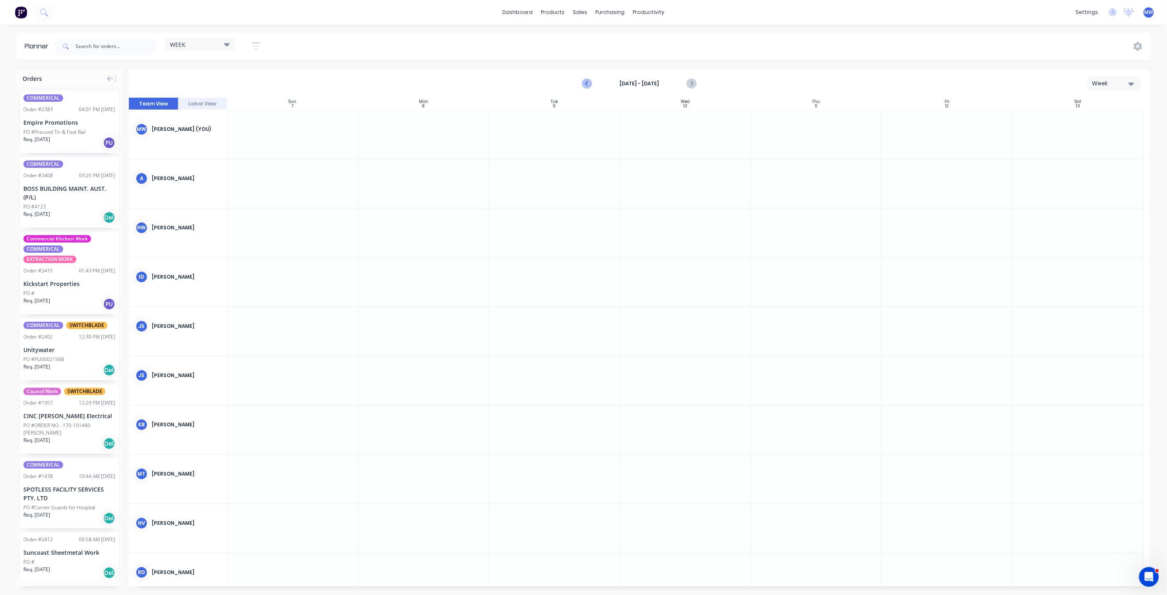
click at [586, 85] on icon "Previous page" at bounding box center [587, 84] width 10 height 10
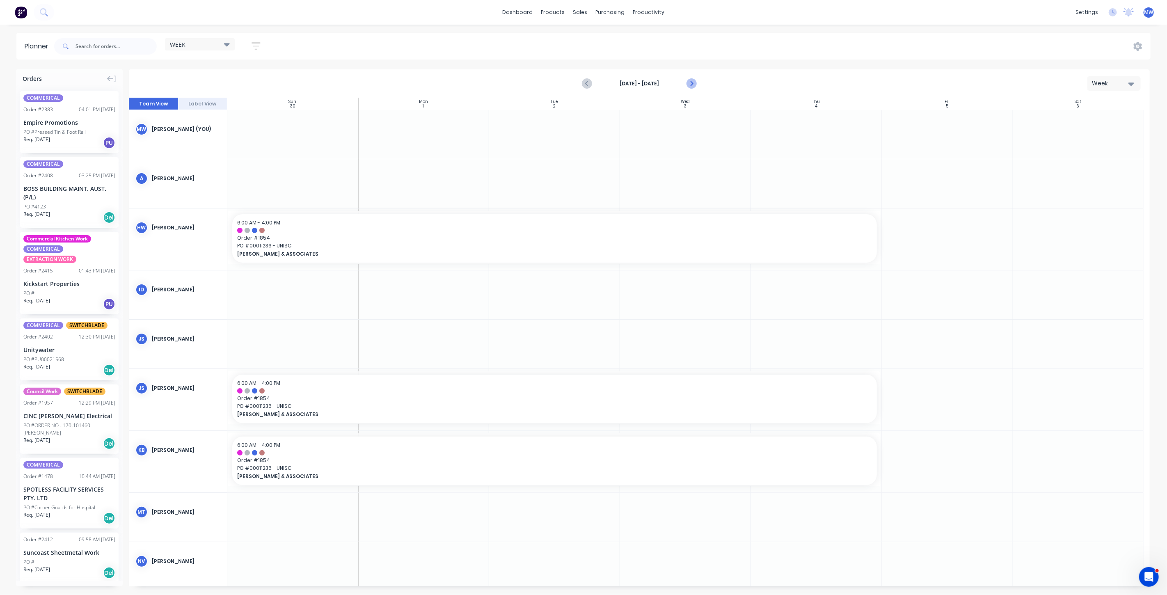
click at [692, 85] on icon "Next page" at bounding box center [691, 84] width 10 height 10
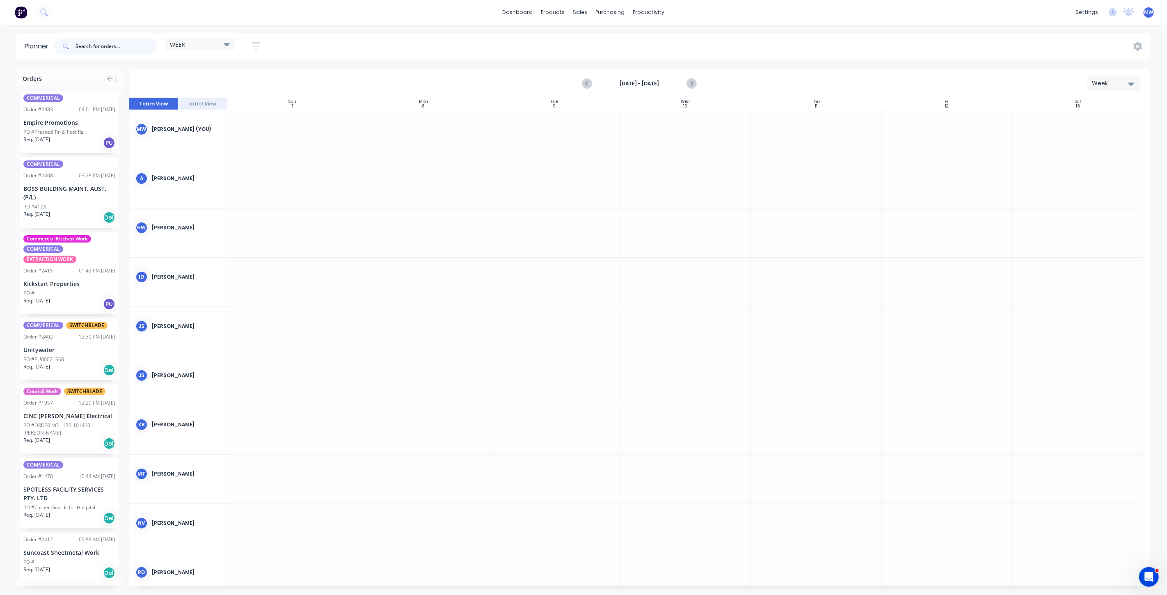
click at [89, 43] on input "text" at bounding box center [116, 46] width 81 height 16
type input "2116"
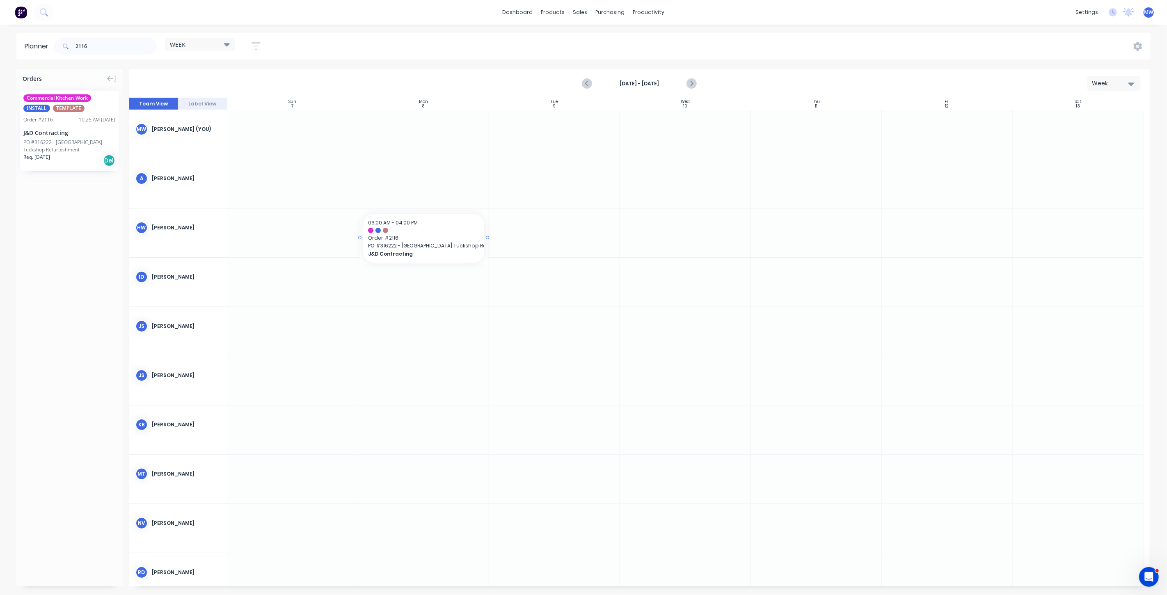
drag, startPoint x: 74, startPoint y: 136, endPoint x: 427, endPoint y: 239, distance: 367.5
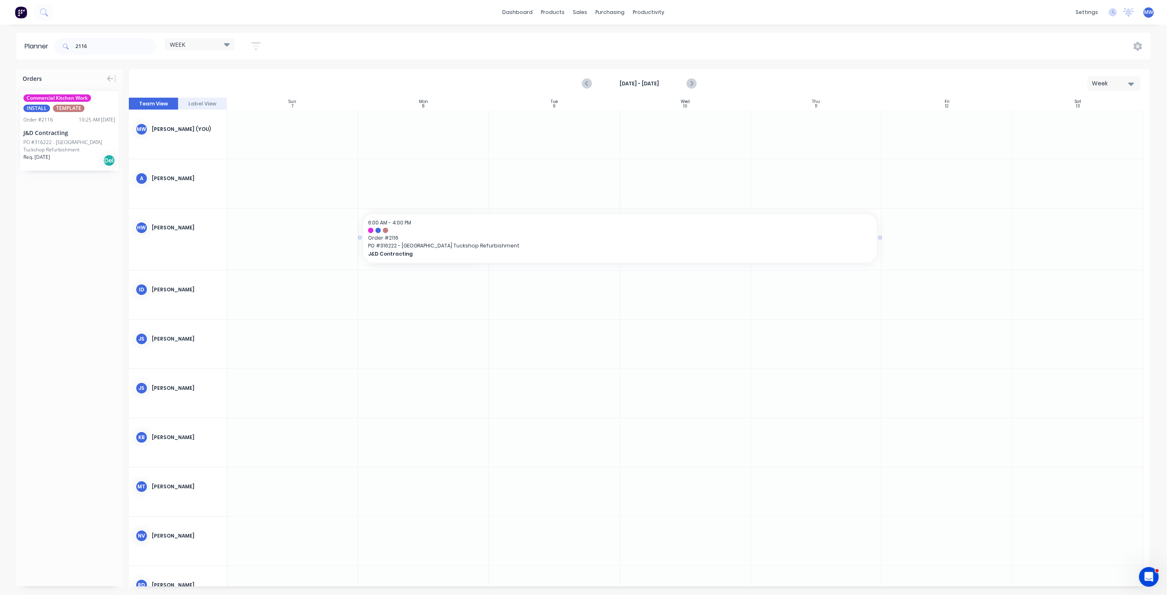
drag, startPoint x: 486, startPoint y: 236, endPoint x: 784, endPoint y: 244, distance: 298.1
click at [557, 281] on div "Create additional timeslot" at bounding box center [535, 279] width 88 height 17
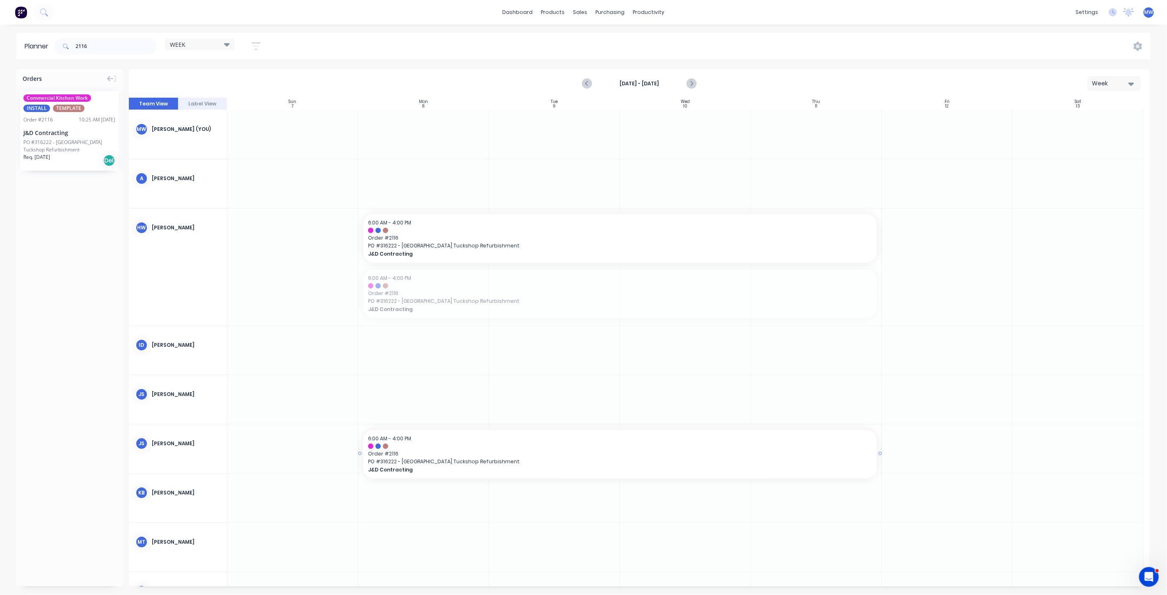
drag, startPoint x: 538, startPoint y: 291, endPoint x: 555, endPoint y: 436, distance: 145.5
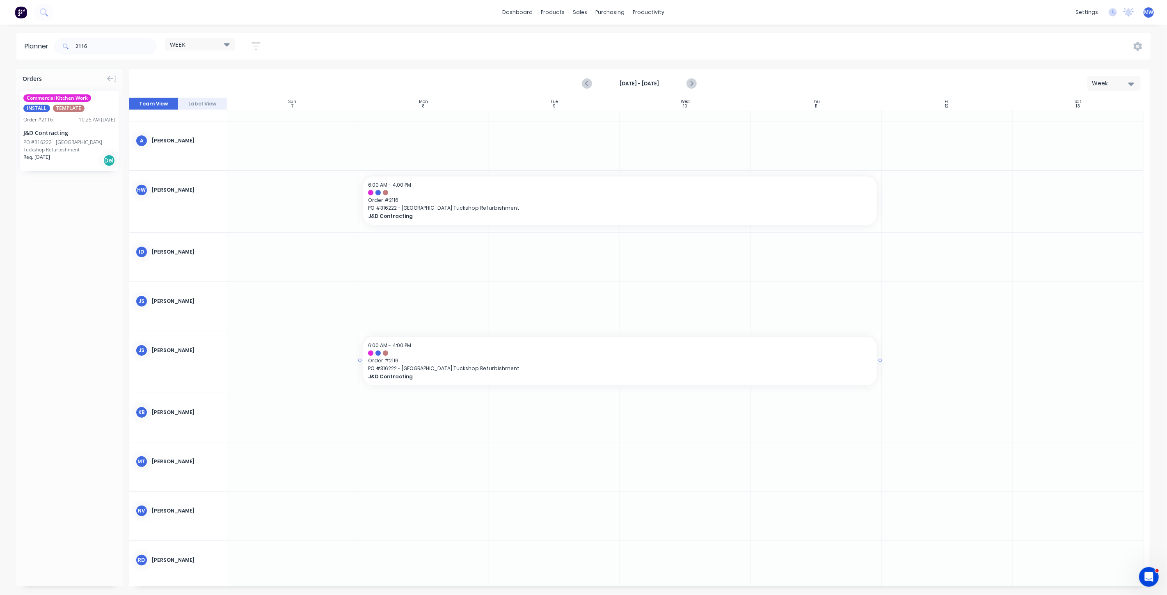
scroll to position [91, 0]
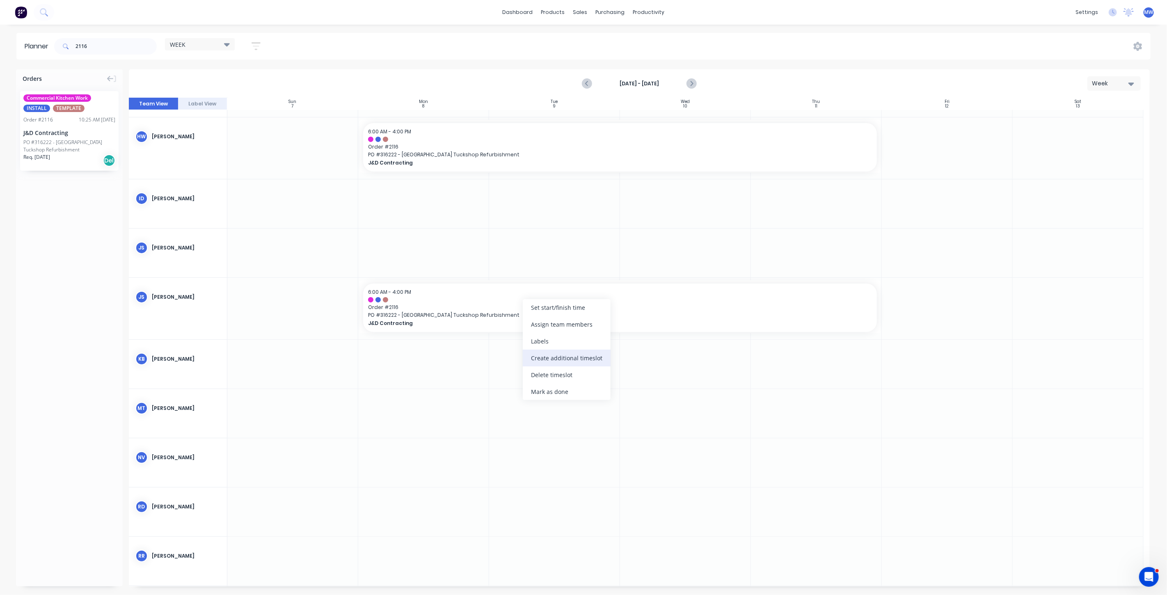
click at [579, 359] on div "Create additional timeslot" at bounding box center [567, 358] width 88 height 17
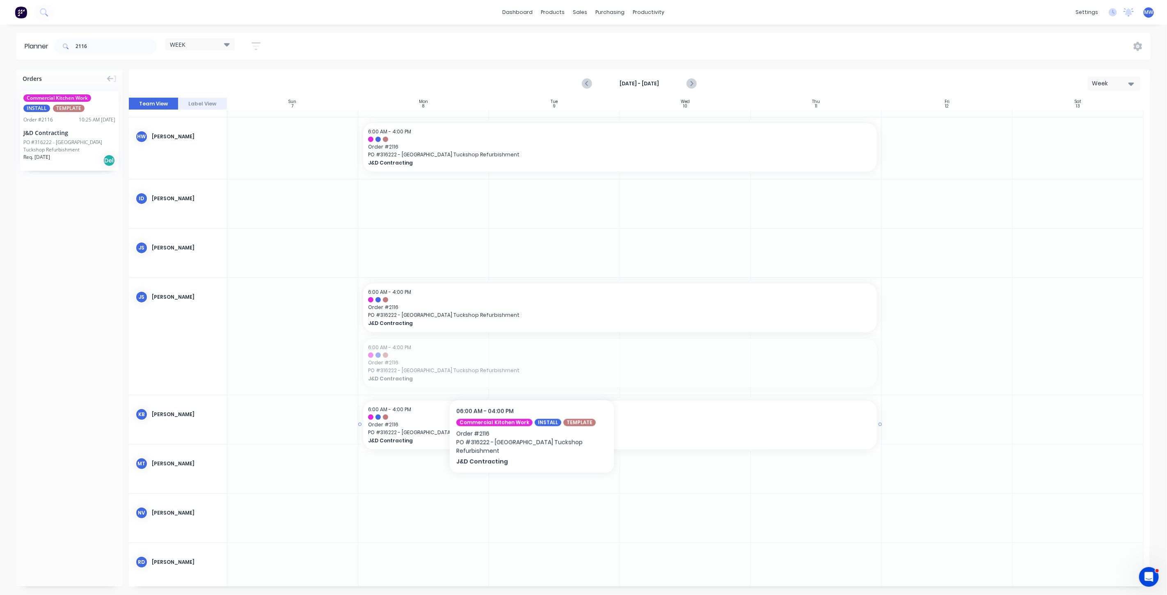
drag, startPoint x: 530, startPoint y: 360, endPoint x: 541, endPoint y: 415, distance: 55.2
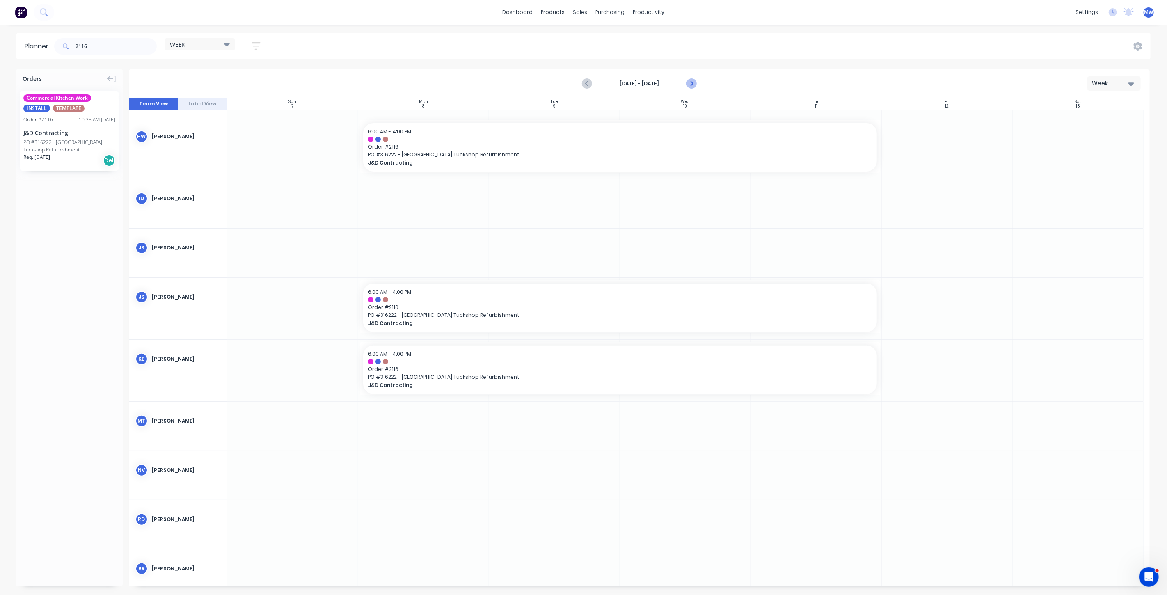
click at [690, 84] on icon "Next page" at bounding box center [691, 84] width 10 height 10
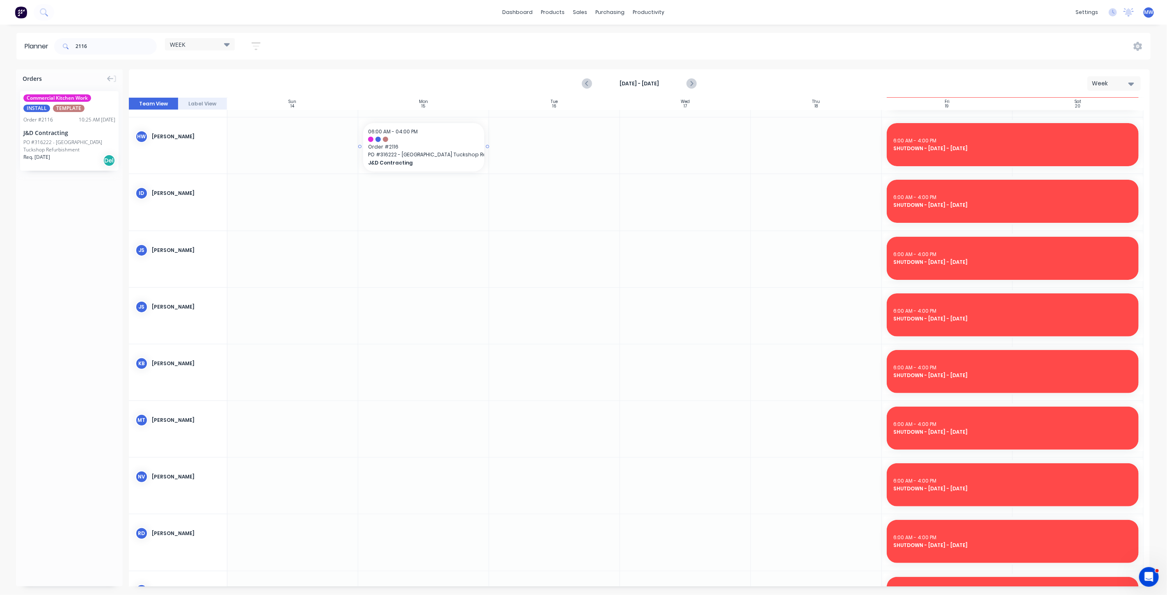
drag, startPoint x: 60, startPoint y: 131, endPoint x: 418, endPoint y: 152, distance: 358.6
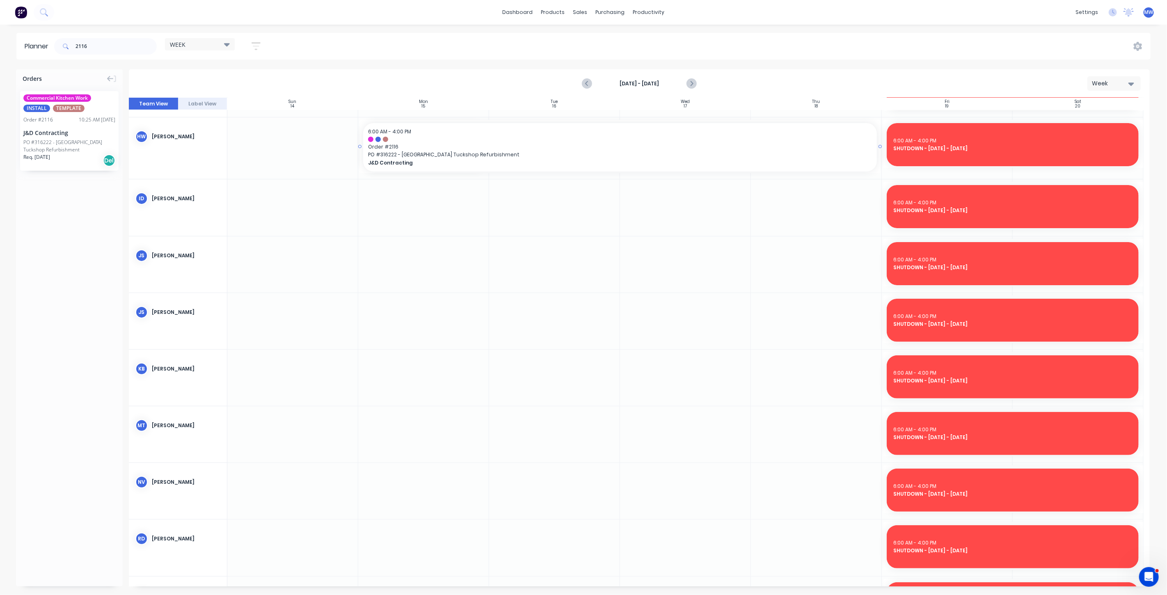
drag, startPoint x: 486, startPoint y: 144, endPoint x: 796, endPoint y: 163, distance: 309.6
click at [522, 187] on div "Create additional timeslot" at bounding box center [518, 181] width 88 height 17
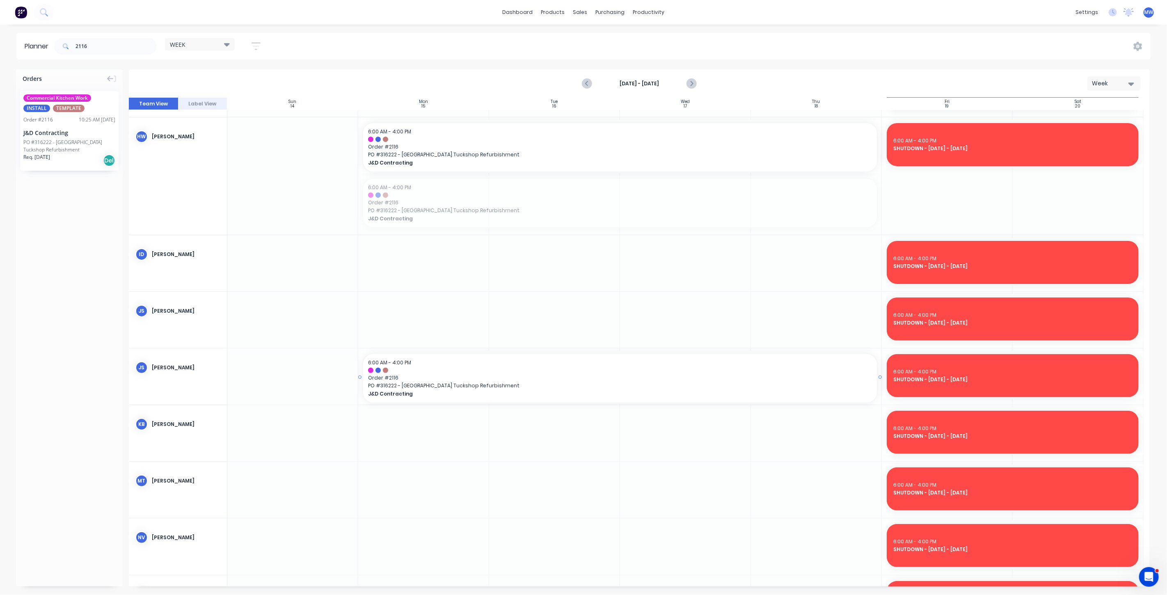
drag, startPoint x: 490, startPoint y: 212, endPoint x: 491, endPoint y: 356, distance: 144.1
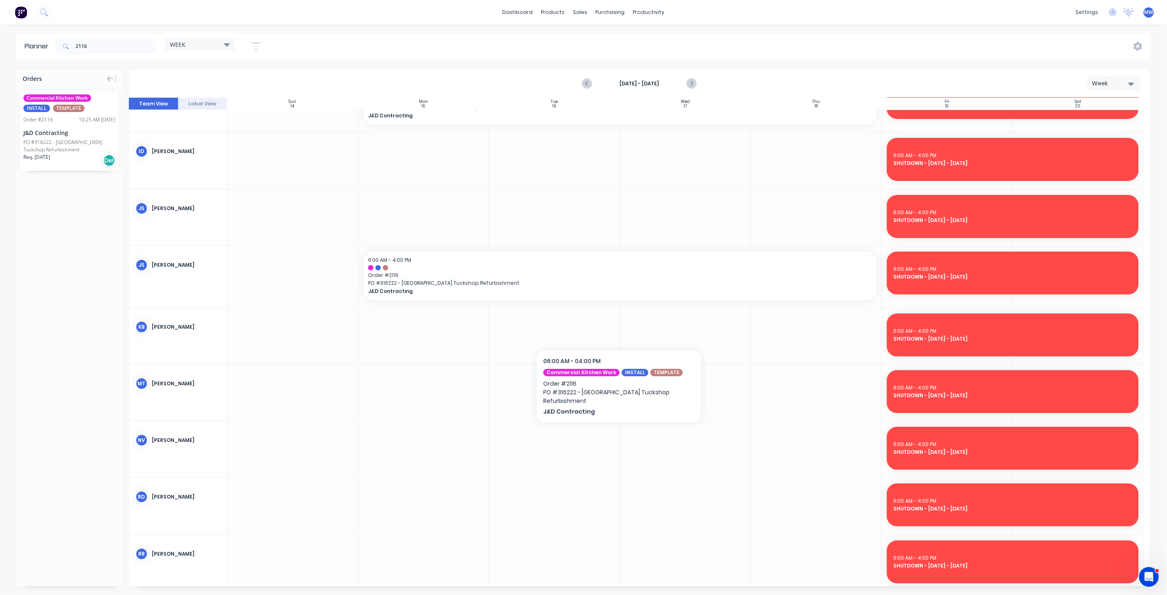
scroll to position [197, 0]
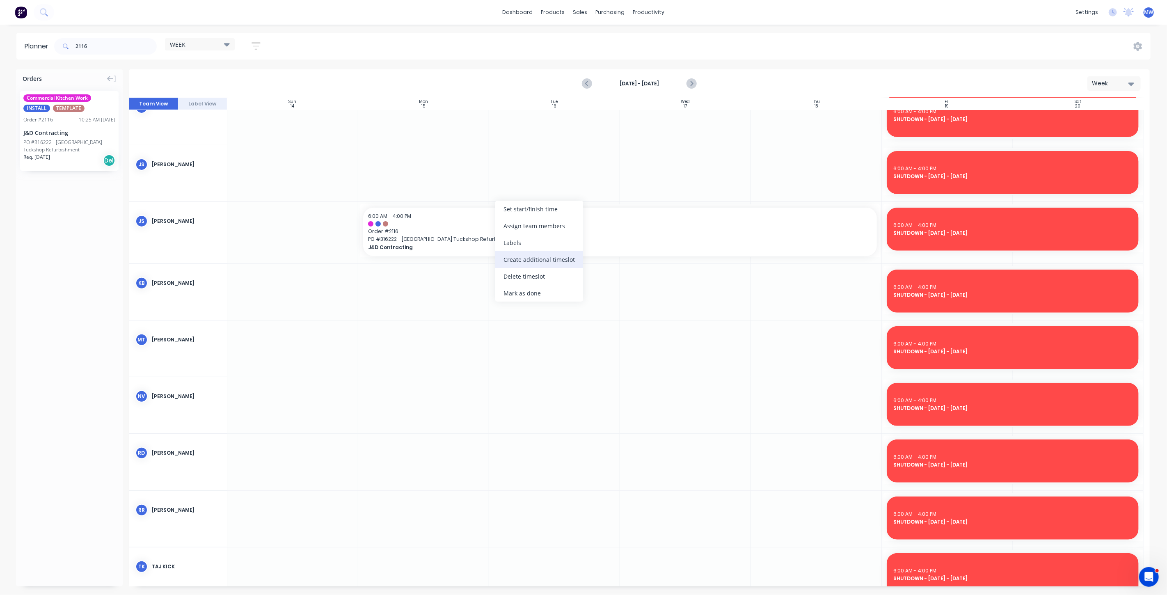
click at [534, 262] on div "Create additional timeslot" at bounding box center [539, 259] width 88 height 17
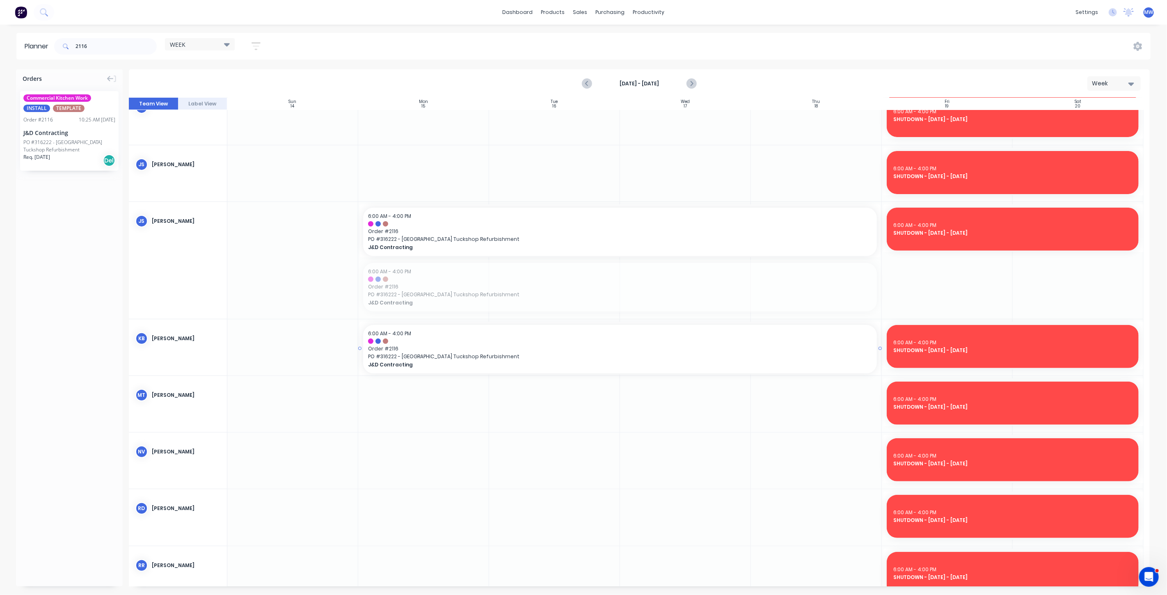
drag, startPoint x: 483, startPoint y: 284, endPoint x: 489, endPoint y: 337, distance: 53.7
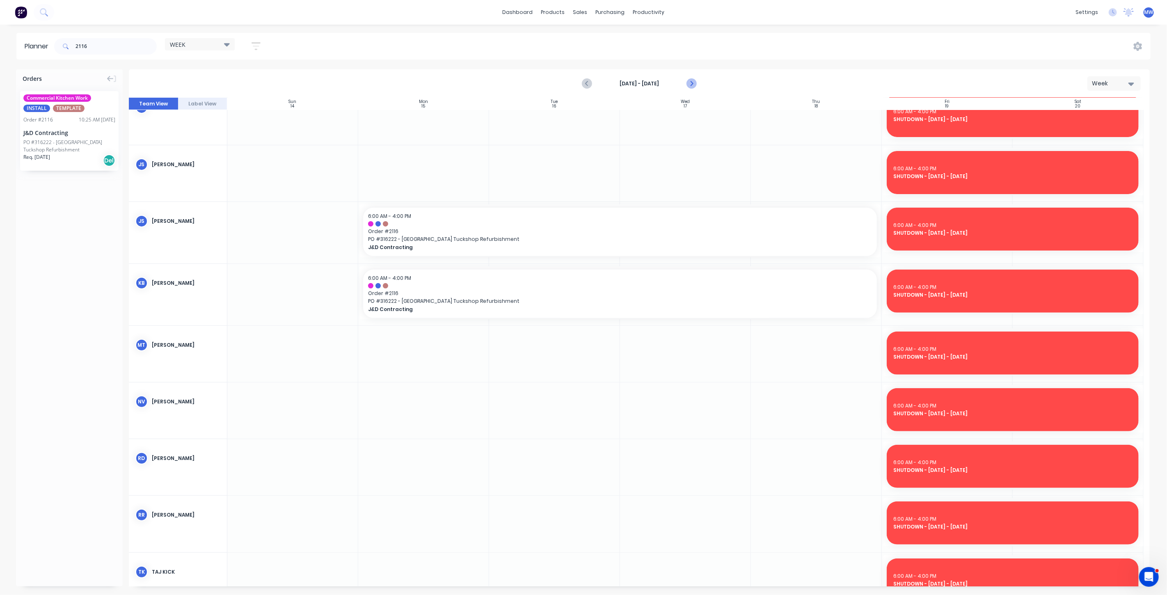
click at [690, 80] on icon "Next page" at bounding box center [692, 83] width 4 height 7
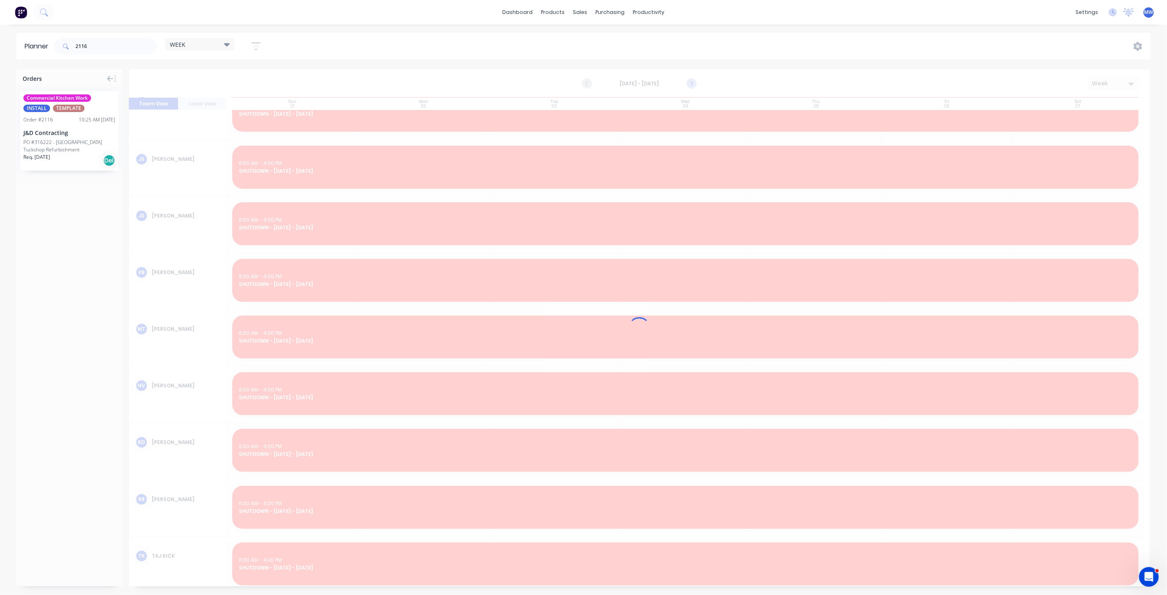
scroll to position [192, 0]
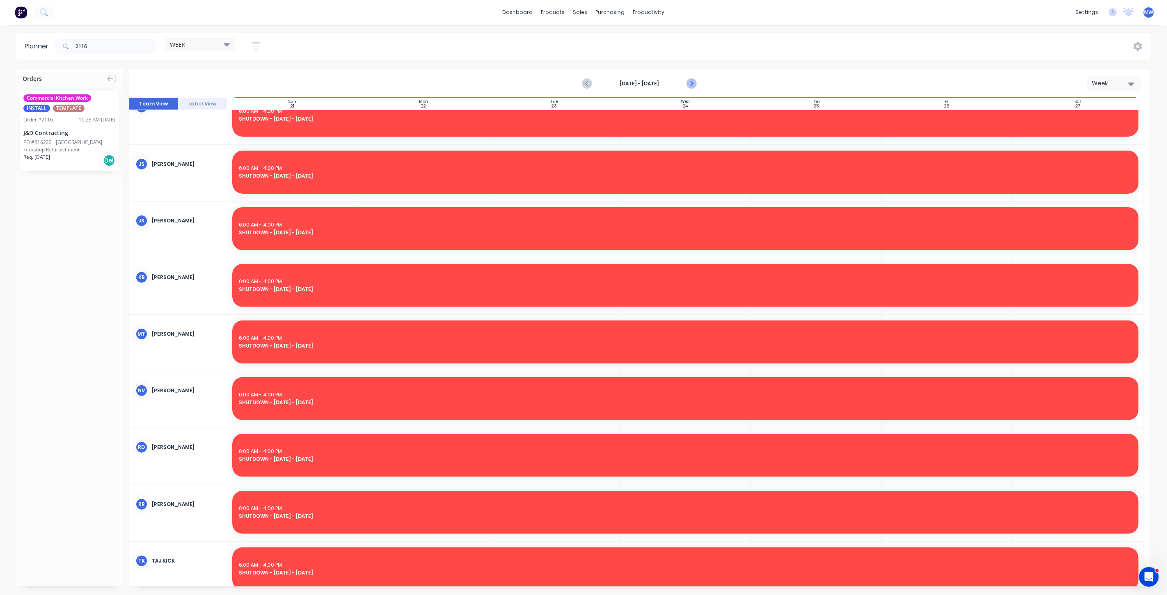
click at [690, 82] on icon "Next page" at bounding box center [691, 84] width 10 height 10
click at [691, 82] on icon "Next page" at bounding box center [692, 83] width 4 height 7
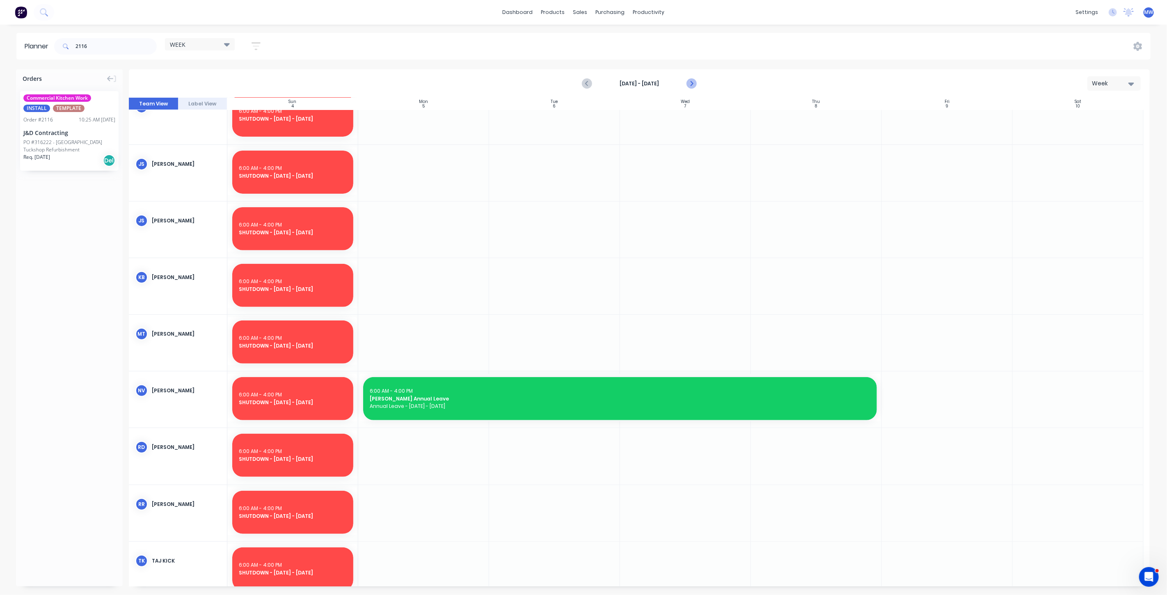
click at [692, 83] on icon "Next page" at bounding box center [692, 83] width 4 height 7
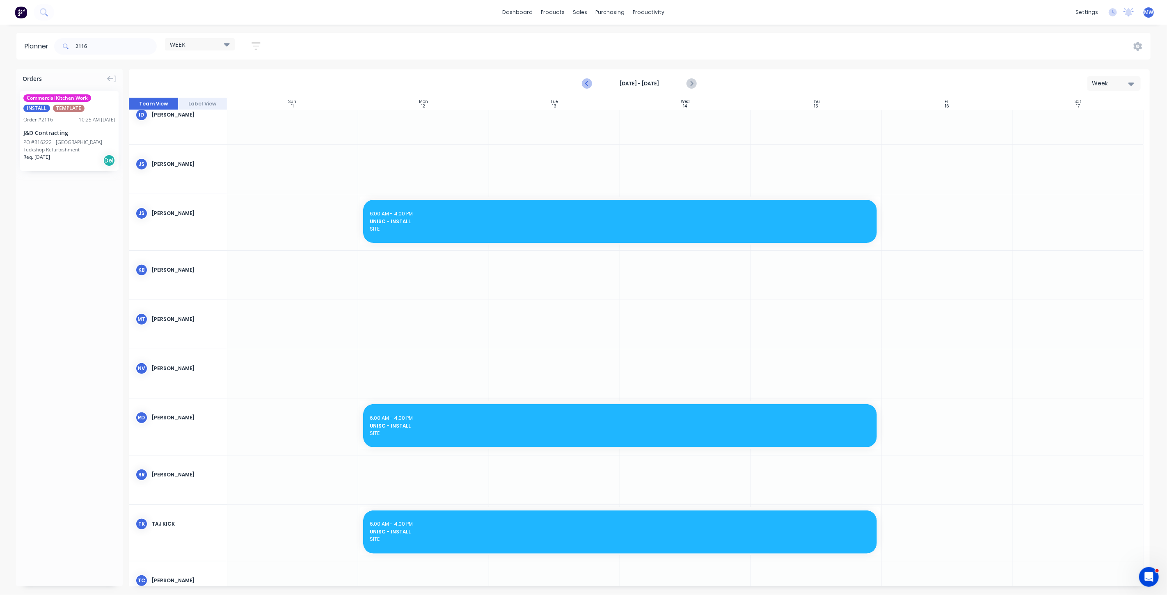
click at [589, 83] on icon "Previous page" at bounding box center [587, 84] width 10 height 10
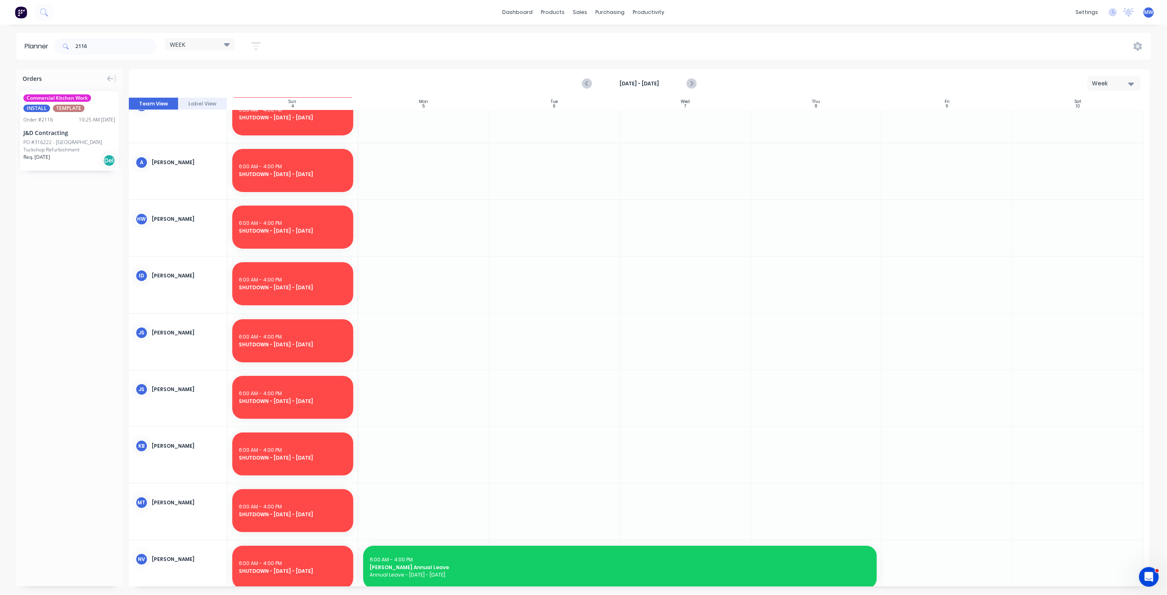
scroll to position [0, 0]
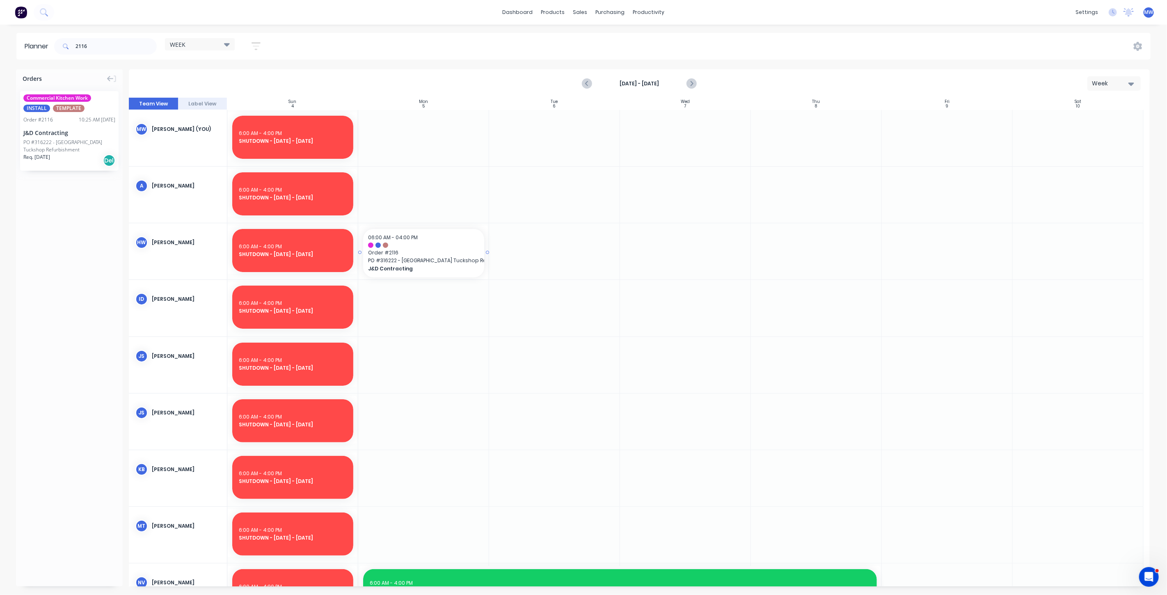
drag, startPoint x: 76, startPoint y: 144, endPoint x: 458, endPoint y: 273, distance: 403.5
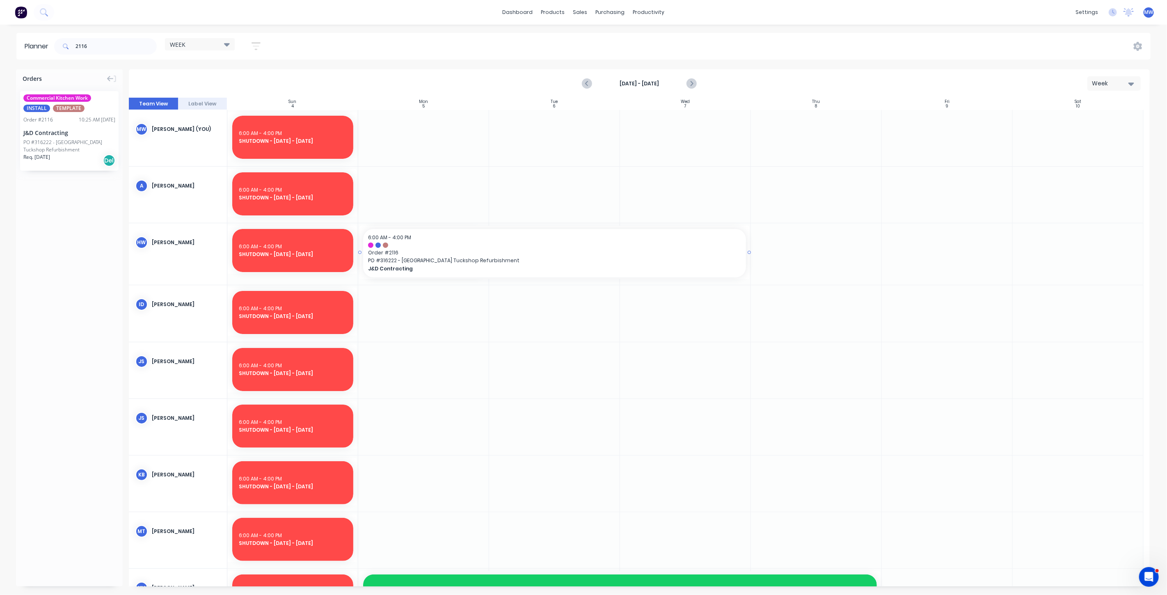
drag, startPoint x: 486, startPoint y: 251, endPoint x: 706, endPoint y: 263, distance: 220.8
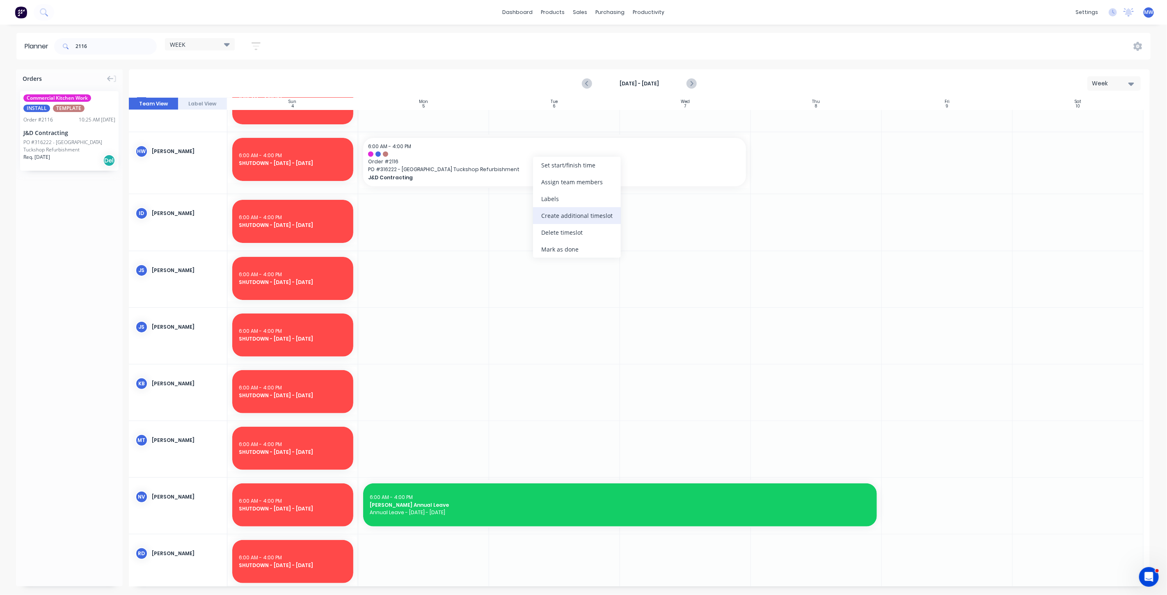
click at [590, 216] on div "Create additional timeslot" at bounding box center [577, 215] width 88 height 17
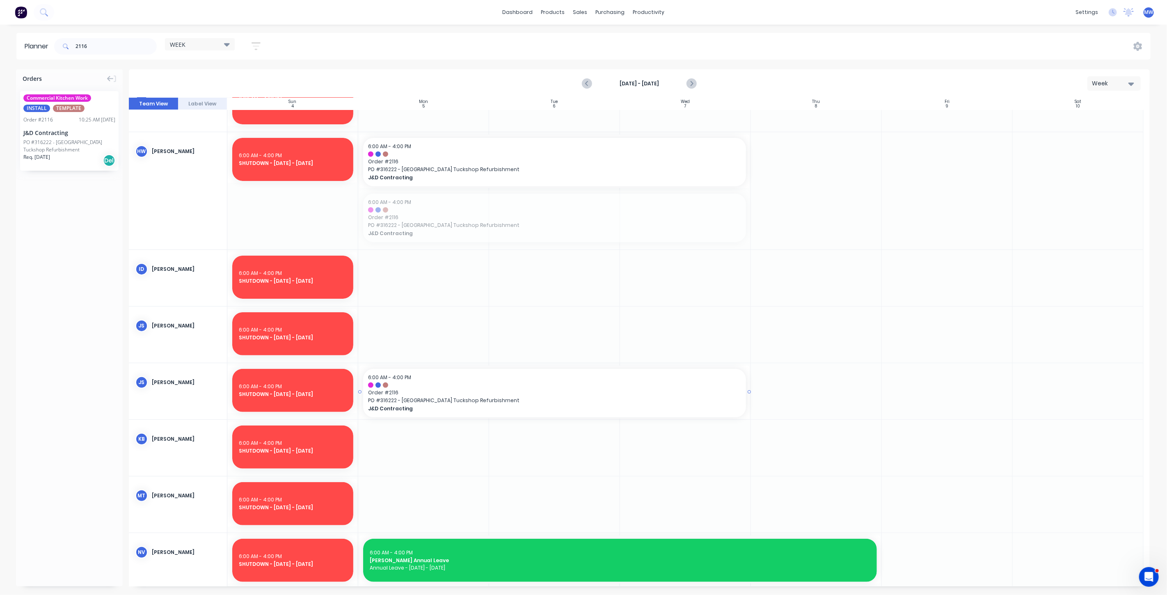
drag, startPoint x: 510, startPoint y: 218, endPoint x: 514, endPoint y: 374, distance: 155.6
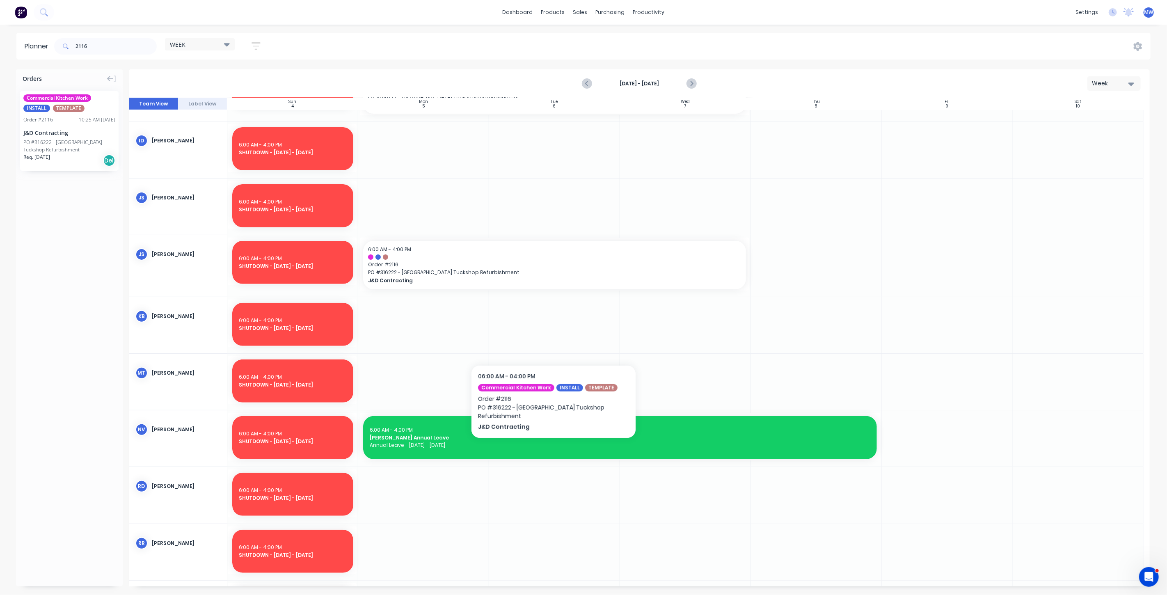
scroll to position [182, 0]
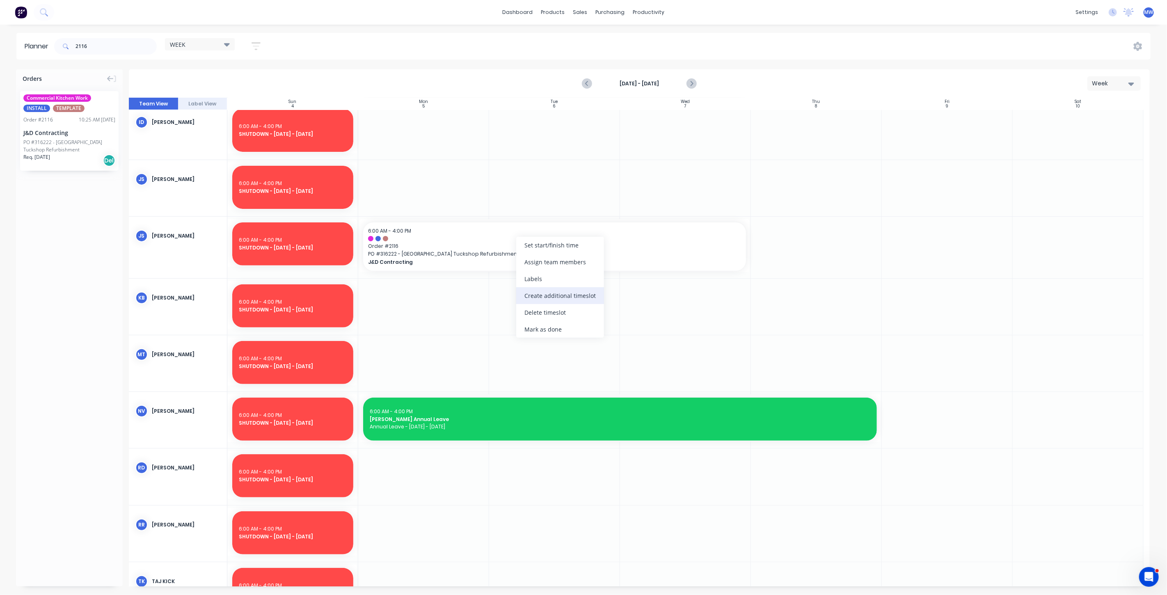
click at [575, 300] on div "Create additional timeslot" at bounding box center [560, 295] width 88 height 17
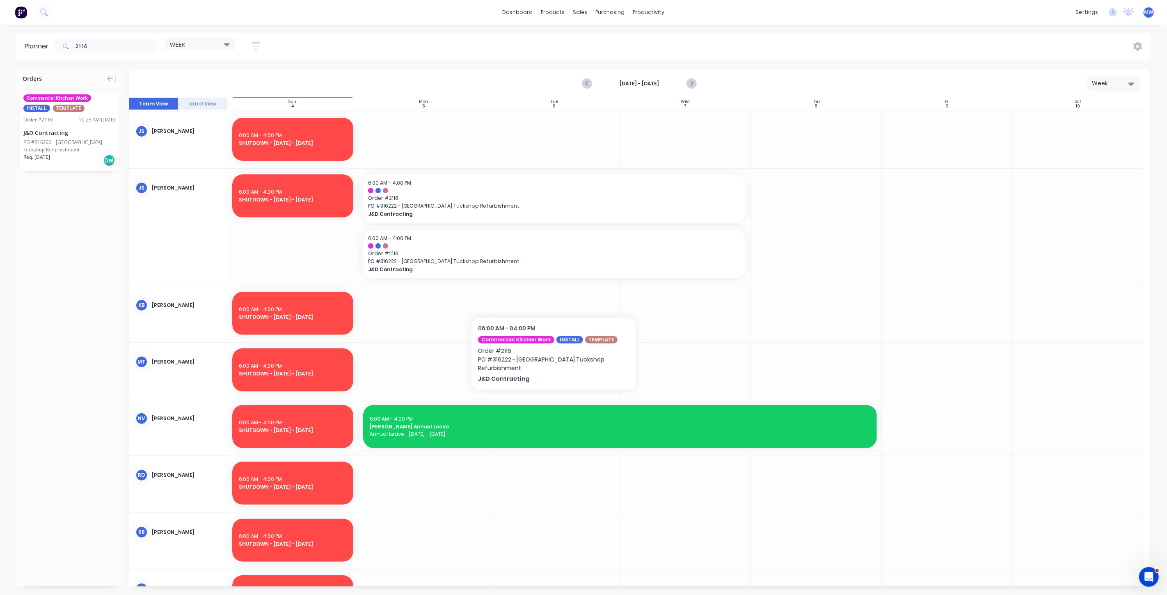
scroll to position [319, 0]
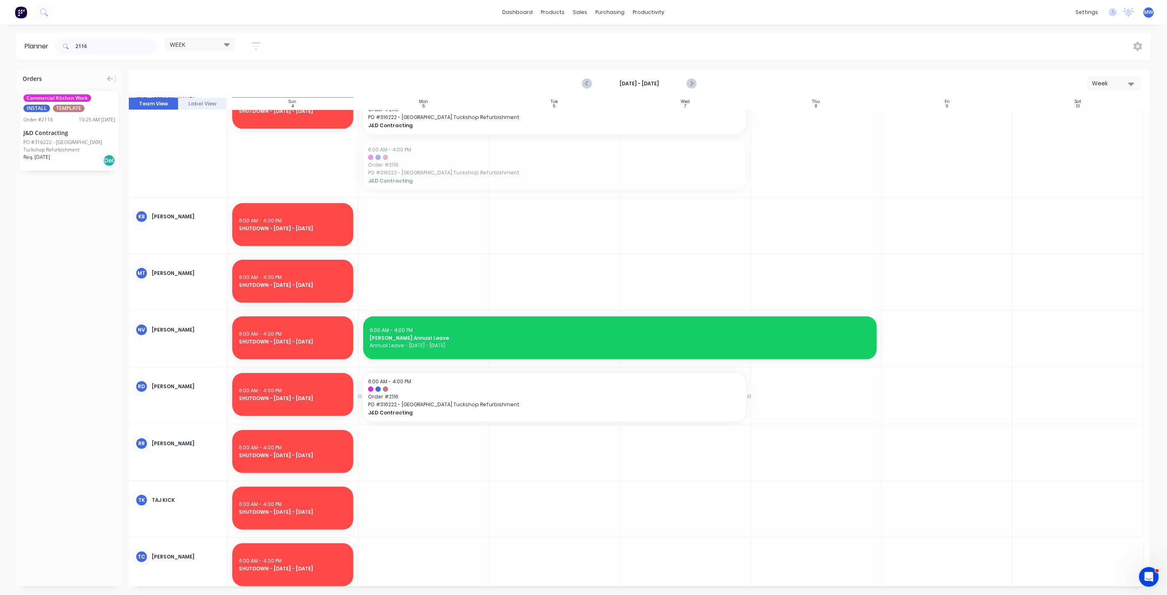
drag, startPoint x: 528, startPoint y: 165, endPoint x: 539, endPoint y: 382, distance: 217.8
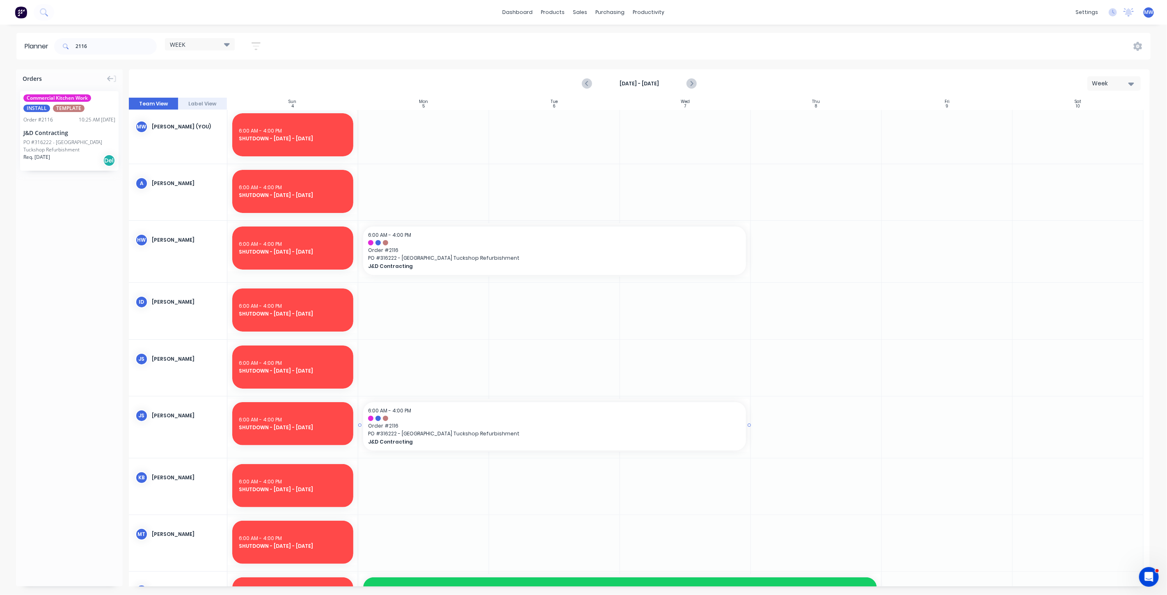
scroll to position [0, 0]
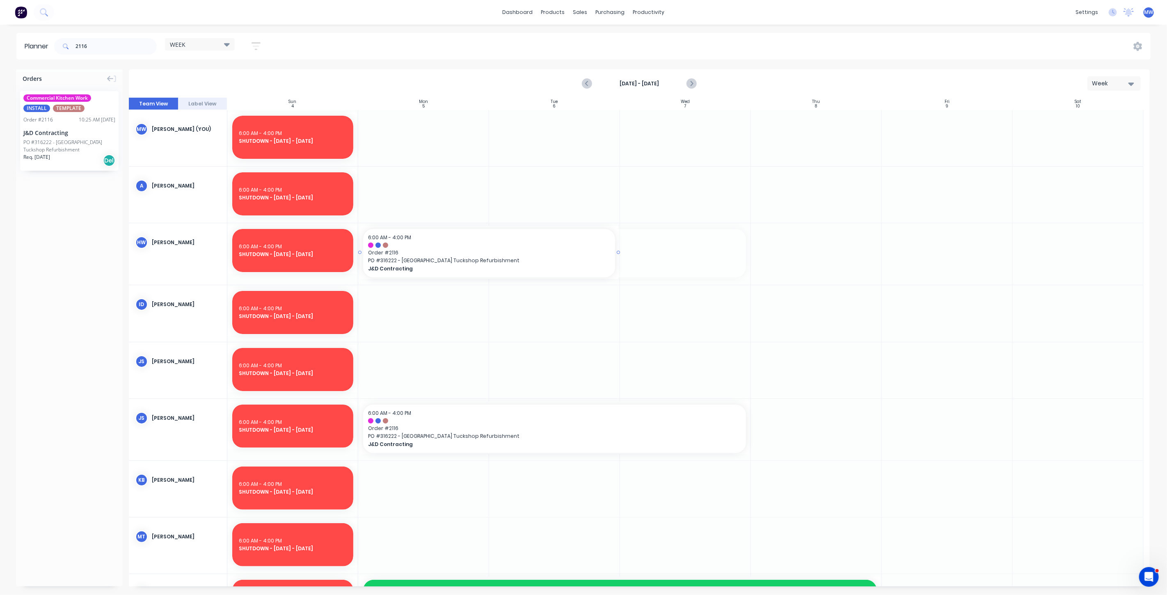
drag, startPoint x: 747, startPoint y: 251, endPoint x: 585, endPoint y: 252, distance: 162.6
drag, startPoint x: 747, startPoint y: 427, endPoint x: 733, endPoint y: 429, distance: 14.0
drag, startPoint x: 508, startPoint y: 248, endPoint x: 789, endPoint y: 263, distance: 281.2
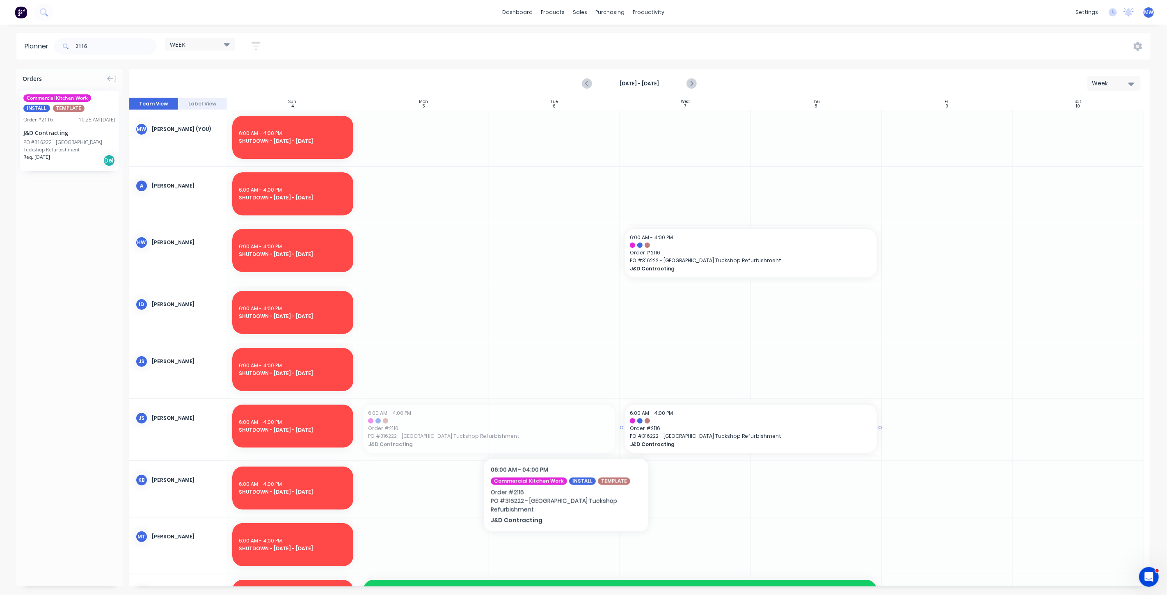
drag, startPoint x: 531, startPoint y: 431, endPoint x: 841, endPoint y: 433, distance: 309.9
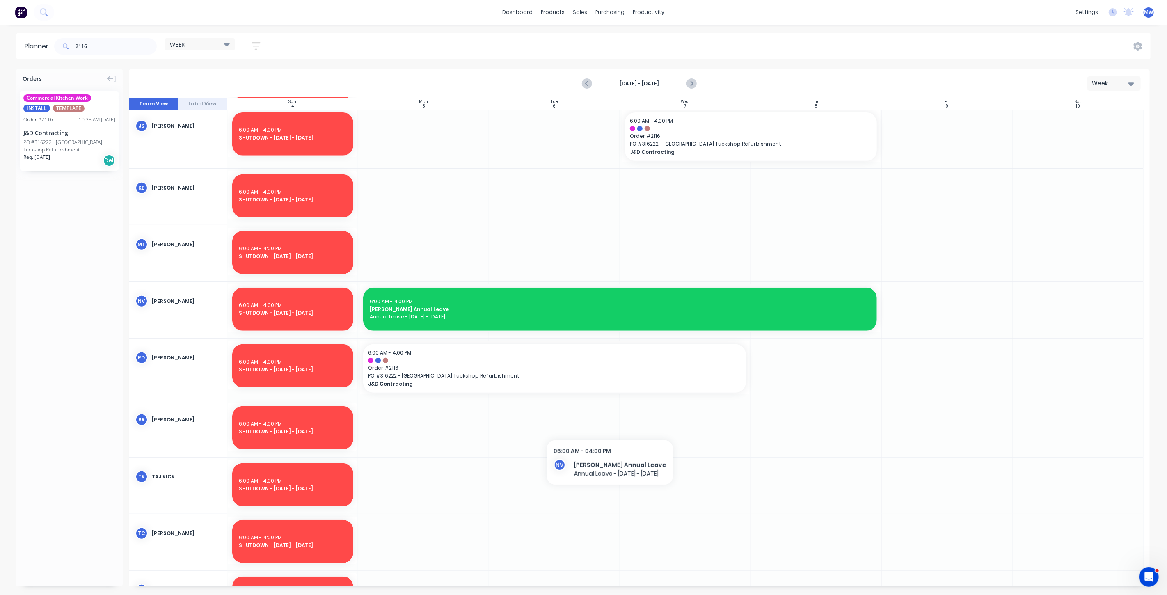
scroll to position [410, 0]
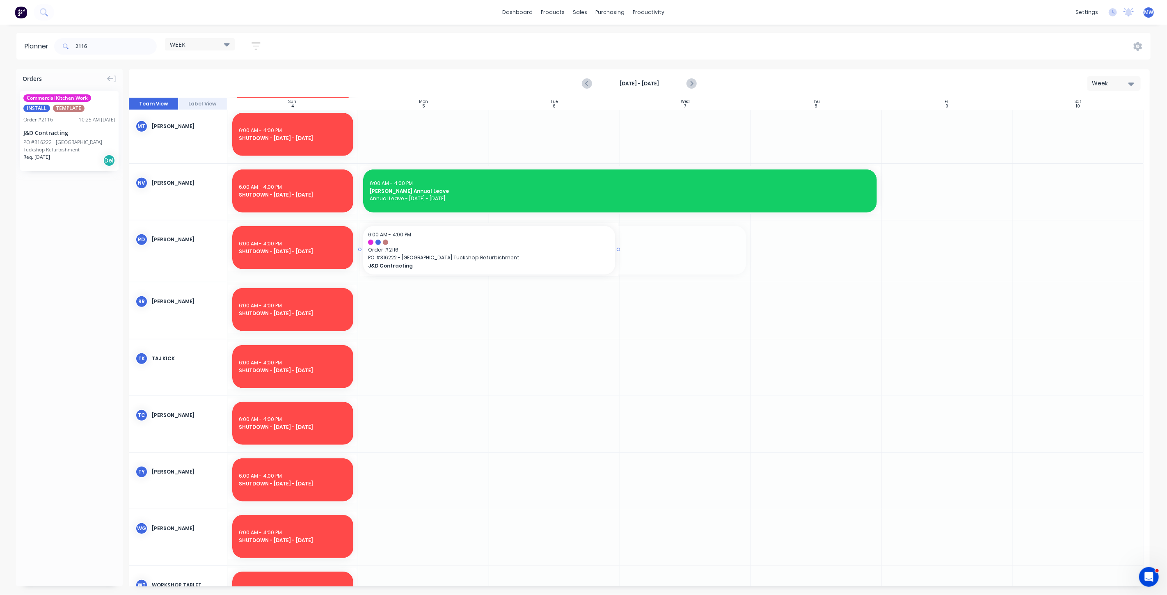
drag, startPoint x: 747, startPoint y: 250, endPoint x: 588, endPoint y: 251, distance: 158.9
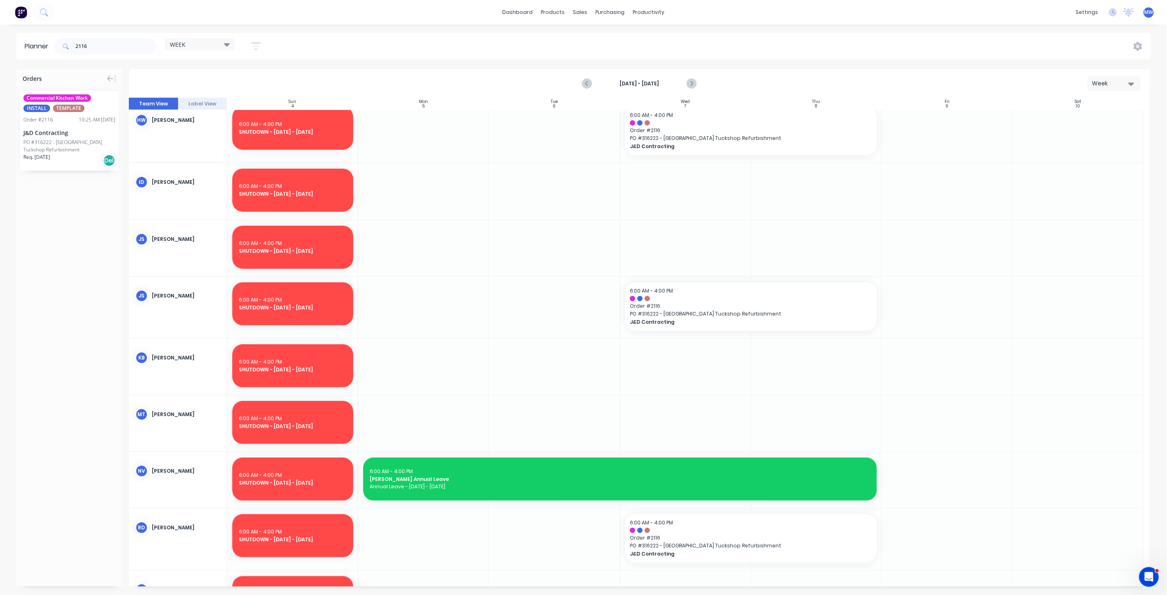
scroll to position [0, 0]
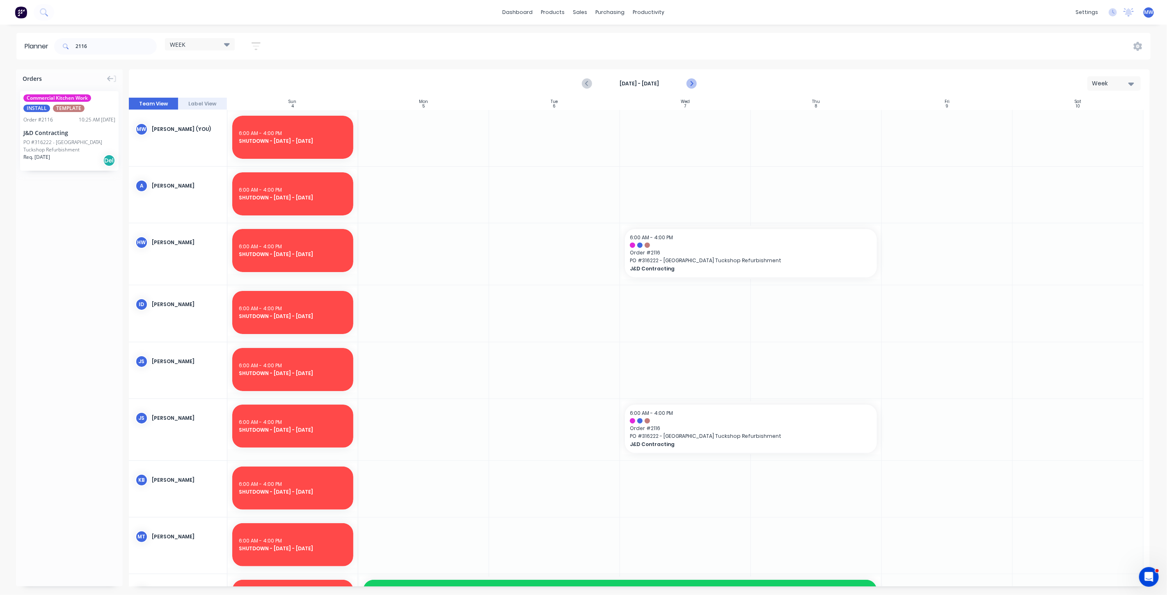
click at [695, 80] on icon "Next page" at bounding box center [691, 84] width 10 height 10
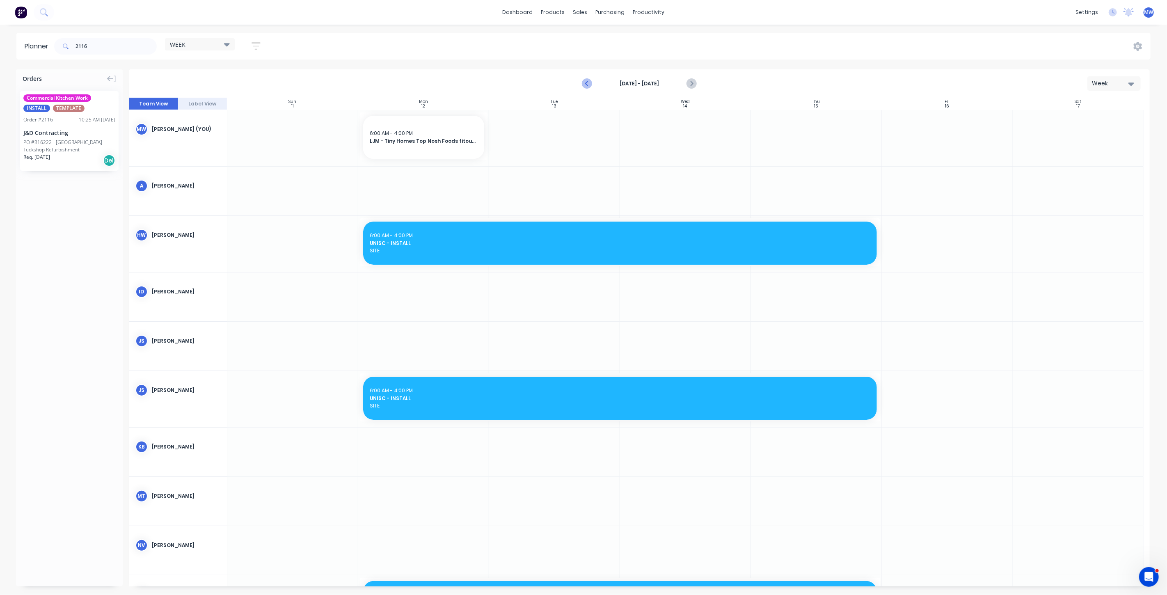
click at [587, 84] on icon "Previous page" at bounding box center [588, 83] width 4 height 7
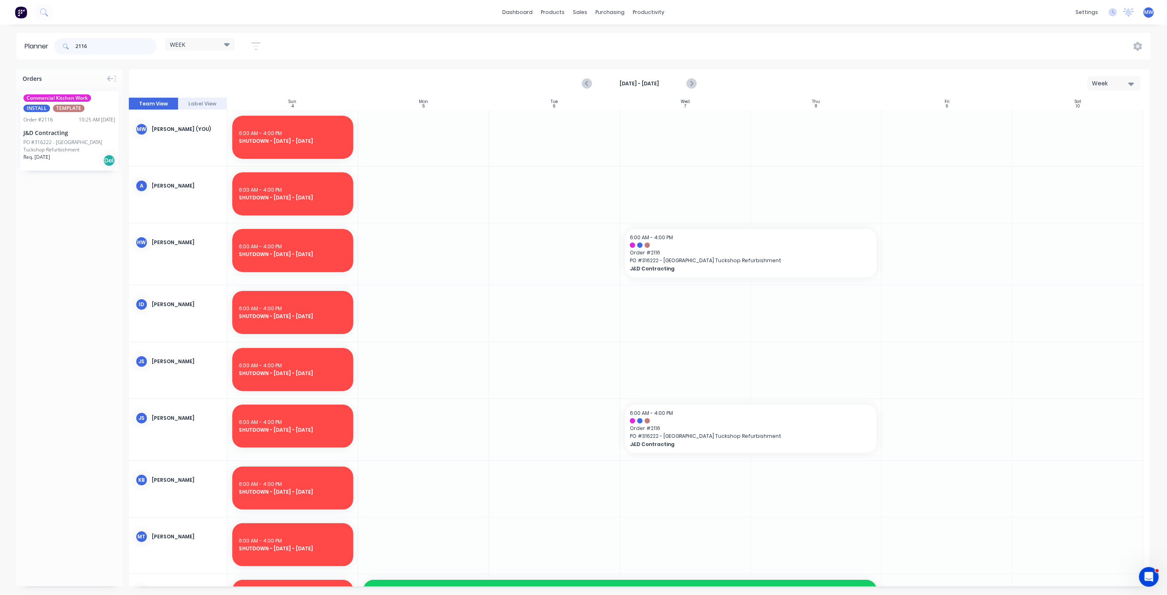
drag, startPoint x: 83, startPoint y: 44, endPoint x: 66, endPoint y: 43, distance: 17.7
click at [66, 43] on div "2116" at bounding box center [105, 46] width 103 height 16
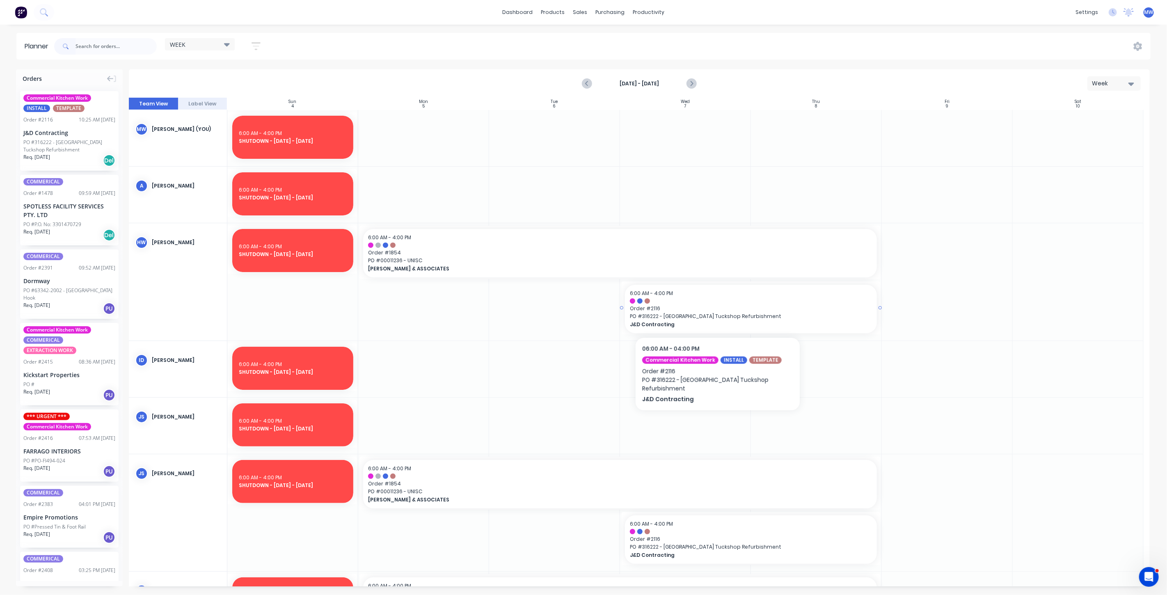
click at [718, 310] on span "Order # 2116" at bounding box center [751, 308] width 242 height 7
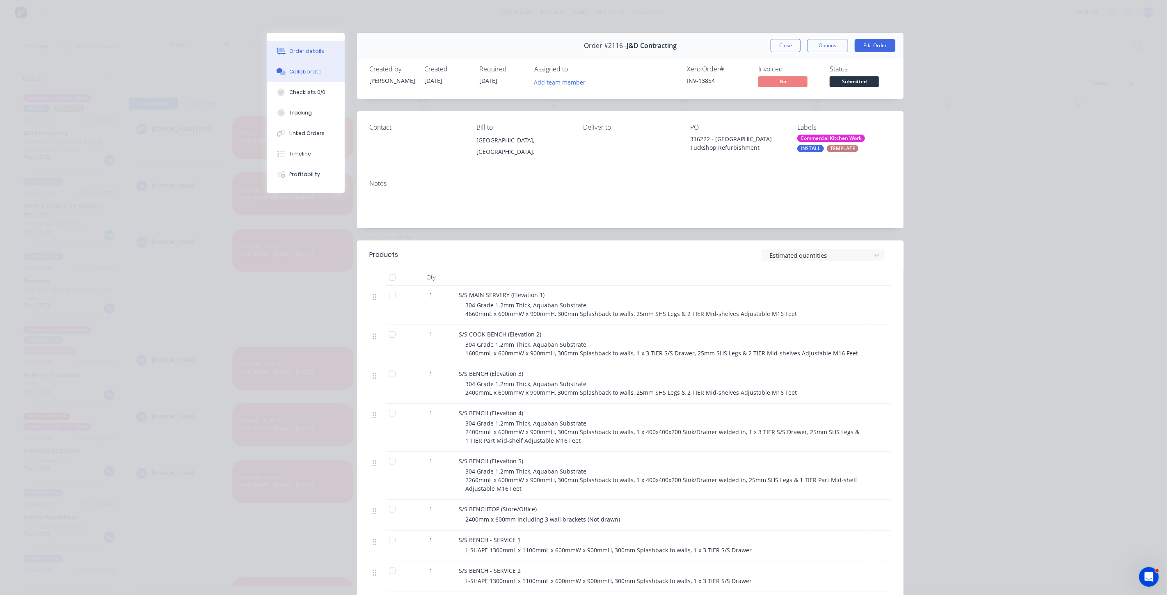
click at [313, 74] on div "Collaborate" at bounding box center [306, 71] width 32 height 7
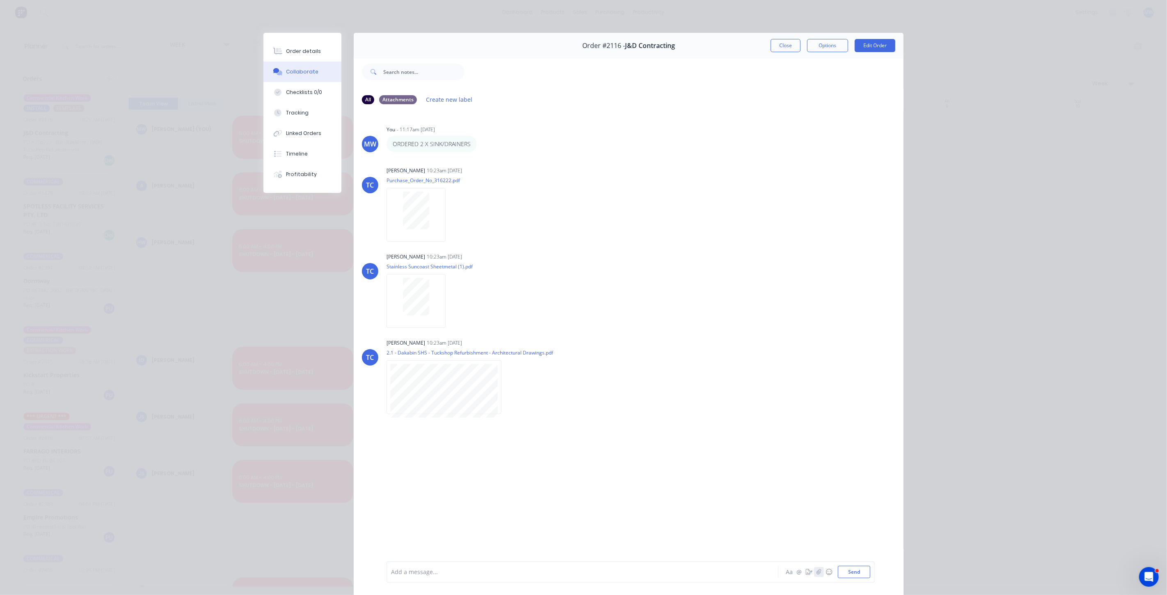
click at [817, 571] on icon "button" at bounding box center [819, 572] width 5 height 6
click at [854, 571] on button "Send" at bounding box center [854, 572] width 32 height 12
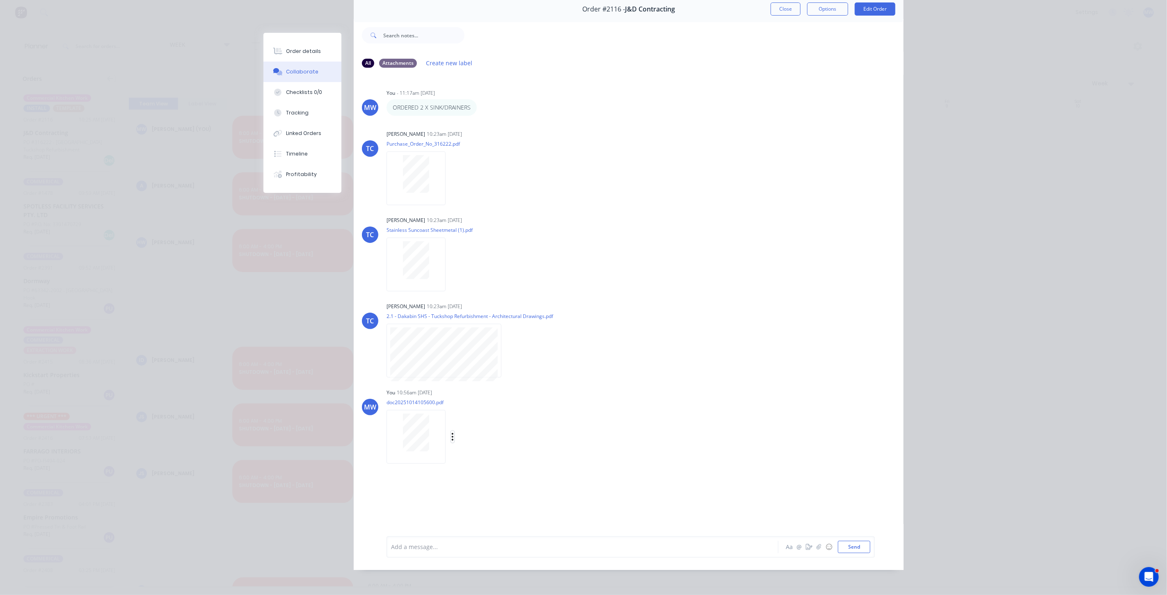
click at [452, 437] on icon "button" at bounding box center [453, 436] width 2 height 9
click at [482, 471] on button "Delete" at bounding box center [507, 477] width 92 height 18
click at [776, 10] on button "Close" at bounding box center [786, 8] width 30 height 13
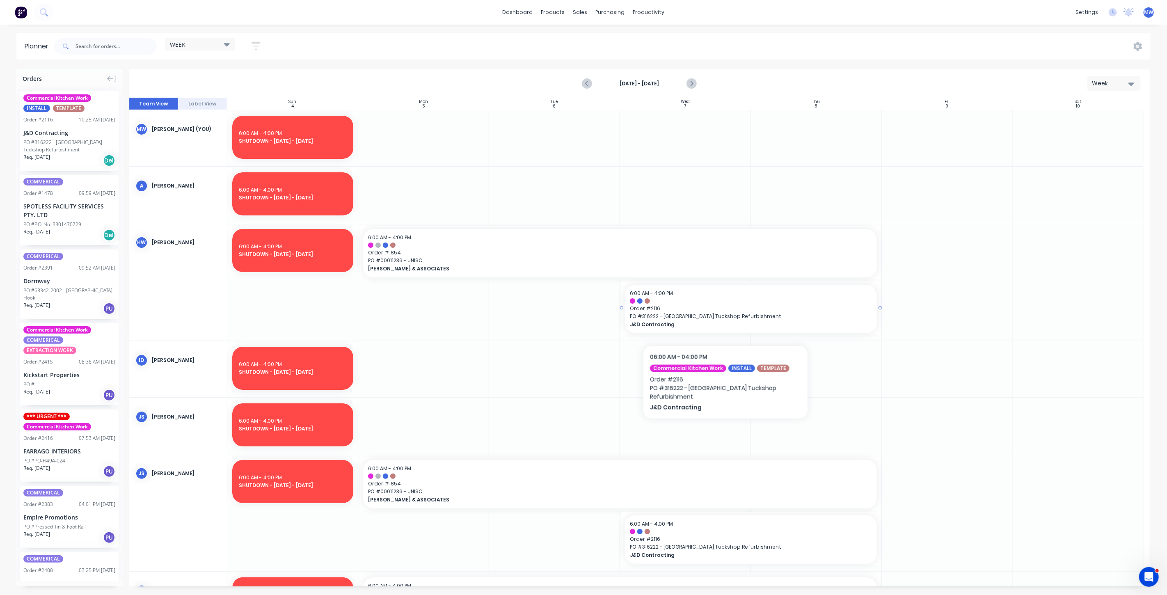
click at [726, 318] on span "PO # 316222 - Dakabin State High School Tuckshop Refurbishment" at bounding box center [751, 316] width 242 height 7
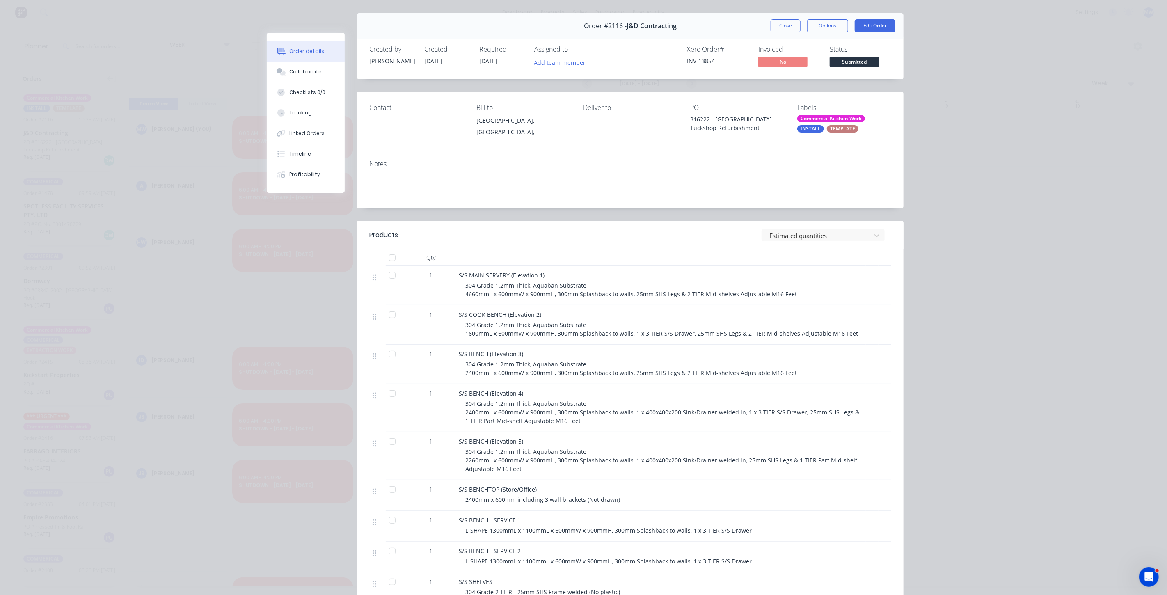
scroll to position [0, 0]
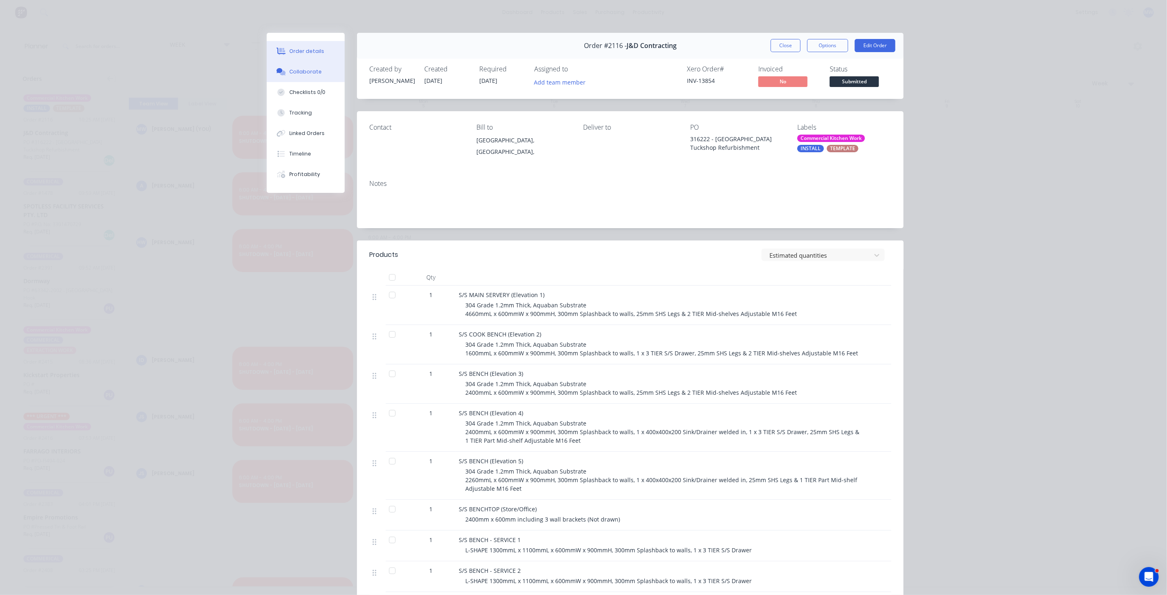
click at [311, 75] on div "Collaborate" at bounding box center [306, 71] width 32 height 7
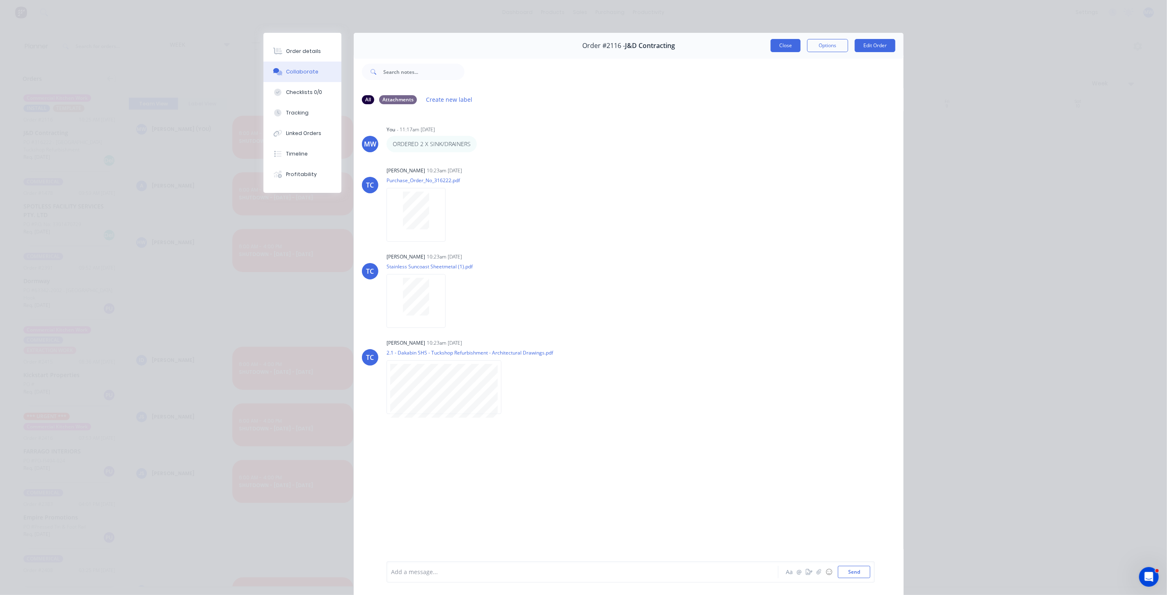
click at [778, 48] on button "Close" at bounding box center [786, 45] width 30 height 13
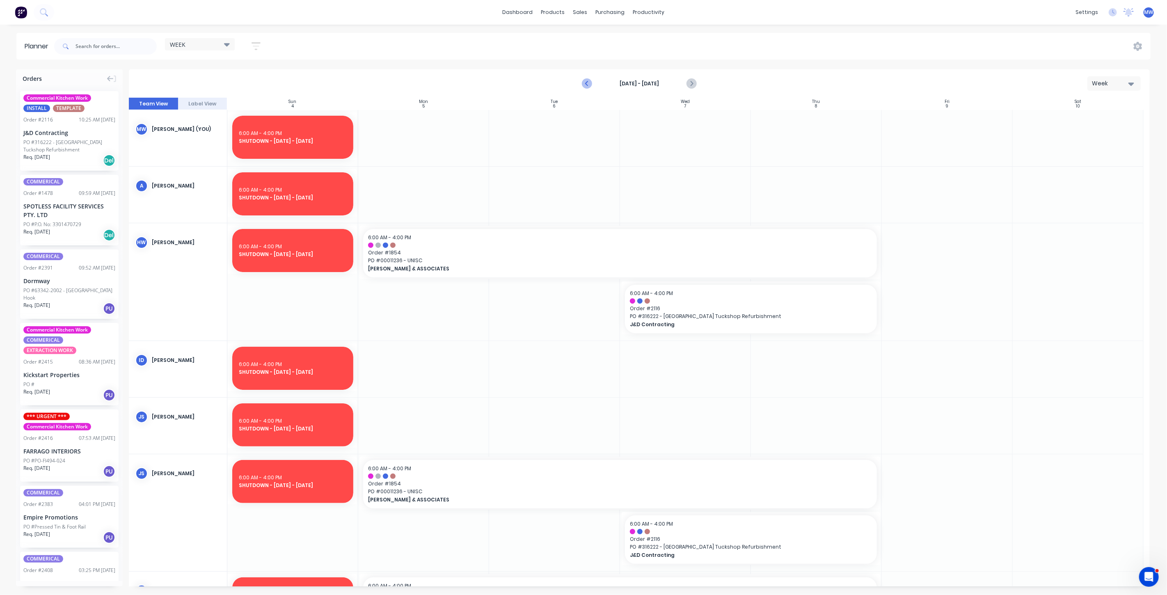
click at [589, 85] on icon "Previous page" at bounding box center [588, 83] width 4 height 7
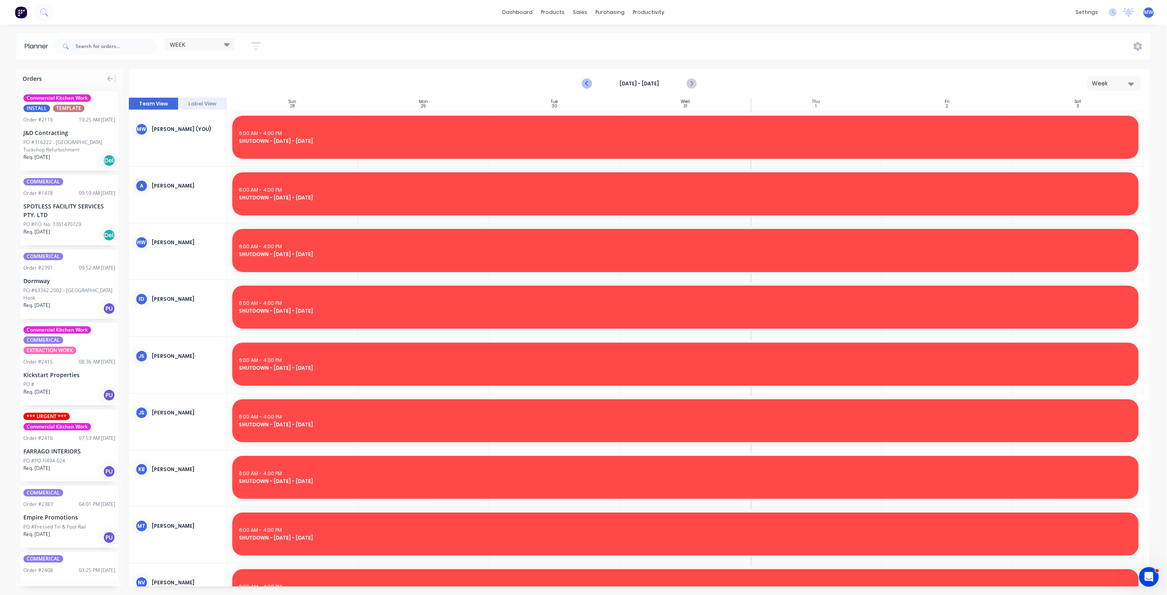
click at [589, 85] on icon "Previous page" at bounding box center [588, 83] width 4 height 7
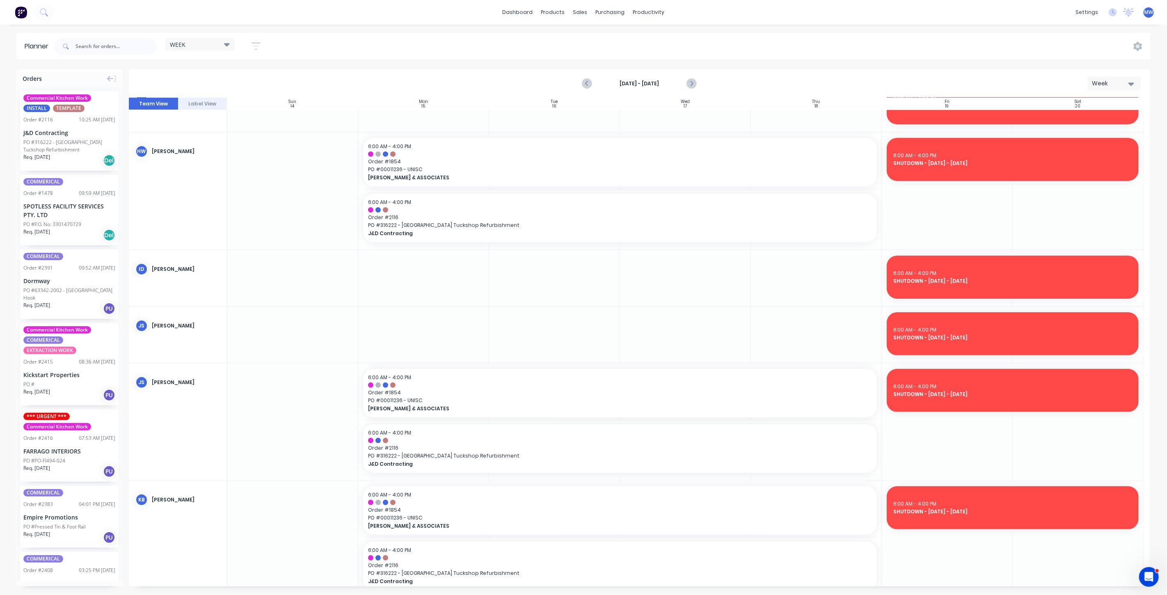
scroll to position [273, 0]
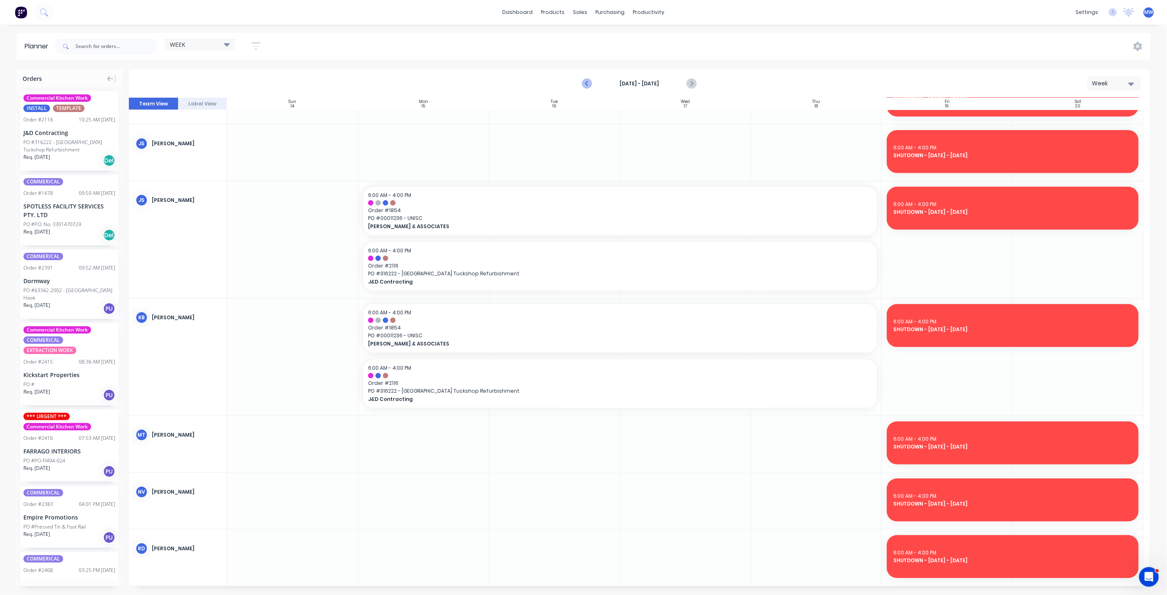
click at [589, 82] on icon "Previous page" at bounding box center [587, 84] width 10 height 10
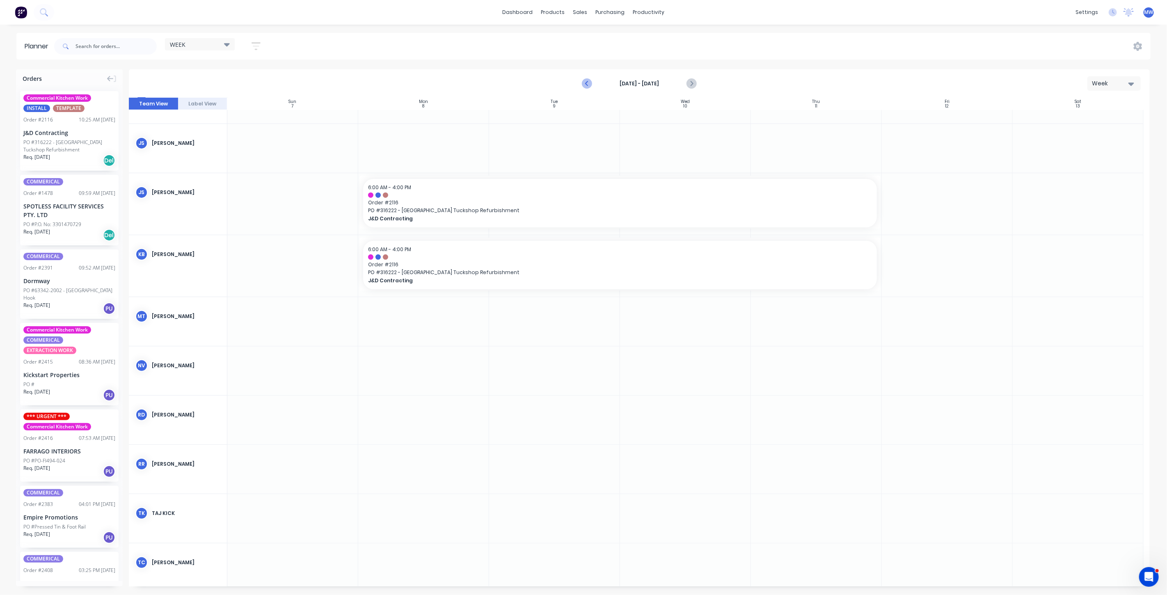
click at [589, 82] on icon "Previous page" at bounding box center [587, 84] width 10 height 10
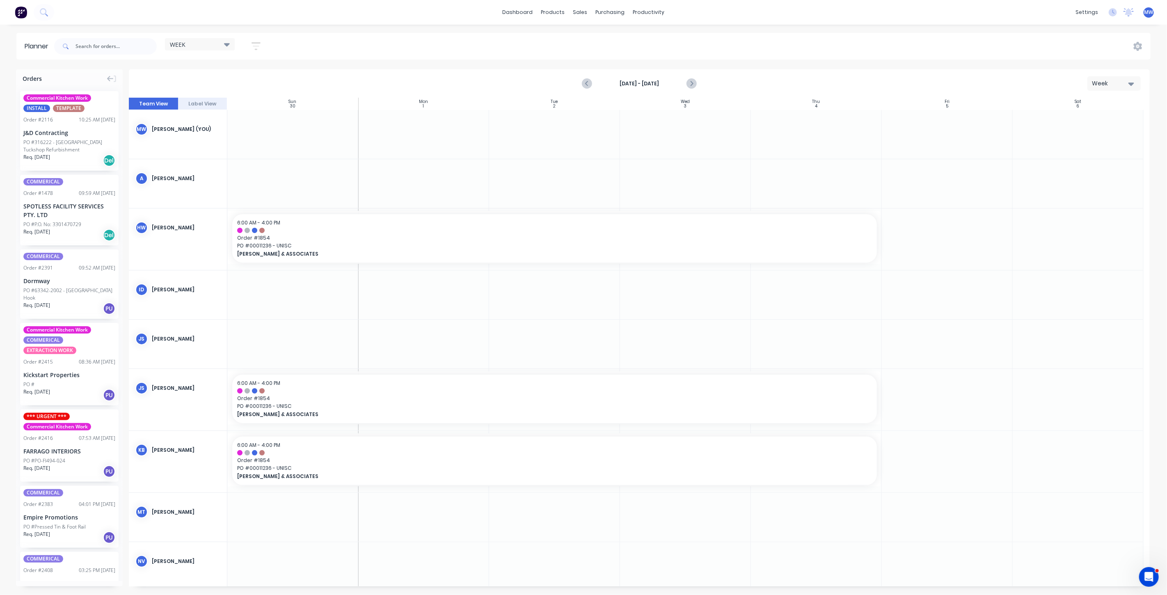
scroll to position [91, 0]
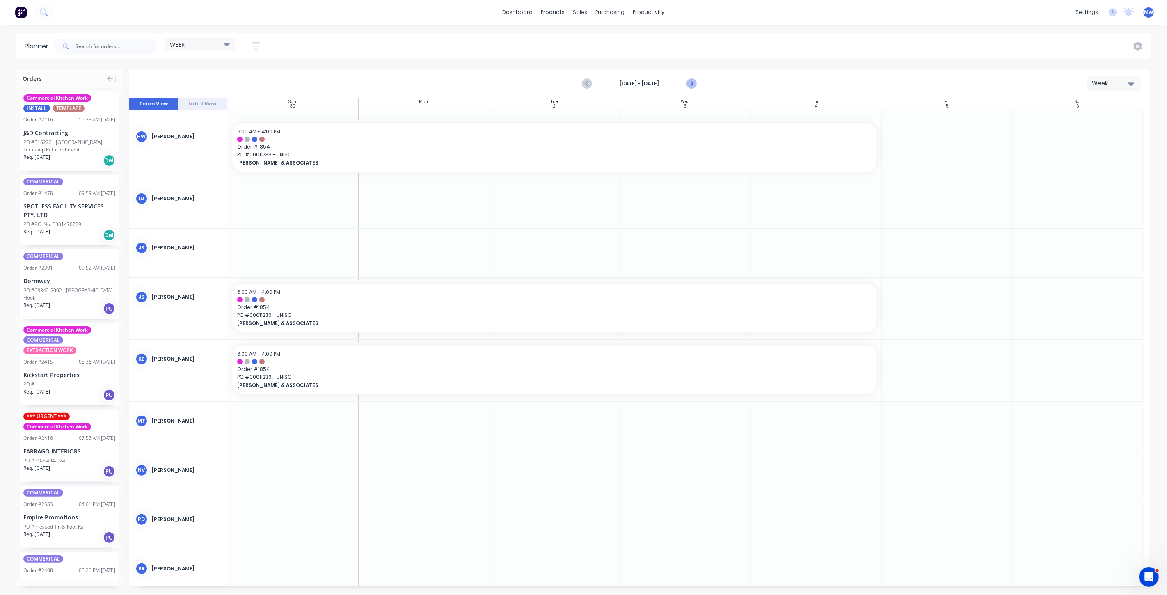
click at [691, 85] on icon "Next page" at bounding box center [692, 83] width 4 height 7
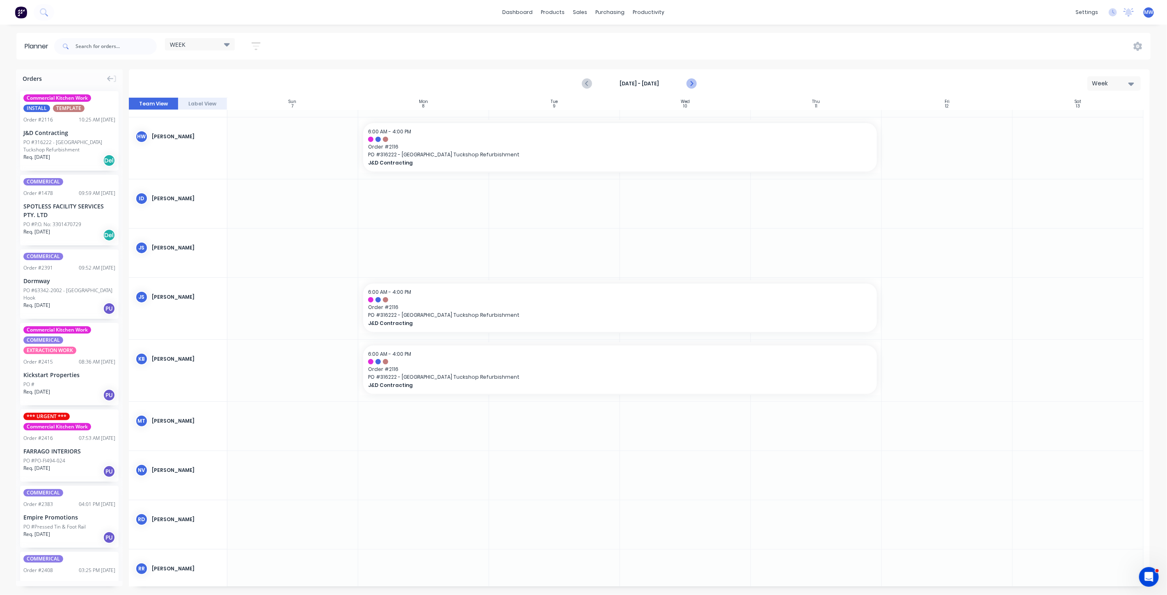
click at [690, 84] on icon "Next page" at bounding box center [691, 84] width 10 height 10
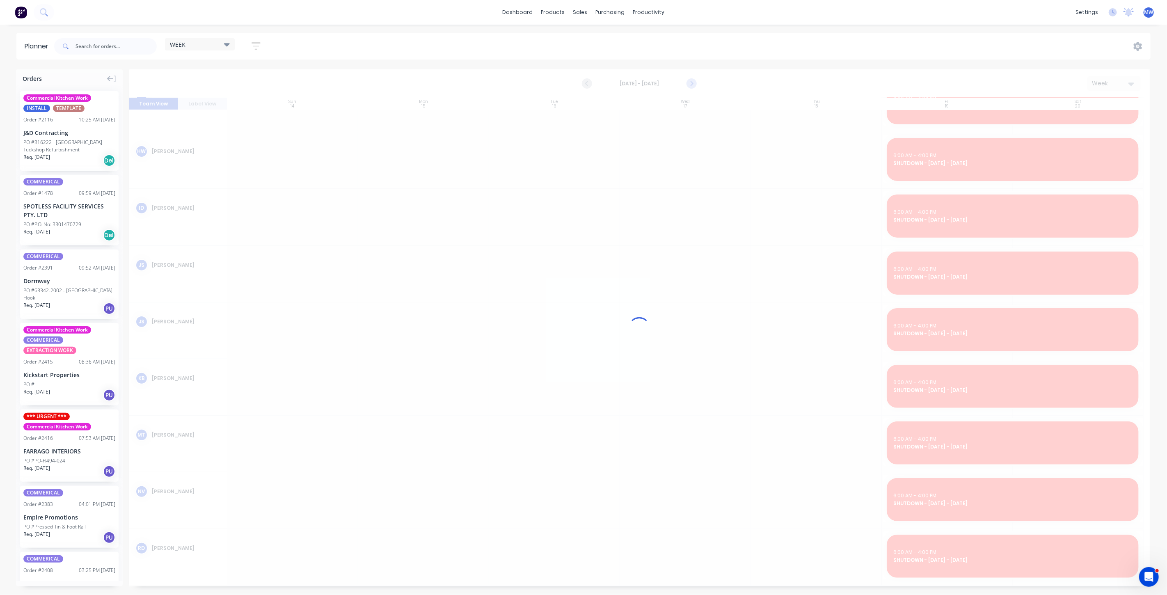
scroll to position [106, 0]
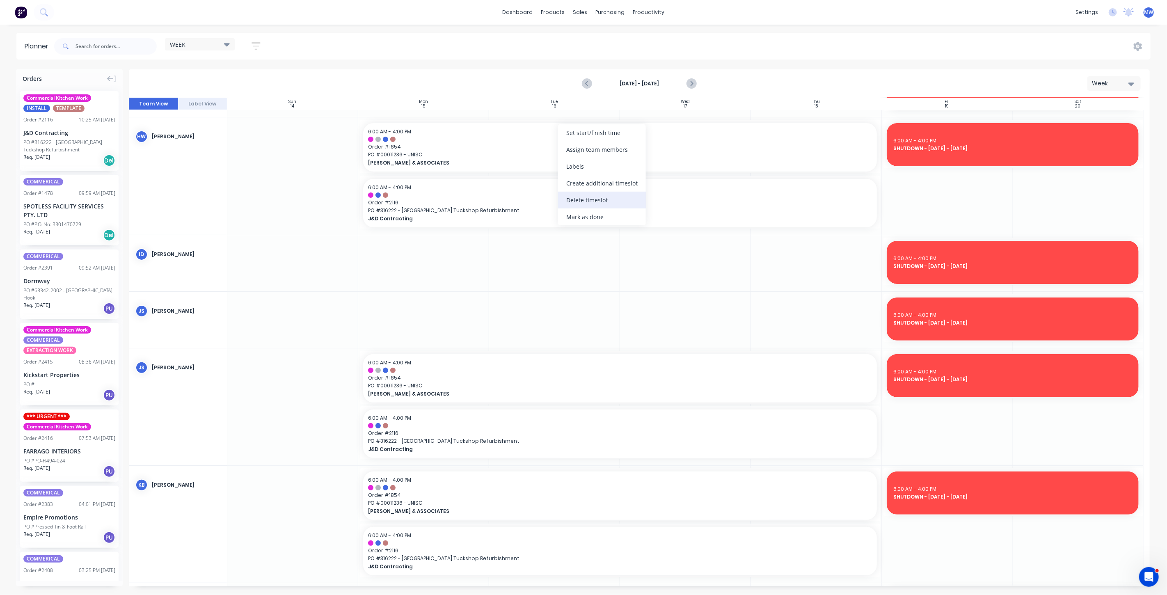
click at [582, 202] on div "Delete timeslot" at bounding box center [602, 200] width 88 height 17
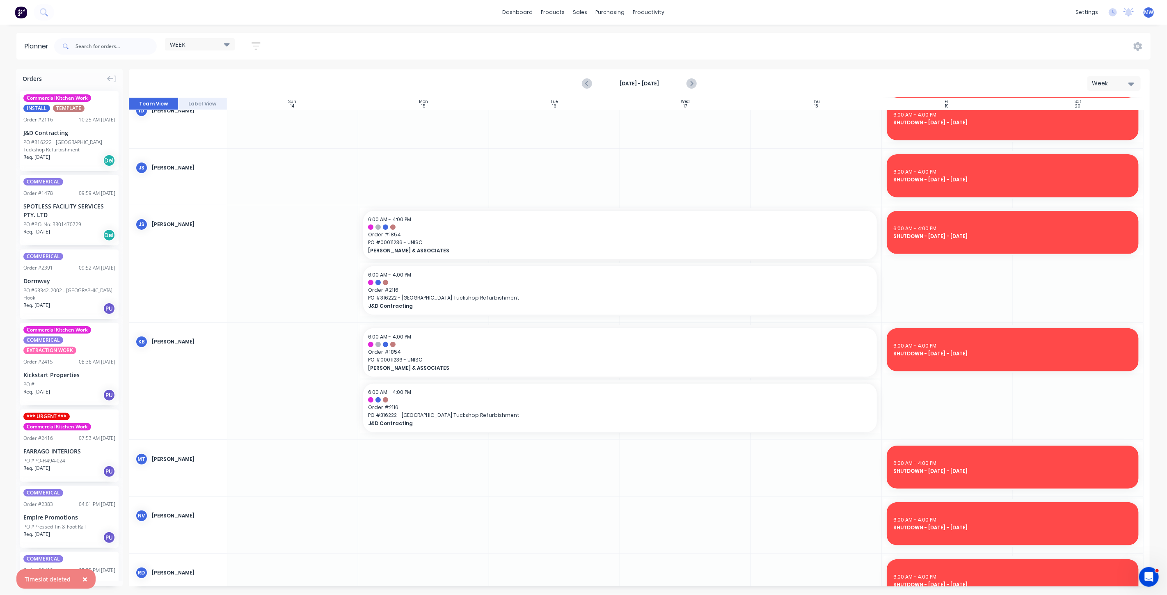
scroll to position [197, 0]
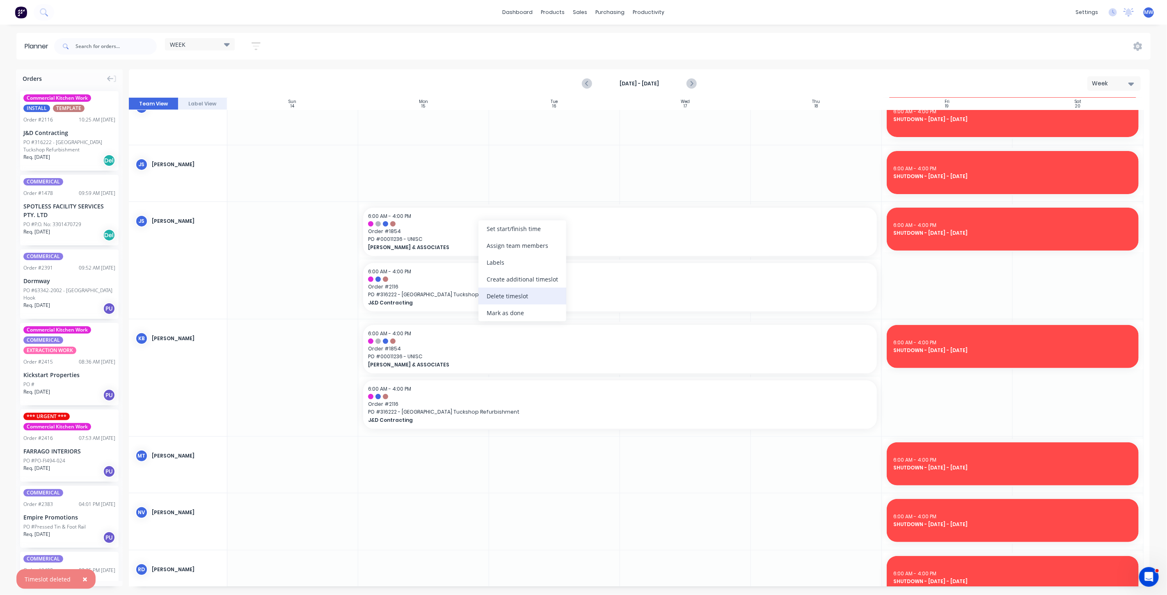
click at [513, 297] on div "Delete timeslot" at bounding box center [523, 296] width 88 height 17
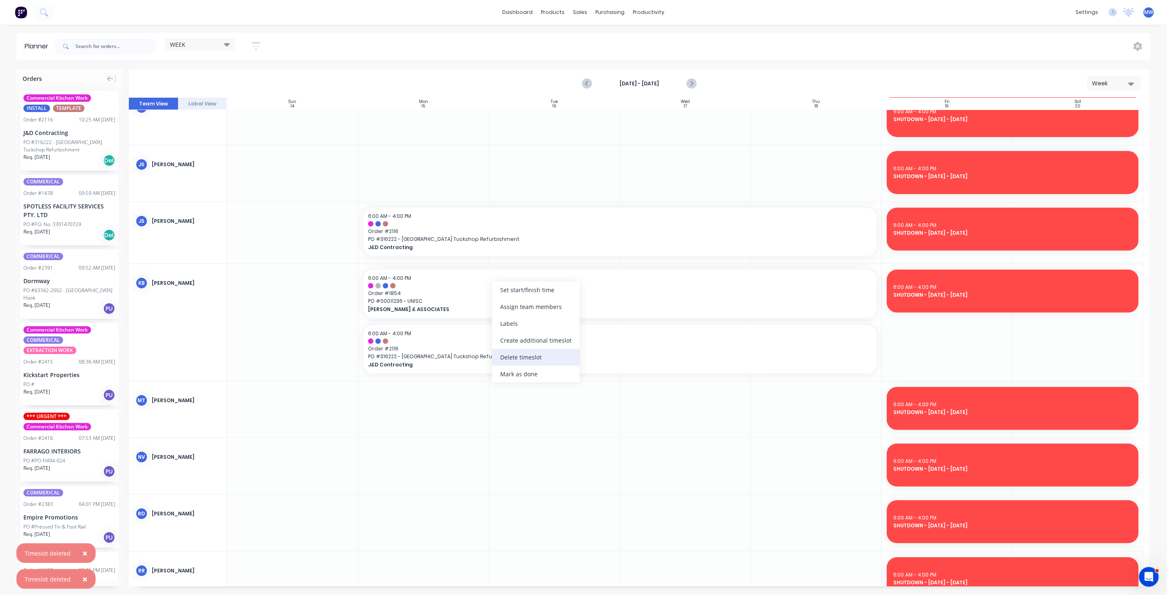
click at [533, 361] on div "Delete timeslot" at bounding box center [536, 357] width 88 height 17
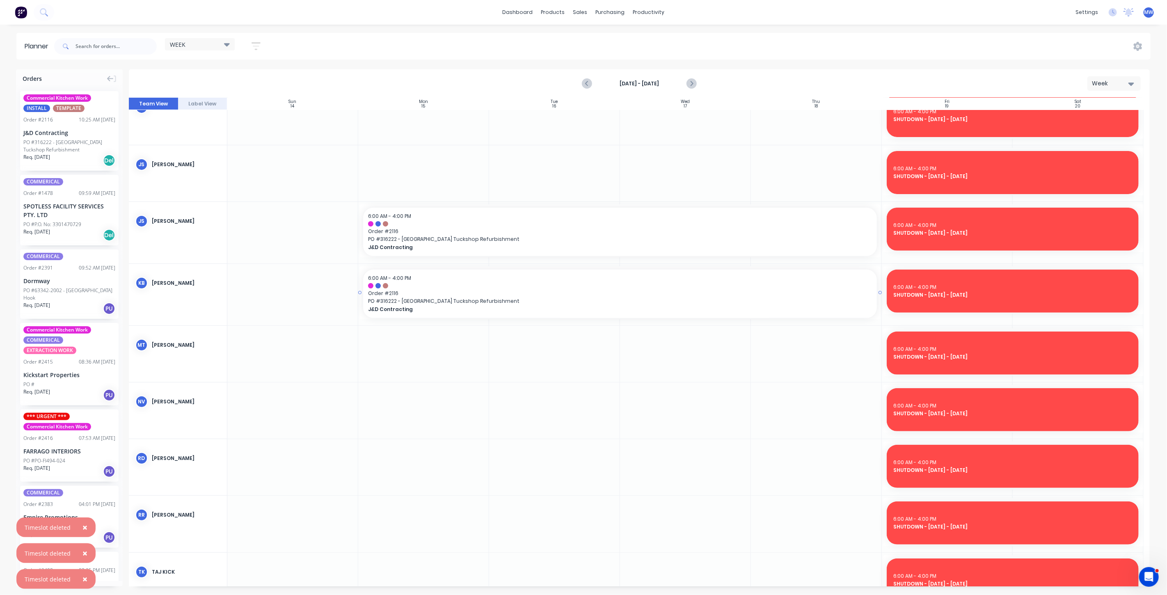
scroll to position [0, 0]
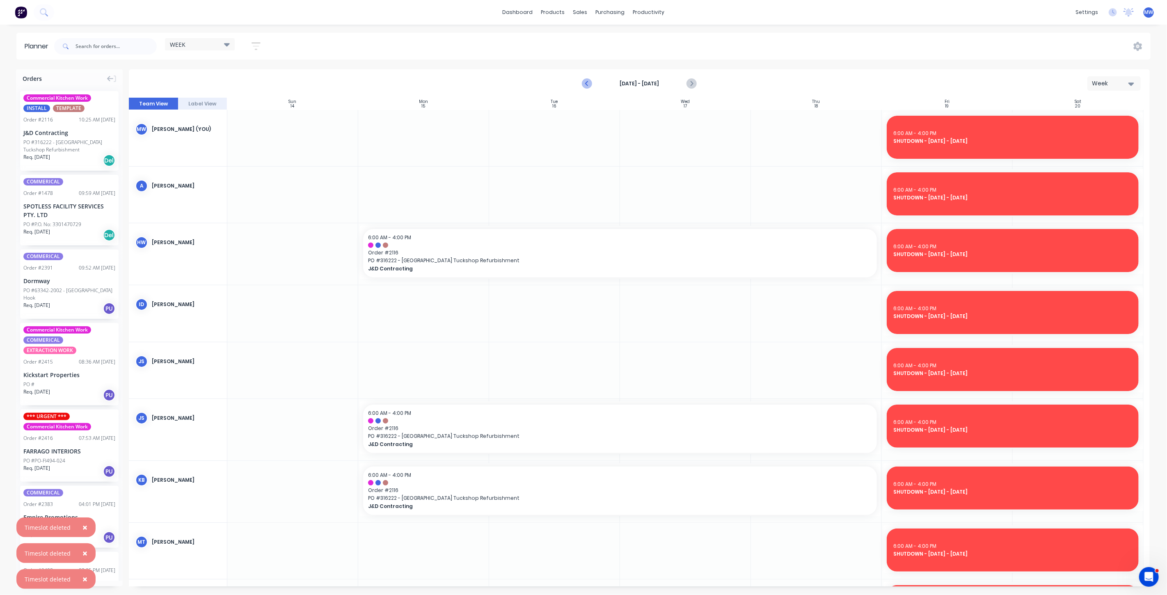
click at [590, 80] on icon "Previous page" at bounding box center [587, 84] width 10 height 10
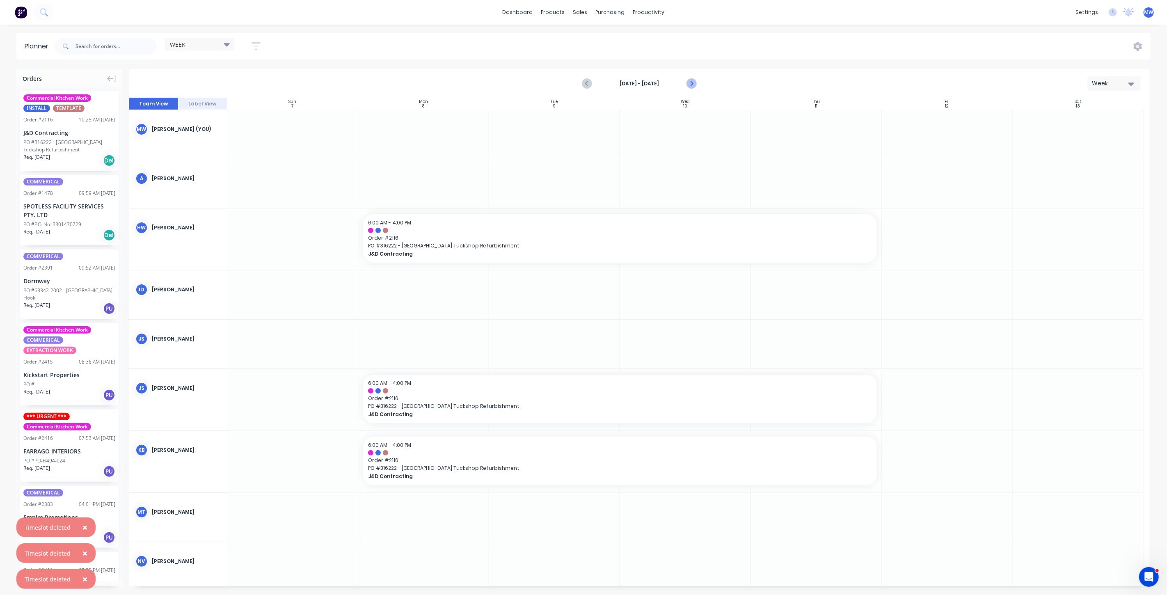
click at [697, 82] on button "Next page" at bounding box center [691, 84] width 16 height 16
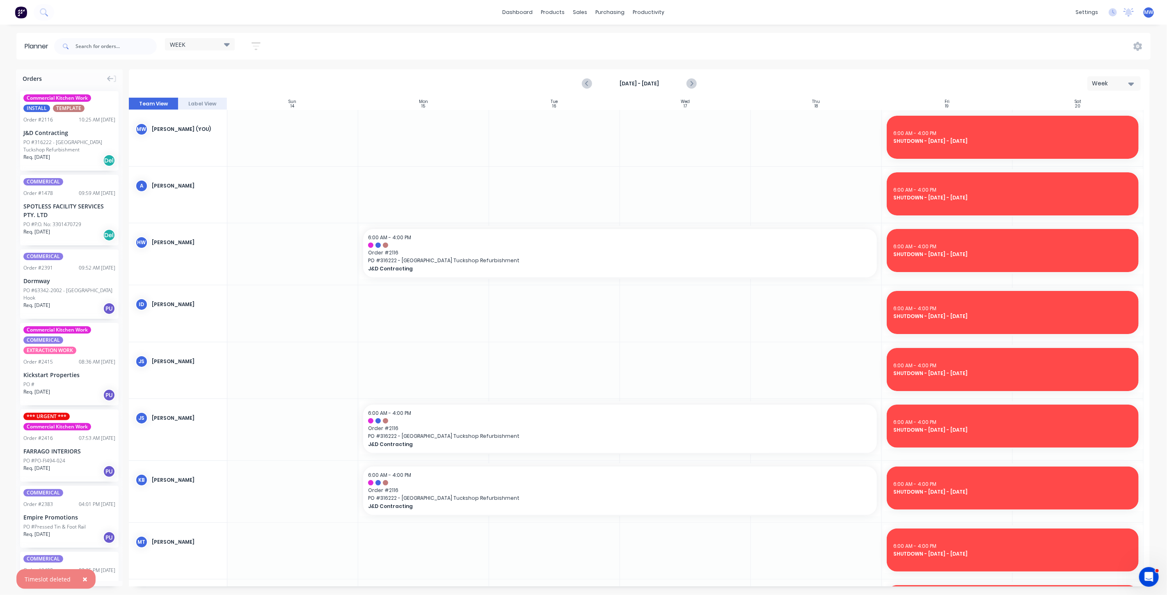
click at [83, 579] on span "×" at bounding box center [85, 578] width 5 height 11
click at [587, 82] on icon "Previous page" at bounding box center [587, 84] width 10 height 10
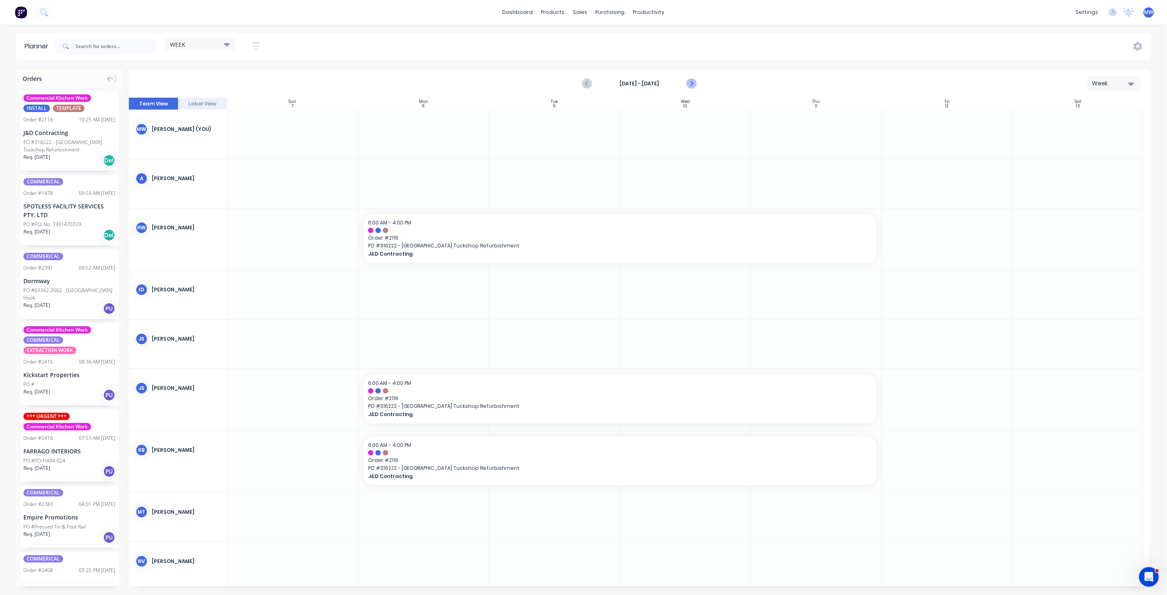
click at [693, 83] on icon "Next page" at bounding box center [691, 84] width 10 height 10
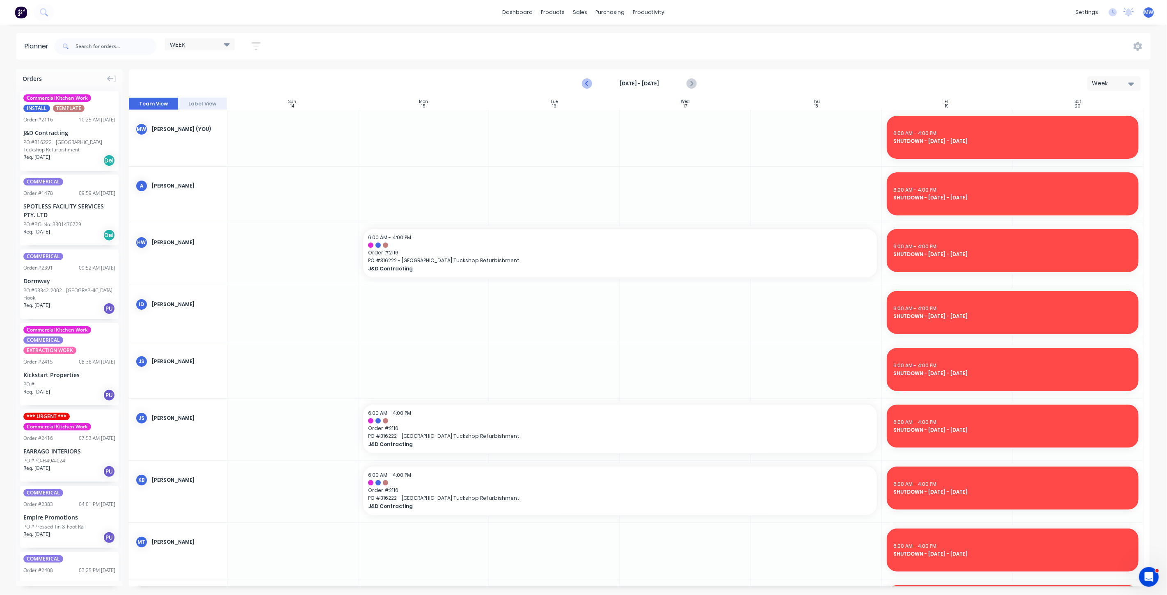
click at [589, 83] on icon "Previous page" at bounding box center [587, 84] width 10 height 10
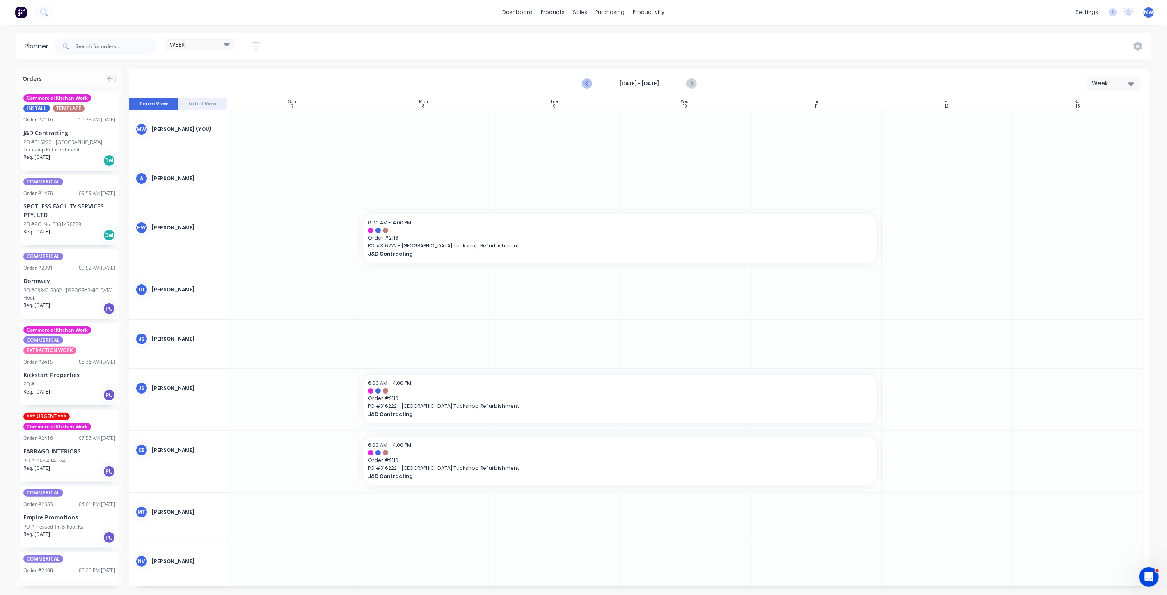
click at [589, 83] on icon "Previous page" at bounding box center [587, 84] width 10 height 10
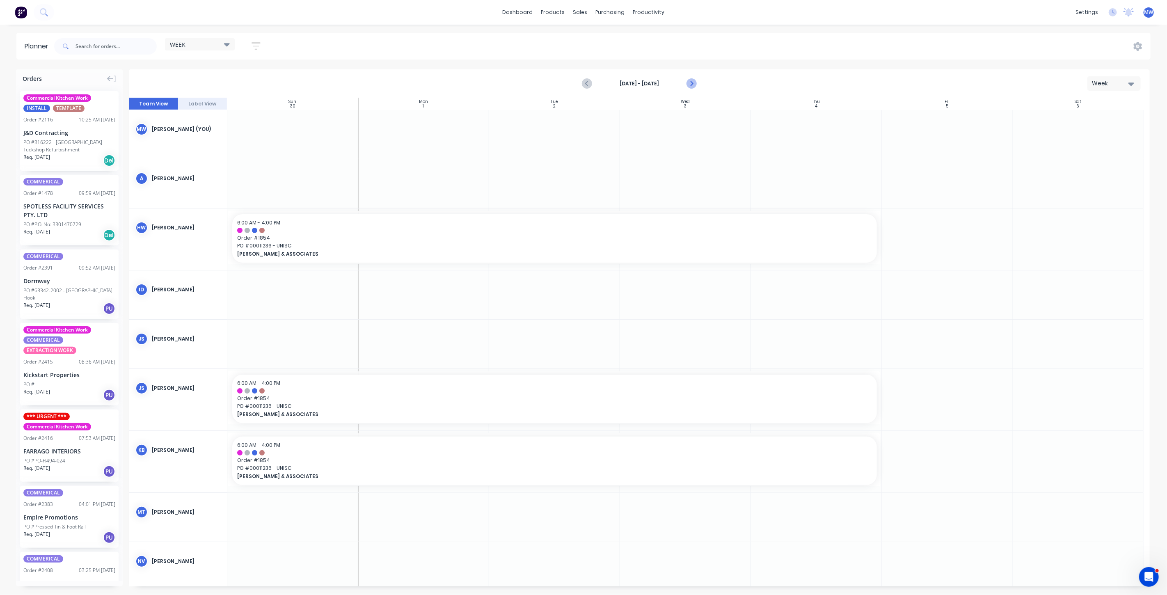
click at [693, 82] on icon "Next page" at bounding box center [691, 84] width 10 height 10
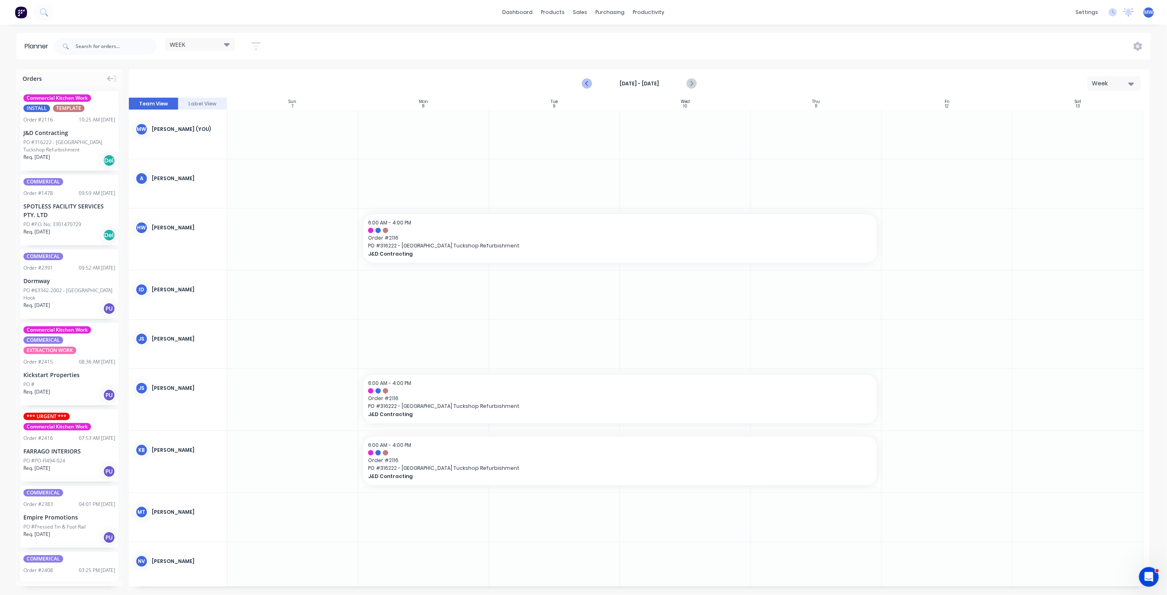
click at [587, 82] on icon "Previous page" at bounding box center [588, 83] width 4 height 7
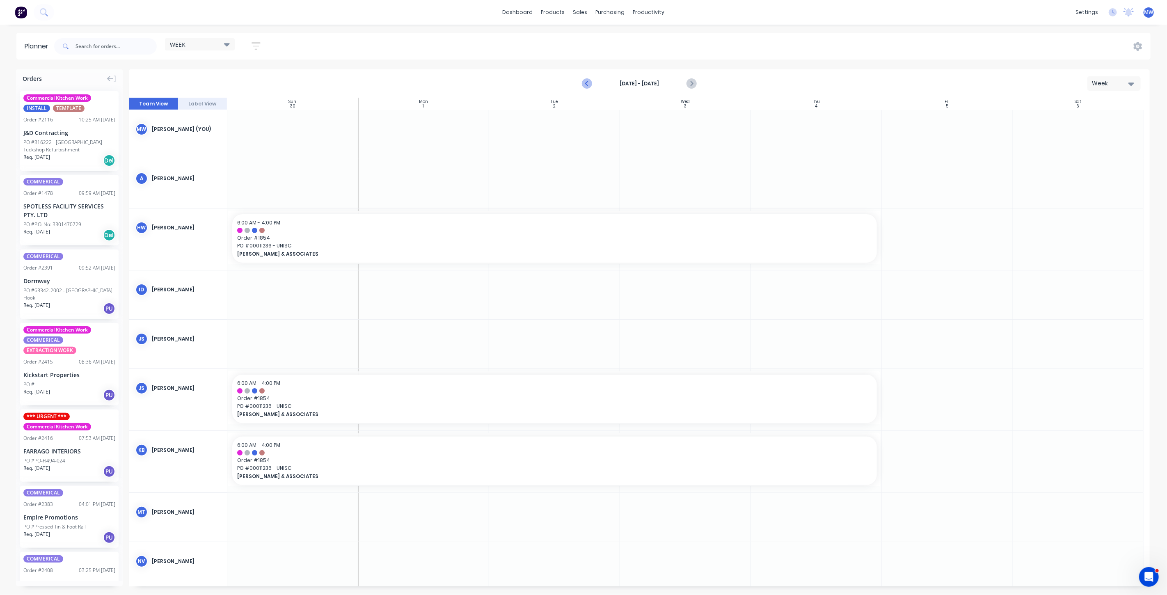
click at [590, 84] on icon "Previous page" at bounding box center [587, 84] width 10 height 10
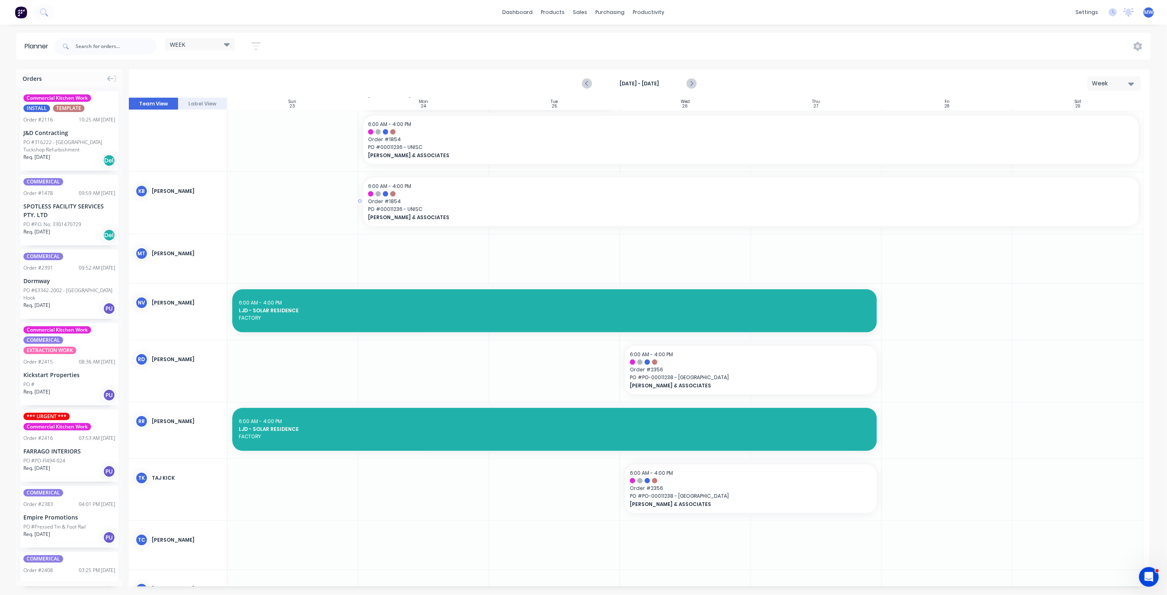
scroll to position [223, 0]
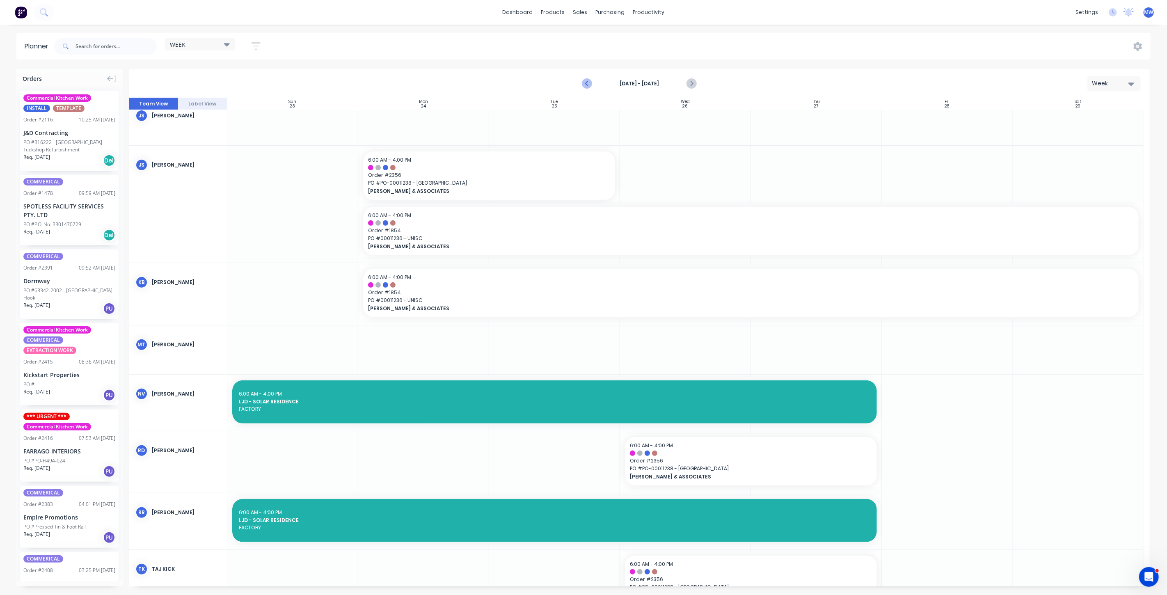
click at [587, 87] on icon "Previous page" at bounding box center [587, 84] width 10 height 10
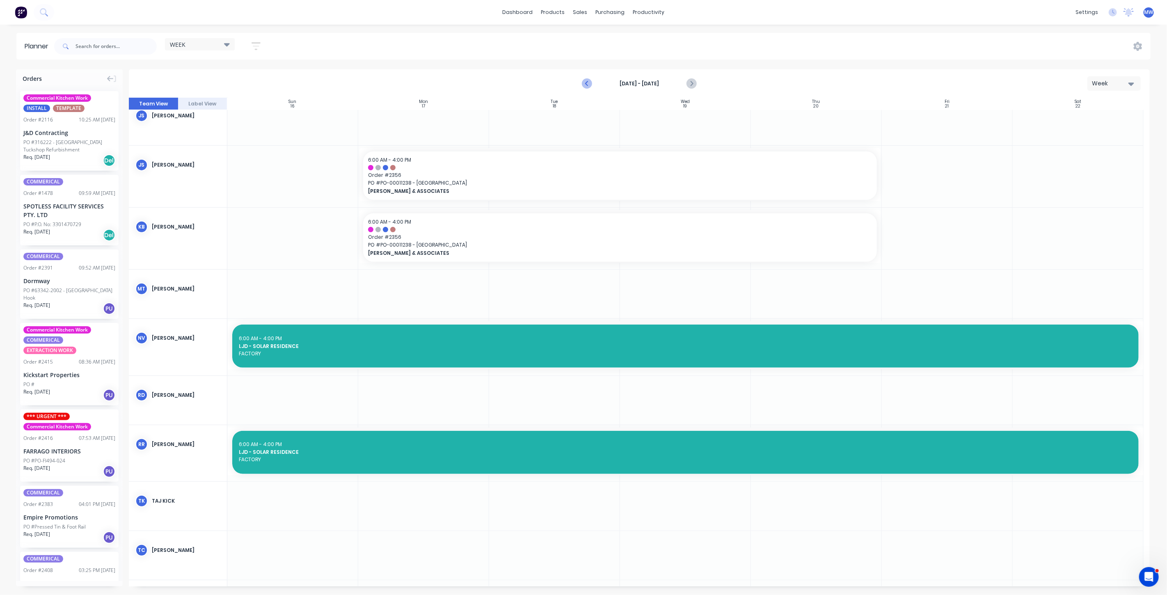
click at [587, 87] on icon "Previous page" at bounding box center [587, 84] width 10 height 10
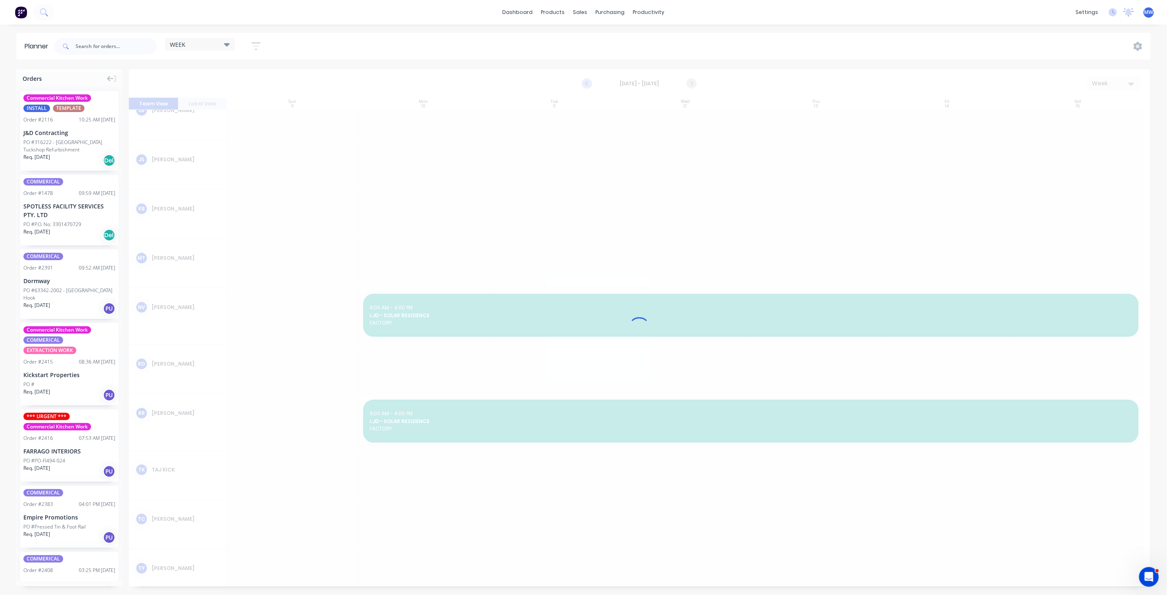
scroll to position [218, 0]
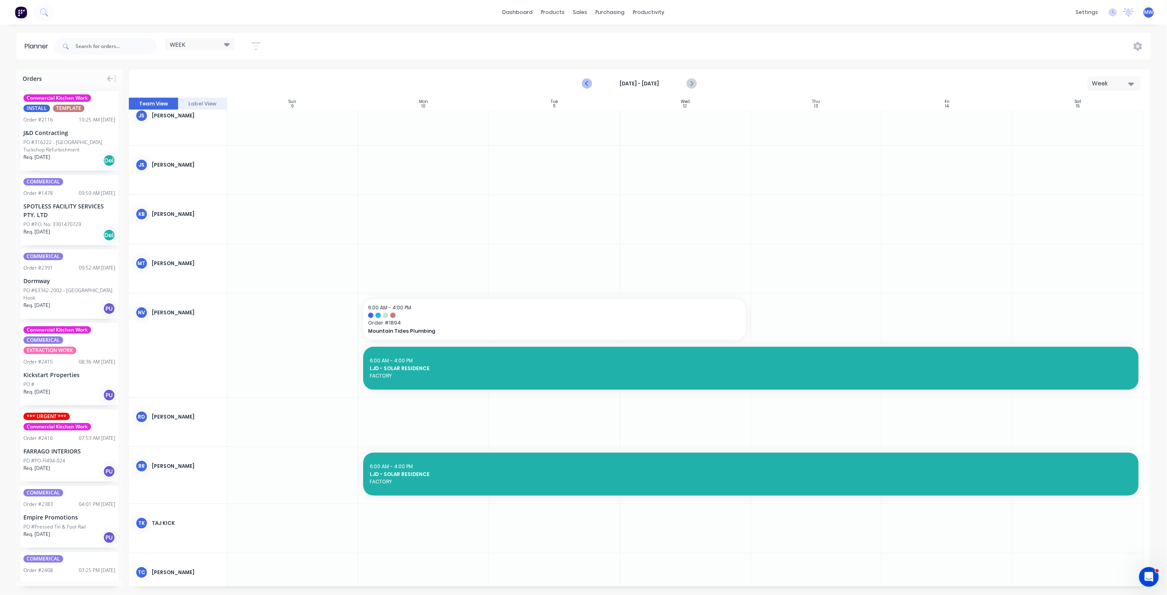
click at [587, 87] on icon "Previous page" at bounding box center [587, 84] width 10 height 10
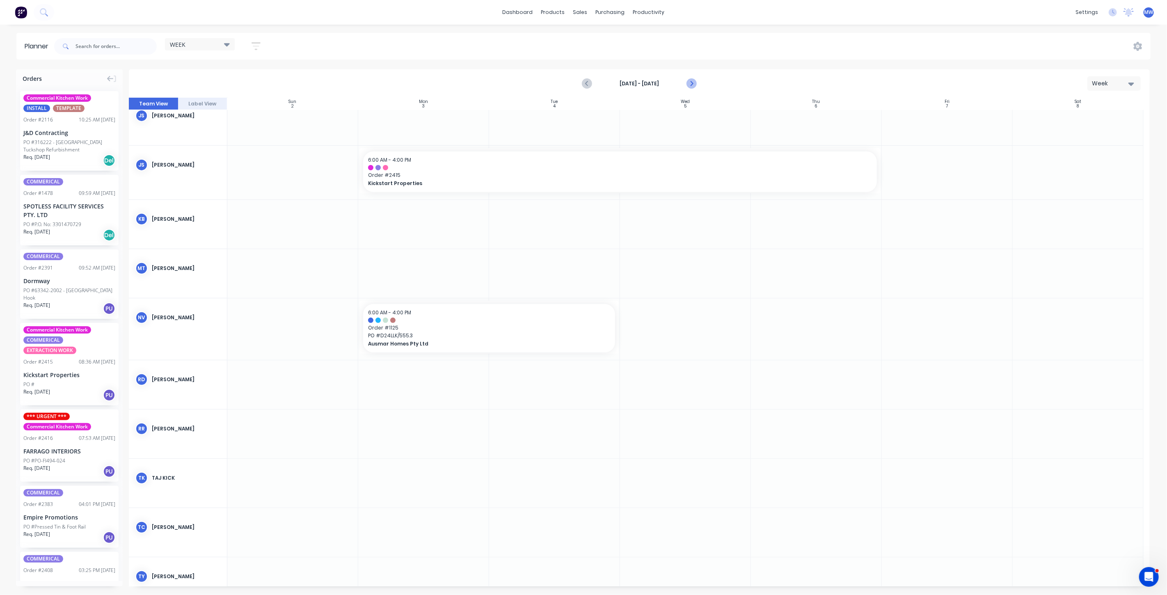
click at [693, 82] on icon "Next page" at bounding box center [691, 84] width 10 height 10
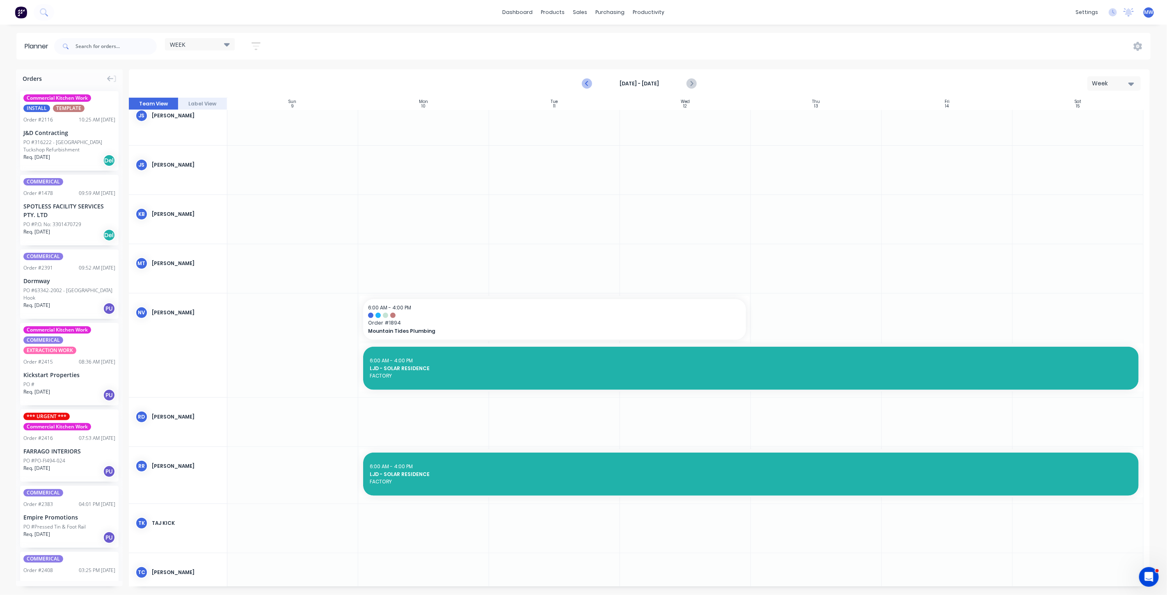
click at [589, 84] on icon "Previous page" at bounding box center [587, 84] width 10 height 10
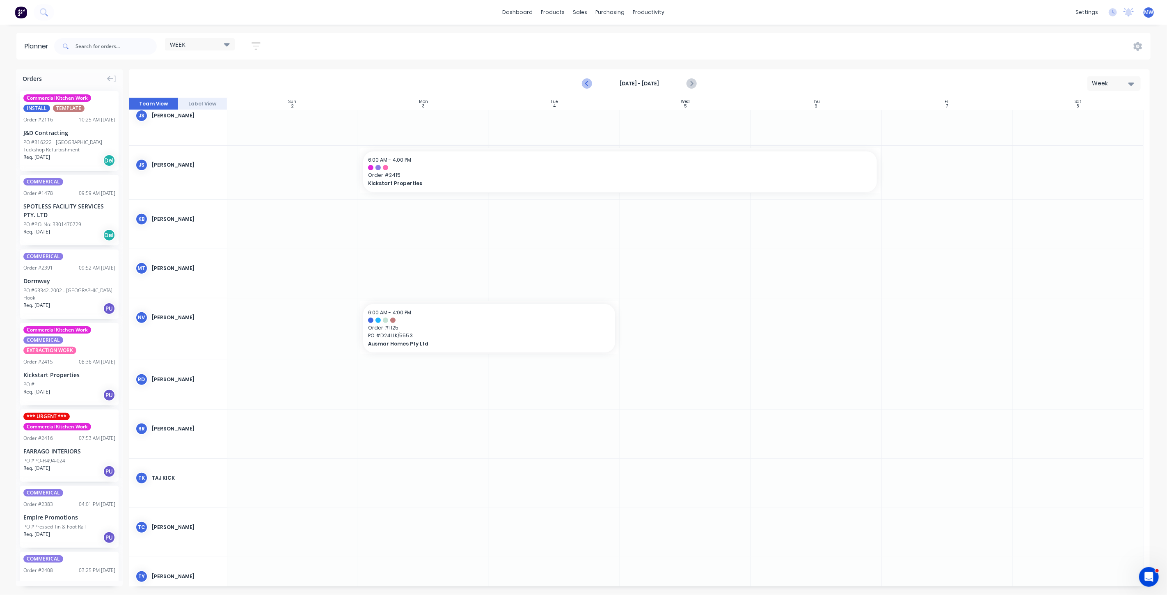
click at [588, 84] on icon "Previous page" at bounding box center [587, 84] width 10 height 10
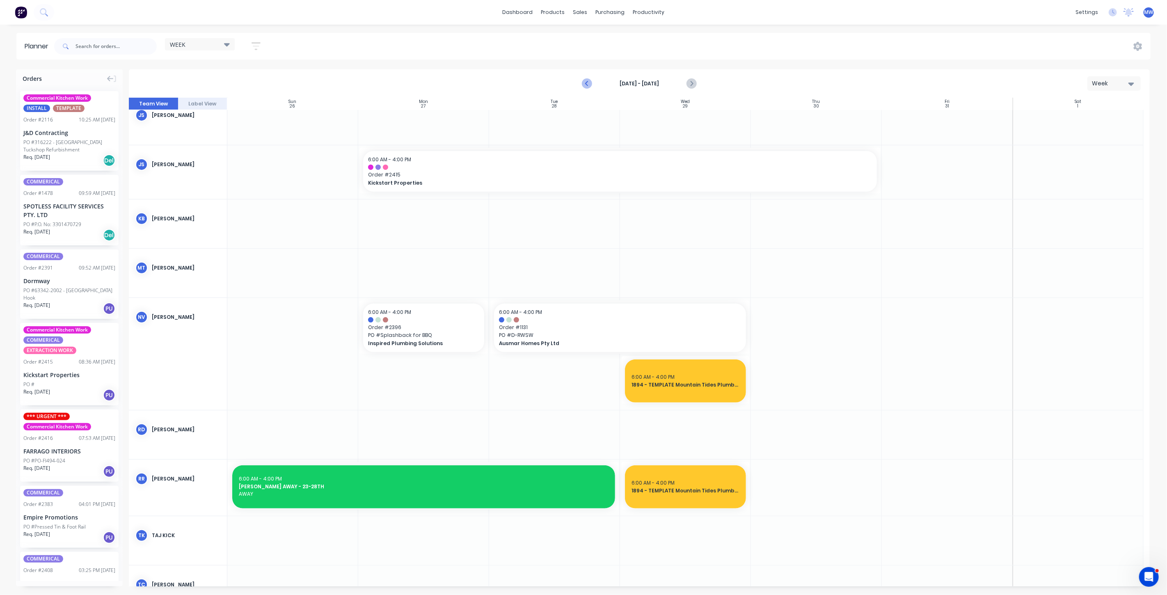
click at [588, 84] on icon "Previous page" at bounding box center [587, 84] width 10 height 10
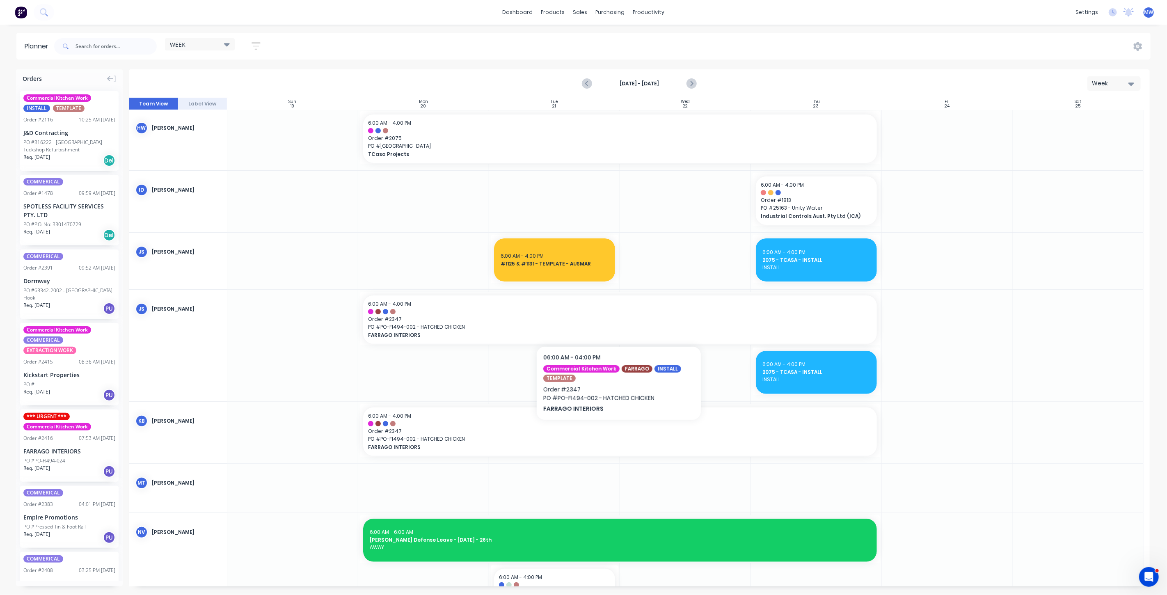
scroll to position [0, 0]
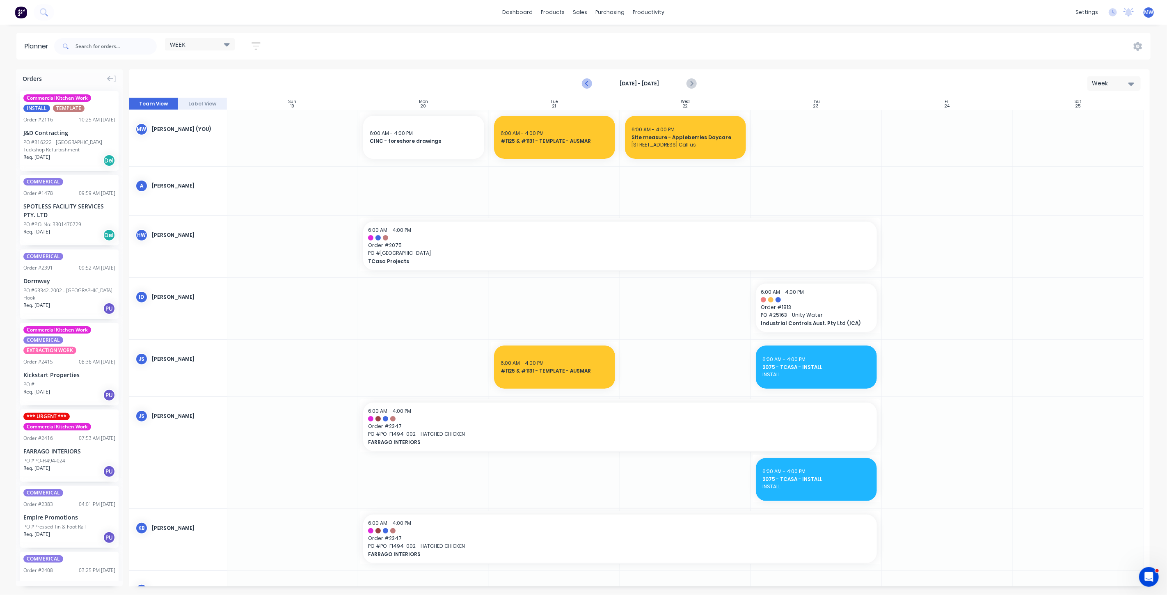
click at [586, 86] on icon "Previous page" at bounding box center [587, 84] width 10 height 10
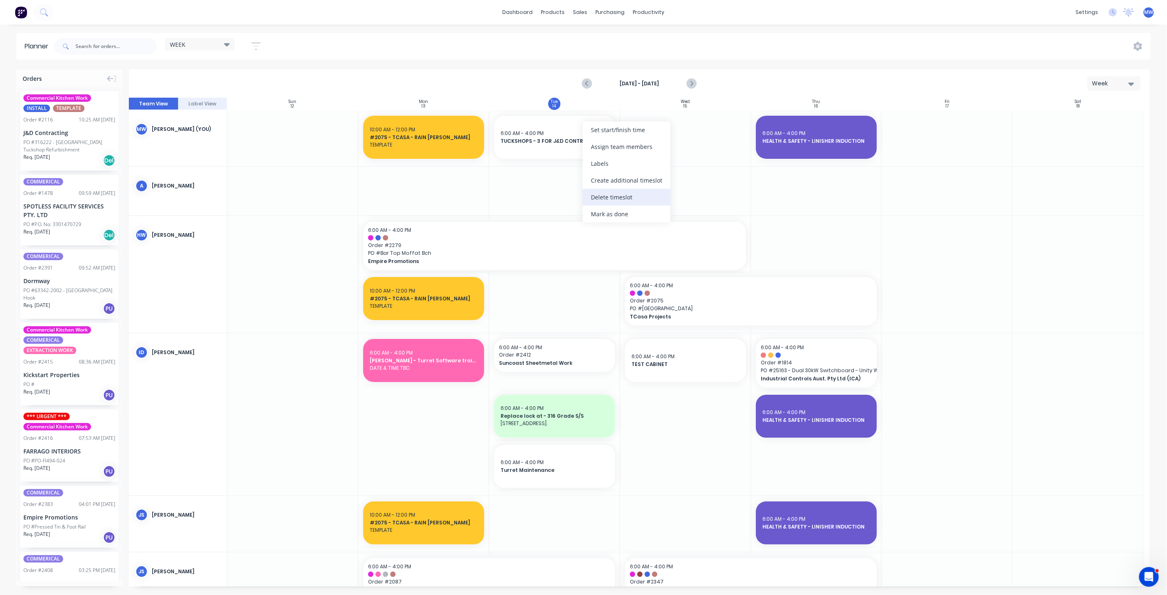
click at [624, 201] on div "Delete timeslot" at bounding box center [627, 197] width 88 height 17
click at [128, 578] on span "×" at bounding box center [129, 577] width 5 height 11
click at [577, 11] on div "sales" at bounding box center [580, 12] width 23 height 12
click at [598, 41] on div "Sales Orders" at bounding box center [611, 39] width 34 height 7
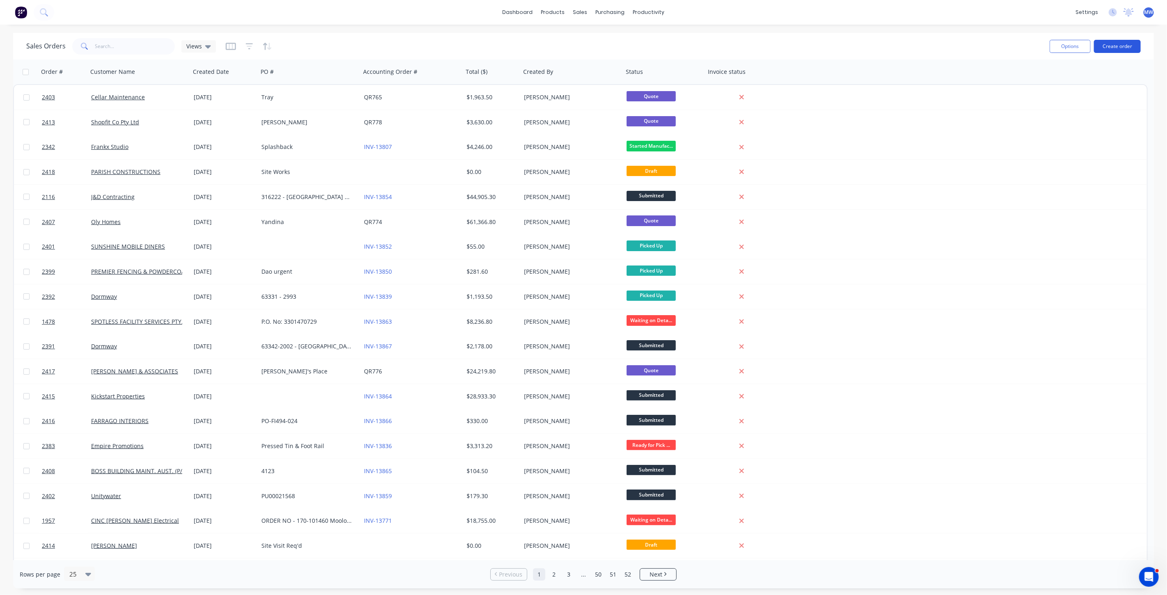
click at [1127, 47] on button "Create order" at bounding box center [1117, 46] width 47 height 13
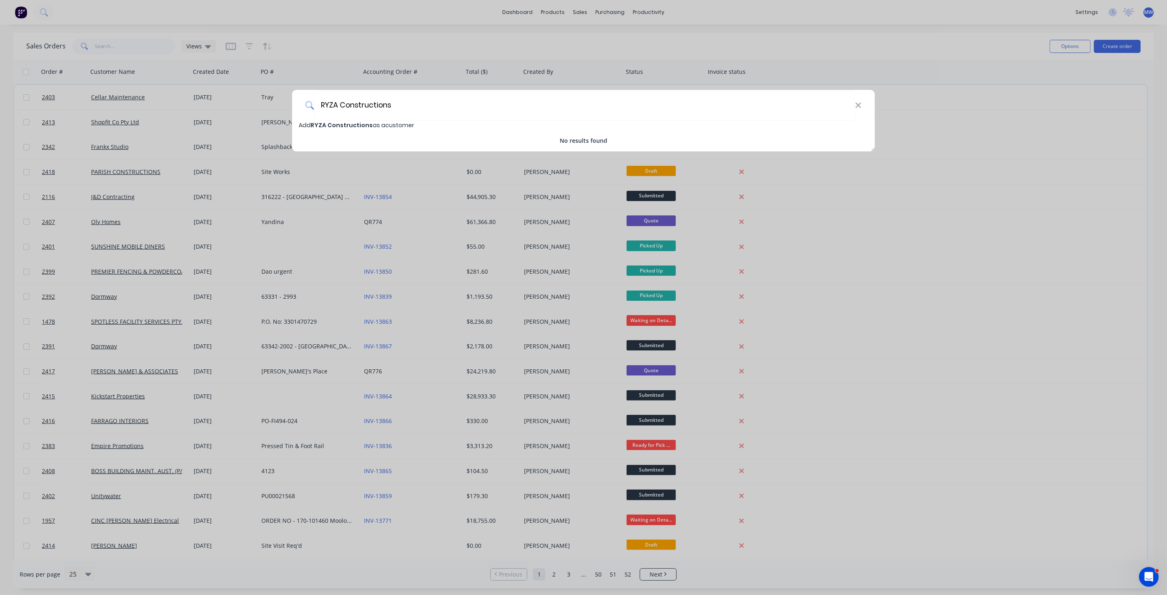
type input "RYZA Constructions"
click at [374, 123] on span "Add RYZA Constructions as a customer" at bounding box center [356, 125] width 115 height 8
select select "AU"
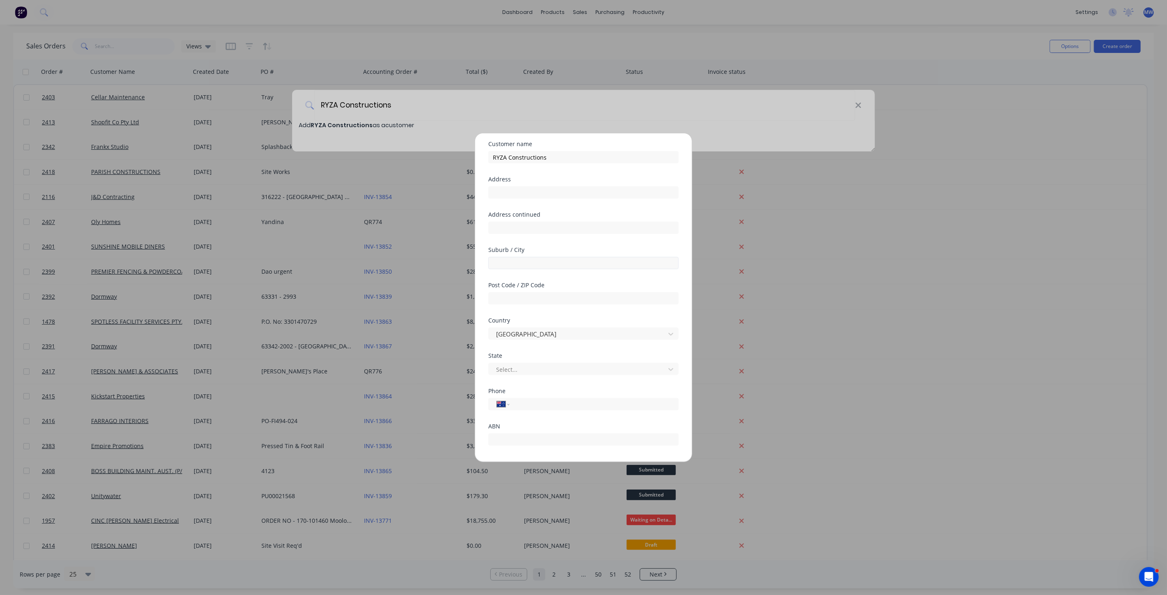
scroll to position [71, 0]
click at [552, 320] on div at bounding box center [578, 325] width 166 height 10
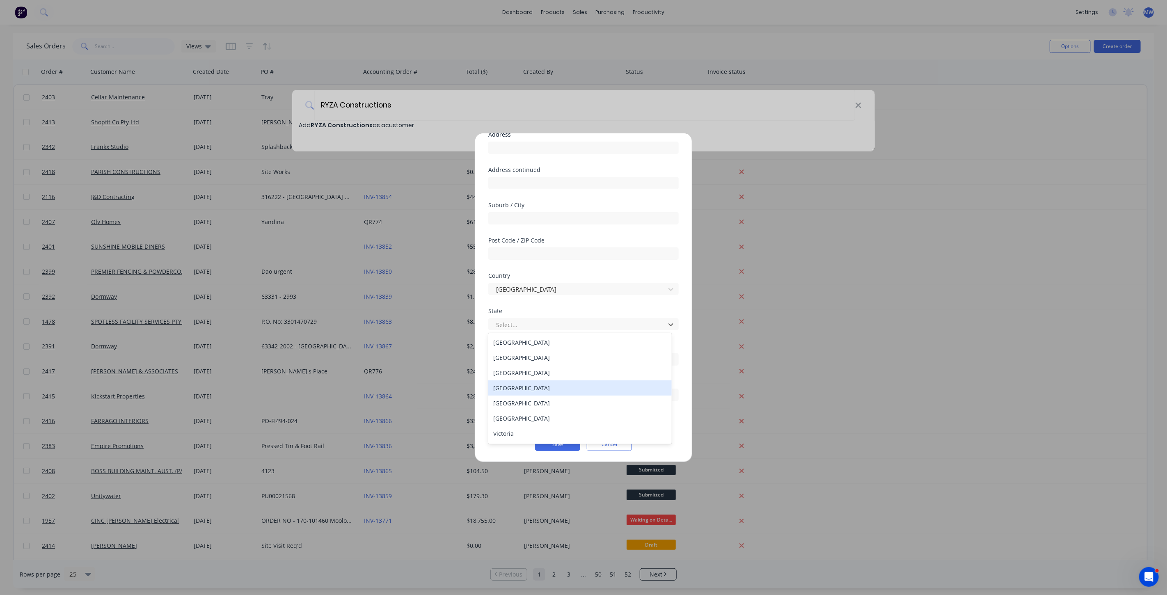
click at [551, 387] on div "Queensland" at bounding box center [579, 388] width 183 height 15
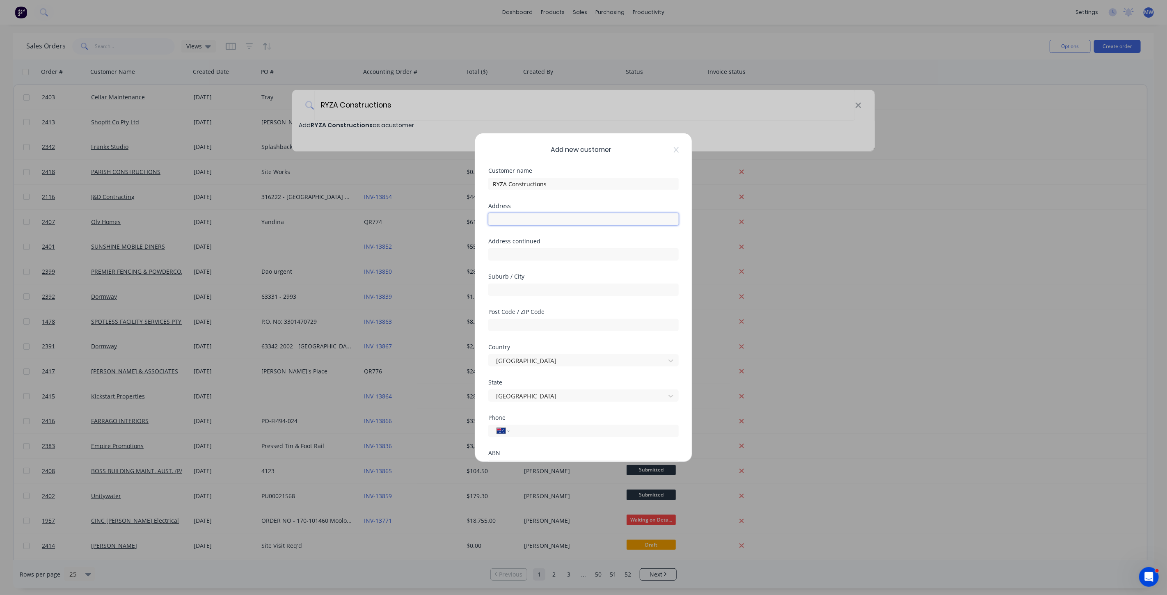
click at [529, 223] on input "text" at bounding box center [583, 219] width 190 height 12
type input "Unit 4, 47 Owen Creek Rd"
click at [509, 287] on input "text" at bounding box center [583, 290] width 190 height 12
type input "Forest Glen"
click at [512, 325] on input "text" at bounding box center [583, 325] width 190 height 12
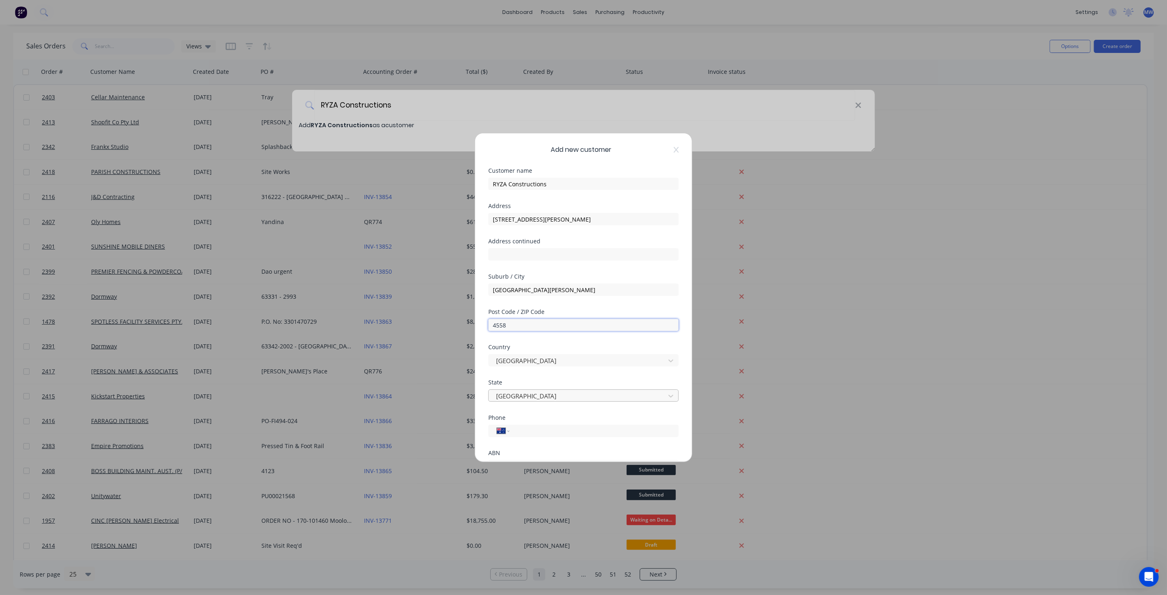
scroll to position [71, 0]
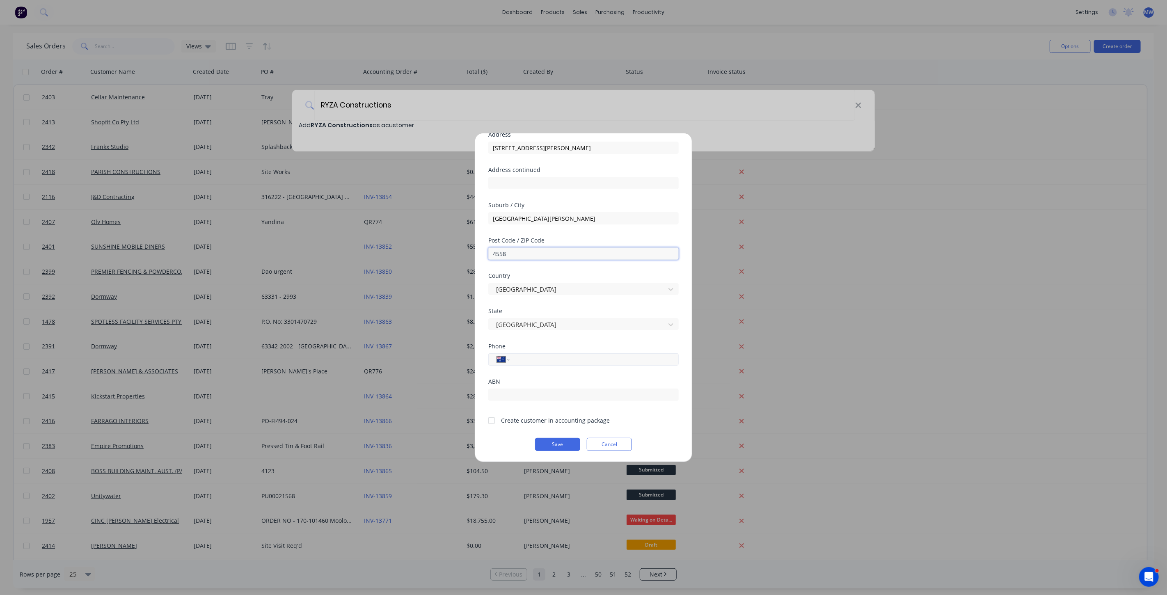
type input "4558"
click at [548, 358] on input "tel" at bounding box center [593, 359] width 155 height 9
type input "0416 082 299"
click at [571, 444] on button "Save" at bounding box center [557, 444] width 45 height 13
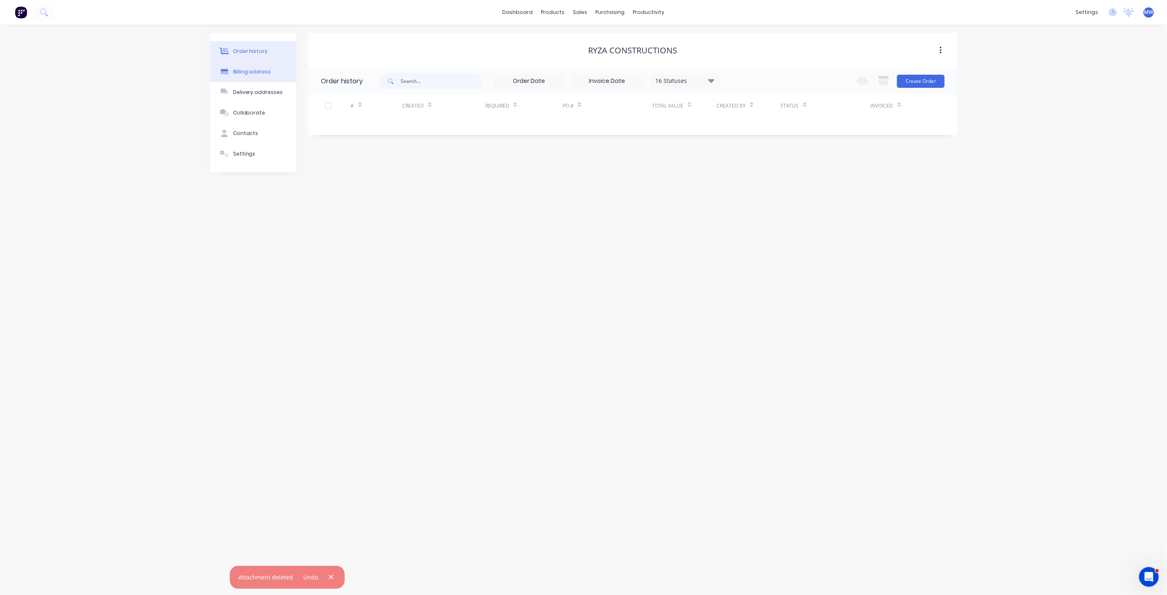
click at [259, 70] on div "Billing address" at bounding box center [252, 71] width 38 height 7
select select "AU"
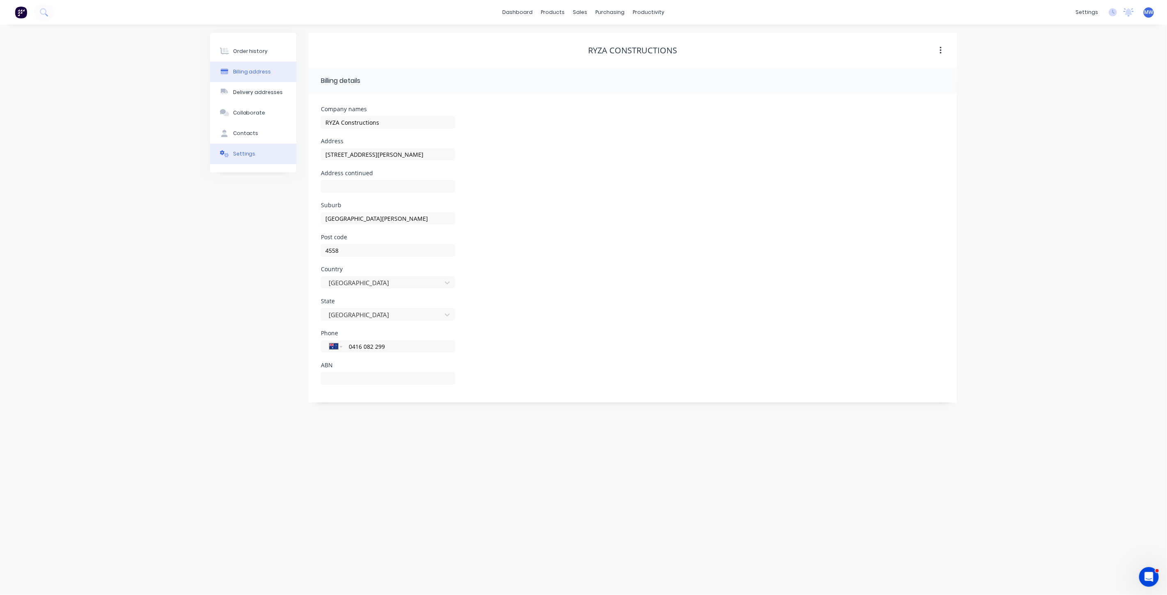
click at [256, 151] on button "Settings" at bounding box center [253, 154] width 86 height 21
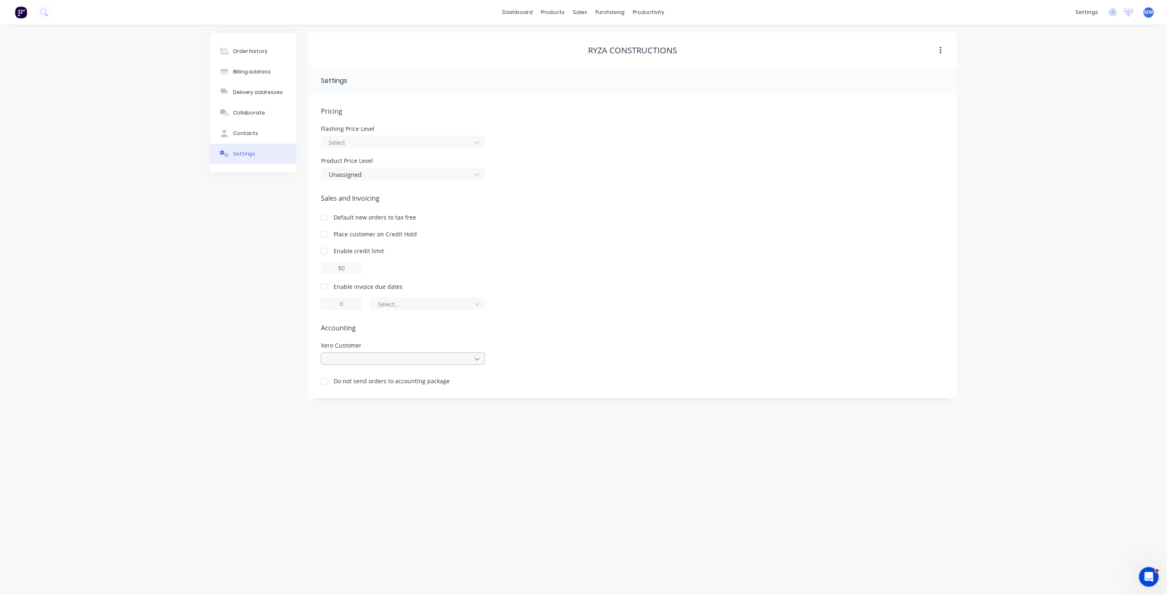
click at [479, 360] on icon at bounding box center [477, 359] width 8 height 8
type input "ryza"
click at [382, 379] on div "Ryza Constructions" at bounding box center [403, 377] width 164 height 15
click at [252, 52] on div "Order history" at bounding box center [250, 51] width 35 height 7
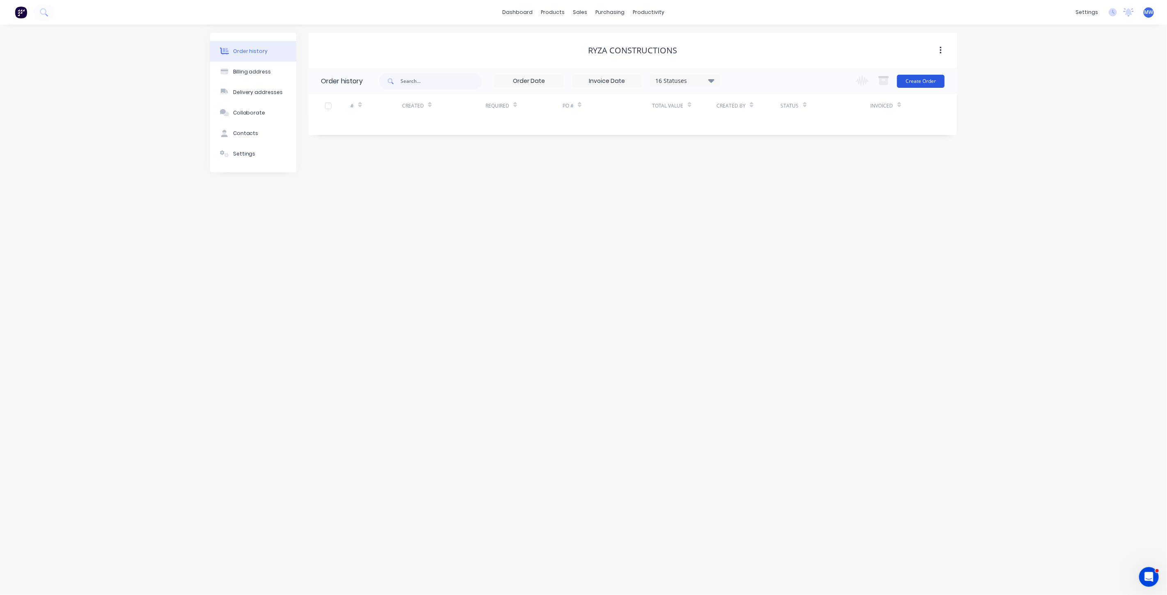
click at [923, 85] on button "Create Order" at bounding box center [921, 81] width 48 height 13
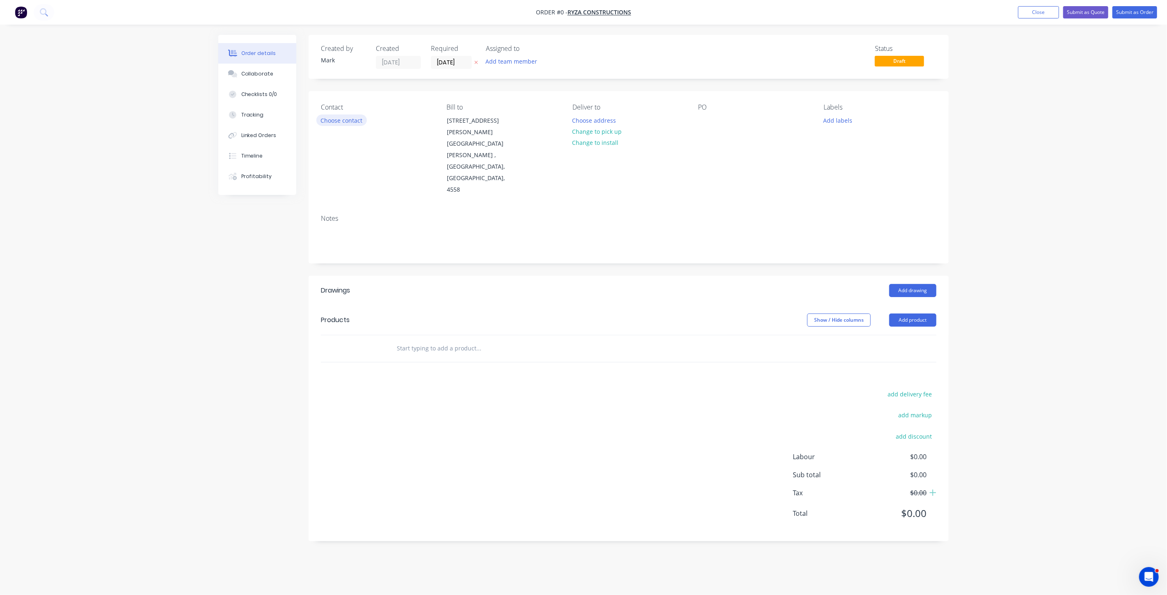
click at [349, 121] on button "Choose contact" at bounding box center [341, 120] width 50 height 11
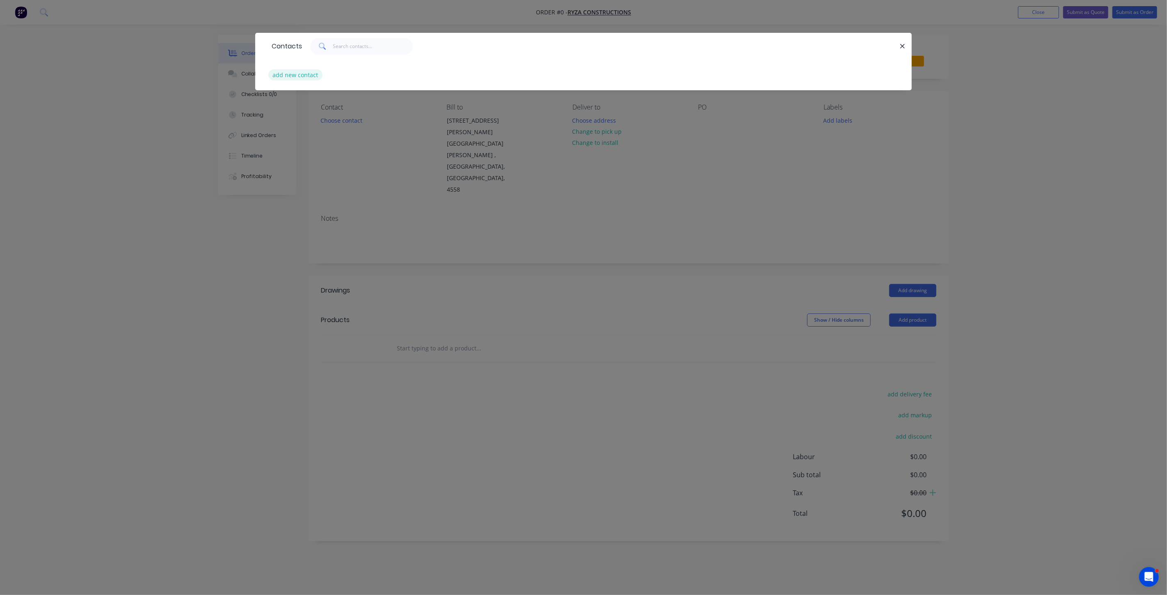
click at [306, 74] on button "add new contact" at bounding box center [295, 74] width 54 height 11
select select "AU"
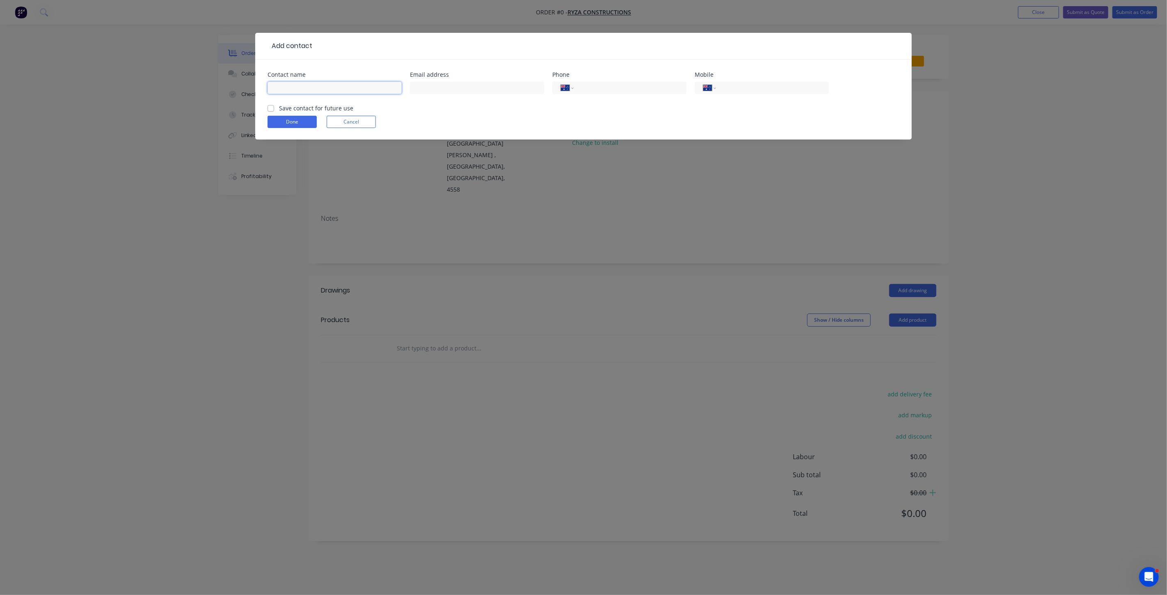
click at [301, 85] on input "text" at bounding box center [335, 88] width 134 height 12
type input "s"
type input "Stephen Young"
click at [433, 85] on input "text" at bounding box center [477, 88] width 134 height 12
click at [517, 87] on input "text" at bounding box center [477, 88] width 134 height 12
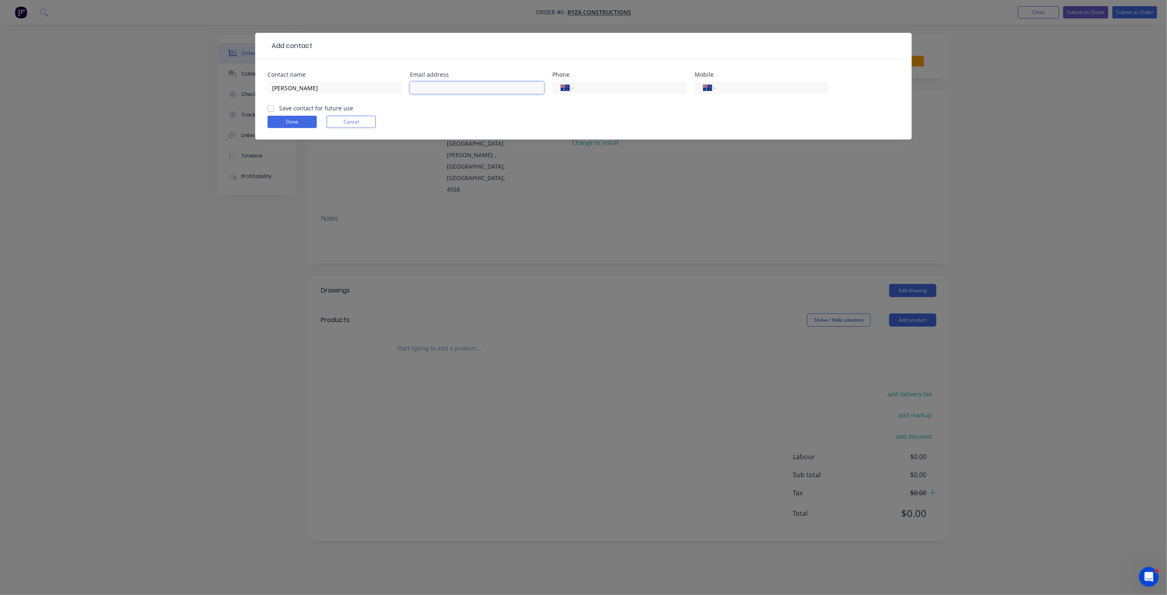
paste input "stephen@ryzaconstructions.com.au"
type input "stephen@ryzaconstructions.com.au"
click at [589, 87] on input "tel" at bounding box center [629, 87] width 99 height 9
click at [778, 88] on input "tel" at bounding box center [771, 87] width 99 height 9
type input "0416 082 299"
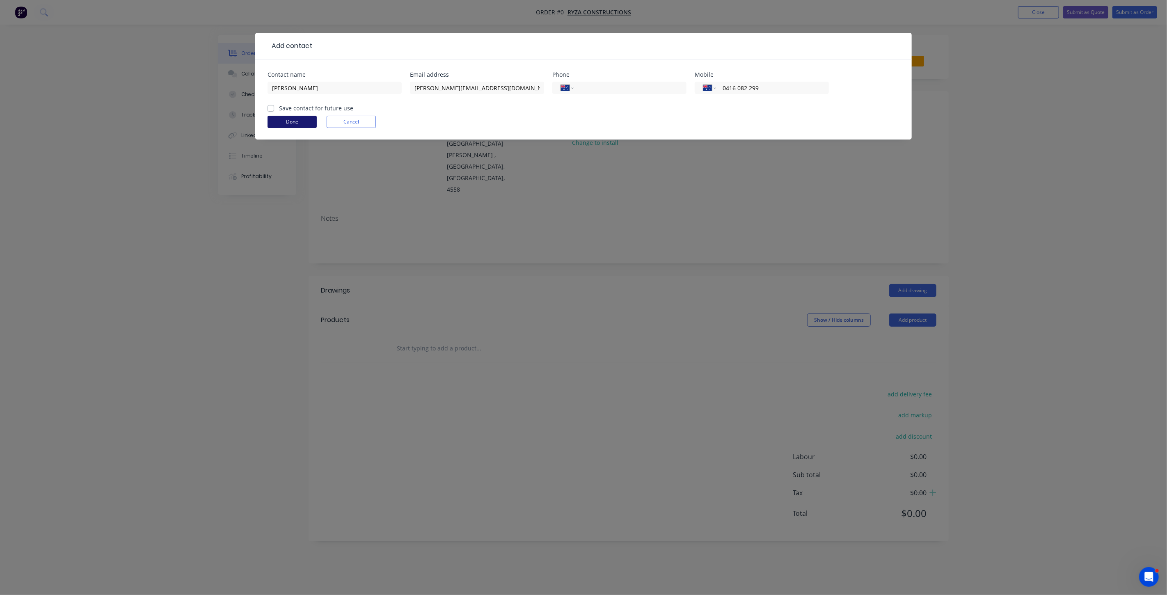
drag, startPoint x: 272, startPoint y: 110, endPoint x: 280, endPoint y: 120, distance: 12.8
click at [279, 110] on label "Save contact for future use" at bounding box center [316, 108] width 74 height 9
click at [272, 110] on input "Save contact for future use" at bounding box center [271, 108] width 7 height 8
checkbox input "true"
click at [280, 122] on button "Done" at bounding box center [292, 122] width 49 height 12
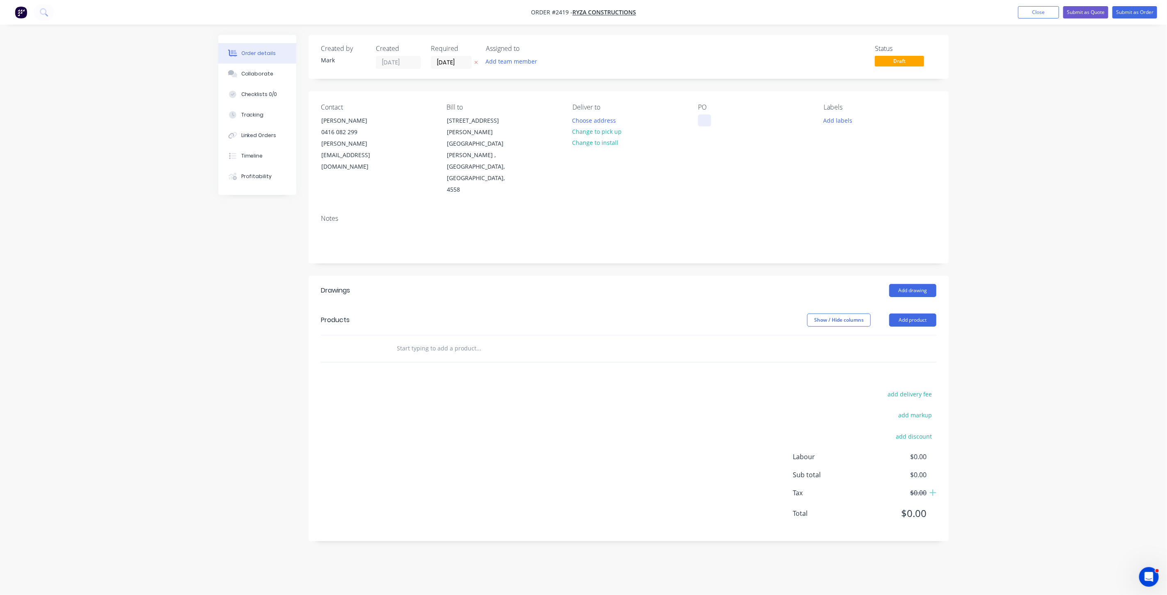
click at [701, 120] on div at bounding box center [704, 121] width 13 height 12
click at [707, 118] on div at bounding box center [704, 121] width 13 height 12
click at [837, 120] on button "Add labels" at bounding box center [838, 120] width 38 height 11
click at [839, 243] on div at bounding box center [839, 244] width 16 height 16
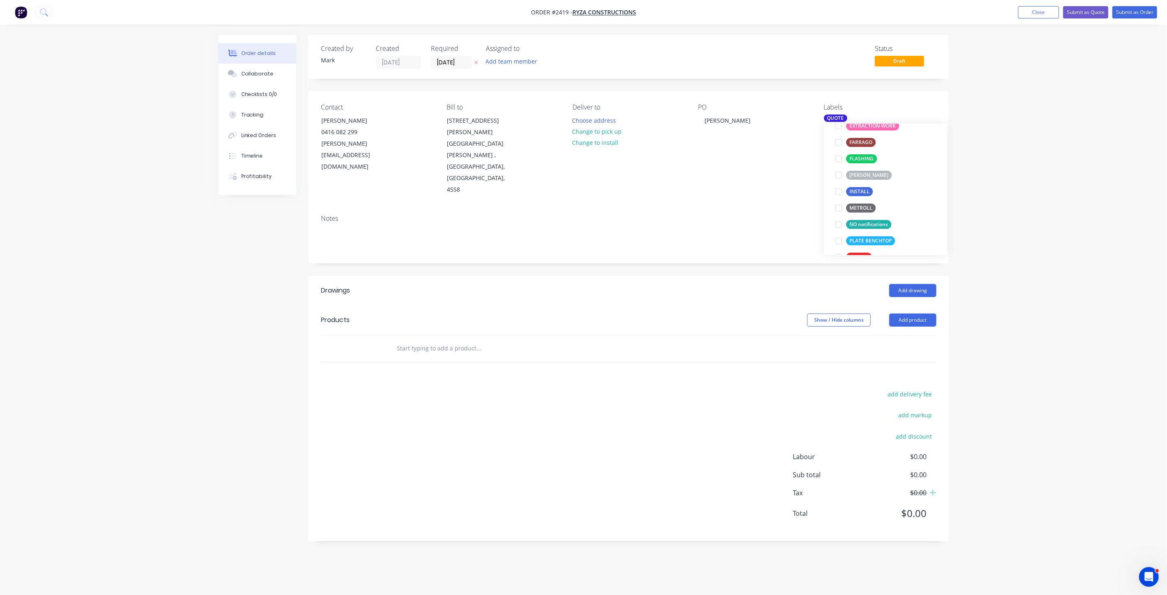
scroll to position [0, 0]
click at [996, 239] on div "Order details Collaborate Checklists 0/0 Tracking Linked Orders Timeline Profit…" at bounding box center [583, 297] width 1167 height 595
click at [229, 327] on div "Created by Mark Created 14/10/25 Required 14/10/25 Assigned to Add team member …" at bounding box center [583, 294] width 731 height 519
drag, startPoint x: 229, startPoint y: 327, endPoint x: 225, endPoint y: 327, distance: 4.1
click at [225, 327] on div "Created by Mark Created 14/10/25 Required 14/10/25 Assigned to Add team member …" at bounding box center [583, 294] width 731 height 519
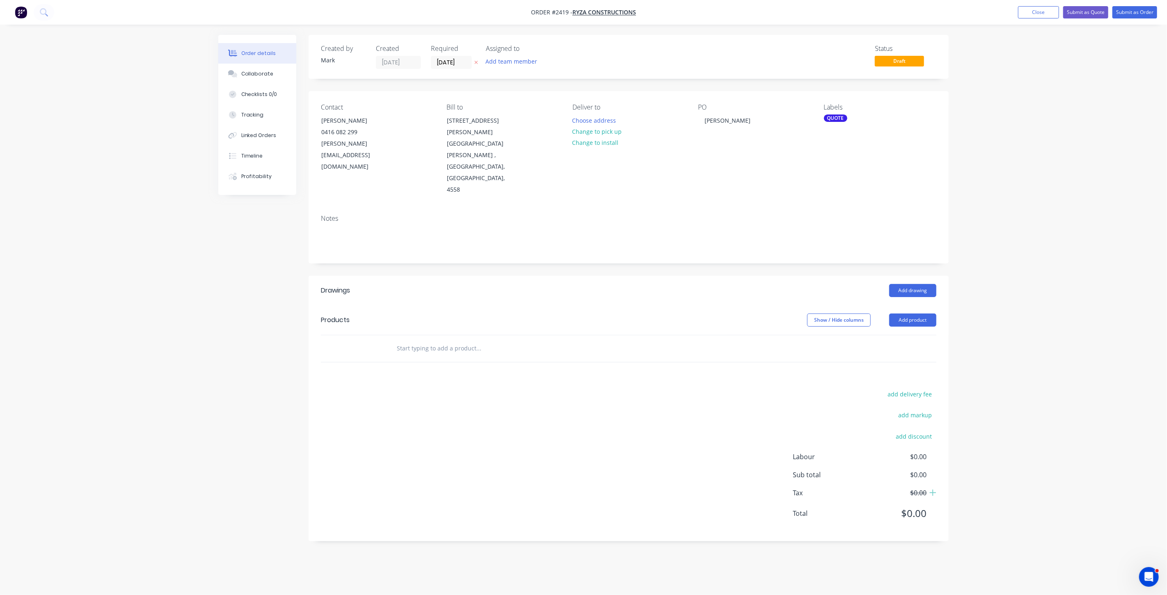
click at [253, 354] on div "Created by Mark Created 14/10/25 Required 14/10/25 Assigned to Add team member …" at bounding box center [583, 294] width 731 height 519
click at [1032, 115] on div "Order details Collaborate Checklists 0/0 Tracking Linked Orders Timeline Profit…" at bounding box center [583, 297] width 1167 height 595
click at [1043, 13] on button "Close" at bounding box center [1038, 12] width 41 height 12
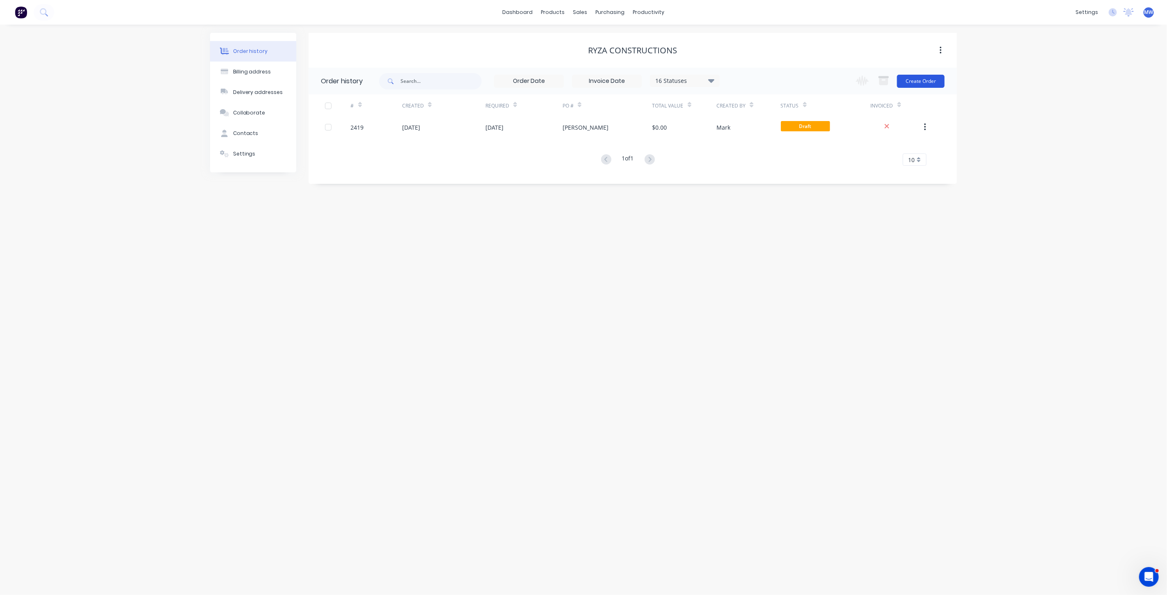
click at [917, 79] on button "Create Order" at bounding box center [921, 81] width 48 height 13
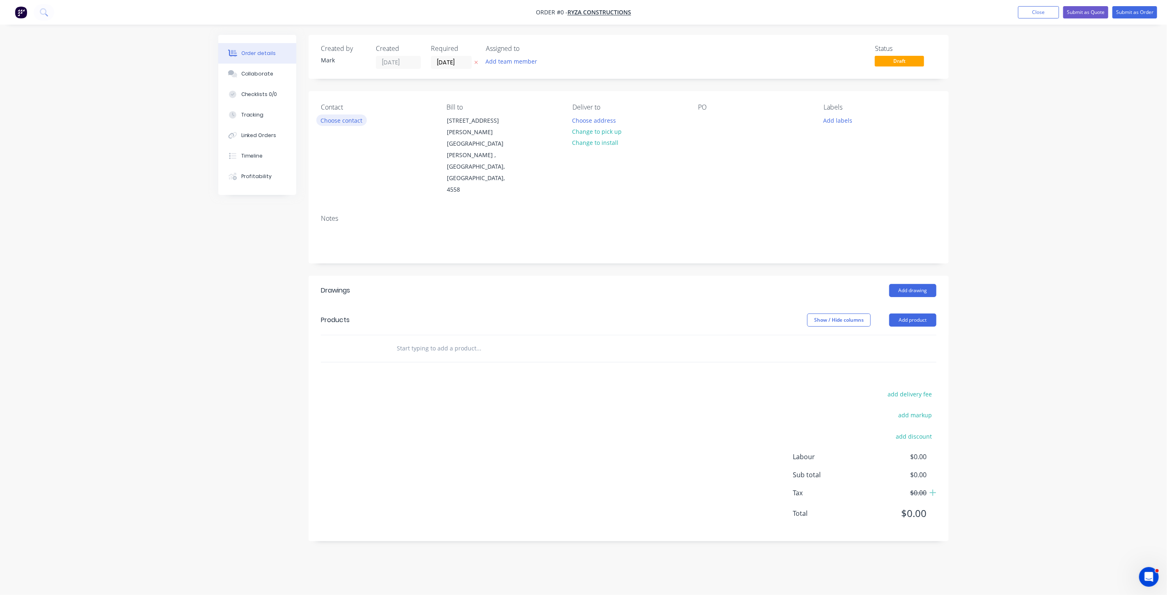
click at [354, 118] on button "Choose contact" at bounding box center [341, 120] width 50 height 11
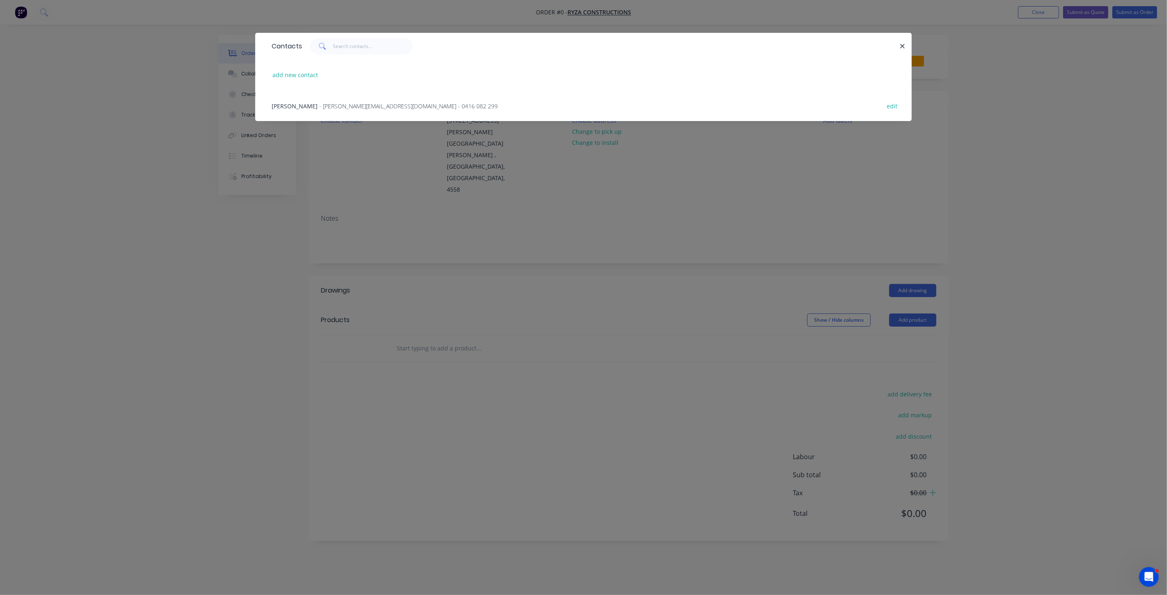
click at [344, 103] on span "- stephen@ryzaconstructions.com.au - 0416 082 299" at bounding box center [408, 106] width 179 height 8
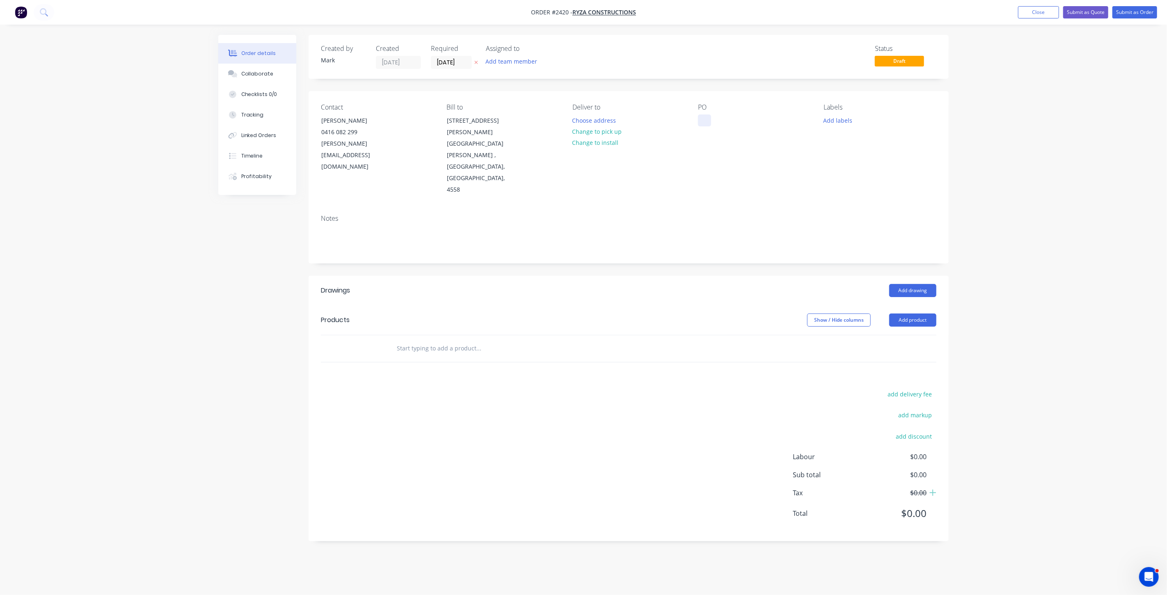
click at [706, 119] on div at bounding box center [704, 121] width 13 height 12
click at [704, 117] on div at bounding box center [704, 121] width 13 height 12
drag, startPoint x: 1008, startPoint y: 147, endPoint x: 1023, endPoint y: 97, distance: 51.9
click at [1008, 146] on div "Order details Collaborate Checklists 0/0 Tracking Linked Orders Timeline Profit…" at bounding box center [583, 297] width 1167 height 595
click at [1049, 14] on button "Close" at bounding box center [1038, 12] width 41 height 12
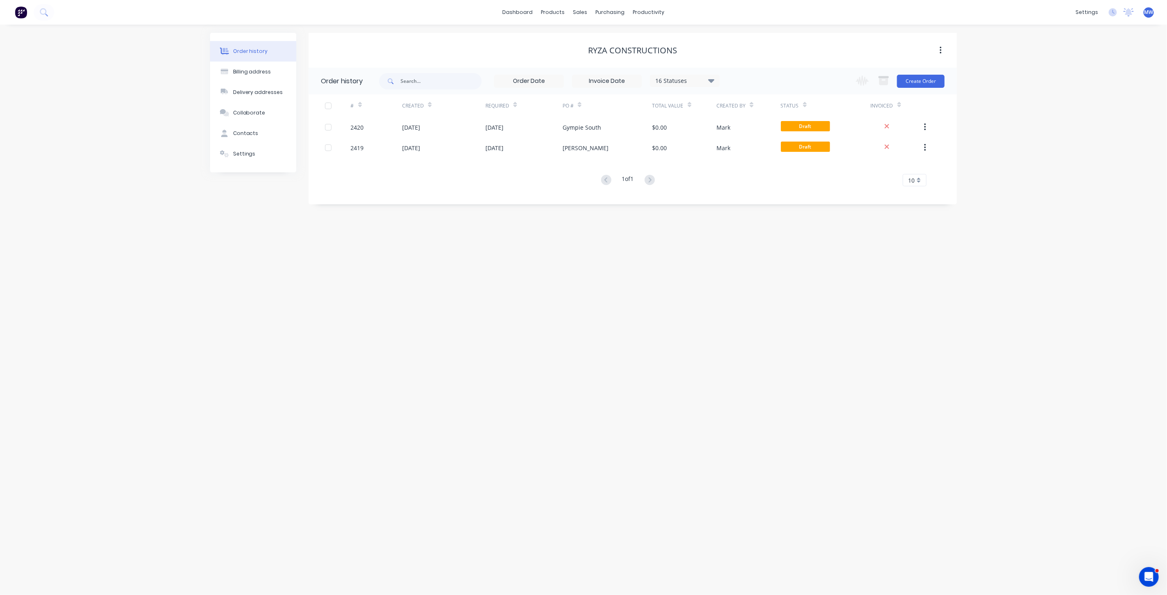
click at [214, 232] on div "Order history Billing address Delivery addresses Collaborate Contacts Settings …" at bounding box center [583, 310] width 1167 height 571
click at [392, 241] on div "Order history Billing address Delivery addresses Collaborate Contacts Settings …" at bounding box center [583, 310] width 1167 height 571
click at [918, 85] on button "Create Order" at bounding box center [921, 81] width 48 height 13
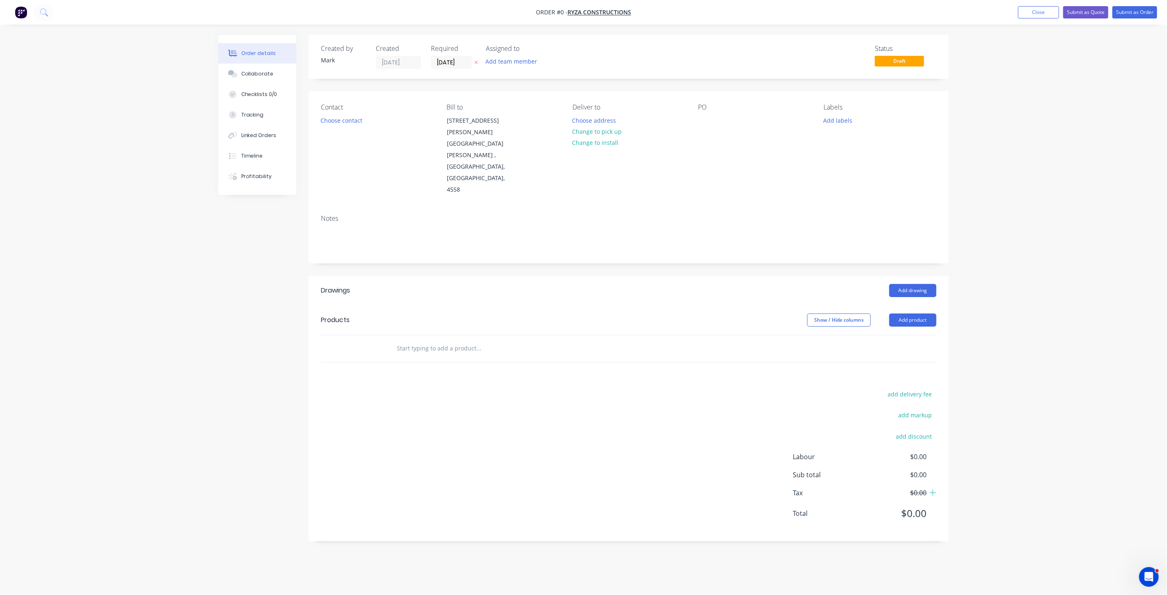
click at [215, 239] on div "Order details Collaborate Checklists 0/0 Tracking Linked Orders Timeline Profit…" at bounding box center [583, 294] width 747 height 519
click at [1031, 12] on button "Close" at bounding box center [1038, 12] width 41 height 12
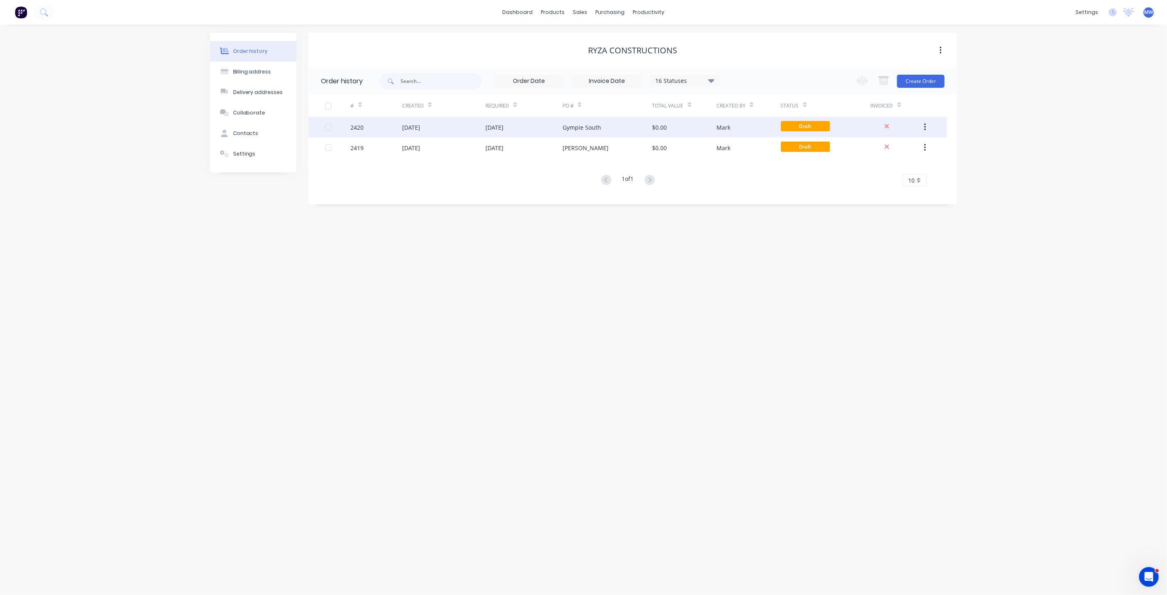
drag, startPoint x: 200, startPoint y: 272, endPoint x: 447, endPoint y: 123, distance: 288.1
click at [200, 272] on div "Order history Billing address Delivery addresses Collaborate Contacts Settings …" at bounding box center [583, 310] width 1167 height 571
click at [594, 9] on div "purchasing" at bounding box center [610, 12] width 37 height 12
click at [587, 10] on div "sales" at bounding box center [580, 12] width 23 height 12
click at [598, 29] on div "Sales Orders Customers Price Level Manager" at bounding box center [624, 56] width 109 height 66
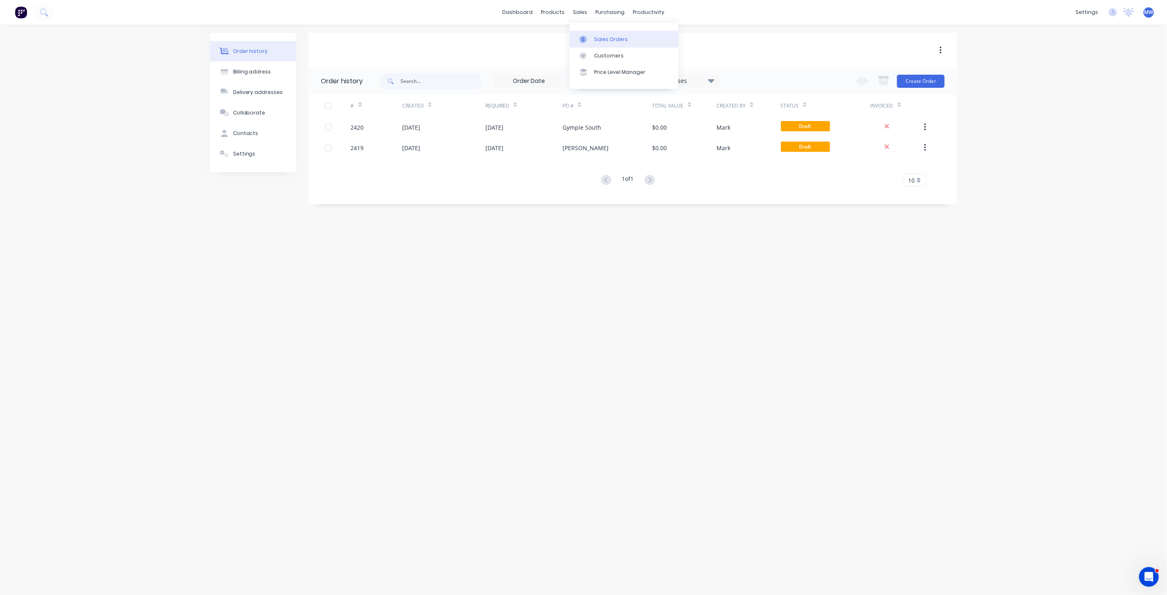
click at [598, 38] on div "Sales Orders" at bounding box center [611, 39] width 34 height 7
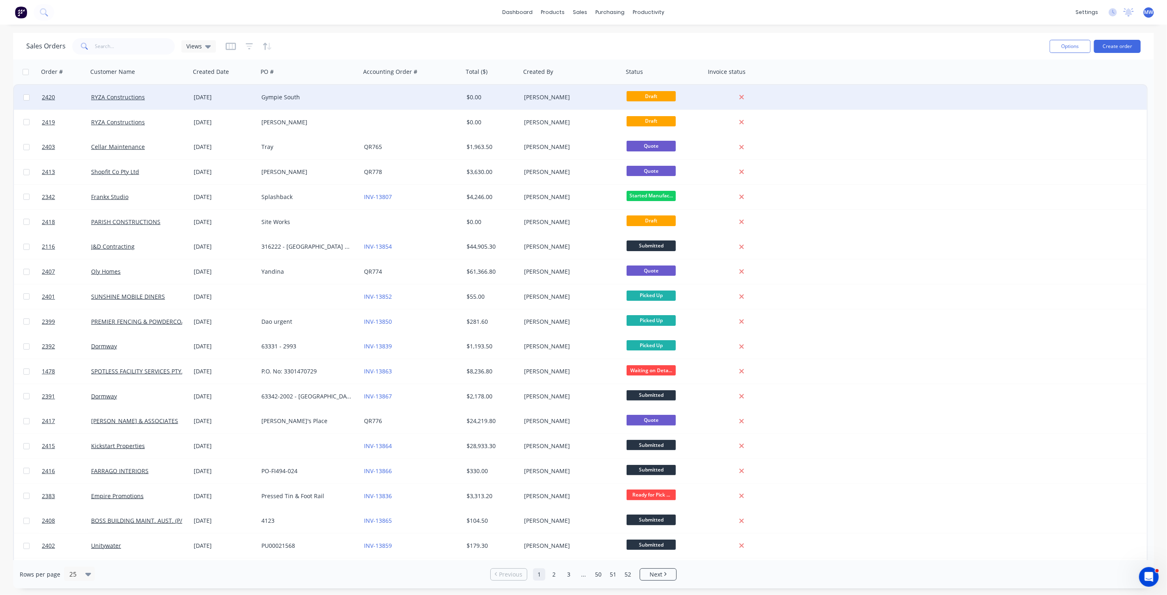
click at [307, 100] on div "Gympie South" at bounding box center [306, 97] width 91 height 8
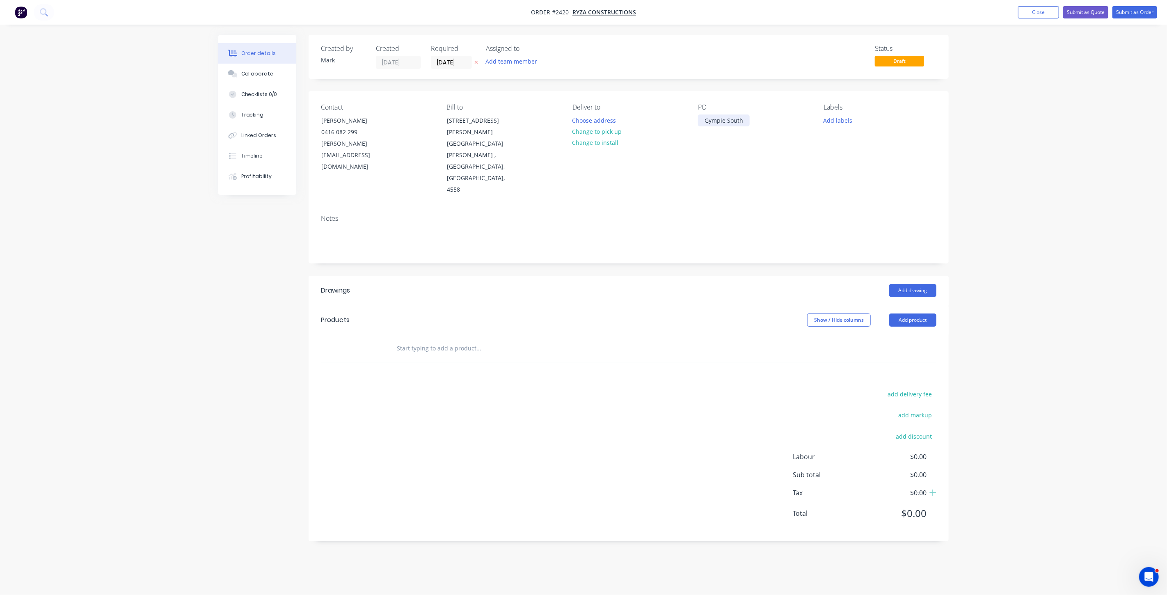
click at [746, 121] on div "Gympie South" at bounding box center [724, 121] width 52 height 12
click at [1038, 13] on button "Close" at bounding box center [1038, 12] width 41 height 12
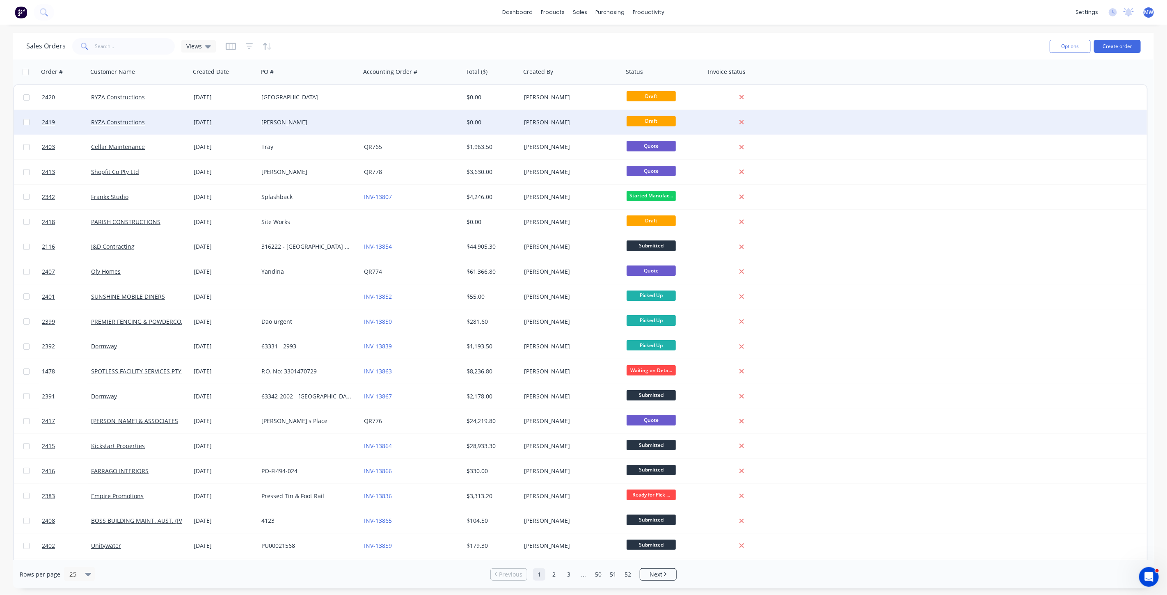
click at [373, 120] on div at bounding box center [412, 122] width 103 height 25
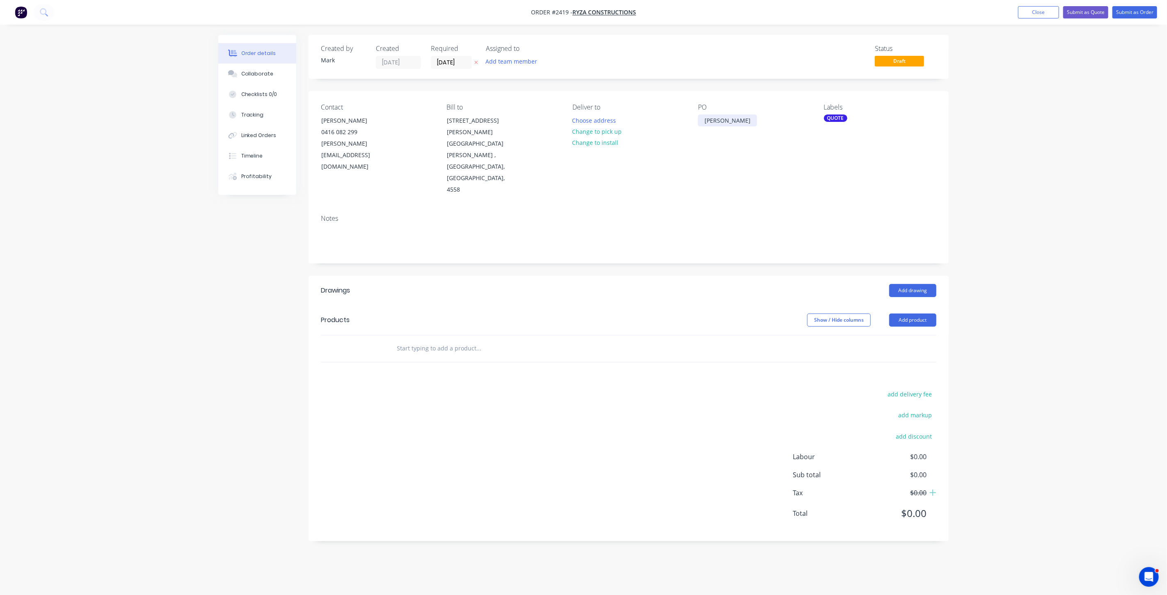
drag, startPoint x: 738, startPoint y: 119, endPoint x: 752, endPoint y: 130, distance: 17.5
click at [739, 119] on div "James Nash" at bounding box center [727, 121] width 59 height 12
click at [780, 121] on div "James Nash State High Shcool" at bounding box center [749, 125] width 103 height 21
click at [780, 119] on div "James Nash State High Shcool" at bounding box center [749, 125] width 103 height 21
drag, startPoint x: 1011, startPoint y: 109, endPoint x: 1059, endPoint y: 15, distance: 105.9
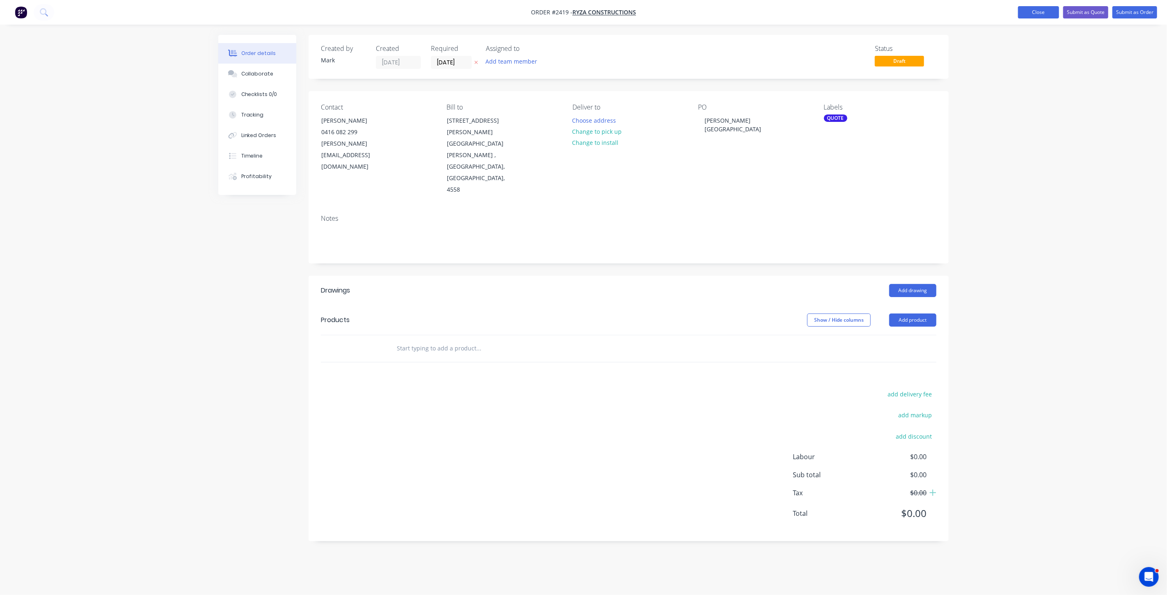
click at [1011, 106] on div "Order details Collaborate Checklists 0/0 Tracking Linked Orders Timeline Profit…" at bounding box center [583, 297] width 1167 height 595
click at [1045, 12] on button "Close" at bounding box center [1038, 12] width 41 height 12
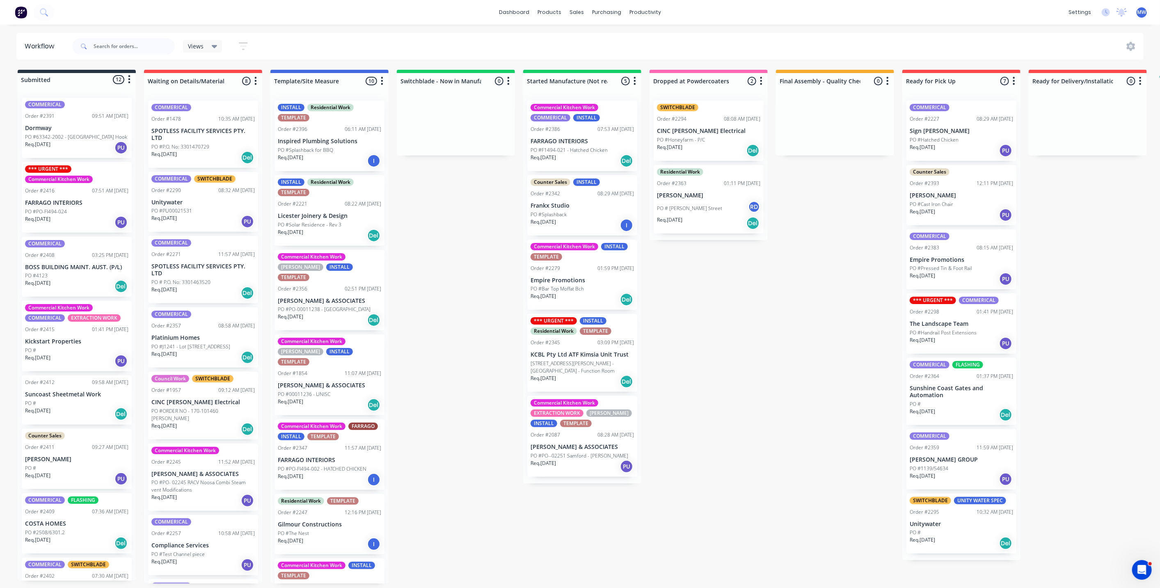
click at [860, 371] on div "Submitted 12 Status colour #273444 hex #273444 Save Cancel Summaries Total orde…" at bounding box center [678, 327] width 1369 height 514
click at [446, 226] on div "Submitted 12 Status colour #273444 hex #273444 Save Cancel Summaries Total orde…" at bounding box center [678, 327] width 1369 height 514
click at [443, 240] on div "Submitted 12 Status colour #273444 hex #273444 Save Cancel Summaries Total orde…" at bounding box center [678, 327] width 1369 height 514
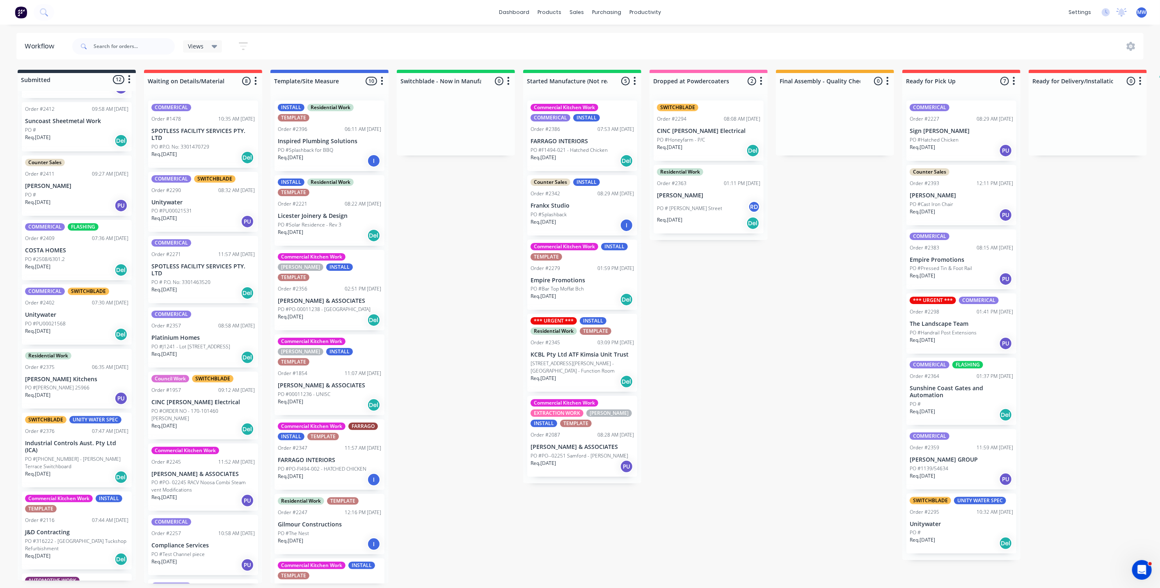
scroll to position [326, 0]
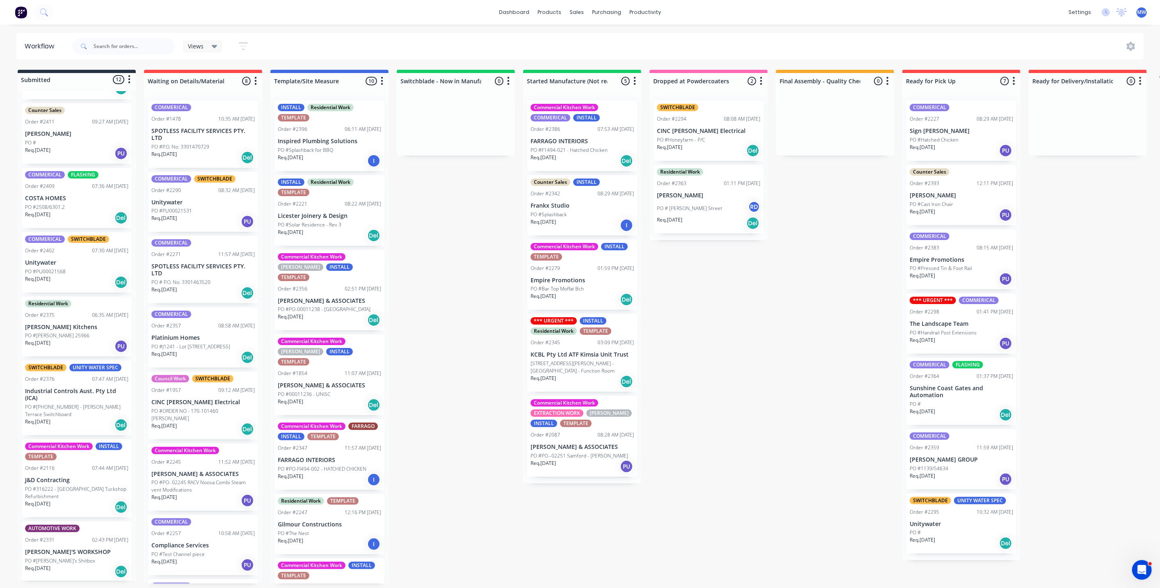
click at [63, 500] on div "Req. [DATE] Del" at bounding box center [76, 507] width 103 height 14
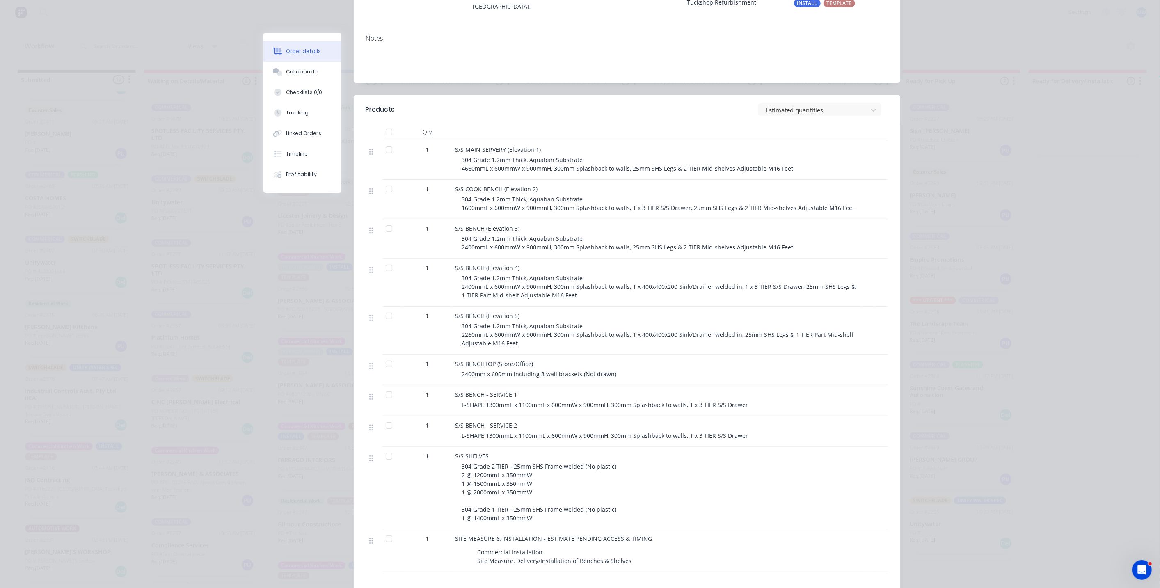
scroll to position [0, 0]
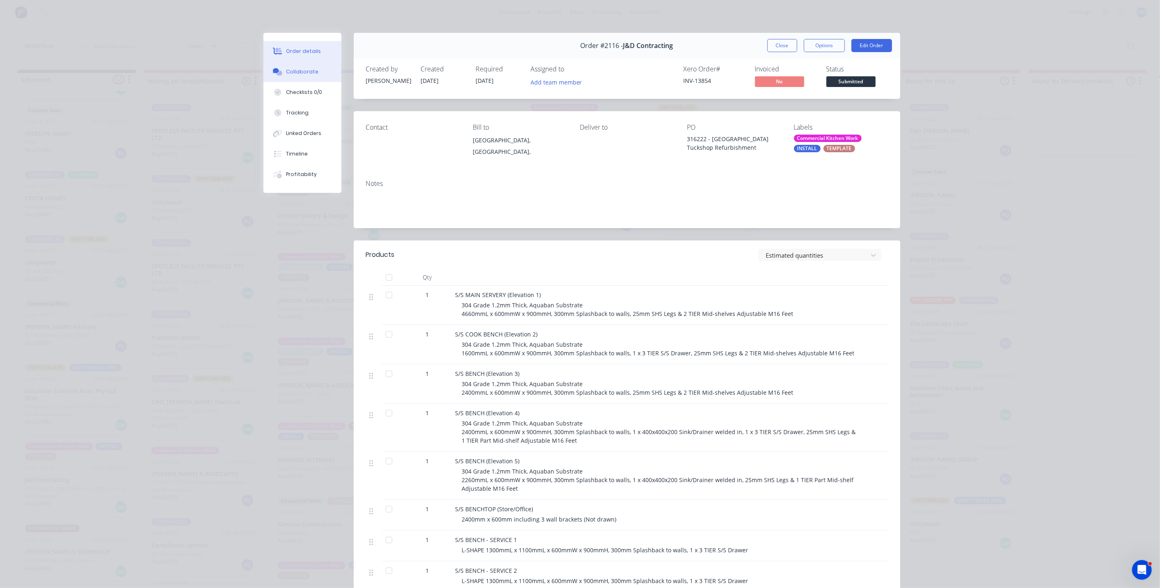
click at [301, 73] on div "Collaborate" at bounding box center [302, 71] width 32 height 7
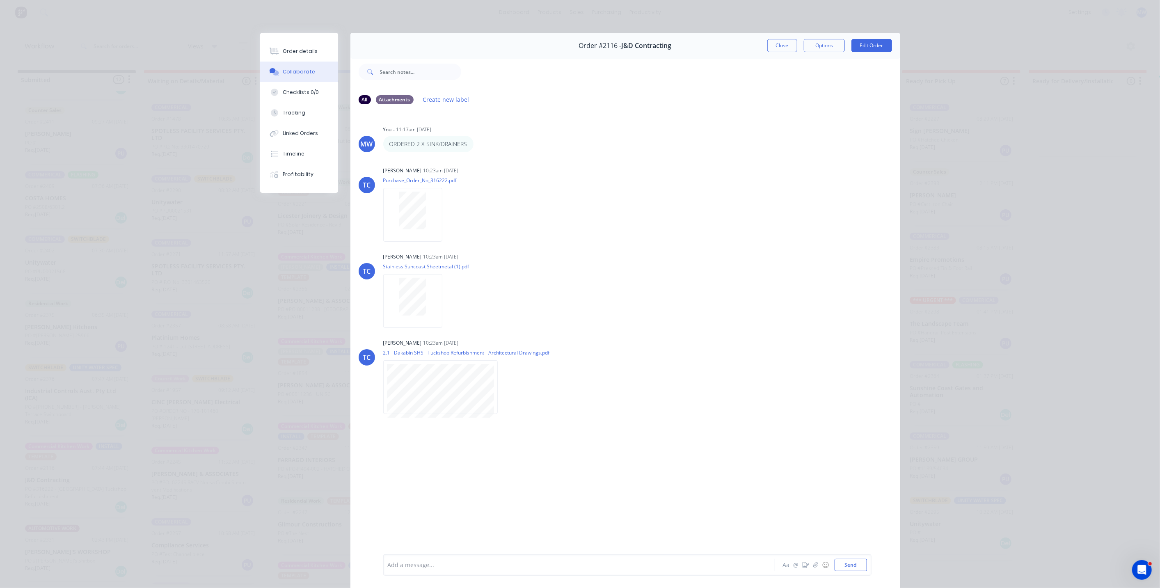
click at [617, 242] on div "MW You - 11:17am [DATE] ORDERED 2 X SINK/DRAINERS Labels Edit Delete TC [PERSON…" at bounding box center [626, 332] width 550 height 443
click at [304, 53] on div "Order details" at bounding box center [300, 51] width 35 height 7
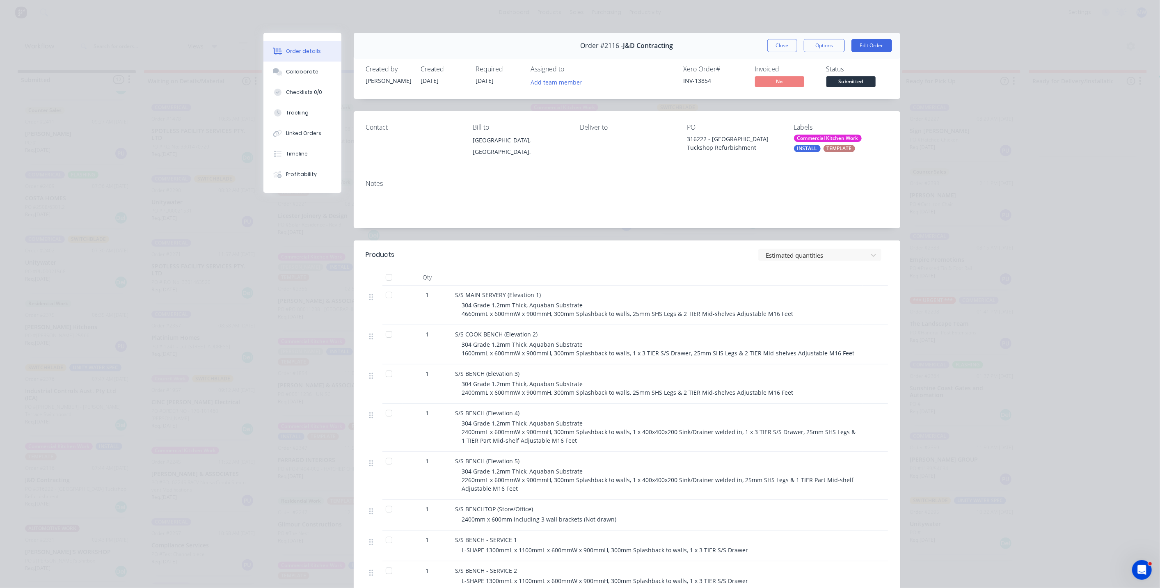
click at [773, 48] on button "Close" at bounding box center [783, 45] width 30 height 13
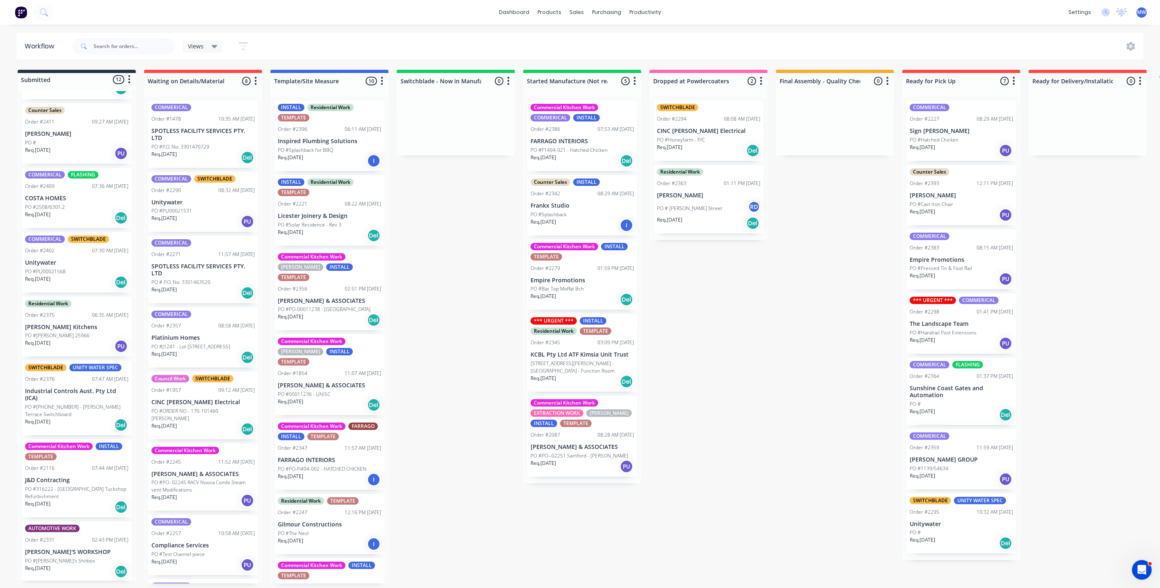
click at [720, 365] on div "Submitted 12 Status colour #273444 hex #273444 Save Cancel Summaries Total orde…" at bounding box center [678, 327] width 1369 height 514
click at [92, 475] on div "Commercial Kitchen Work INSTALL TEMPLATE Order #2116 07:44 AM [DATE] J&D Contra…" at bounding box center [77, 479] width 110 height 78
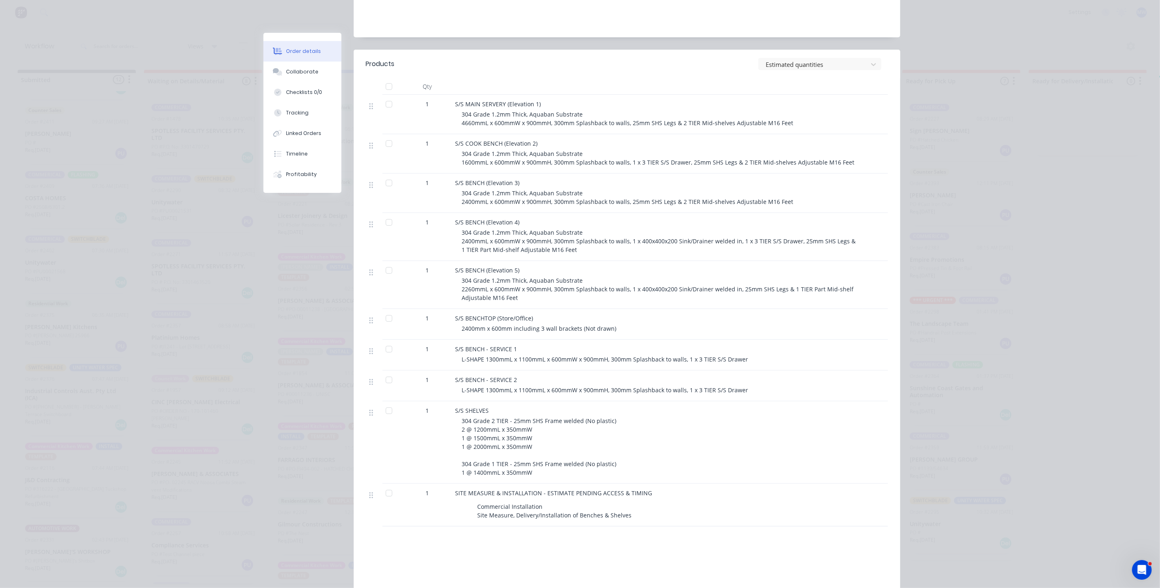
scroll to position [8, 0]
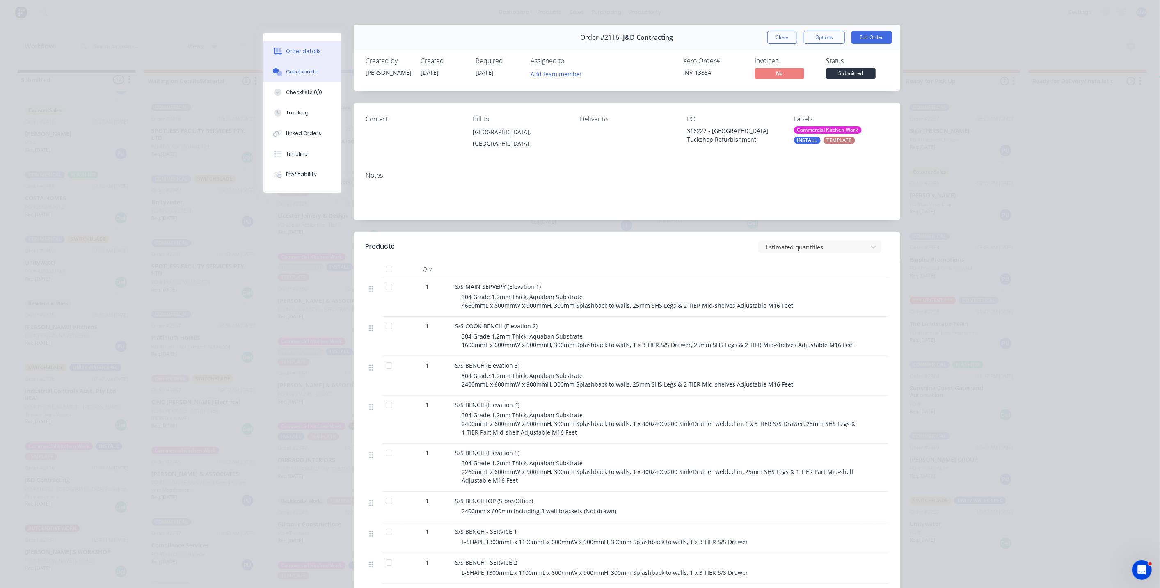
click at [312, 62] on button "Collaborate" at bounding box center [303, 72] width 78 height 21
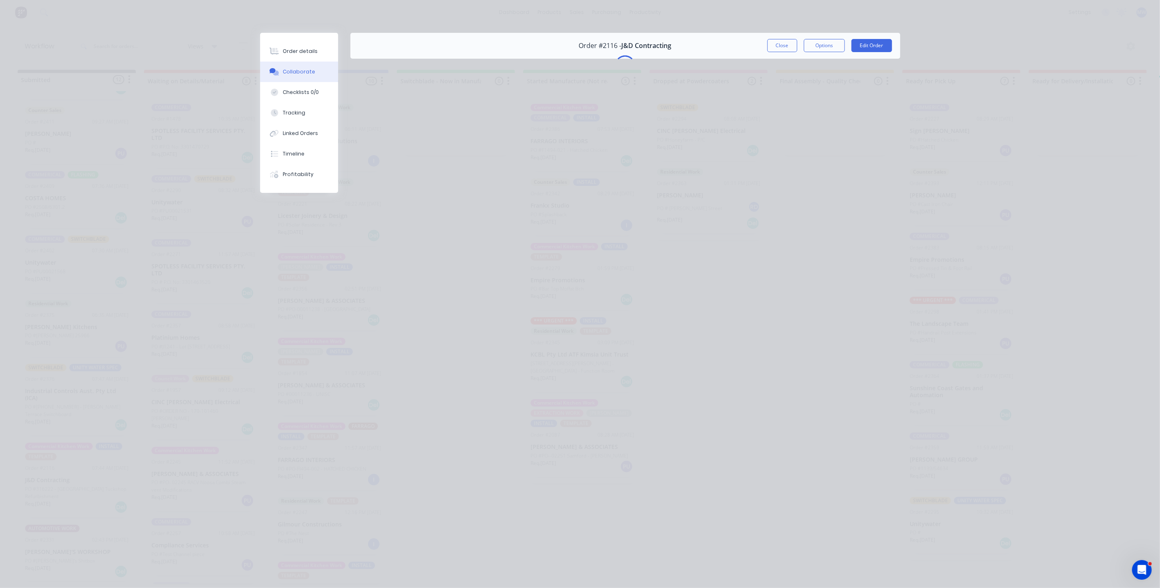
scroll to position [0, 0]
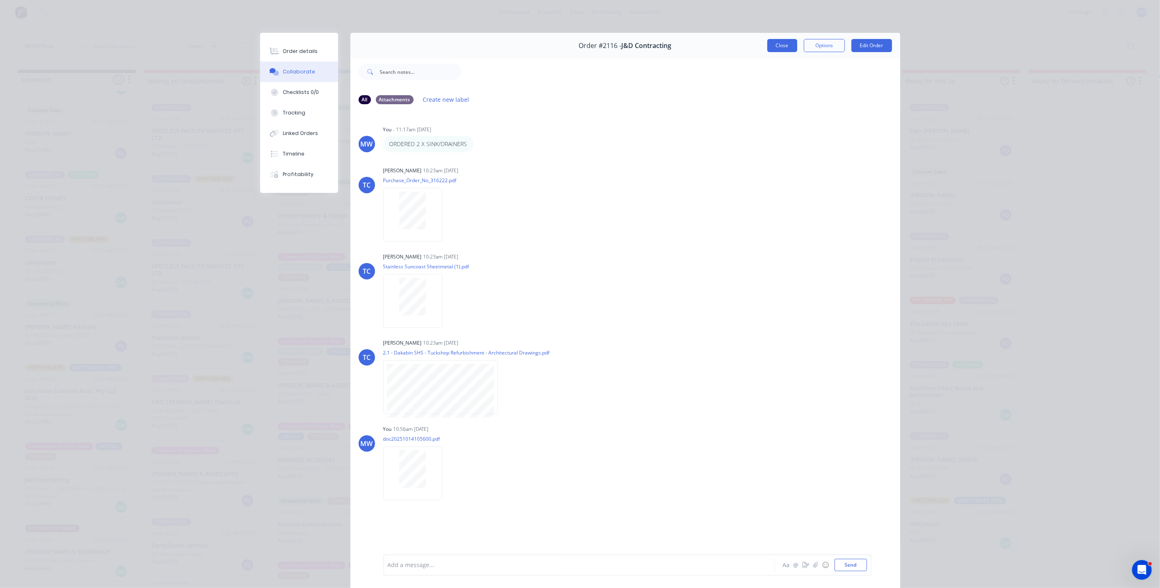
click at [773, 48] on button "Close" at bounding box center [783, 45] width 30 height 13
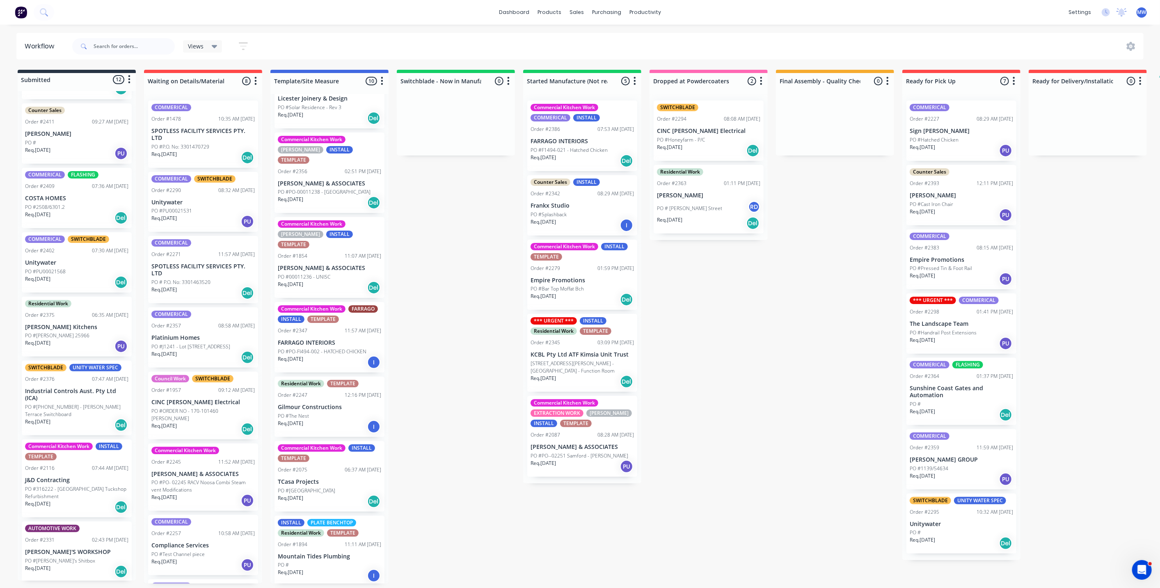
scroll to position [137, 0]
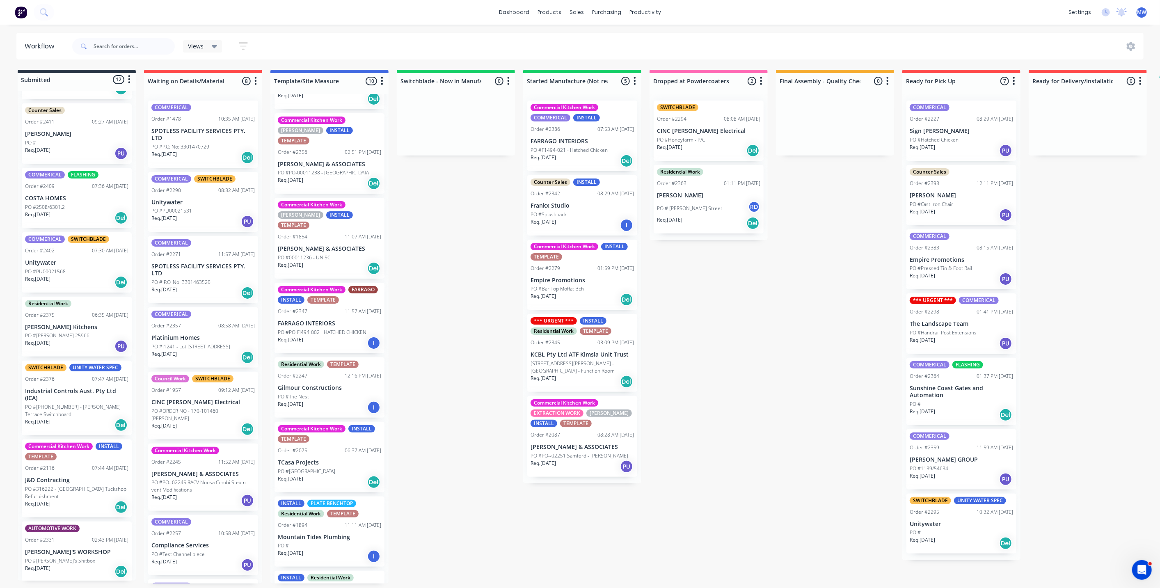
click at [346, 320] on p "FARRAGO INTERIORS" at bounding box center [329, 323] width 103 height 7
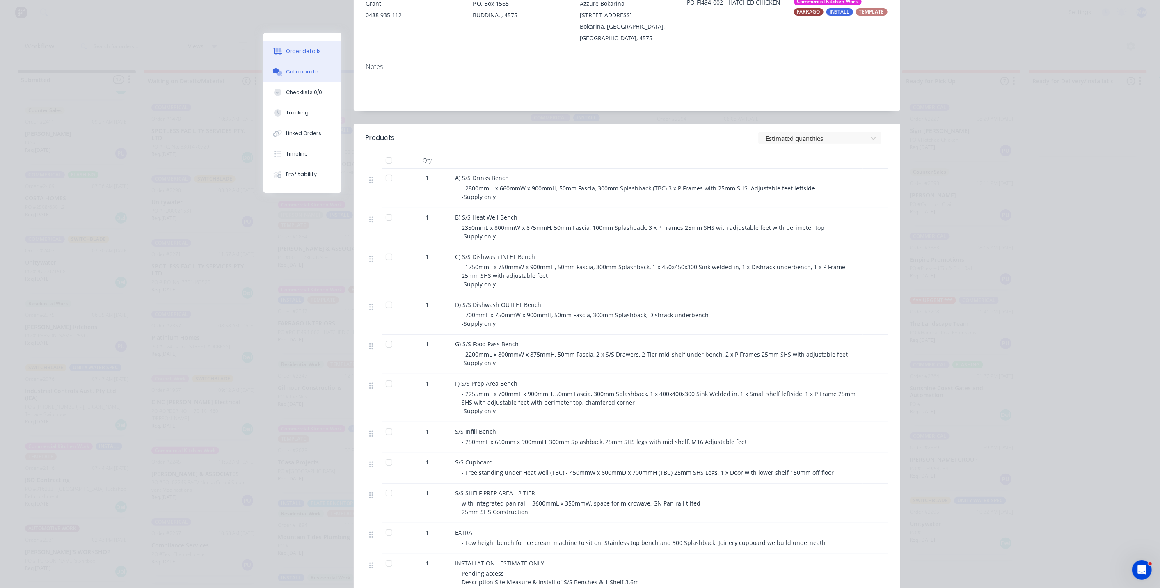
click at [314, 72] on button "Collaborate" at bounding box center [303, 72] width 78 height 21
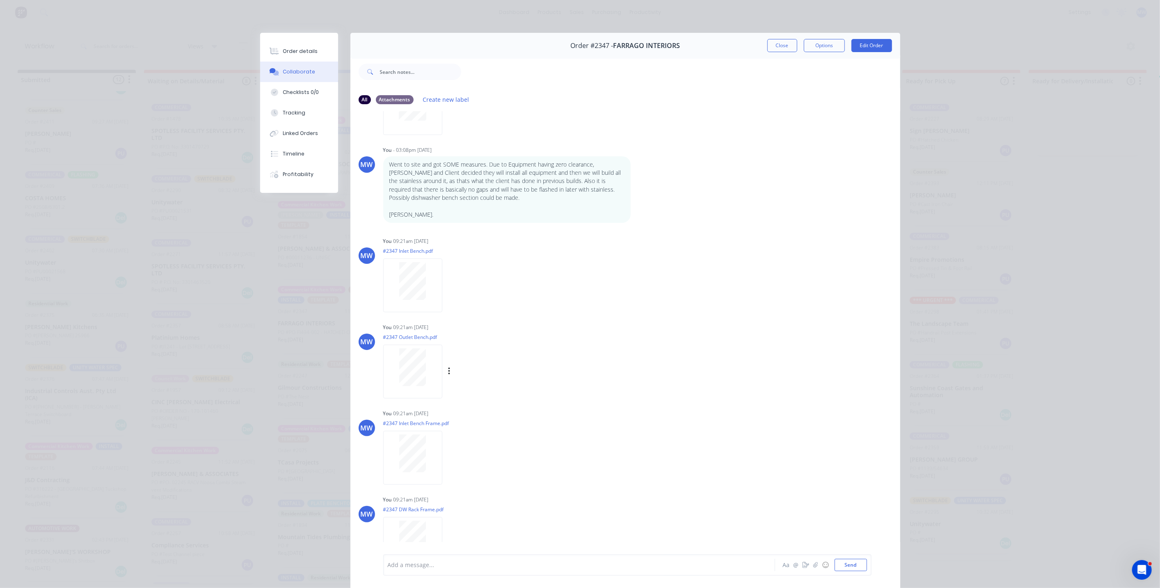
scroll to position [498, 0]
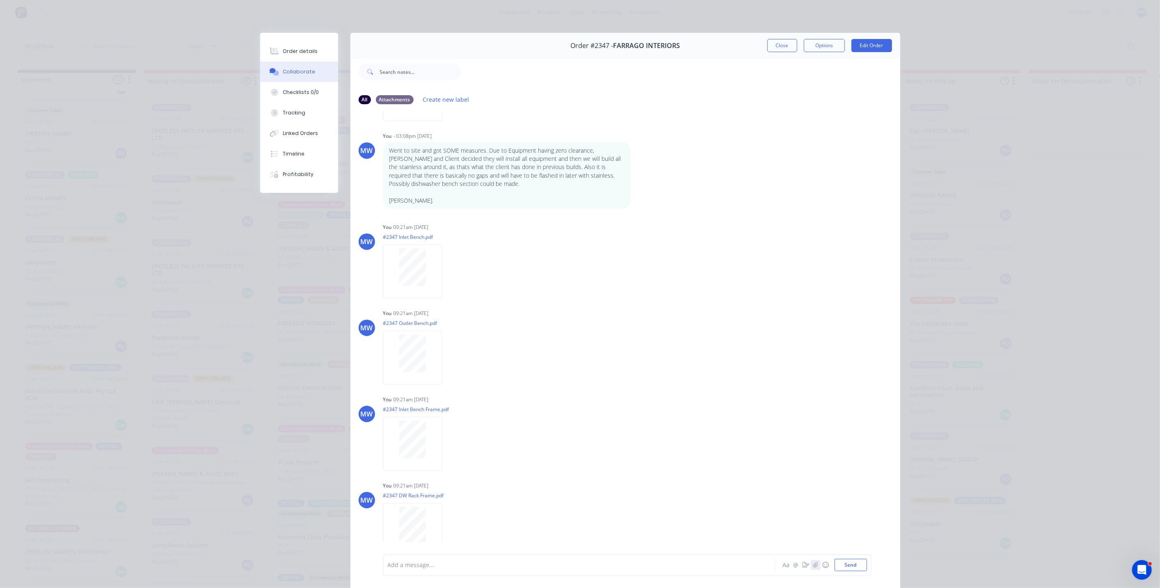
click at [814, 566] on icon "button" at bounding box center [815, 565] width 5 height 6
click at [839, 564] on button "Send" at bounding box center [851, 565] width 32 height 12
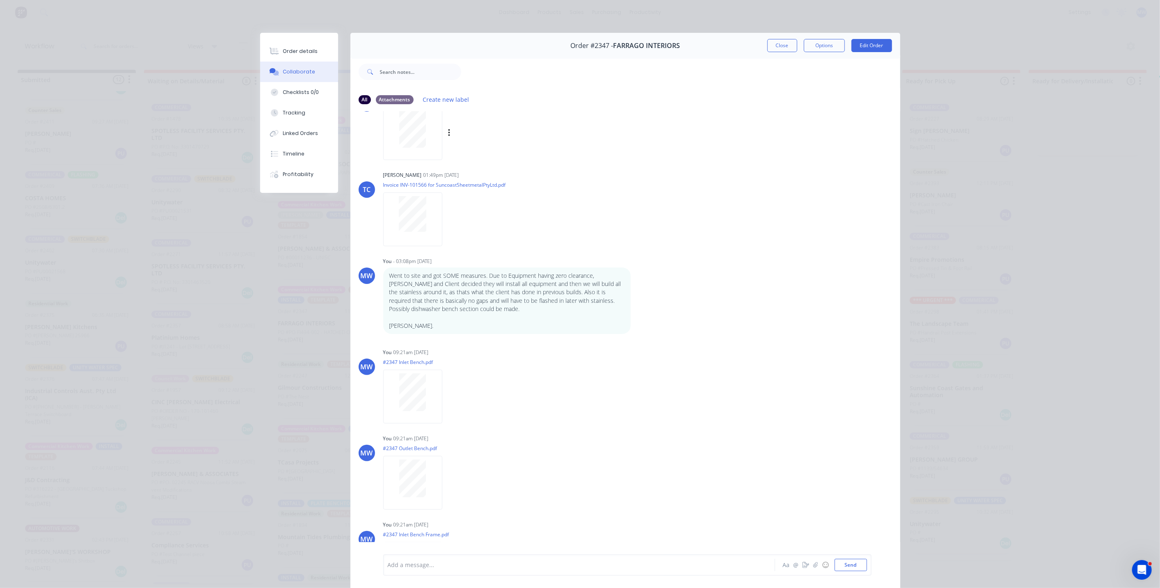
scroll to position [315, 0]
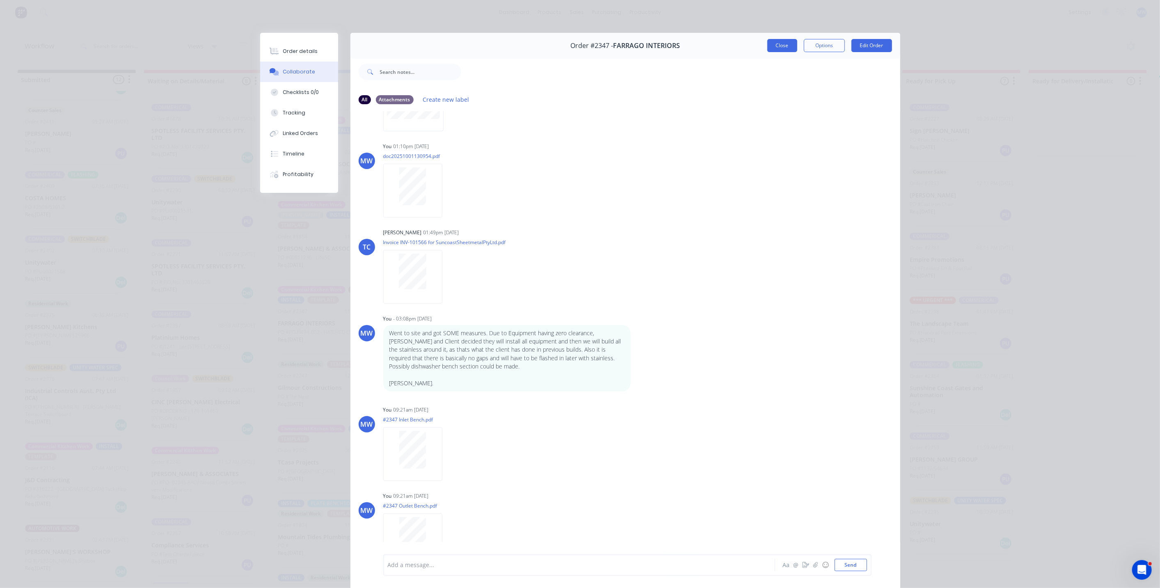
click at [776, 48] on button "Close" at bounding box center [783, 45] width 30 height 13
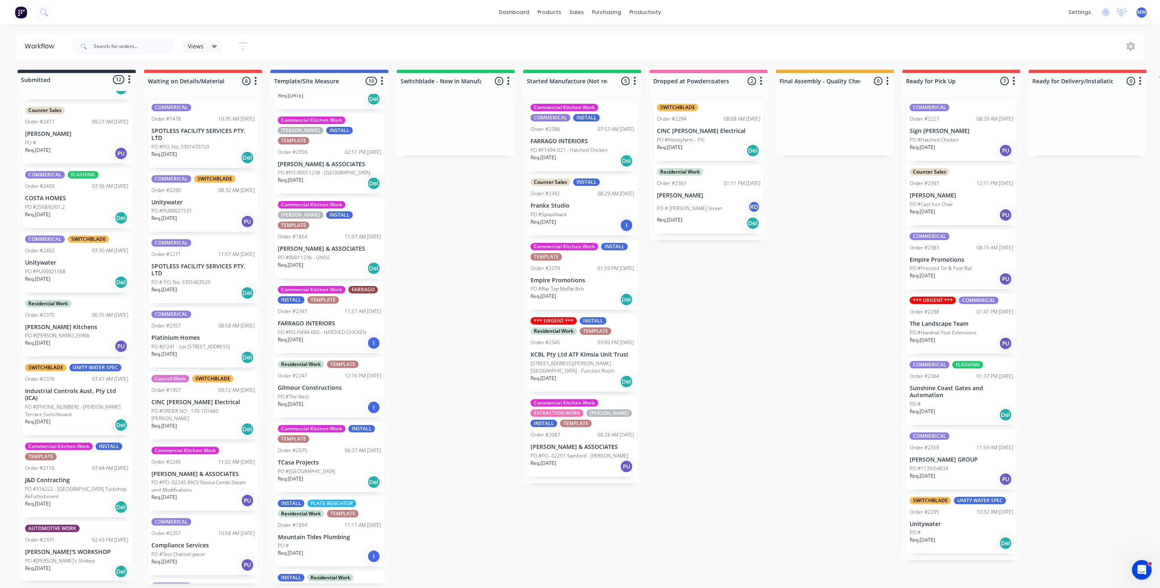
click at [466, 306] on div "Submitted 12 Status colour #273444 hex #273444 Save Cancel Summaries Total orde…" at bounding box center [678, 327] width 1369 height 514
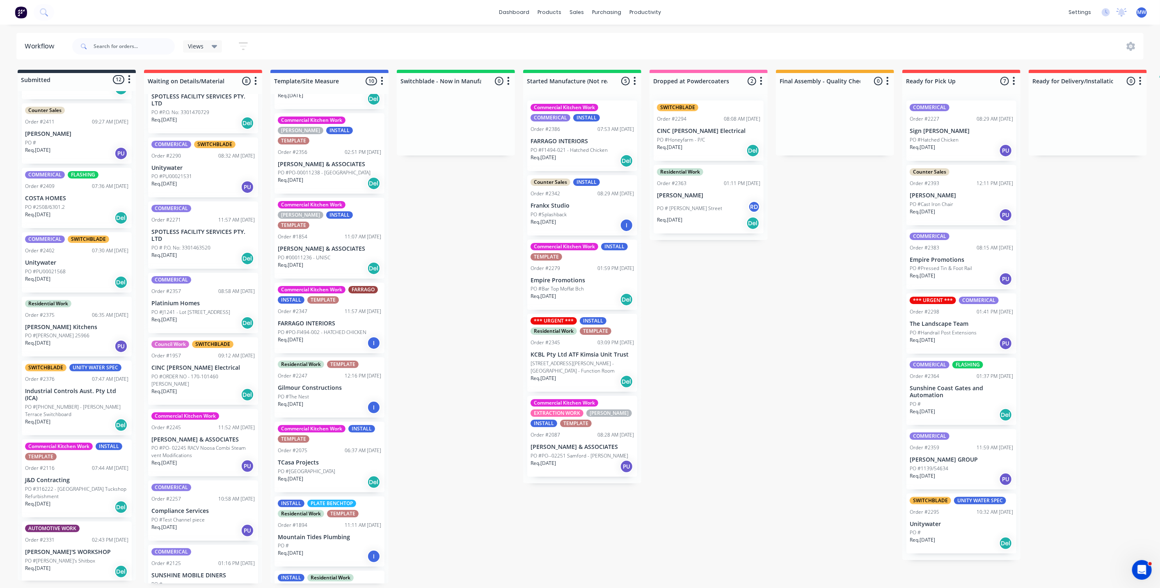
scroll to position [62, 0]
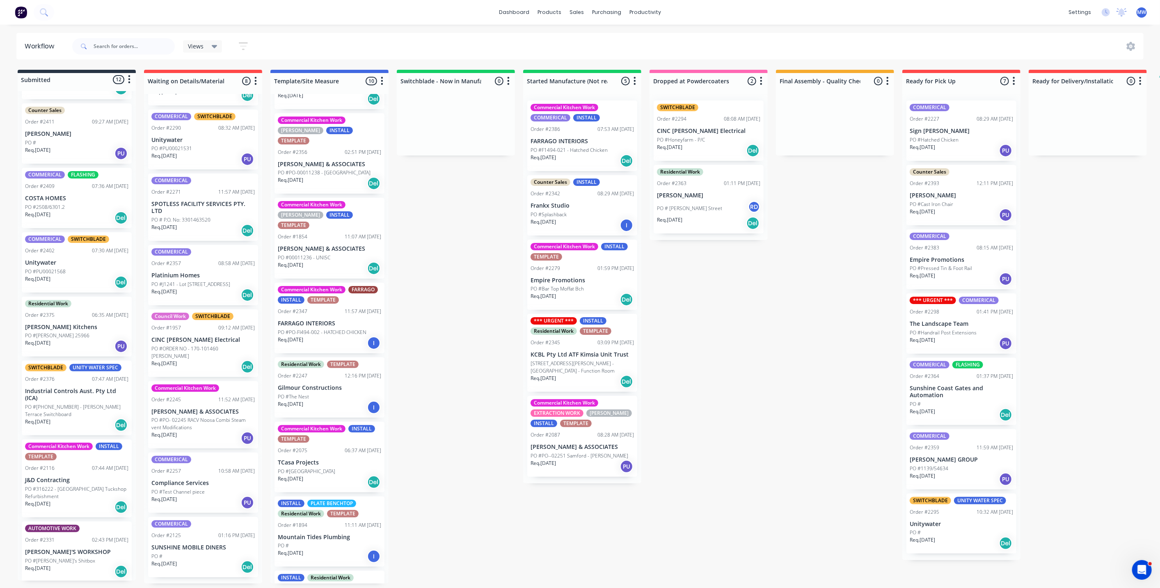
click at [79, 500] on div "Req. 28/11/25 Del" at bounding box center [76, 507] width 103 height 14
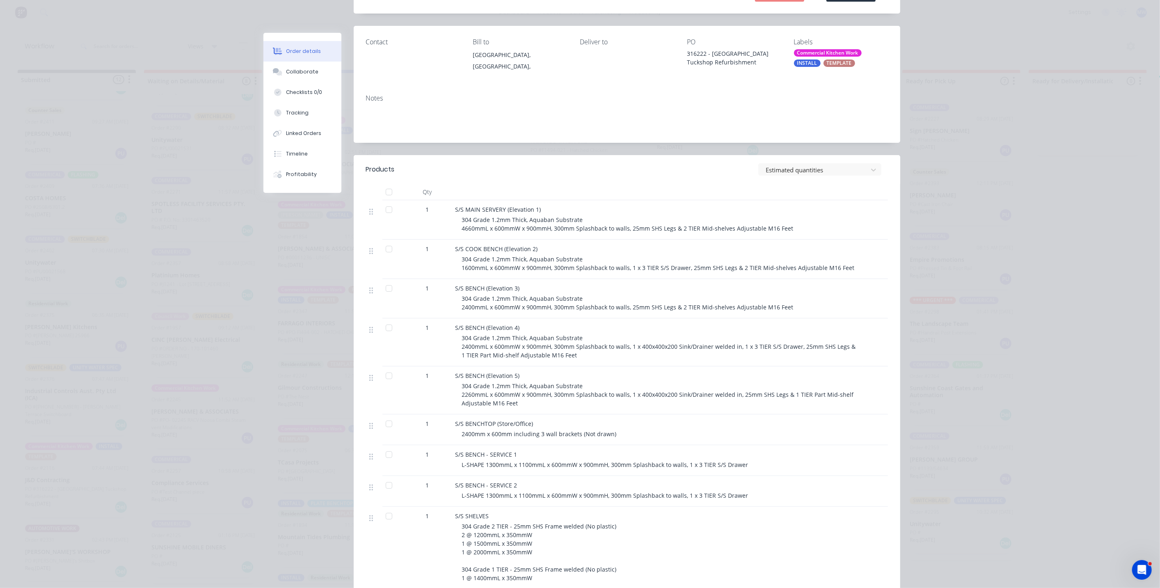
scroll to position [0, 0]
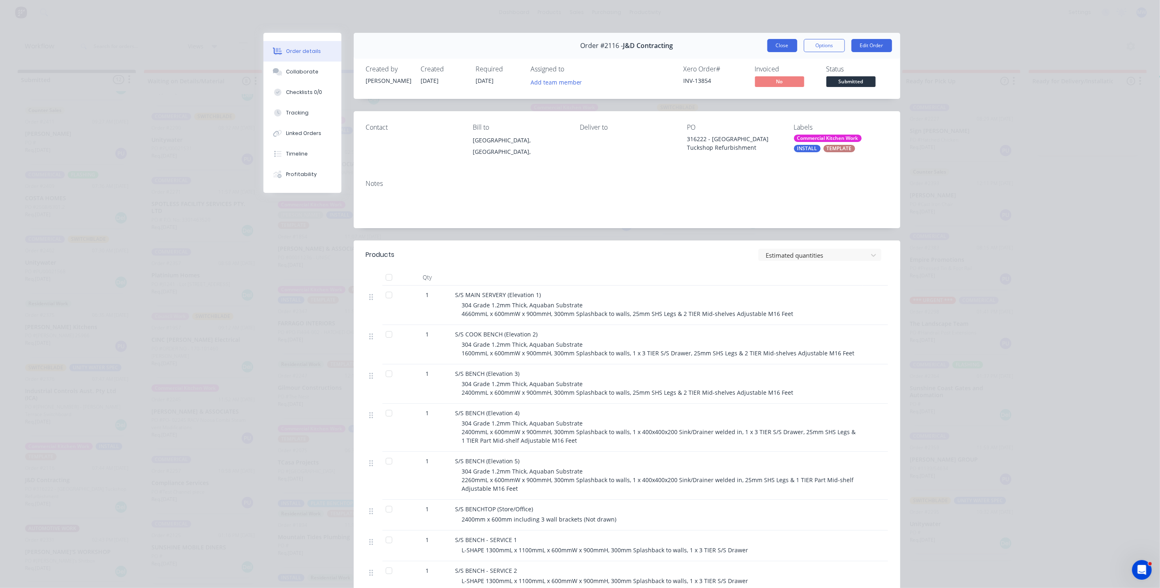
click at [779, 50] on button "Close" at bounding box center [783, 45] width 30 height 13
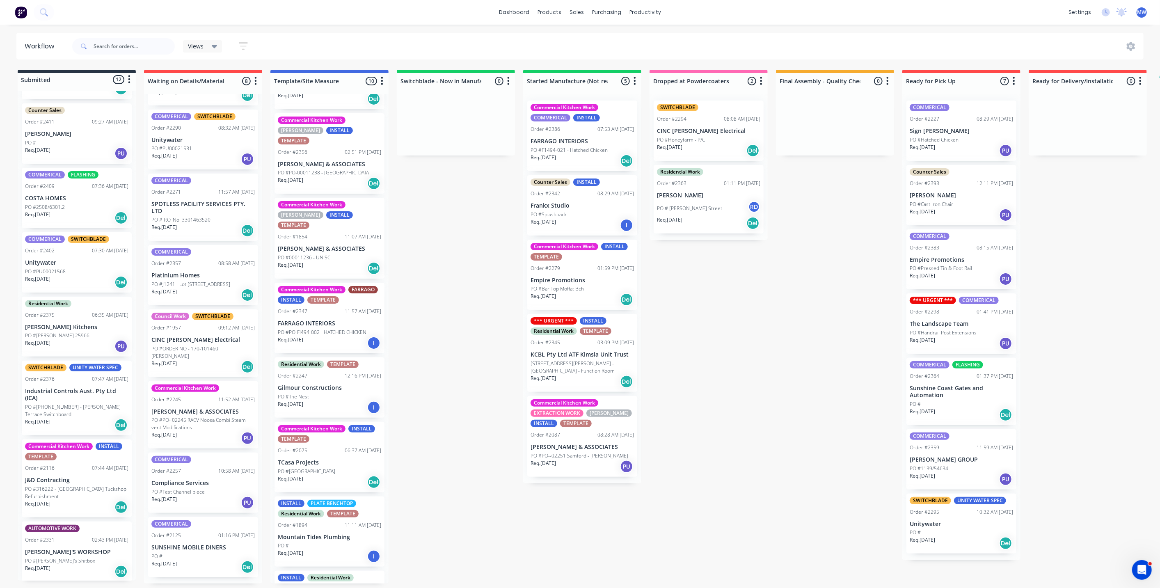
click at [461, 181] on div "Submitted 12 Status colour #273444 hex #273444 Save Cancel Summaries Total orde…" at bounding box center [678, 327] width 1369 height 514
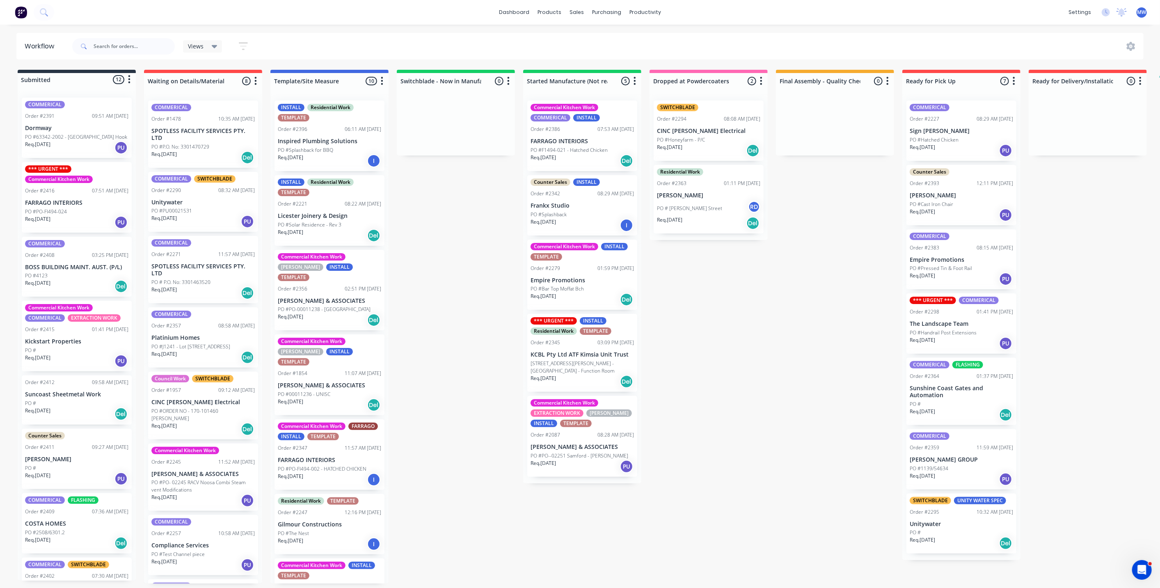
click at [448, 298] on div "Submitted 12 Status colour #273444 hex #273444 Save Cancel Summaries Total orde…" at bounding box center [678, 327] width 1369 height 514
click at [601, 362] on p "[STREET_ADDRESS][PERSON_NAME] - [GEOGRAPHIC_DATA] - Function Room" at bounding box center [582, 367] width 103 height 15
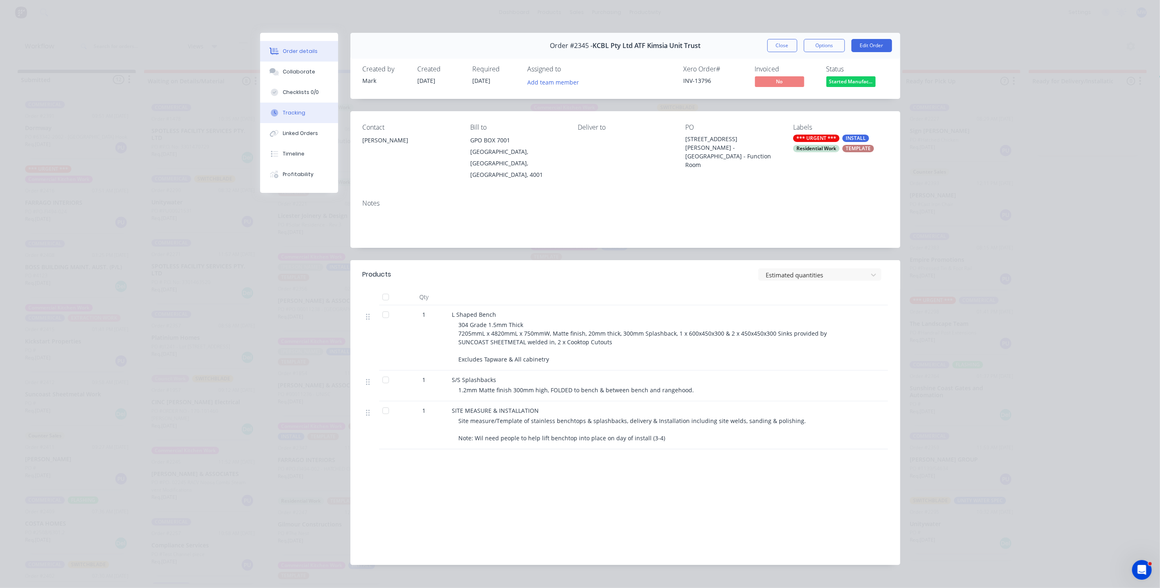
click at [300, 112] on div "Tracking" at bounding box center [294, 112] width 23 height 7
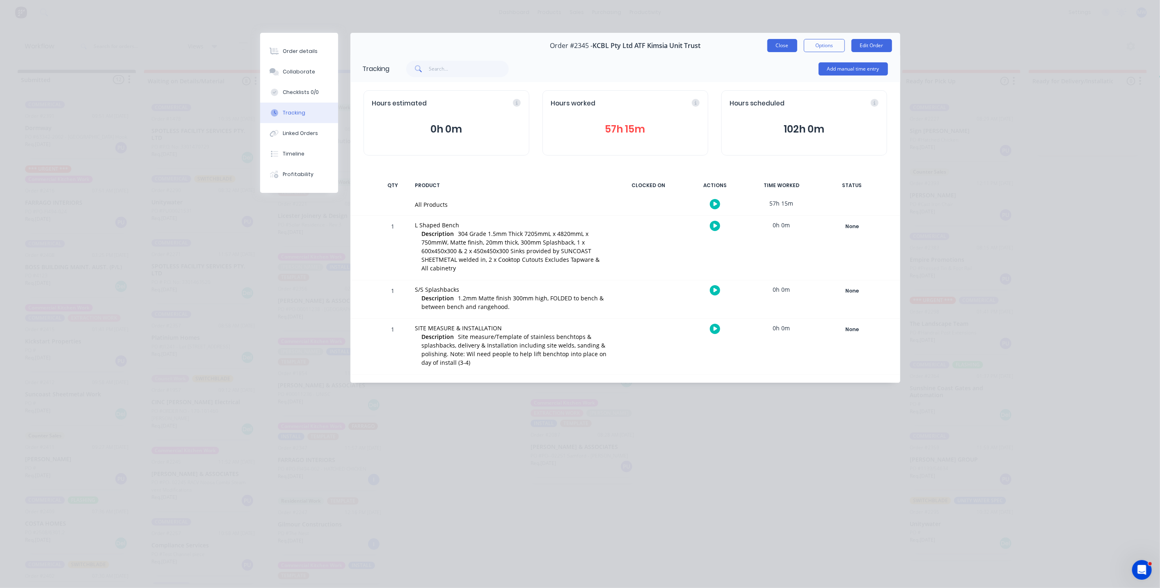
click at [783, 44] on button "Close" at bounding box center [783, 45] width 30 height 13
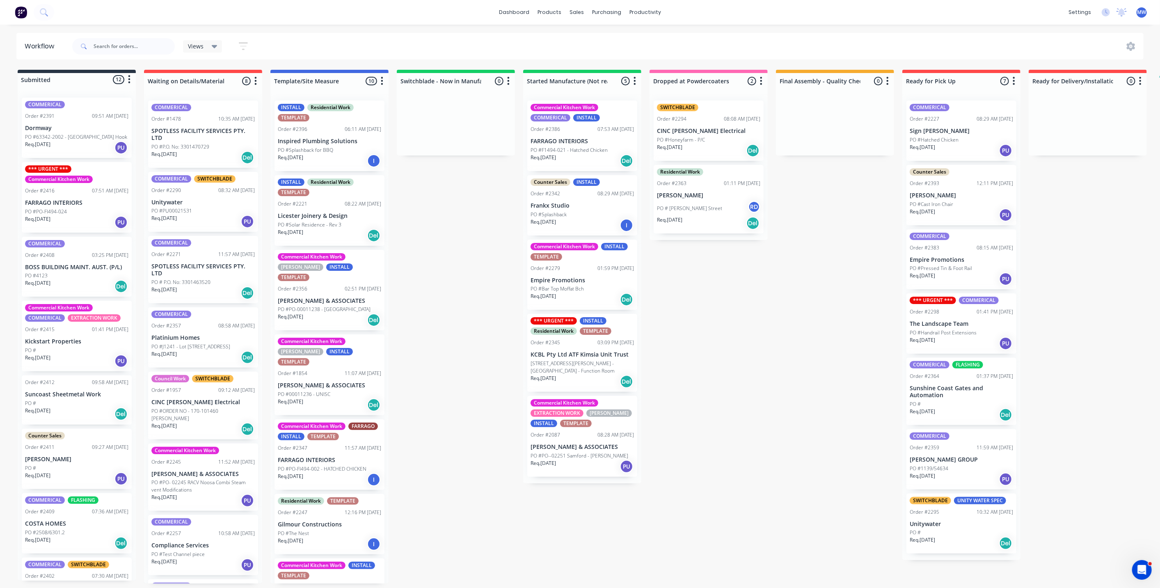
click at [688, 331] on div "Submitted 12 Status colour #273444 hex #273444 Save Cancel Summaries Total orde…" at bounding box center [678, 327] width 1369 height 514
click at [484, 394] on div "Submitted 12 Status colour #273444 hex #273444 Save Cancel Summaries Total orde…" at bounding box center [678, 327] width 1369 height 514
click at [550, 368] on p "[STREET_ADDRESS][PERSON_NAME] - [GEOGRAPHIC_DATA] - Function Room" at bounding box center [582, 367] width 103 height 15
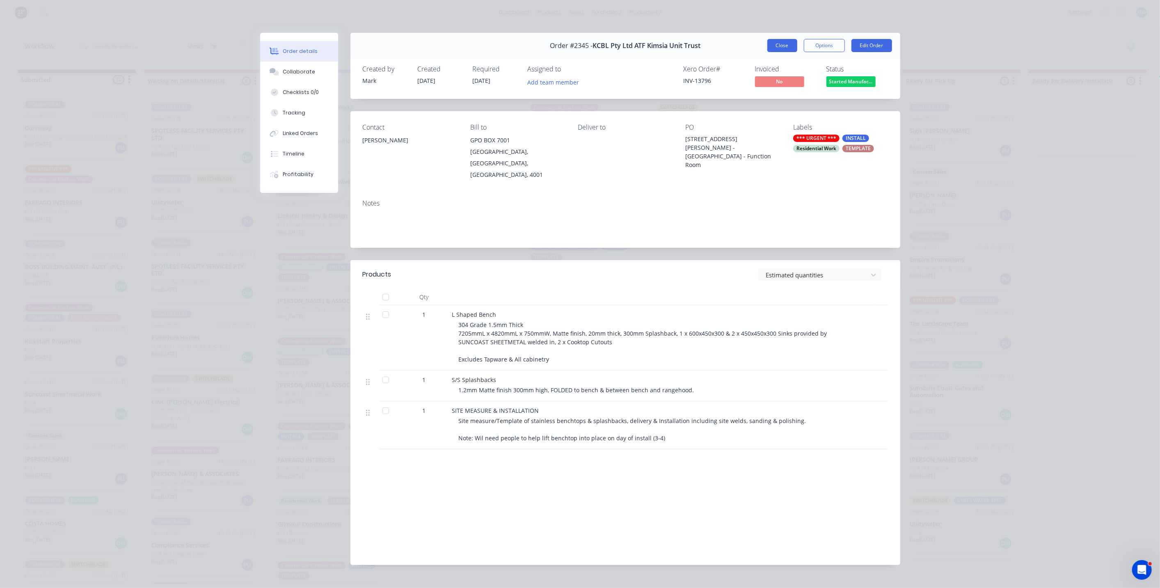
click at [782, 50] on button "Close" at bounding box center [783, 45] width 30 height 13
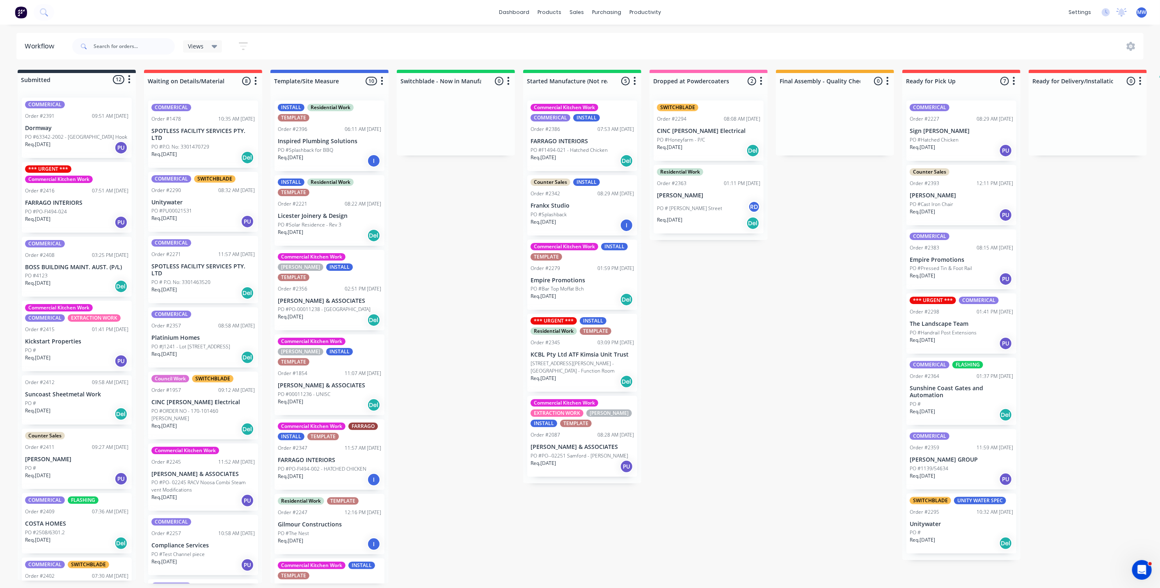
click at [577, 284] on div "Commercial Kitchen Work INSTALL TEMPLATE Order #2279 01:59 PM [DATE] Empire Pro…" at bounding box center [582, 275] width 110 height 71
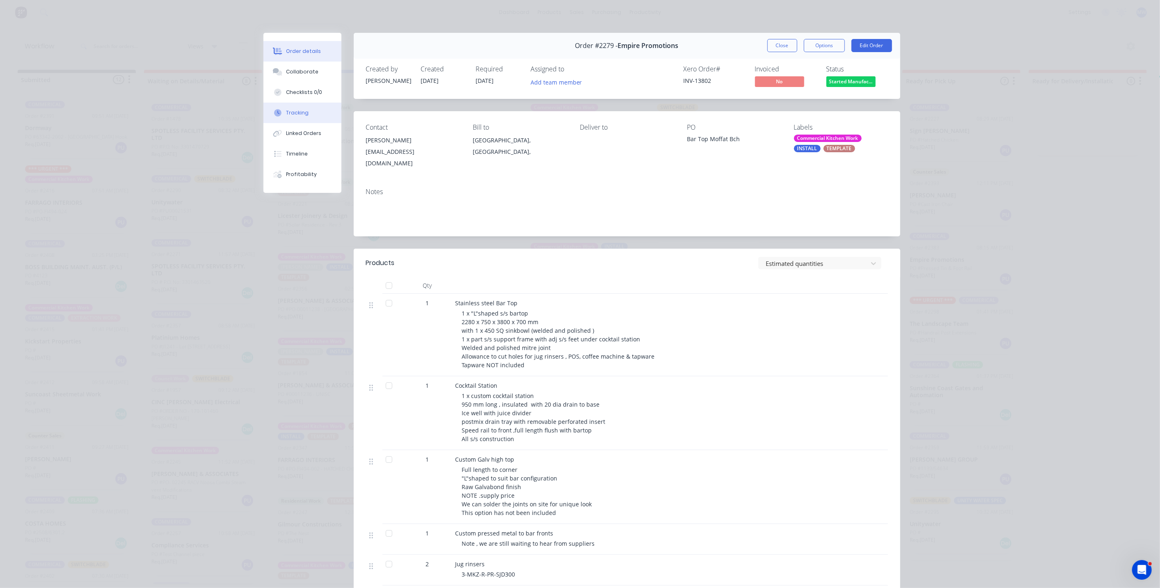
click at [304, 115] on button "Tracking" at bounding box center [303, 113] width 78 height 21
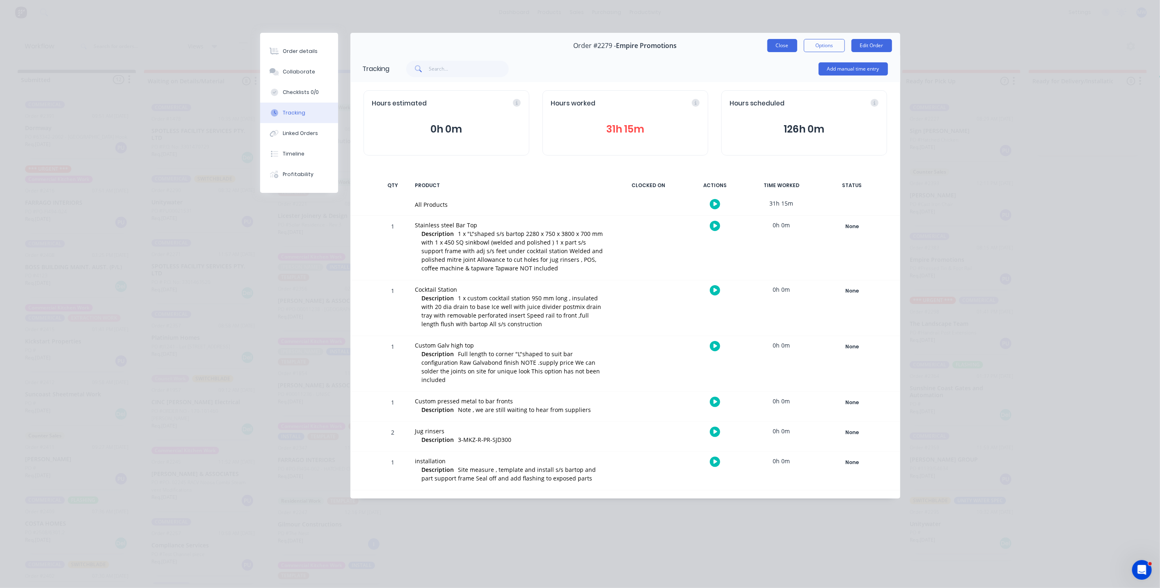
click at [782, 45] on button "Close" at bounding box center [783, 45] width 30 height 13
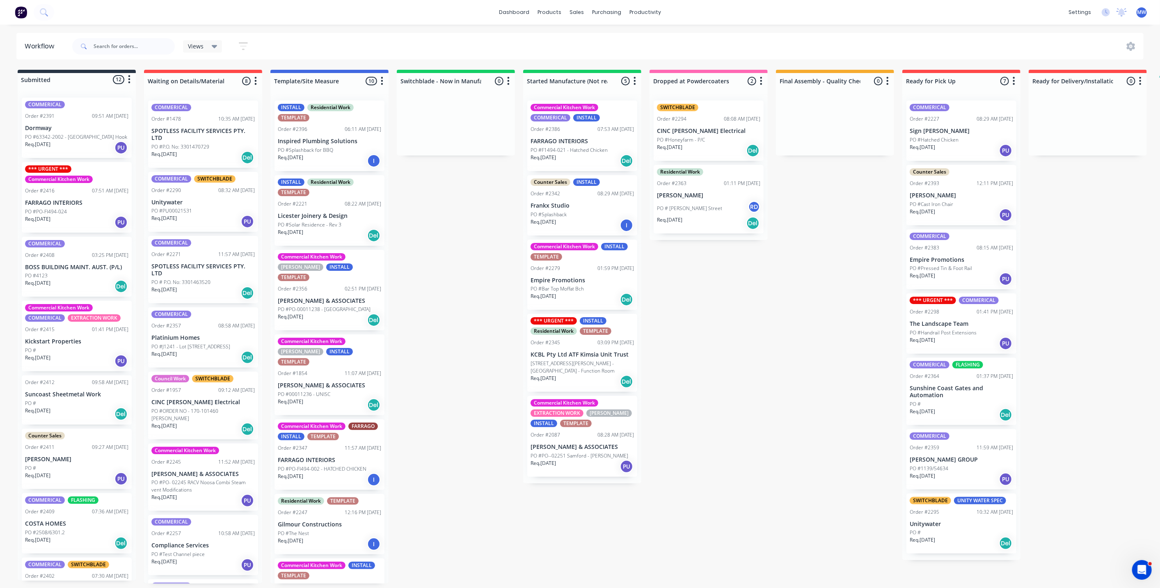
click at [669, 358] on div "Submitted 12 Status colour #273444 hex #273444 Save Cancel Summaries Total orde…" at bounding box center [678, 327] width 1369 height 514
click at [609, 352] on p "KCBL Pty Ltd ATF Kimsia Unit Trust" at bounding box center [582, 354] width 103 height 7
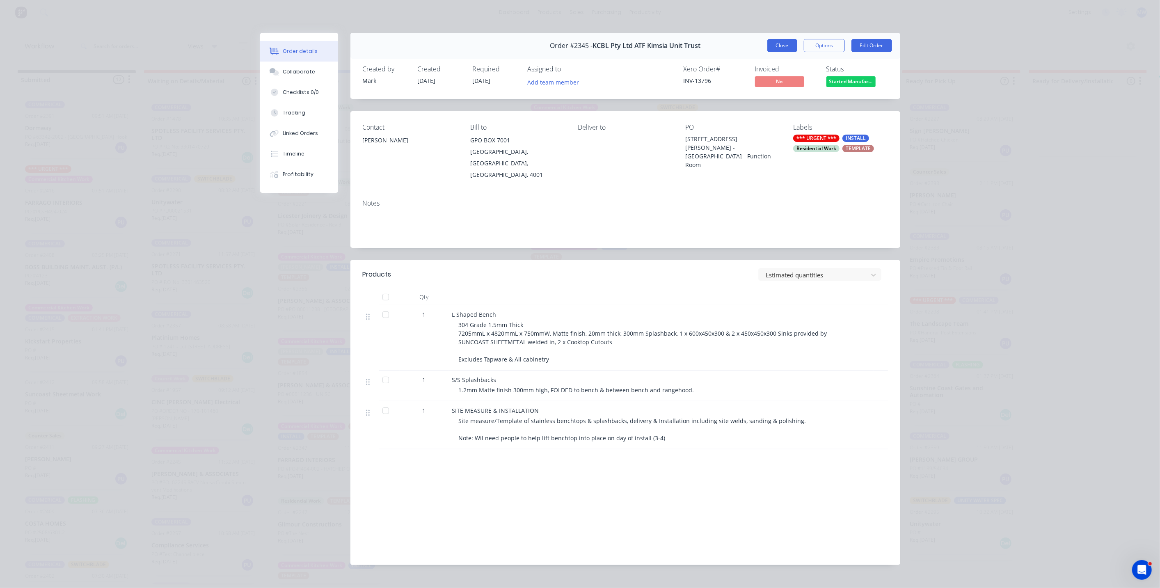
click at [785, 41] on button "Close" at bounding box center [783, 45] width 30 height 13
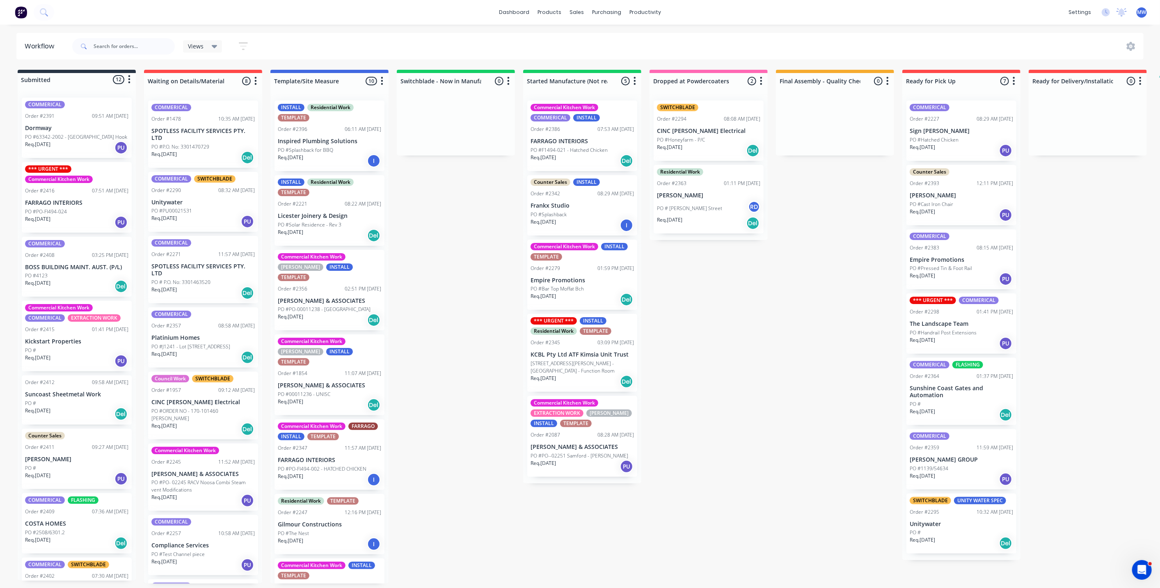
click at [584, 265] on div "Order #2279 01:59 PM 18/09/25" at bounding box center [582, 268] width 103 height 7
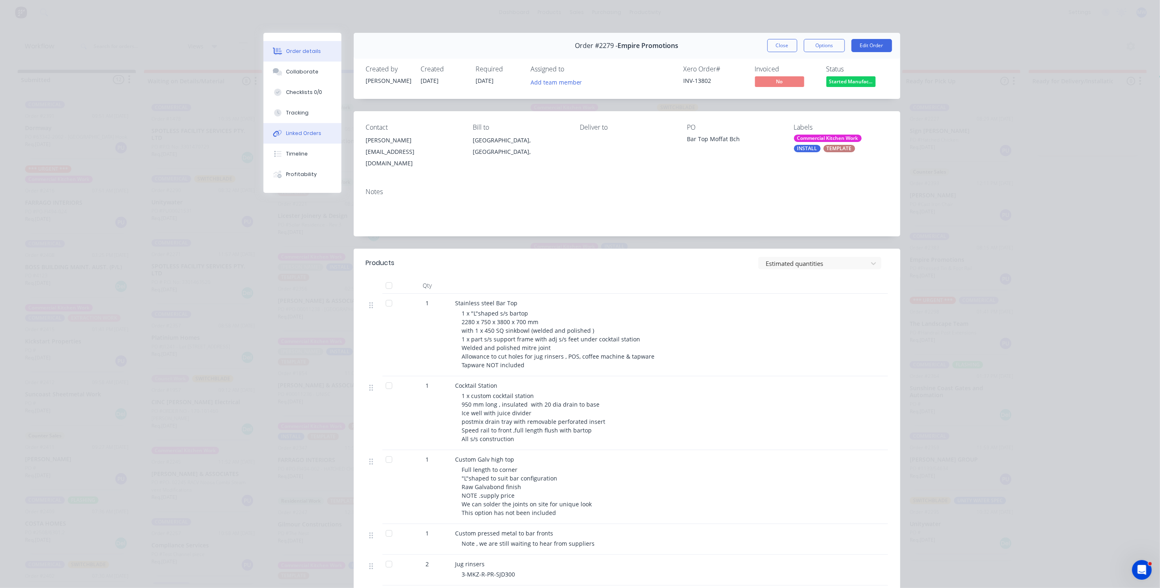
click at [298, 123] on button "Linked Orders" at bounding box center [303, 133] width 78 height 21
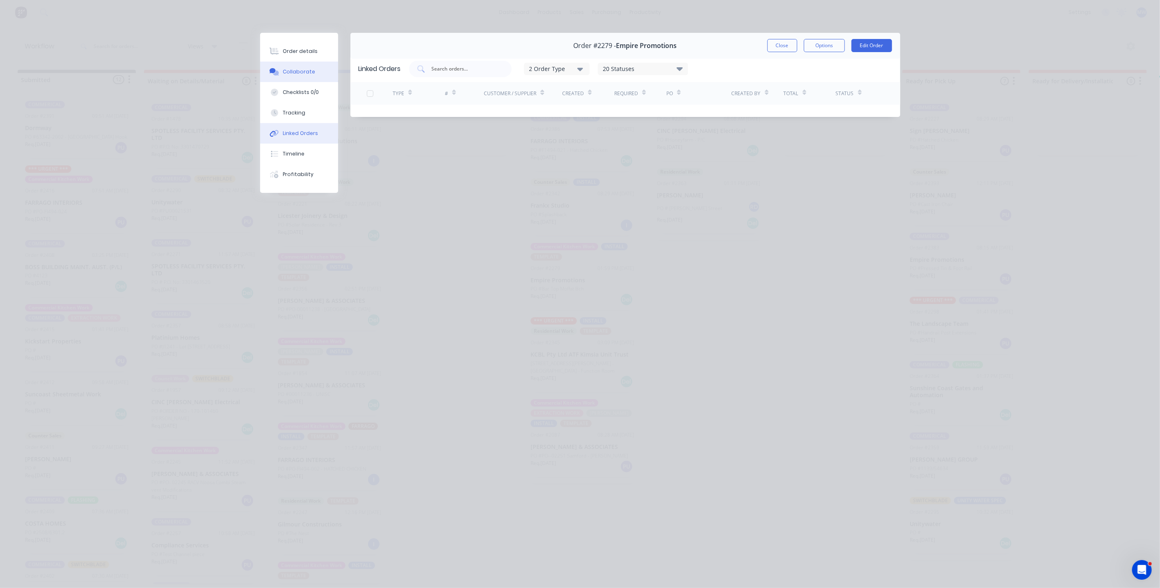
click at [303, 63] on button "Collaborate" at bounding box center [299, 72] width 78 height 21
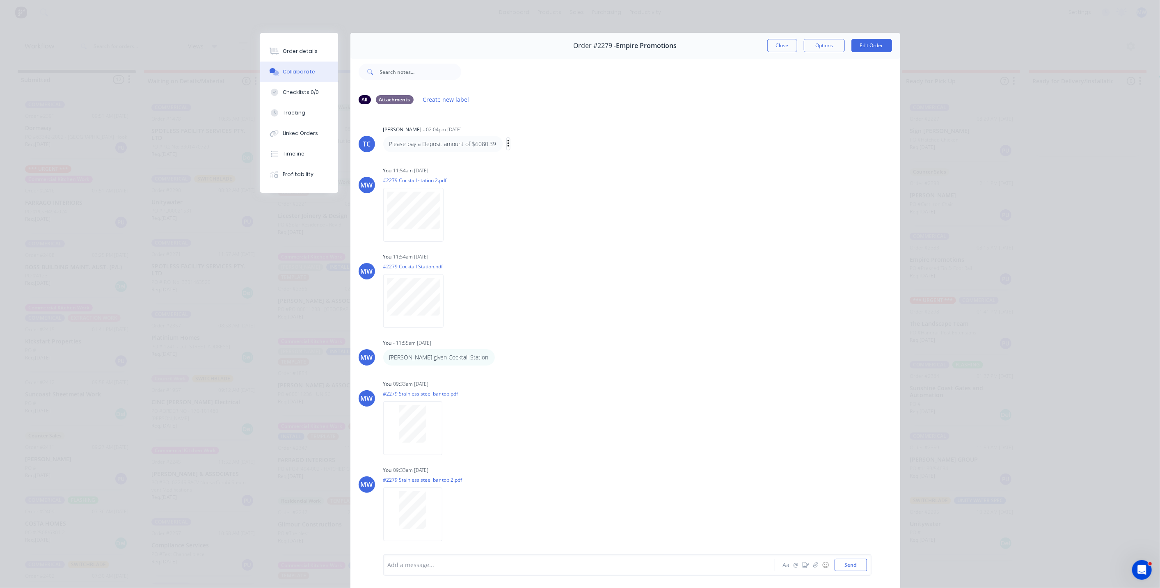
click at [507, 144] on icon "button" at bounding box center [508, 143] width 2 height 9
click at [523, 170] on button "Delete" at bounding box center [538, 172] width 52 height 14
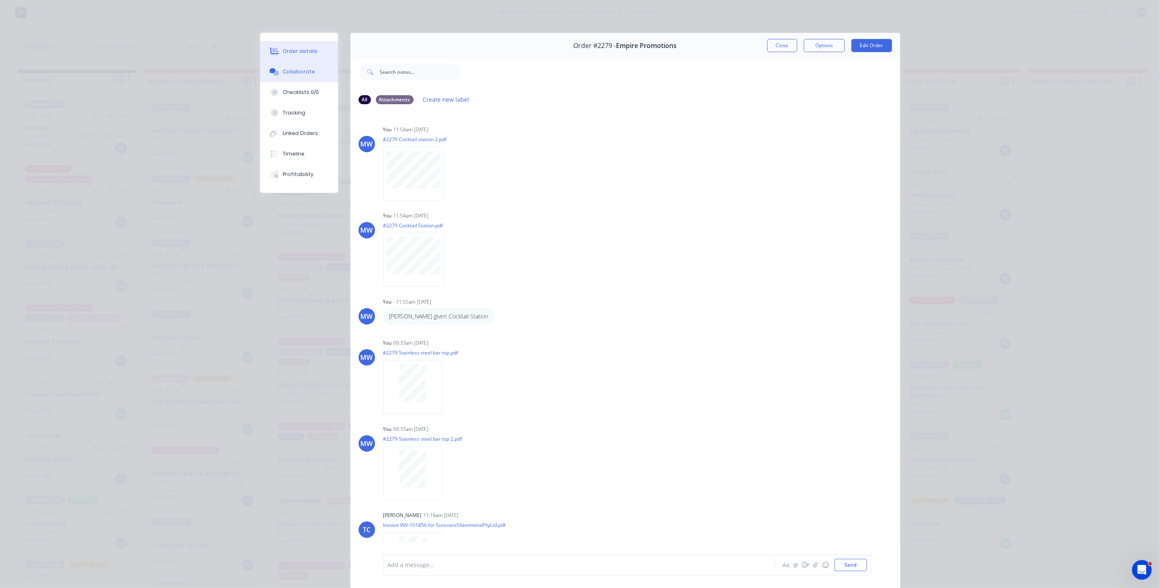
click at [295, 54] on div "Order details" at bounding box center [300, 51] width 35 height 7
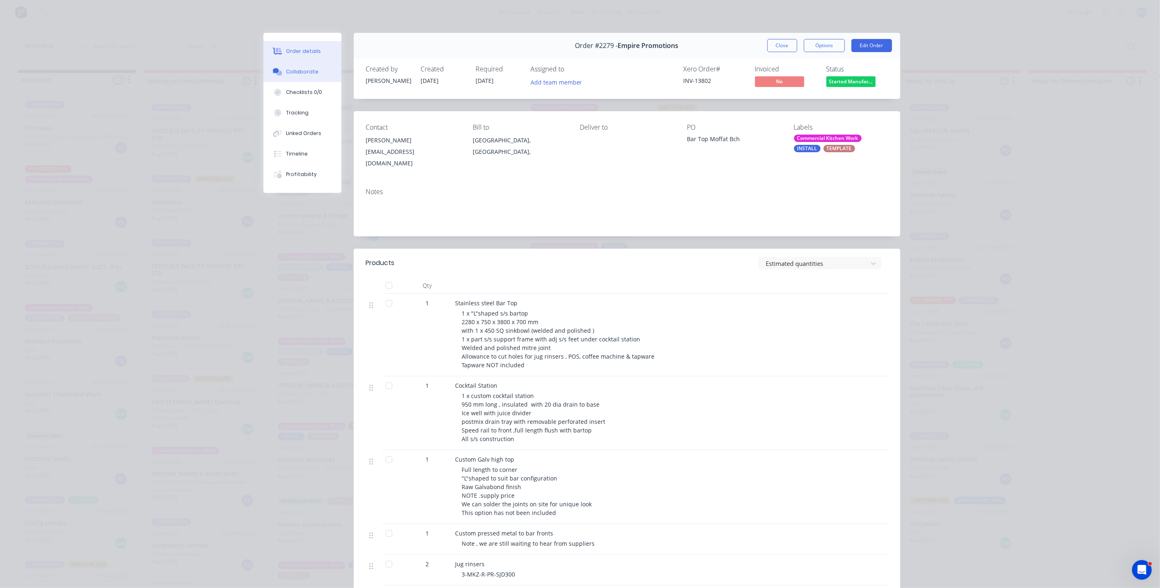
click at [298, 73] on div "Collaborate" at bounding box center [302, 71] width 32 height 7
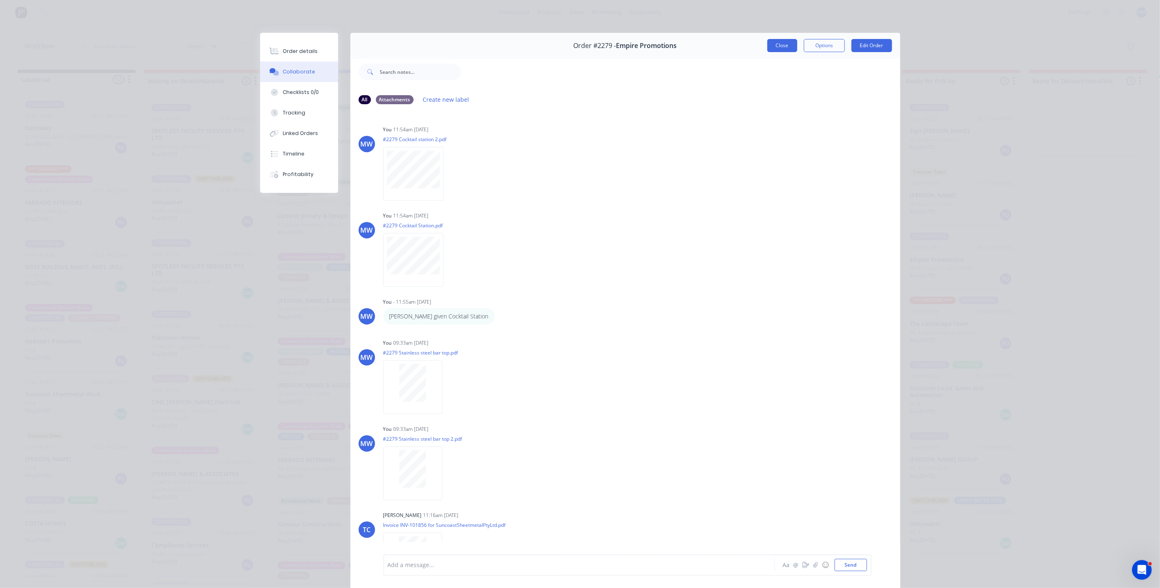
click at [777, 51] on button "Close" at bounding box center [783, 45] width 30 height 13
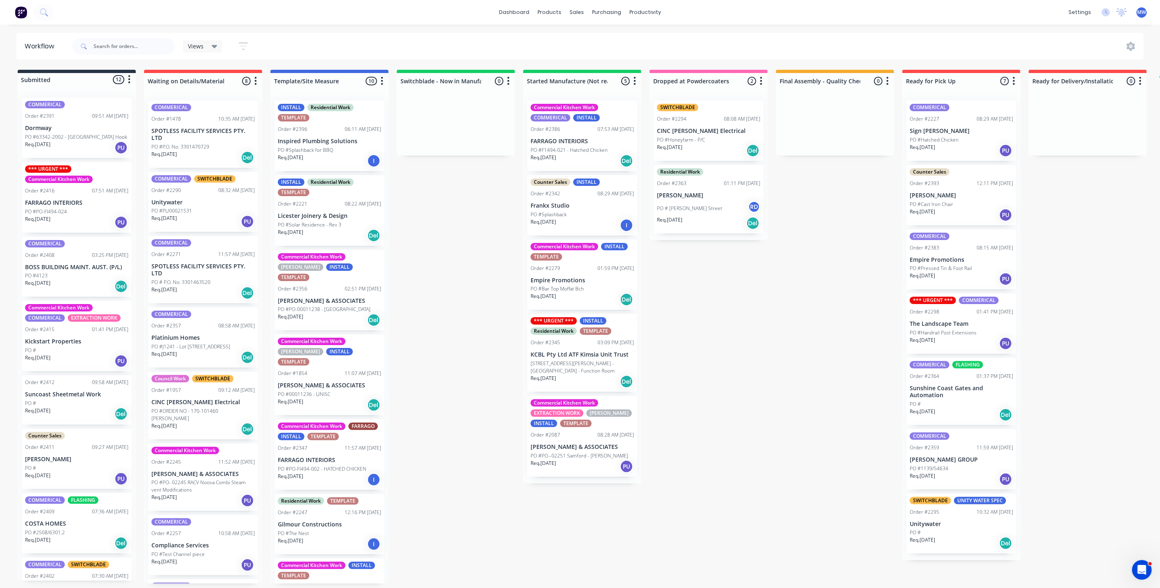
click at [725, 322] on div "Submitted 12 Status colour #273444 hex #273444 Save Cancel Summaries Total orde…" at bounding box center [678, 327] width 1369 height 514
click at [481, 303] on div "Submitted 12 Status colour #273444 hex #273444 Save Cancel Summaries Total orde…" at bounding box center [678, 327] width 1369 height 514
click at [480, 216] on div "Submitted 12 Status colour #273444 hex #273444 Save Cancel Summaries Total orde…" at bounding box center [678, 327] width 1369 height 514
click at [573, 282] on p "Empire Promotions" at bounding box center [582, 280] width 103 height 7
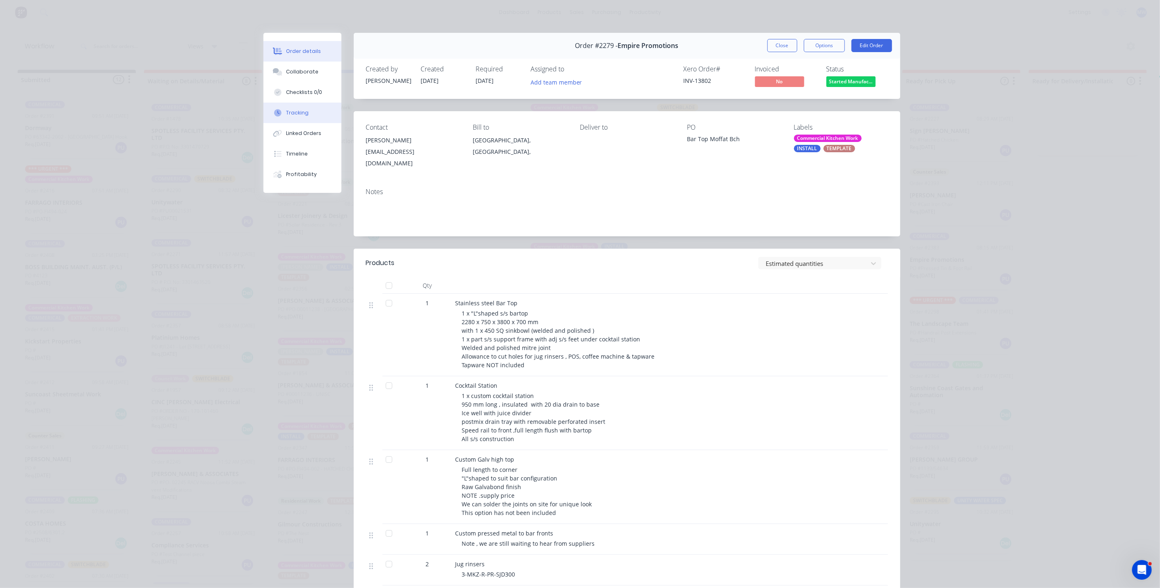
click at [301, 113] on div "Tracking" at bounding box center [297, 112] width 23 height 7
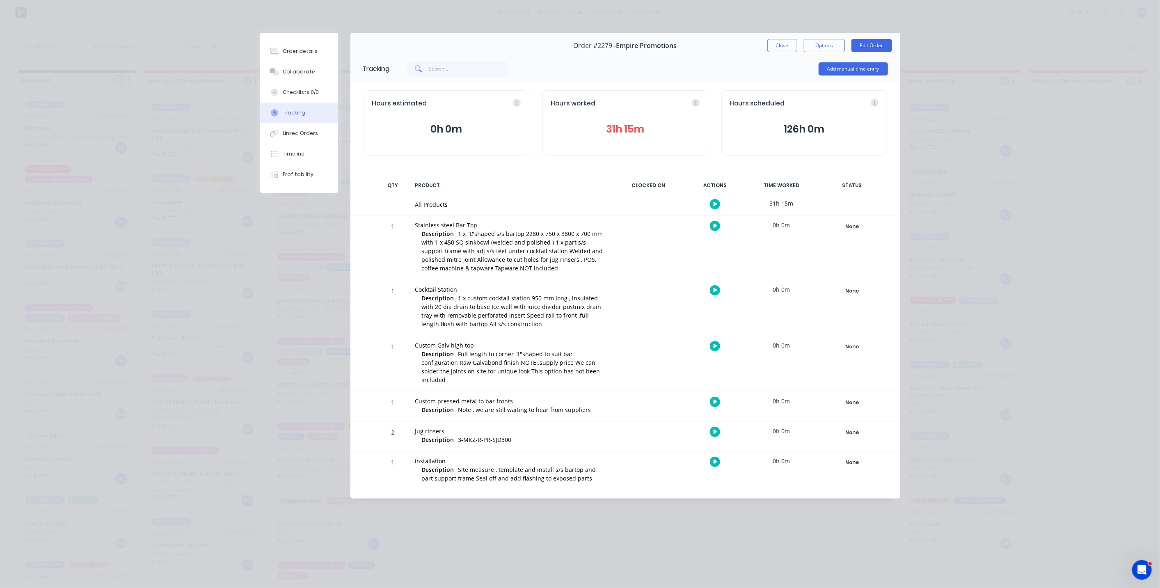
click at [781, 46] on button "Close" at bounding box center [783, 45] width 30 height 13
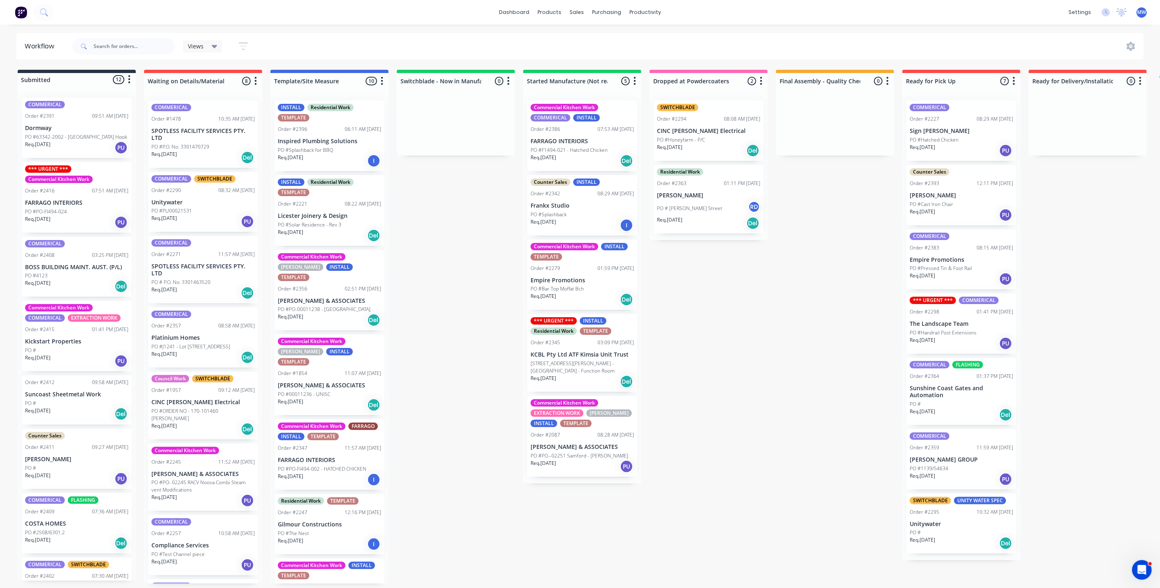
click at [738, 345] on div "Submitted 12 Status colour #273444 hex #273444 Save Cancel Summaries Total orde…" at bounding box center [678, 327] width 1369 height 514
click at [433, 254] on div "Submitted 12 Status colour #273444 hex #273444 Save Cancel Summaries Total orde…" at bounding box center [678, 327] width 1369 height 514
click at [431, 227] on div "Submitted 12 Status colour #273444 hex #273444 Save Cancel Summaries Total orde…" at bounding box center [678, 327] width 1369 height 514
drag, startPoint x: 514, startPoint y: 235, endPoint x: 507, endPoint y: 237, distance: 6.5
click at [514, 235] on div "Submitted 12 Status colour #273444 hex #273444 Save Cancel Summaries Total orde…" at bounding box center [678, 327] width 1369 height 514
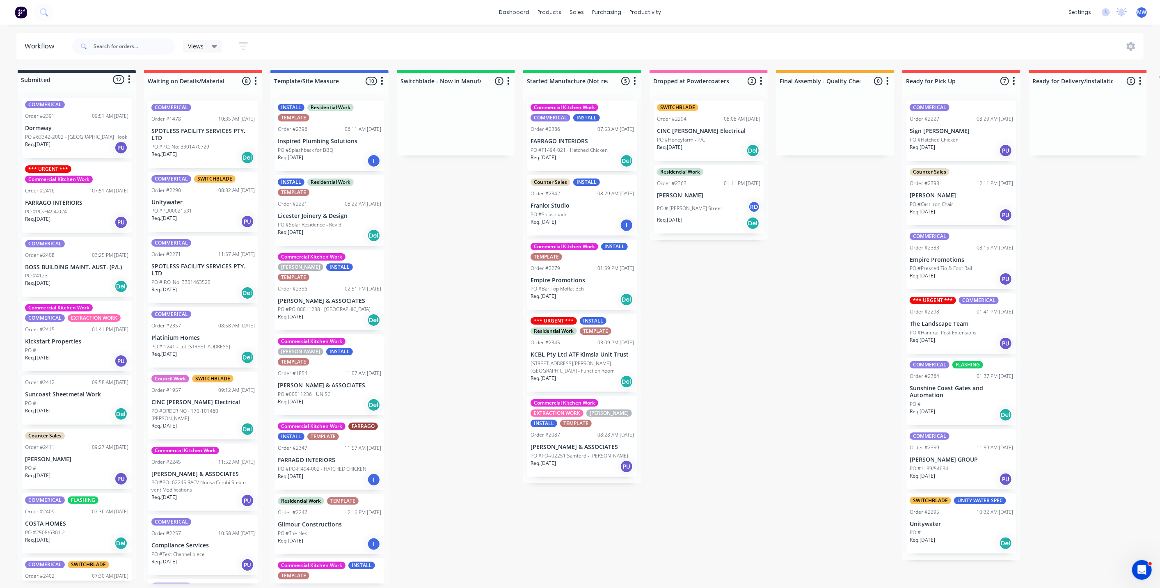
click at [489, 235] on div "Submitted 12 Status colour #273444 hex #273444 Save Cancel Summaries Total orde…" at bounding box center [678, 327] width 1369 height 514
click at [427, 233] on div "Submitted 12 Status colour #273444 hex #273444 Save Cancel Summaries Total orde…" at bounding box center [678, 327] width 1369 height 514
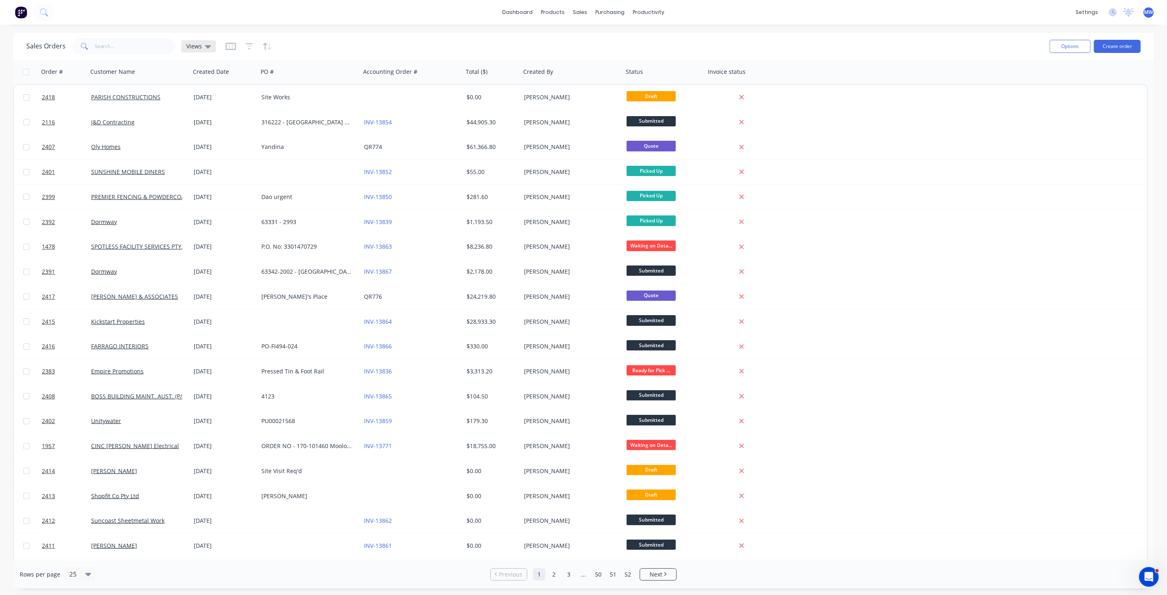
click at [205, 48] on icon at bounding box center [208, 46] width 6 height 9
click at [207, 137] on div "DRAFT QUOTES edit" at bounding box center [239, 132] width 110 height 16
click at [206, 131] on button "DRAFT QUOTES" at bounding box center [231, 132] width 94 height 9
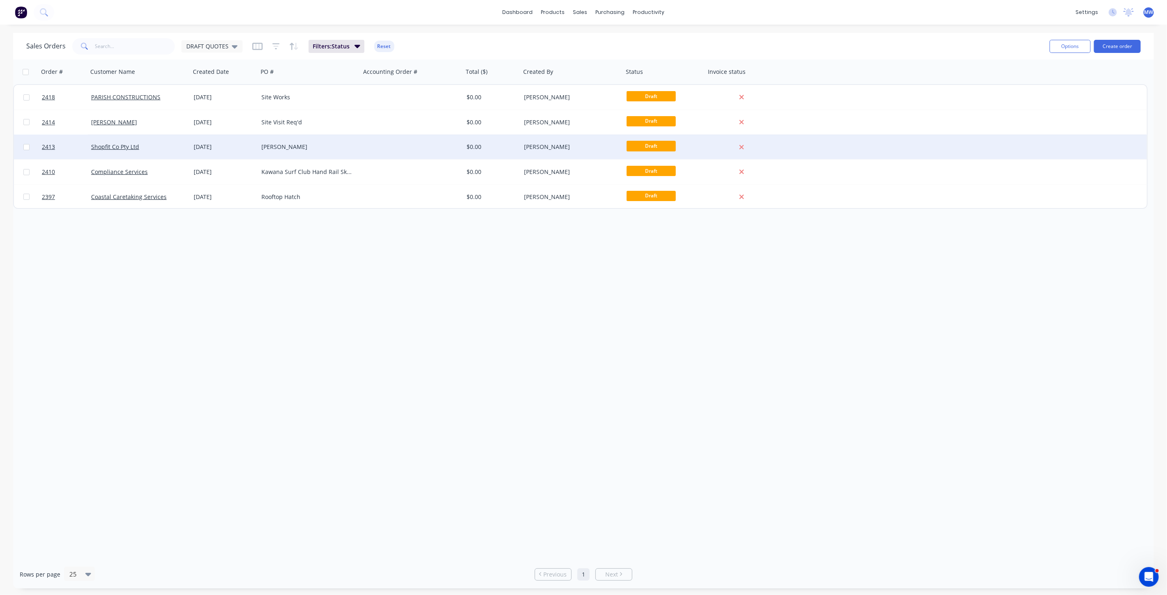
click at [307, 152] on div "Luna Gelato" at bounding box center [309, 147] width 103 height 25
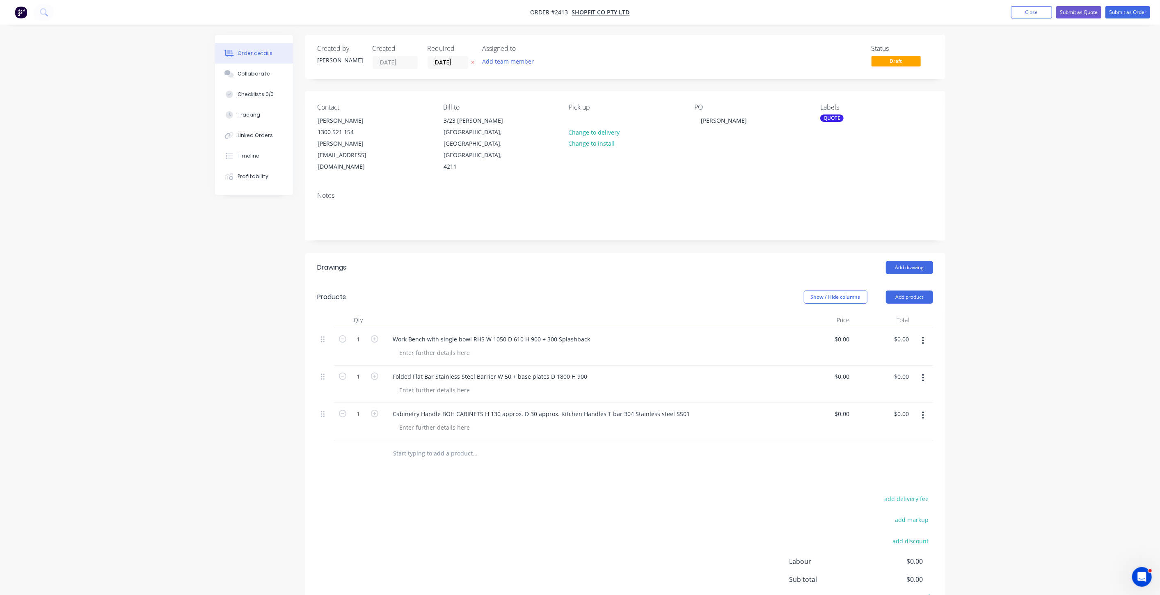
click at [163, 286] on div "Order details Collaborate Checklists 0/0 Tracking Linked Orders Timeline Profit…" at bounding box center [580, 329] width 1160 height 658
click at [445, 347] on div at bounding box center [435, 353] width 84 height 12
click at [429, 333] on div "Work Bench with single bowl RHS W 1050 D 610 H 900 + 300 Splashback" at bounding box center [492, 339] width 211 height 12
click at [240, 312] on div "Created by Tracy Created 13/10/25 Required 16/10/25 Assigned to Add team member…" at bounding box center [580, 347] width 731 height 624
drag, startPoint x: 843, startPoint y: 317, endPoint x: 856, endPoint y: 333, distance: 20.5
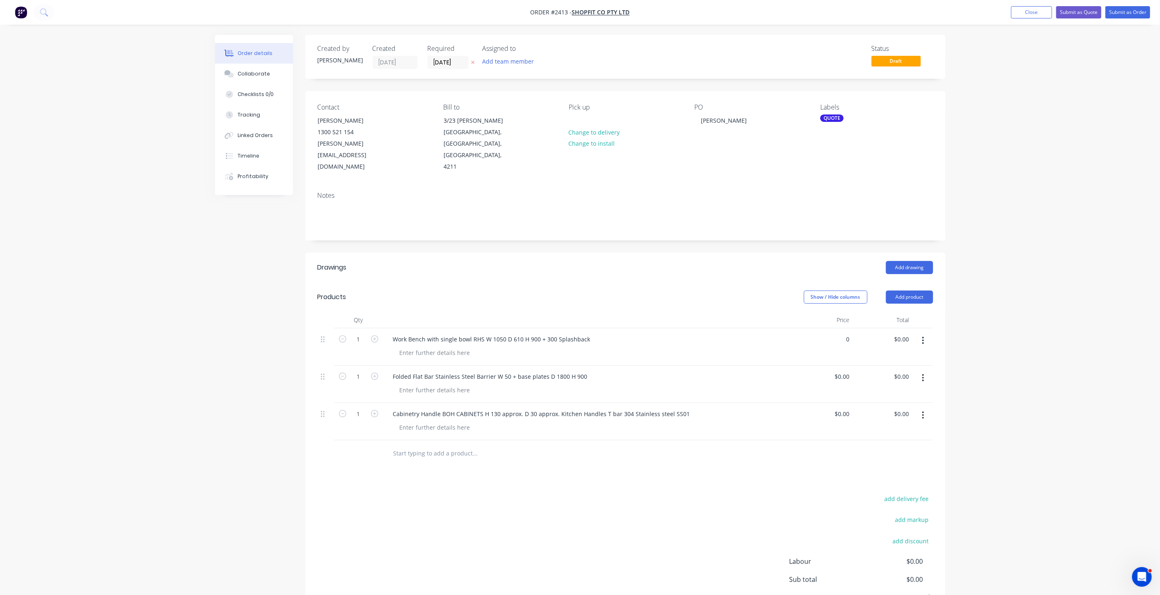
click at [843, 333] on div "0 $0.00" at bounding box center [842, 339] width 22 height 12
type input "0"
click at [846, 333] on input "0" at bounding box center [848, 339] width 9 height 12
type input "$2,080.00"
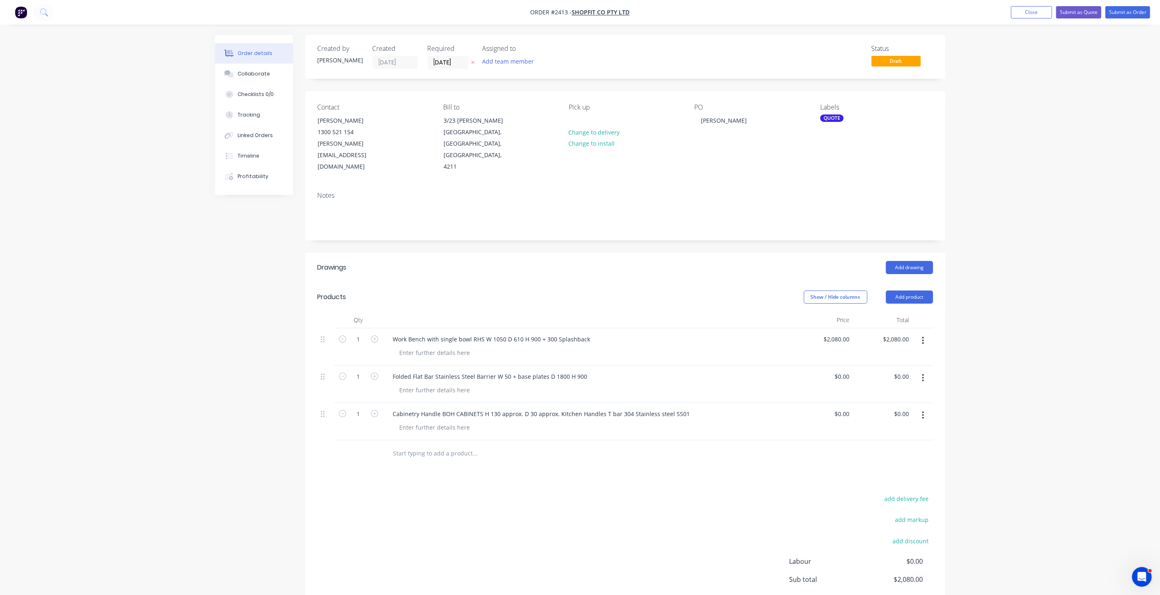
click at [1013, 365] on div "Order details Collaborate Checklists 0/0 Tracking Linked Orders Timeline Profit…" at bounding box center [580, 329] width 1160 height 658
click at [846, 371] on input "0" at bounding box center [844, 377] width 19 height 12
type input "$850.00"
click at [1021, 382] on div "Order details Collaborate Checklists 0/0 Tracking Linked Orders Timeline Profit…" at bounding box center [580, 329] width 1160 height 658
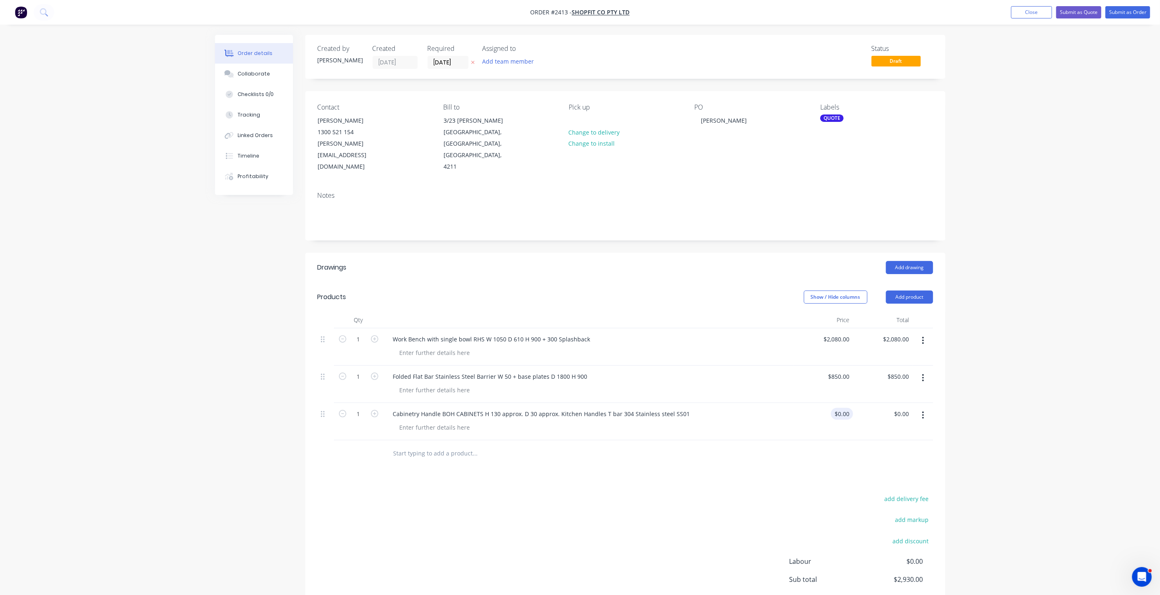
type input "0"
click at [846, 408] on input "0" at bounding box center [844, 414] width 19 height 12
type input "850"
type input "$0.00"
click at [840, 371] on input "850" at bounding box center [840, 377] width 25 height 12
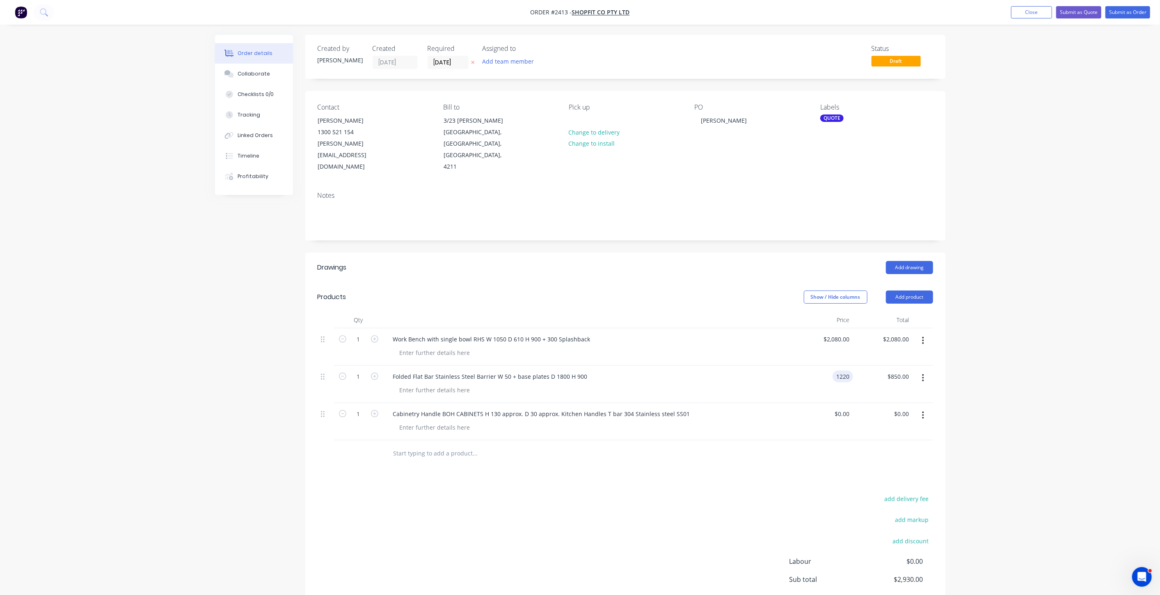
type input "$1,220.00"
click at [1066, 349] on div "Order details Collaborate Checklists 0/0 Tracking Linked Orders Timeline Profit…" at bounding box center [580, 329] width 1160 height 658
click at [841, 408] on div "0 $0.00" at bounding box center [842, 414] width 22 height 12
type input "$0.00"
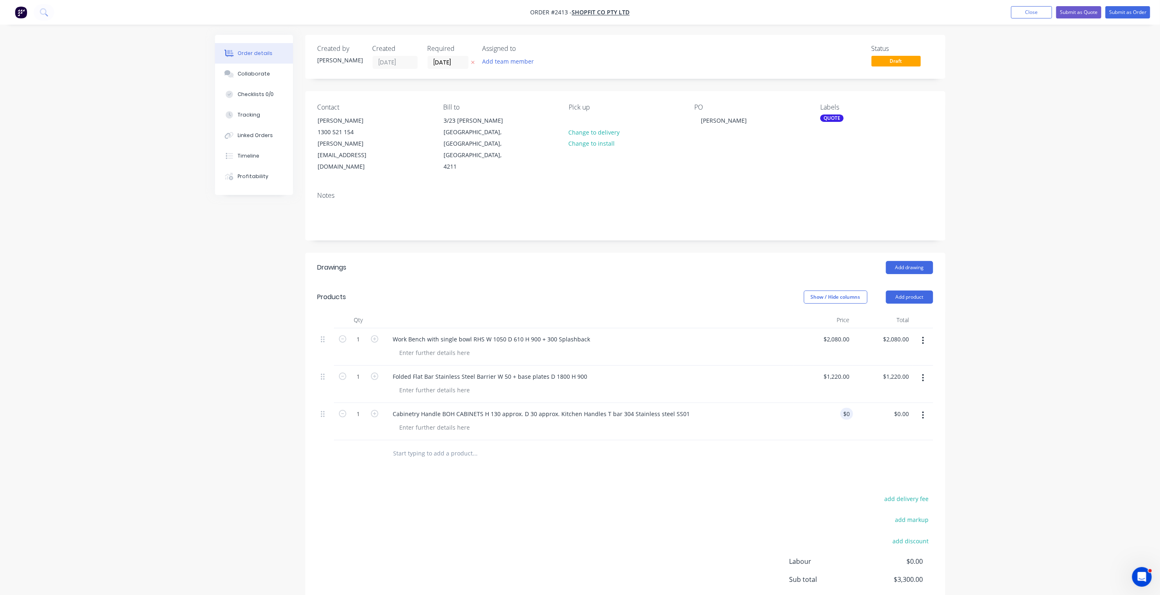
click at [925, 408] on button "button" at bounding box center [923, 415] width 19 height 15
click at [900, 480] on div "Delete" at bounding box center [894, 486] width 63 height 12
click at [992, 401] on div "Order details Collaborate Checklists 0/0 Tracking Linked Orders Timeline Profit…" at bounding box center [580, 310] width 1160 height 621
click at [449, 347] on div at bounding box center [435, 353] width 84 height 12
click at [429, 384] on div at bounding box center [435, 390] width 84 height 12
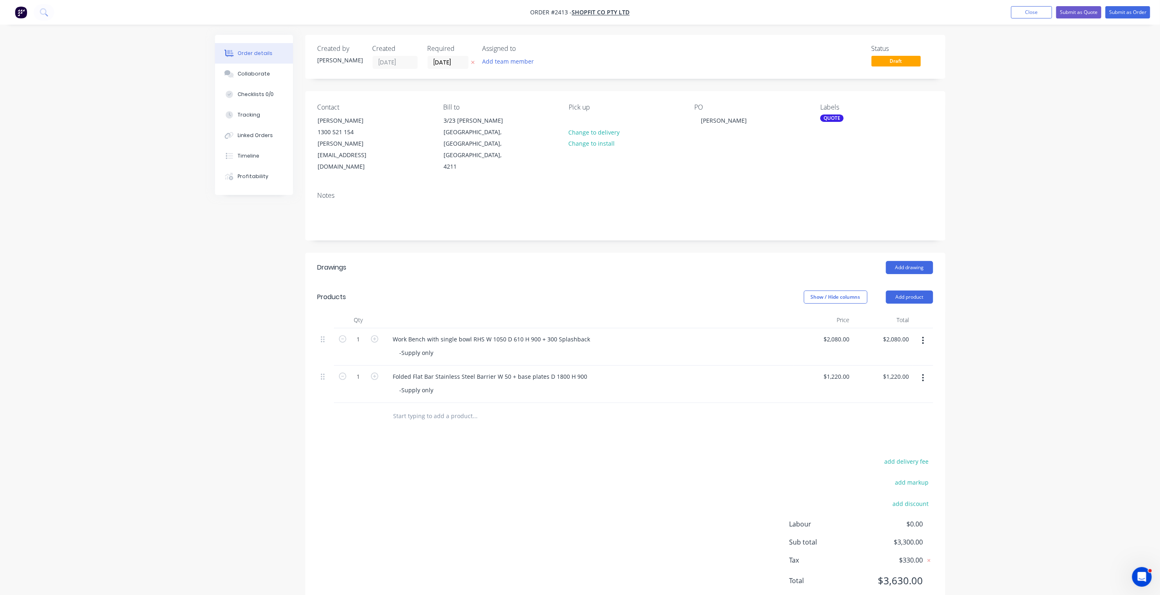
click at [979, 294] on div "Order details Collaborate Checklists 0/0 Tracking Linked Orders Timeline Profit…" at bounding box center [580, 310] width 1160 height 621
click at [1094, 10] on button "Submit as Quote" at bounding box center [1079, 12] width 45 height 12
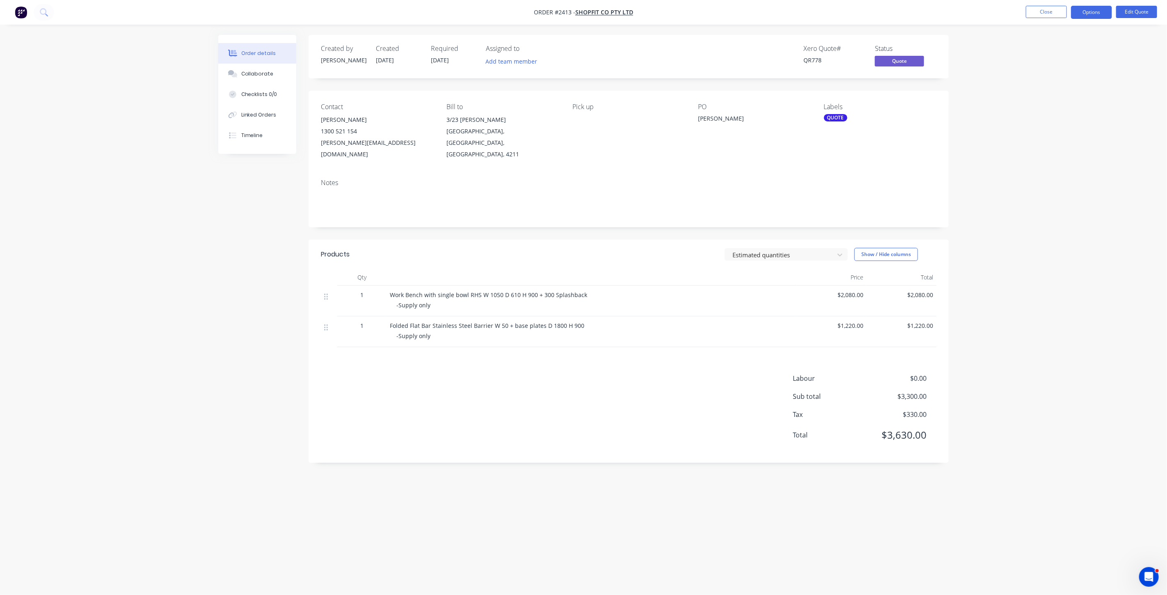
click at [276, 237] on div "Created by Tracy Created 13/10/25 Required 16/10/25 Assigned to Add team member…" at bounding box center [583, 282] width 731 height 494
click at [1040, 12] on button "Close" at bounding box center [1046, 12] width 41 height 12
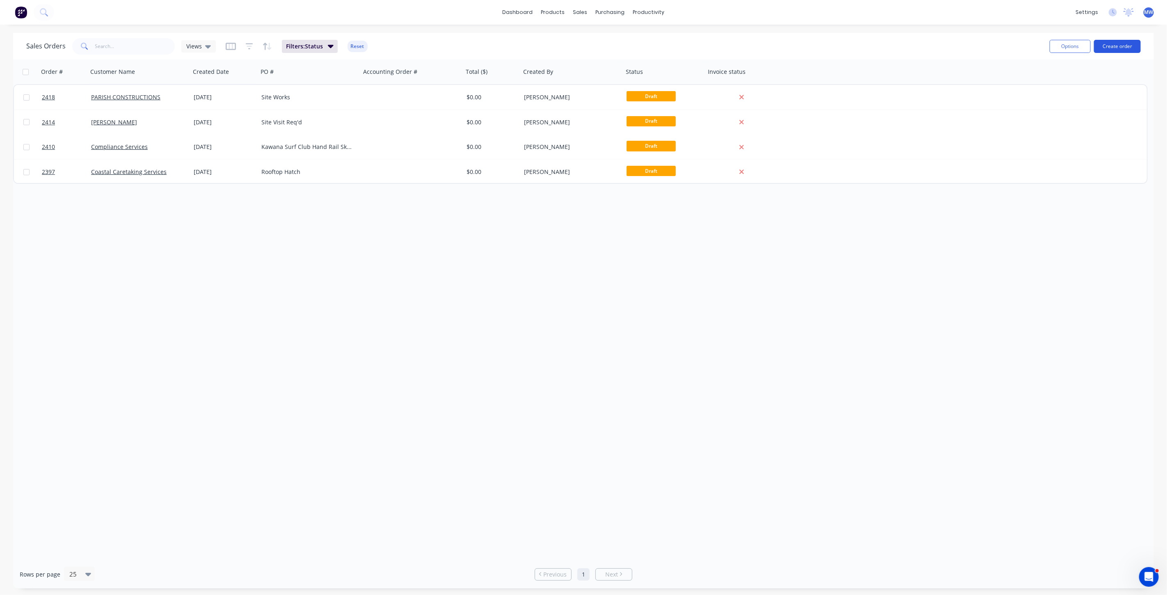
click at [1113, 43] on button "Create order" at bounding box center [1117, 46] width 47 height 13
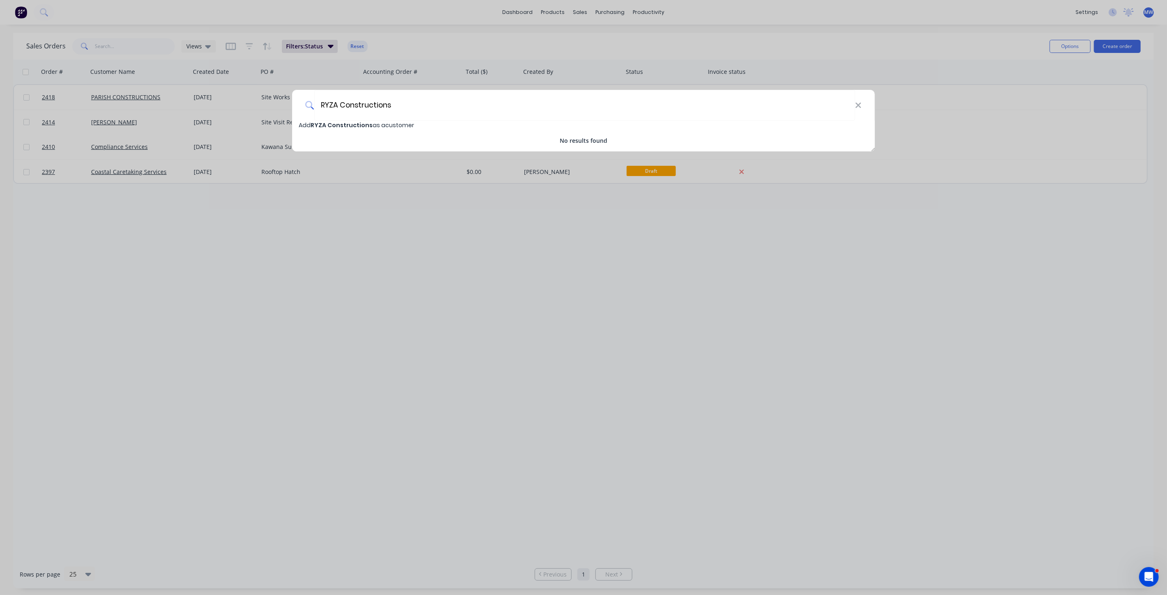
type input "RYZA Constructions"
click at [355, 124] on span "RYZA Constructions" at bounding box center [342, 125] width 62 height 8
select select "AU"
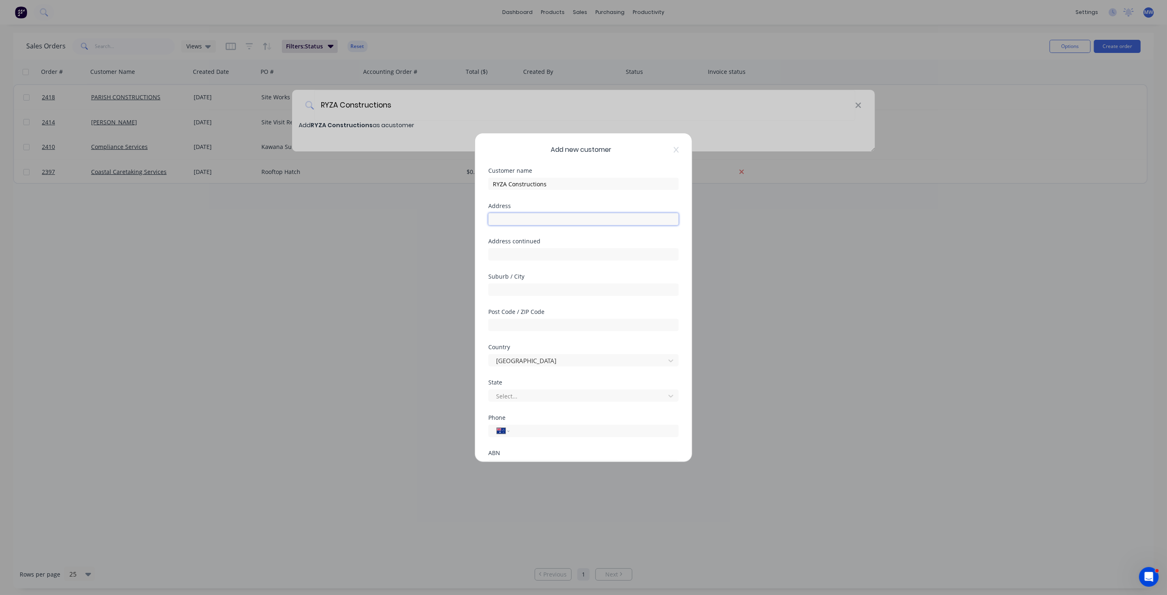
click at [579, 218] on input "text" at bounding box center [583, 219] width 190 height 12
type input "Unit 4, 47 Owen Creek Rd"
click at [519, 291] on input "text" at bounding box center [583, 290] width 190 height 12
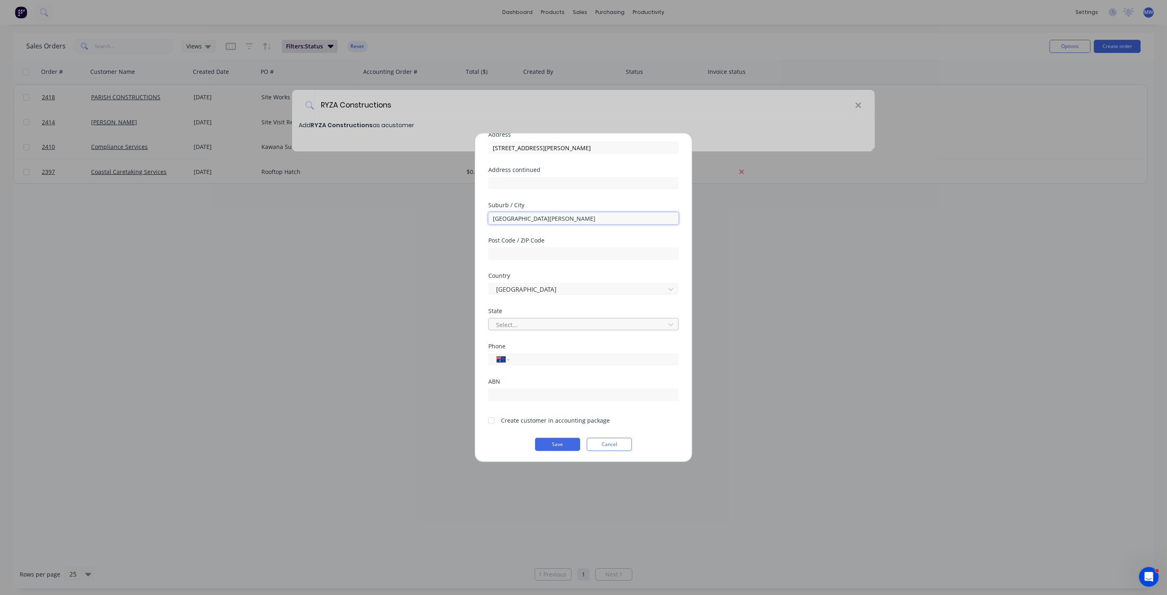
type input "Forest Glen"
click at [532, 325] on div at bounding box center [578, 325] width 166 height 10
click at [557, 382] on div "Queensland" at bounding box center [579, 388] width 183 height 15
click at [550, 358] on input "tel" at bounding box center [593, 359] width 155 height 9
type input "0416 082 299"
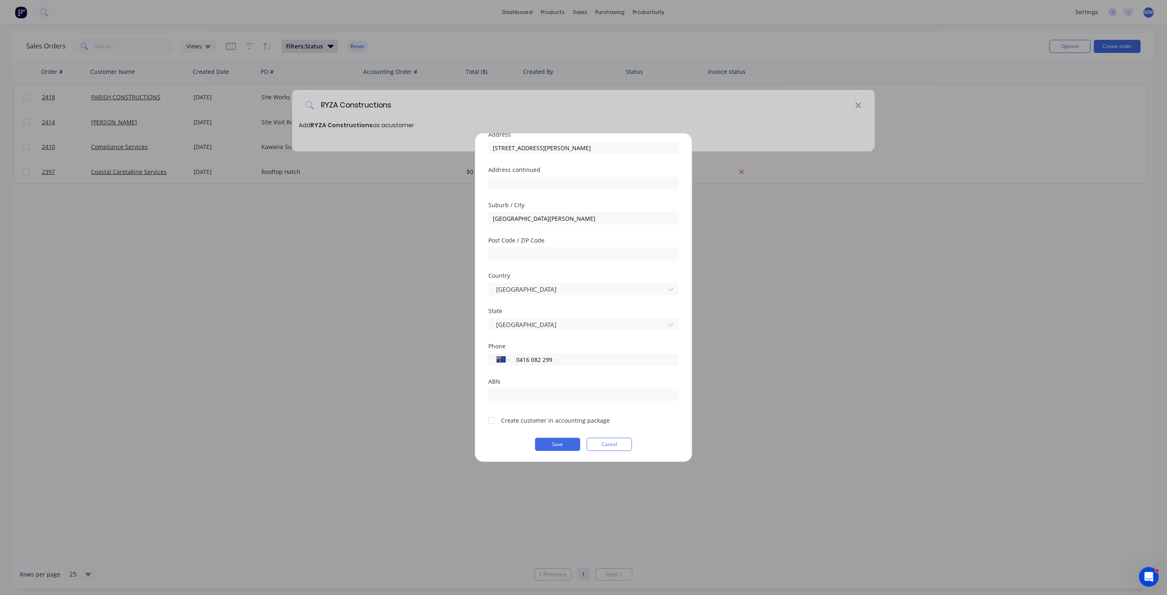
drag, startPoint x: 493, startPoint y: 424, endPoint x: 500, endPoint y: 426, distance: 7.0
click at [493, 424] on div at bounding box center [492, 421] width 16 height 16
click at [568, 445] on button "Save" at bounding box center [557, 444] width 45 height 13
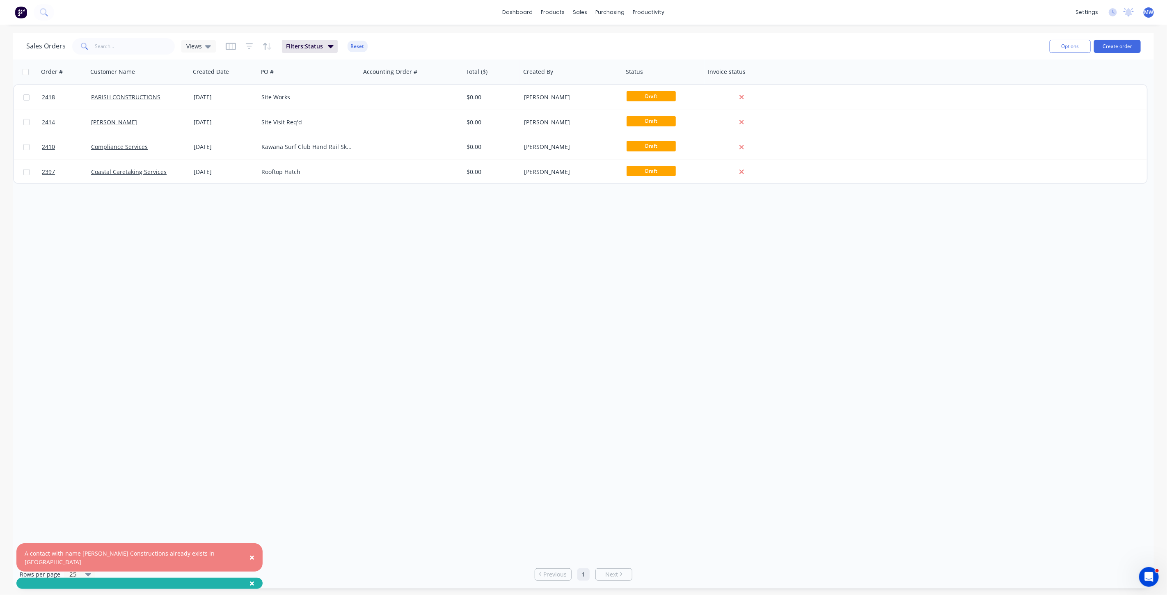
click at [245, 296] on div "Order # Customer Name Created Date PO # Accounting Order # Total ($) Created By…" at bounding box center [583, 310] width 1141 height 501
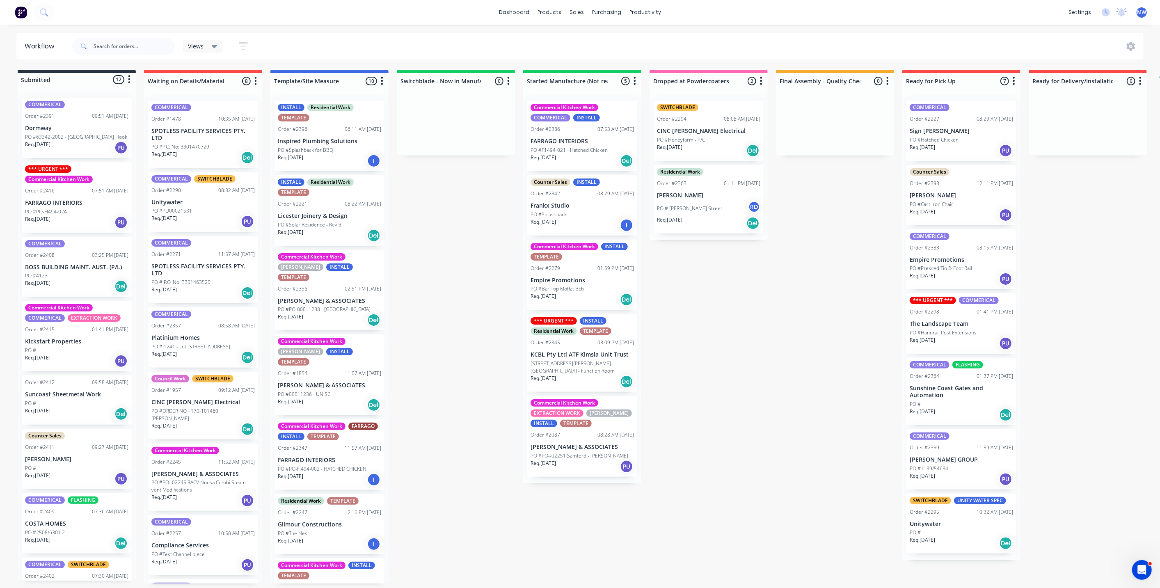
click at [448, 278] on div "Submitted 12 Status colour #273444 hex #273444 Save Cancel Summaries Total orde…" at bounding box center [678, 327] width 1369 height 514
click at [444, 229] on div "Submitted 12 Status colour #273444 hex #273444 Save Cancel Summaries Total orde…" at bounding box center [678, 327] width 1369 height 514
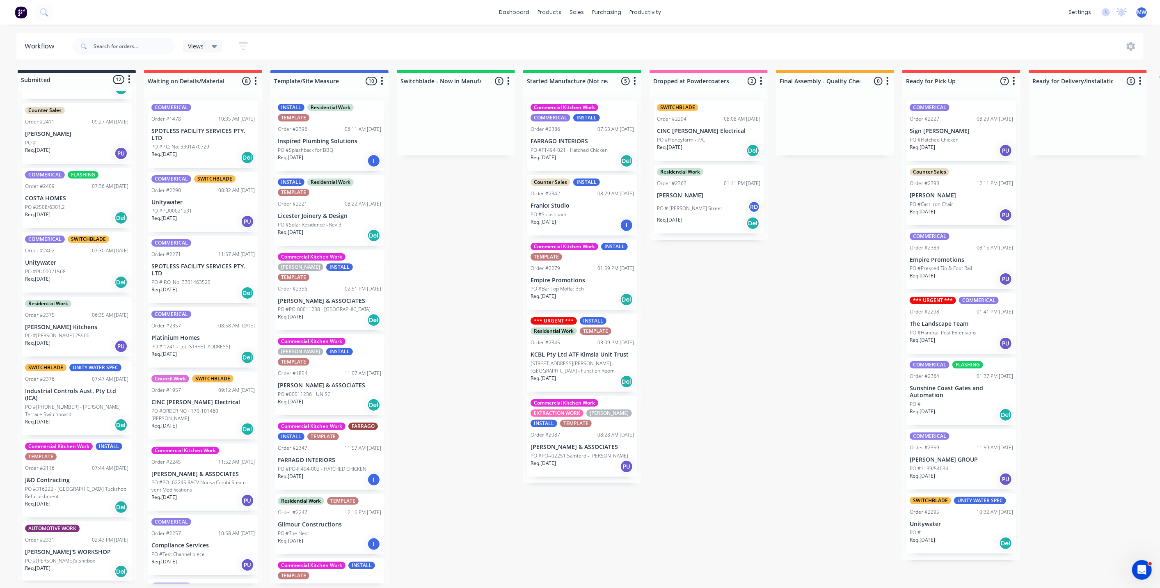
scroll to position [2, 0]
click at [75, 252] on div "COMMERICAL SWITCHBLADE Order #2402 07:30 AM [DATE] Unitywater PO #PU00021568 Re…" at bounding box center [77, 262] width 110 height 60
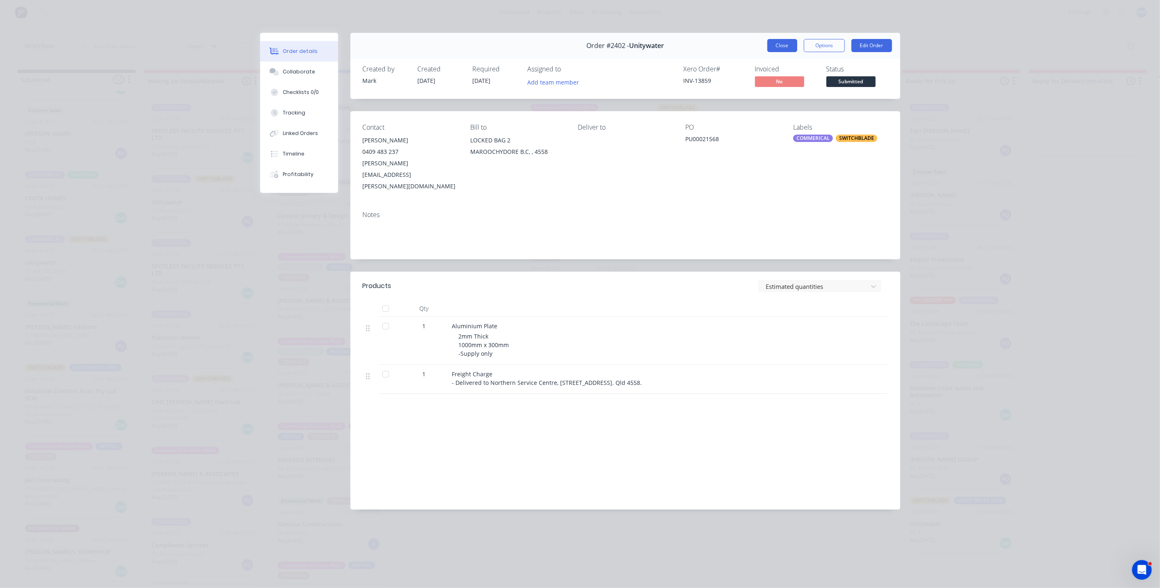
click at [787, 45] on button "Close" at bounding box center [783, 45] width 30 height 13
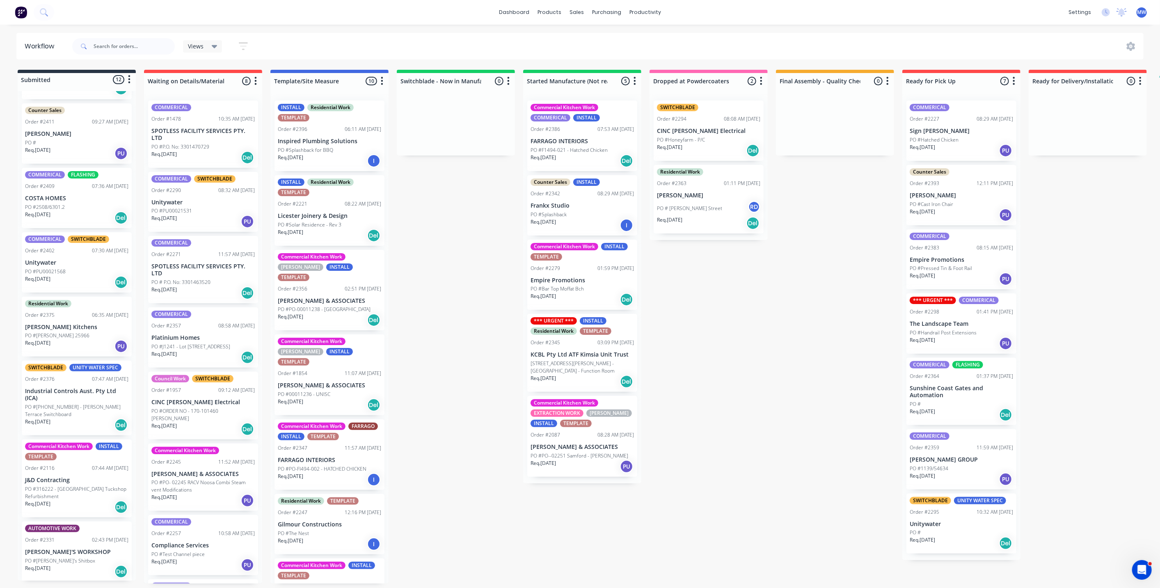
click at [59, 269] on p "PO #PU00021568" at bounding box center [45, 271] width 41 height 7
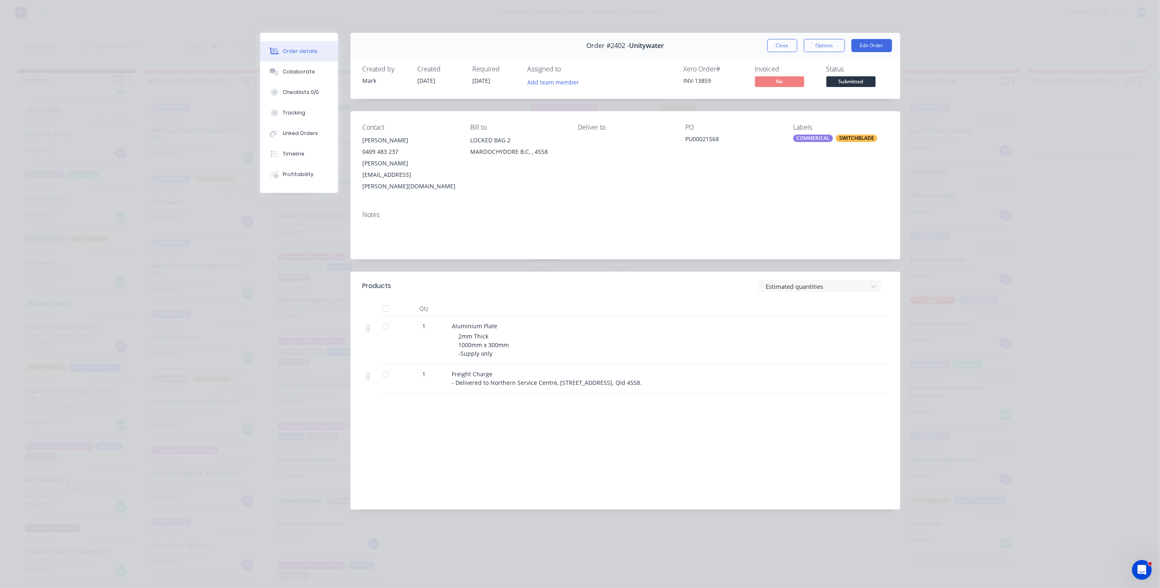
click at [787, 45] on button "Close" at bounding box center [783, 45] width 30 height 13
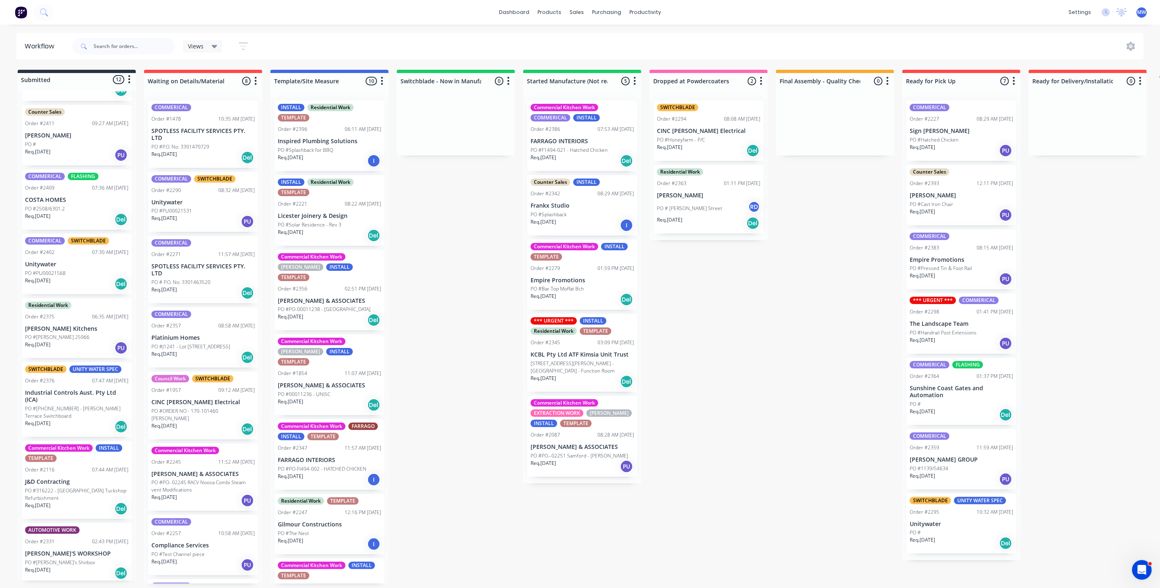
scroll to position [326, 0]
click at [63, 260] on p "Unitywater" at bounding box center [76, 262] width 103 height 7
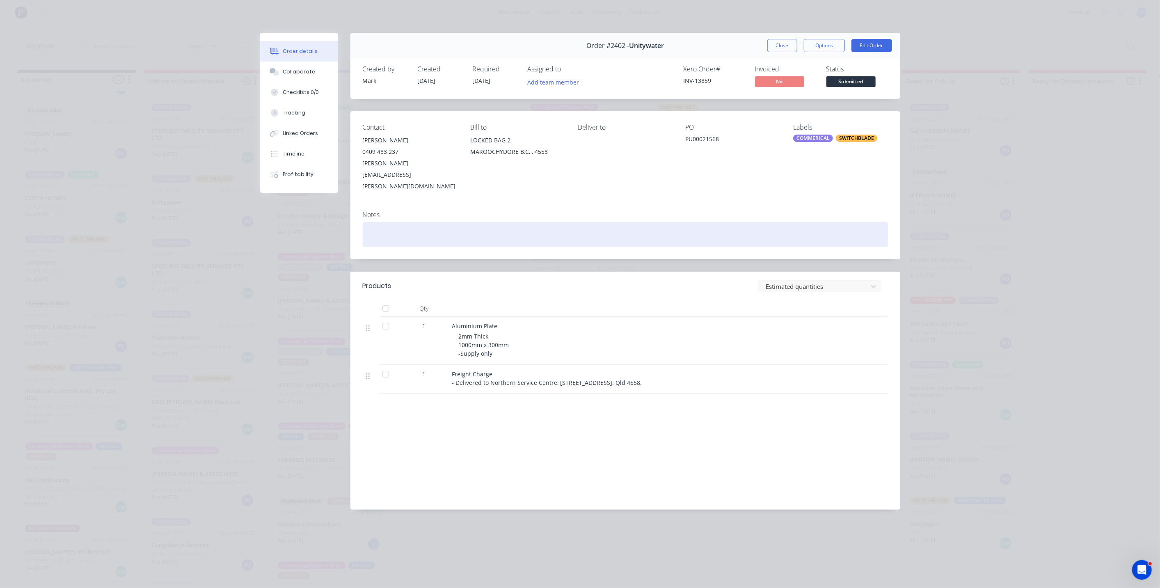
click at [720, 222] on div at bounding box center [625, 234] width 525 height 25
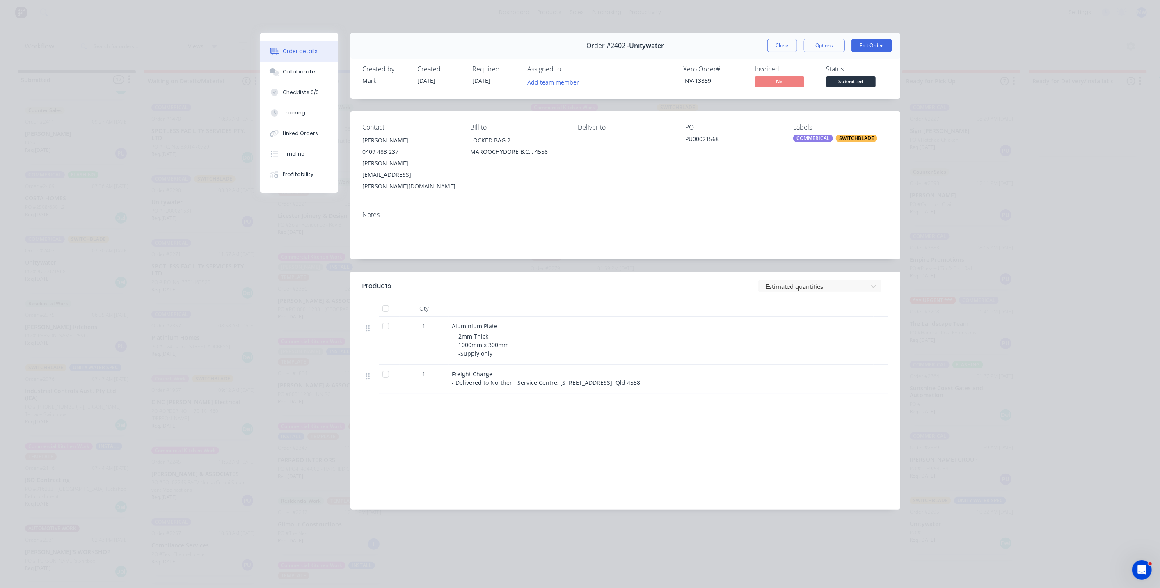
click at [761, 161] on div "PO PU00021568" at bounding box center [733, 158] width 94 height 69
click at [880, 211] on div "Notes" at bounding box center [625, 215] width 525 height 8
click at [785, 46] on button "Close" at bounding box center [783, 45] width 30 height 13
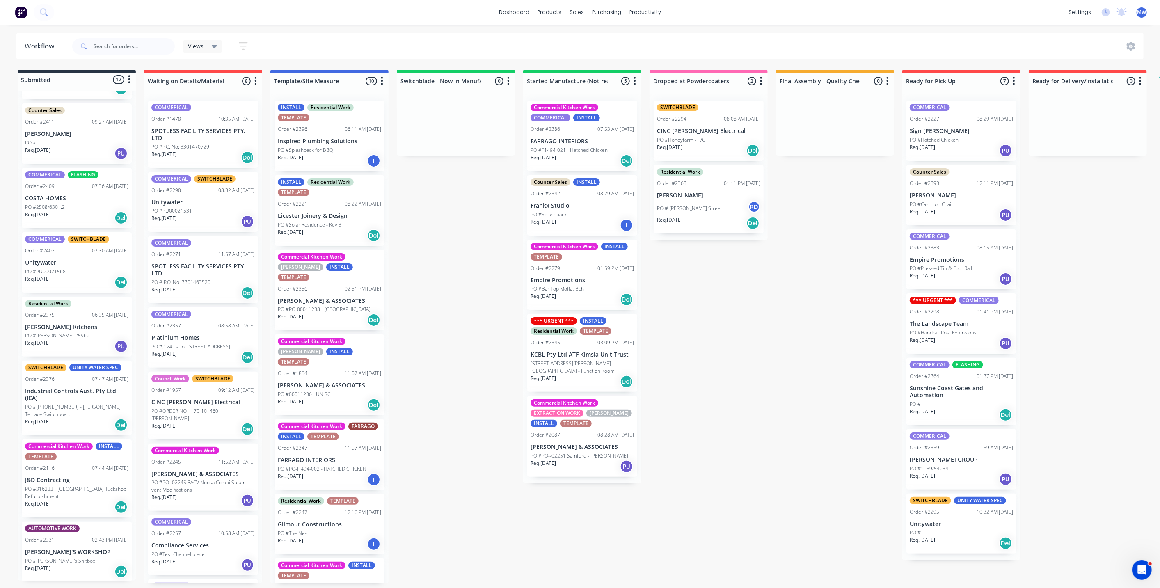
click at [62, 493] on p "PO #316222 - [GEOGRAPHIC_DATA] Tuckshop Refurbishment" at bounding box center [76, 493] width 103 height 15
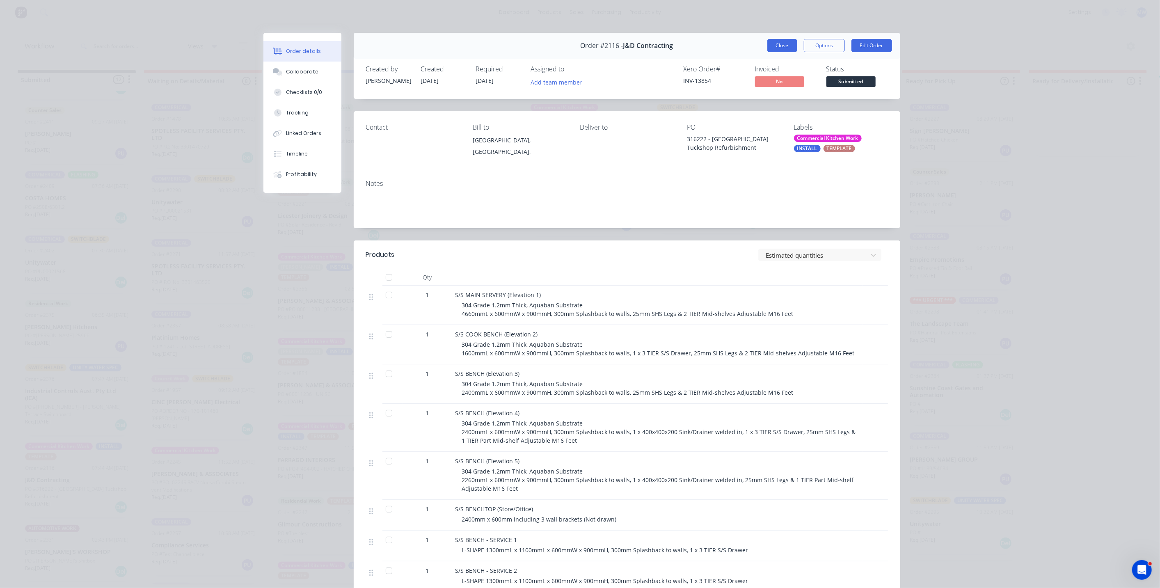
click at [775, 44] on button "Close" at bounding box center [783, 45] width 30 height 13
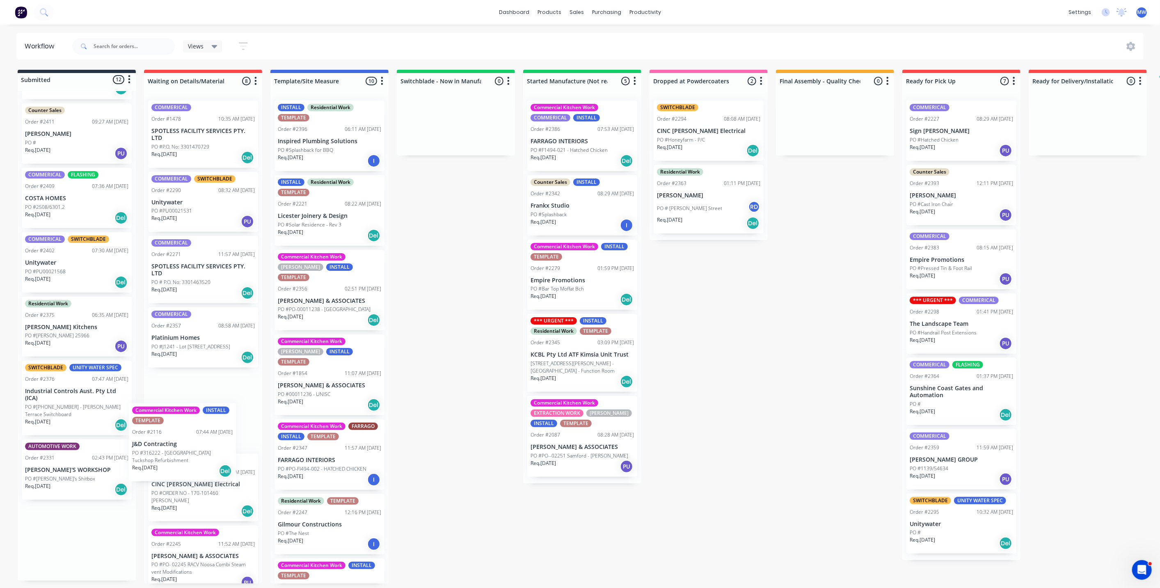
drag, startPoint x: 69, startPoint y: 484, endPoint x: 181, endPoint y: 448, distance: 117.7
click at [181, 448] on div "Submitted 12 Status colour #273444 hex #273444 Save Cancel Summaries Total orde…" at bounding box center [678, 327] width 1369 height 514
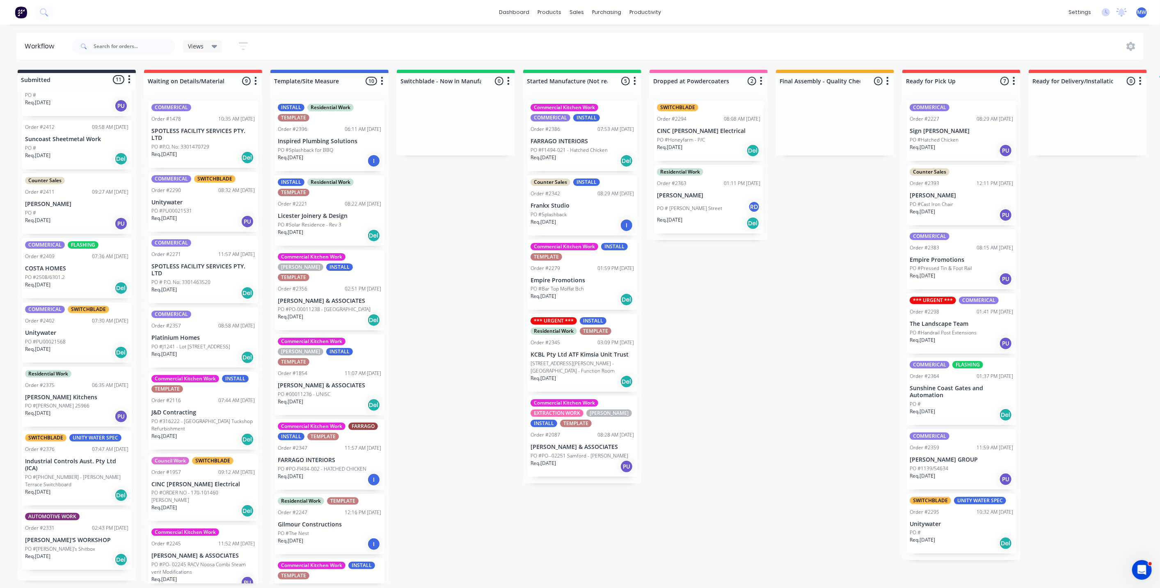
scroll to position [244, 0]
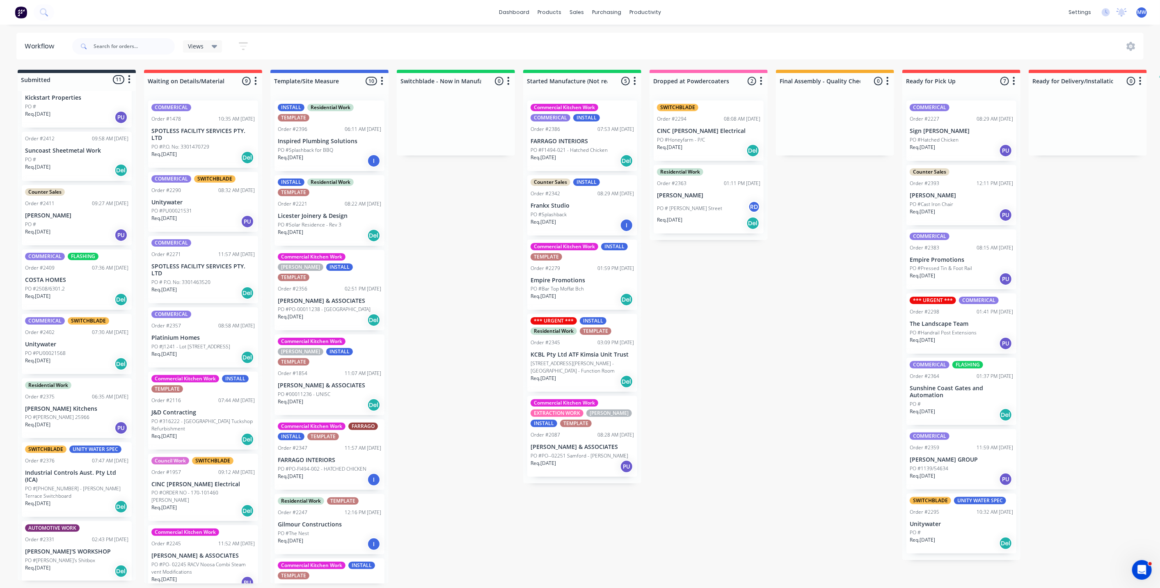
click at [53, 485] on p "PO #[PHONE_NUMBER] - [PERSON_NAME] Terrace Switchboard" at bounding box center [76, 492] width 103 height 15
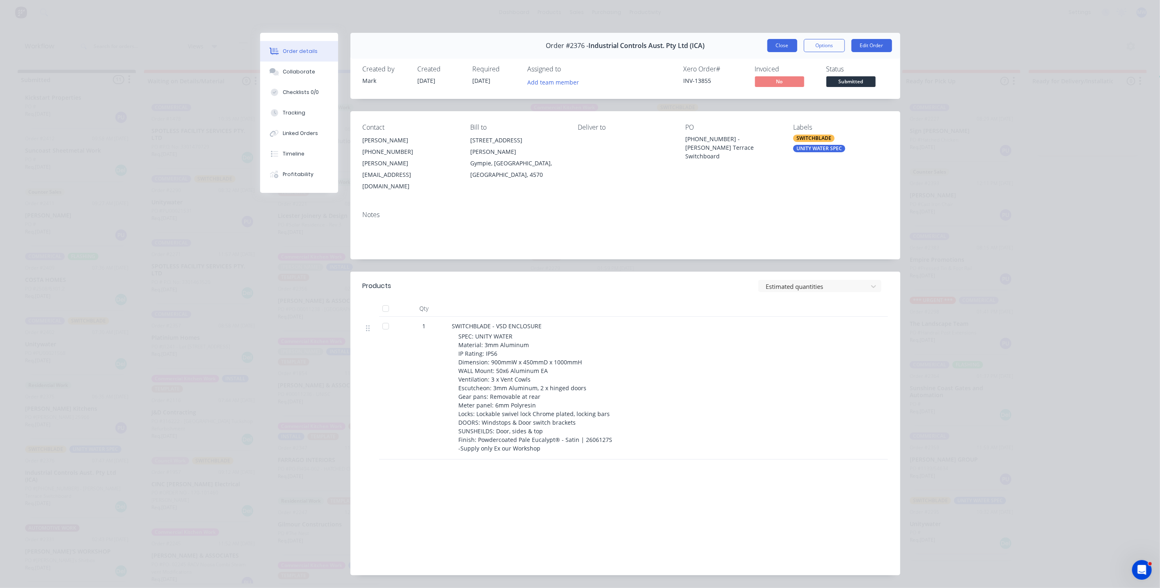
click at [783, 47] on button "Close" at bounding box center [783, 45] width 30 height 13
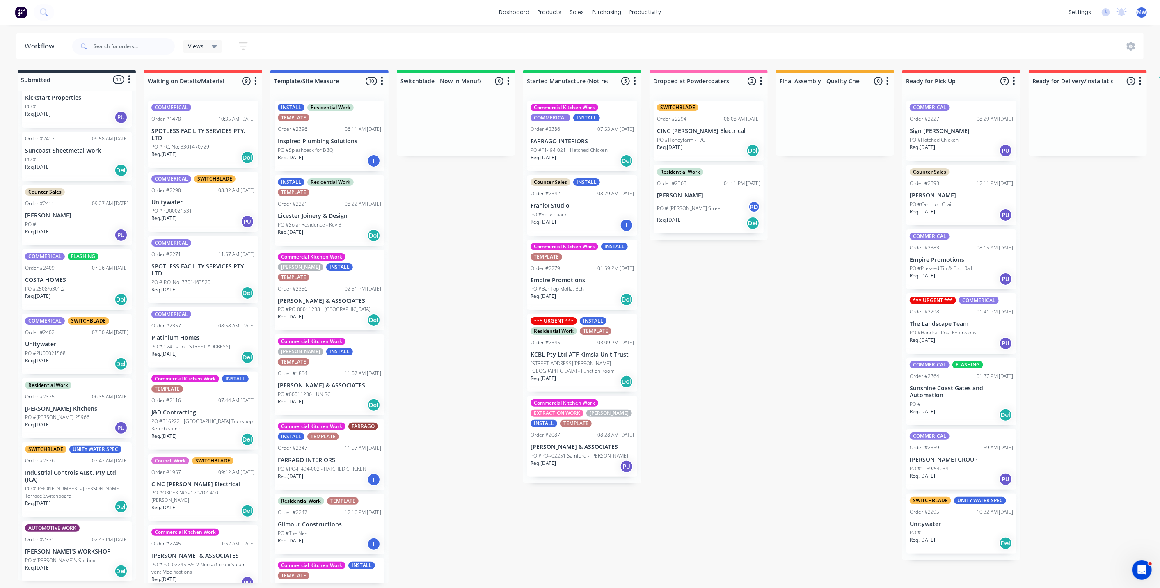
click at [463, 258] on div "Submitted 11 Status colour #273444 hex #273444 Save Cancel Summaries Total orde…" at bounding box center [678, 327] width 1369 height 514
click at [429, 244] on div "Submitted 11 Status colour #273444 hex #273444 Save Cancel Summaries Total orde…" at bounding box center [678, 327] width 1369 height 514
drag, startPoint x: 446, startPoint y: 191, endPoint x: 370, endPoint y: 58, distance: 153.2
click at [446, 191] on div "Submitted 11 Status colour #273444 hex #273444 Save Cancel Summaries Total orde…" at bounding box center [678, 327] width 1369 height 514
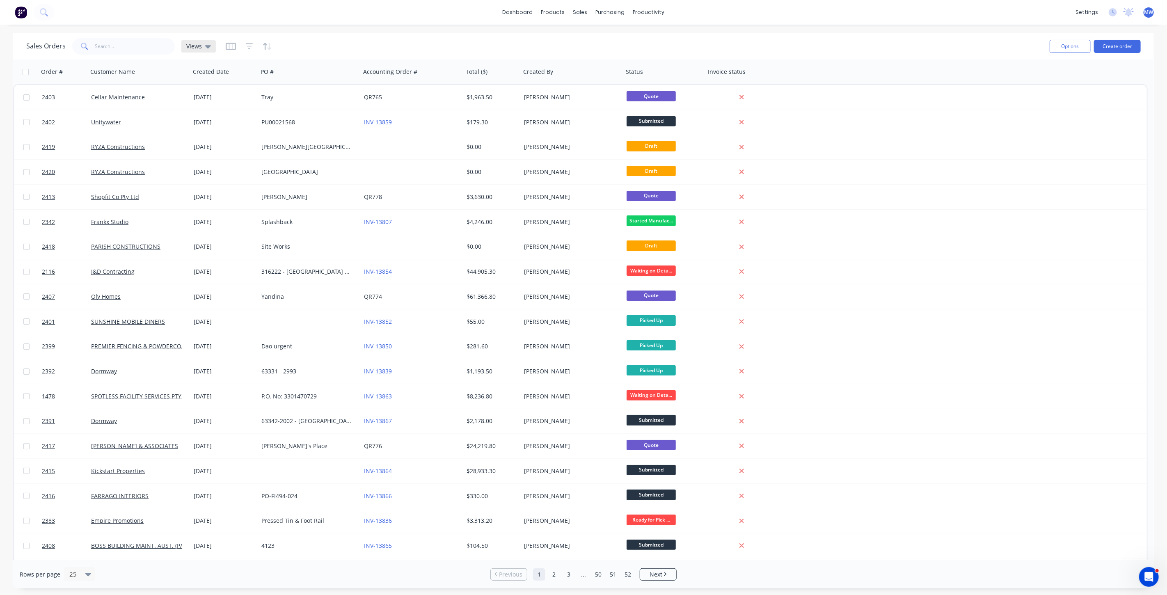
drag, startPoint x: 198, startPoint y: 45, endPoint x: 197, endPoint y: 50, distance: 4.6
click at [198, 45] on span "Views" at bounding box center [194, 46] width 16 height 9
click at [210, 129] on button "DRAFT QUOTES" at bounding box center [231, 132] width 94 height 9
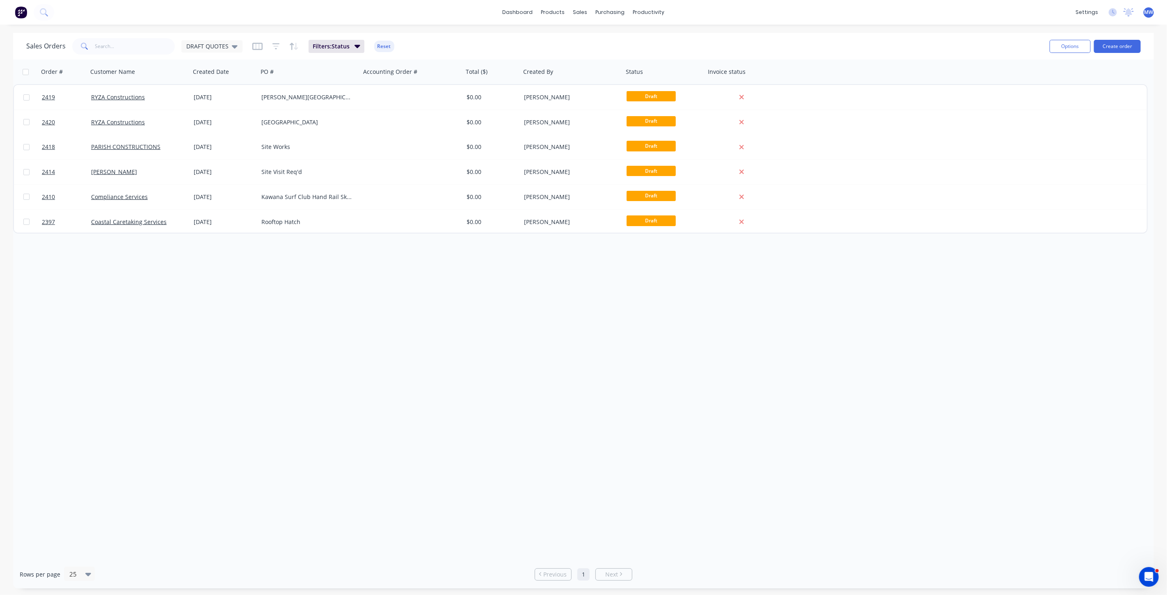
click at [289, 293] on div "Order # Customer Name Created Date PO # Accounting Order # Total ($) Created By…" at bounding box center [583, 310] width 1141 height 501
click at [240, 14] on div "dashboard products sales purchasing productivity dashboard products Product Cat…" at bounding box center [583, 12] width 1167 height 25
click at [218, 45] on span "DRAFT QUOTES" at bounding box center [207, 46] width 42 height 9
click at [227, 10] on div "dashboard products sales purchasing productivity dashboard products Product Cat…" at bounding box center [583, 12] width 1167 height 25
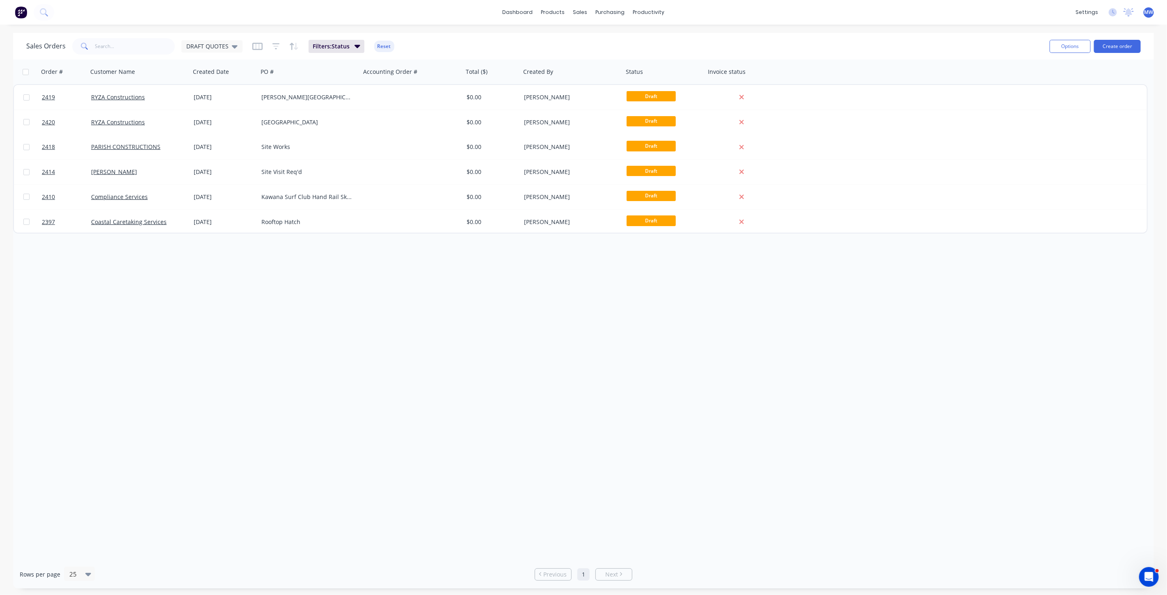
click at [203, 16] on div "dashboard products sales purchasing productivity dashboard products Product Cat…" at bounding box center [583, 12] width 1167 height 25
click at [185, 306] on div "Order # Customer Name Created Date PO # Accounting Order # Total ($) Created By…" at bounding box center [583, 310] width 1141 height 501
click at [1122, 49] on button "Create order" at bounding box center [1117, 46] width 47 height 13
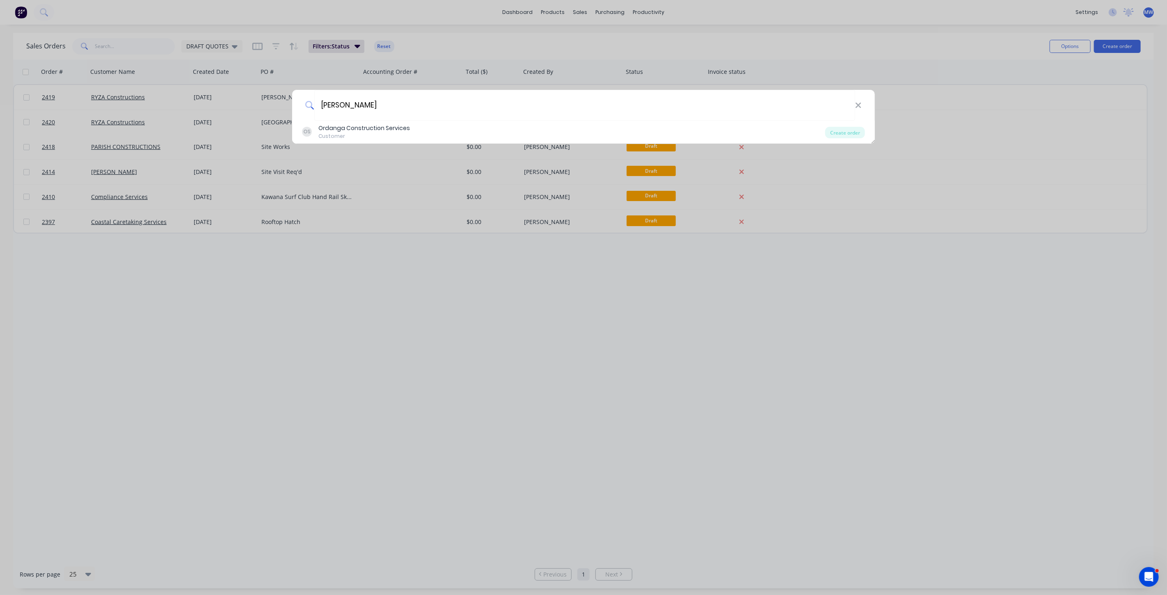
drag, startPoint x: 346, startPoint y: 105, endPoint x: 283, endPoint y: 98, distance: 63.2
click at [283, 98] on div "[PERSON_NAME] OS Ordanga Construction Services Customer Create order" at bounding box center [583, 297] width 1167 height 595
type input "[PERSON_NAME]"
click at [860, 106] on icon at bounding box center [858, 105] width 5 height 5
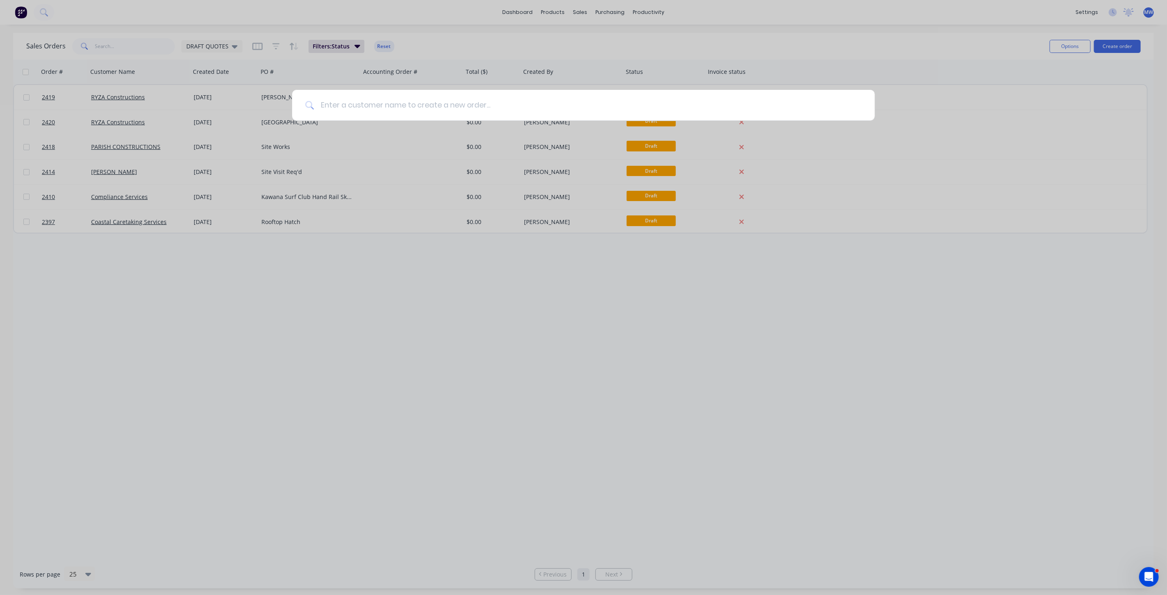
click at [395, 108] on input at bounding box center [588, 105] width 548 height 31
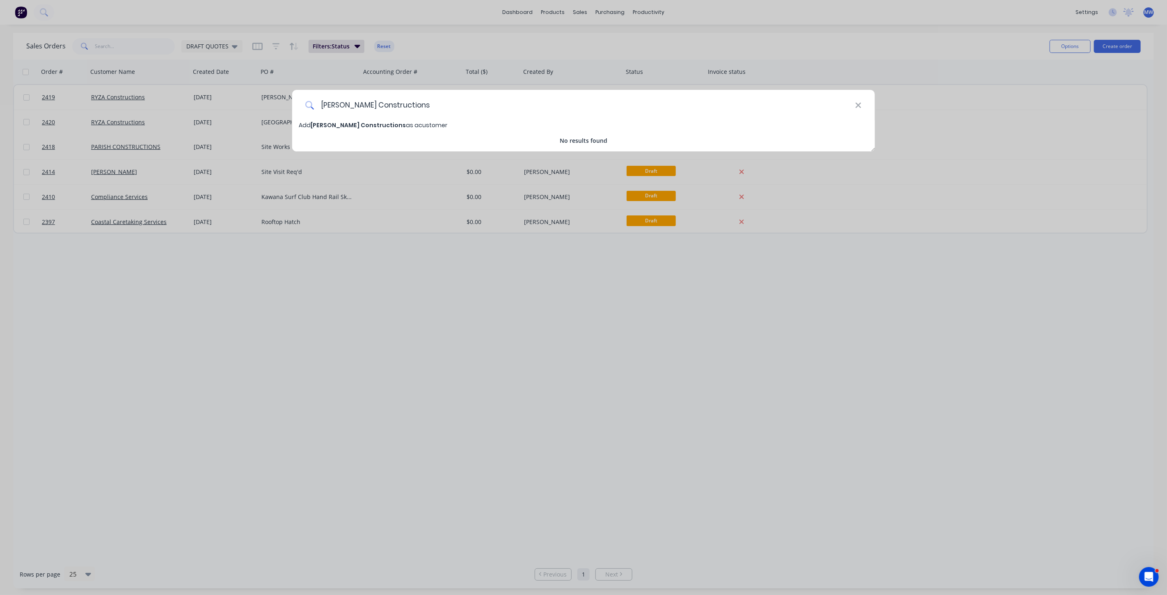
type input "[PERSON_NAME] Constructions"
click at [360, 128] on span "[PERSON_NAME] Constructions" at bounding box center [358, 125] width 95 height 8
select select "AU"
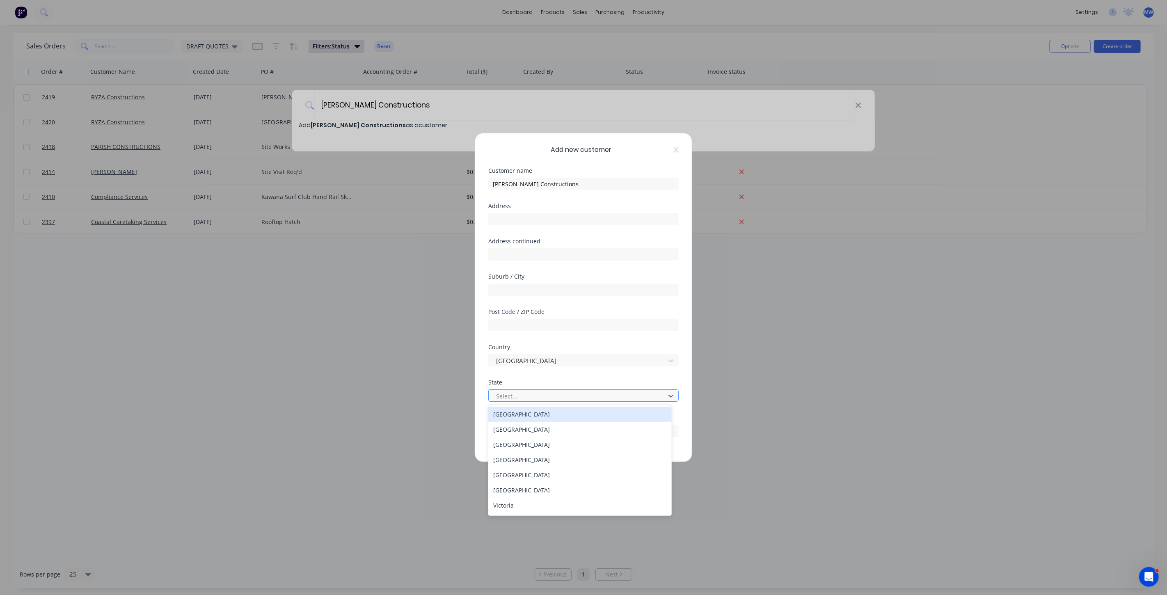
click at [525, 392] on div at bounding box center [578, 396] width 166 height 10
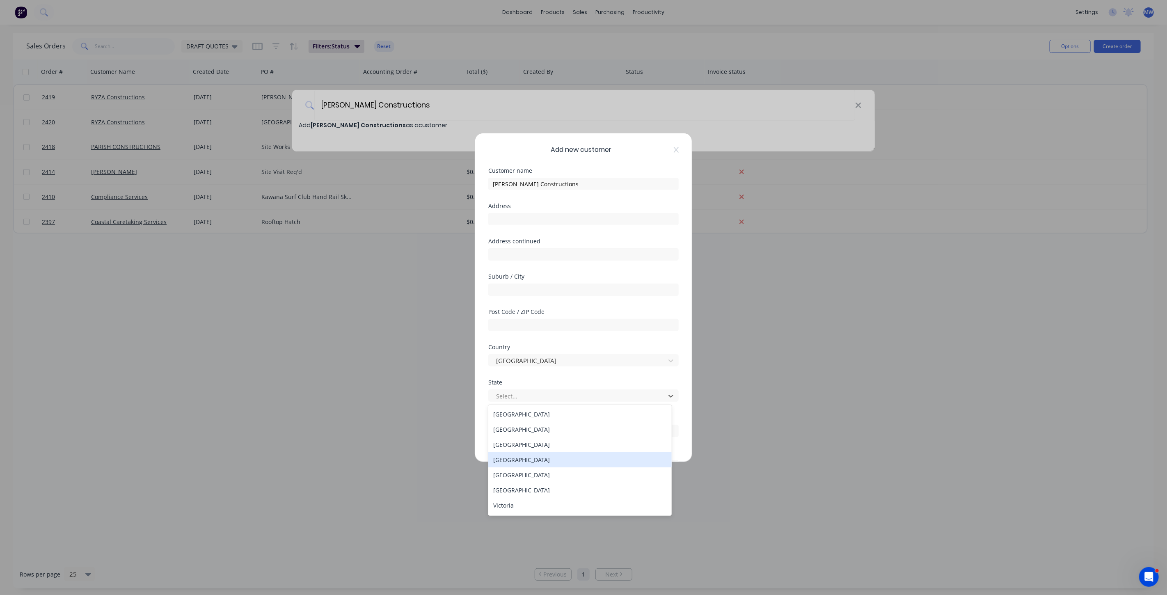
click at [532, 458] on div "[GEOGRAPHIC_DATA]" at bounding box center [579, 459] width 183 height 15
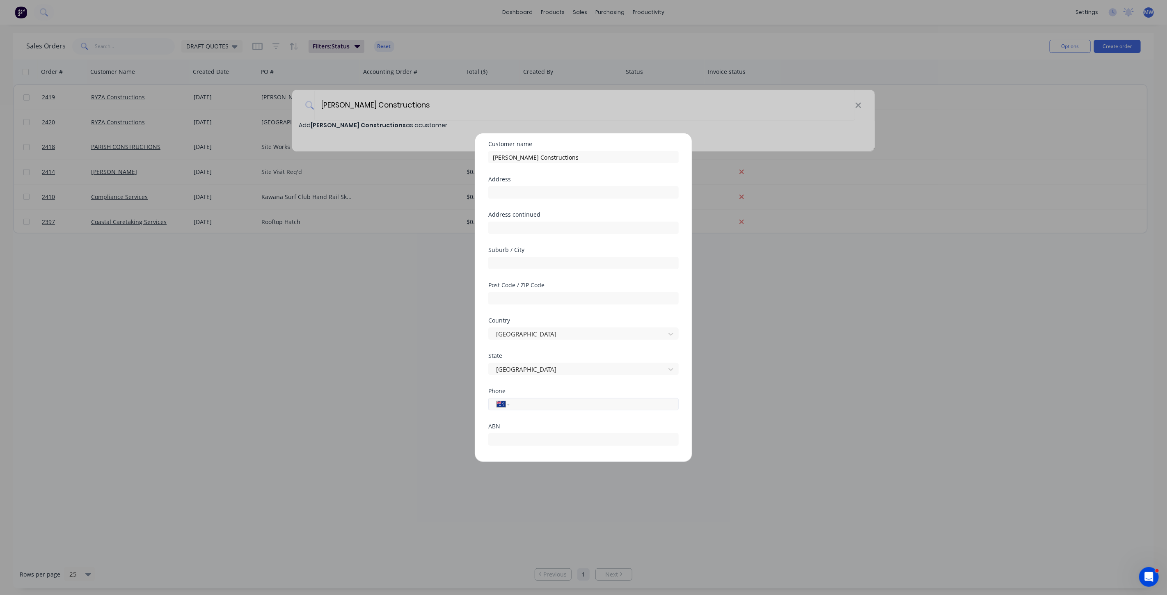
scroll to position [71, 0]
click at [560, 358] on input "tel" at bounding box center [593, 359] width 155 height 9
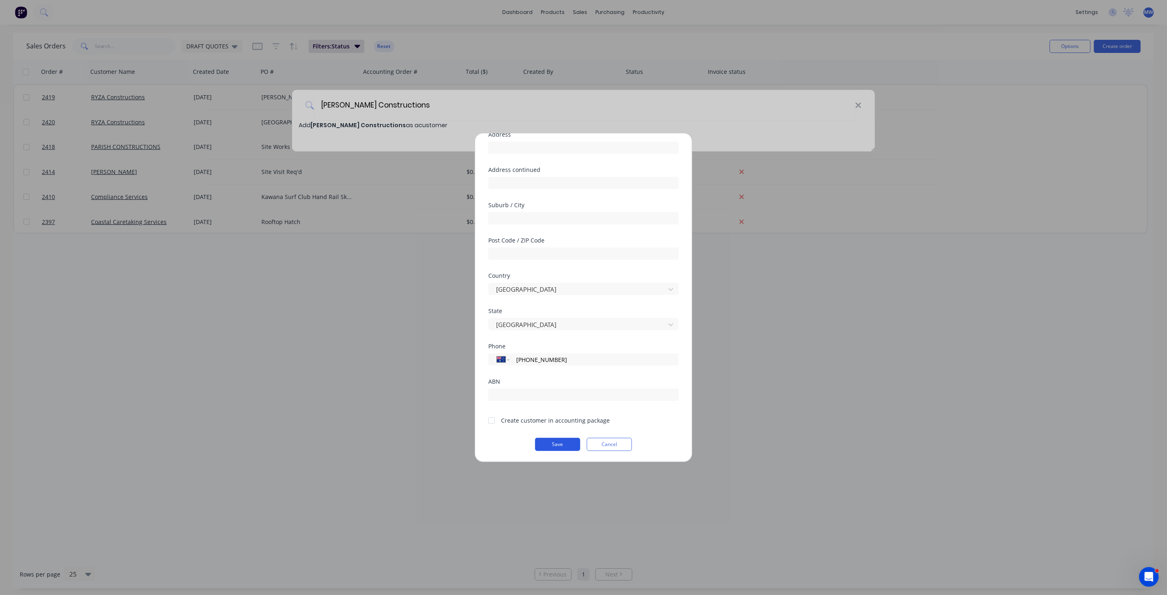
type input "[PHONE_NUMBER]"
click at [560, 440] on button "Save" at bounding box center [557, 444] width 45 height 13
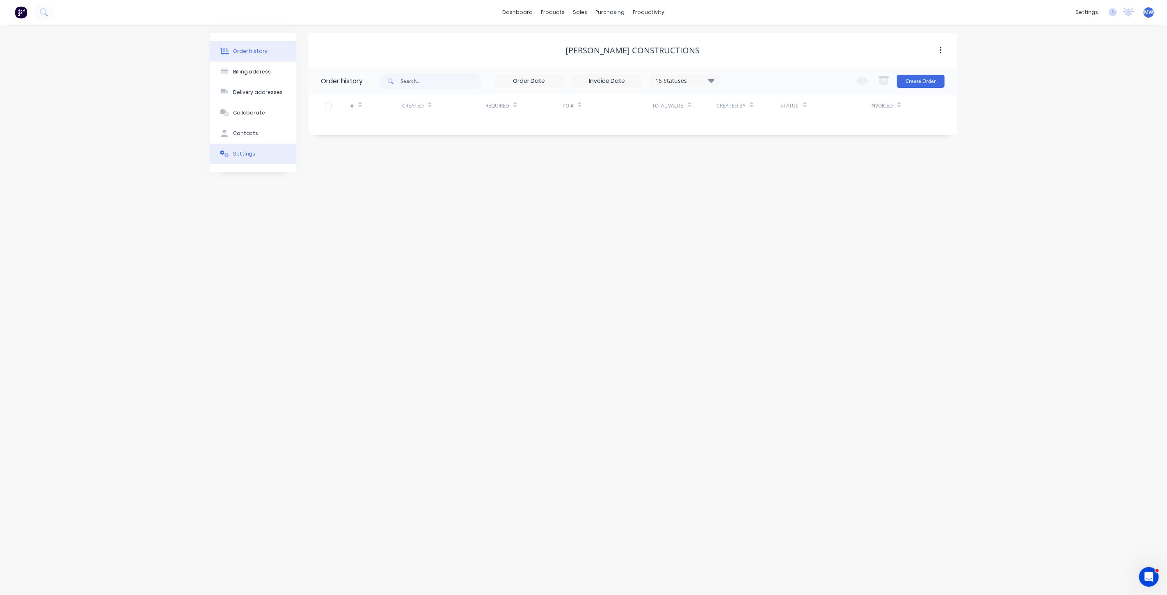
click at [254, 156] on button "Settings" at bounding box center [253, 154] width 86 height 21
click at [248, 48] on div "Order history" at bounding box center [250, 51] width 35 height 7
click at [664, 46] on div "[PERSON_NAME] Constructions" at bounding box center [633, 51] width 134 height 10
click at [942, 49] on button "button" at bounding box center [940, 50] width 19 height 15
click at [258, 48] on div "Order history" at bounding box center [250, 51] width 35 height 7
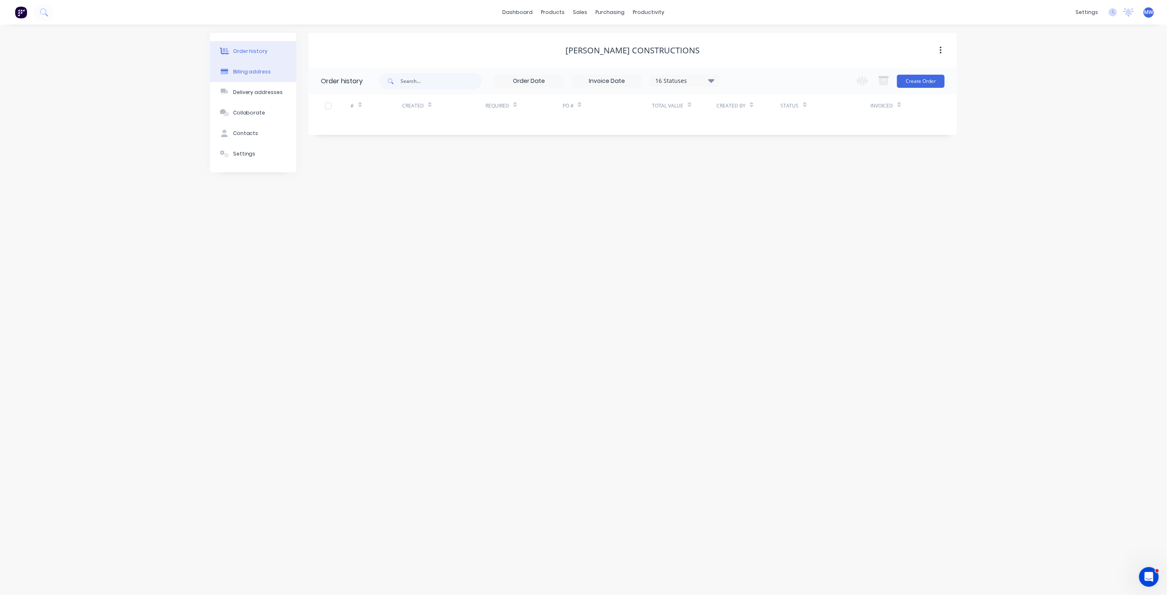
click at [257, 74] on div "Billing address" at bounding box center [252, 71] width 38 height 7
select select "AU"
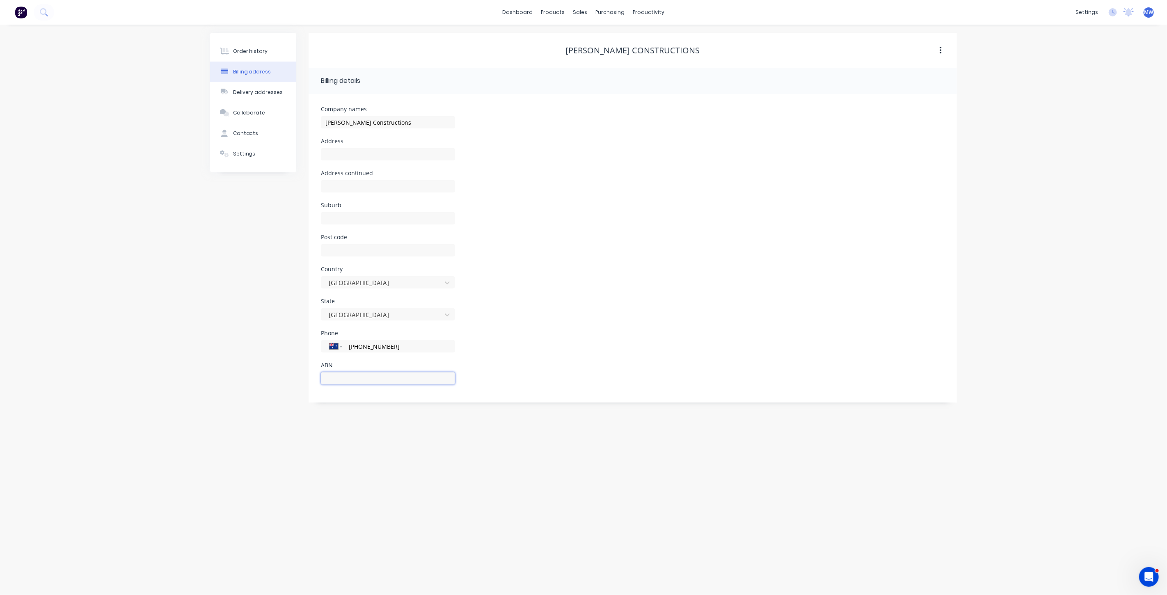
click at [389, 379] on input "text" at bounding box center [388, 378] width 134 height 12
click at [557, 313] on div "State [GEOGRAPHIC_DATA]" at bounding box center [633, 314] width 624 height 32
click at [253, 95] on div "Delivery addresses" at bounding box center [258, 92] width 50 height 7
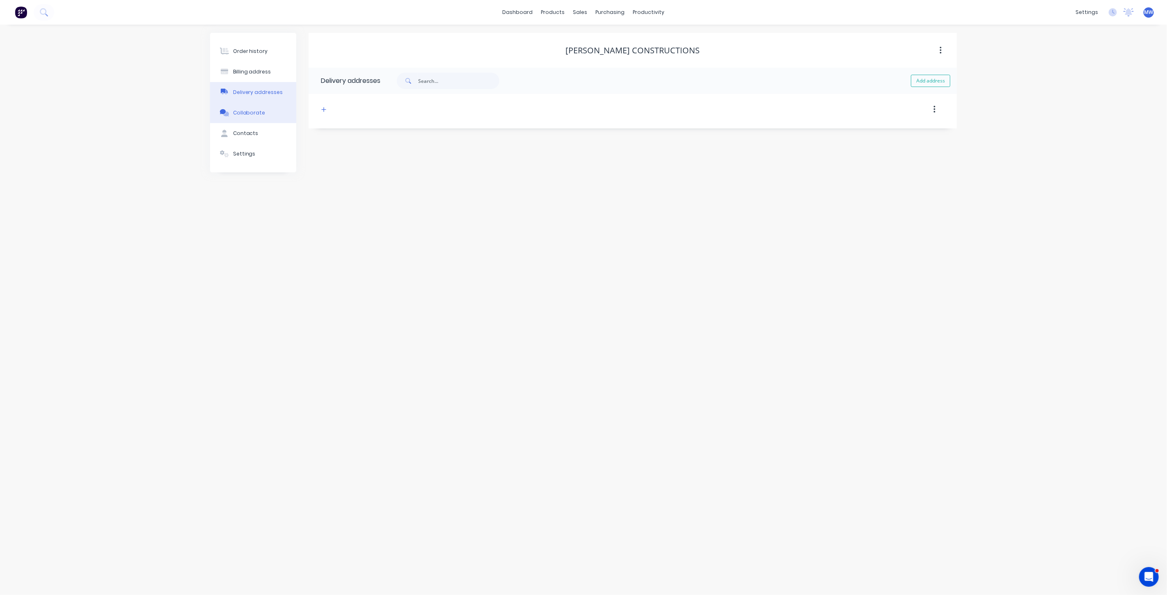
click at [254, 115] on div "Collaborate" at bounding box center [249, 112] width 32 height 7
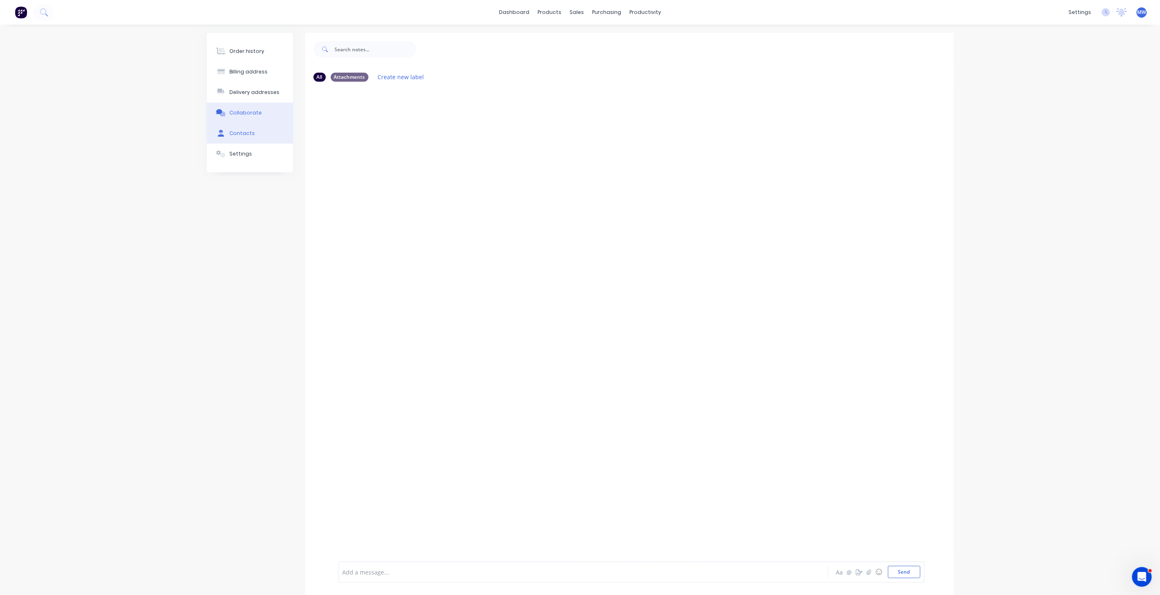
click at [255, 138] on button "Contacts" at bounding box center [250, 133] width 86 height 21
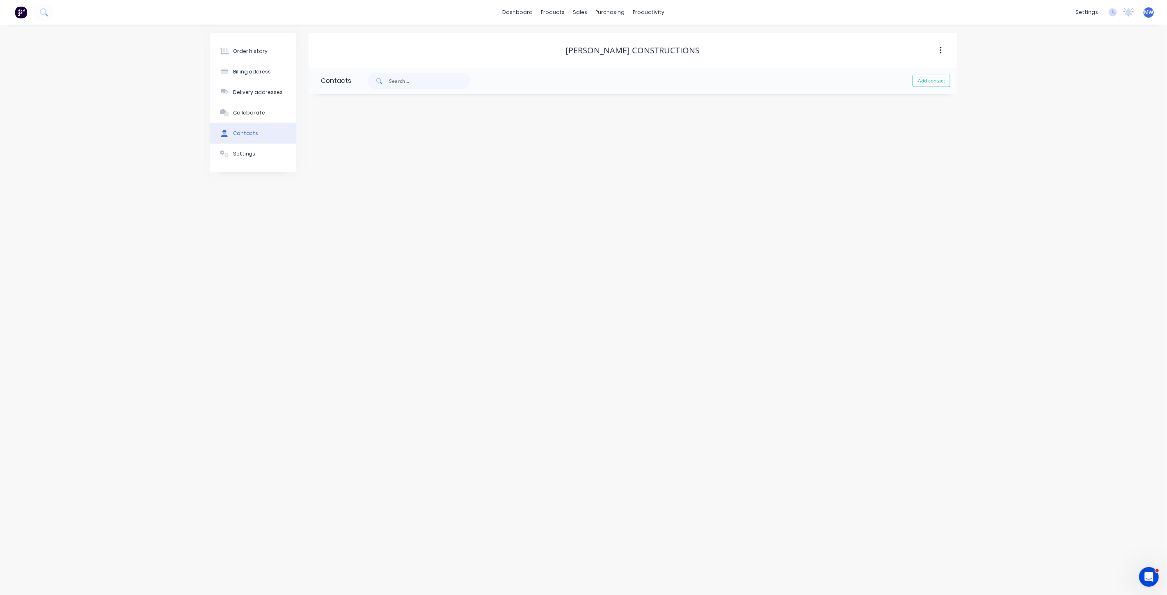
click at [252, 166] on div "Order history Billing address Delivery addresses Collaborate Contacts Settings" at bounding box center [253, 103] width 86 height 140
click at [240, 148] on button "Settings" at bounding box center [253, 154] width 86 height 21
click at [373, 358] on div at bounding box center [389, 359] width 123 height 10
type input "[PERSON_NAME]"
click at [1082, 7] on div "settings" at bounding box center [1087, 12] width 31 height 12
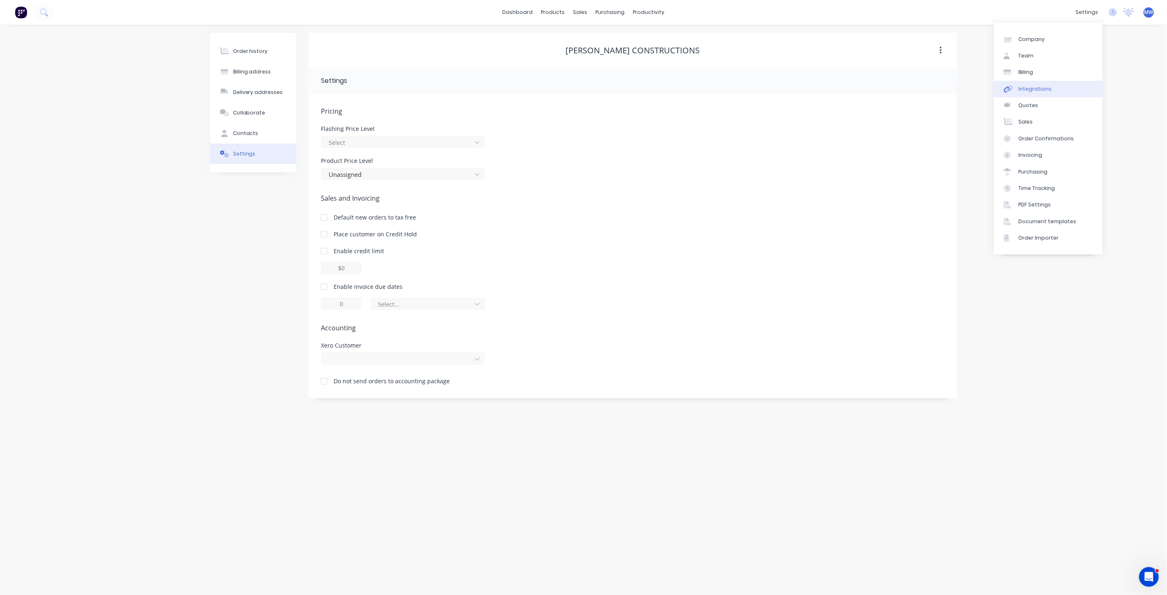
click at [1050, 90] on link "Integrations" at bounding box center [1048, 89] width 109 height 16
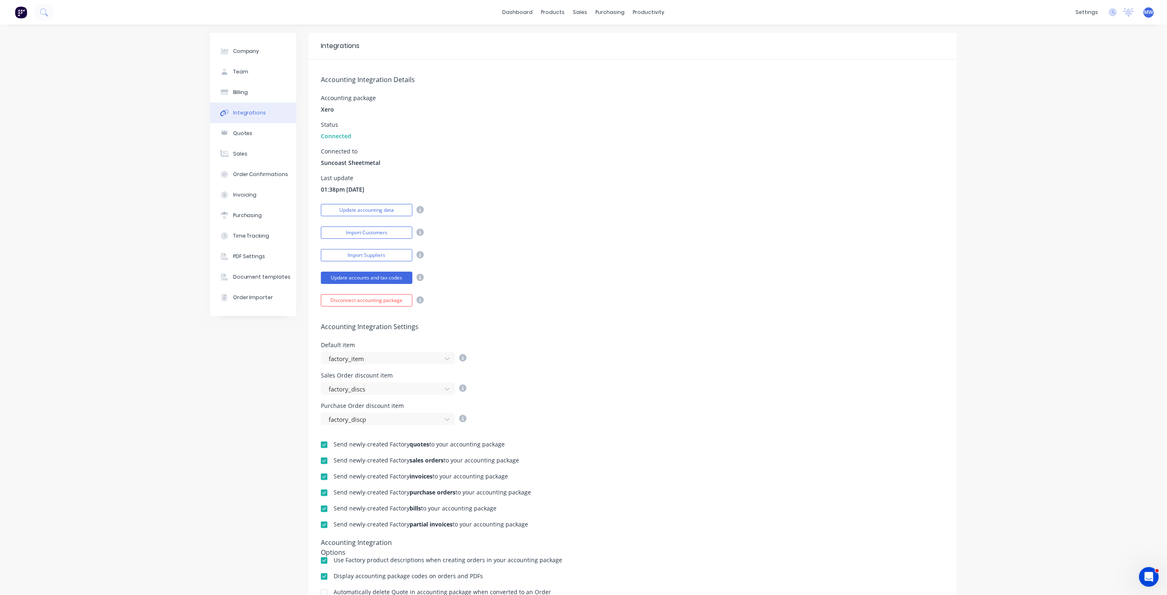
click at [375, 239] on div "Accounting Integration Details Accounting package Xero Status Connected Connect…" at bounding box center [633, 183] width 649 height 247
click at [377, 235] on button "Import Customers" at bounding box center [367, 233] width 92 height 12
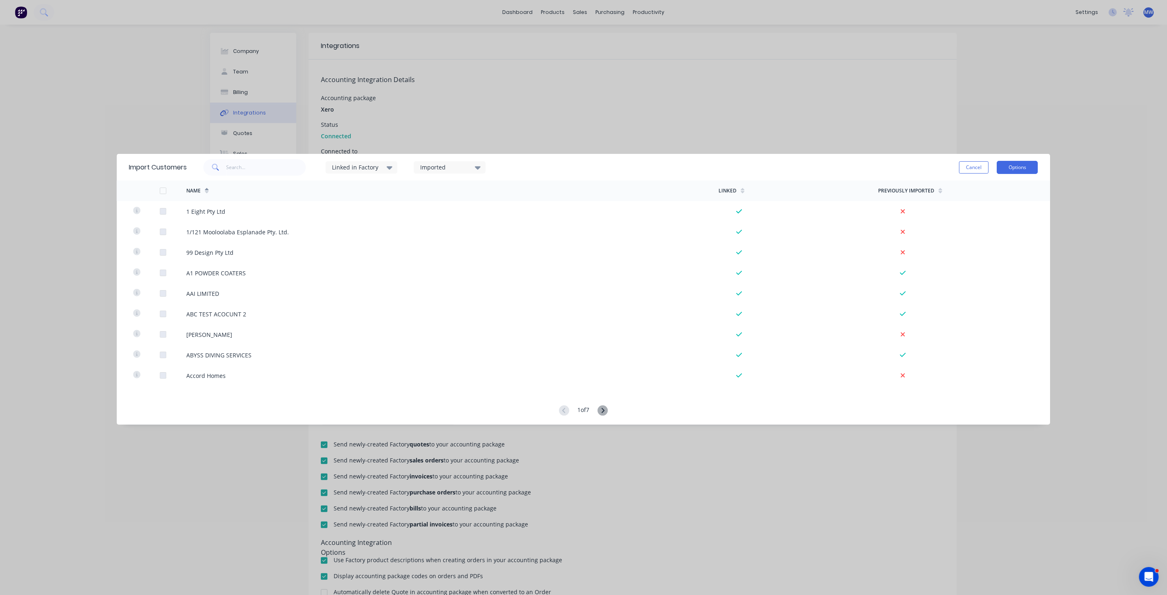
click at [1017, 166] on button "Options" at bounding box center [1018, 167] width 41 height 13
click at [1010, 211] on div "Import all customers" at bounding box center [999, 209] width 63 height 12
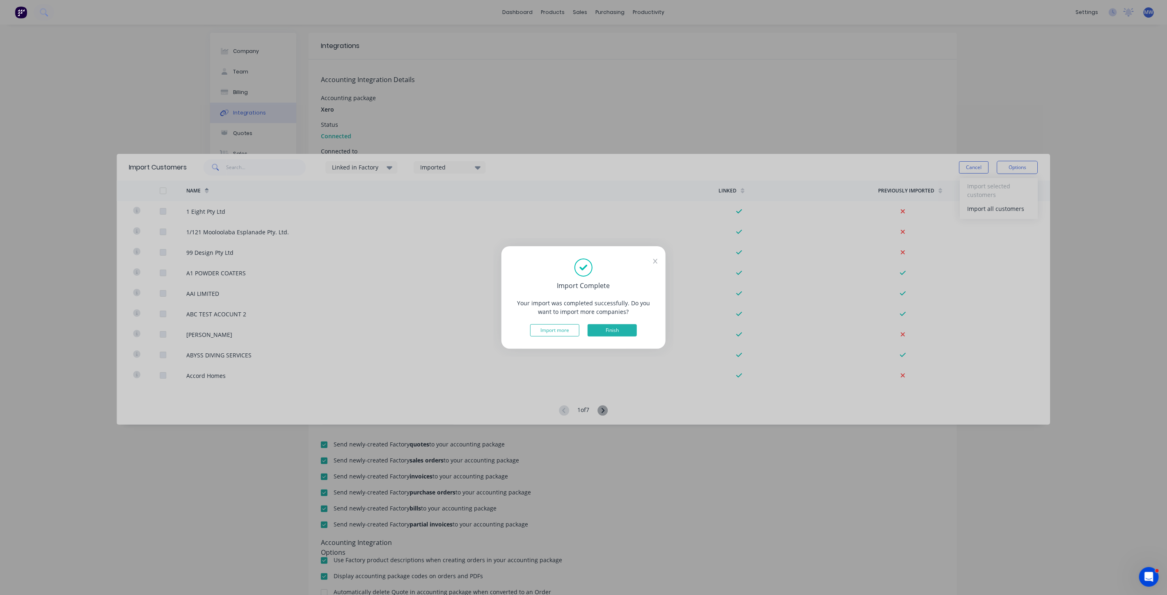
click at [625, 328] on button "Finish" at bounding box center [612, 330] width 49 height 12
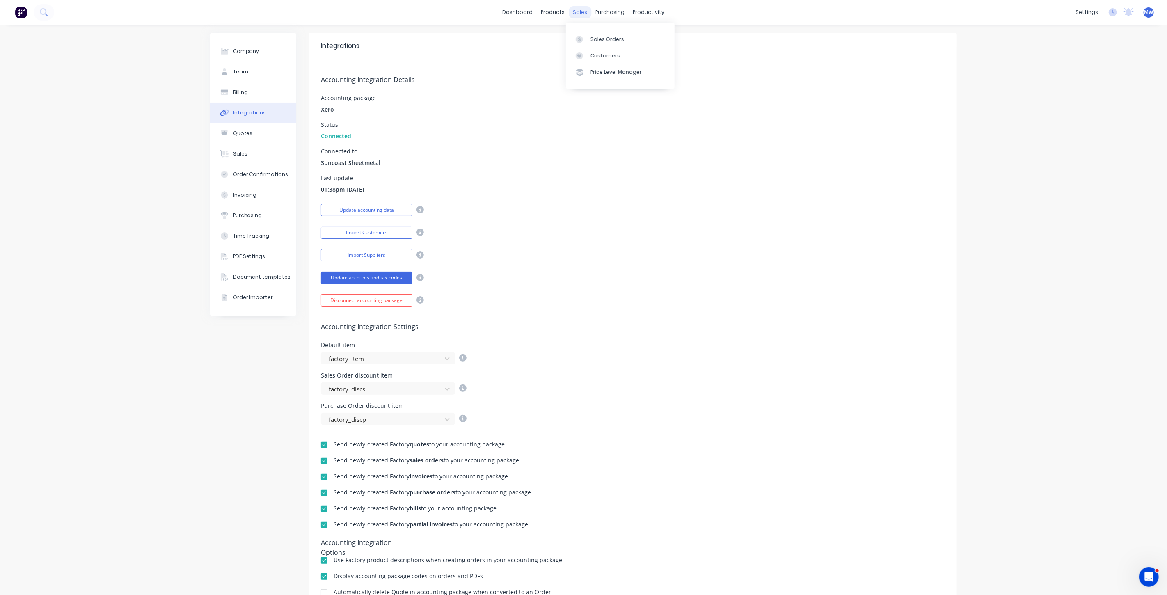
click at [577, 13] on div "sales" at bounding box center [580, 12] width 23 height 12
click at [605, 44] on link "Sales Orders" at bounding box center [620, 39] width 109 height 16
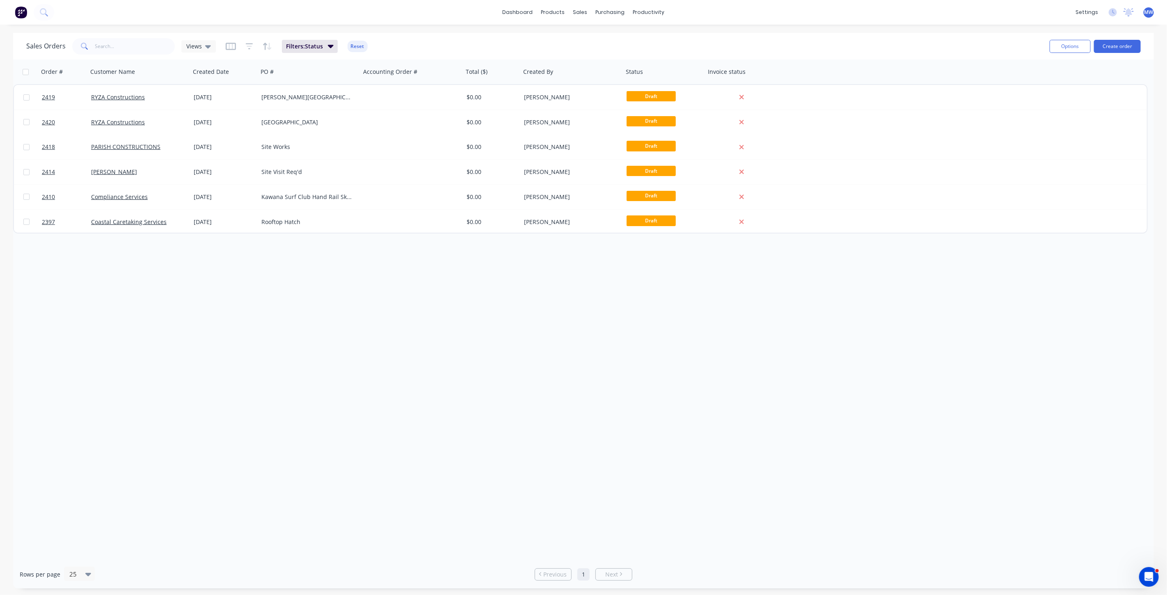
click at [334, 271] on div "Order # Customer Name Created Date PO # Accounting Order # Total ($) Created By…" at bounding box center [583, 310] width 1141 height 501
click at [203, 47] on div "Views" at bounding box center [198, 46] width 25 height 7
click at [218, 116] on button "None (Default)" at bounding box center [231, 115] width 94 height 9
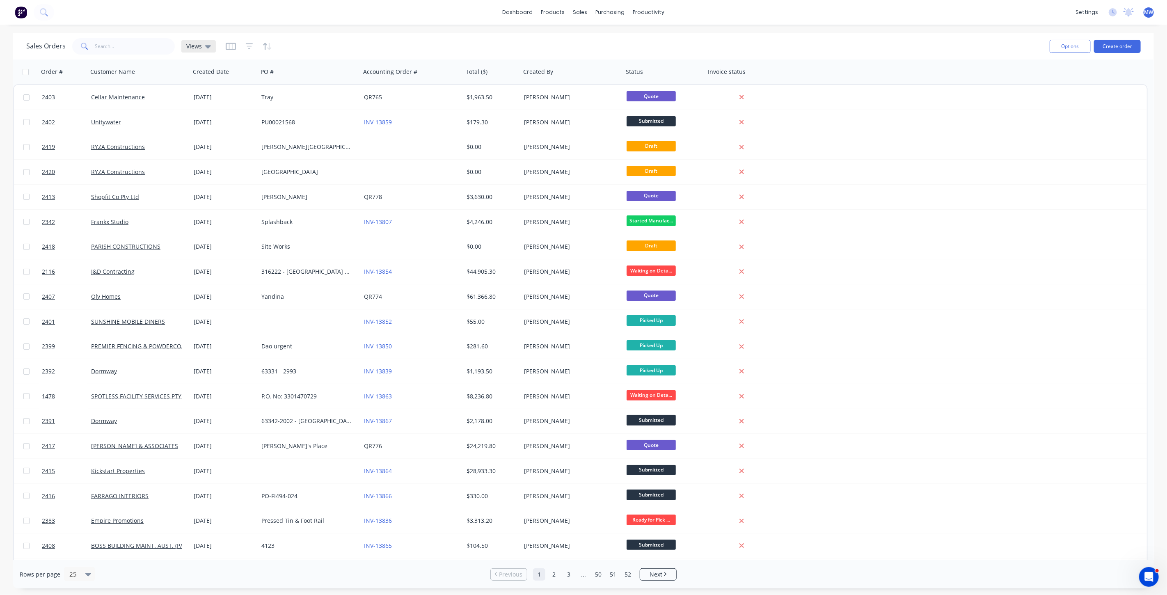
click at [199, 44] on span "Views" at bounding box center [194, 46] width 16 height 9
click at [213, 126] on div "DRAFT QUOTES edit" at bounding box center [239, 132] width 110 height 16
click at [216, 133] on button "DRAFT QUOTES" at bounding box center [231, 132] width 94 height 9
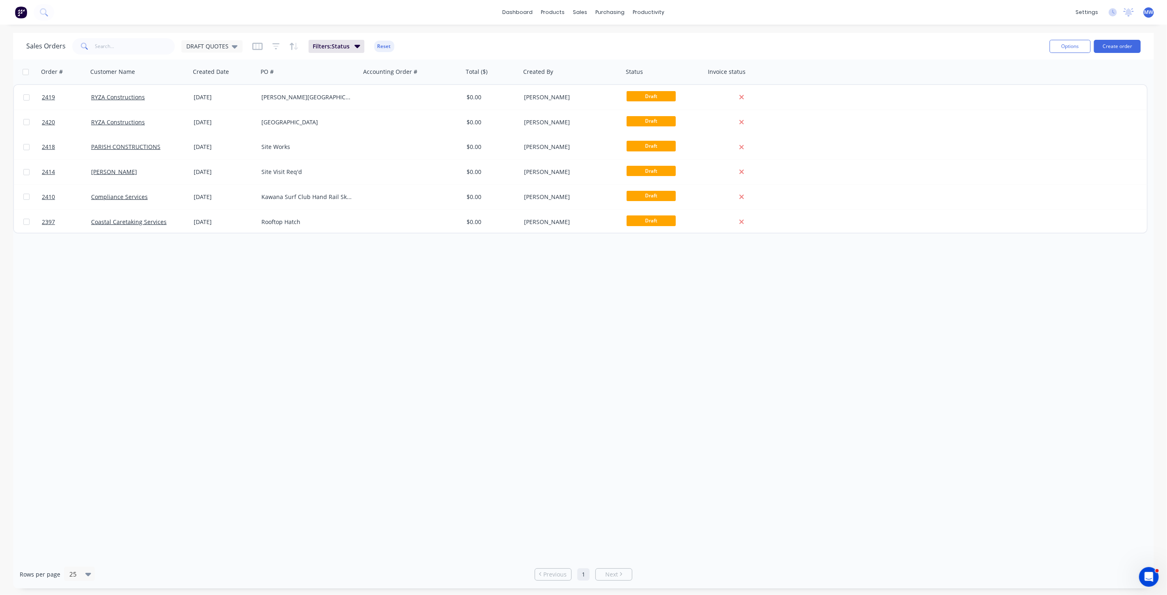
drag, startPoint x: 339, startPoint y: 333, endPoint x: 468, endPoint y: 24, distance: 335.6
click at [339, 329] on div "Order # Customer Name Created Date PO # Accounting Order # Total ($) Created By…" at bounding box center [583, 310] width 1141 height 501
click at [1136, 44] on button "Create order" at bounding box center [1117, 46] width 47 height 13
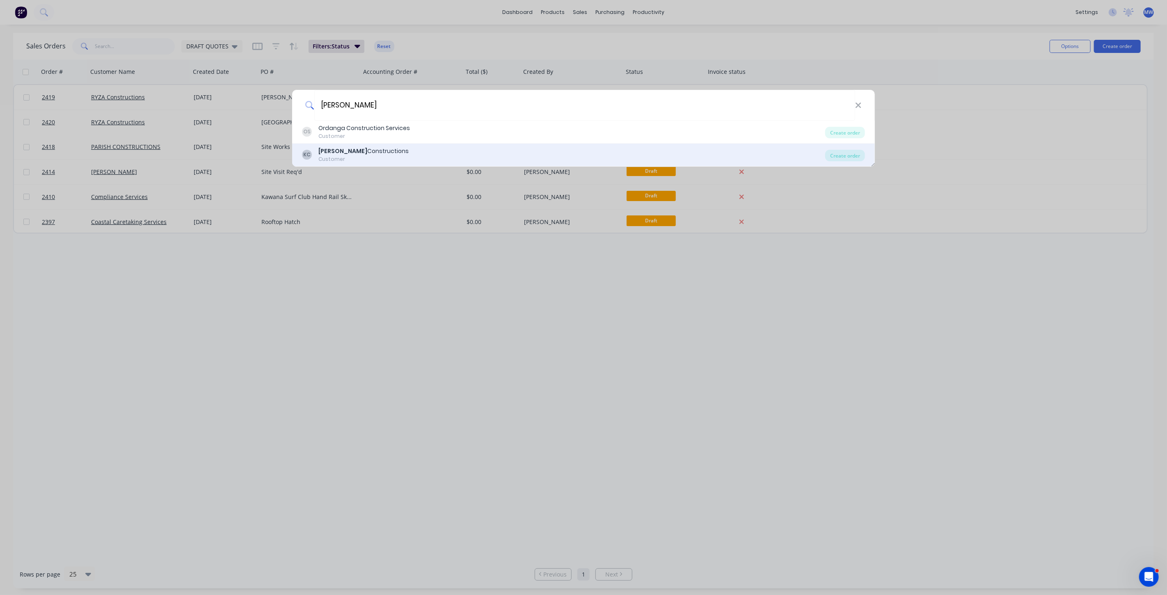
type input "Kane"
click at [399, 153] on div "KC Kane Constructions Customer" at bounding box center [563, 155] width 523 height 16
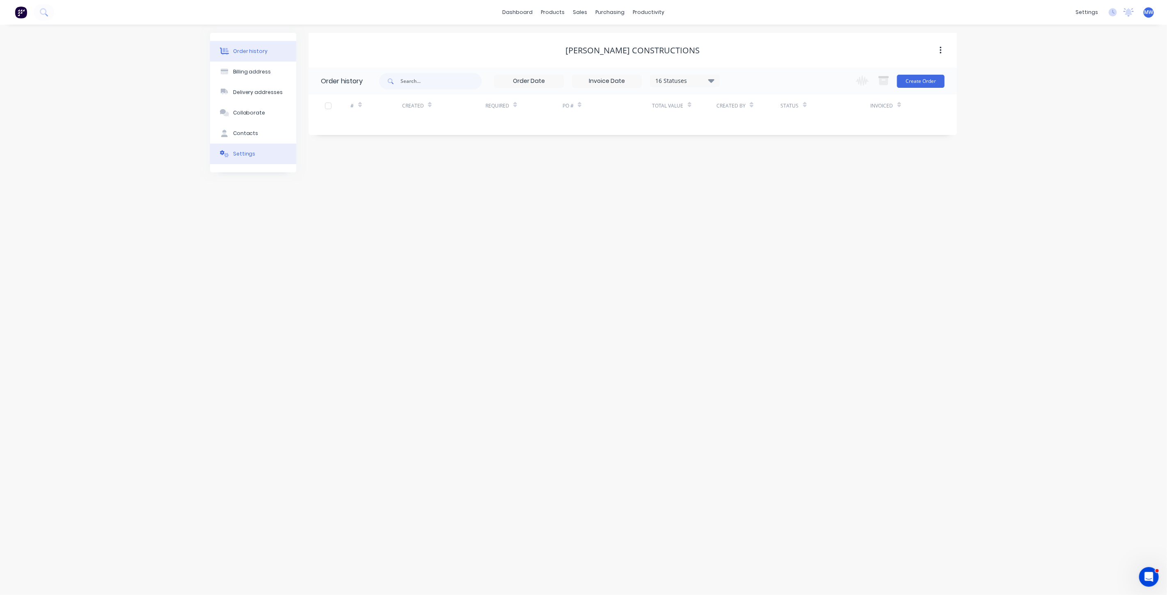
click at [248, 155] on div "Settings" at bounding box center [244, 153] width 23 height 7
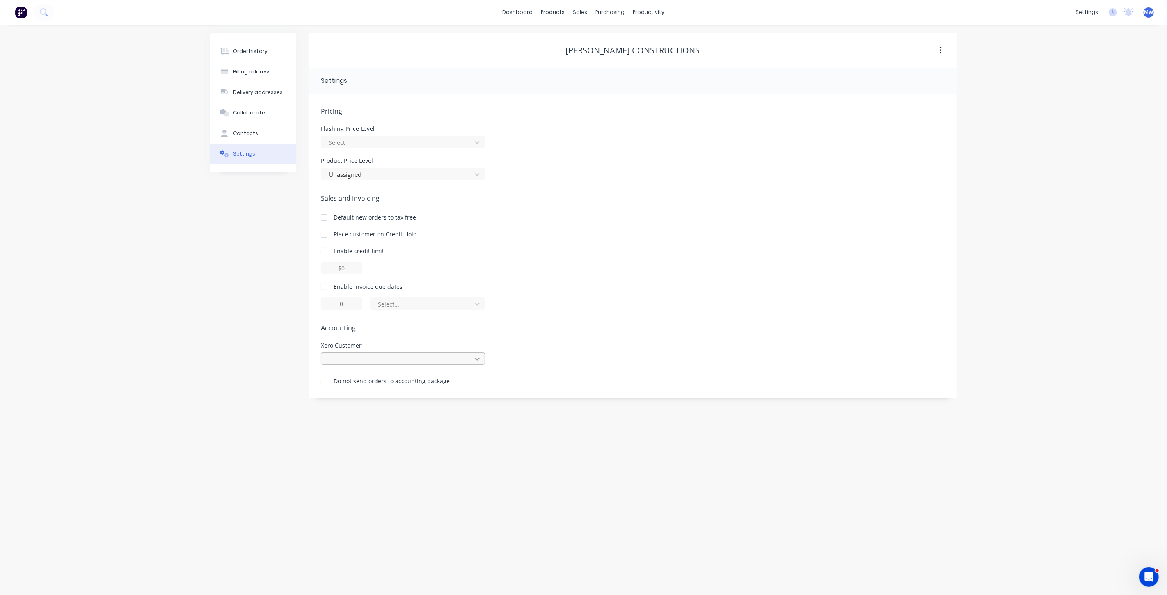
click at [482, 358] on icon at bounding box center [477, 359] width 8 height 8
type input "kane"
click at [389, 380] on div "Kane Constructions" at bounding box center [403, 377] width 164 height 15
click at [253, 50] on div "Order history" at bounding box center [250, 51] width 35 height 7
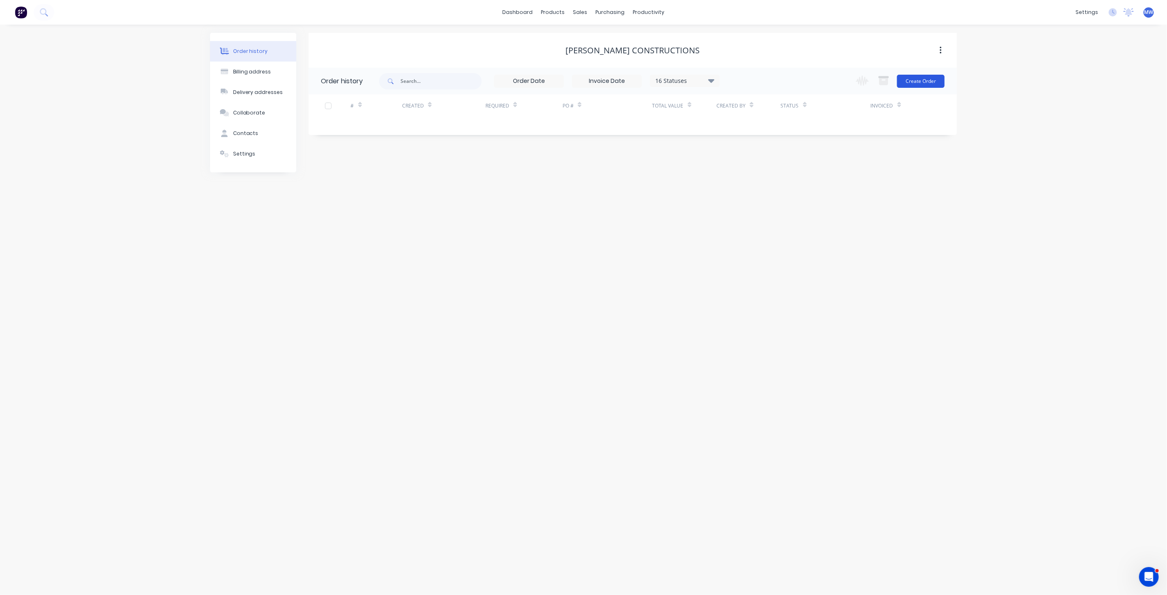
click at [930, 79] on button "Create Order" at bounding box center [921, 81] width 48 height 13
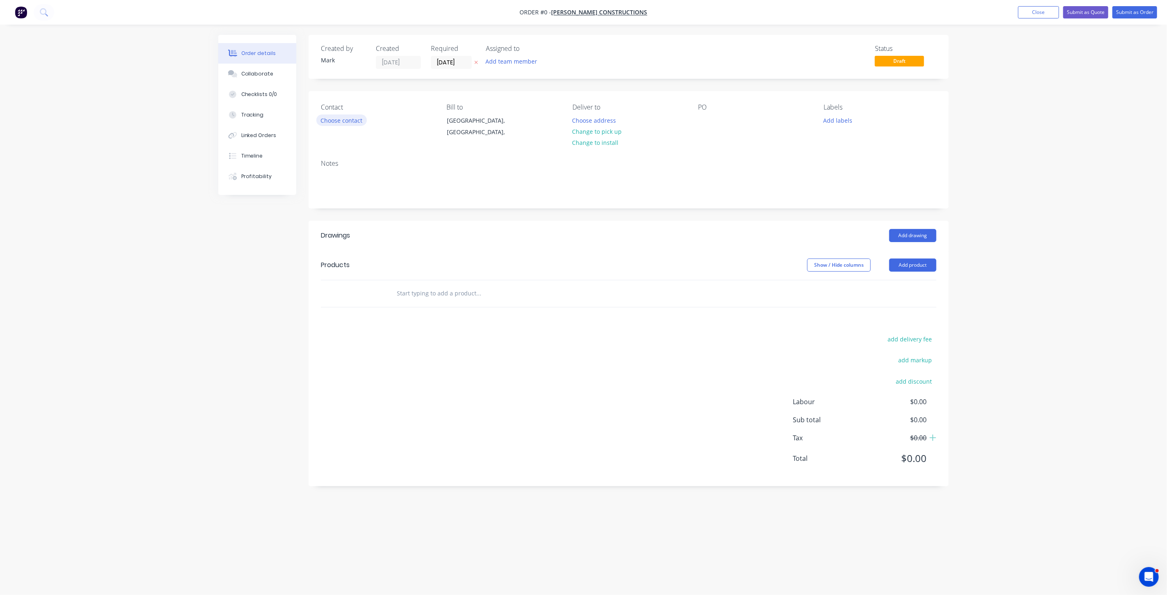
click at [337, 122] on button "Choose contact" at bounding box center [341, 120] width 50 height 11
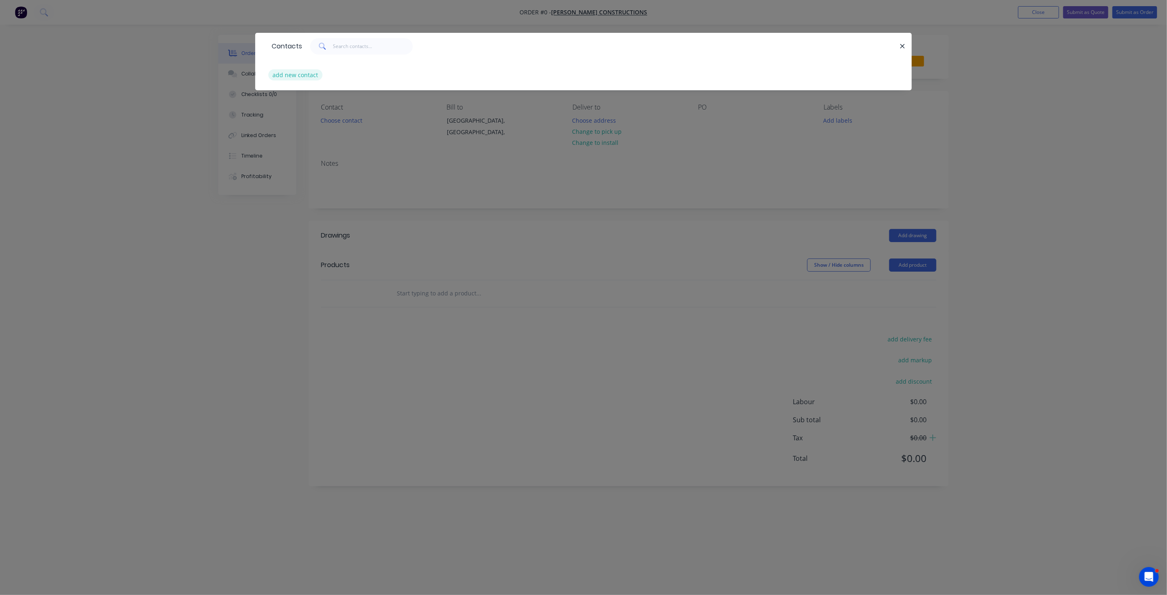
click at [303, 74] on button "add new contact" at bounding box center [295, 74] width 54 height 11
select select "AU"
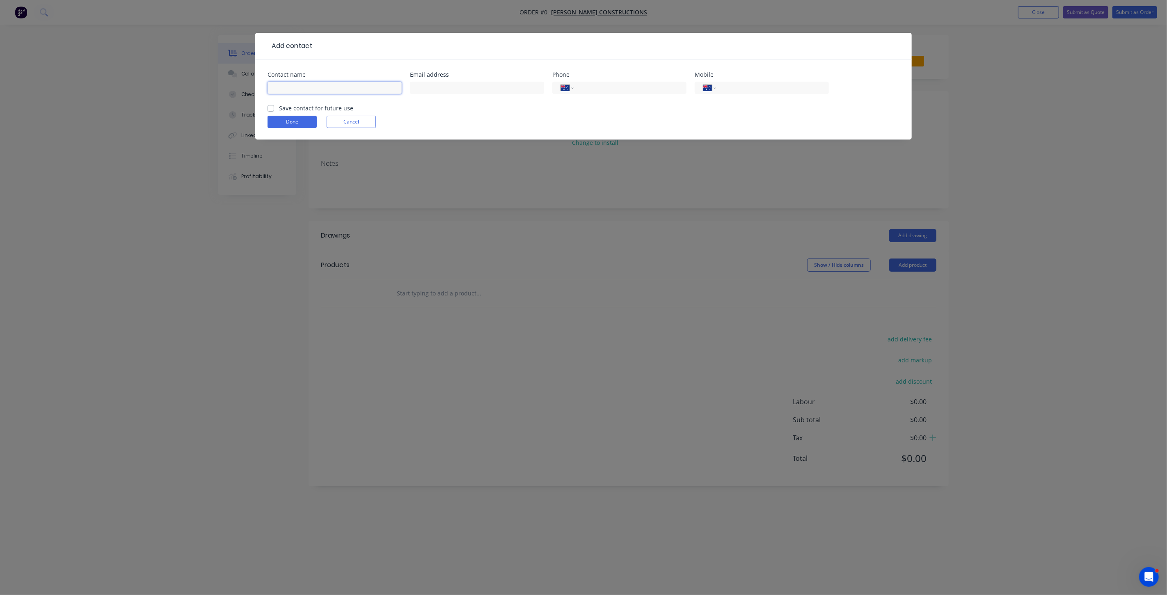
click at [291, 89] on input "text" at bounding box center [335, 88] width 134 height 12
type input "Mitch Taylor"
click at [424, 82] on input "text" at bounding box center [477, 88] width 134 height 12
click at [454, 86] on input "text" at bounding box center [477, 88] width 134 height 12
paste input "estimatingqld@kane.com.au"
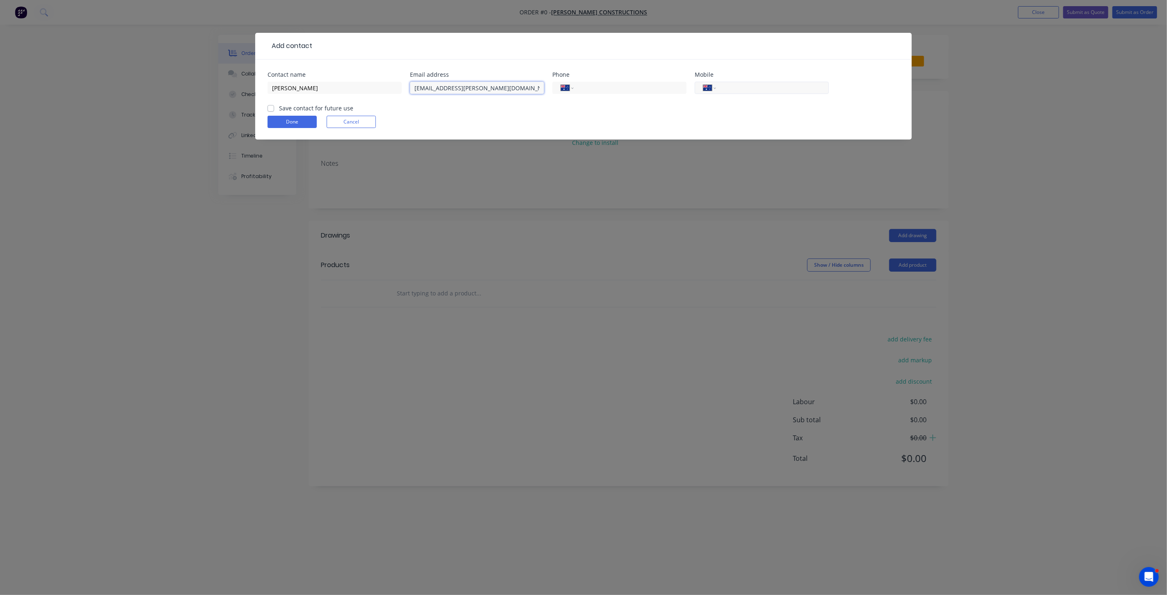
type input "estimatingqld@kane.com.au"
click at [764, 87] on input "tel" at bounding box center [771, 87] width 99 height 9
click at [602, 87] on input "tel" at bounding box center [629, 87] width 99 height 9
type input "(07) 3054 1553"
click at [279, 106] on label "Save contact for future use" at bounding box center [316, 108] width 74 height 9
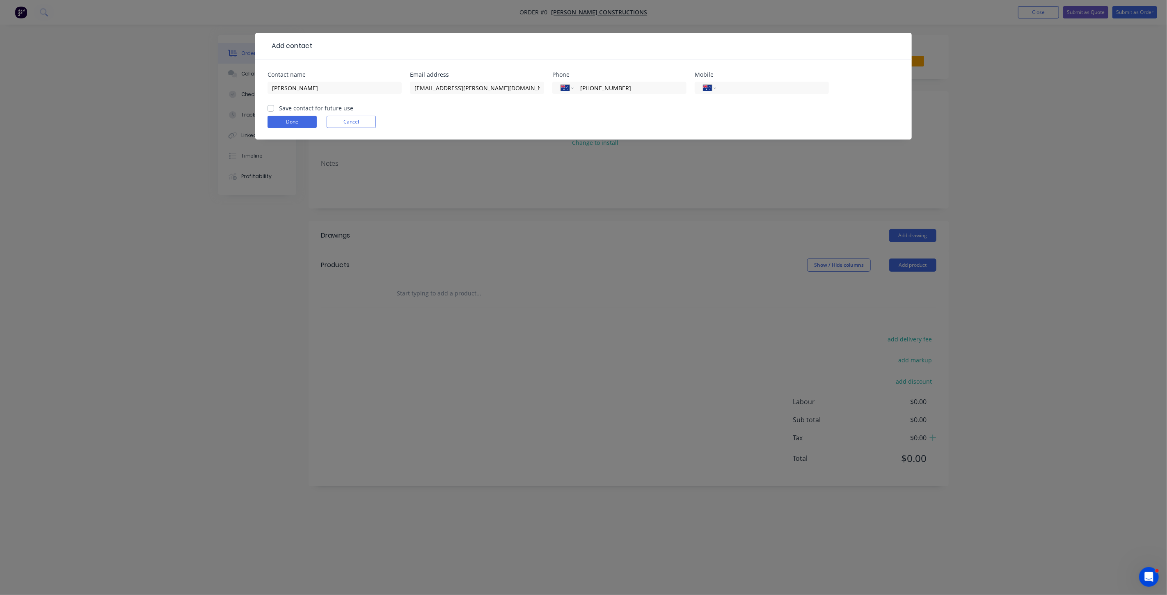
click at [272, 106] on input "Save contact for future use" at bounding box center [271, 108] width 7 height 8
checkbox input "true"
click at [282, 121] on button "Done" at bounding box center [292, 122] width 49 height 12
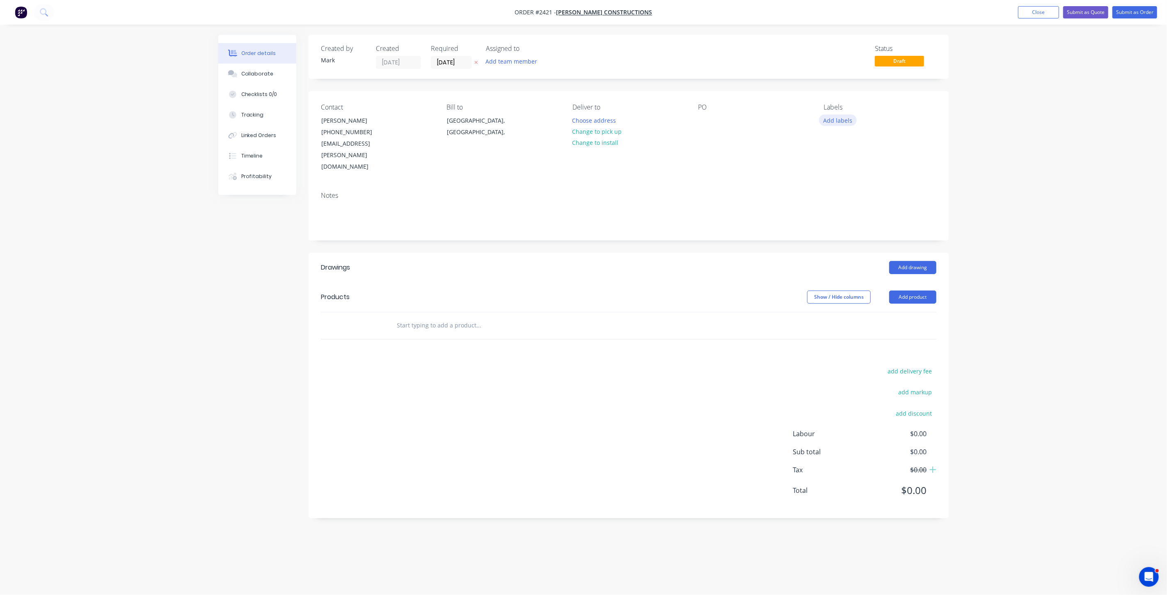
click at [842, 121] on button "Add labels" at bounding box center [838, 120] width 38 height 11
click at [984, 197] on div "Order details Collaborate Checklists 0/0 Tracking Linked Orders Timeline Profit…" at bounding box center [583, 297] width 1167 height 595
click at [709, 120] on div at bounding box center [704, 121] width 13 height 12
click at [842, 118] on button "Add labels" at bounding box center [838, 120] width 38 height 11
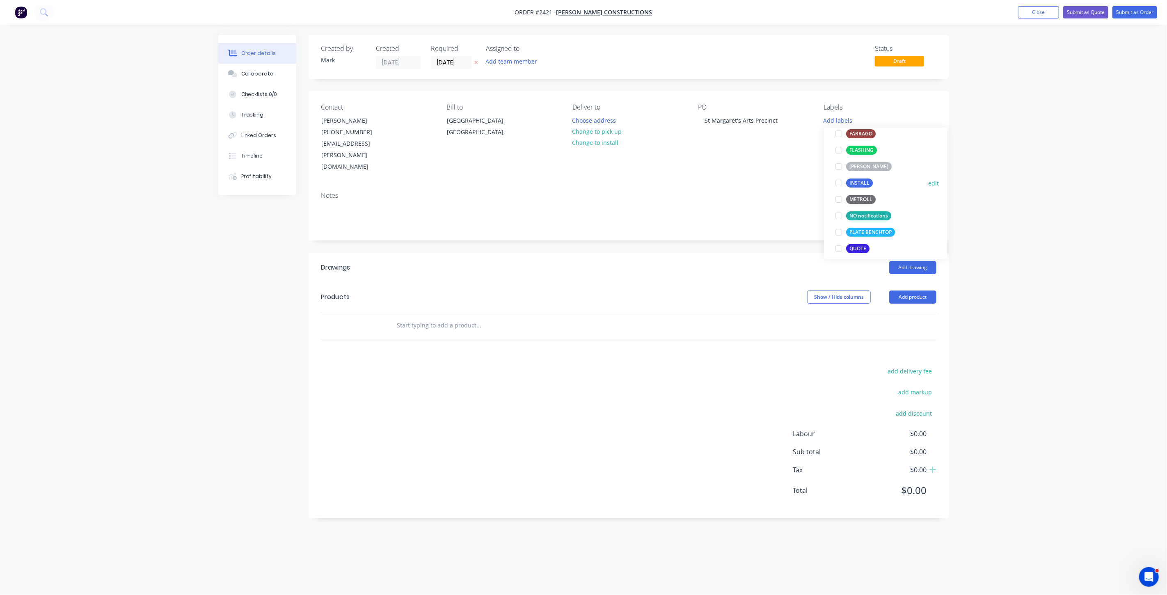
scroll to position [273, 0]
click at [838, 198] on div at bounding box center [839, 199] width 16 height 16
click at [1023, 182] on div "Order details Collaborate Checklists 0/0 Tracking Linked Orders Timeline Profit…" at bounding box center [583, 297] width 1167 height 595
click at [1048, 12] on button "Close" at bounding box center [1038, 12] width 41 height 12
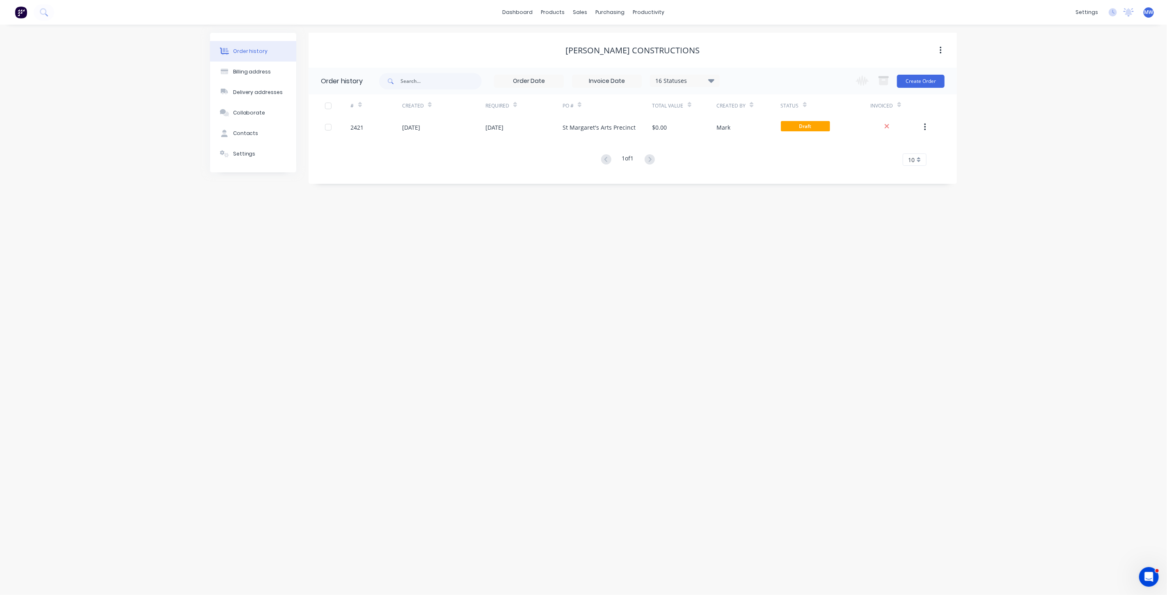
click at [239, 298] on div "Order history Billing address Delivery addresses Collaborate Contacts Settings …" at bounding box center [583, 310] width 1167 height 571
click at [548, 130] on div "14 Oct 2025" at bounding box center [524, 127] width 77 height 21
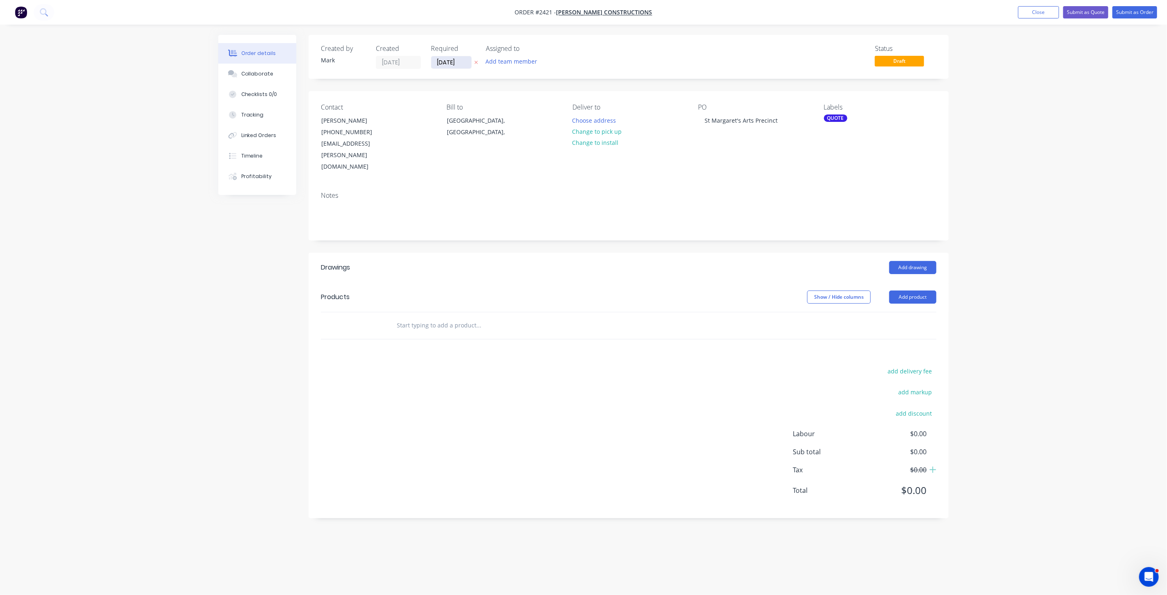
click at [455, 62] on input "[DATE]" at bounding box center [451, 62] width 40 height 12
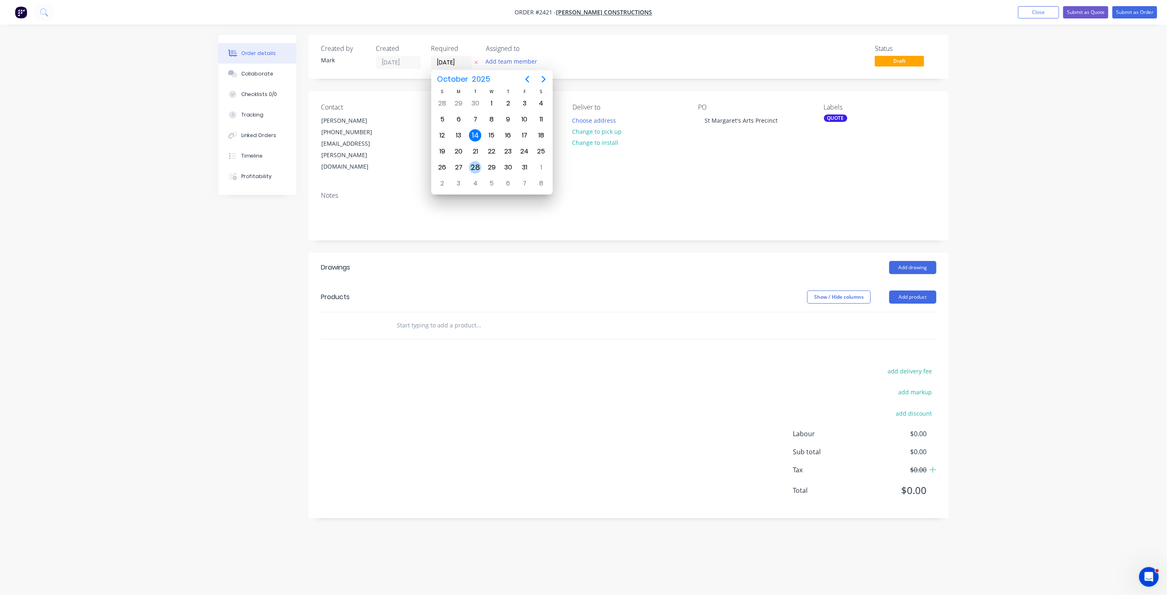
click at [478, 164] on div "28" at bounding box center [475, 167] width 12 height 12
type input "[DATE]"
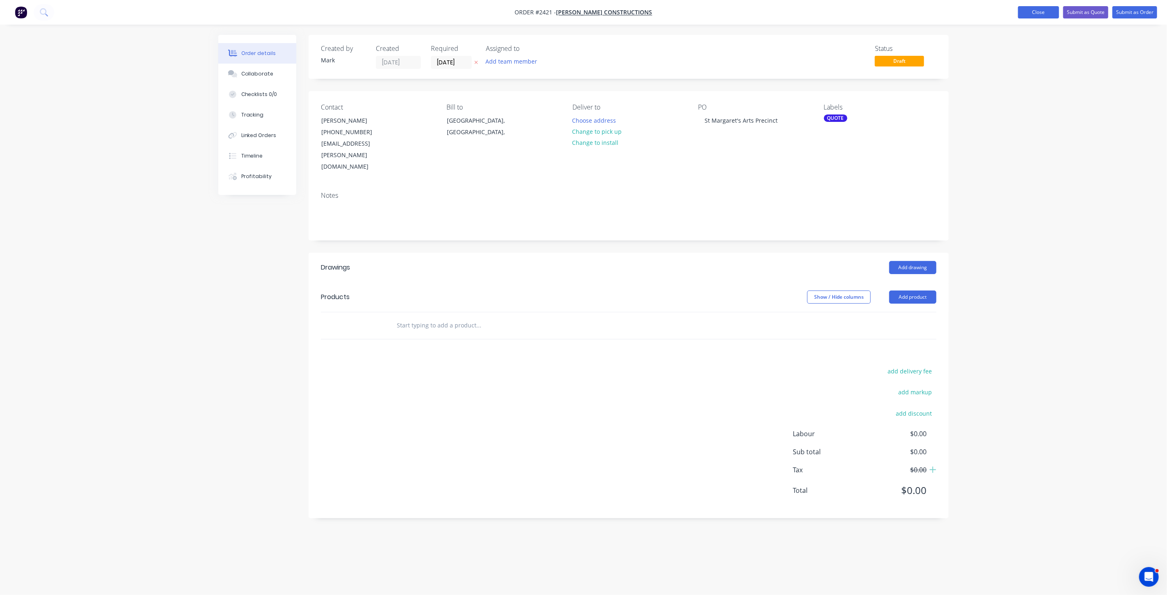
click at [1044, 11] on button "Close" at bounding box center [1038, 12] width 41 height 12
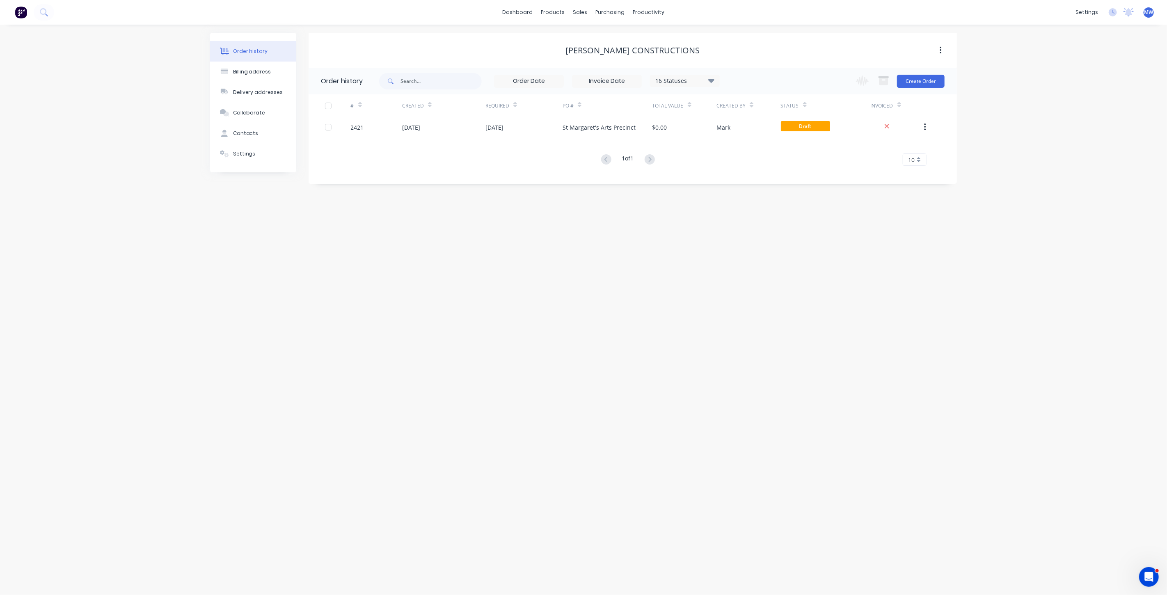
drag, startPoint x: 538, startPoint y: 262, endPoint x: 531, endPoint y: 180, distance: 82.4
click at [538, 262] on div "Order history Billing address Delivery addresses Collaborate Contacts Settings …" at bounding box center [583, 310] width 1167 height 571
click at [600, 40] on div "Sales Orders" at bounding box center [611, 39] width 34 height 7
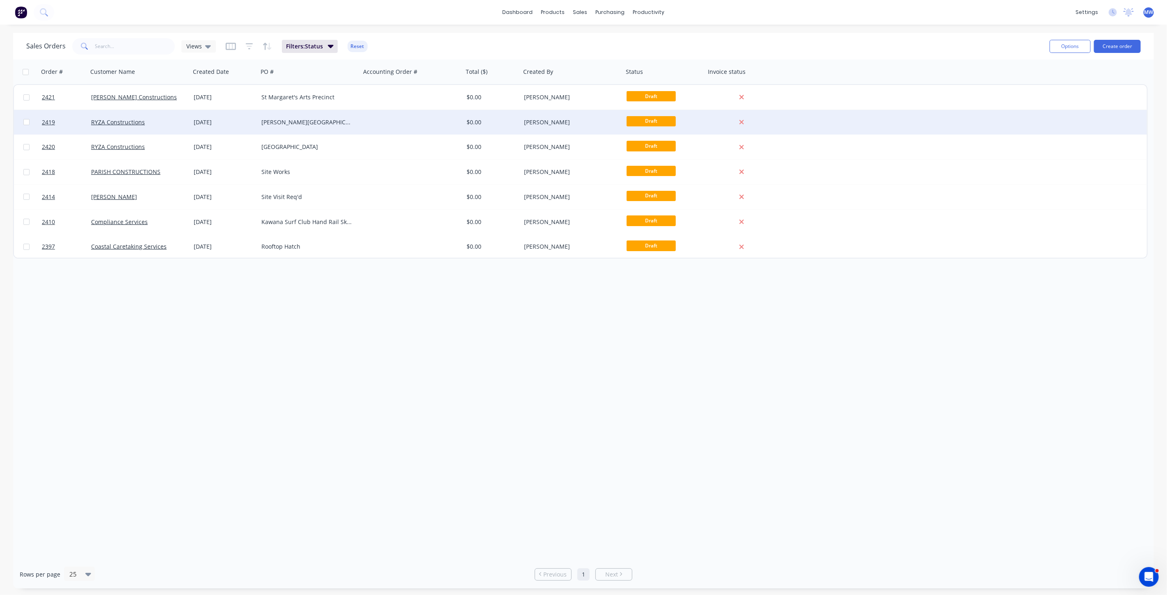
click at [313, 122] on div "James Nash State High School" at bounding box center [306, 122] width 91 height 8
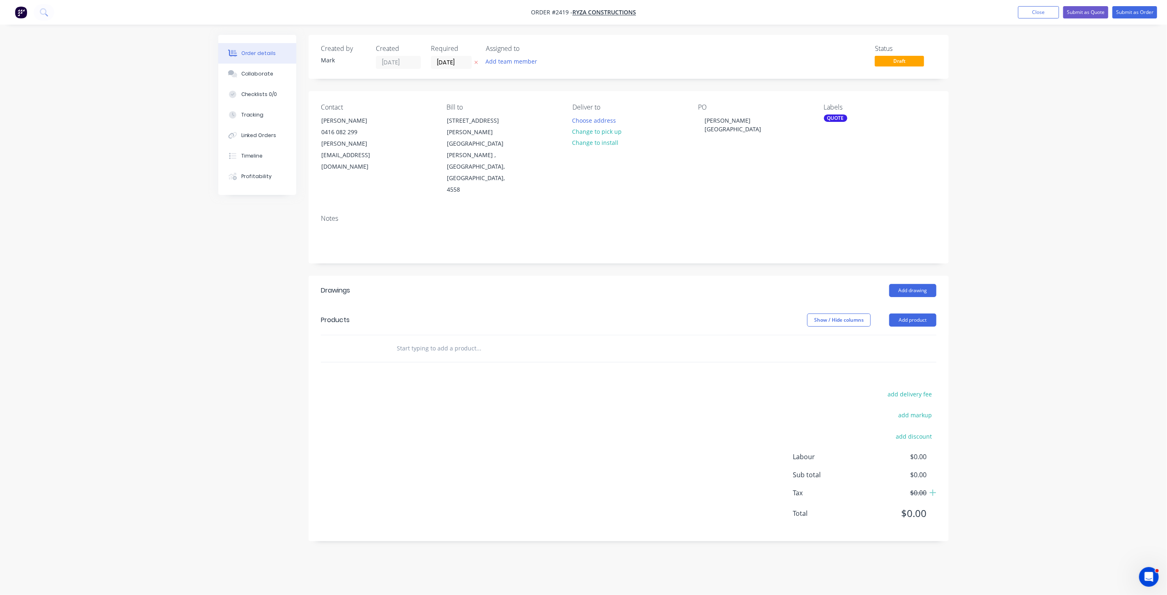
click at [1103, 148] on div "Order details Collaborate Checklists 0/0 Tracking Linked Orders Timeline Profit…" at bounding box center [583, 297] width 1167 height 595
drag, startPoint x: 1048, startPoint y: 74, endPoint x: 1042, endPoint y: 64, distance: 12.0
click at [1043, 65] on div "Order details Collaborate Checklists 0/0 Tracking Linked Orders Timeline Profit…" at bounding box center [583, 297] width 1167 height 595
click at [1031, 11] on button "Close" at bounding box center [1038, 12] width 41 height 12
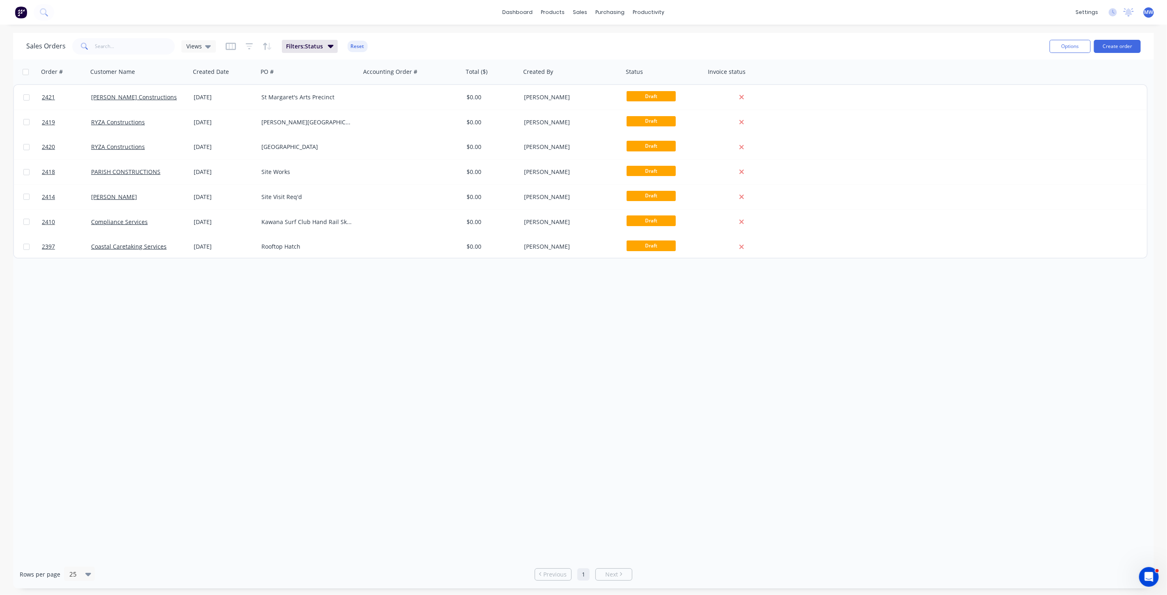
click at [369, 311] on div "Order # Customer Name Created Date PO # Accounting Order # Total ($) Created By…" at bounding box center [583, 310] width 1141 height 501
click at [1118, 48] on button "Create order" at bounding box center [1117, 46] width 47 height 13
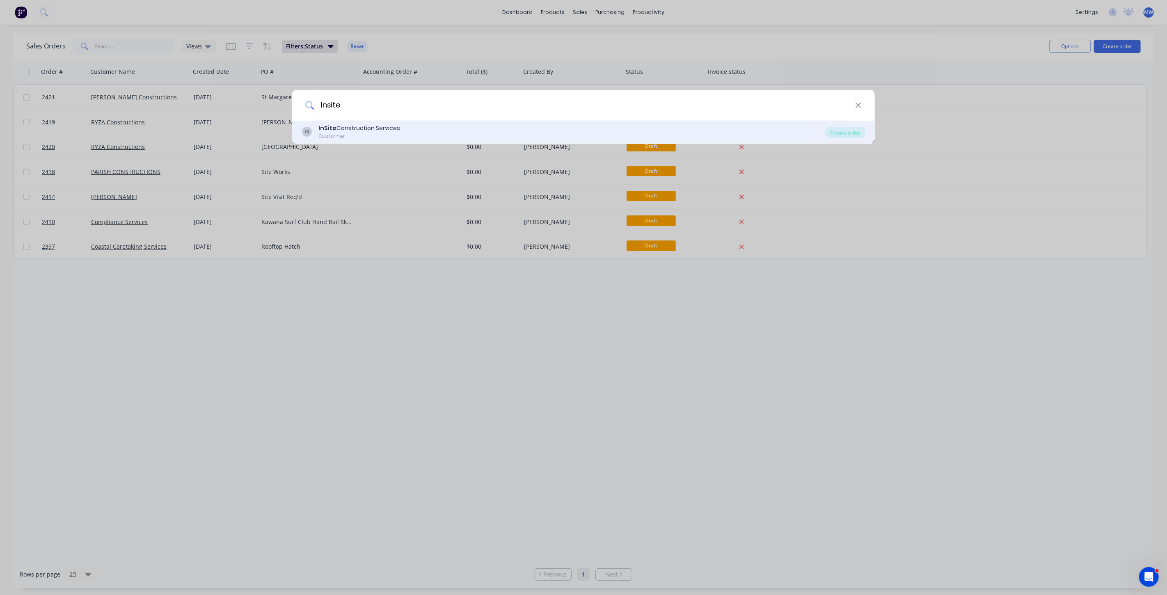
type input "Insite"
click at [368, 127] on div "InSite Construction Services" at bounding box center [360, 128] width 82 height 9
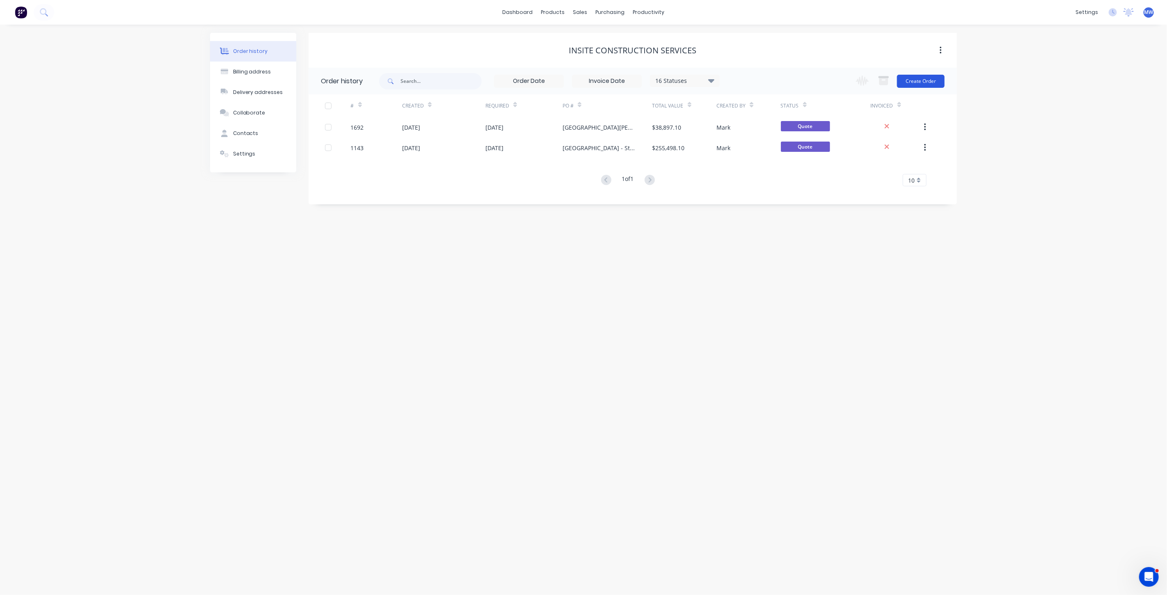
click at [912, 81] on button "Create Order" at bounding box center [921, 81] width 48 height 13
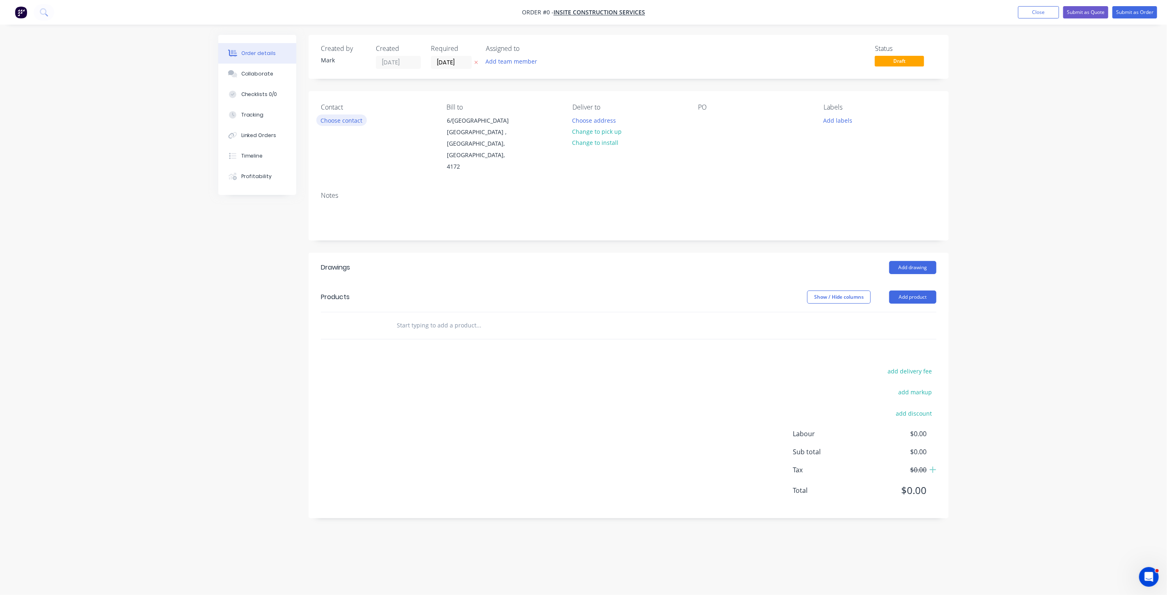
click at [352, 120] on button "Choose contact" at bounding box center [341, 120] width 50 height 11
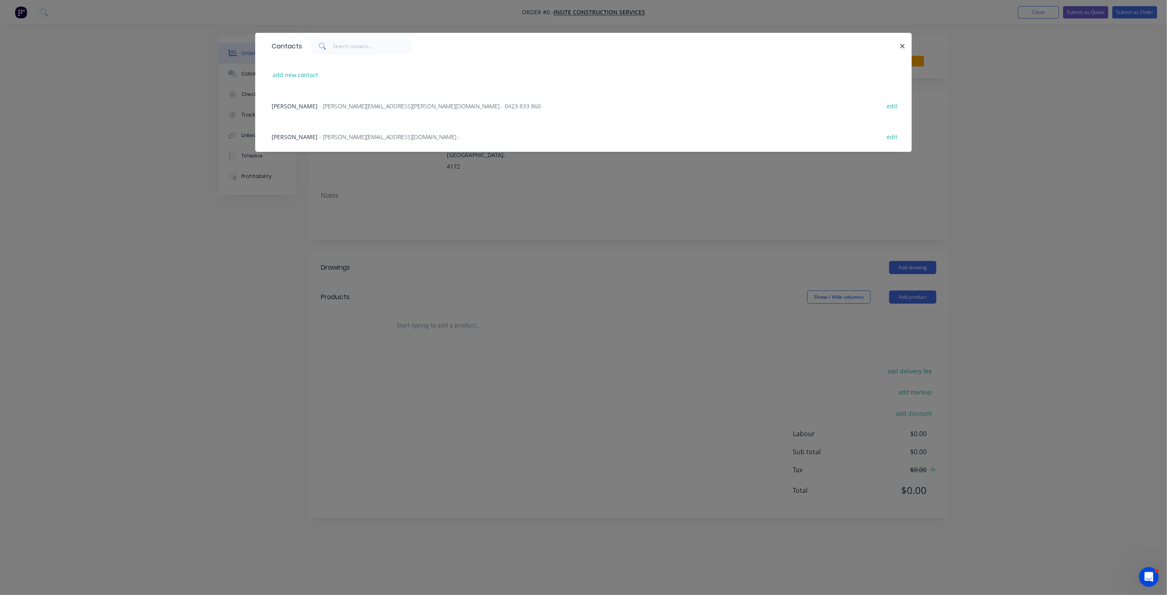
click at [300, 135] on span "Nidhi Pandey" at bounding box center [295, 137] width 46 height 8
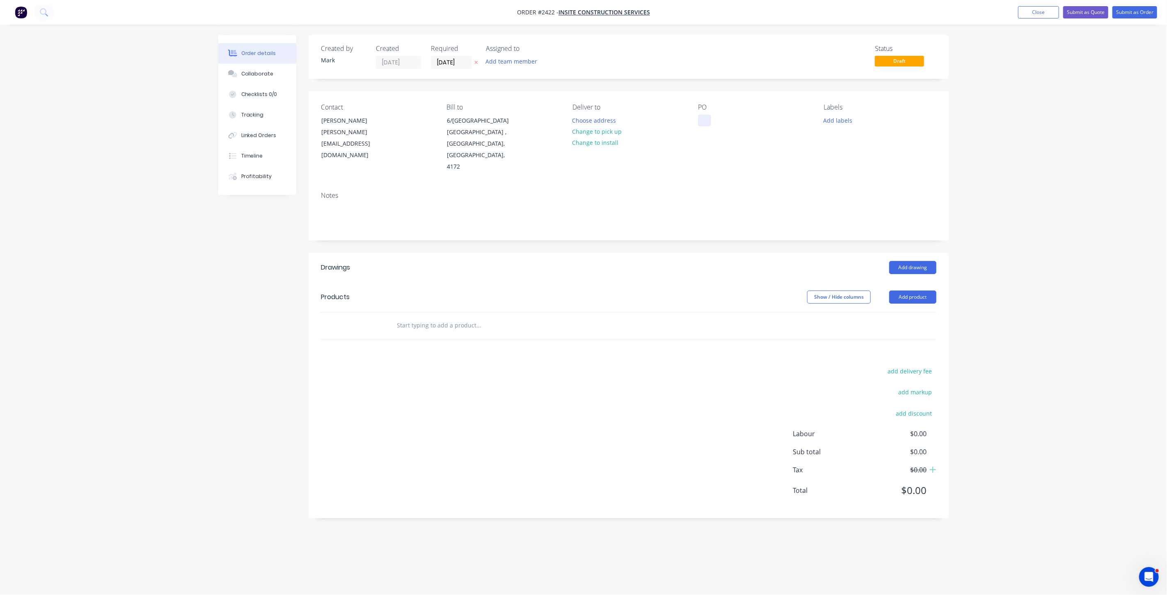
click at [705, 117] on div at bounding box center [704, 121] width 13 height 12
click at [842, 120] on button "Add labels" at bounding box center [838, 120] width 38 height 11
click at [840, 245] on div at bounding box center [839, 244] width 16 height 16
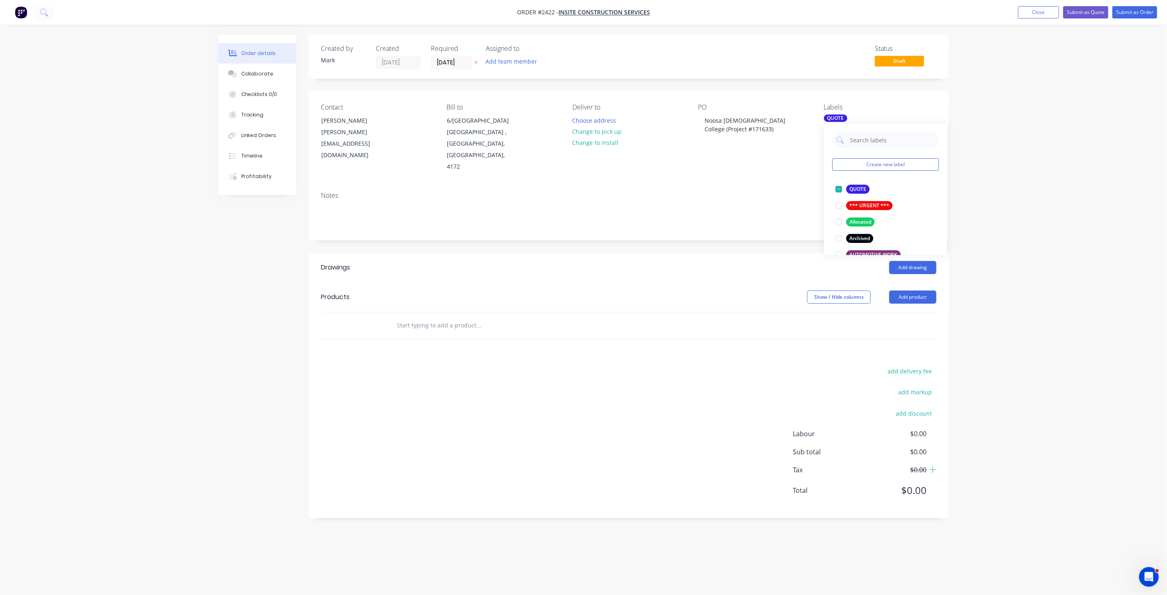
drag, startPoint x: 735, startPoint y: 272, endPoint x: 812, endPoint y: 262, distance: 77.8
click at [735, 291] on div "Show / Hide columns Add product" at bounding box center [694, 297] width 485 height 13
click at [1097, 190] on div "Order details Collaborate Checklists 0/0 Tracking Linked Orders Timeline Profit…" at bounding box center [583, 297] width 1167 height 595
click at [456, 62] on input "[DATE]" at bounding box center [451, 62] width 40 height 12
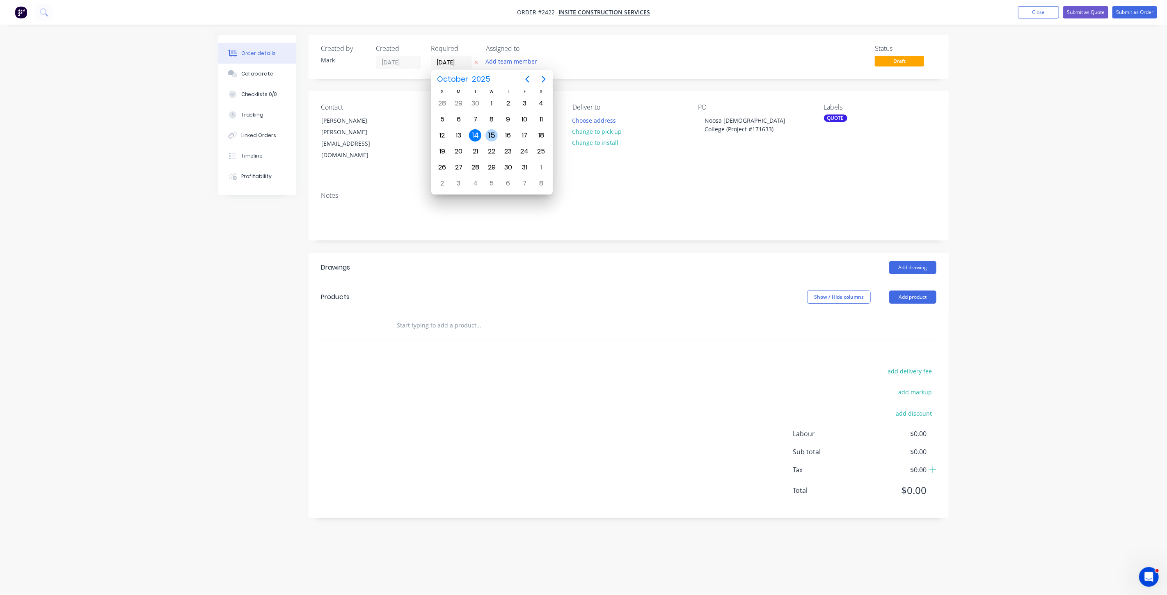
click at [493, 133] on div "15" at bounding box center [492, 135] width 12 height 12
type input "[DATE]"
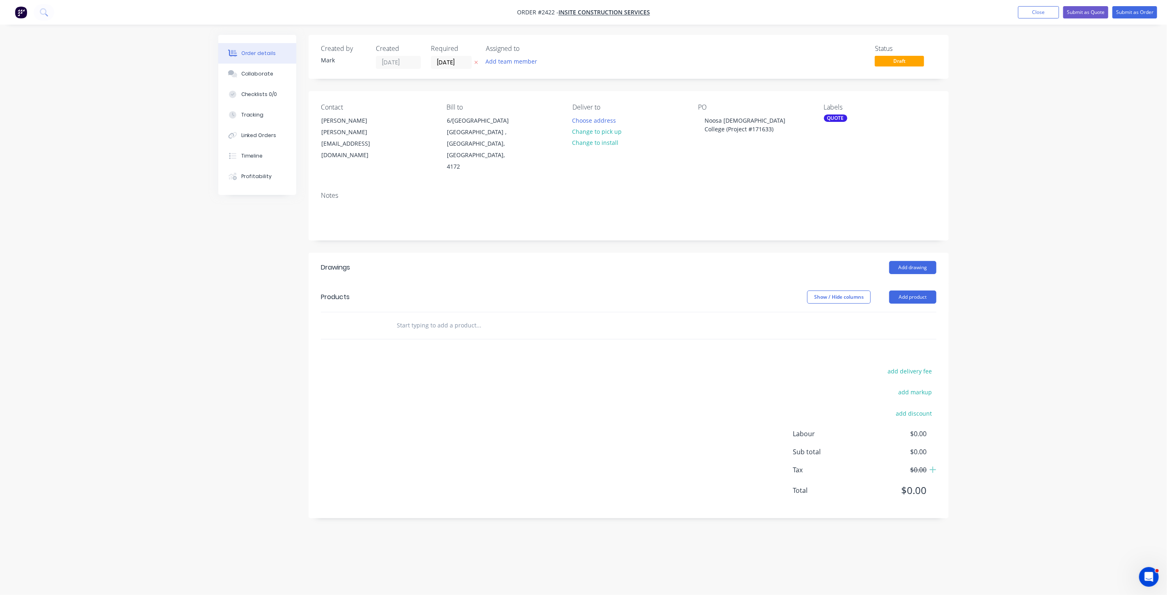
click at [1010, 113] on div "Order details Collaborate Checklists 0/0 Tracking Linked Orders Timeline Profit…" at bounding box center [583, 297] width 1167 height 595
click at [1043, 14] on button "Close" at bounding box center [1038, 12] width 41 height 12
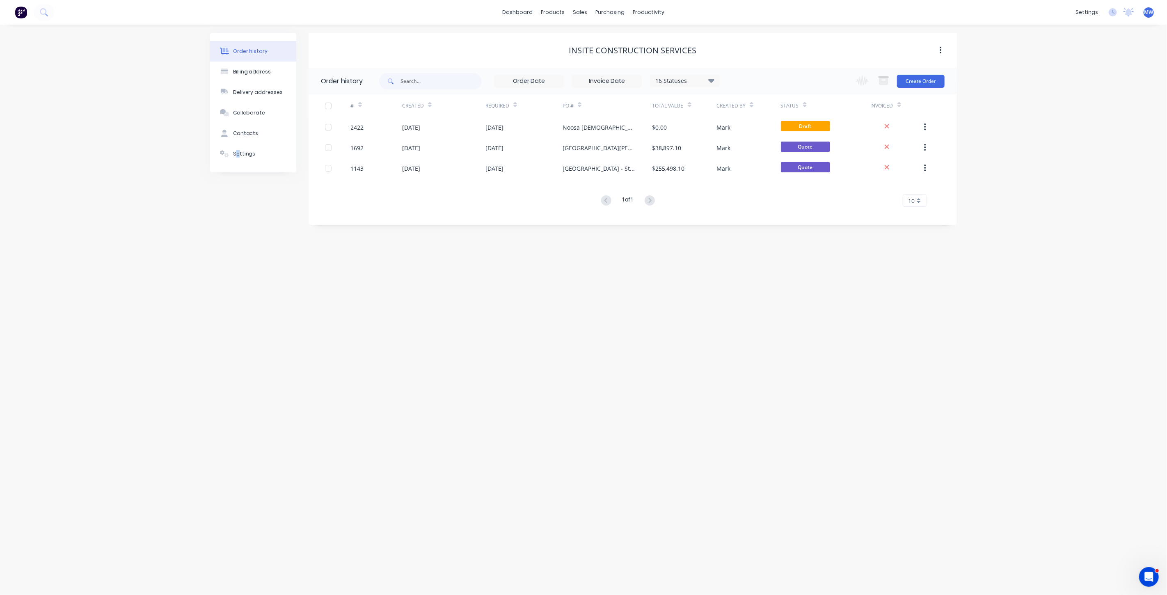
click at [237, 314] on div "Order history Billing address Delivery addresses Collaborate Contacts Settings …" at bounding box center [583, 310] width 1167 height 571
click at [579, 12] on div "sales" at bounding box center [580, 12] width 23 height 12
click at [598, 34] on link "Sales Orders" at bounding box center [624, 39] width 109 height 16
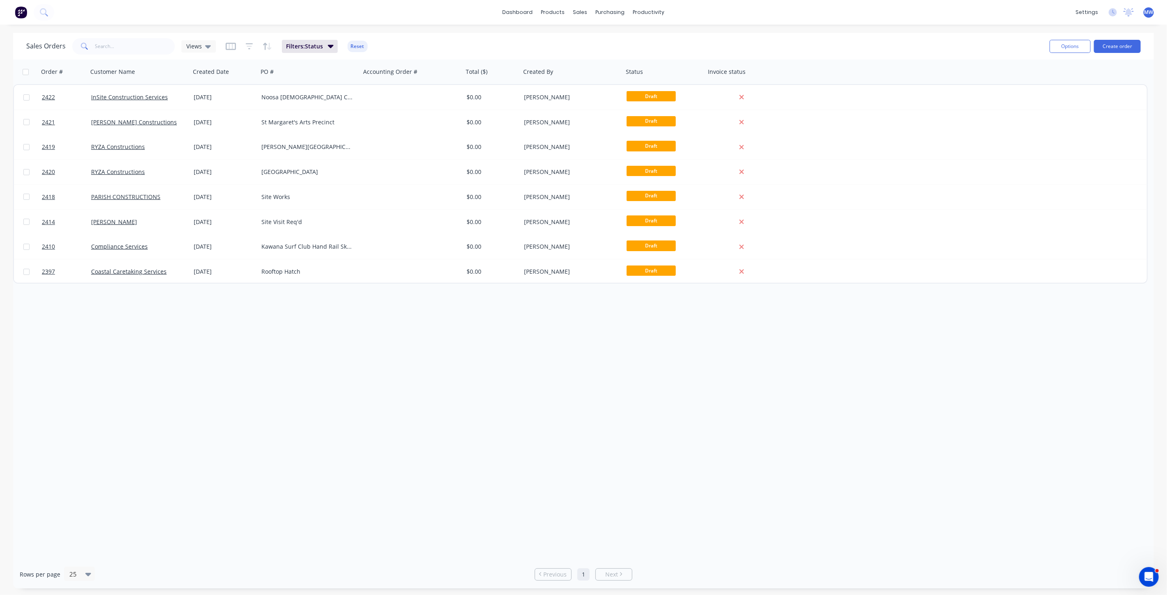
click at [316, 328] on div "Order # Customer Name Created Date PO # Accounting Order # Total ($) Created By…" at bounding box center [583, 310] width 1141 height 501
click at [284, 335] on div "Order # Customer Name Created Date PO # Accounting Order # Total ($) Created By…" at bounding box center [583, 310] width 1141 height 501
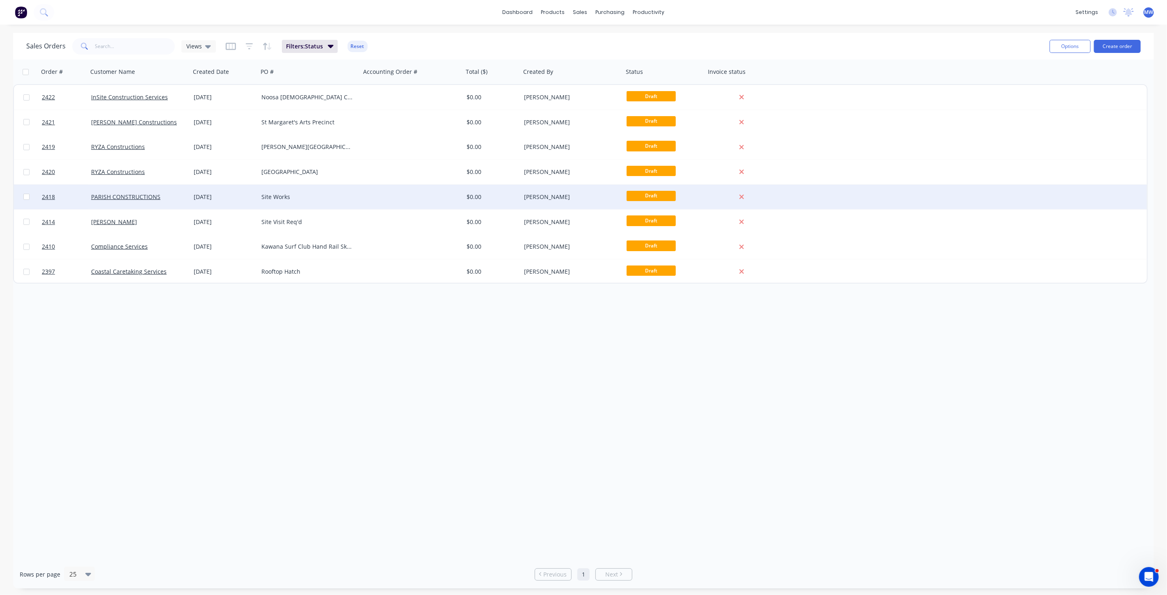
click at [298, 196] on div "Site Works" at bounding box center [306, 197] width 91 height 8
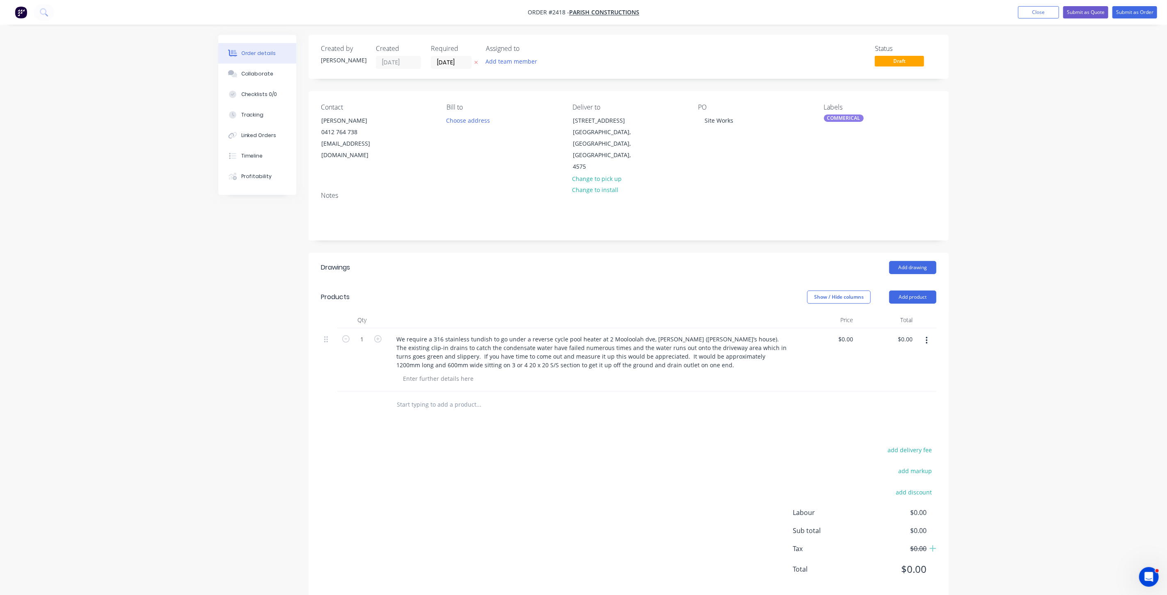
click at [991, 131] on div "Order details Collaborate Checklists 0/0 Tracking Linked Orders Timeline Profit…" at bounding box center [583, 305] width 1167 height 610
click at [1038, 14] on button "Close" at bounding box center [1038, 12] width 41 height 12
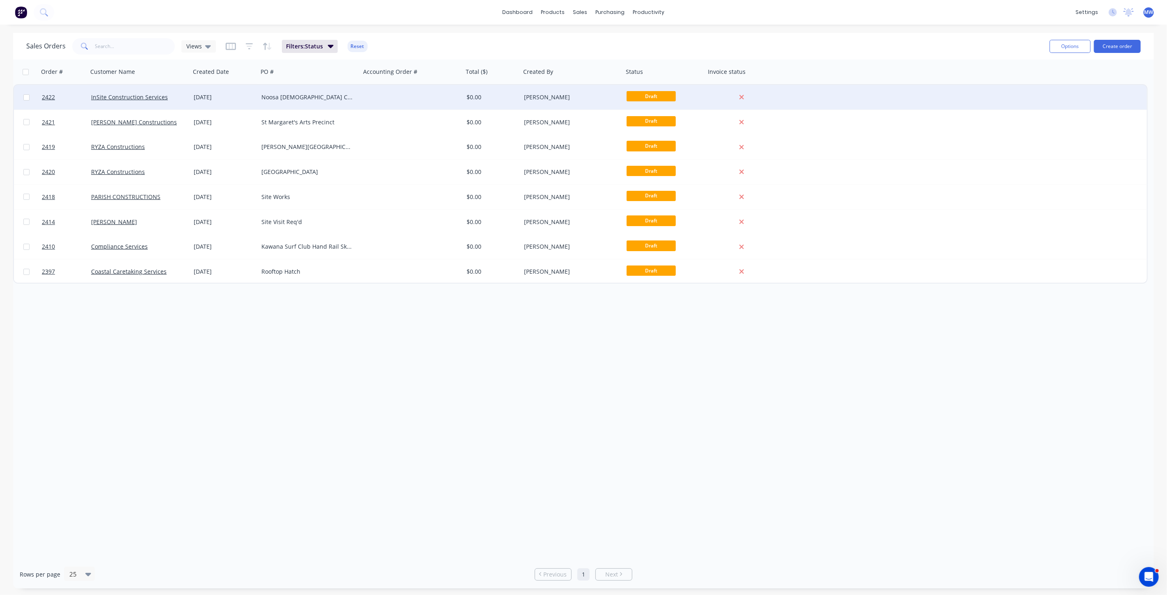
click at [335, 104] on div "Noosa Christian College (Project #171633)" at bounding box center [309, 97] width 103 height 25
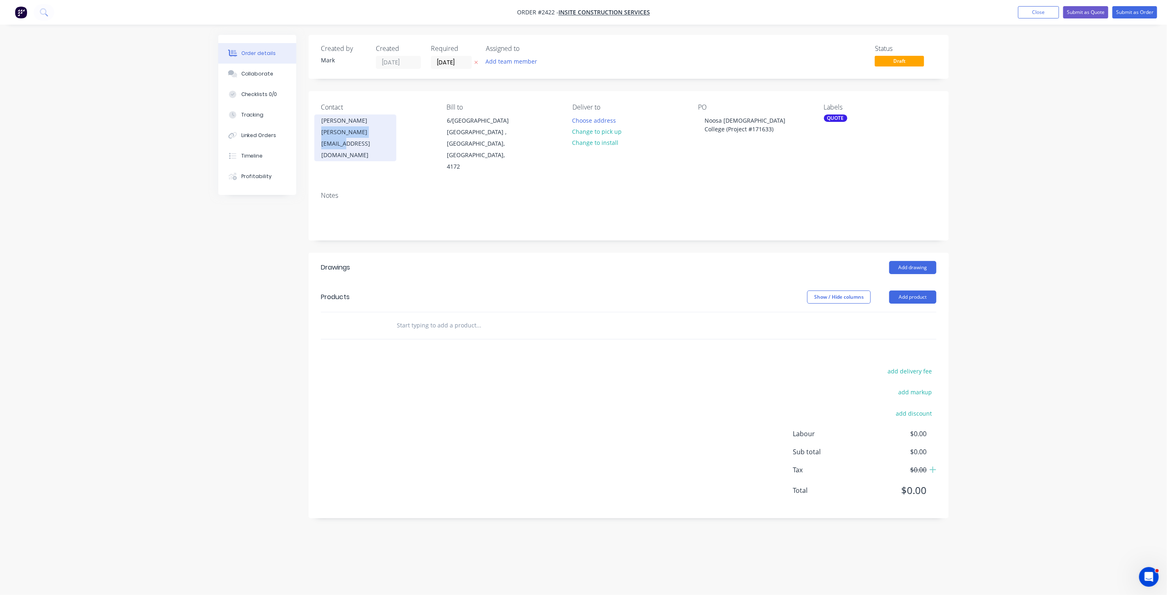
drag, startPoint x: 385, startPoint y: 132, endPoint x: 335, endPoint y: 135, distance: 50.2
click at [313, 131] on div "Contact Nidhi Pandey nidhi@insitecs.com.au Bill to 6/8 Metroplex Ave Murarrie ,…" at bounding box center [629, 138] width 640 height 94
copy div "nidhi@insitecs.com.au"
click at [198, 273] on div "Order details Collaborate Checklists 0/0 Tracking Linked Orders Timeline Profit…" at bounding box center [583, 297] width 1167 height 595
click at [1016, 122] on div "Order details Collaborate Checklists 0/0 Tracking Linked Orders Timeline Profit…" at bounding box center [583, 297] width 1167 height 595
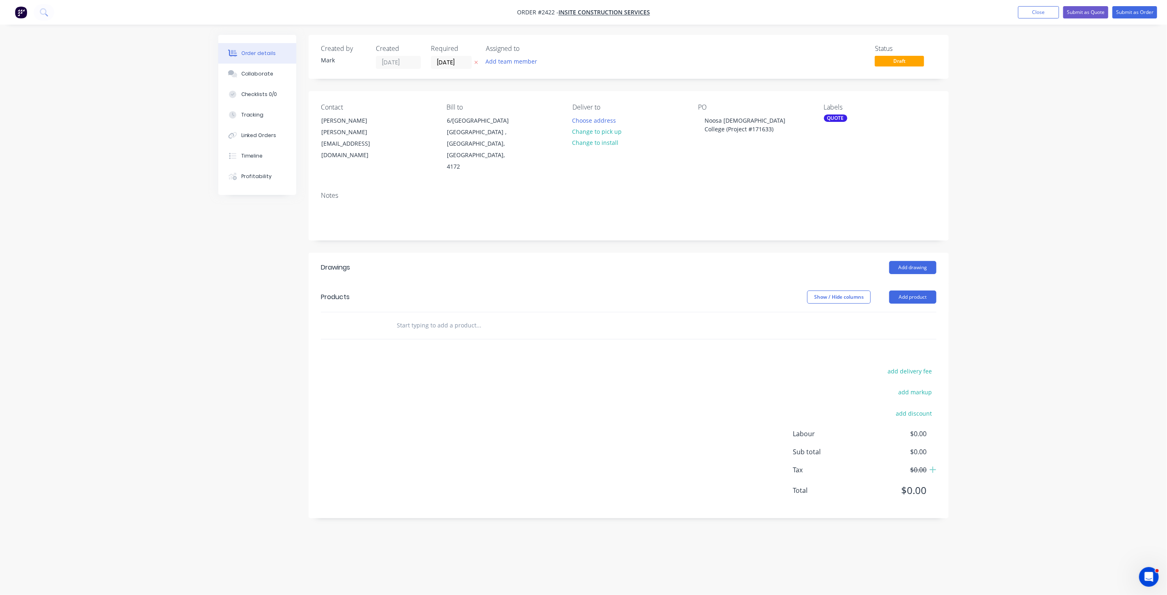
drag, startPoint x: 481, startPoint y: 87, endPoint x: 1045, endPoint y: 127, distance: 565.1
click at [1027, 132] on div "Order details Collaborate Checklists 0/0 Tracking Linked Orders Timeline Profit…" at bounding box center [583, 297] width 1167 height 595
click at [1028, 12] on button "Close" at bounding box center [1038, 12] width 41 height 12
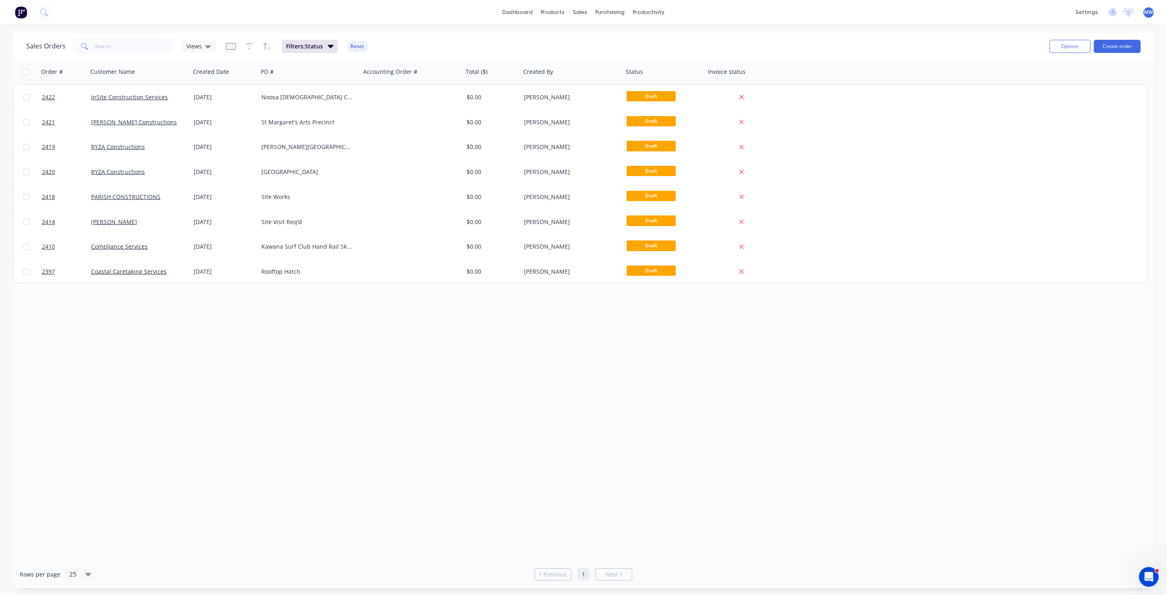
click at [256, 390] on div "Order # Customer Name Created Date PO # Accounting Order # Total ($) Created By…" at bounding box center [583, 310] width 1141 height 501
click at [348, 348] on div "Order # Customer Name Created Date PO # Accounting Order # Total ($) Created By…" at bounding box center [583, 310] width 1141 height 501
click at [312, 344] on div "Order # Customer Name Created Date PO # Accounting Order # Total ($) Created By…" at bounding box center [583, 310] width 1141 height 501
click at [148, 429] on div "Order # Customer Name Created Date PO # Accounting Order # Total ($) Created By…" at bounding box center [583, 310] width 1141 height 501
click at [359, 371] on div "Order # Customer Name Created Date PO # Accounting Order # Total ($) Created By…" at bounding box center [583, 310] width 1141 height 501
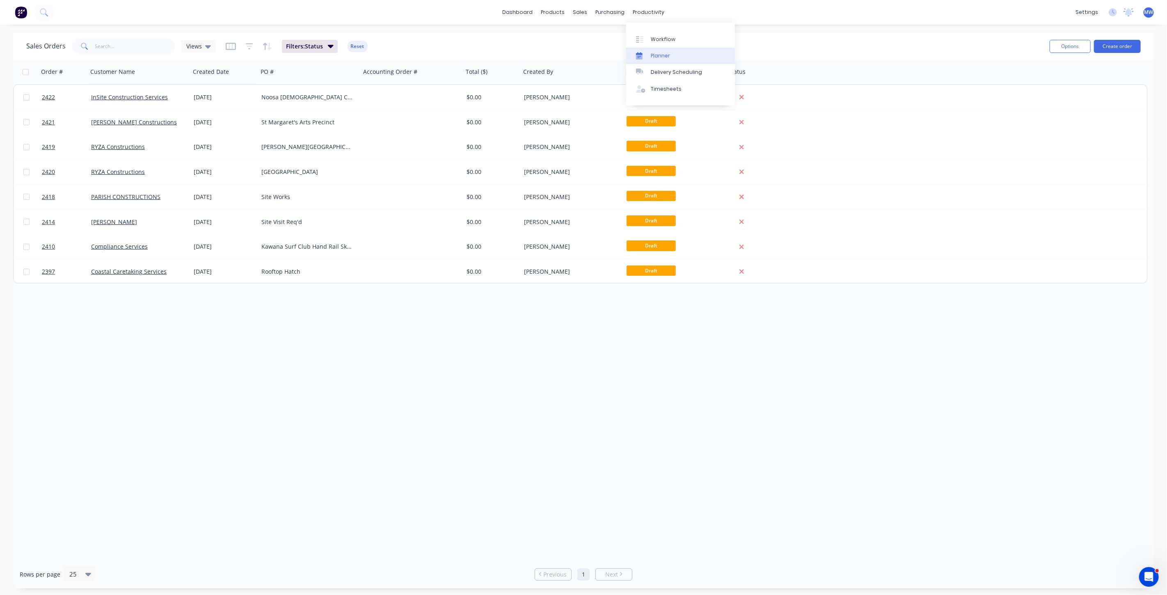
click at [668, 59] on div "Planner" at bounding box center [660, 55] width 19 height 7
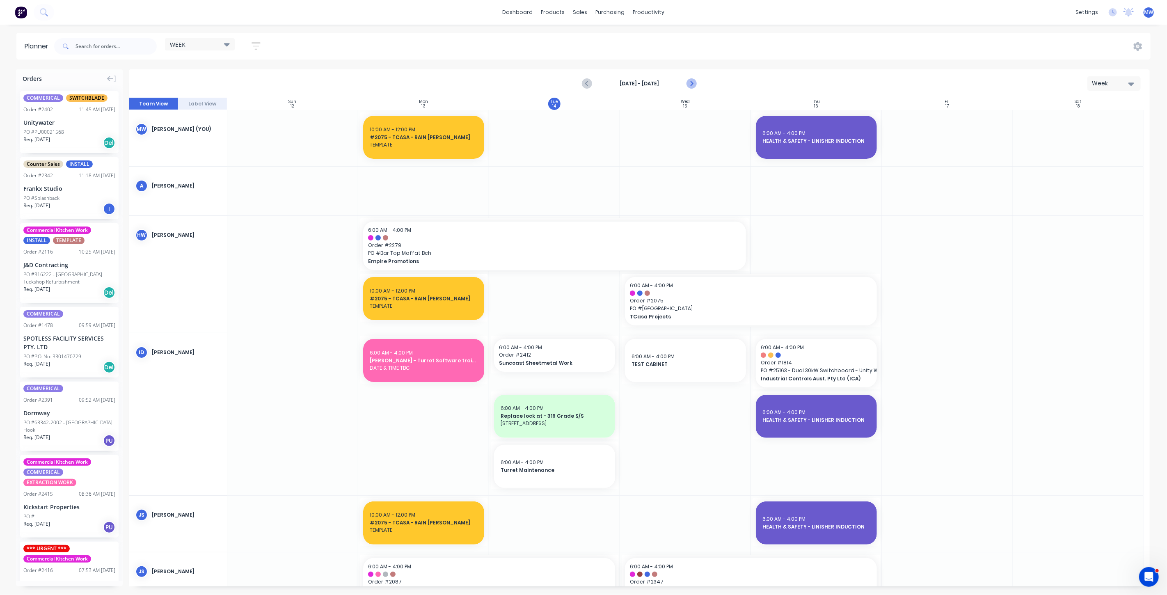
click at [690, 83] on icon "Next page" at bounding box center [691, 84] width 10 height 10
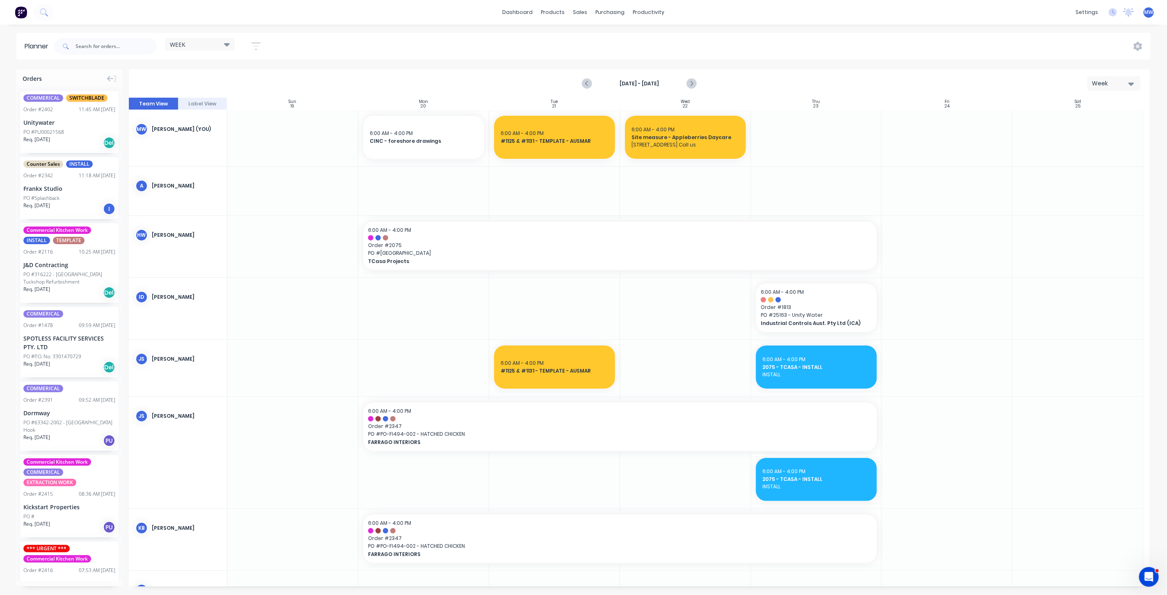
click at [690, 84] on icon "Next page" at bounding box center [691, 84] width 10 height 10
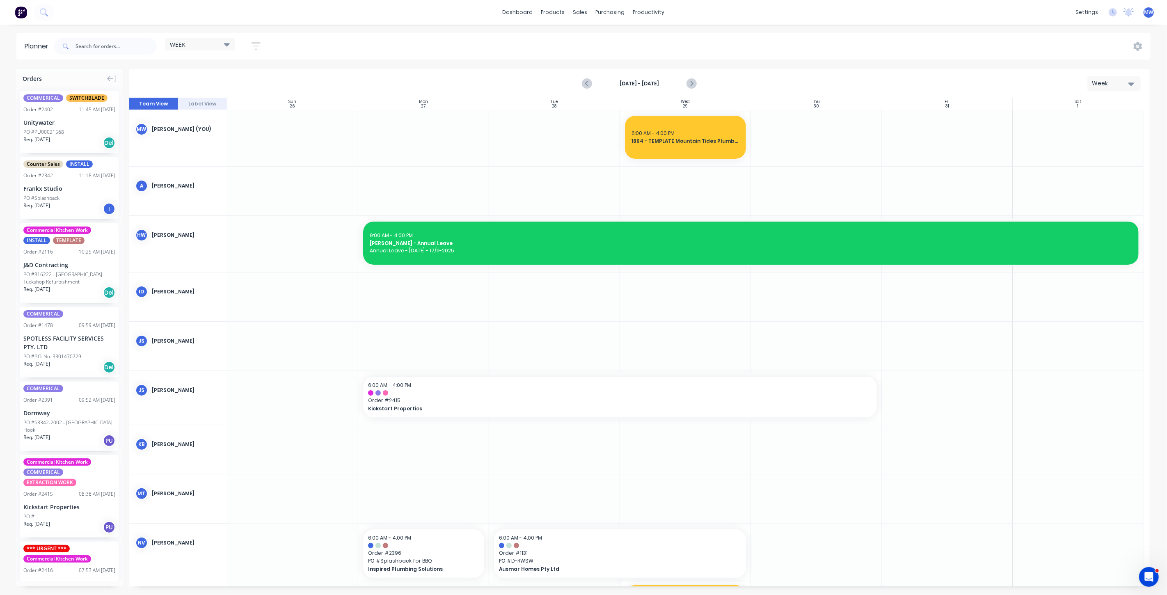
click at [690, 84] on icon "Next page" at bounding box center [691, 84] width 10 height 10
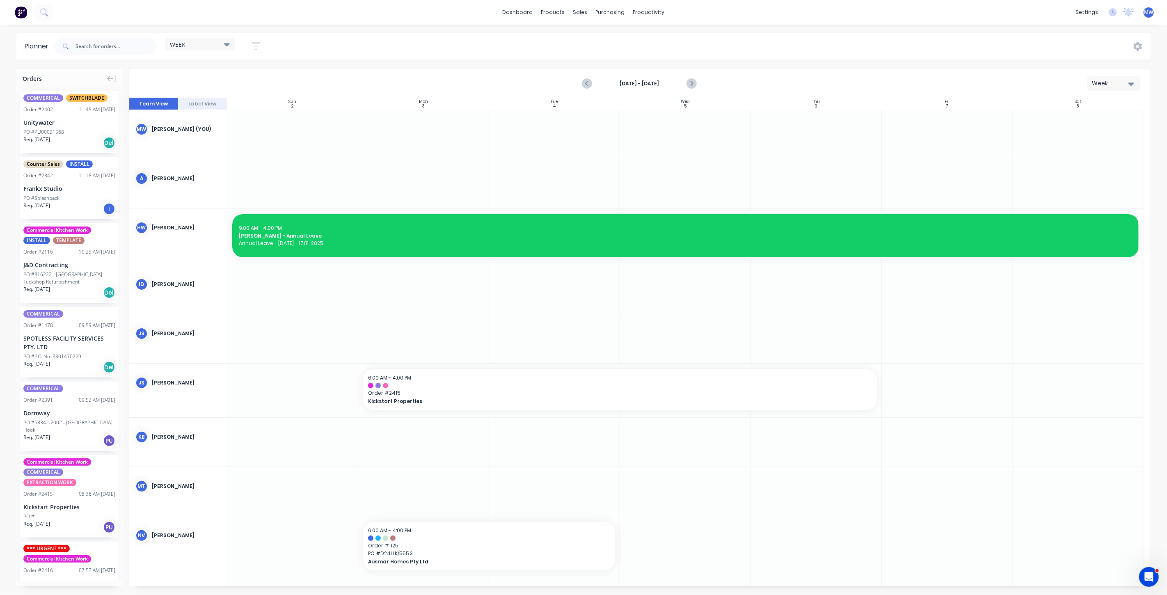
click at [690, 84] on icon "Next page" at bounding box center [691, 84] width 10 height 10
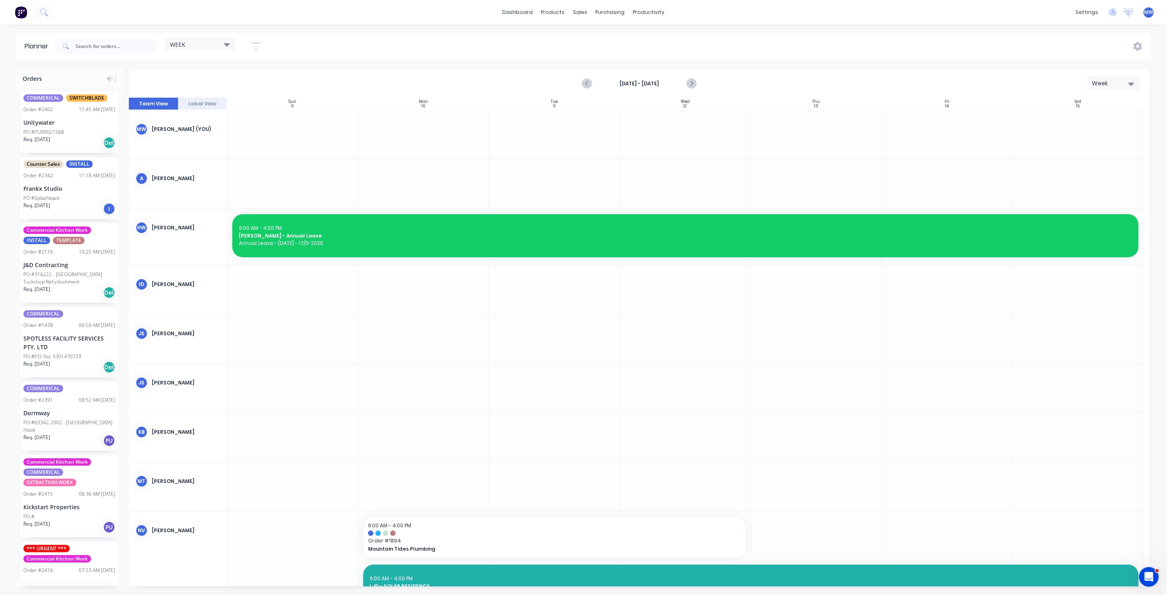
click at [690, 84] on icon "Next page" at bounding box center [691, 84] width 10 height 10
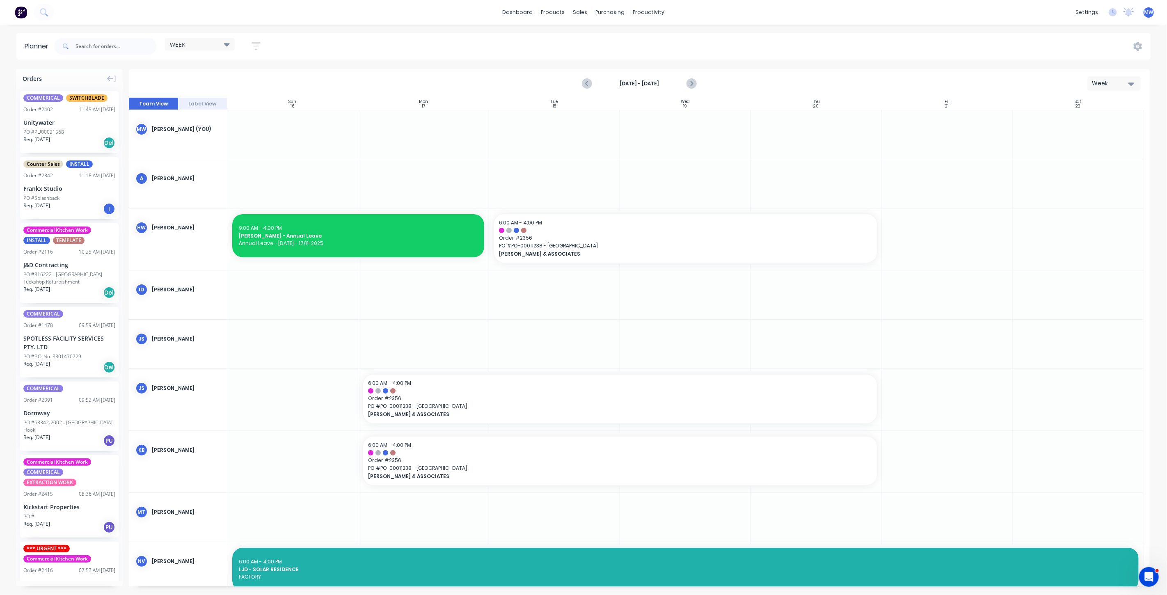
click at [690, 84] on icon "Next page" at bounding box center [691, 84] width 10 height 10
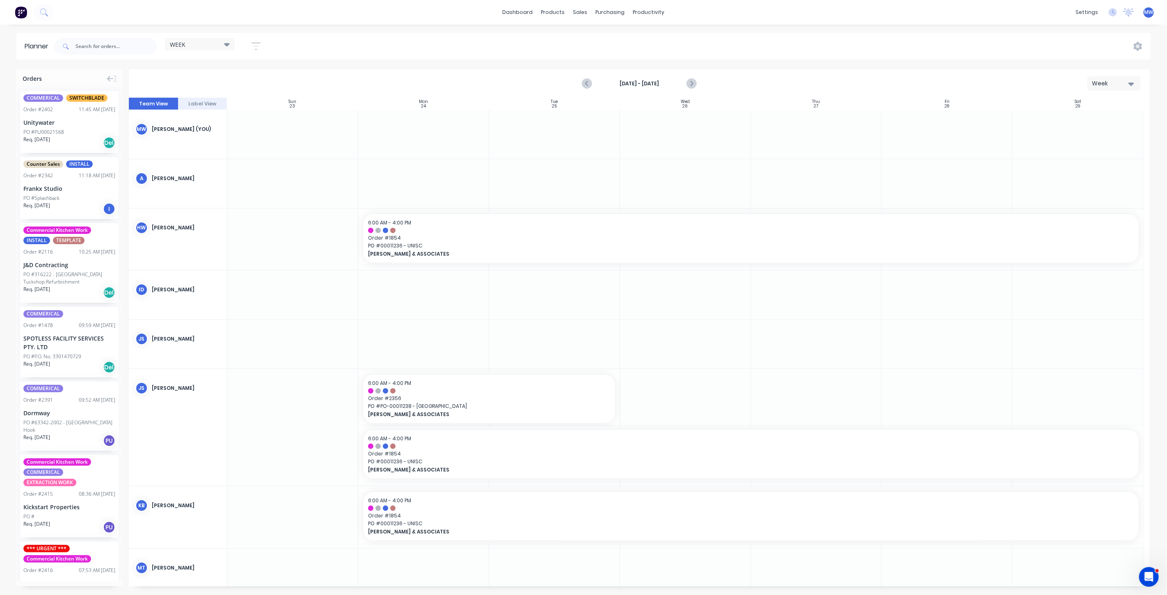
click at [690, 84] on icon "Next page" at bounding box center [691, 84] width 10 height 10
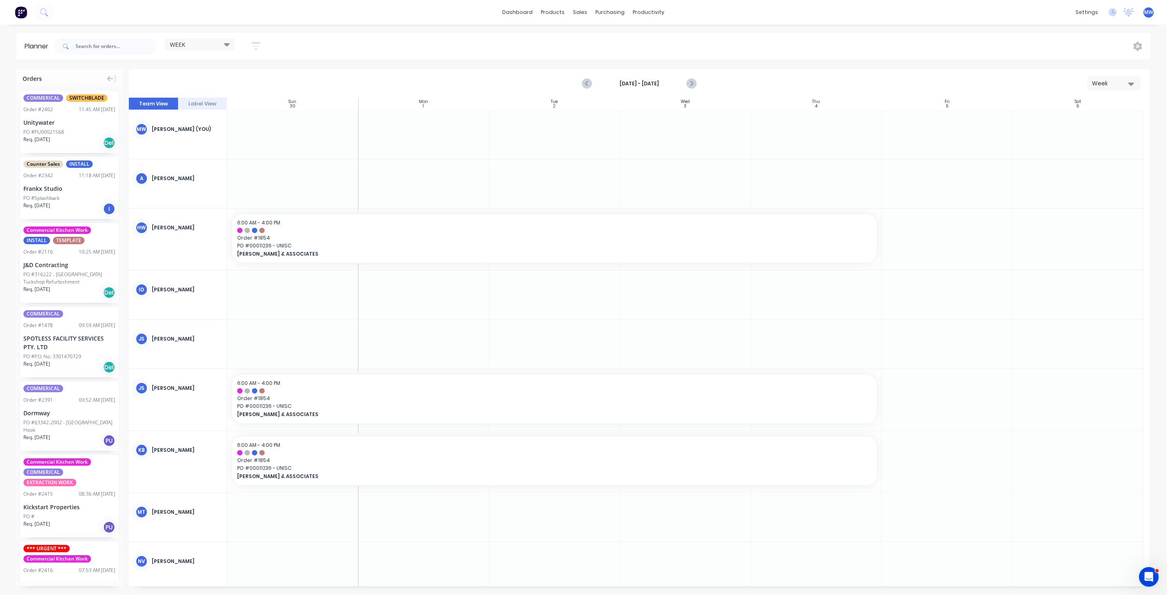
click at [690, 84] on icon "Next page" at bounding box center [691, 84] width 10 height 10
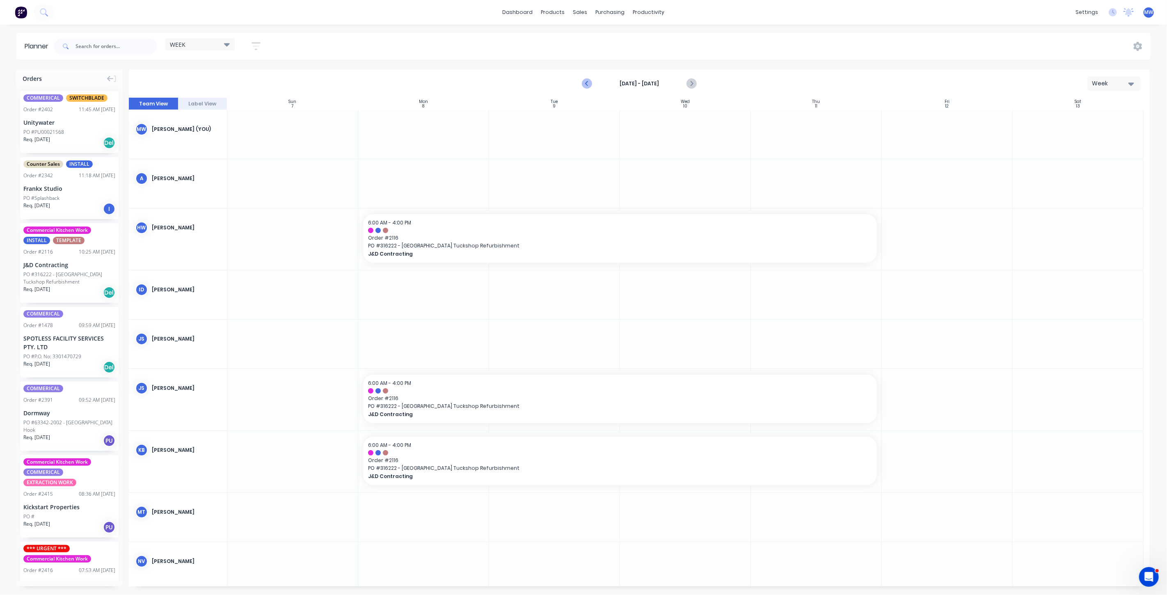
click at [591, 84] on icon "Previous page" at bounding box center [587, 84] width 10 height 10
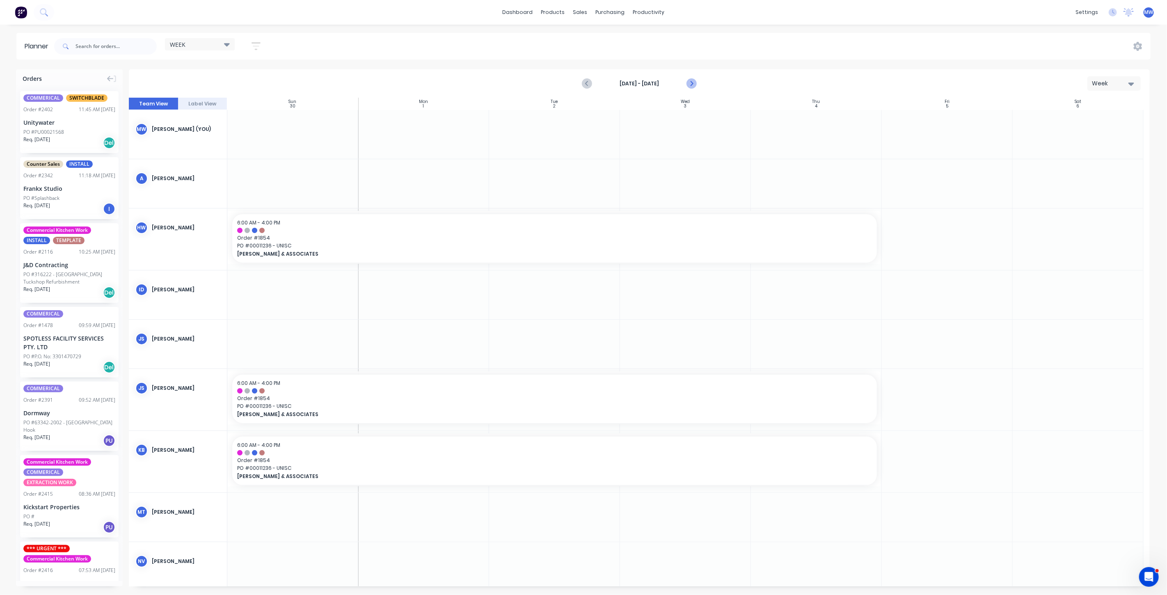
click at [693, 83] on icon "Next page" at bounding box center [692, 83] width 4 height 7
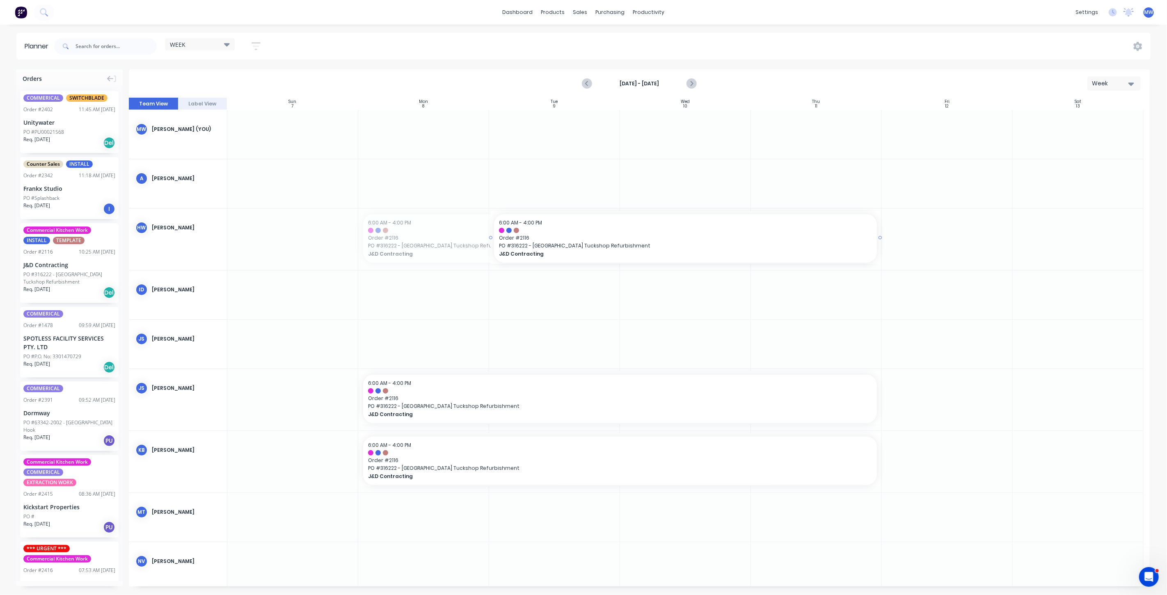
drag, startPoint x: 370, startPoint y: 238, endPoint x: 496, endPoint y: 239, distance: 125.6
drag, startPoint x: 360, startPoint y: 396, endPoint x: 544, endPoint y: 394, distance: 183.5
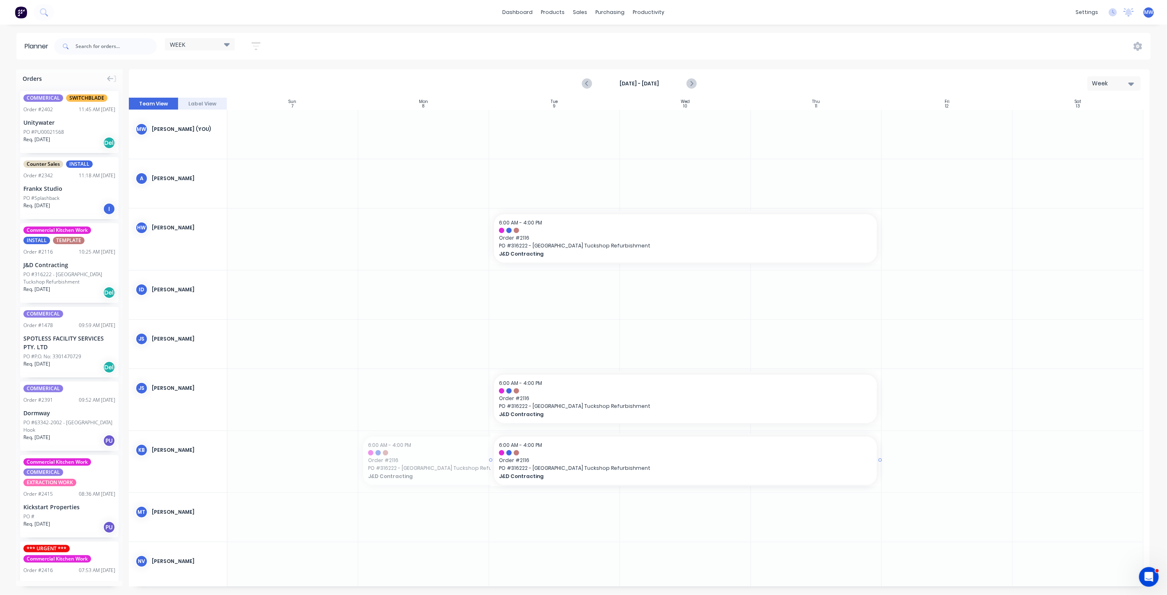
drag, startPoint x: 360, startPoint y: 460, endPoint x: 373, endPoint y: 459, distance: 13.2
click at [398, 337] on div at bounding box center [423, 344] width 131 height 49
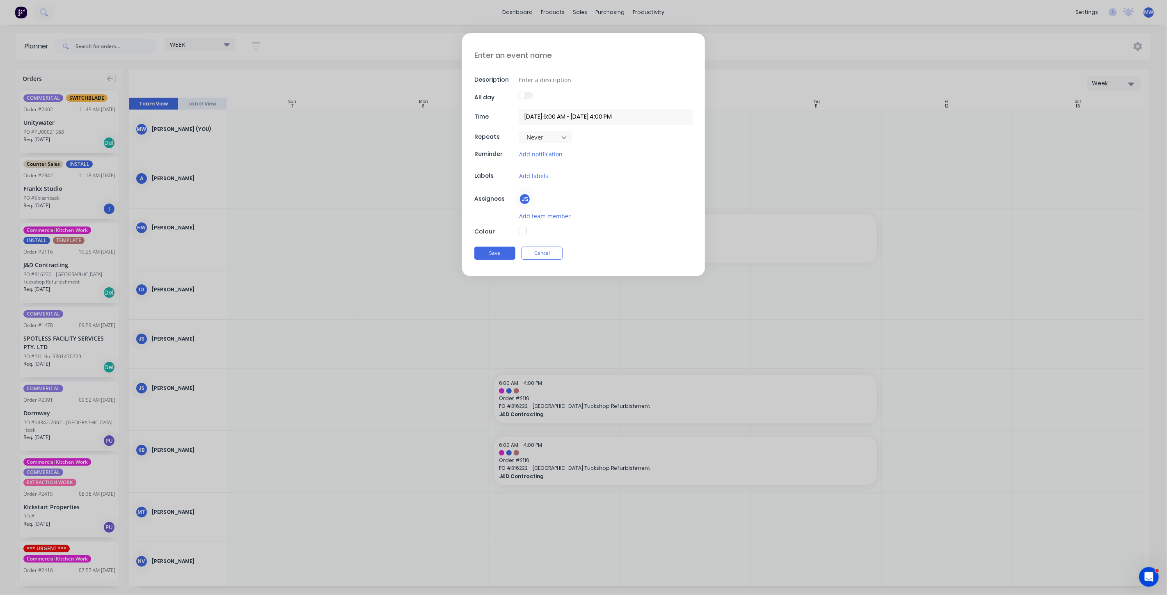
type textarea "x"
click at [490, 52] on textarea at bounding box center [584, 55] width 218 height 19
type textarea "#"
type textarea "x"
type textarea "#2"
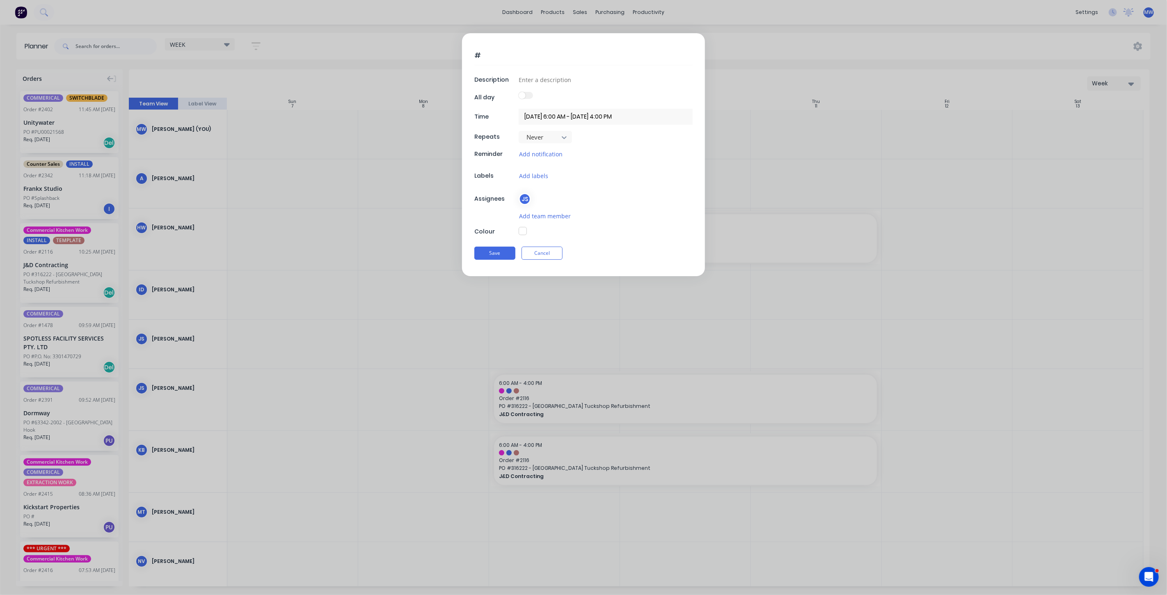
type textarea "x"
type textarea "#21"
type textarea "x"
type textarea "#211"
type textarea "x"
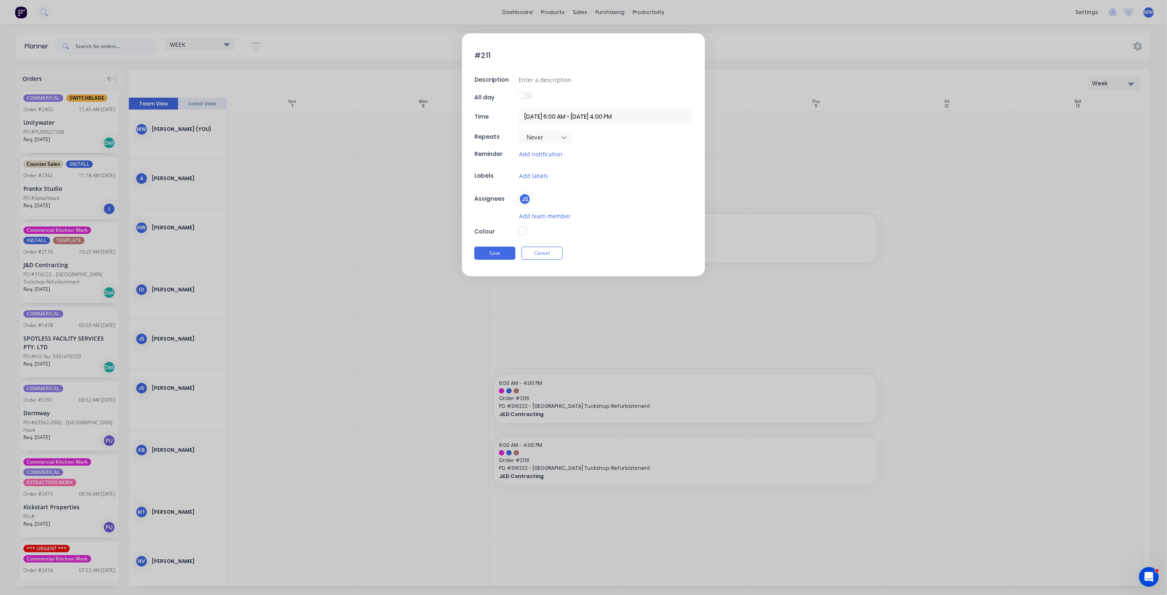
type textarea "#2116"
type textarea "x"
type textarea "#2116"
type textarea "x"
type textarea "#2116 -"
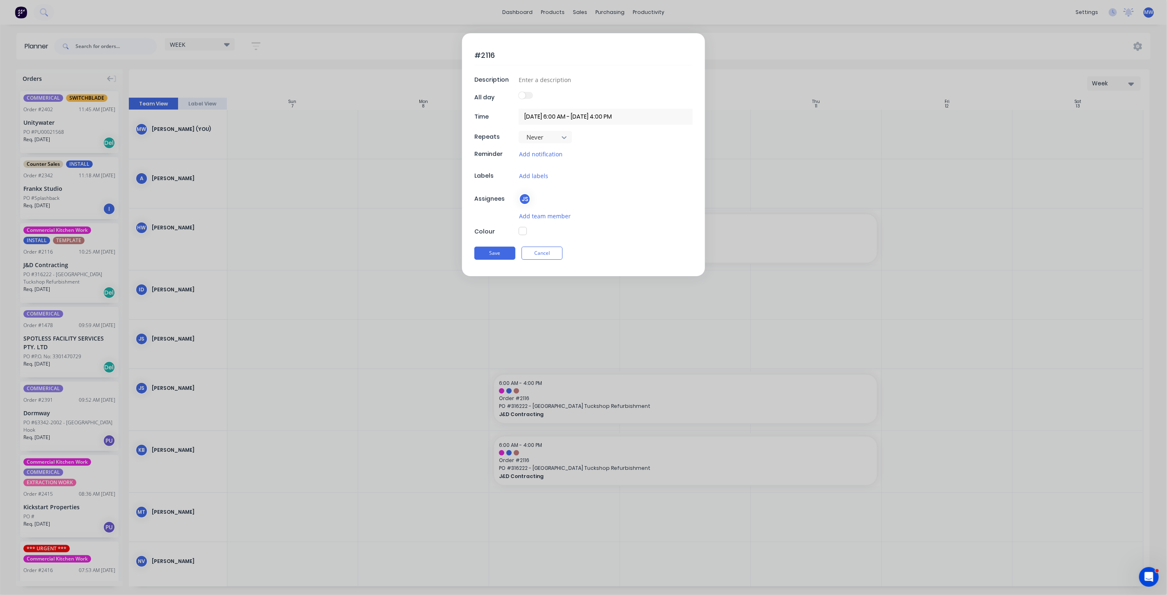
type textarea "x"
type textarea "#2116 -"
type textarea "x"
type textarea "#2116 - D"
type textarea "x"
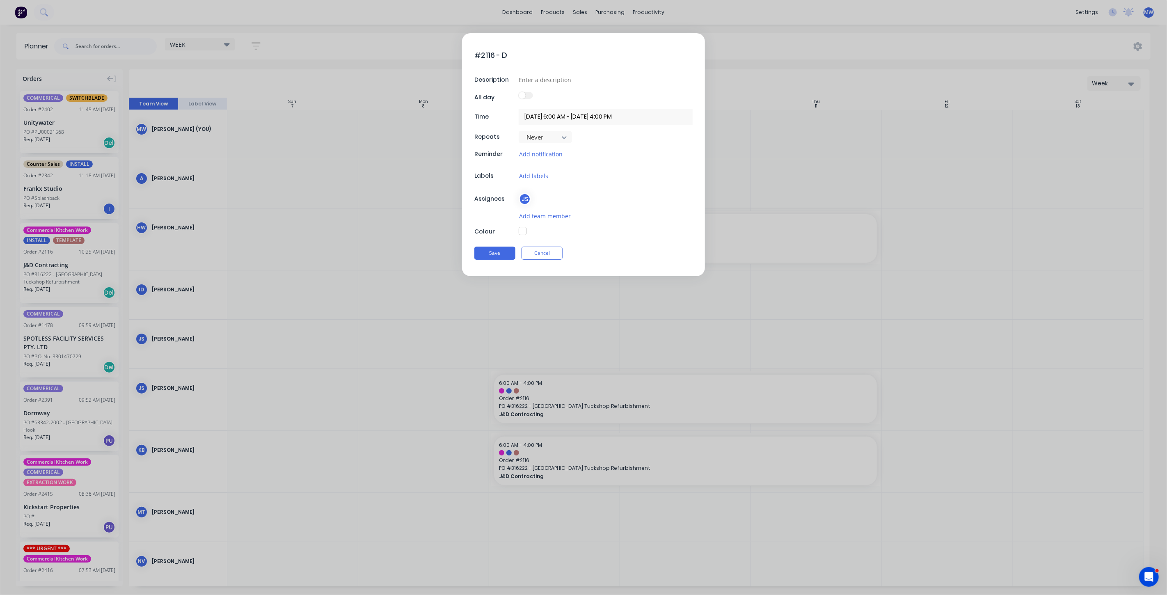
type textarea "#2116 - Da"
type textarea "x"
type textarea "#2116 - Dak"
type textarea "x"
type textarea "#2116 - Daka"
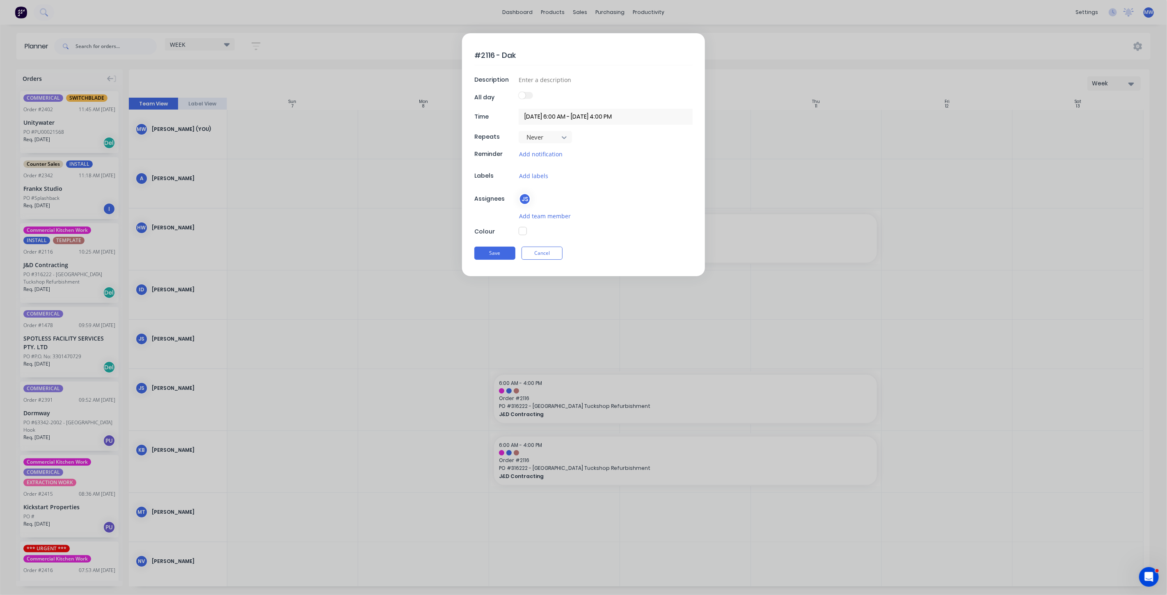
type textarea "x"
type textarea "#2116 - Dakab"
type textarea "x"
type textarea "#2116 - Dakabi"
type textarea "x"
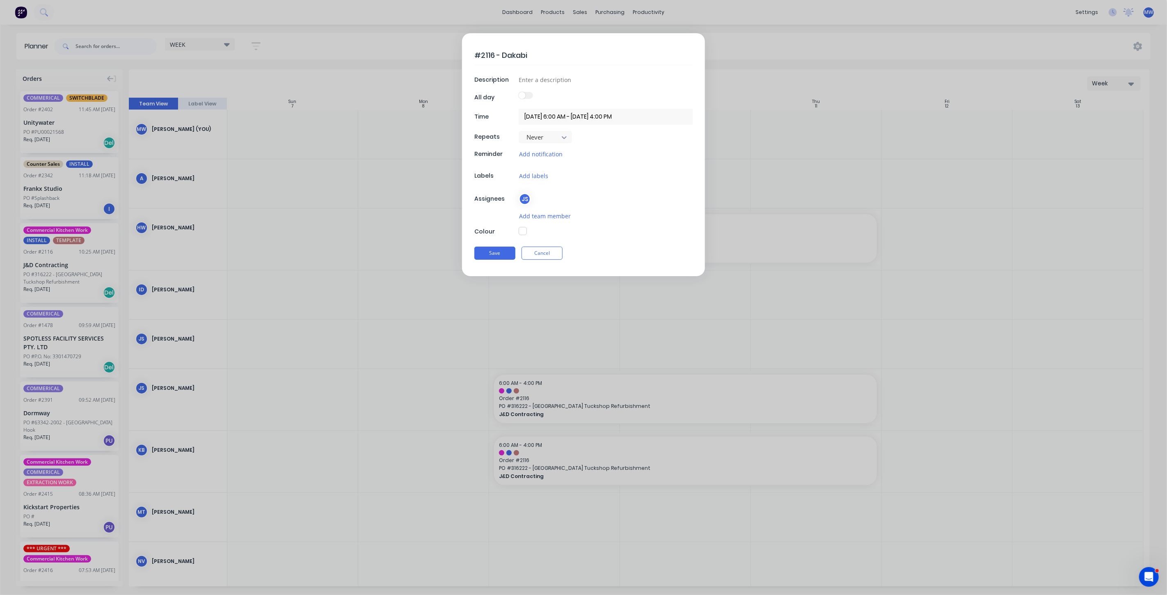
type textarea "#2116 - Dakabin"
type textarea "x"
type textarea "#2116 - Dakabin"
type textarea "x"
type textarea "#2116 - Dakabin T"
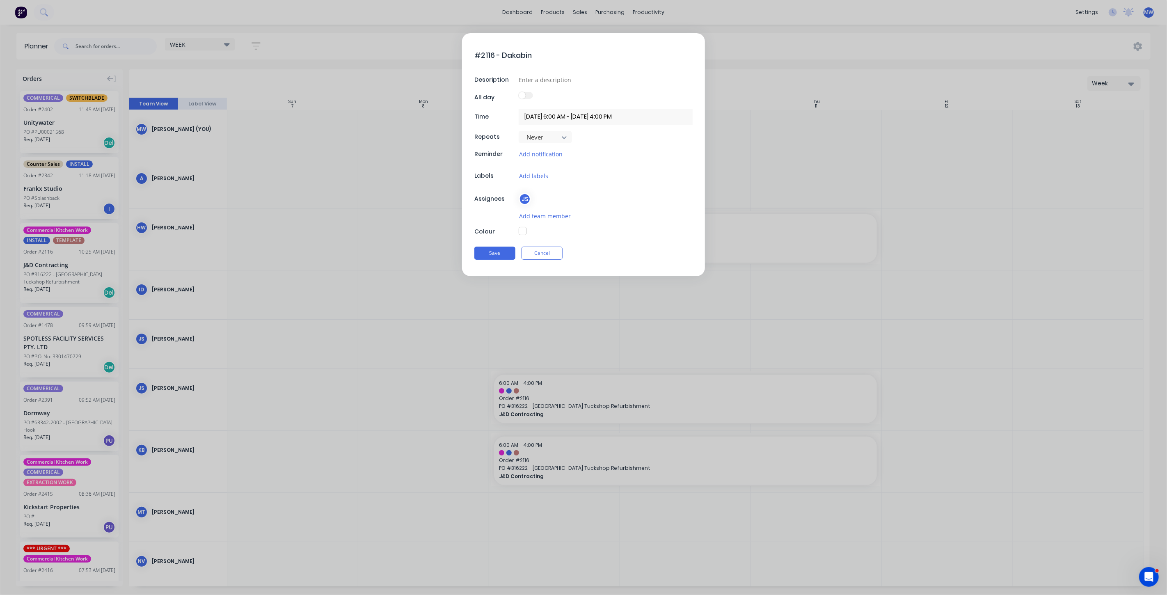
type textarea "x"
type textarea "#2116 - Dakabin TE"
type textarea "x"
type textarea "#2116 - Dakabin TEM"
type textarea "x"
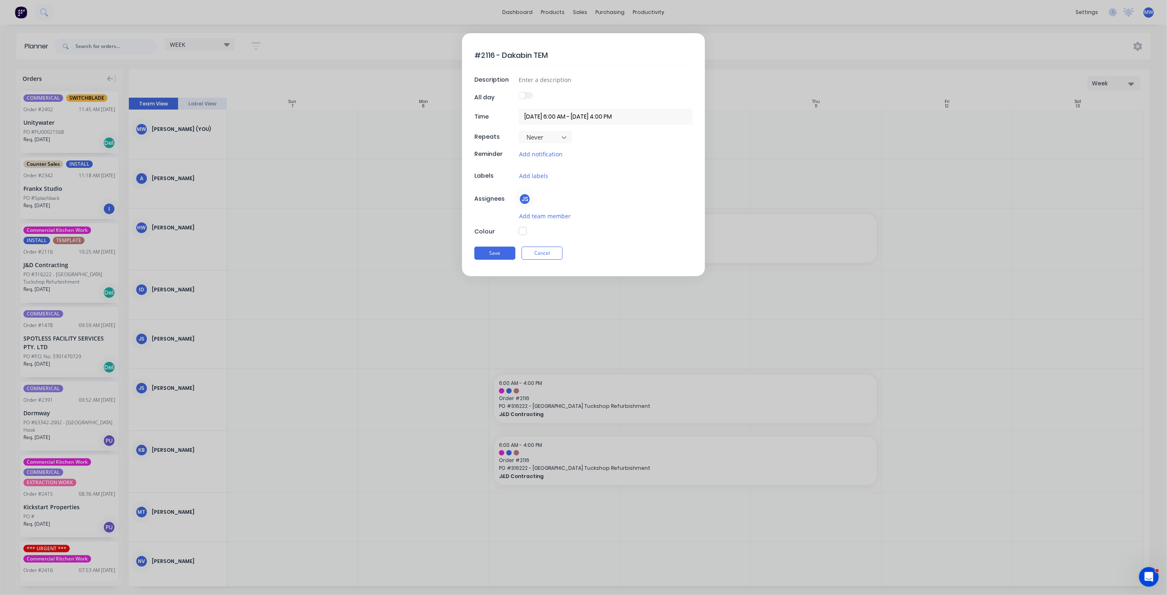
type textarea "#2116 - Dakabin TEMP"
type textarea "x"
type textarea "#2116 - Dakabin TEMPL"
type textarea "x"
type textarea "#2116 - Dakabin TEMPLA"
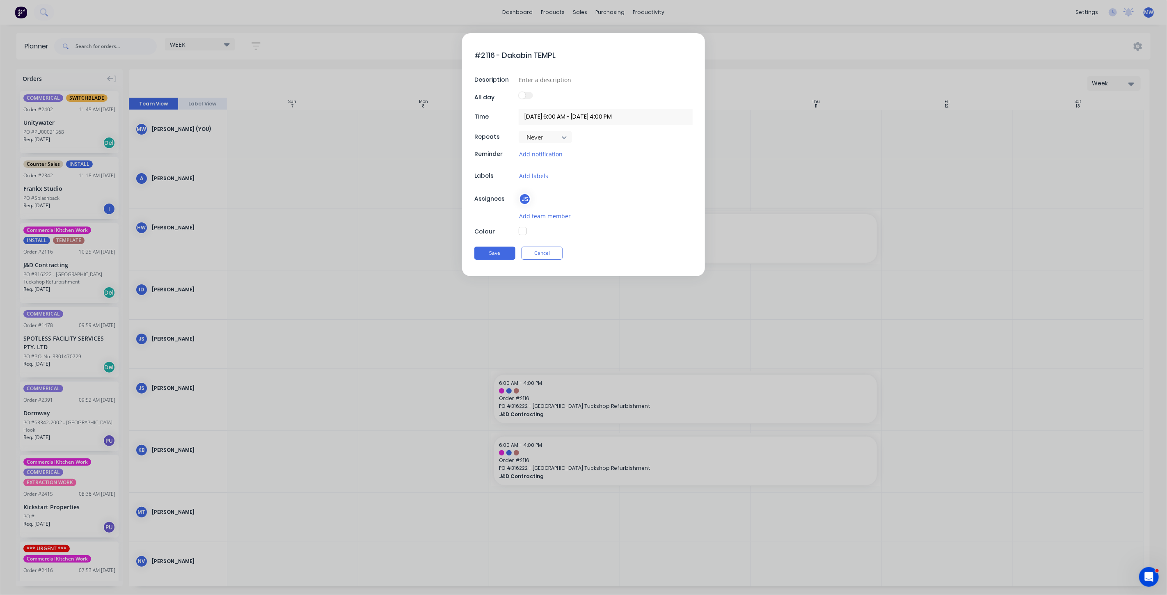
type textarea "x"
type textarea "#2116 - Dakabin TEMPLAE"
type textarea "x"
type textarea "#2116 - Dakabin TEMPLA"
type textarea "x"
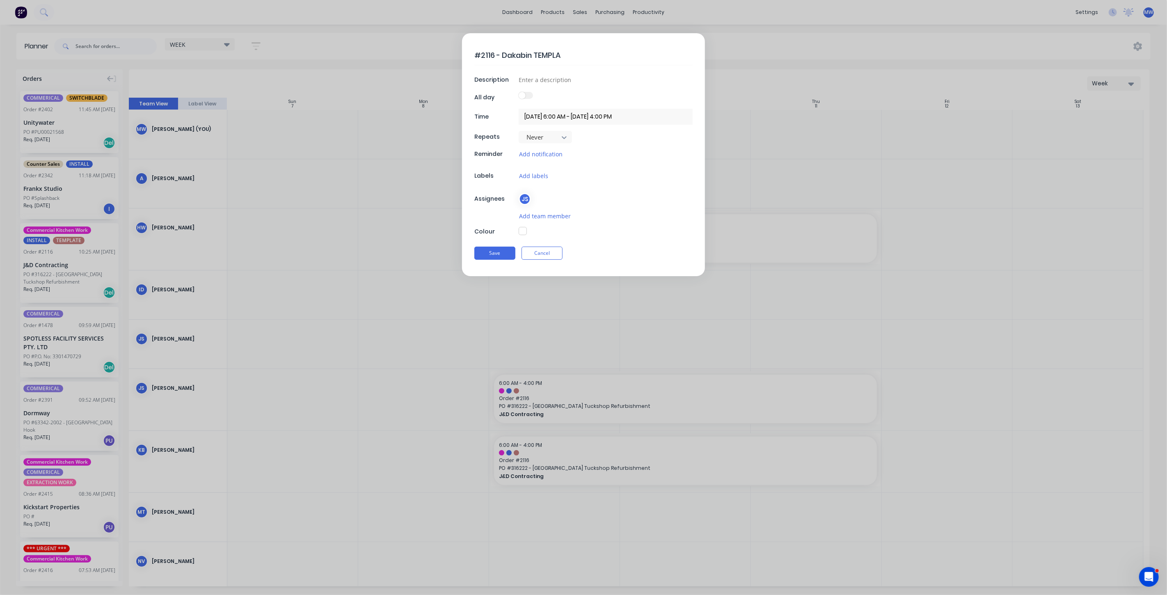
type textarea "#2116 - Dakabin TEMPLAT"
type textarea "x"
type textarea "#2116 - Dakabin TEMPLATE"
type textarea "x"
type textarea "#2116 - Dakabin TEMPLATE"
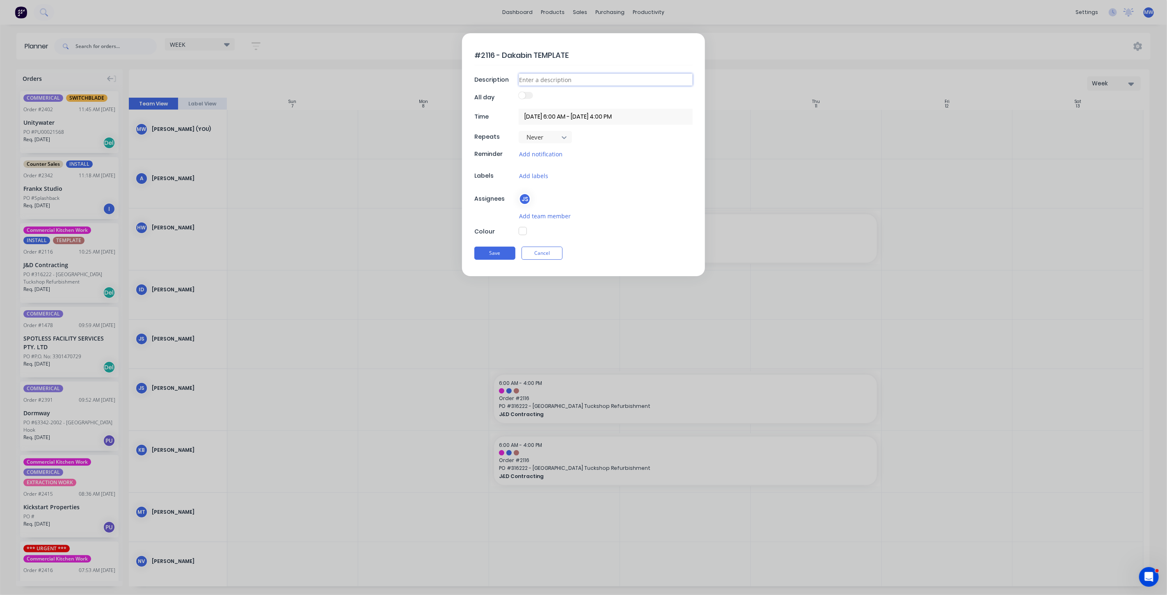
type textarea "x"
click at [550, 79] on input at bounding box center [606, 79] width 174 height 12
type input "TEMPLATE"
click at [574, 243] on div "Save Cancel" at bounding box center [584, 253] width 218 height 21
click at [521, 231] on button "button" at bounding box center [523, 231] width 8 height 8
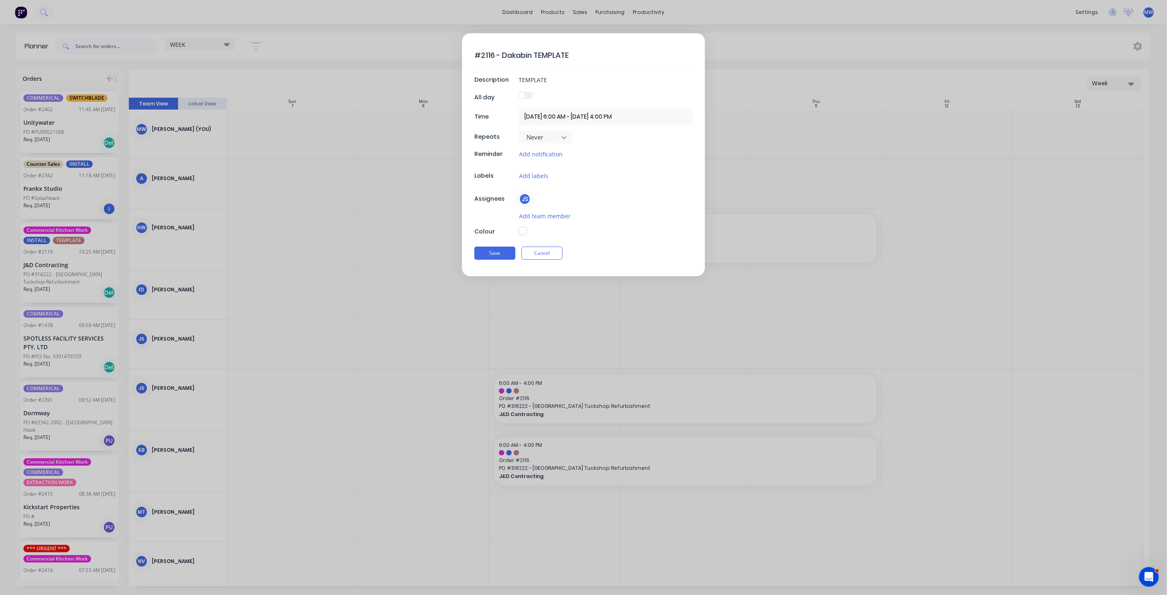
type textarea "x"
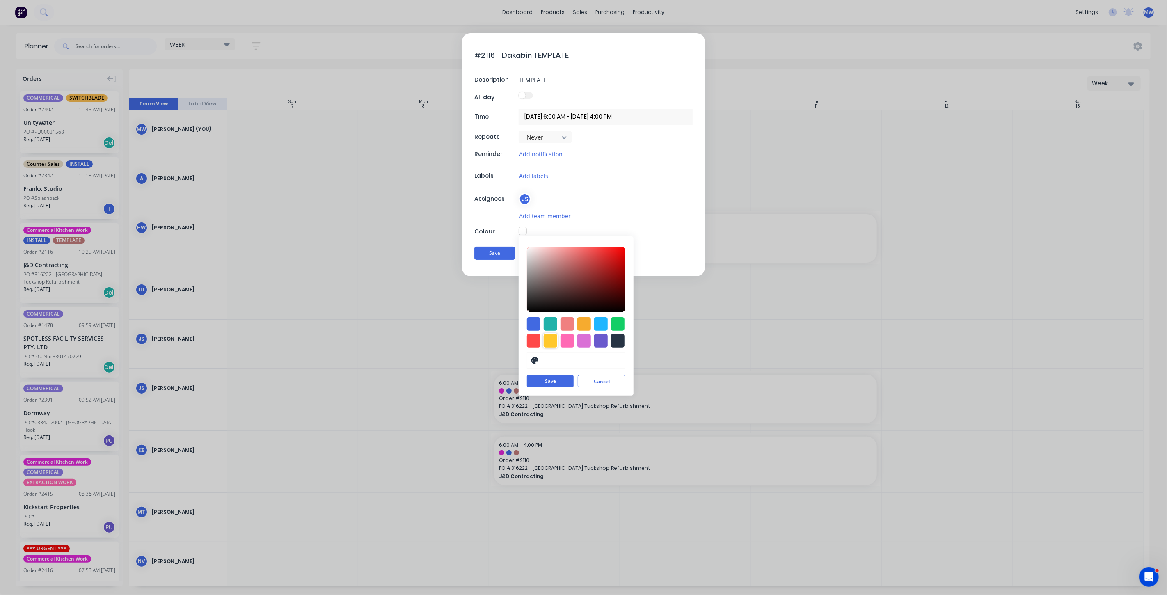
click at [550, 337] on div at bounding box center [551, 341] width 14 height 14
type input "#FFC82C"
click at [553, 381] on button "Save" at bounding box center [550, 382] width 47 height 12
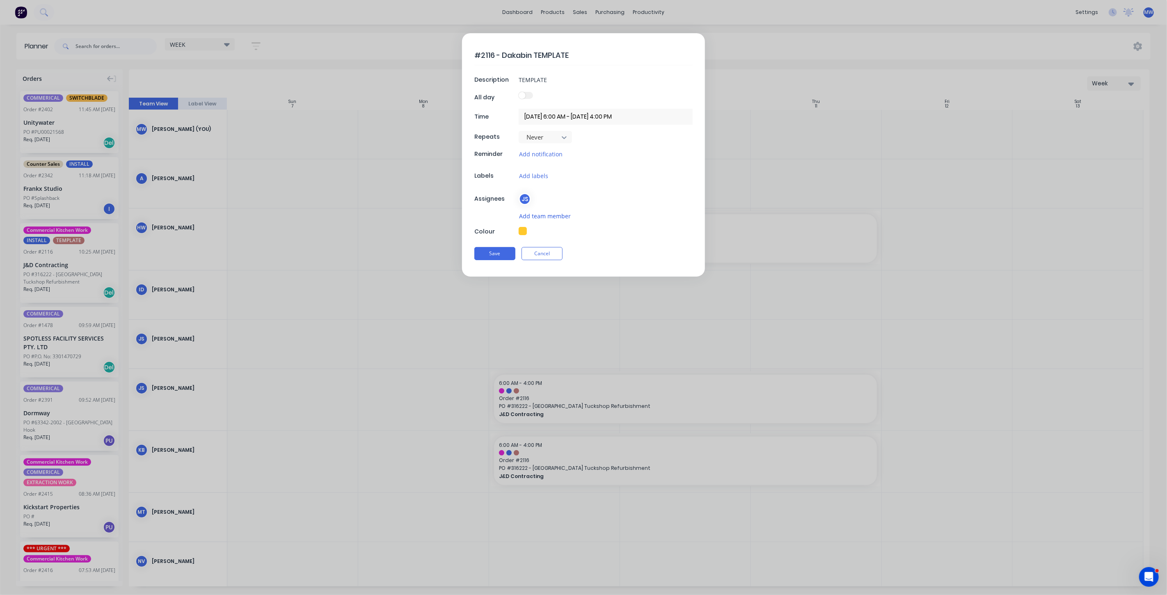
click at [548, 213] on button "Add team member" at bounding box center [545, 215] width 53 height 9
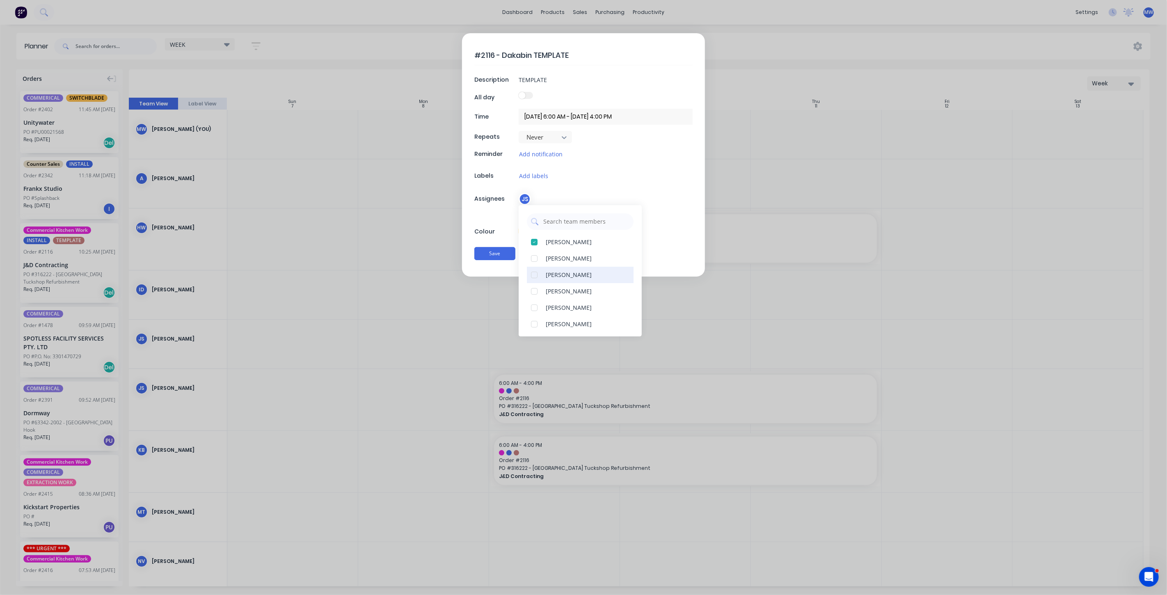
click at [536, 275] on div at bounding box center [534, 275] width 16 height 16
click at [534, 307] on div at bounding box center [534, 308] width 16 height 16
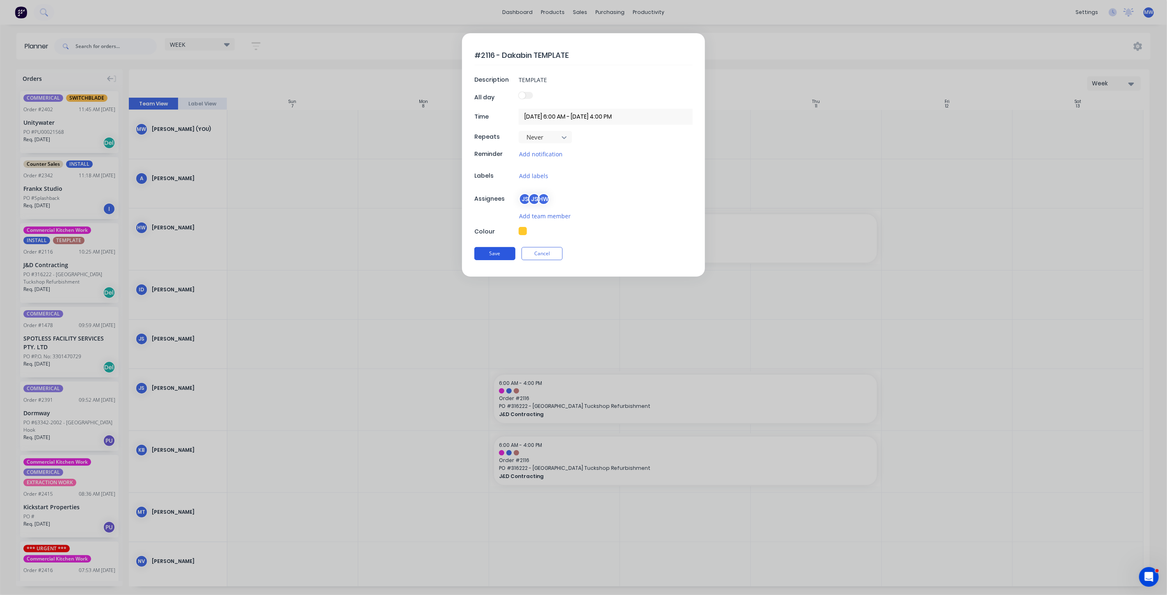
click at [493, 255] on button "Save" at bounding box center [495, 253] width 41 height 13
type textarea "x"
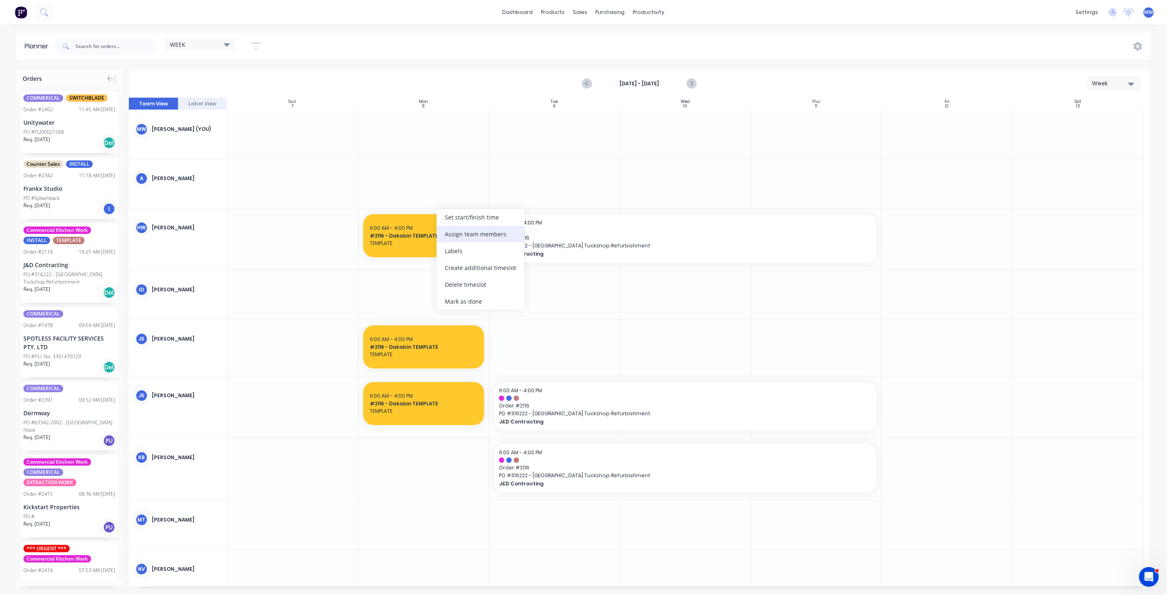
click at [479, 234] on div "Assign team members" at bounding box center [481, 234] width 88 height 17
click at [454, 262] on div at bounding box center [452, 262] width 16 height 16
click at [326, 311] on div at bounding box center [292, 295] width 131 height 49
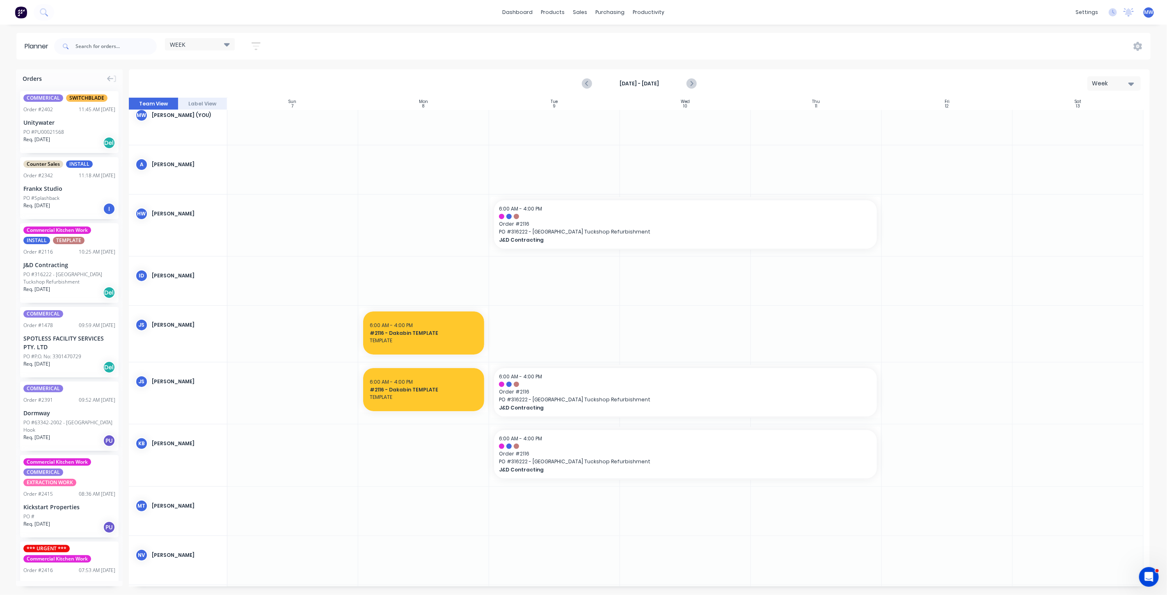
scroll to position [0, 0]
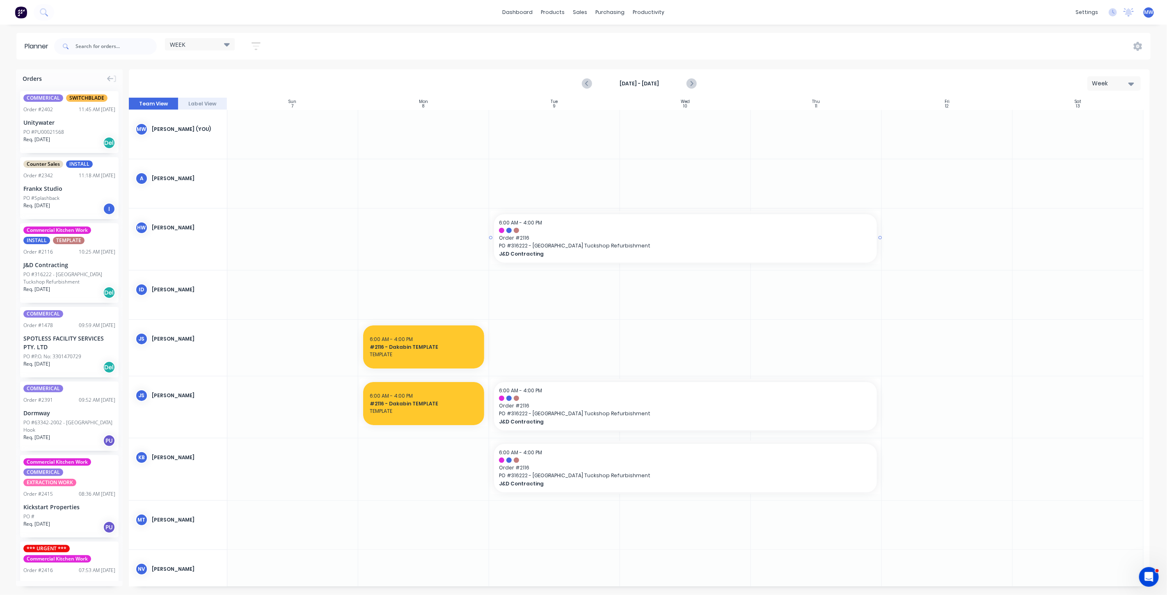
click at [572, 235] on span "Order # 2116" at bounding box center [685, 237] width 373 height 7
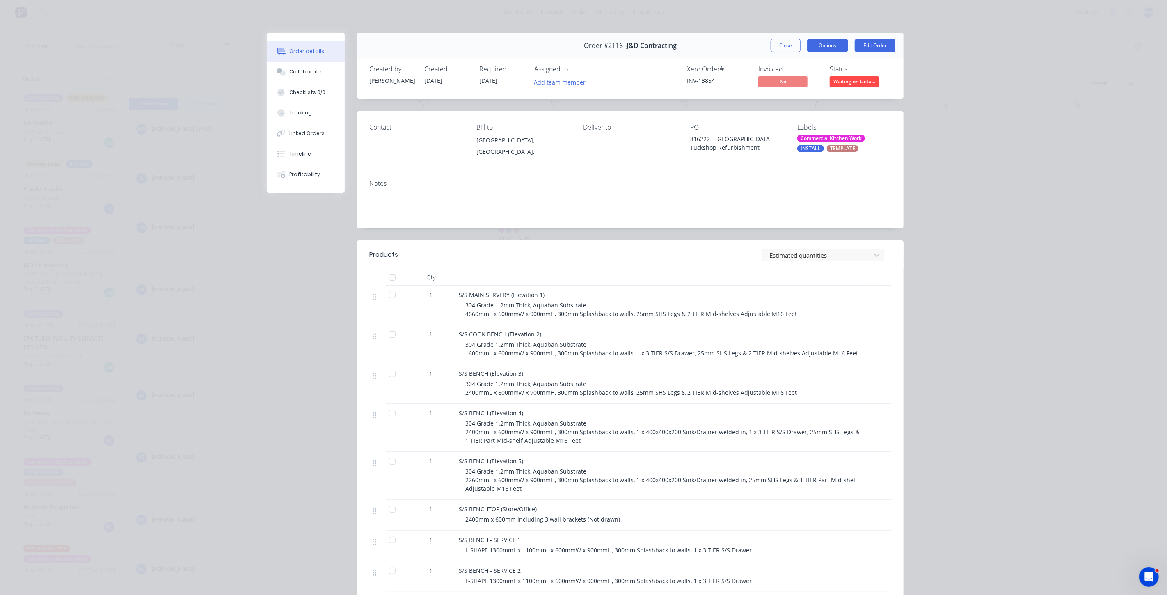
click at [833, 46] on button "Options" at bounding box center [827, 45] width 41 height 13
click at [820, 81] on div "Work Order" at bounding box center [805, 83] width 71 height 12
click at [793, 104] on div "Standard" at bounding box center [805, 100] width 71 height 12
click at [780, 43] on button "Close" at bounding box center [786, 45] width 30 height 13
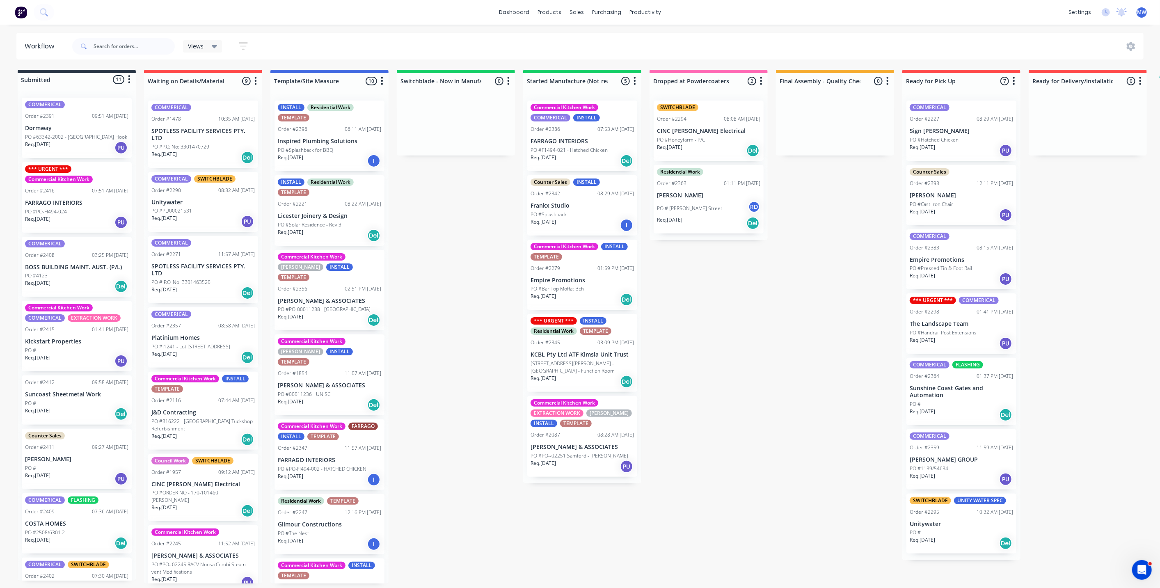
scroll to position [244, 0]
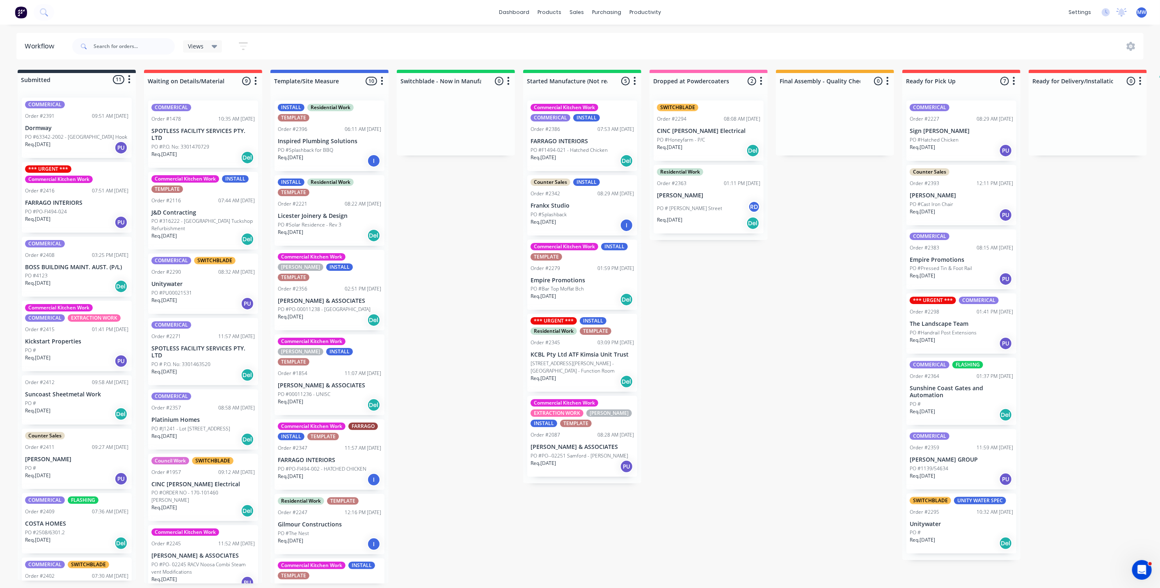
click at [443, 214] on div "Submitted 11 Status colour #273444 hex #273444 Save Cancel Summaries Total orde…" at bounding box center [678, 327] width 1369 height 514
